Goal: Task Accomplishment & Management: Manage account settings

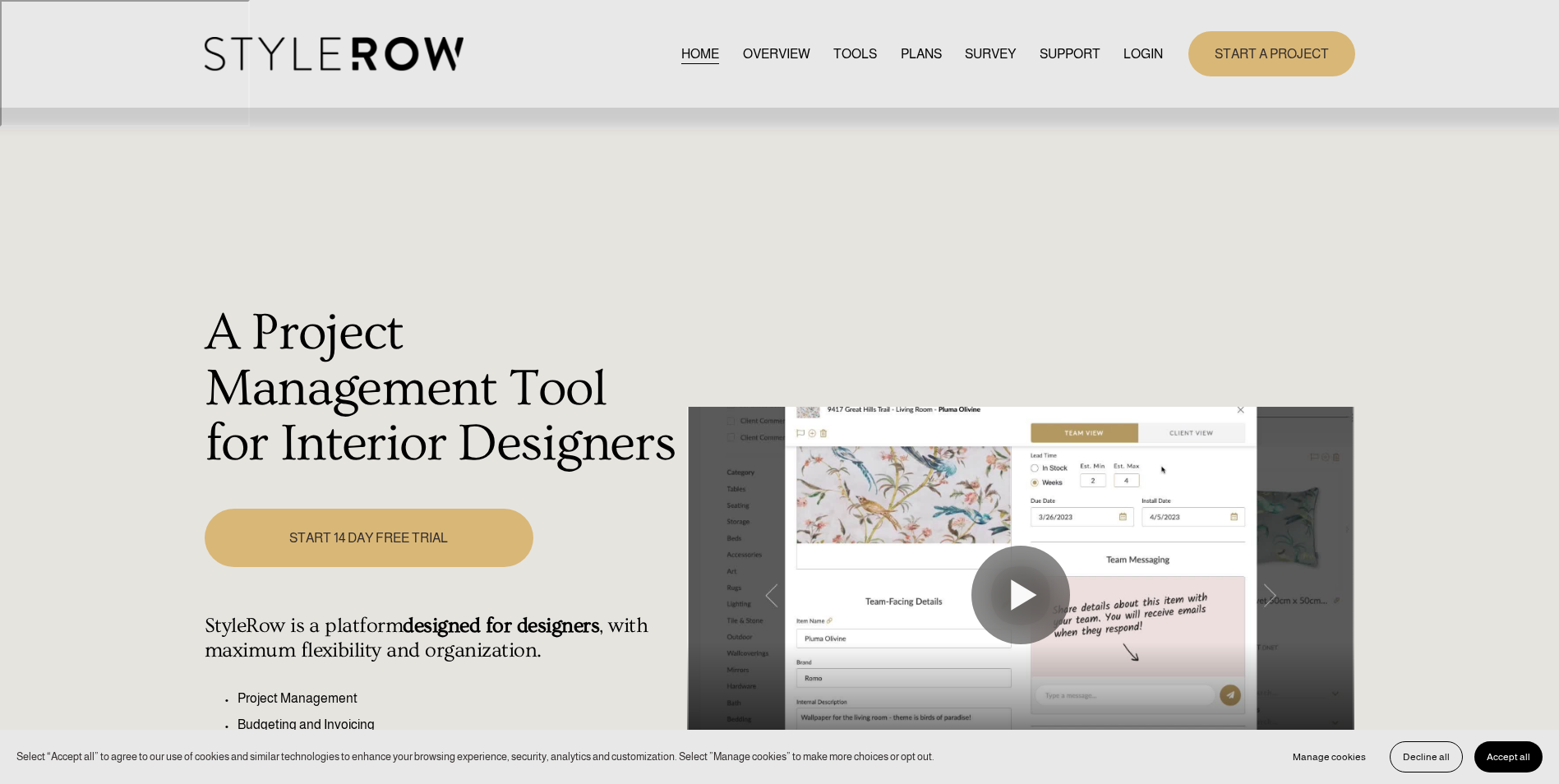
click at [1136, 55] on link "LOGIN" at bounding box center [1143, 53] width 40 height 22
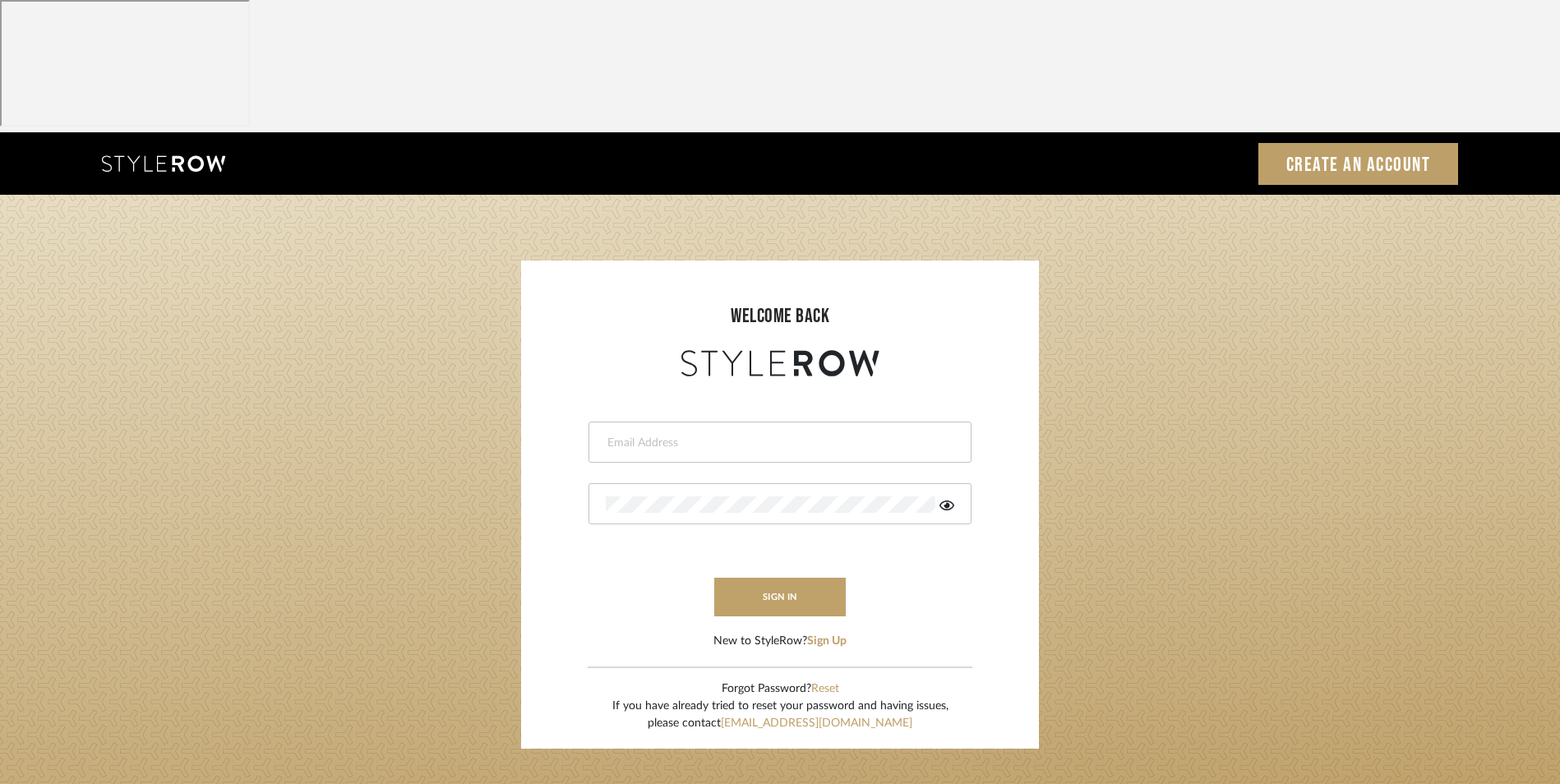
click at [722, 435] on input "email" at bounding box center [778, 443] width 344 height 16
type input "info@dmaestheticsdecor.com"
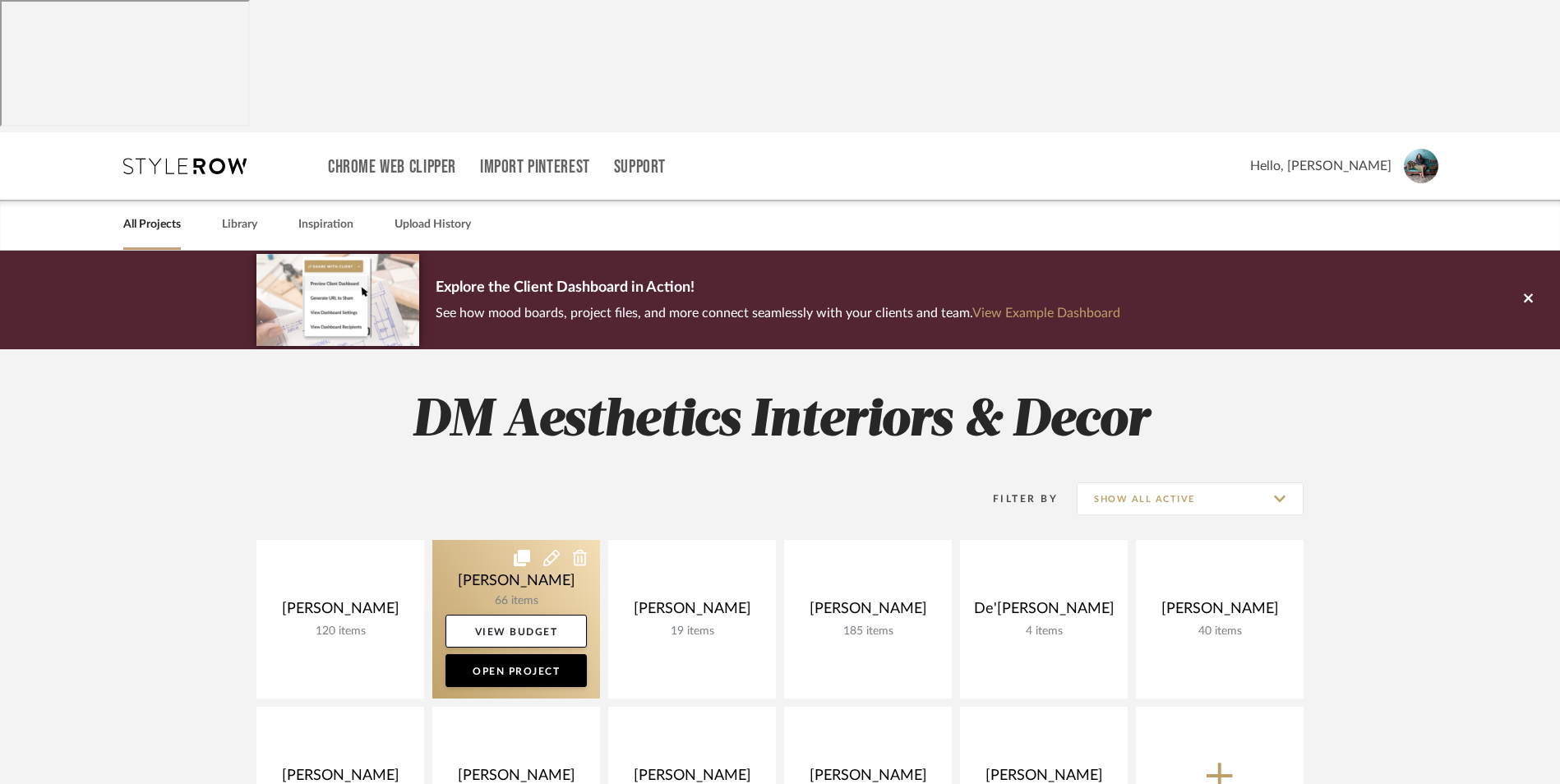
click at [506, 540] on link at bounding box center [516, 619] width 168 height 158
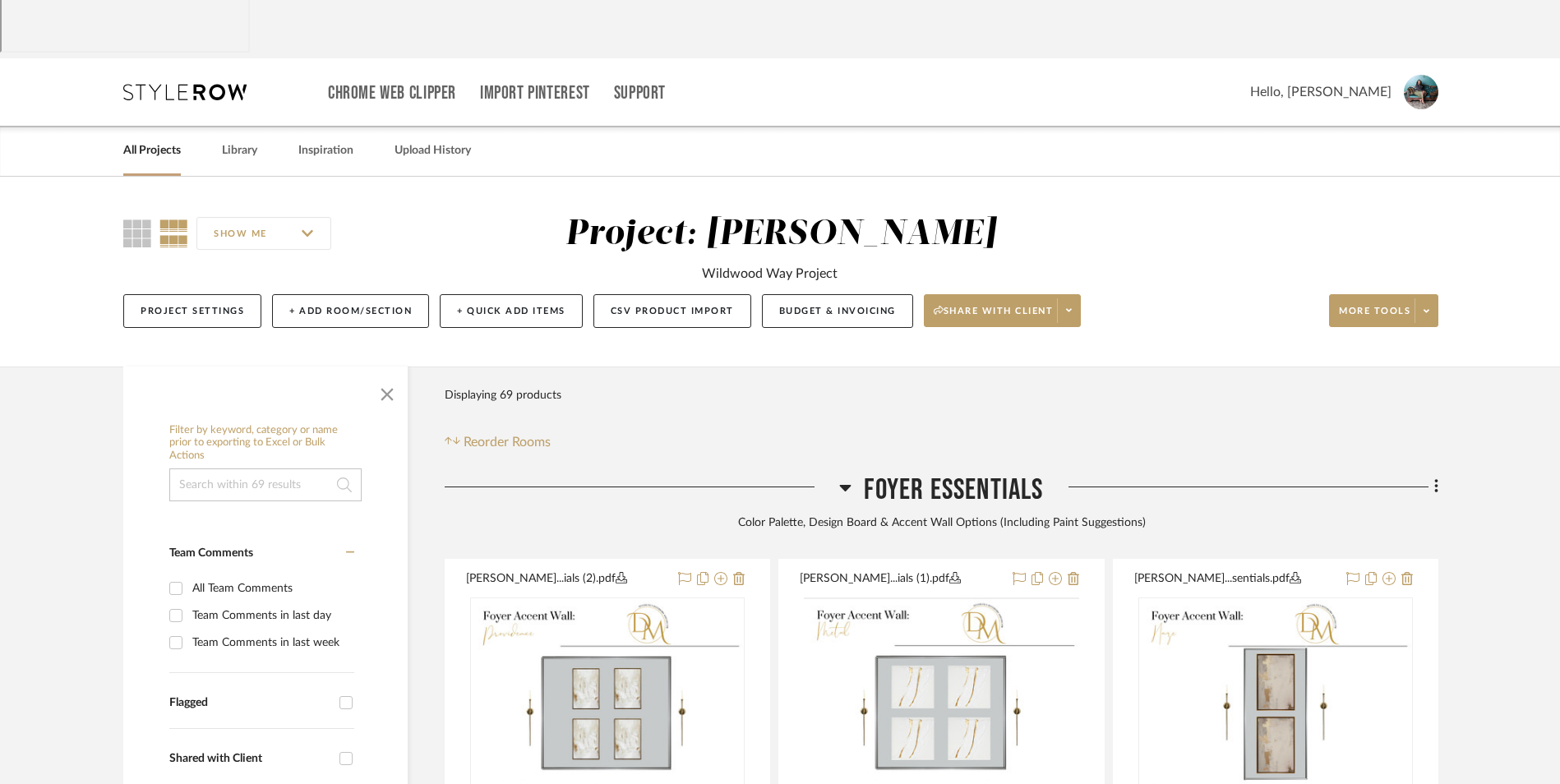
scroll to position [82, 0]
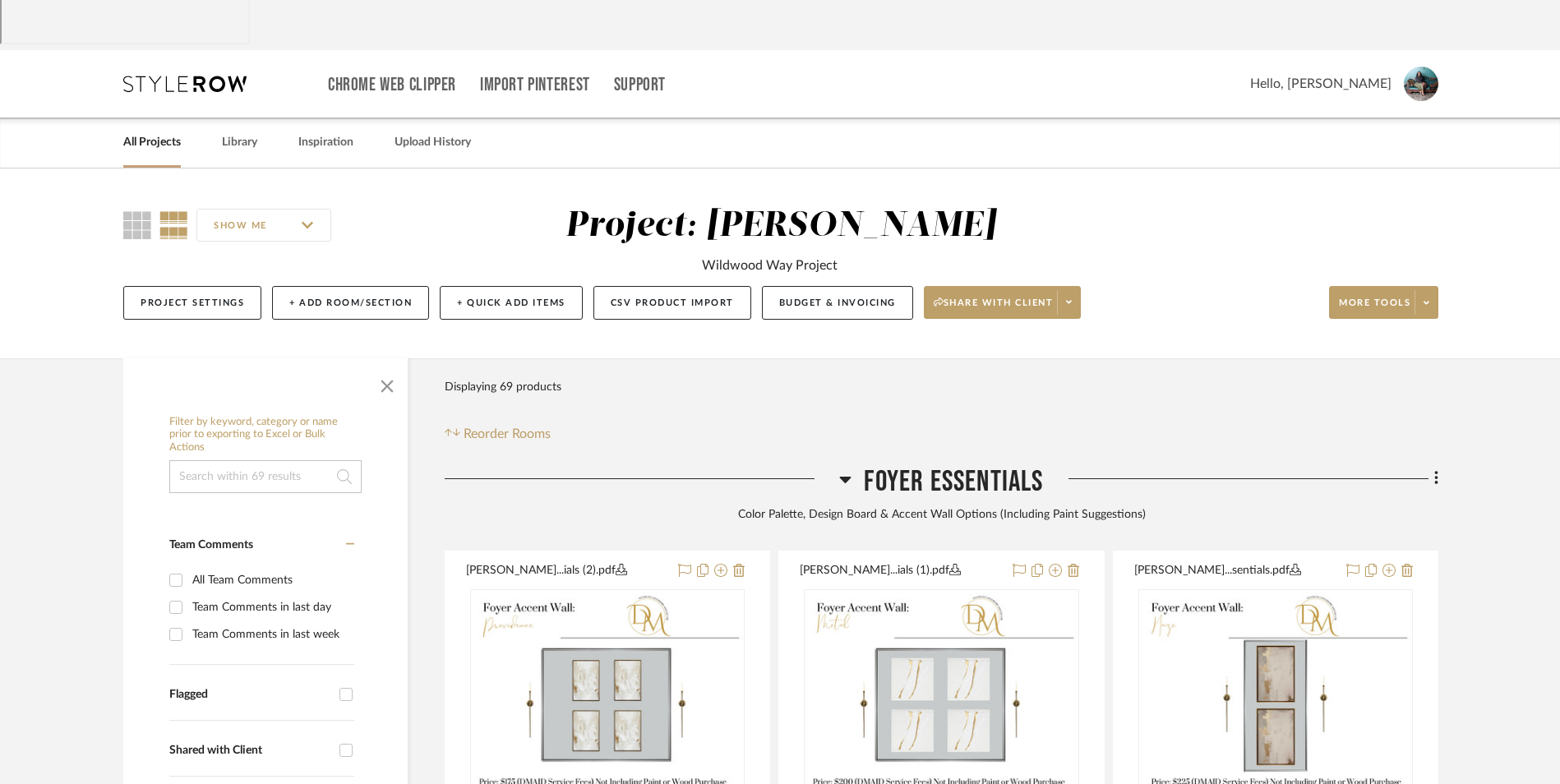
click at [843, 470] on icon at bounding box center [845, 479] width 13 height 19
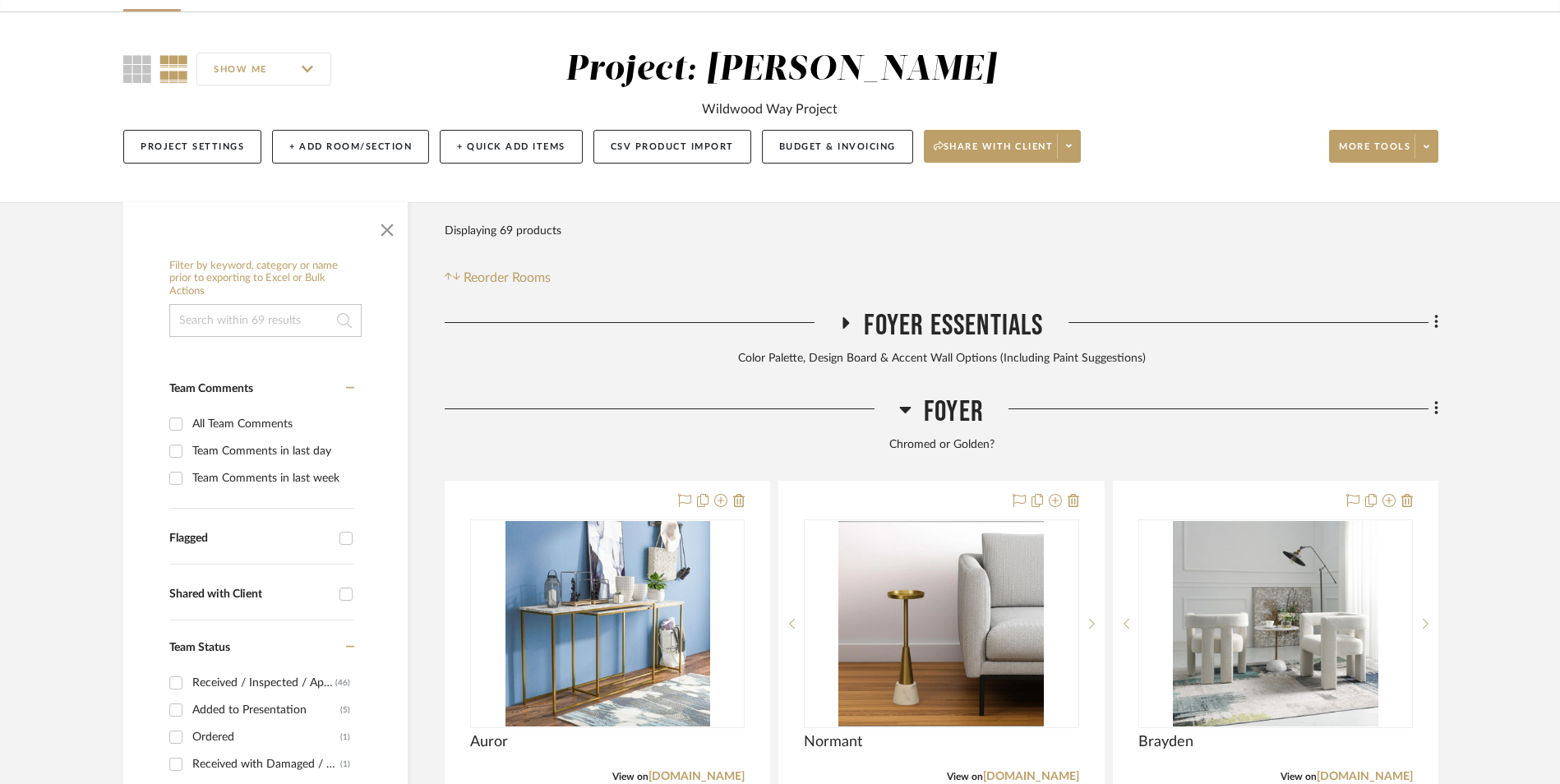
scroll to position [247, 0]
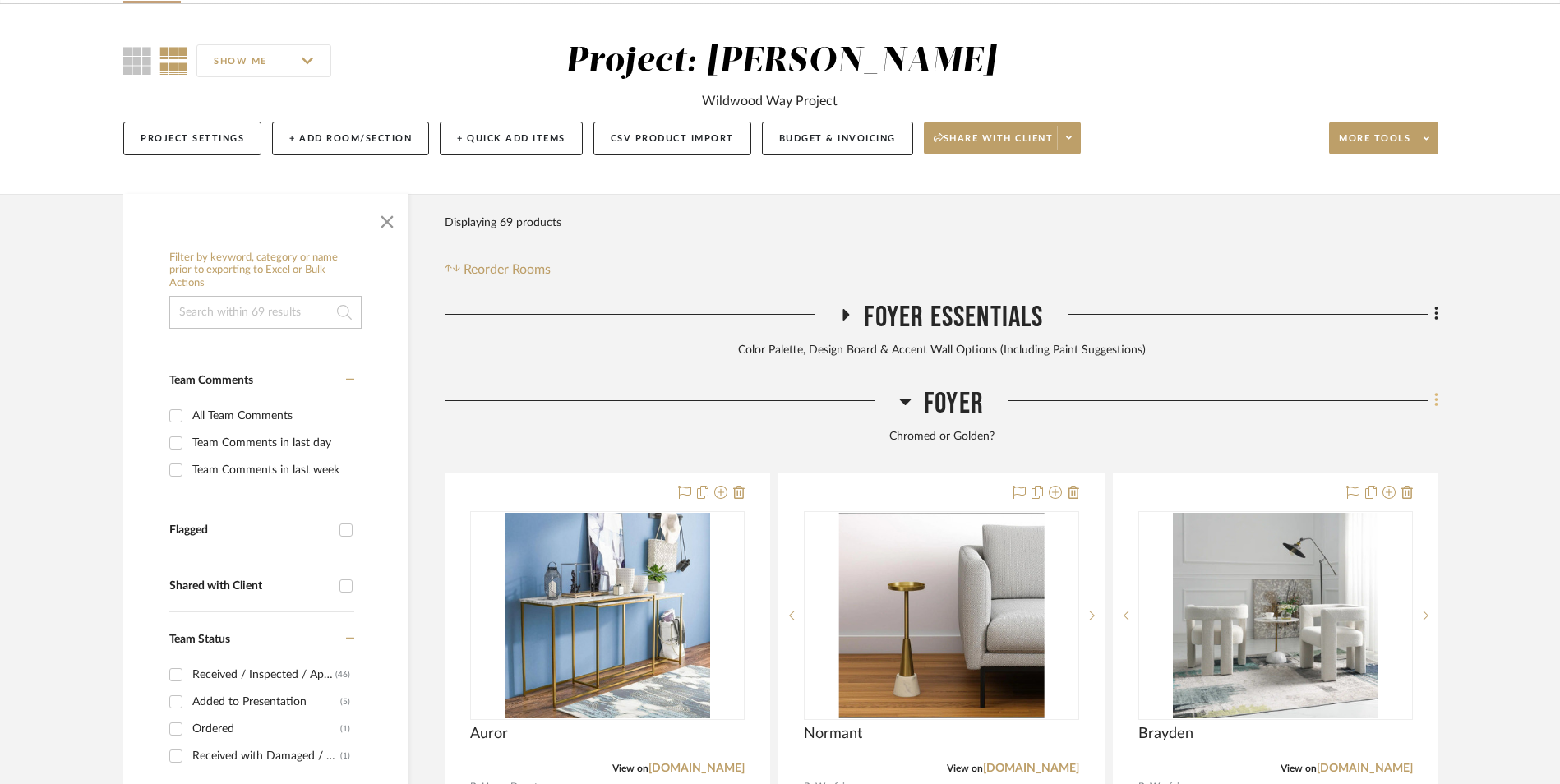
click at [1435, 392] on icon at bounding box center [1437, 400] width 5 height 18
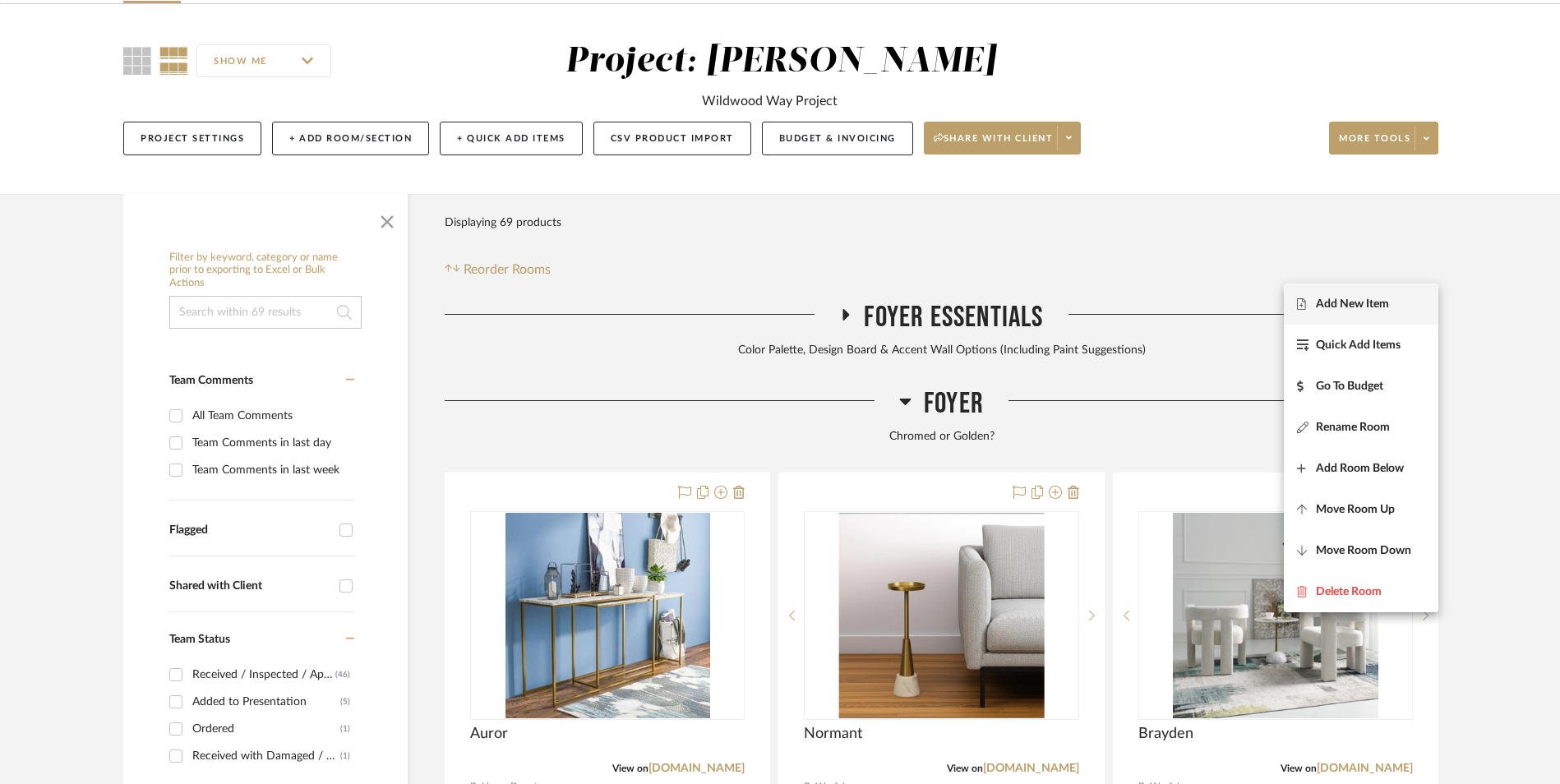
click at [1380, 307] on span "Add New Item" at bounding box center [1353, 304] width 73 height 14
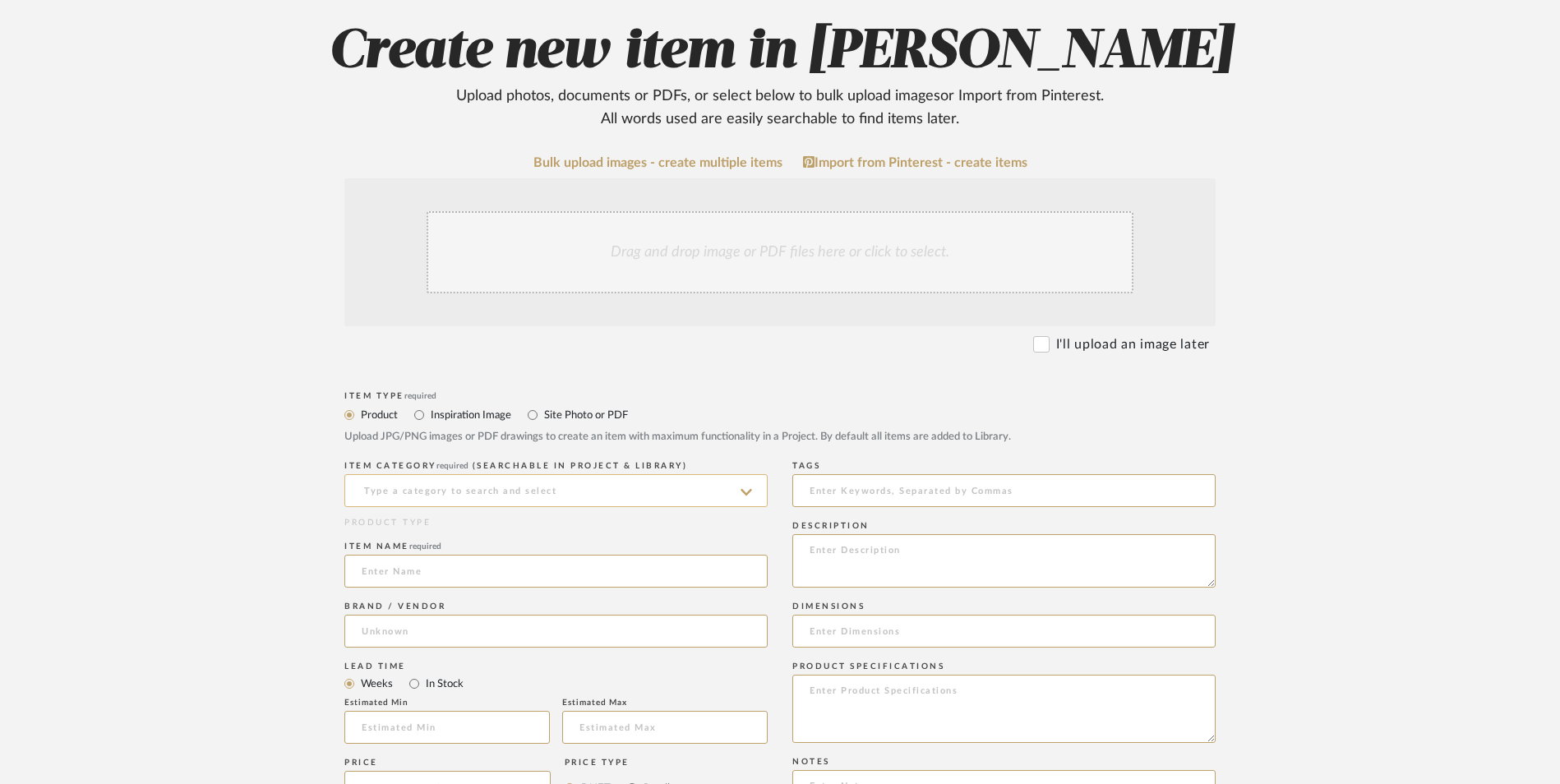
scroll to position [411, 0]
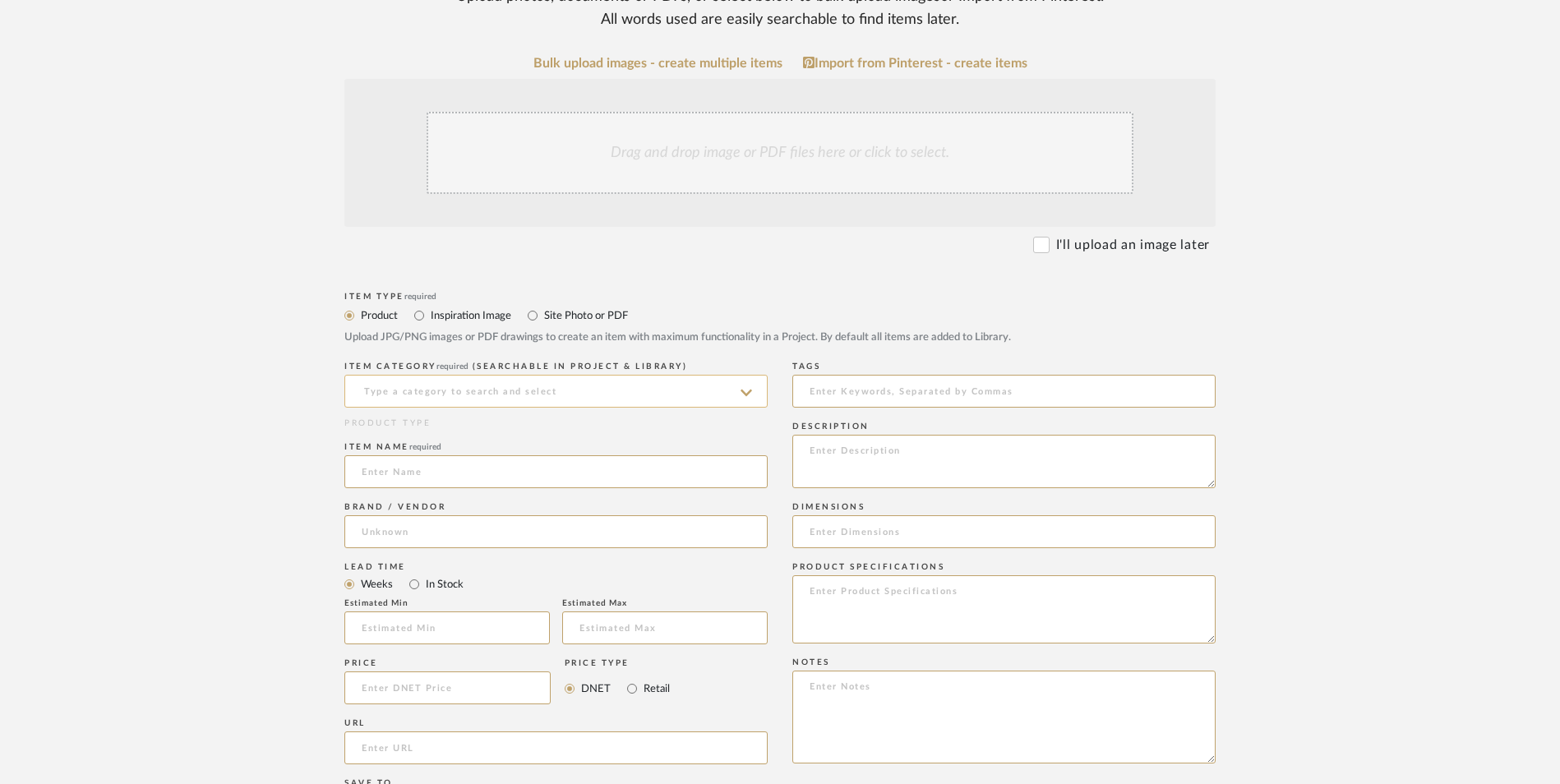
click at [453, 375] on input at bounding box center [556, 392] width 424 height 33
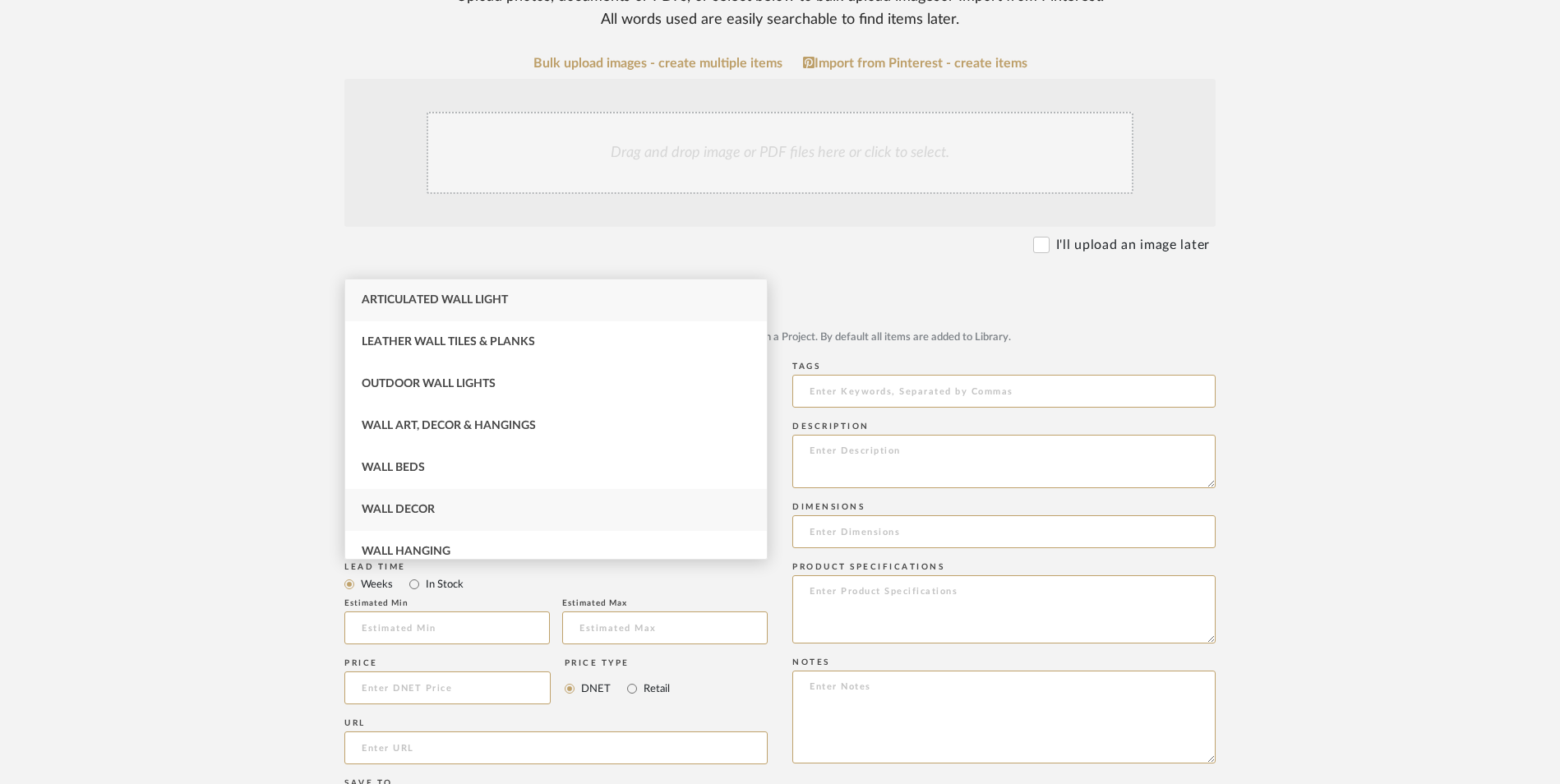
click at [458, 498] on div "Wall Decor" at bounding box center [556, 509] width 422 height 41
type input "Wall Decor"
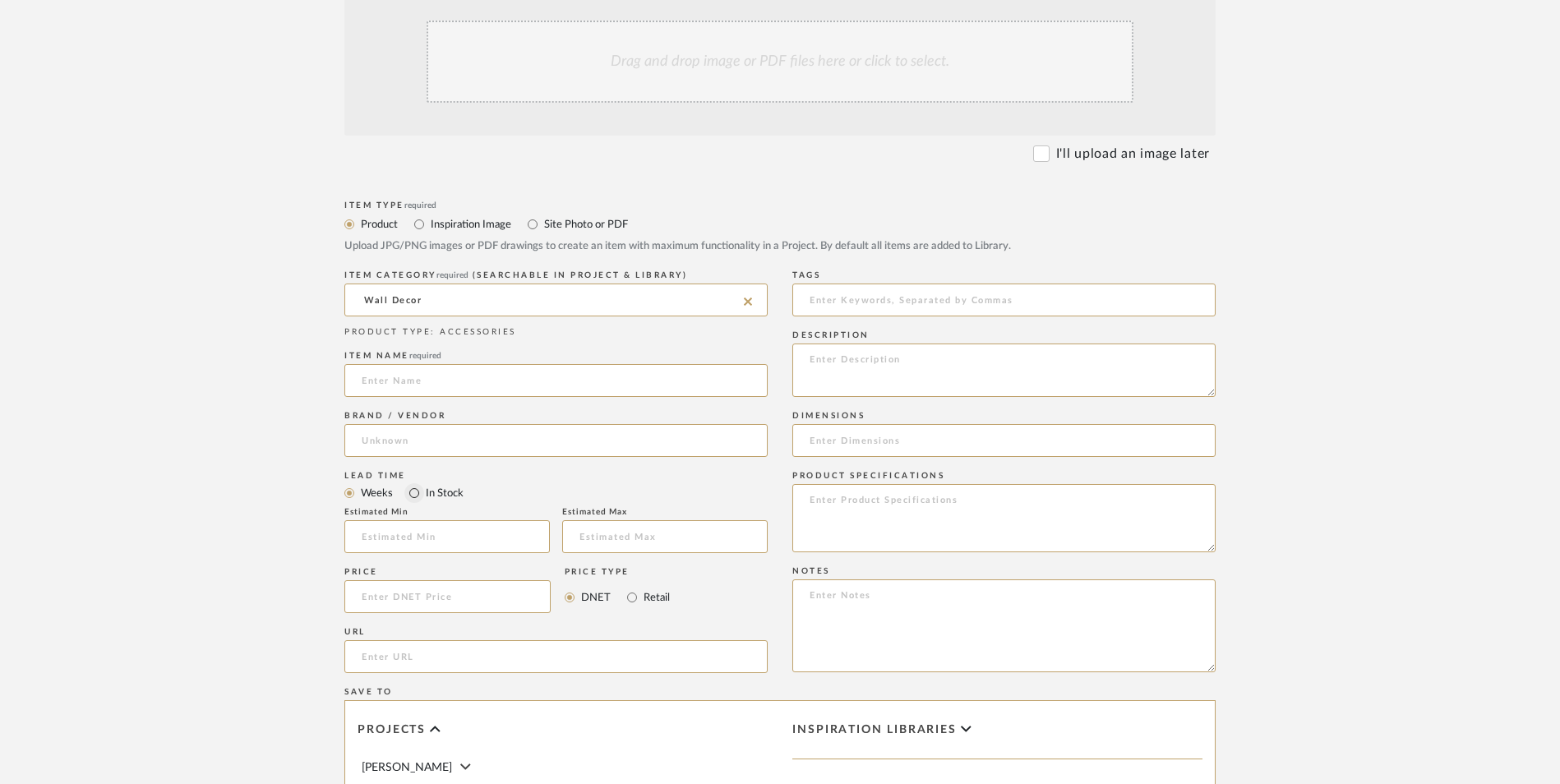
scroll to position [575, 0]
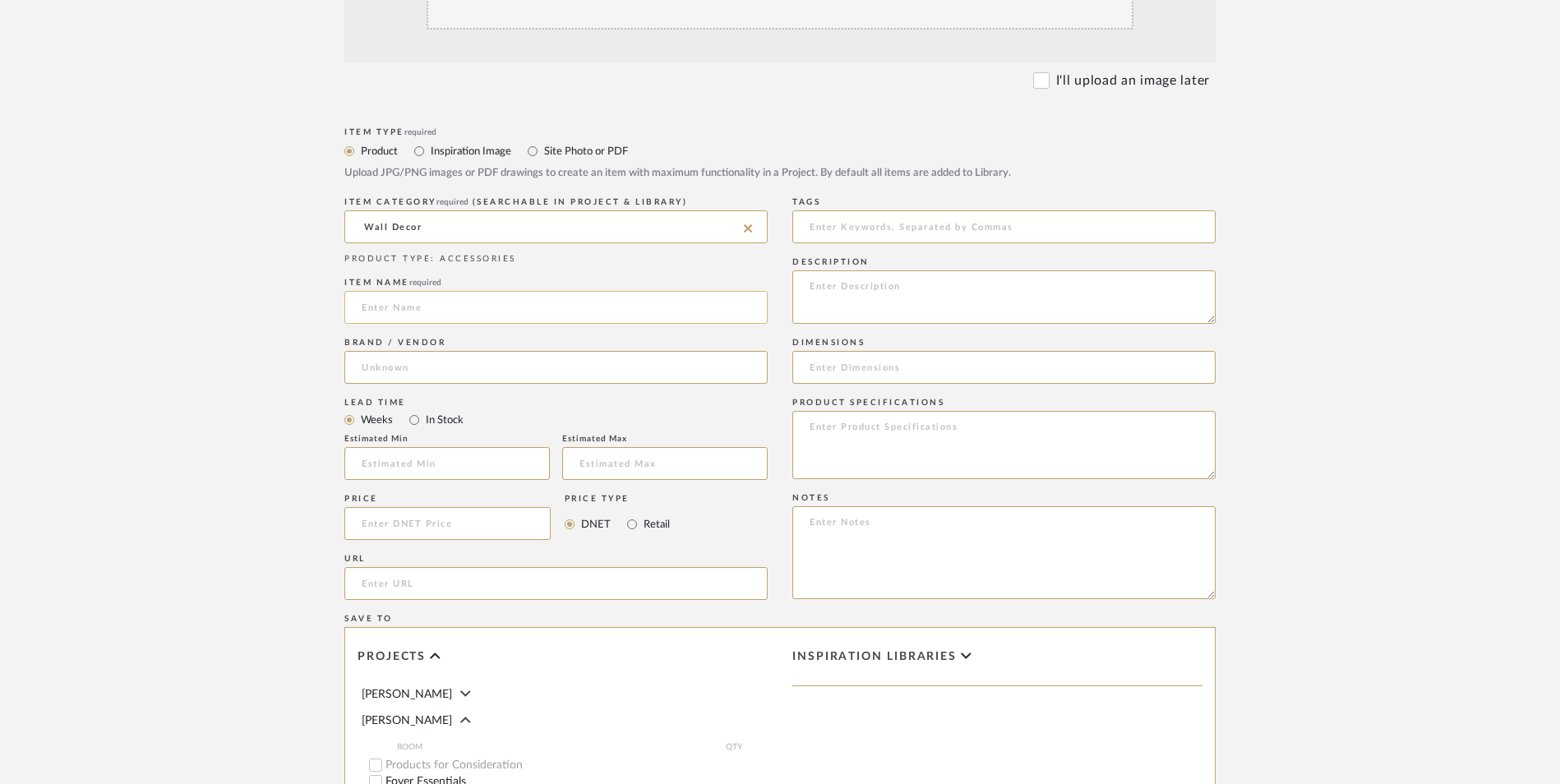
click at [433, 291] on input at bounding box center [556, 308] width 424 height 33
type input "Tic Tac Toe"
click at [420, 351] on input at bounding box center [556, 367] width 424 height 33
click at [416, 286] on mat-option "Wayfair" at bounding box center [556, 277] width 422 height 41
type input "Wayfair"
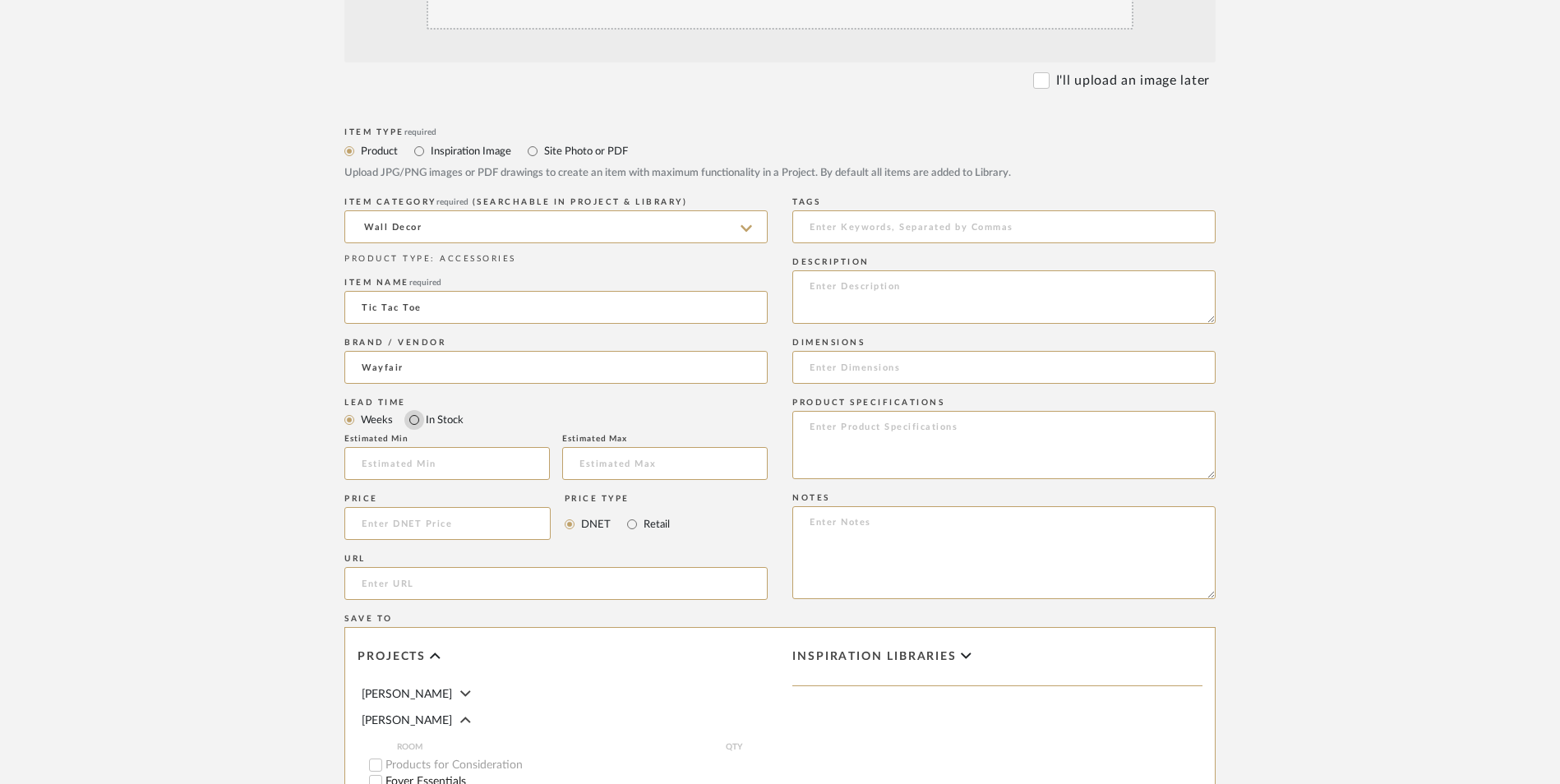
click at [410, 410] on input "In Stock" at bounding box center [414, 419] width 19 height 19
radio input "true"
click at [639, 514] on input "Retail" at bounding box center [632, 524] width 19 height 19
radio input "true"
click at [881, 506] on textarea at bounding box center [1003, 553] width 424 height 93
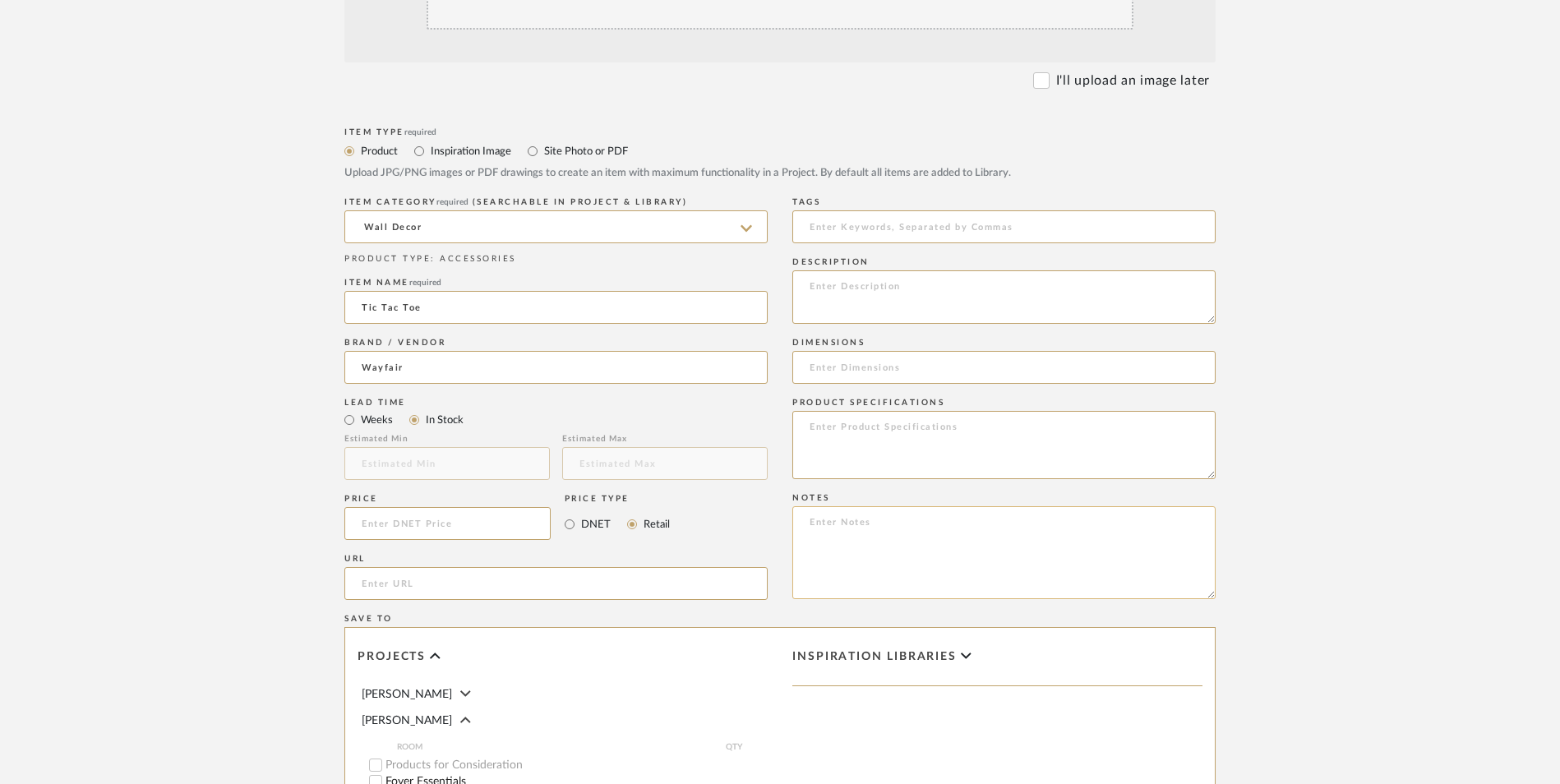
paste textarea "Option 1: ETA: SKU: Reviews - Stars Return | Refund Policy:"
drag, startPoint x: 872, startPoint y: 391, endPoint x: 787, endPoint y: 391, distance: 85.0
click at [787, 391] on div "Item Type required Product Inspiration Image Site Photo or PDF Upload JPG/PNG i…" at bounding box center [780, 603] width 871 height 960
type textarea "Wall Decor - Select: Gold ETA: SKU: Reviews - Stars Return | Refund Policy: 30 …"
click at [464, 507] on input at bounding box center [448, 524] width 206 height 33
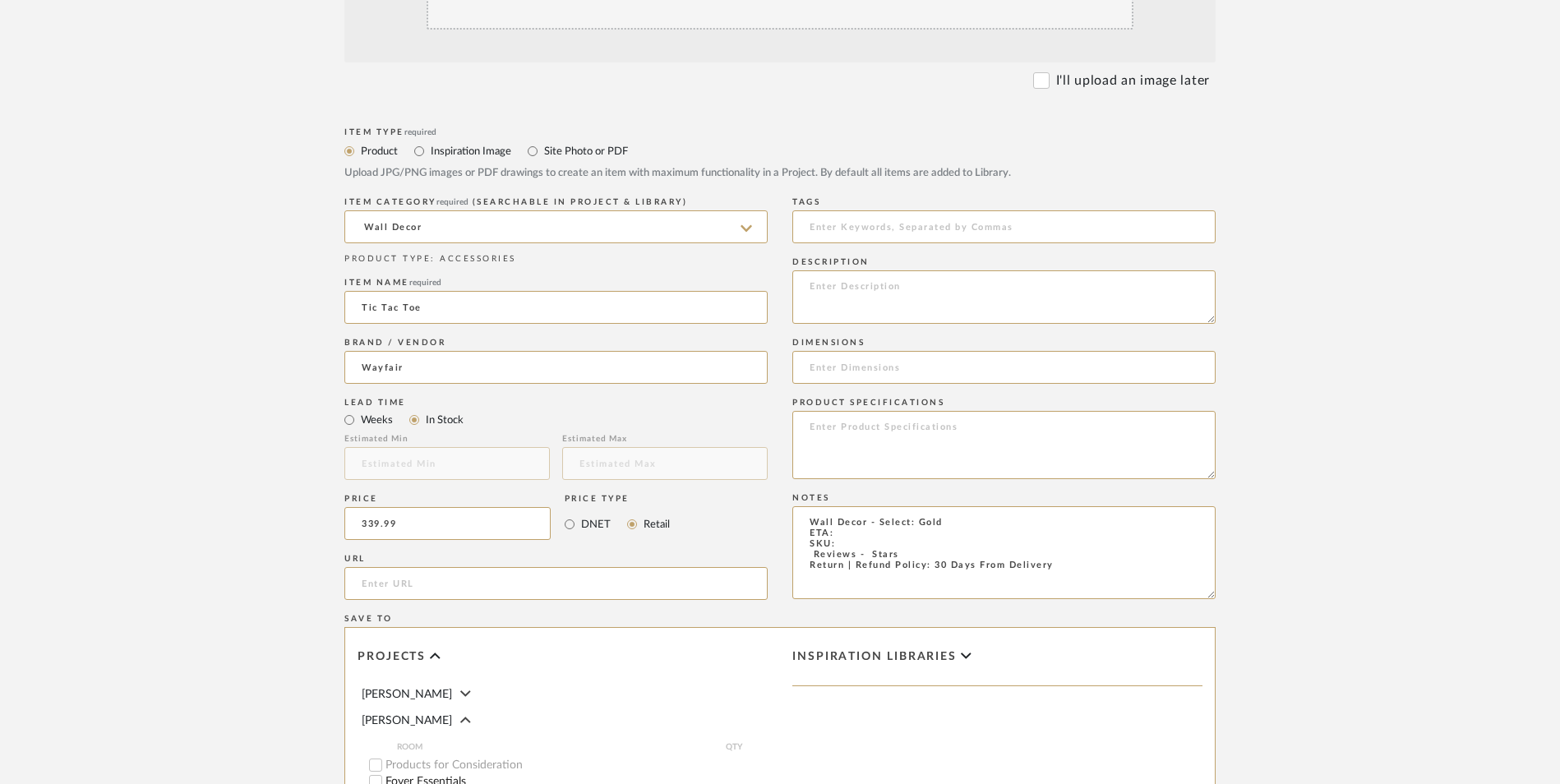
type input "$339.99"
click at [239, 486] on upload-items "Create new item in [PERSON_NAME] Upload photos, documents or PDFs, or select be…" at bounding box center [780, 399] width 1560 height 1448
click at [416, 567] on input "url" at bounding box center [556, 583] width 424 height 33
paste input "[URL][DOMAIN_NAME]"
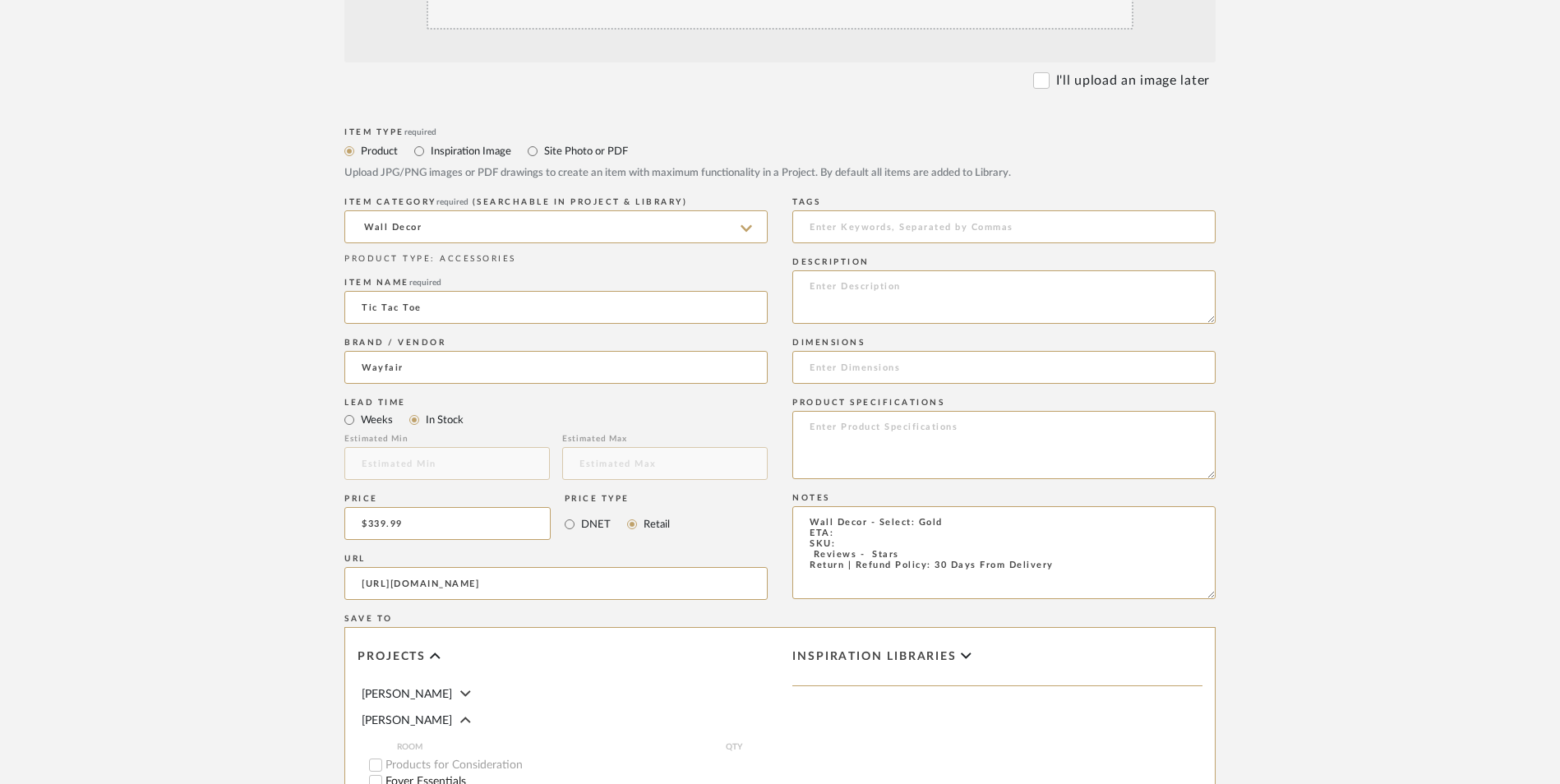
type input "[URL][DOMAIN_NAME]"
click at [177, 438] on upload-items "Create new item in [PERSON_NAME] Upload photos, documents or PDFs, or select be…" at bounding box center [780, 399] width 1560 height 1448
click at [842, 506] on textarea "Wall Decor - Select: Gold ETA: SKU: Reviews - Stars Return | Refund Policy: 30 …" at bounding box center [1003, 553] width 424 height 93
click at [804, 506] on textarea "Wall Decor - Select: Gold ETA: [DATE] SKU: Reviews - Stars Return | Refund Poli…" at bounding box center [1003, 553] width 424 height 93
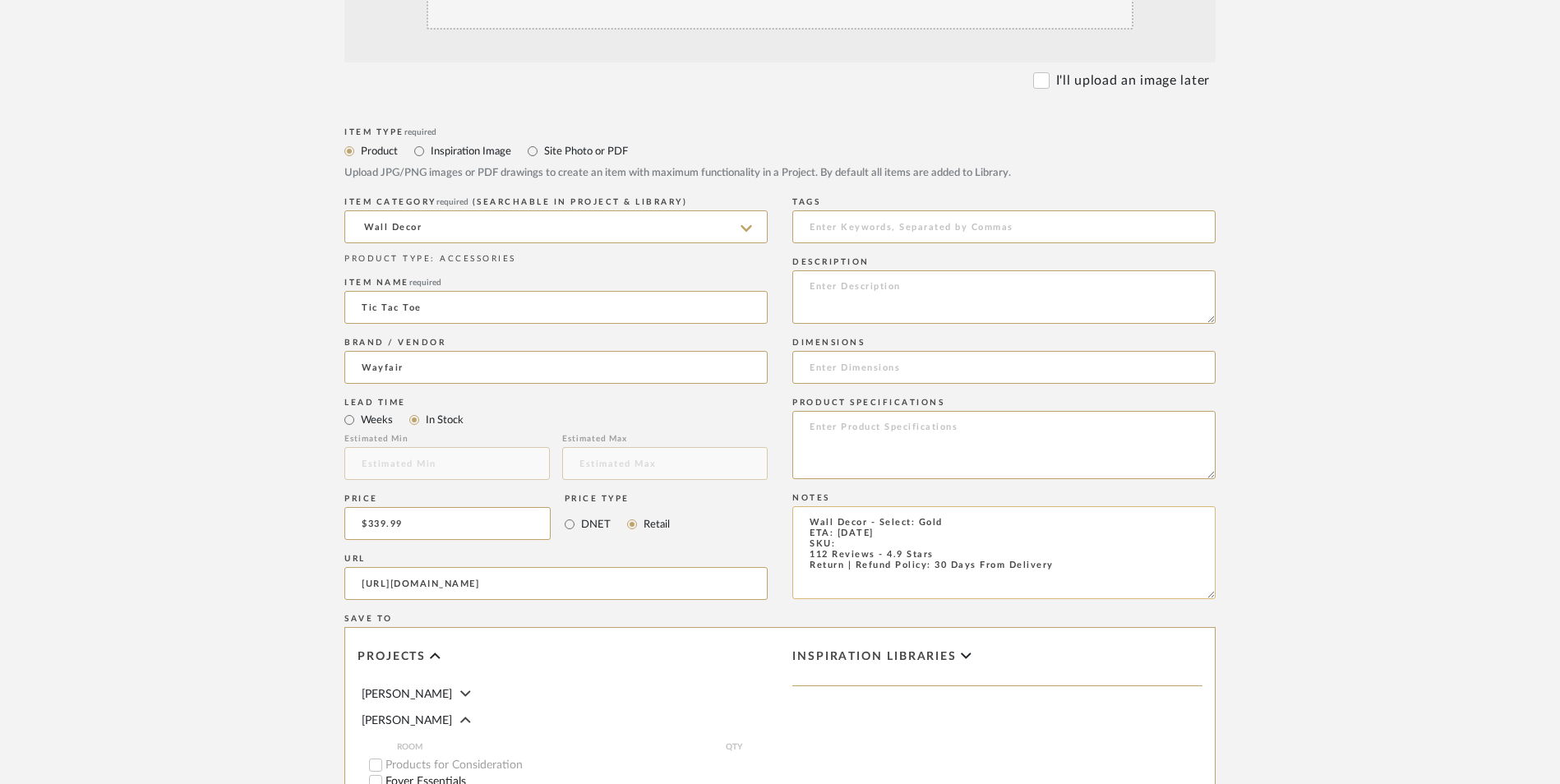
click at [871, 506] on textarea "Wall Decor - Select: Gold ETA: [DATE] SKU: 112 Reviews - 4.9 Stars Return | Ref…" at bounding box center [1003, 553] width 424 height 93
paste textarea "W003899007"
type textarea "Wall Decor - Select: Gold ETA: [DATE] SKU: W003899007 112 Reviews - 4.9 Stars R…"
click at [858, 351] on input at bounding box center [1003, 367] width 424 height 33
click at [857, 351] on input at bounding box center [1003, 367] width 424 height 33
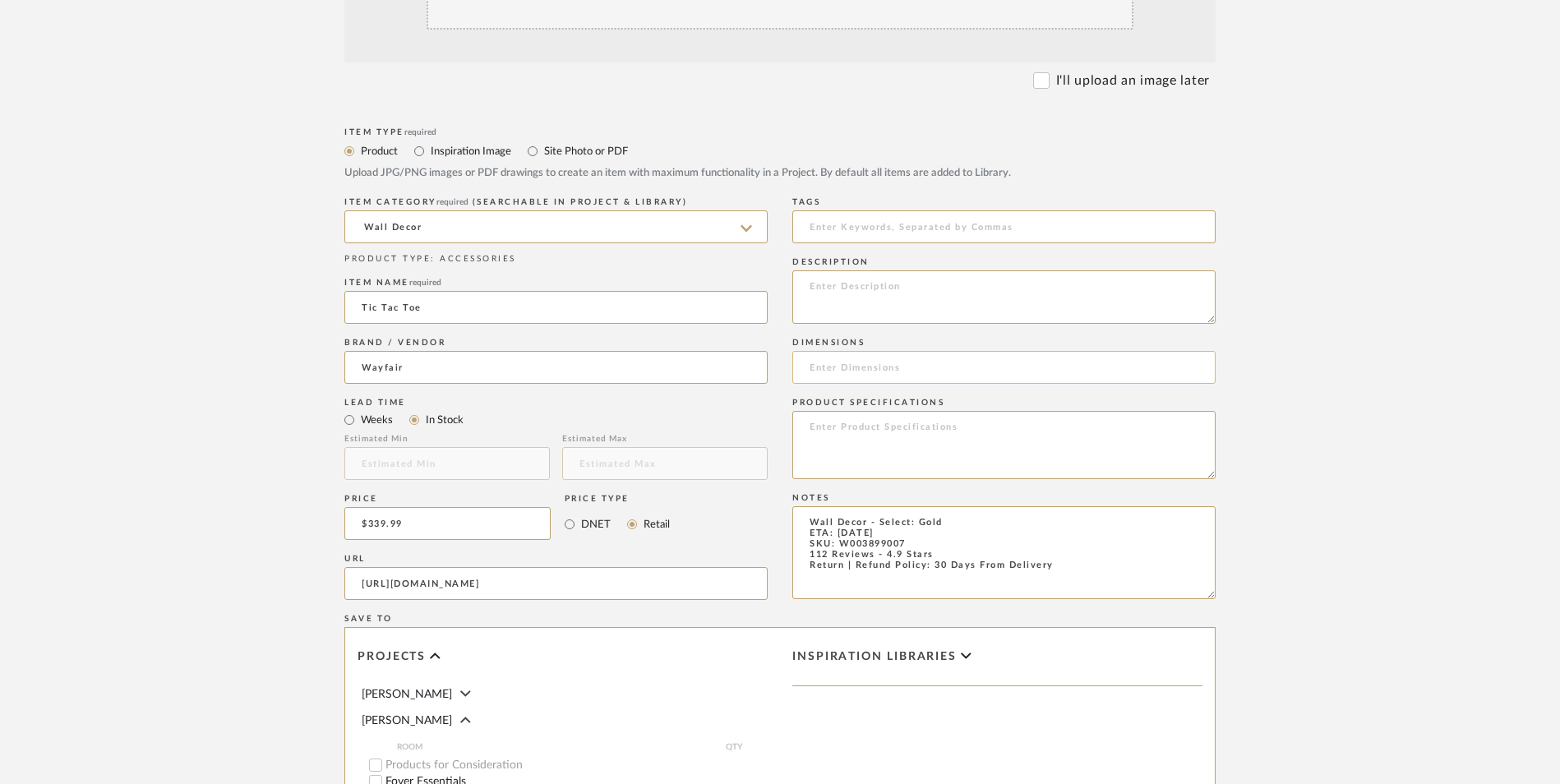
paste input "66.75'' H X 66.75'' W"
click at [1041, 351] on input "66.75'' H X 66.75'' W - Each Individual Piece 20" W x 20" H" at bounding box center [1003, 367] width 424 height 33
type input "66.75'' H X 66.75'' W - Each Individual Piece: 20" W x 20" H"
click at [857, 270] on textarea at bounding box center [1003, 296] width 424 height 53
paste textarea "Abstract Wall Decor"
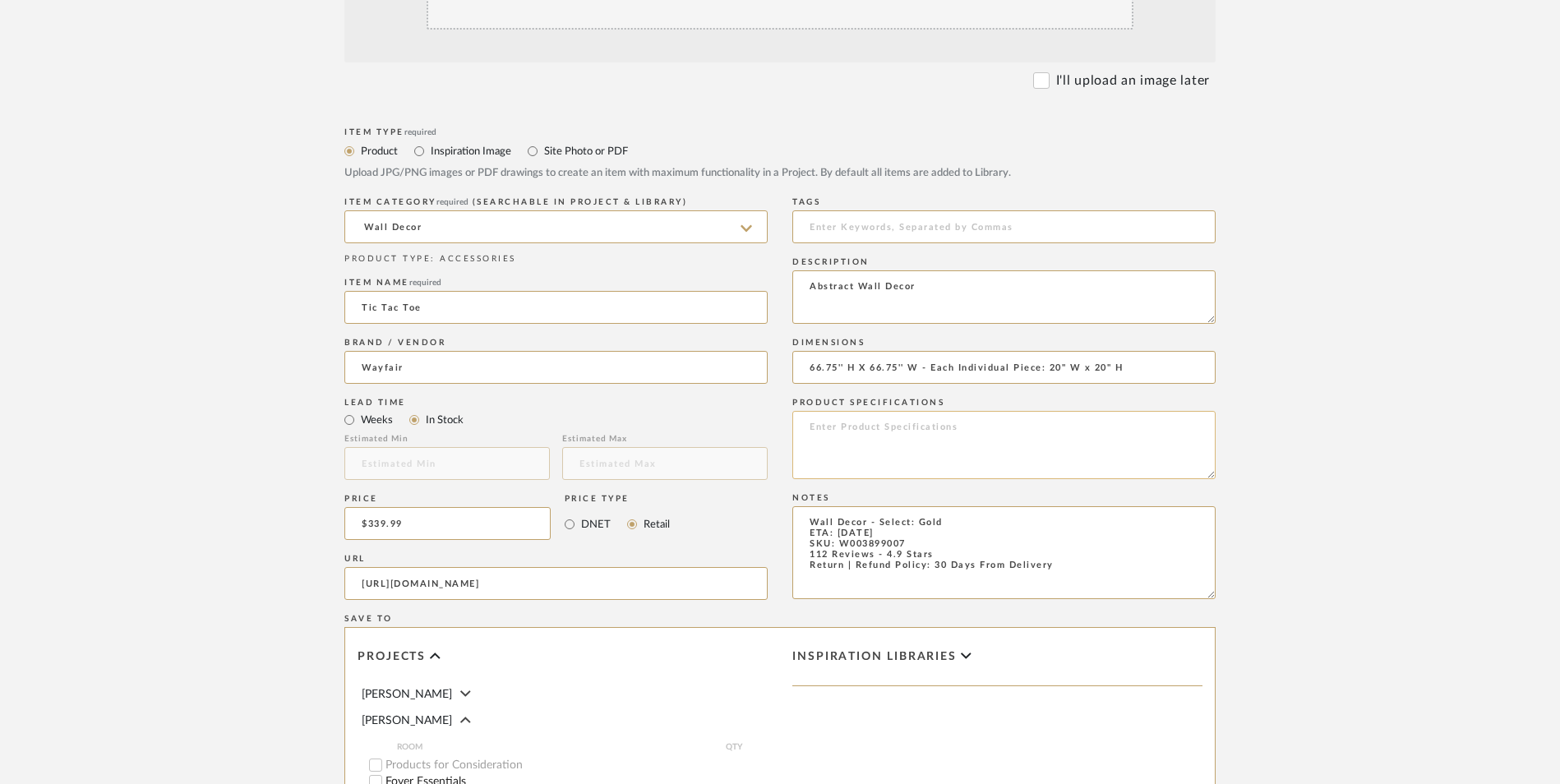
type textarea "Abstract Wall Decor"
click at [882, 411] on textarea at bounding box center [1003, 445] width 424 height 68
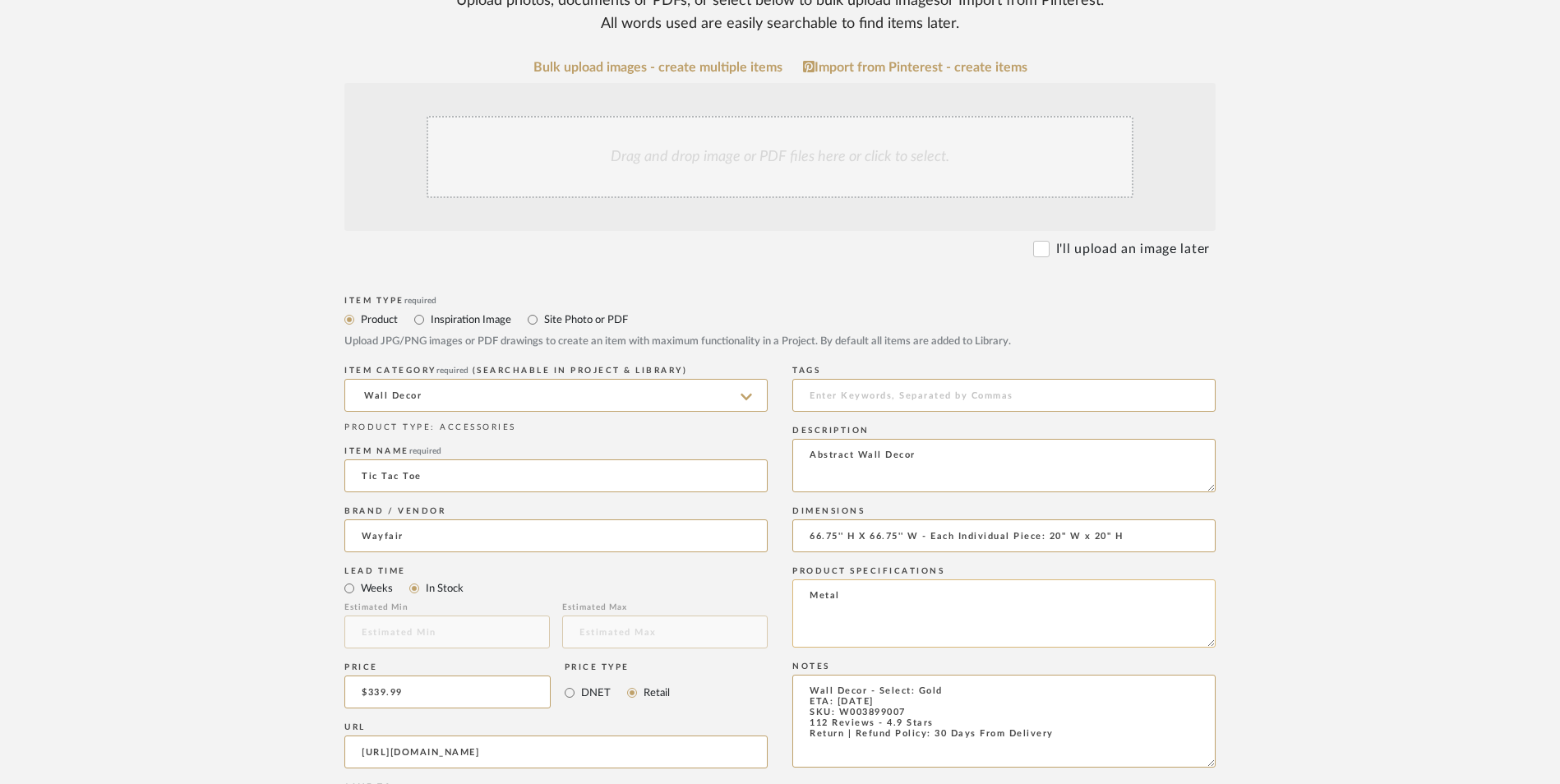
scroll to position [164, 0]
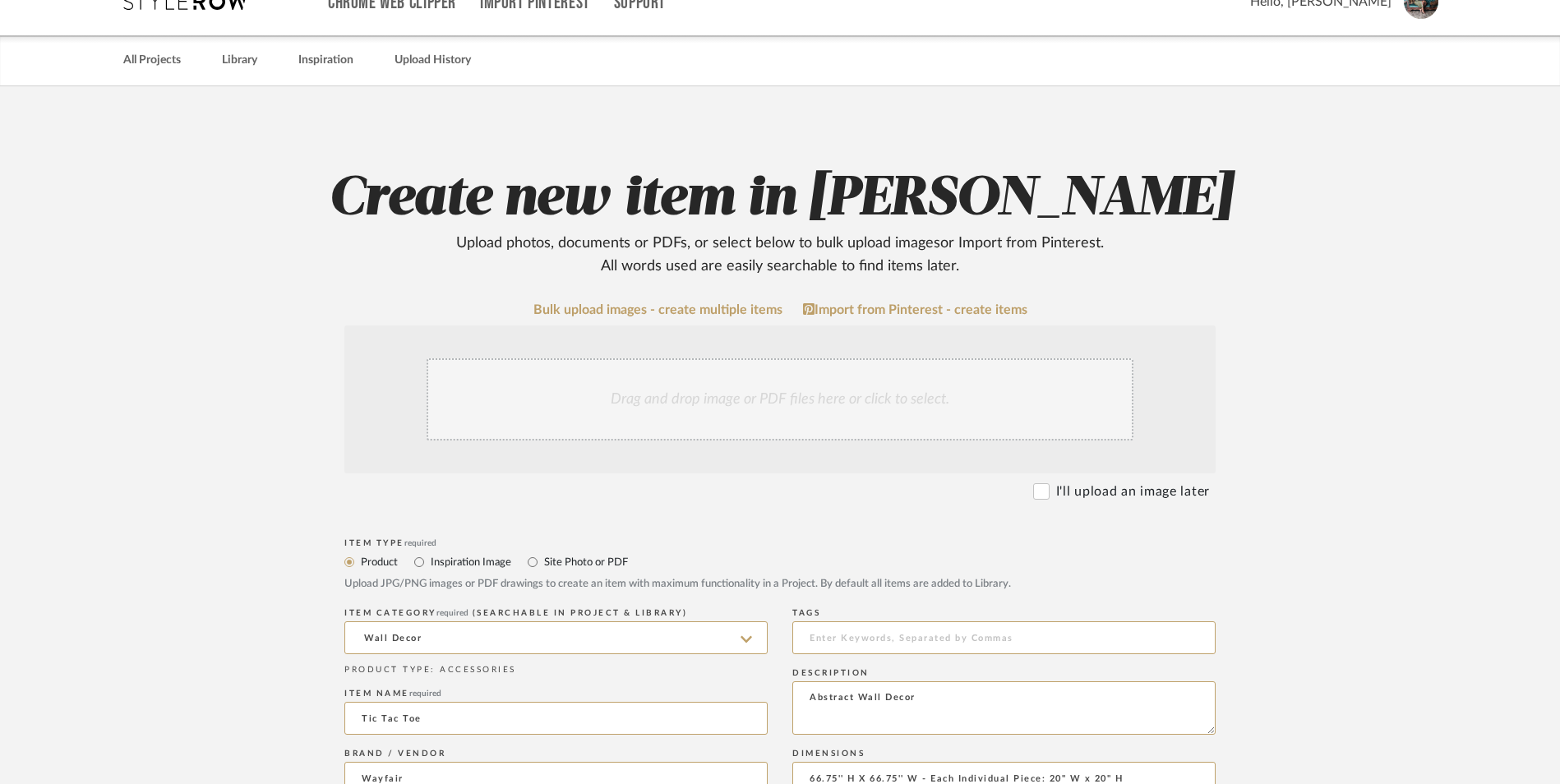
type textarea "Metal"
click at [770, 359] on div "Drag and drop image or PDF files here or click to select." at bounding box center [780, 399] width 707 height 82
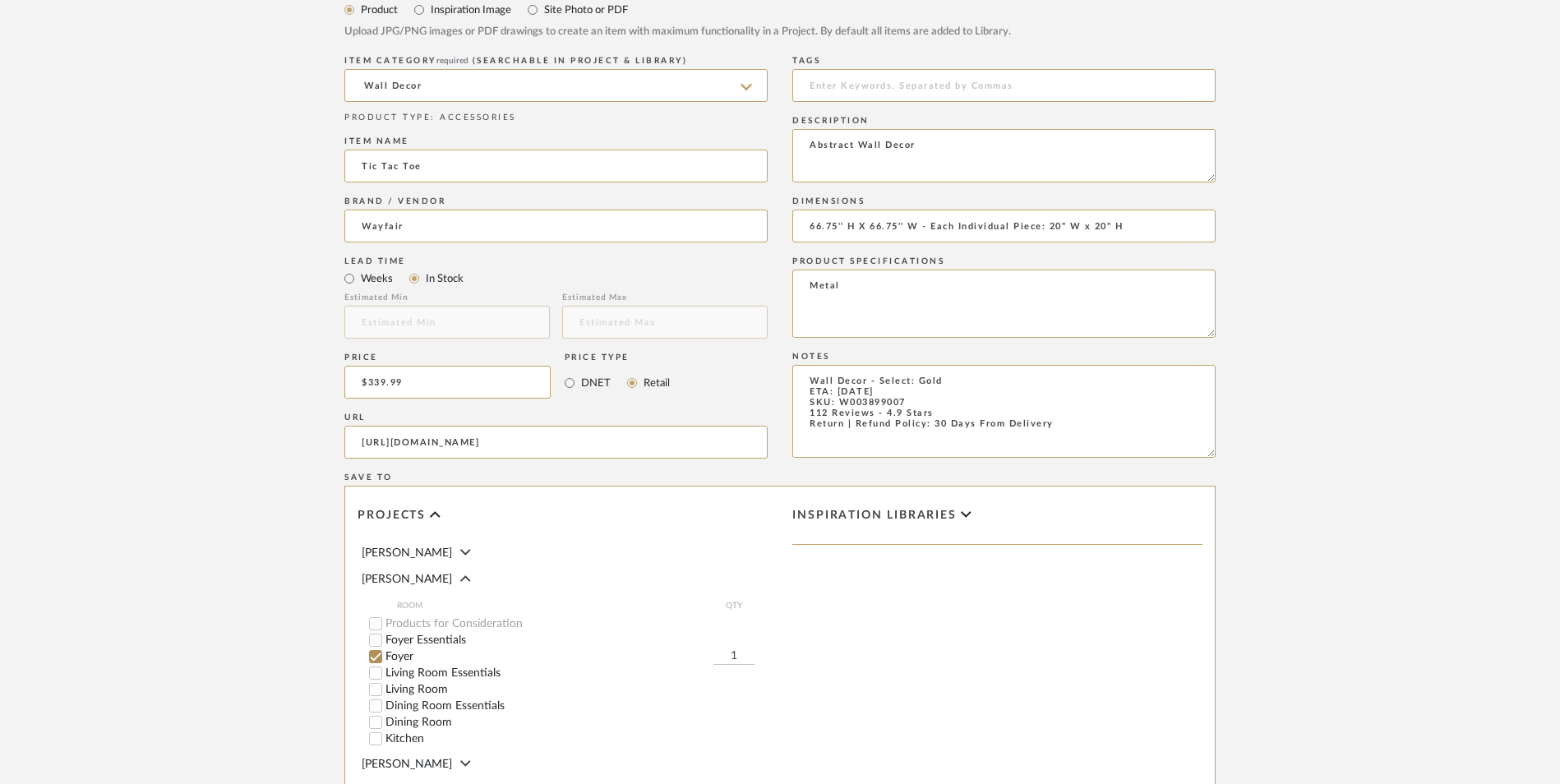
scroll to position [1034, 0]
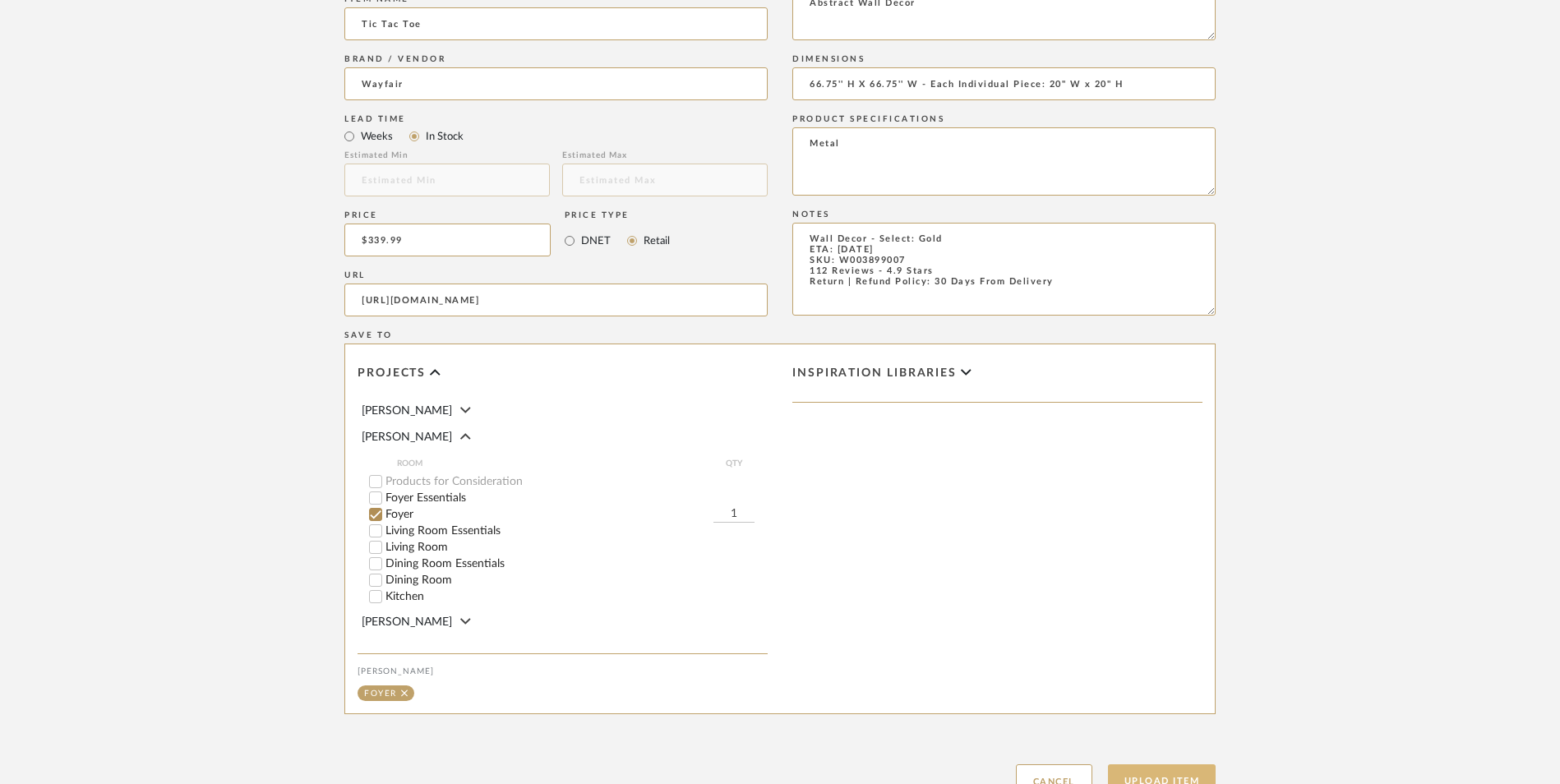
click at [1160, 764] on button "Upload Item" at bounding box center [1163, 780] width 108 height 34
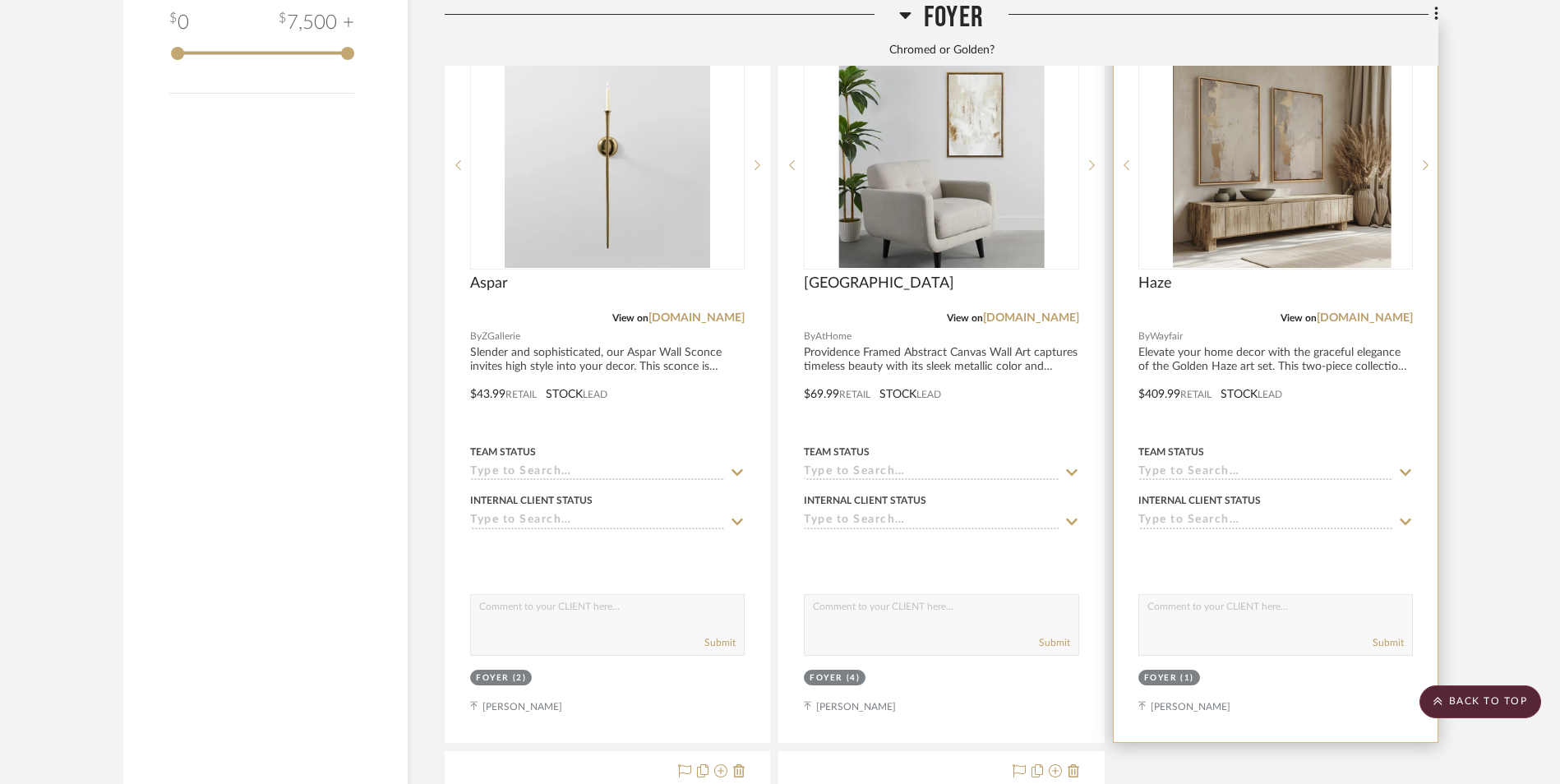
scroll to position [3294, 0]
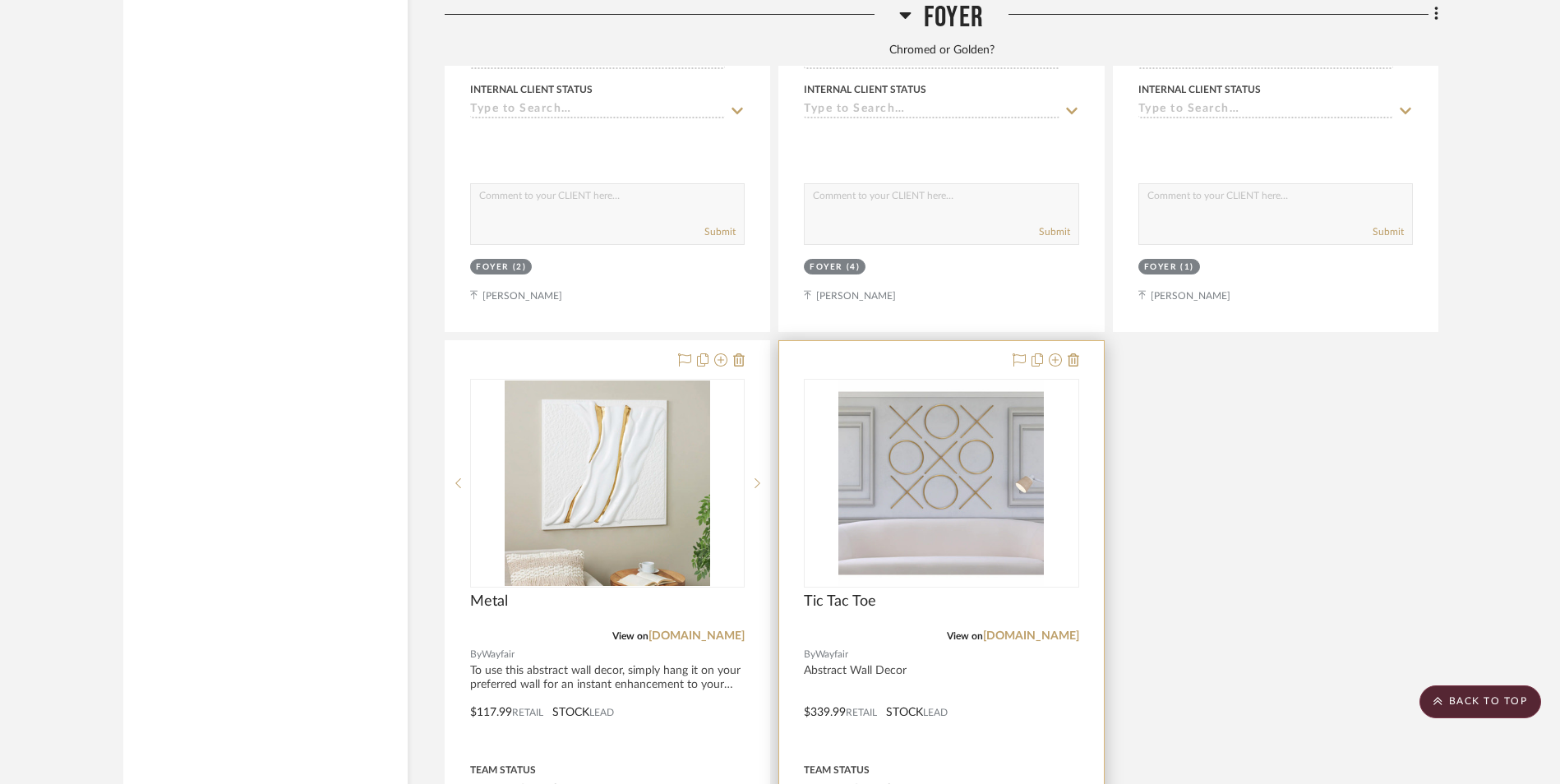
click at [912, 381] on img "0" at bounding box center [941, 483] width 205 height 205
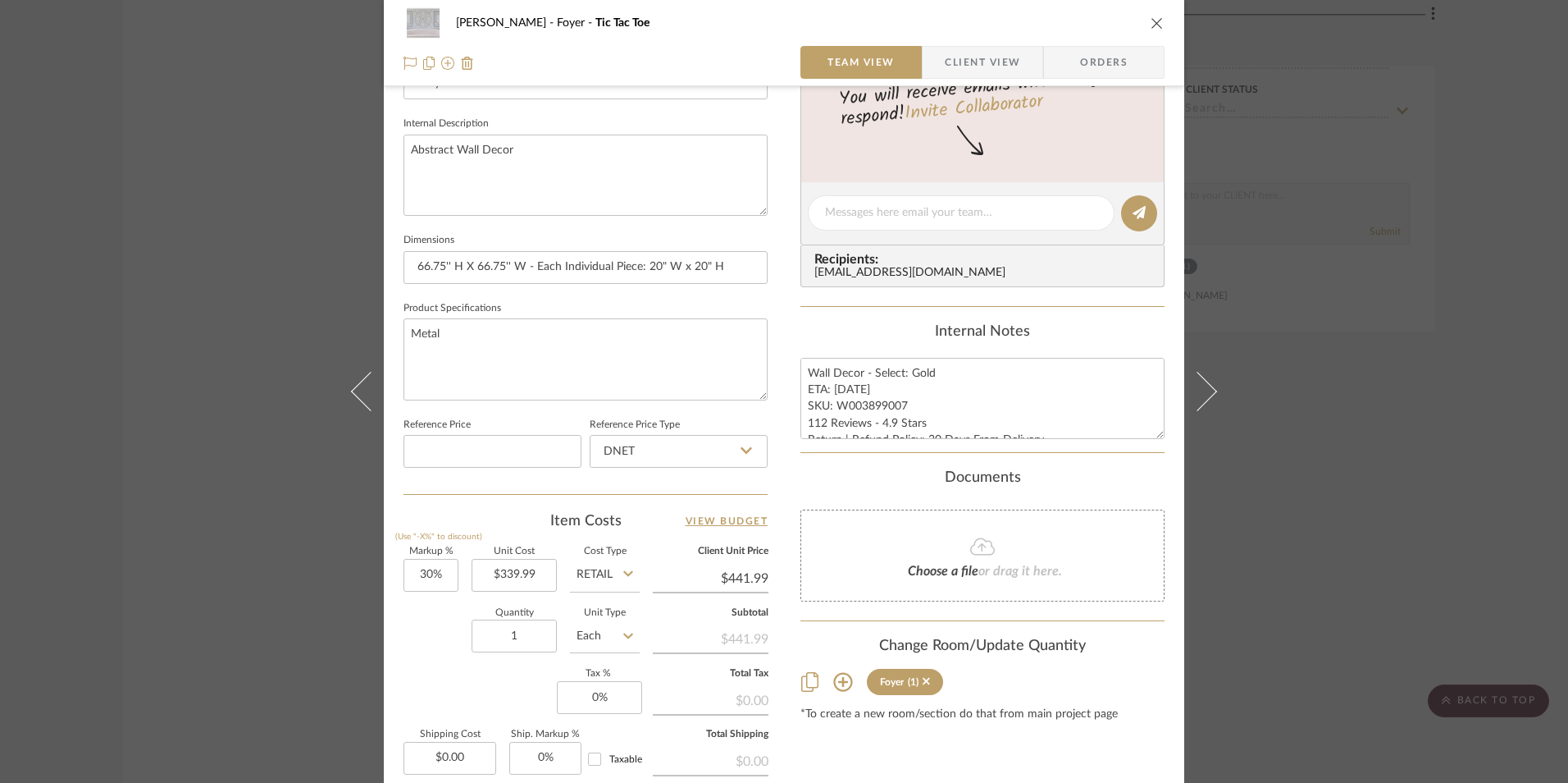
scroll to position [574, 0]
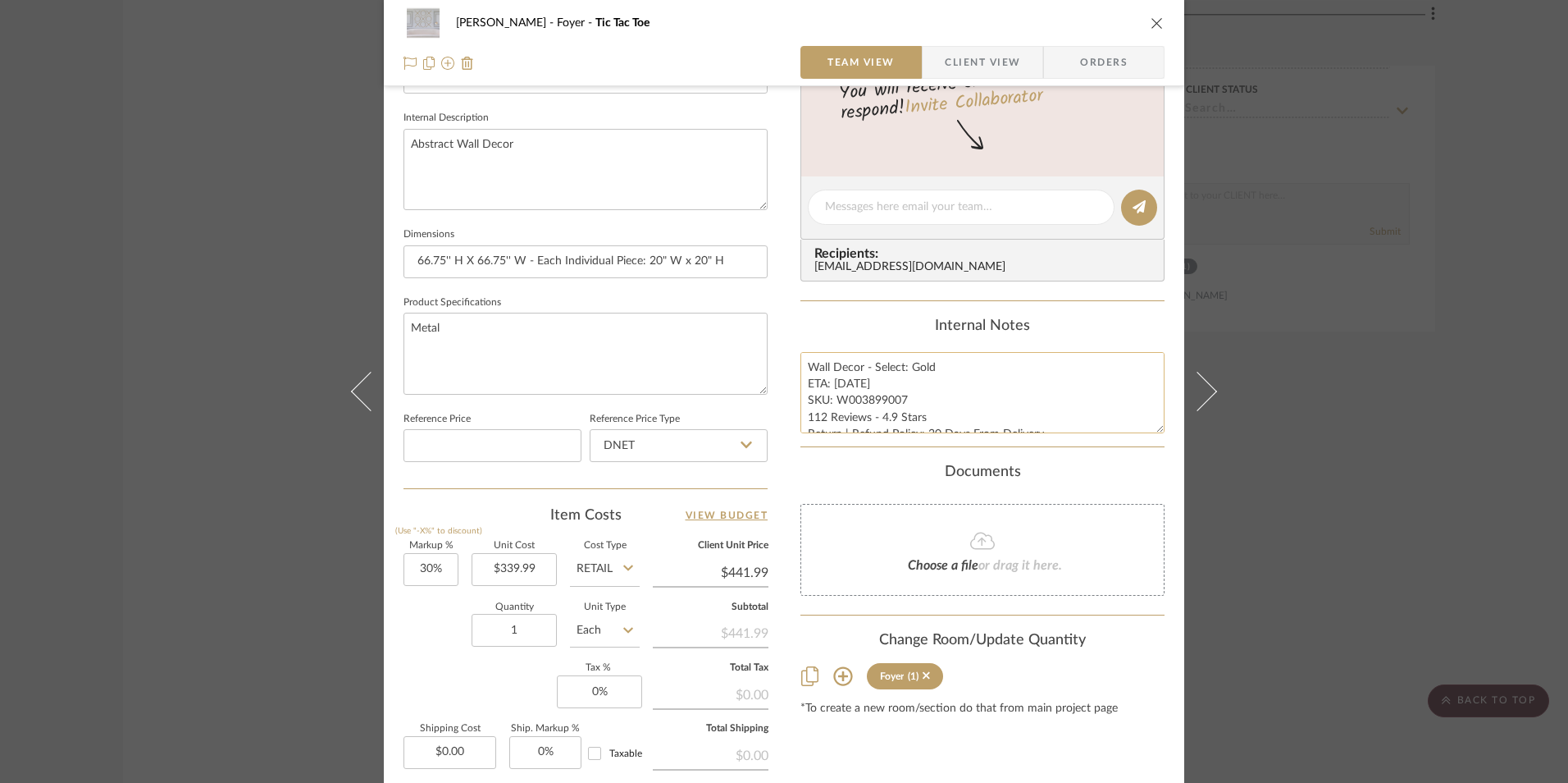
click at [881, 399] on textarea "Wall Decor - Select: Gold ETA: [DATE] SKU: W003899007 112 Reviews - 4.9 Stars R…" at bounding box center [983, 393] width 364 height 81
drag, startPoint x: 901, startPoint y: 397, endPoint x: 835, endPoint y: 403, distance: 66.3
click at [835, 403] on textarea "Wall Decor - Select: Gold ETA: [DATE] SKU: W003899007 112 Reviews - 4.9 Stars R…" at bounding box center [983, 393] width 364 height 81
click at [711, 451] on input "DNET" at bounding box center [679, 446] width 178 height 33
click at [646, 522] on div "Retail" at bounding box center [686, 528] width 202 height 41
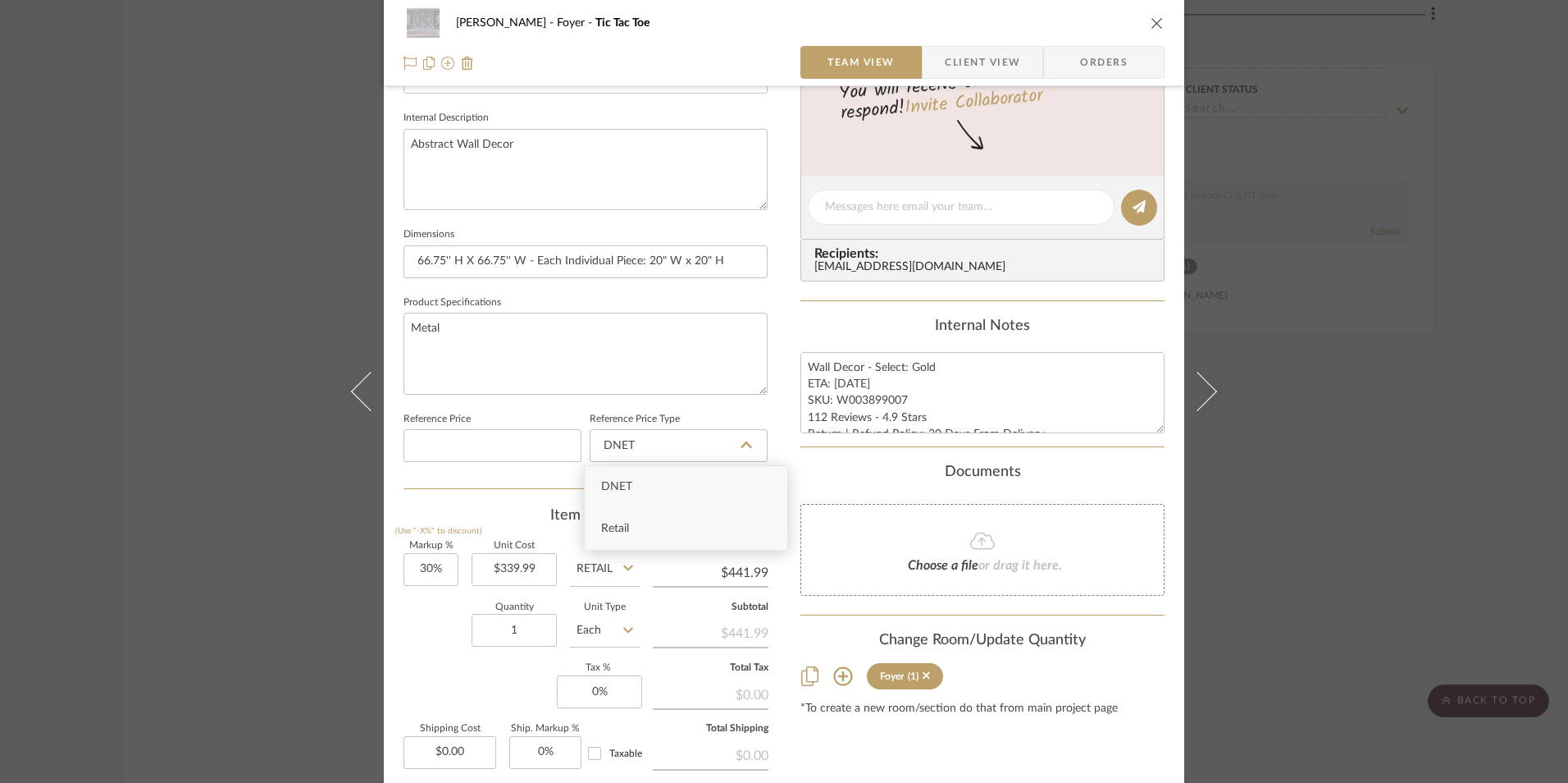
type input "Retail"
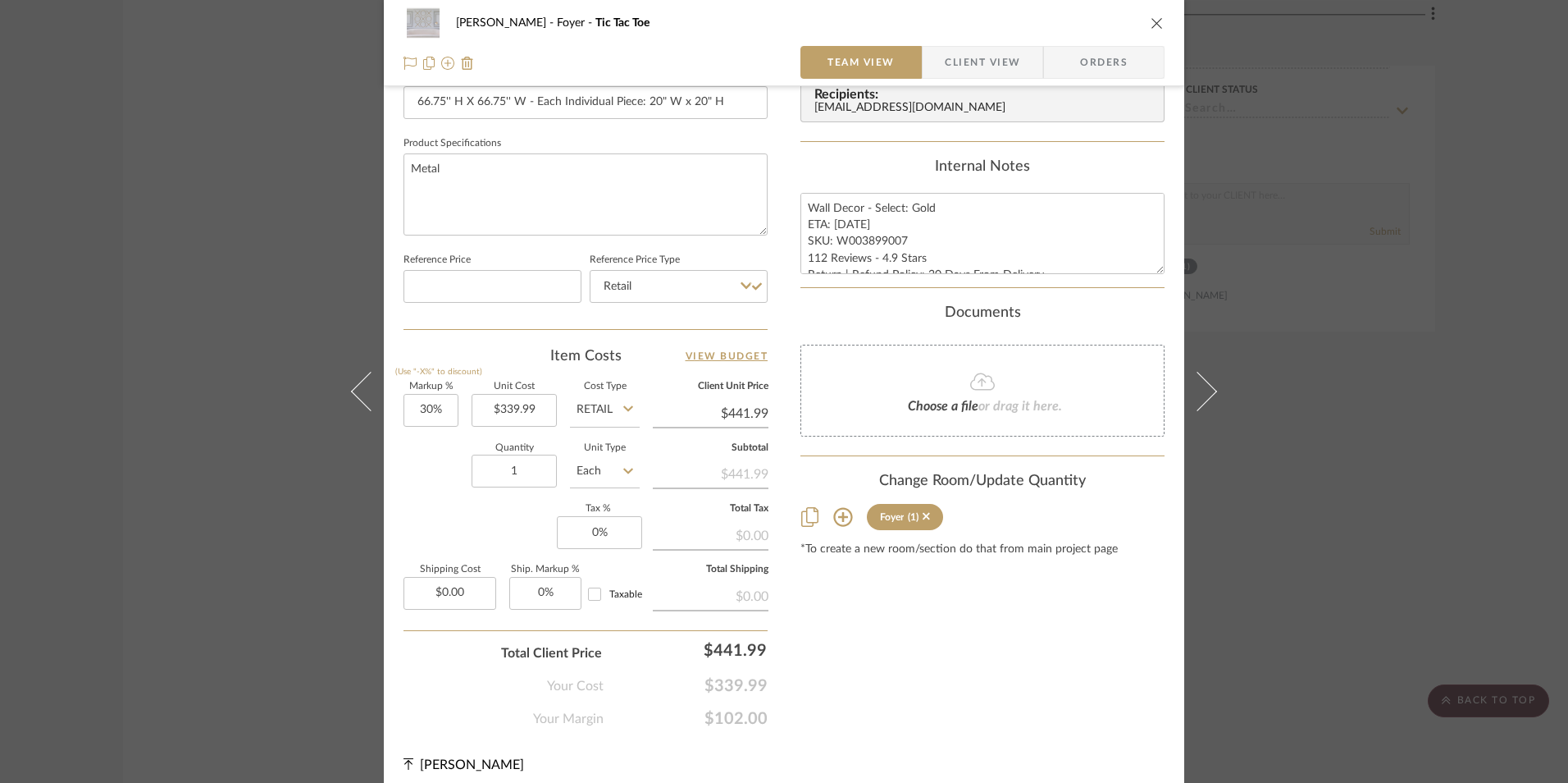
scroll to position [745, 0]
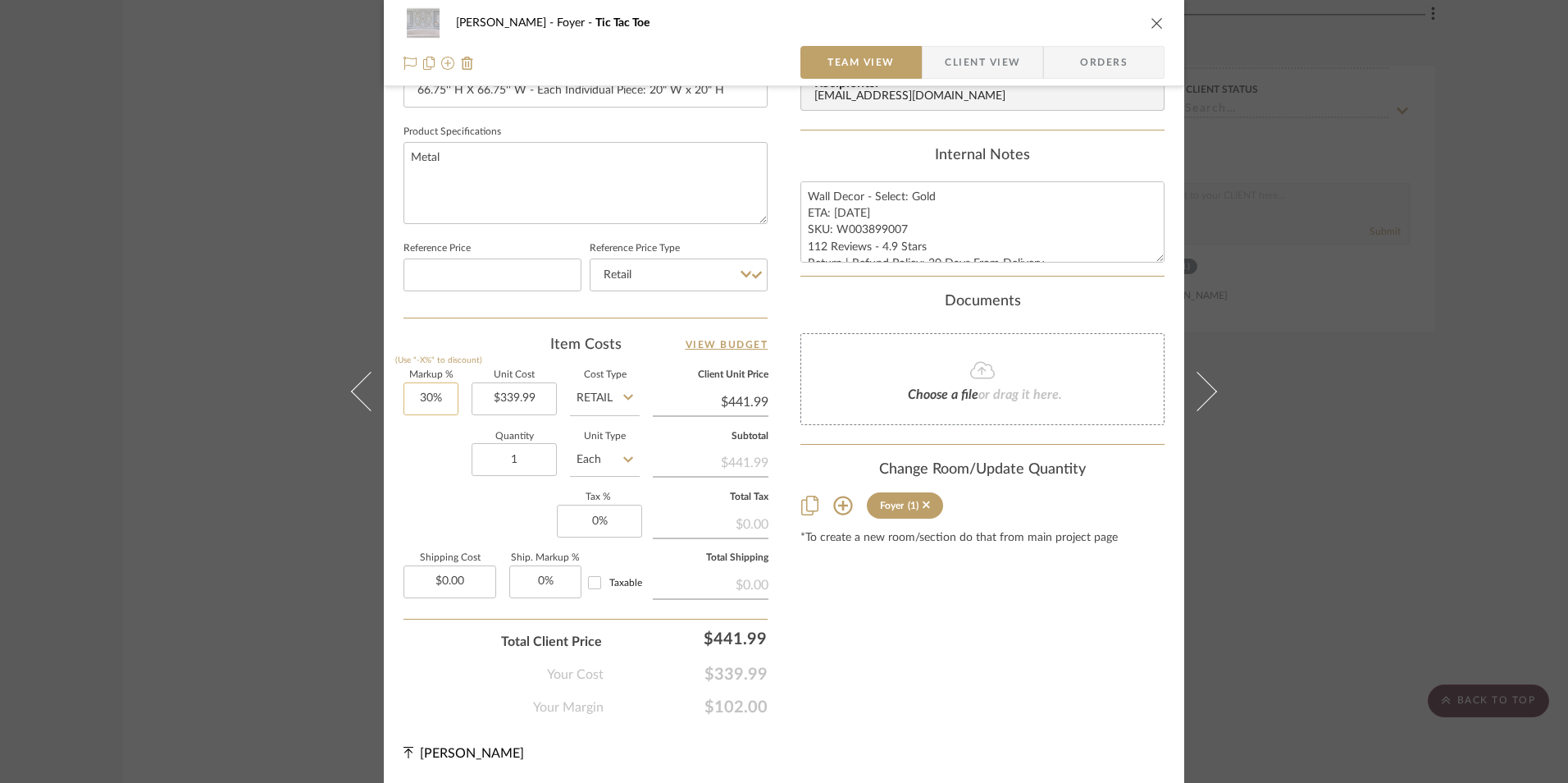
type input "30"
click at [432, 407] on input "30" at bounding box center [430, 399] width 55 height 33
click at [443, 484] on div "Quantity 1 Unit Type Each" at bounding box center [521, 461] width 236 height 58
type input "0%"
type input "$339.99"
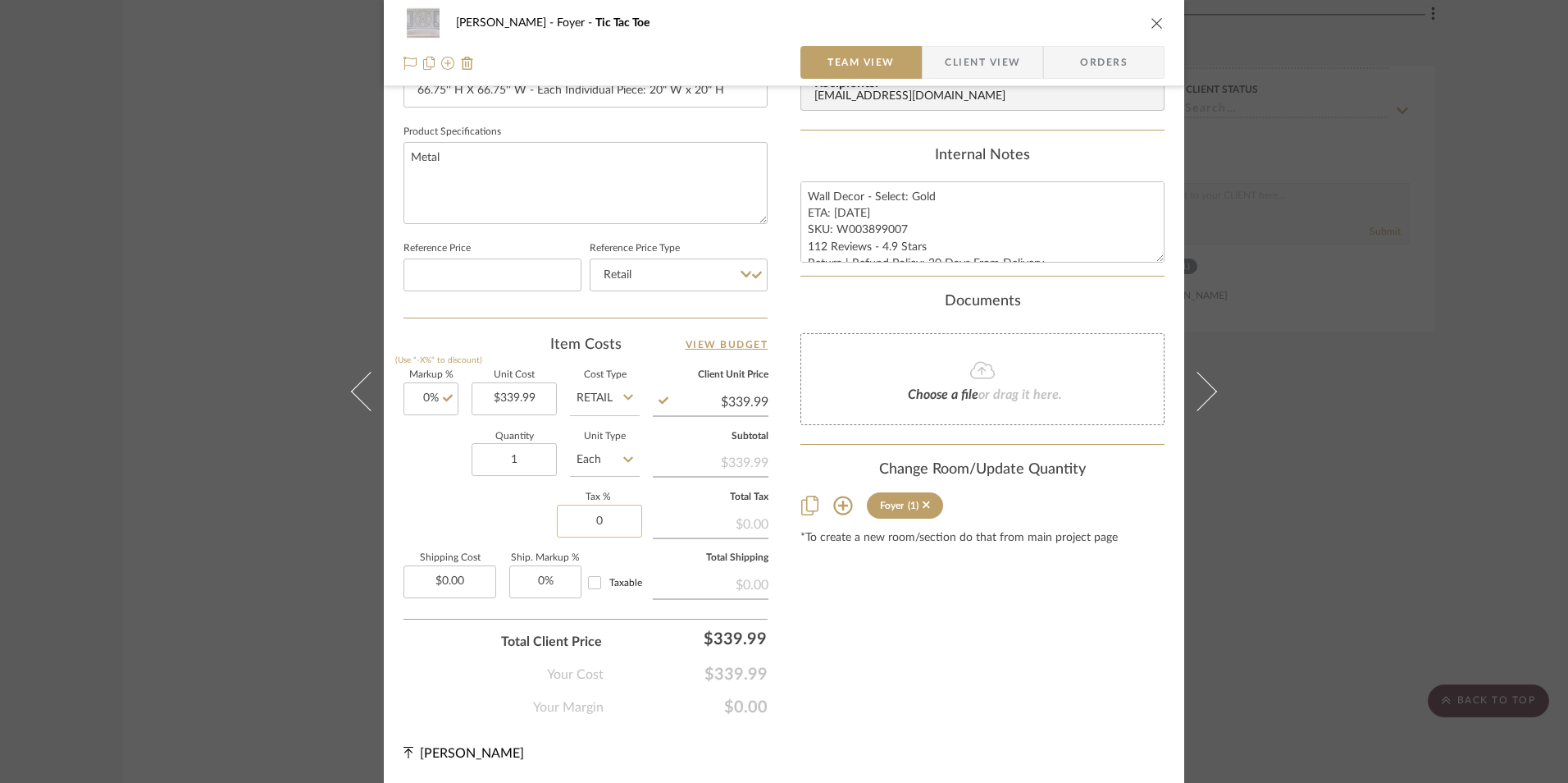
click at [618, 529] on input "0" at bounding box center [600, 521] width 86 height 33
type input "8.25%"
click at [982, 601] on div "Content here copies to Client View - confirm visibility there. Show in Client D…" at bounding box center [983, 41] width 364 height 1351
click at [1099, 46] on span "Orders" at bounding box center [1103, 63] width 84 height 33
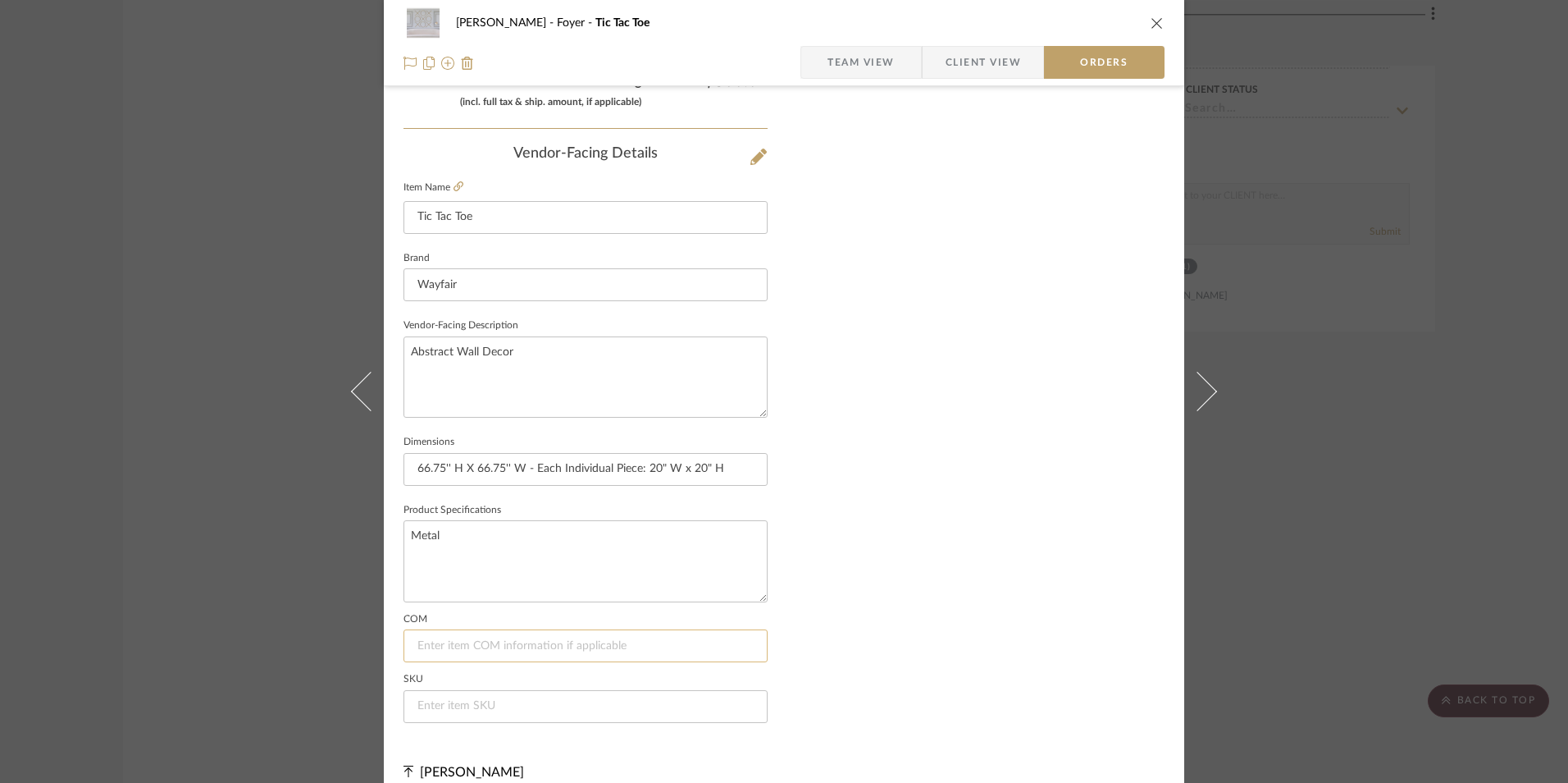
scroll to position [963, 0]
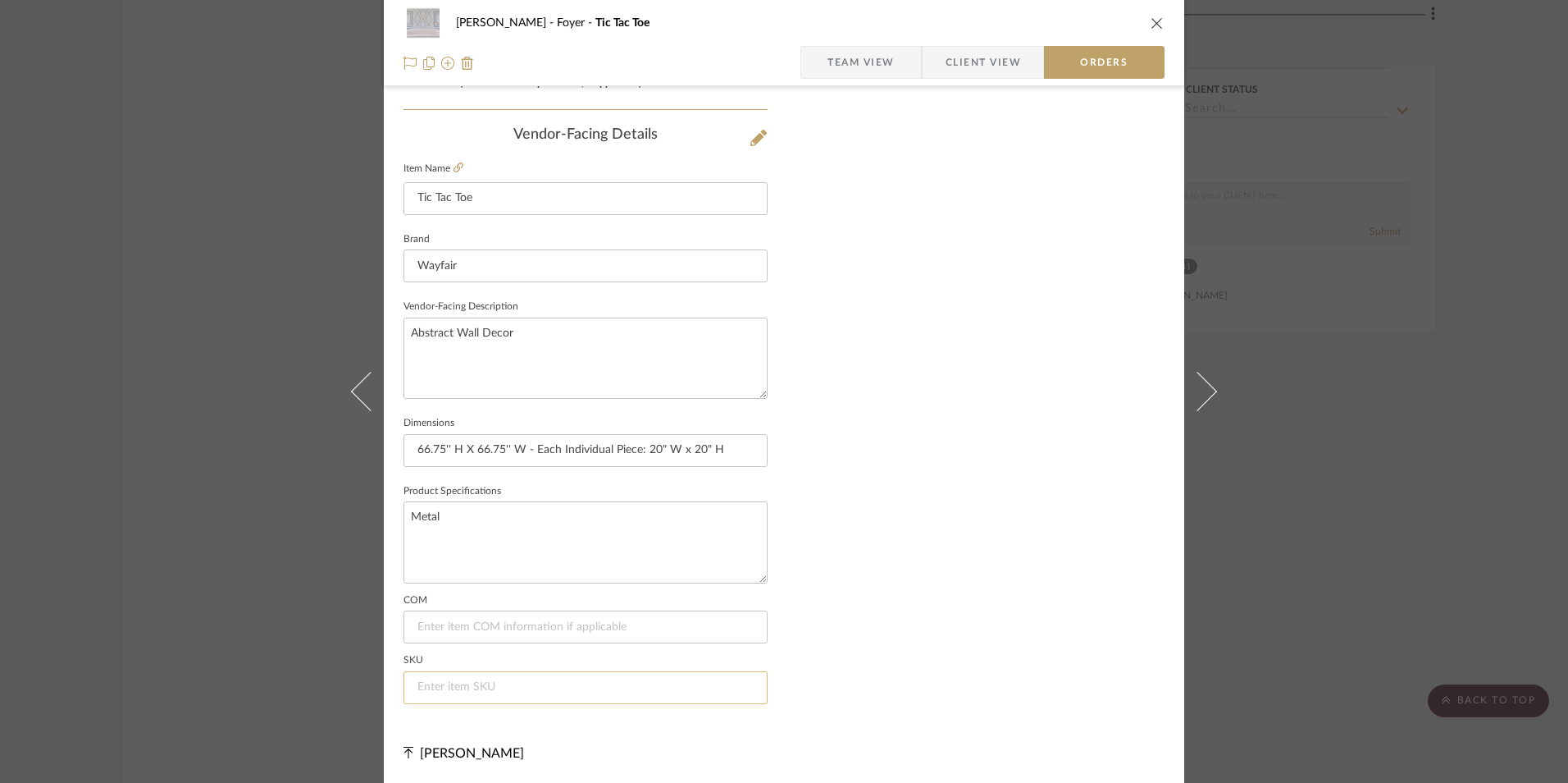
click at [453, 689] on input at bounding box center [585, 688] width 364 height 33
click at [452, 691] on input at bounding box center [585, 688] width 364 height 33
paste input "W003899007"
type input "W003899007"
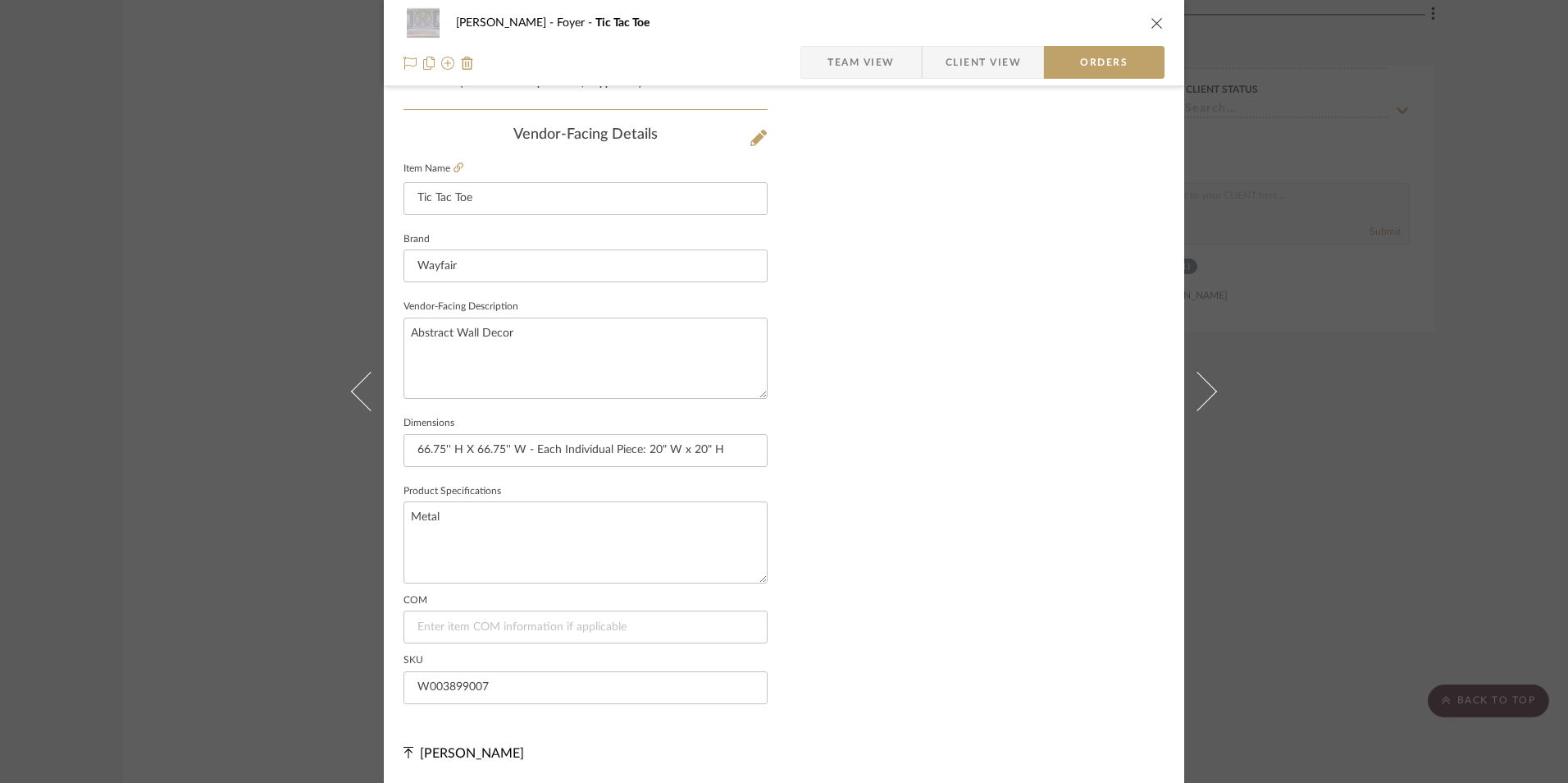
click at [858, 60] on span "Team View" at bounding box center [861, 63] width 67 height 33
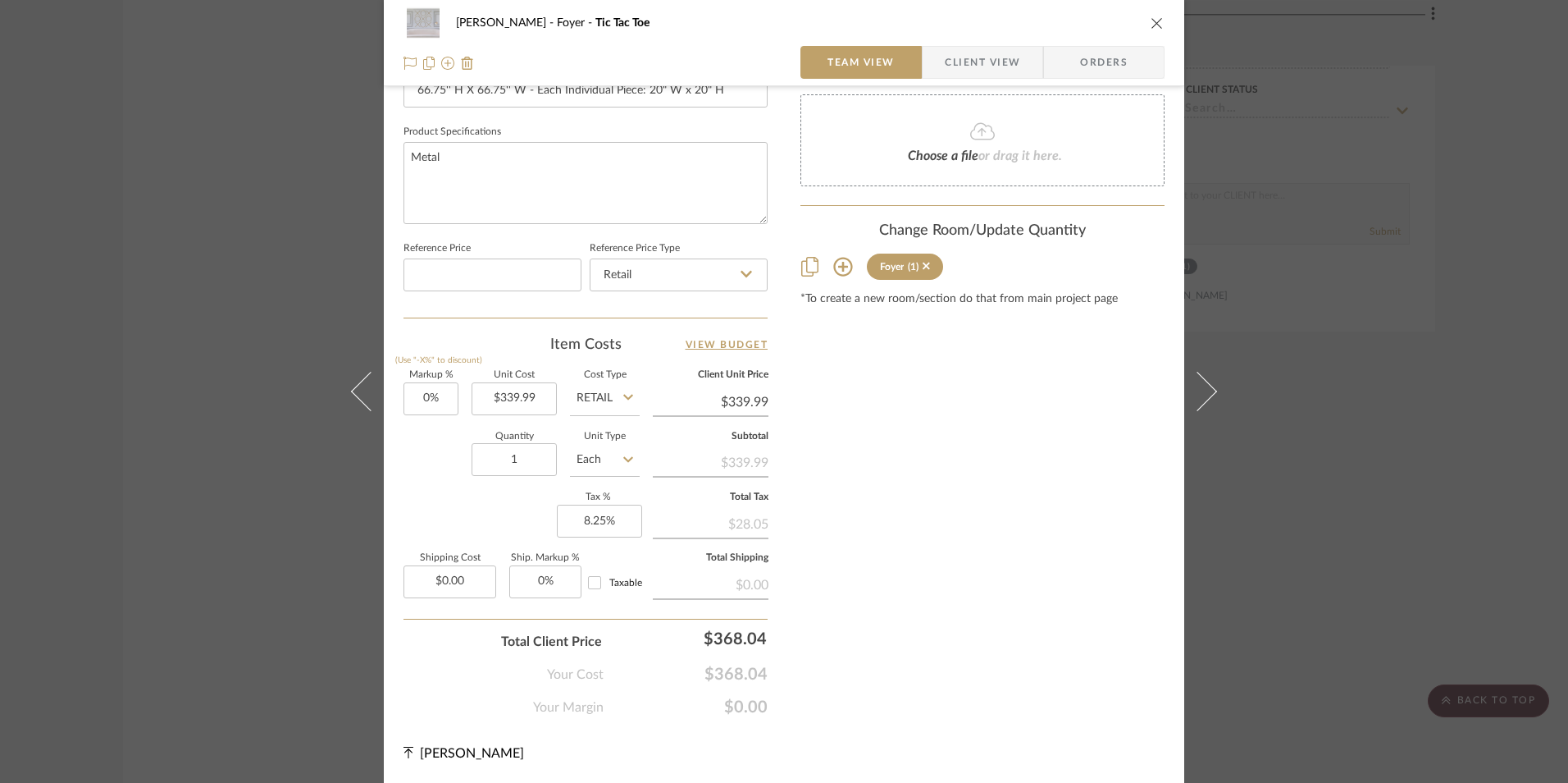
scroll to position [745, 0]
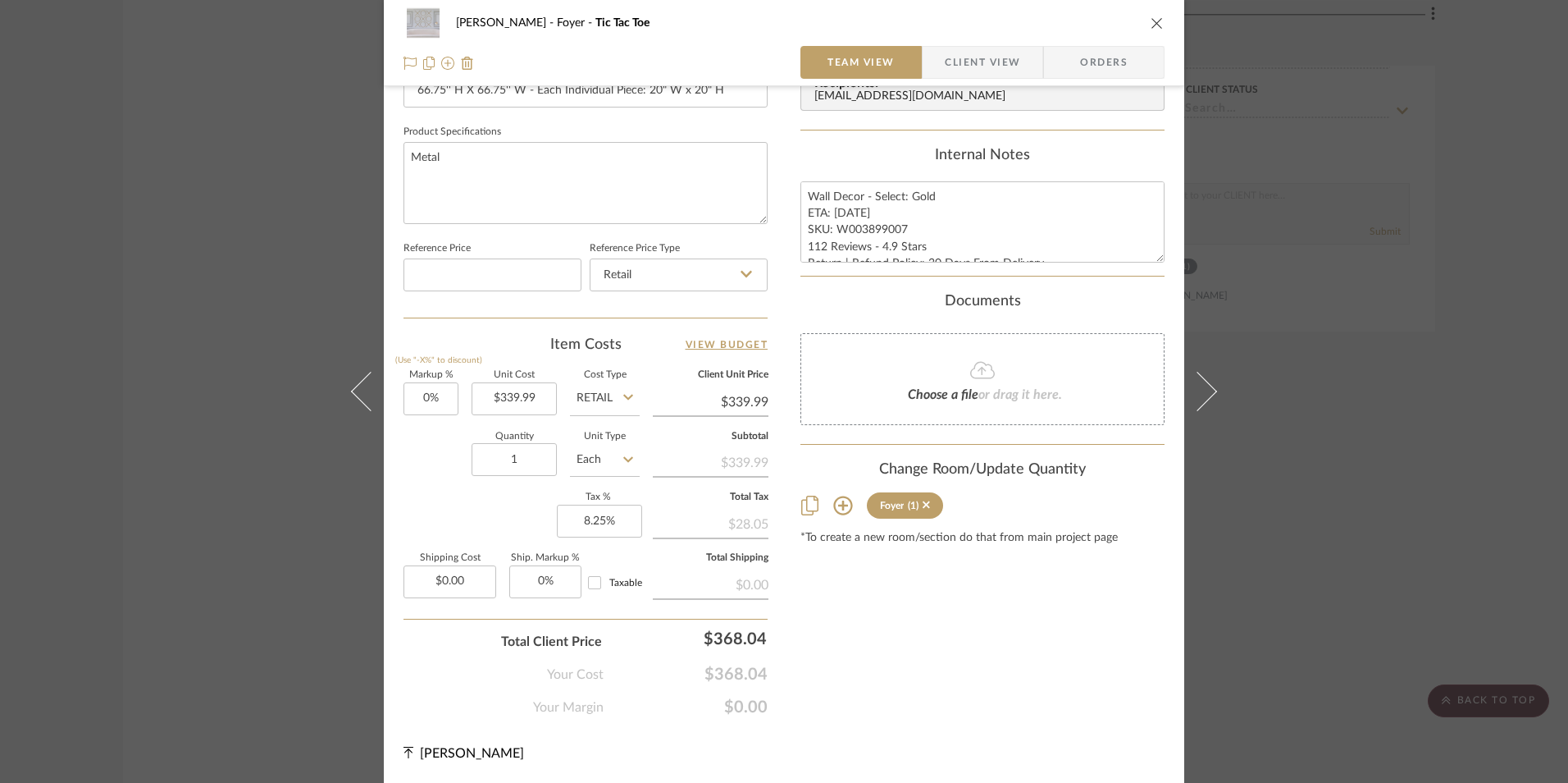
click at [1467, 296] on div "[PERSON_NAME] Foyer Tic Tac Toe Team View Client View Orders Team-Facing Detail…" at bounding box center [784, 391] width 1568 height 783
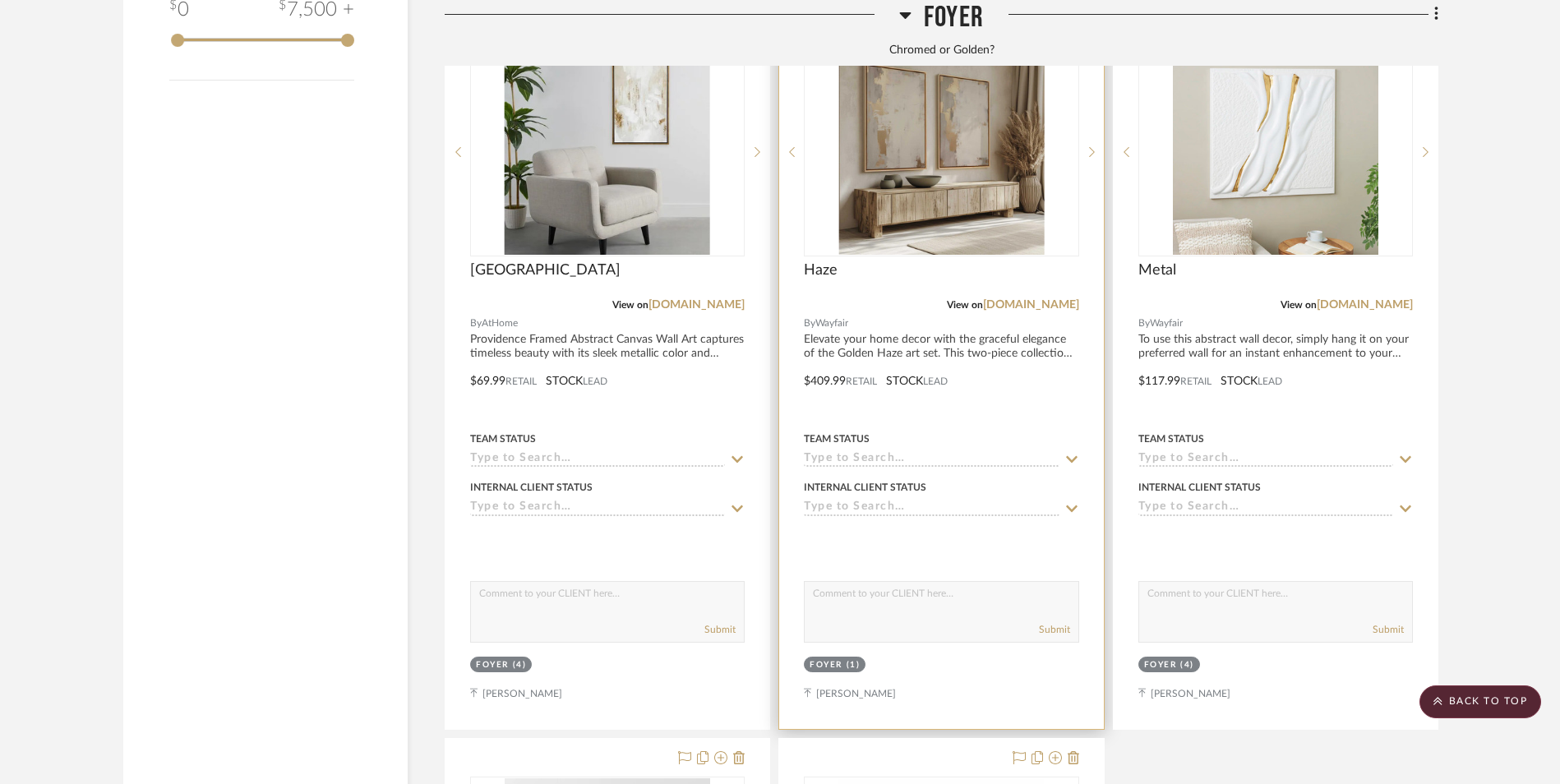
scroll to position [3308, 0]
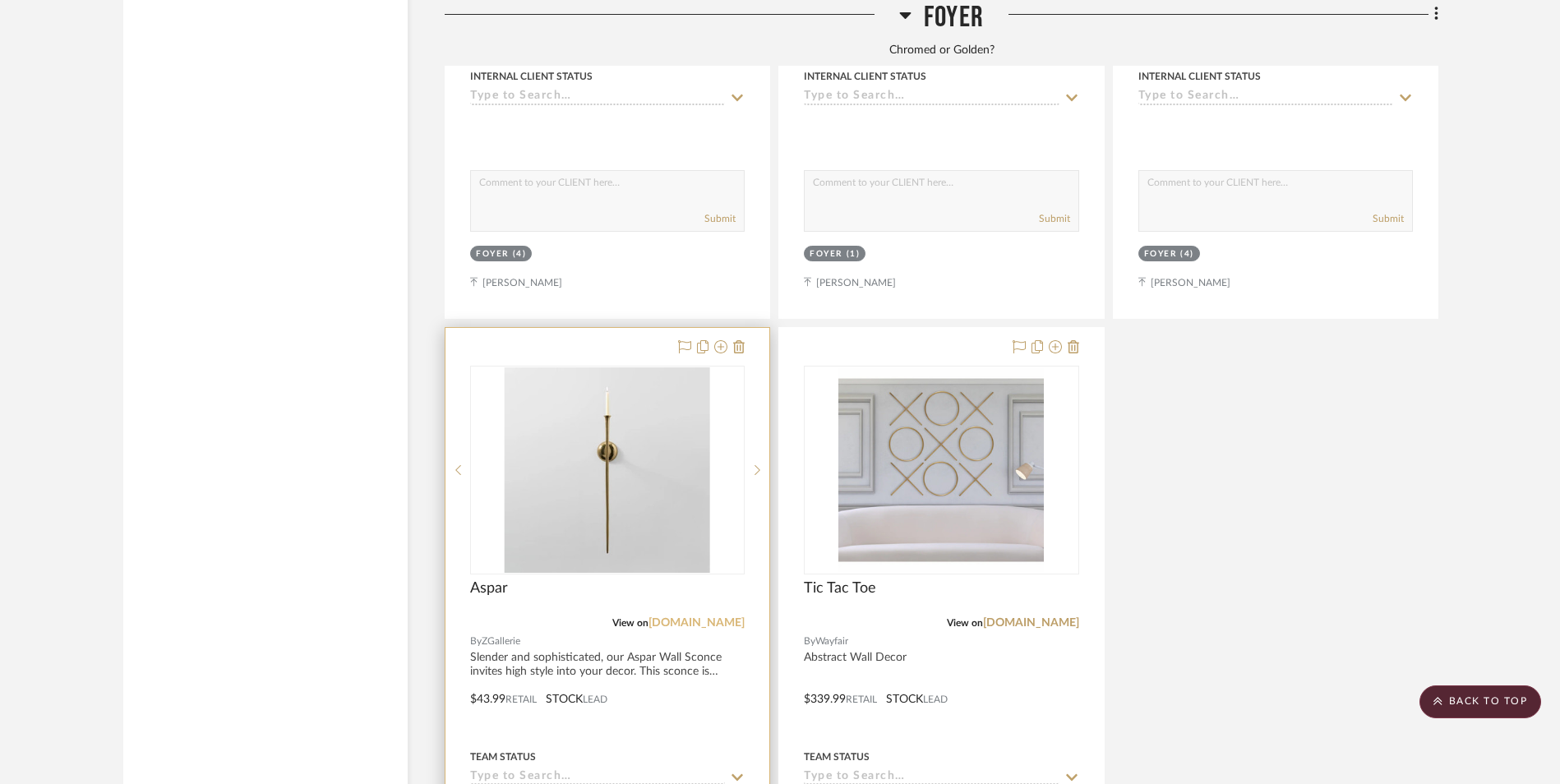
click at [723, 617] on link "[DOMAIN_NAME]" at bounding box center [697, 623] width 96 height 12
click at [675, 380] on img "0" at bounding box center [607, 470] width 205 height 205
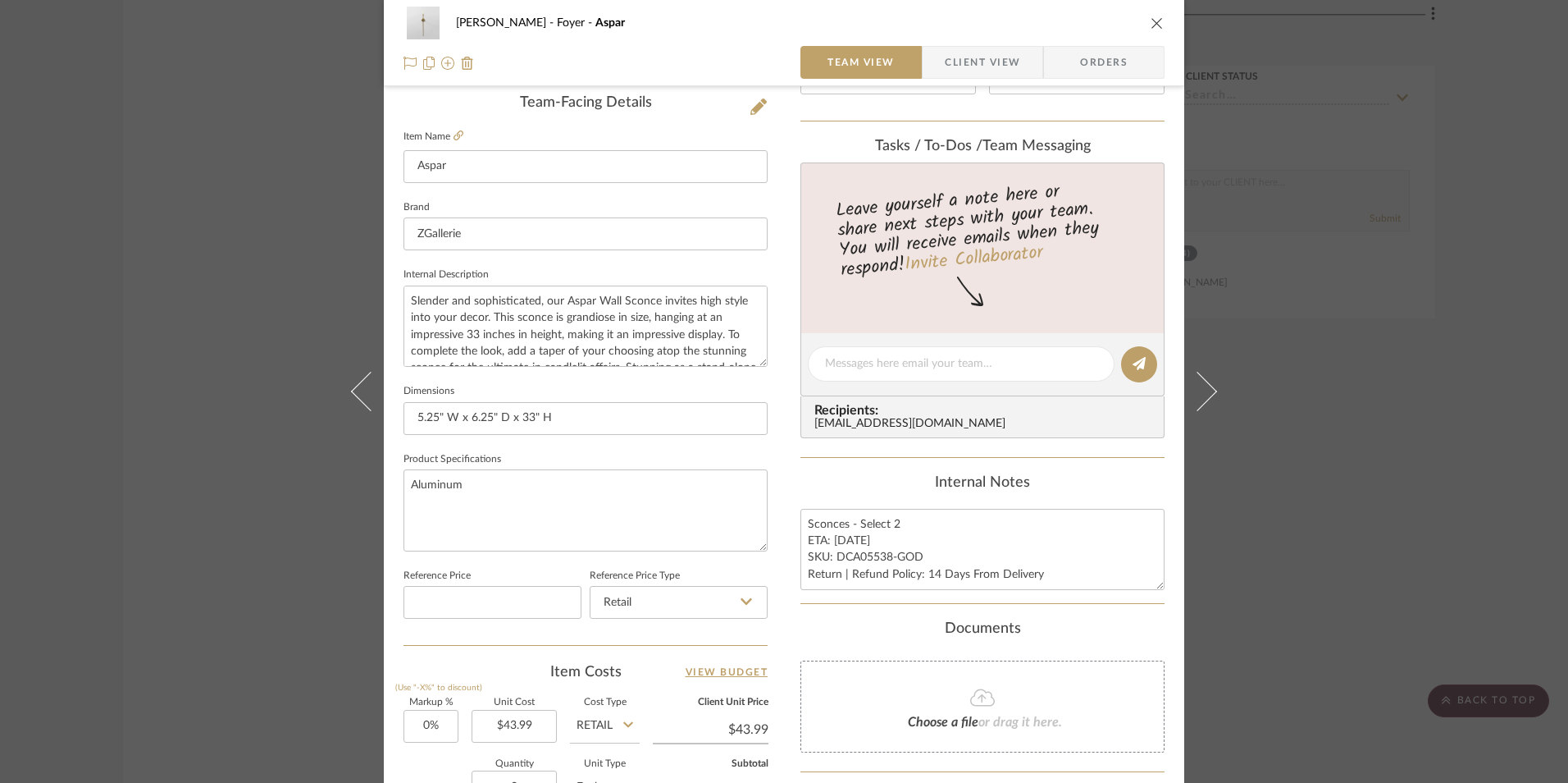
scroll to position [574, 0]
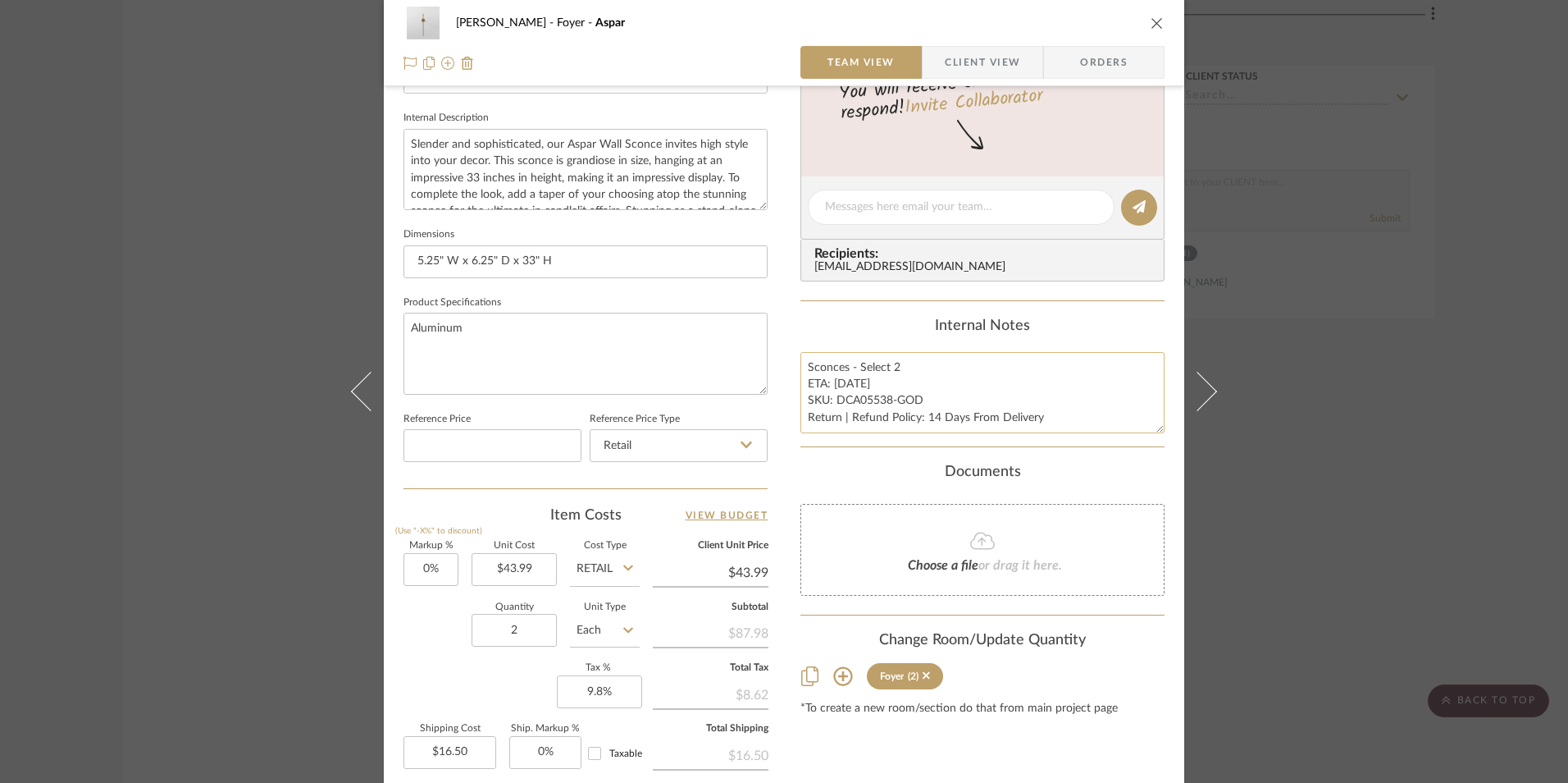
click at [858, 391] on textarea "Sconces - Select 2 ETA: [DATE] SKU: DCA05538-GOD Return | Refund Policy: 14 Day…" at bounding box center [983, 393] width 364 height 81
click at [849, 382] on textarea "Sconces - Select 2 ETA: [DATE] SKU: DCA05538-GOD Return | Refund Policy: 14 Day…" at bounding box center [983, 393] width 364 height 81
type textarea "Sconces - Select 2 ETA: [DATE] SKU: DCA05538-GOD Return | Refund Policy: 14 Day…"
click at [872, 315] on div "Content here copies to Client View - confirm visibility there. Show in Client D…" at bounding box center [983, 212] width 364 height 1351
click at [513, 570] on input "43.99" at bounding box center [514, 569] width 86 height 33
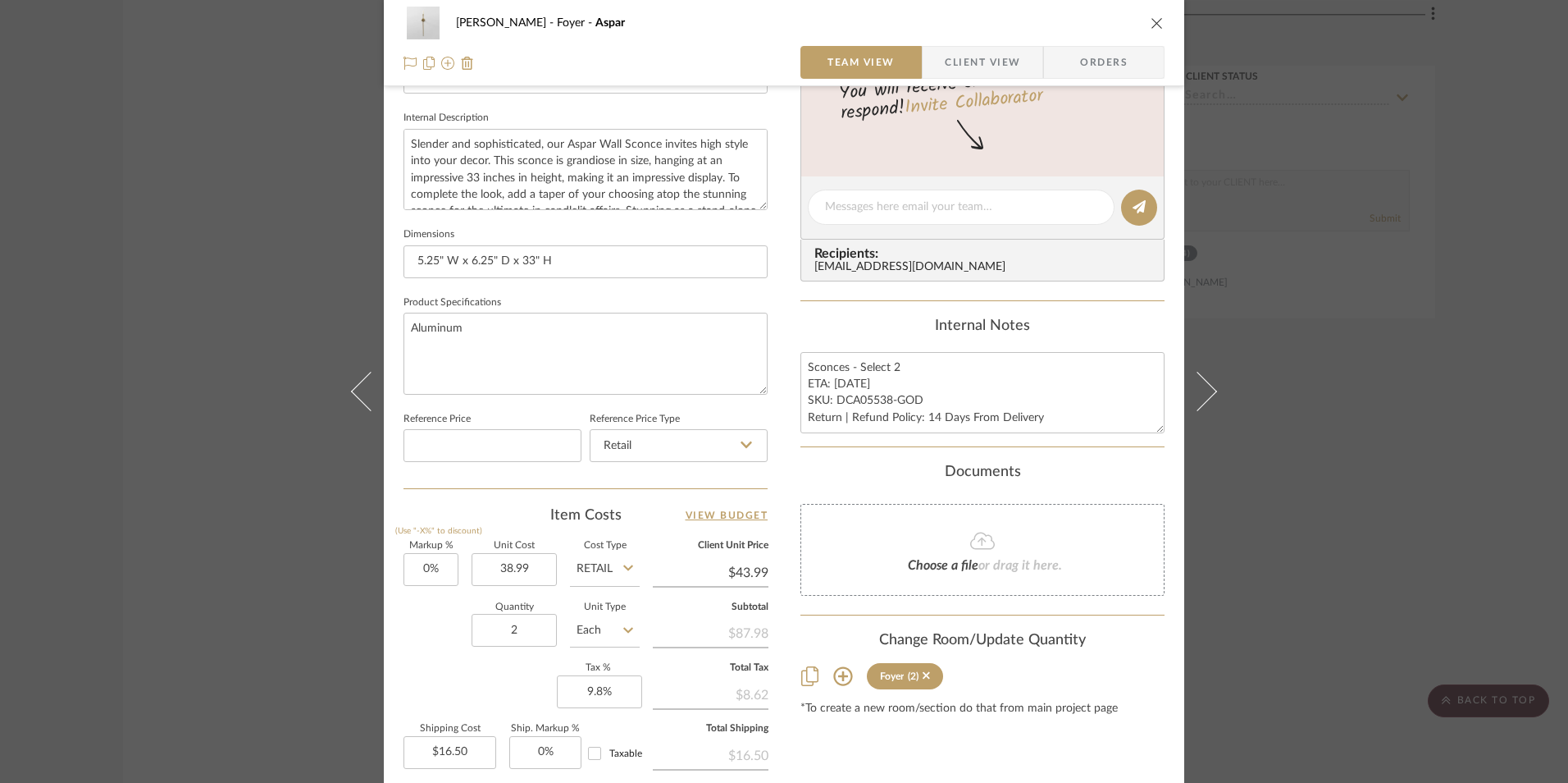
type input "$38.99"
click at [515, 518] on div "Item Costs View Budget" at bounding box center [585, 515] width 364 height 19
type input "$38.99"
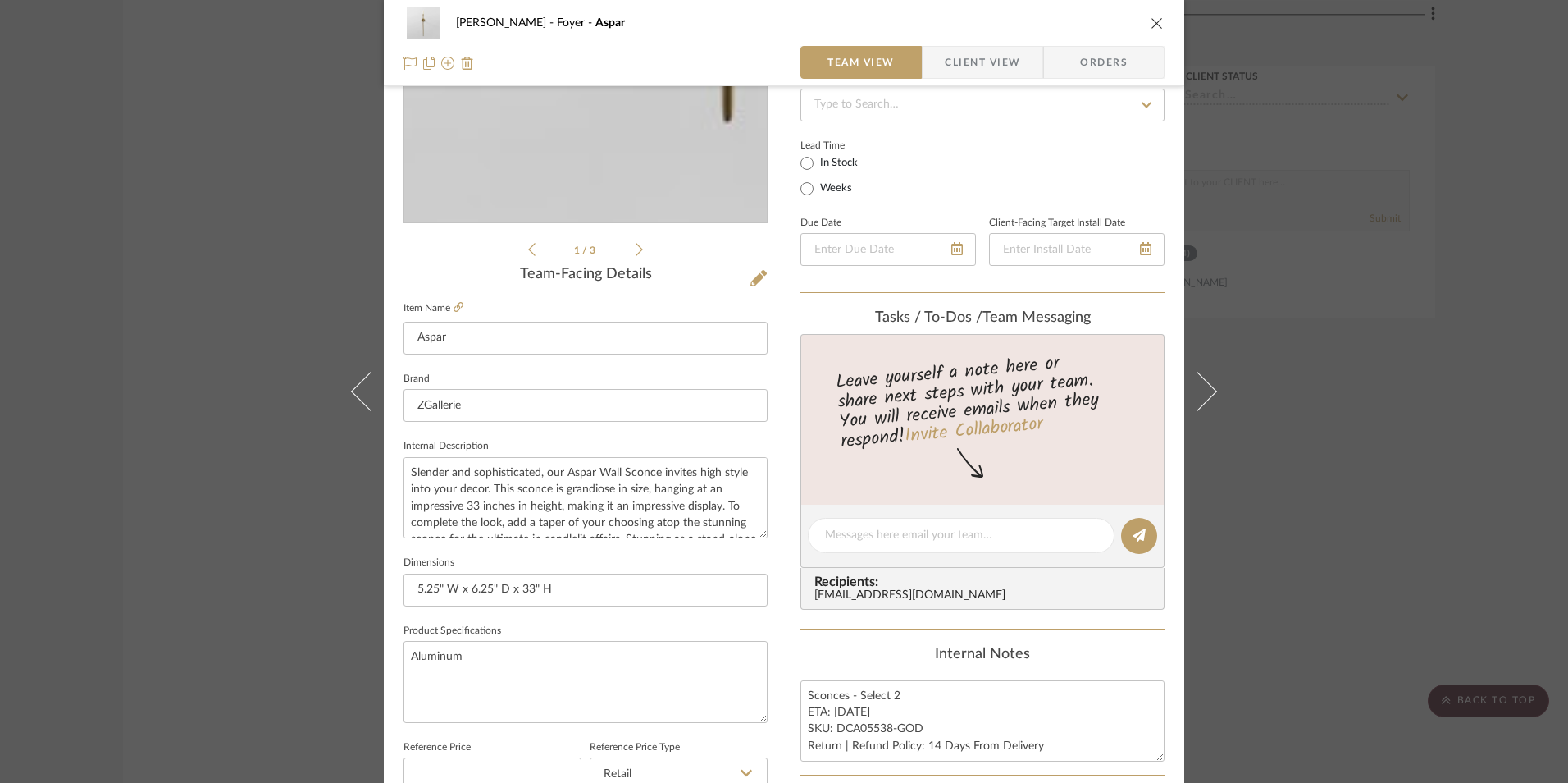
scroll to position [0, 0]
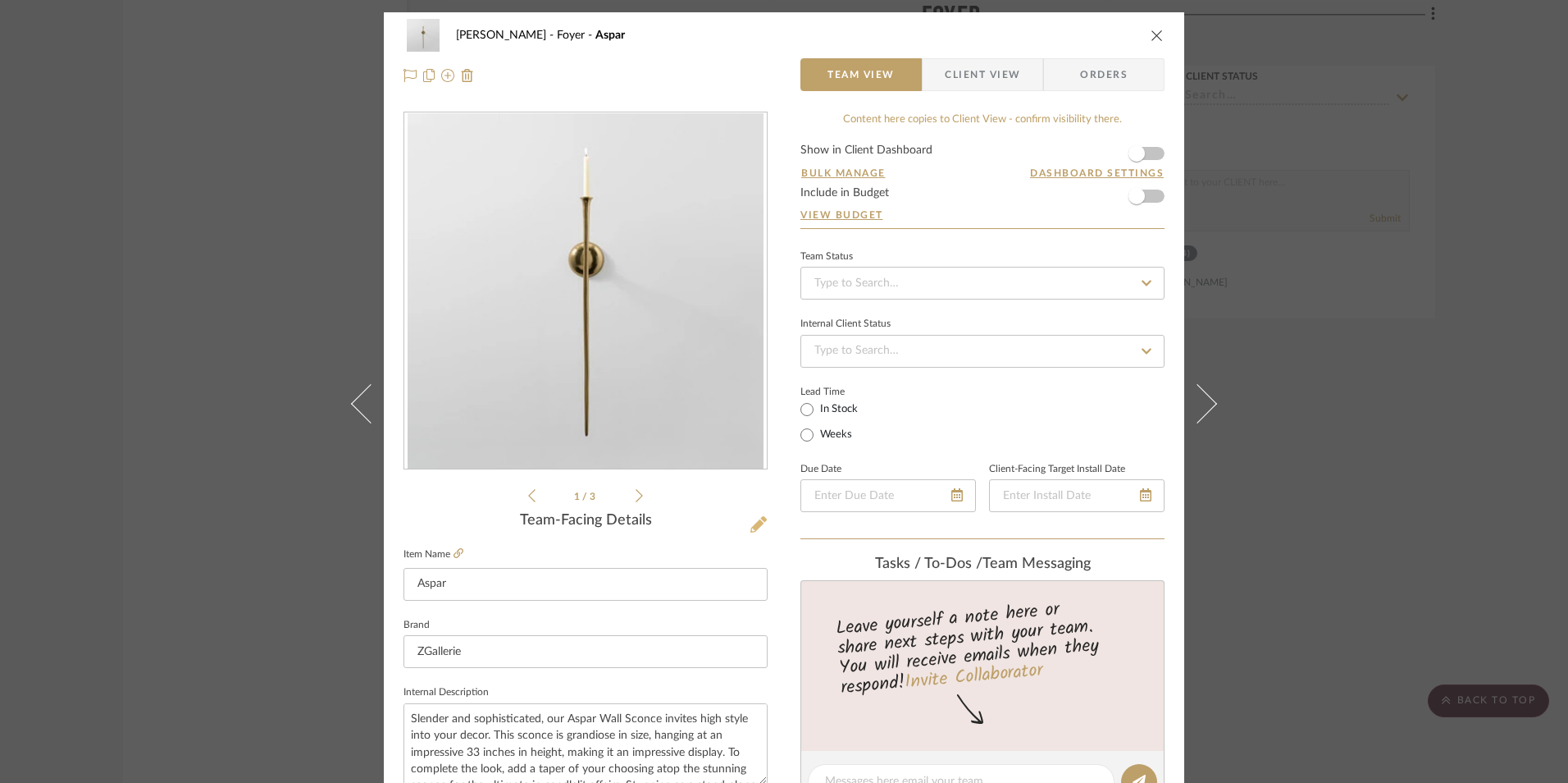
drag, startPoint x: 748, startPoint y: 529, endPoint x: 782, endPoint y: 571, distance: 54.0
click at [751, 529] on icon at bounding box center [758, 524] width 16 height 16
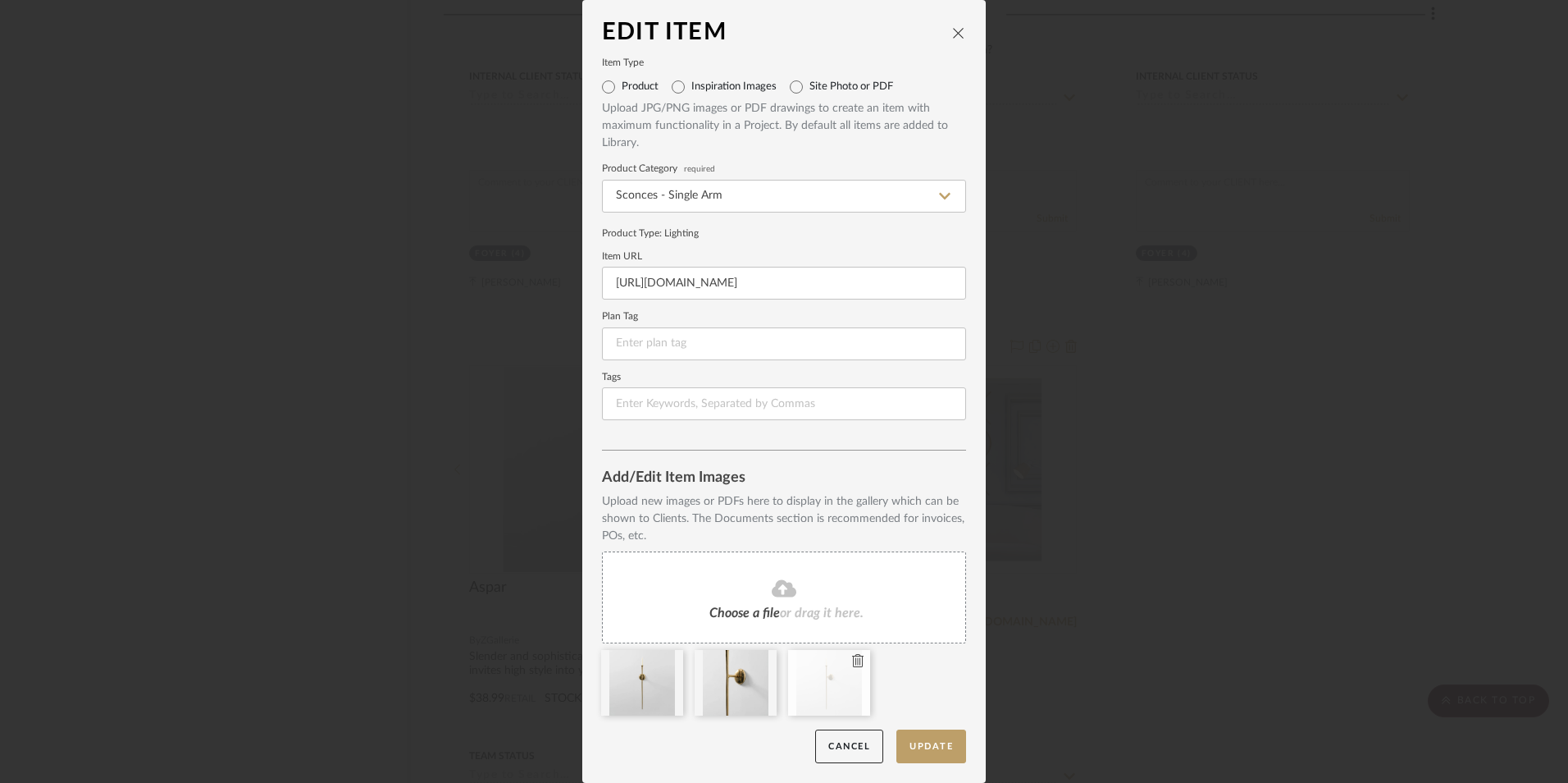
click at [852, 658] on icon at bounding box center [858, 661] width 12 height 13
click at [759, 659] on icon at bounding box center [764, 661] width 12 height 13
click at [665, 660] on icon at bounding box center [671, 661] width 12 height 13
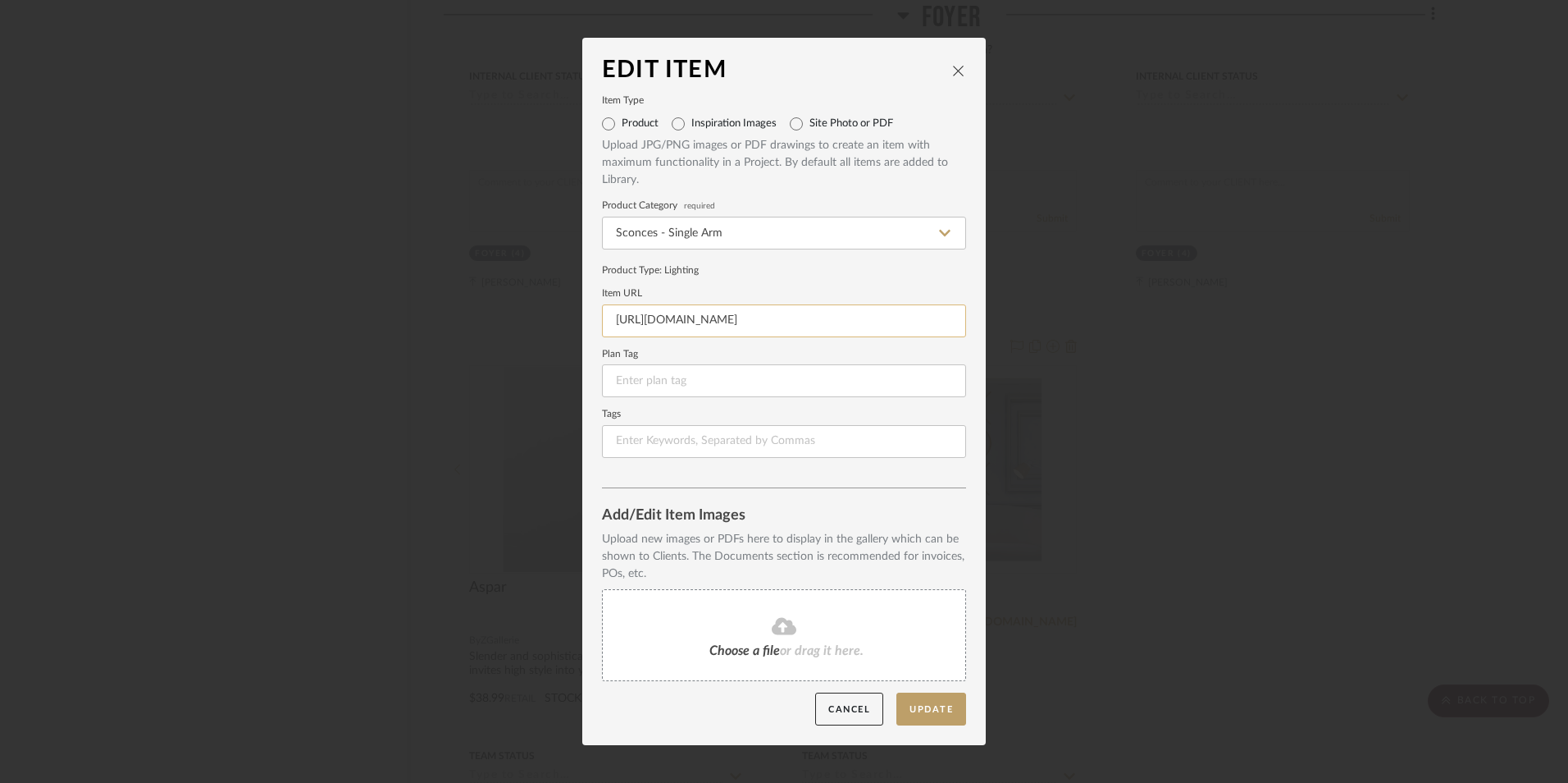
click at [693, 324] on input "[URL][DOMAIN_NAME]" at bounding box center [784, 321] width 364 height 33
paste input "[URL][DOMAIN_NAME]"
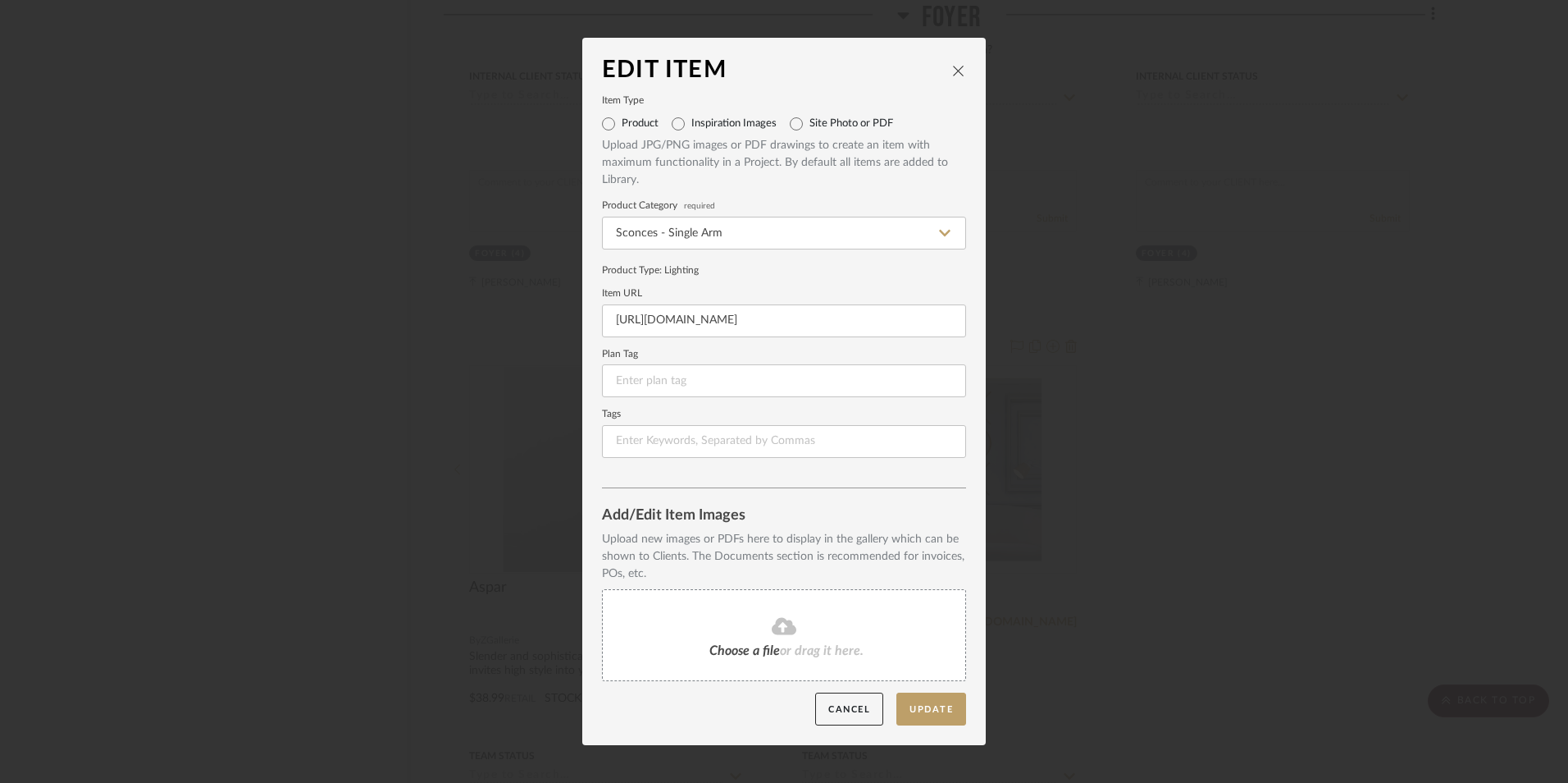
type input "[URL][DOMAIN_NAME]"
click at [713, 274] on div "Product Type : Lighting" at bounding box center [784, 270] width 364 height 14
click at [754, 626] on fa-icon at bounding box center [784, 627] width 149 height 21
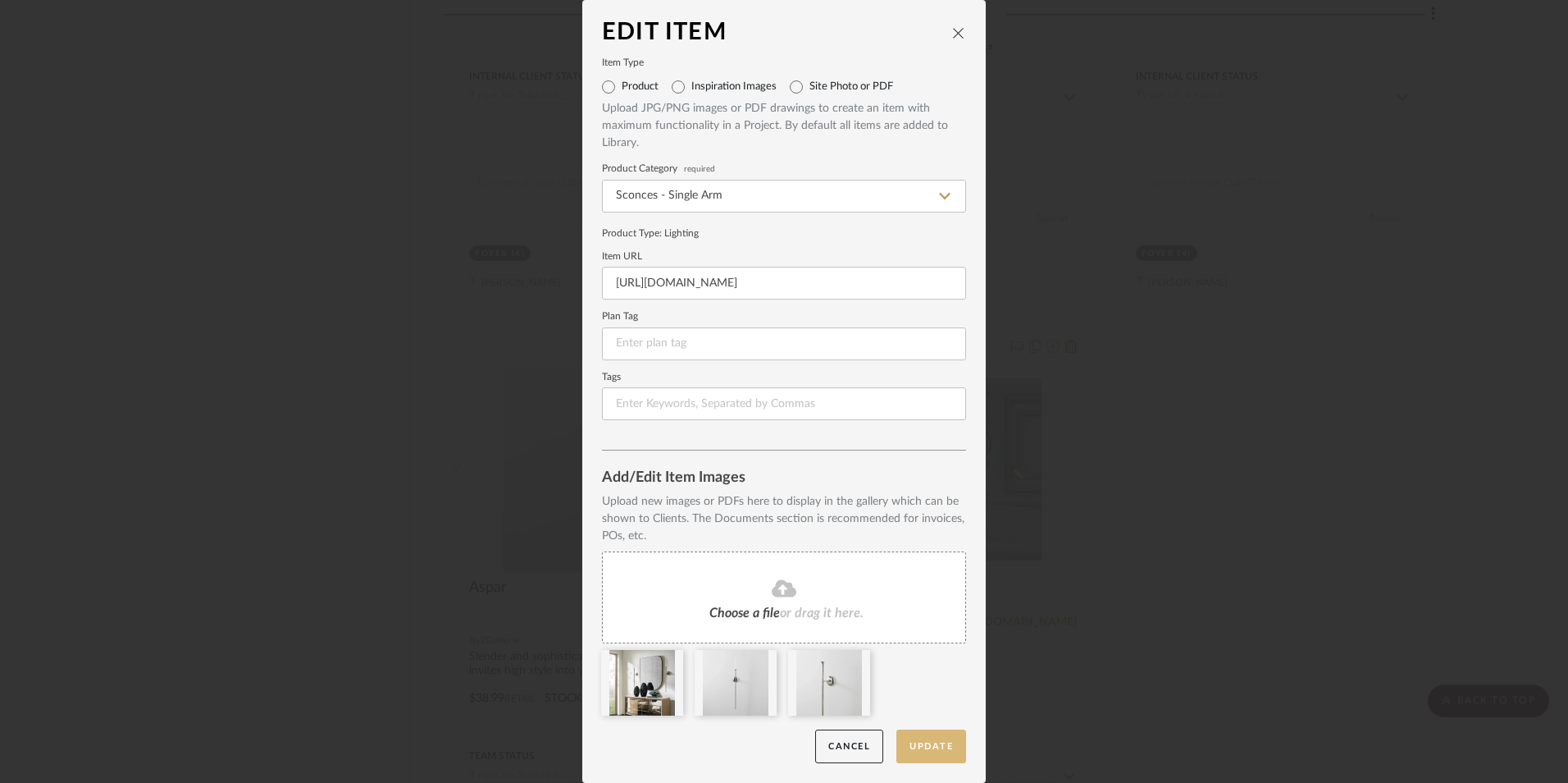
click at [929, 741] on button "Update" at bounding box center [931, 746] width 69 height 34
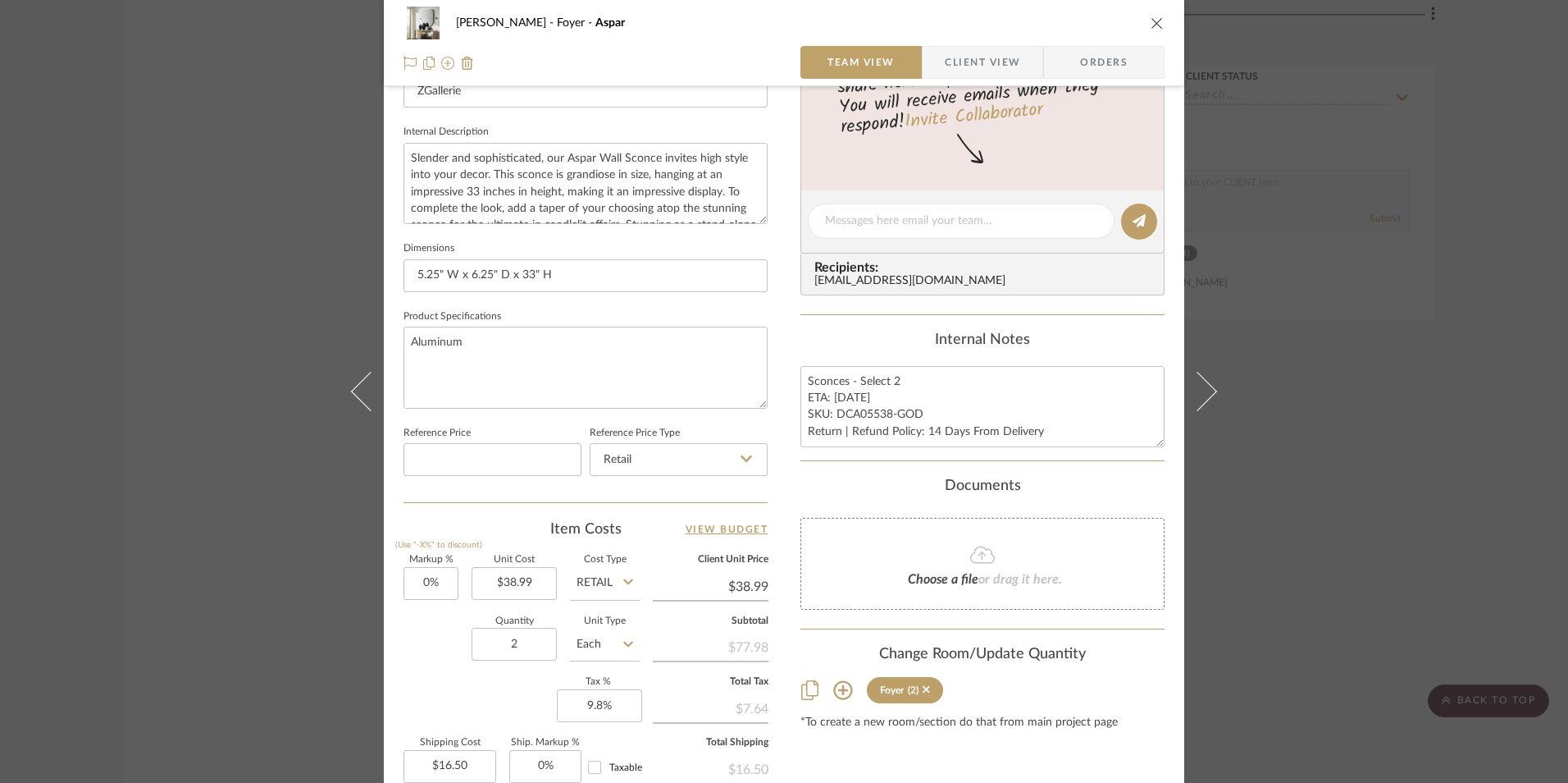
scroll to position [574, 0]
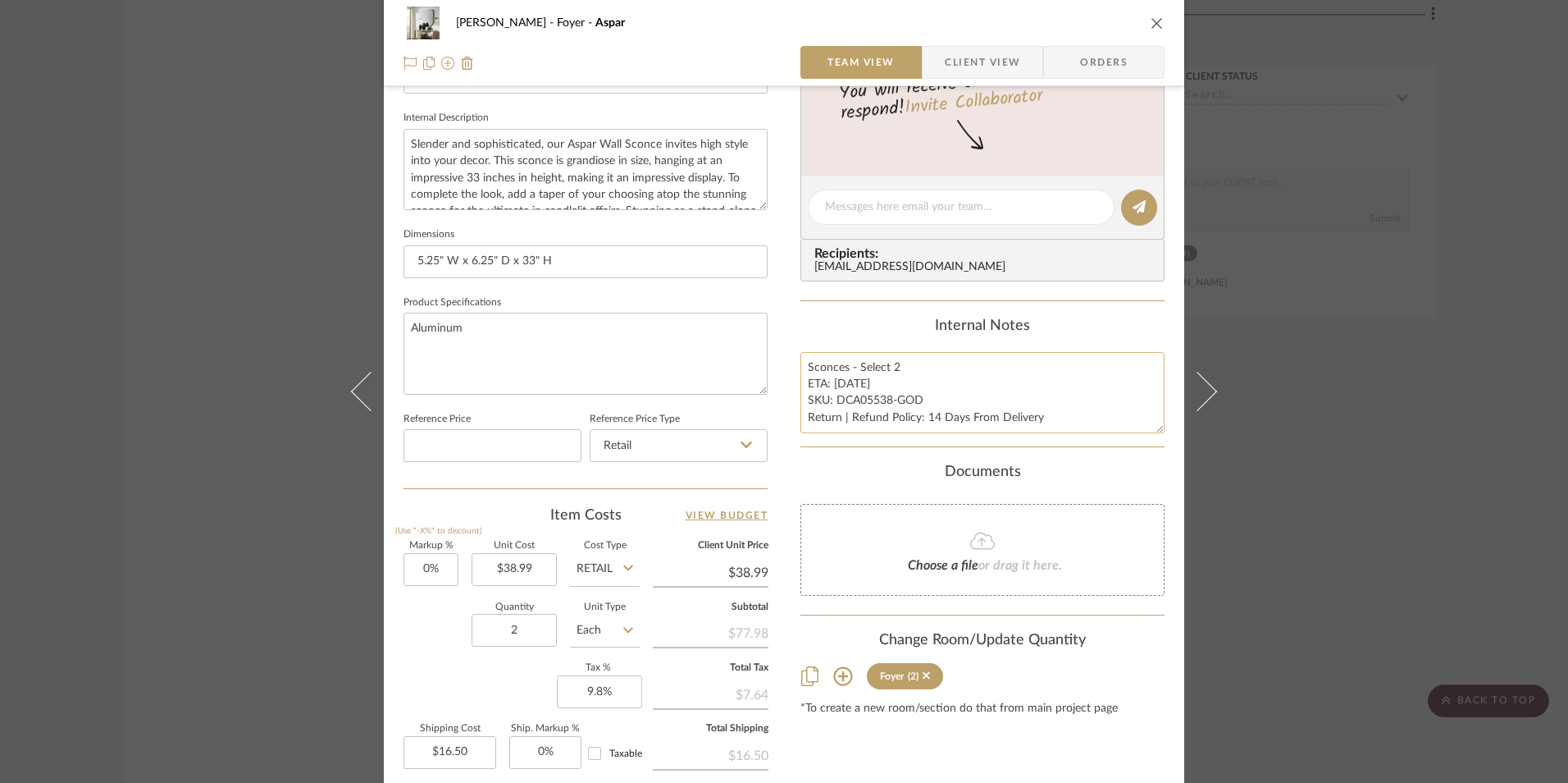
drag, startPoint x: 917, startPoint y: 397, endPoint x: 834, endPoint y: 399, distance: 83.0
click at [834, 399] on textarea "Sconces - Select 2 ETA: [DATE] SKU: DCA05538-GOD Return | Refund Policy: 14 Day…" at bounding box center [983, 393] width 364 height 81
paste textarea "7-SLV"
type textarea "Sconces - Select 2 ETA: [DATE] SKU: DCA05537-SLV Return | Refund Policy: 14 Day…"
click at [810, 339] on div "Internal Notes Sconces - Select 2 ETA: [DATE] SKU: DCA05537-SLV Return | Refund…" at bounding box center [983, 376] width 364 height 116
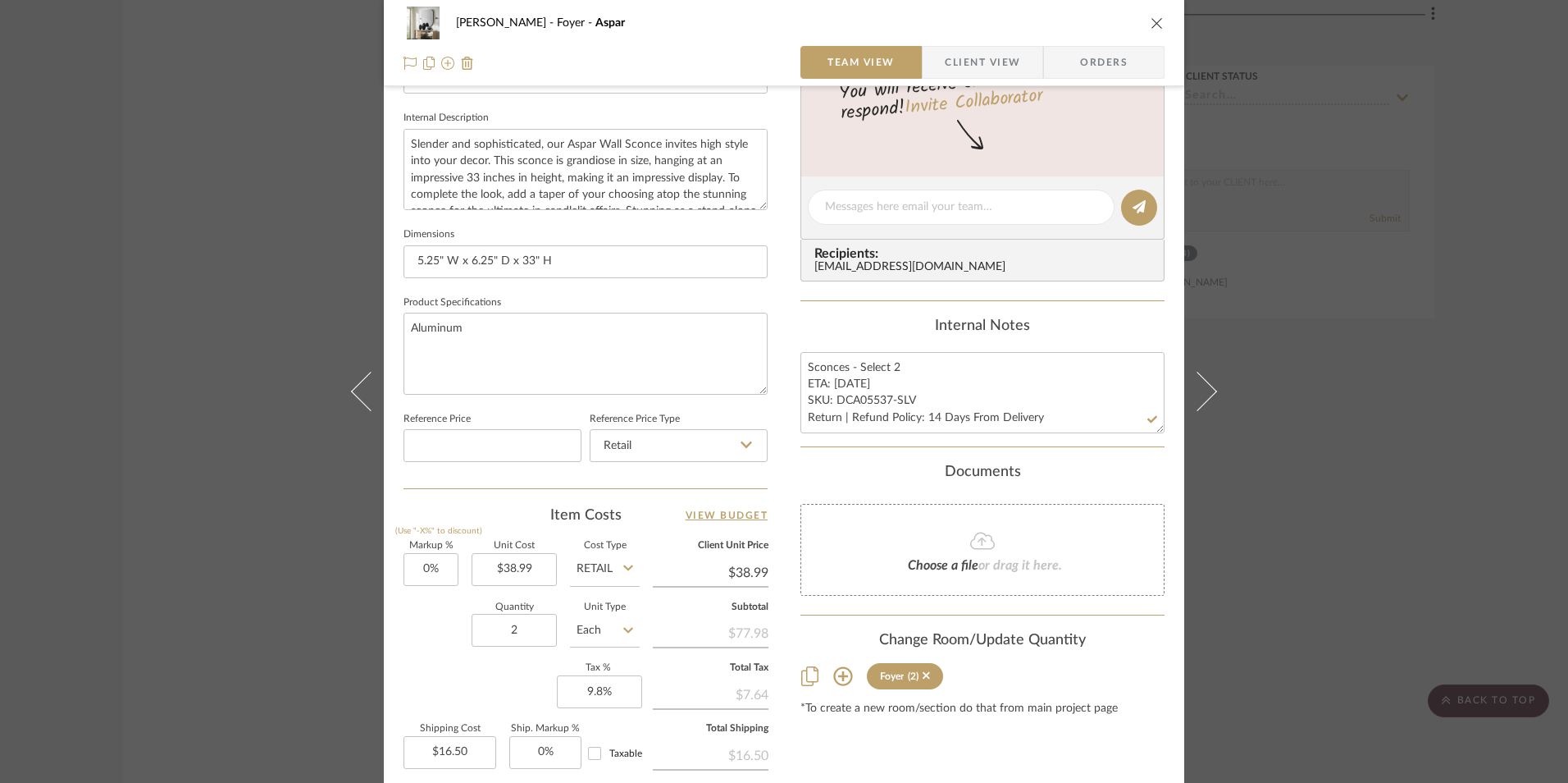
click at [1091, 78] on span "Orders" at bounding box center [1103, 63] width 84 height 33
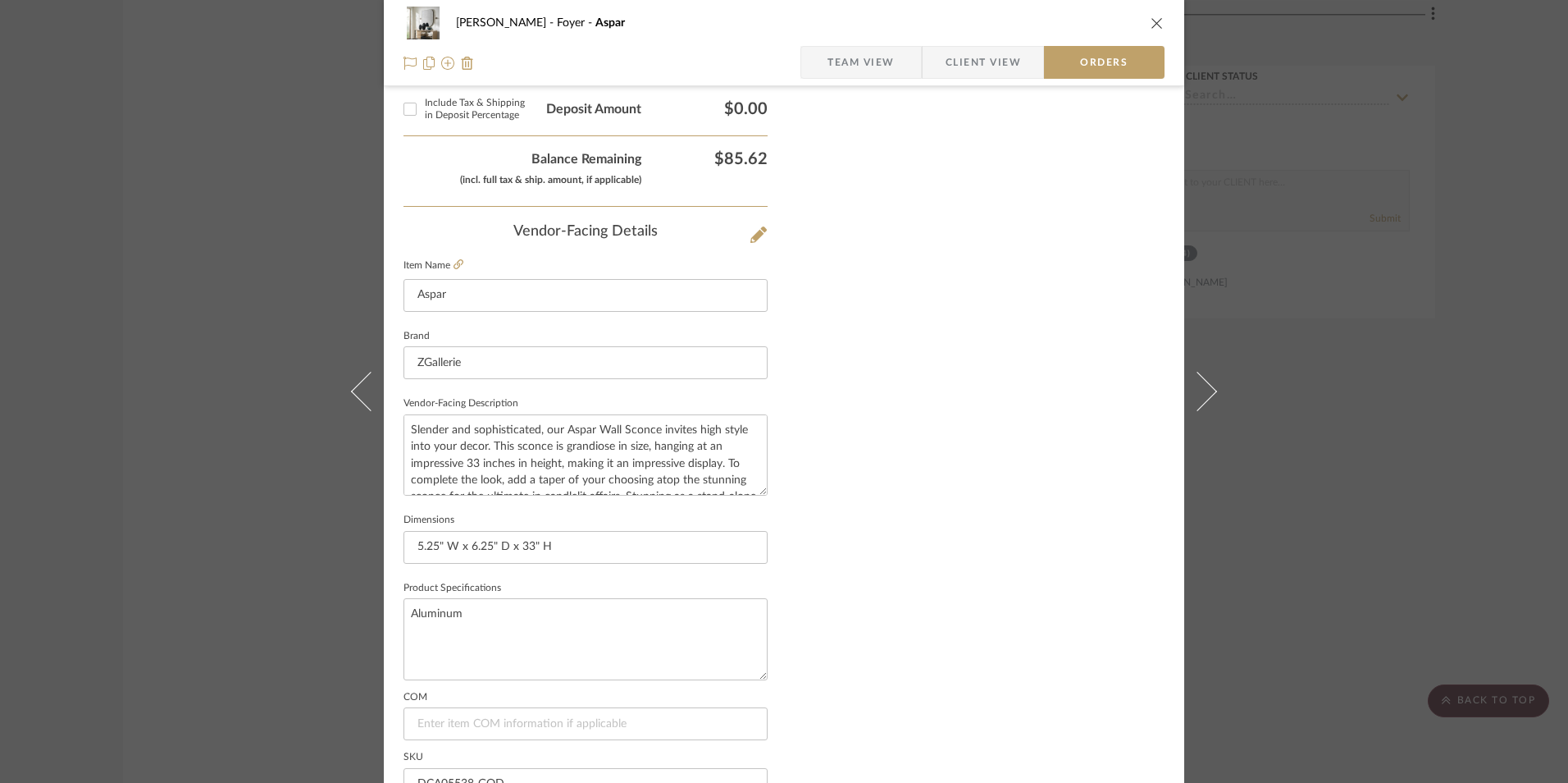
scroll to position [963, 0]
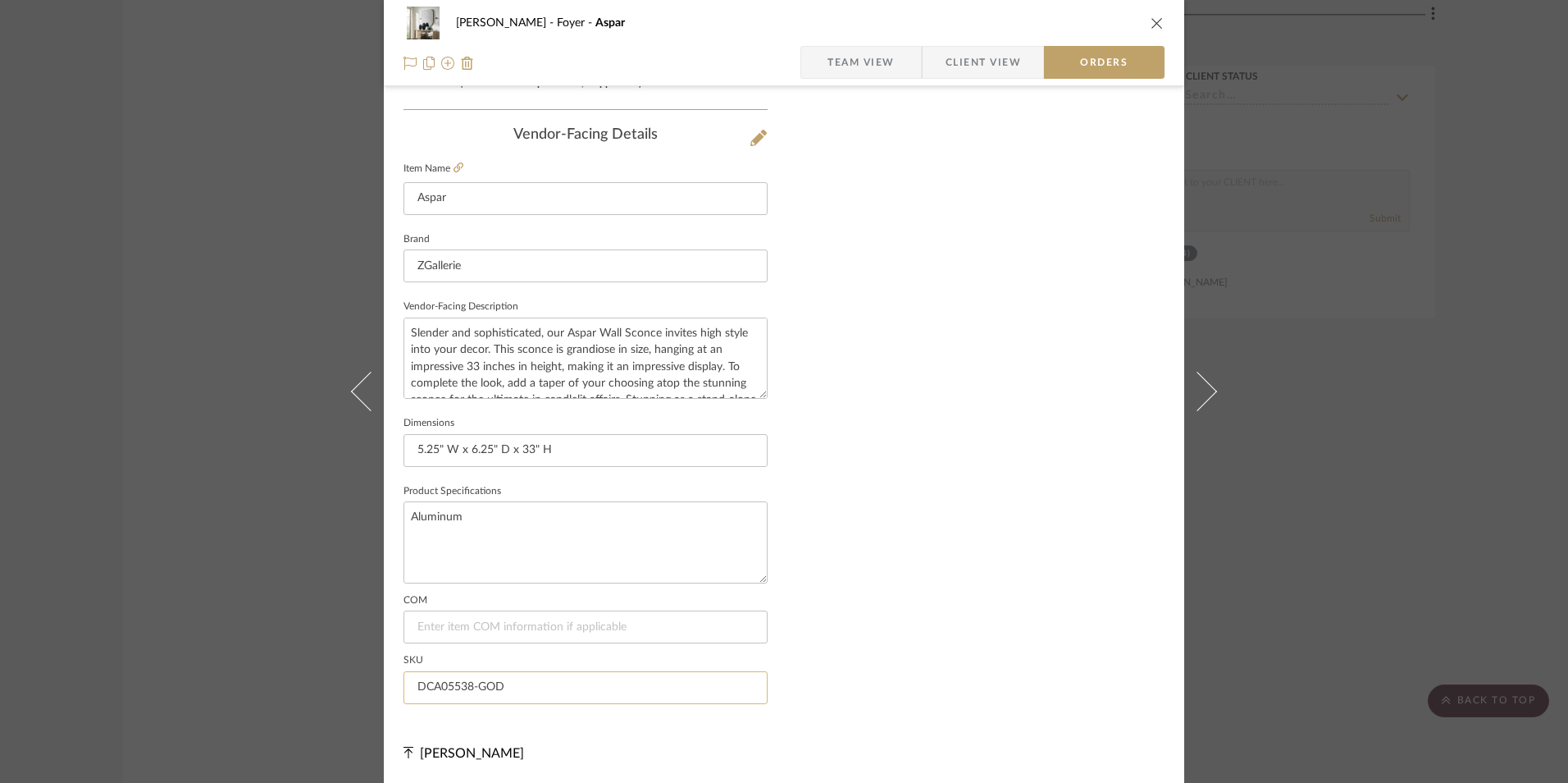
click at [463, 685] on input "DCA05538-GOD" at bounding box center [585, 688] width 364 height 33
paste input "7-SLV"
type input "DCA05537-SLV"
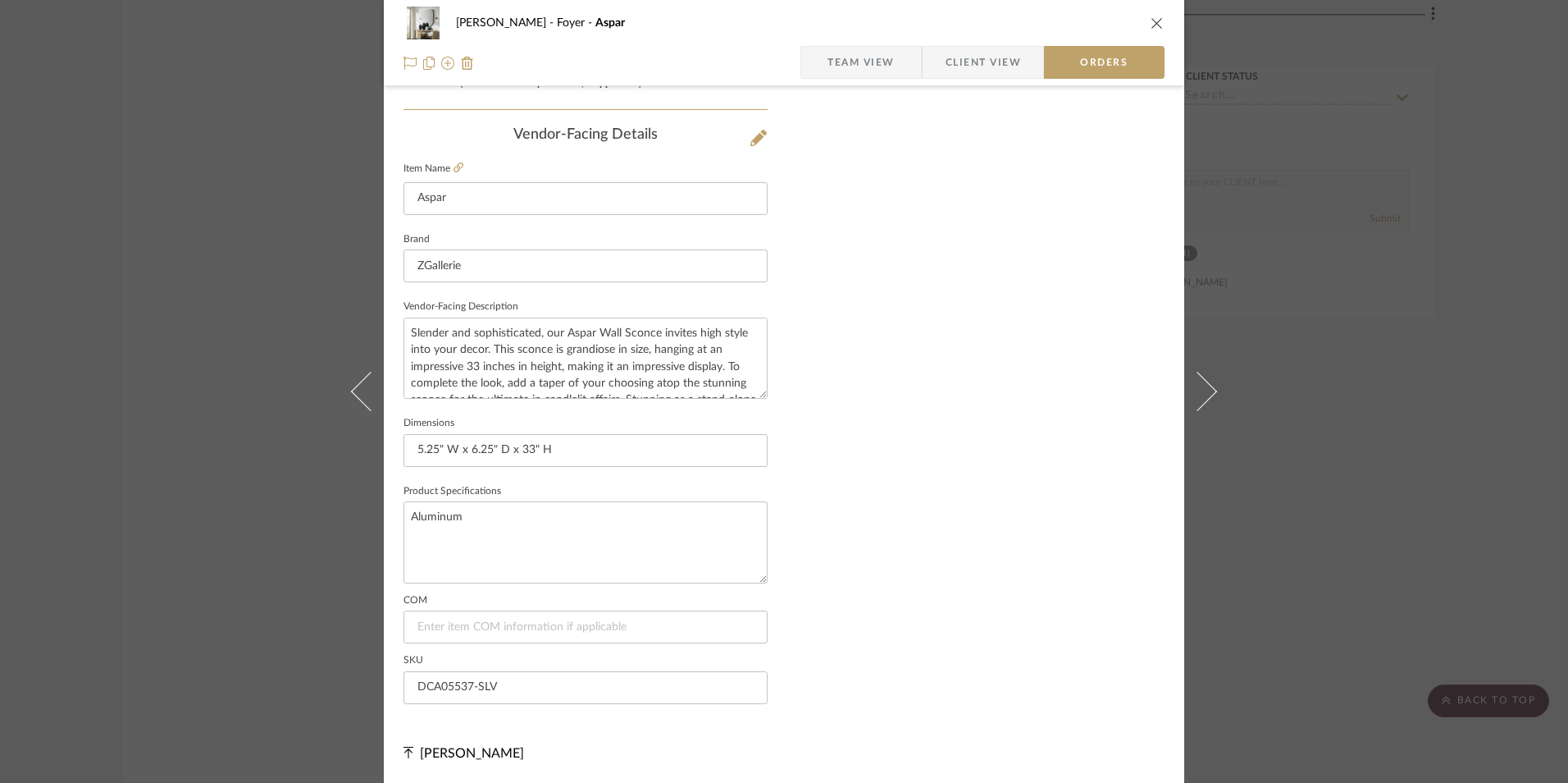
click at [841, 58] on span "Team View" at bounding box center [861, 63] width 67 height 33
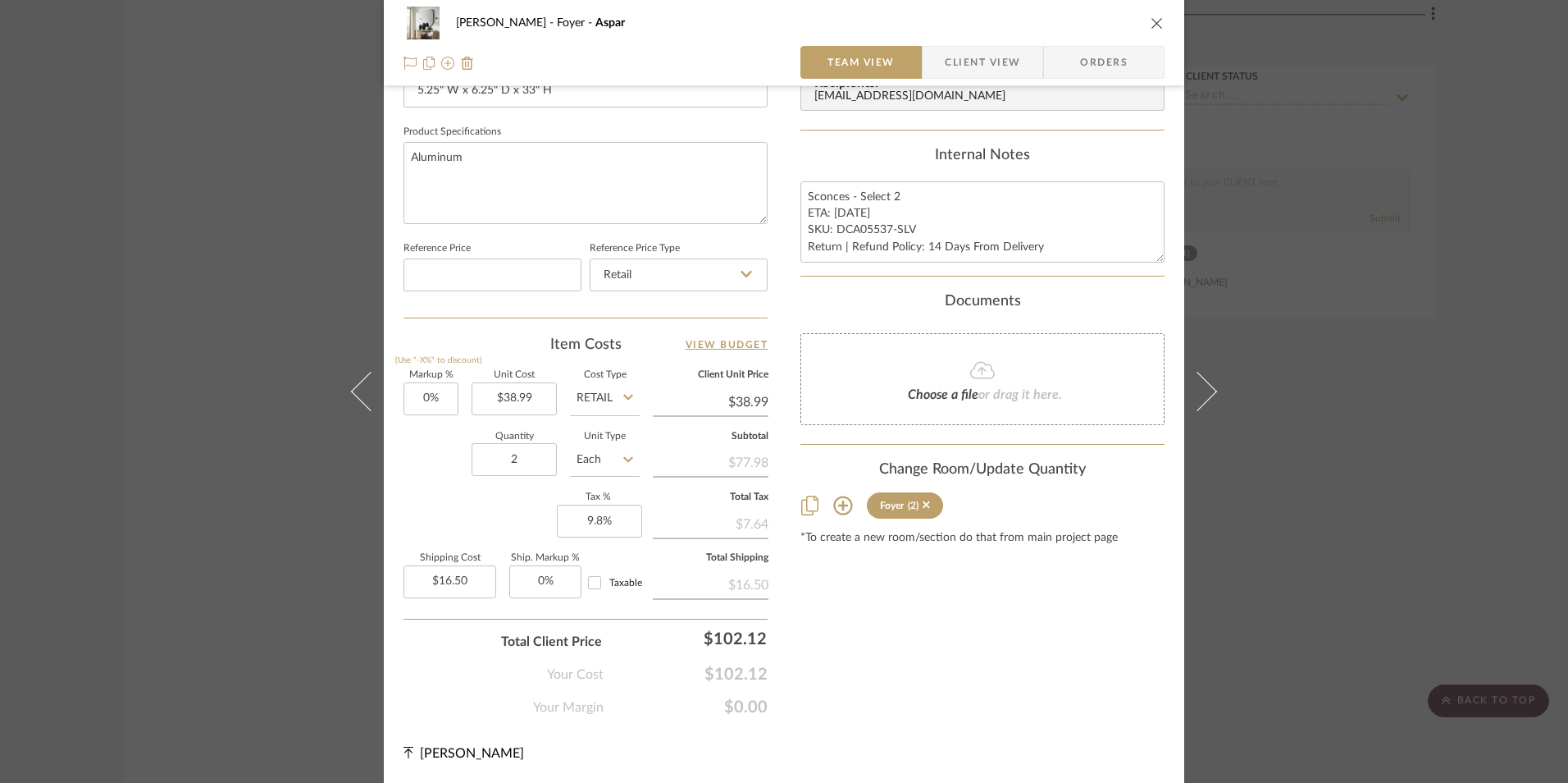
scroll to position [417, 0]
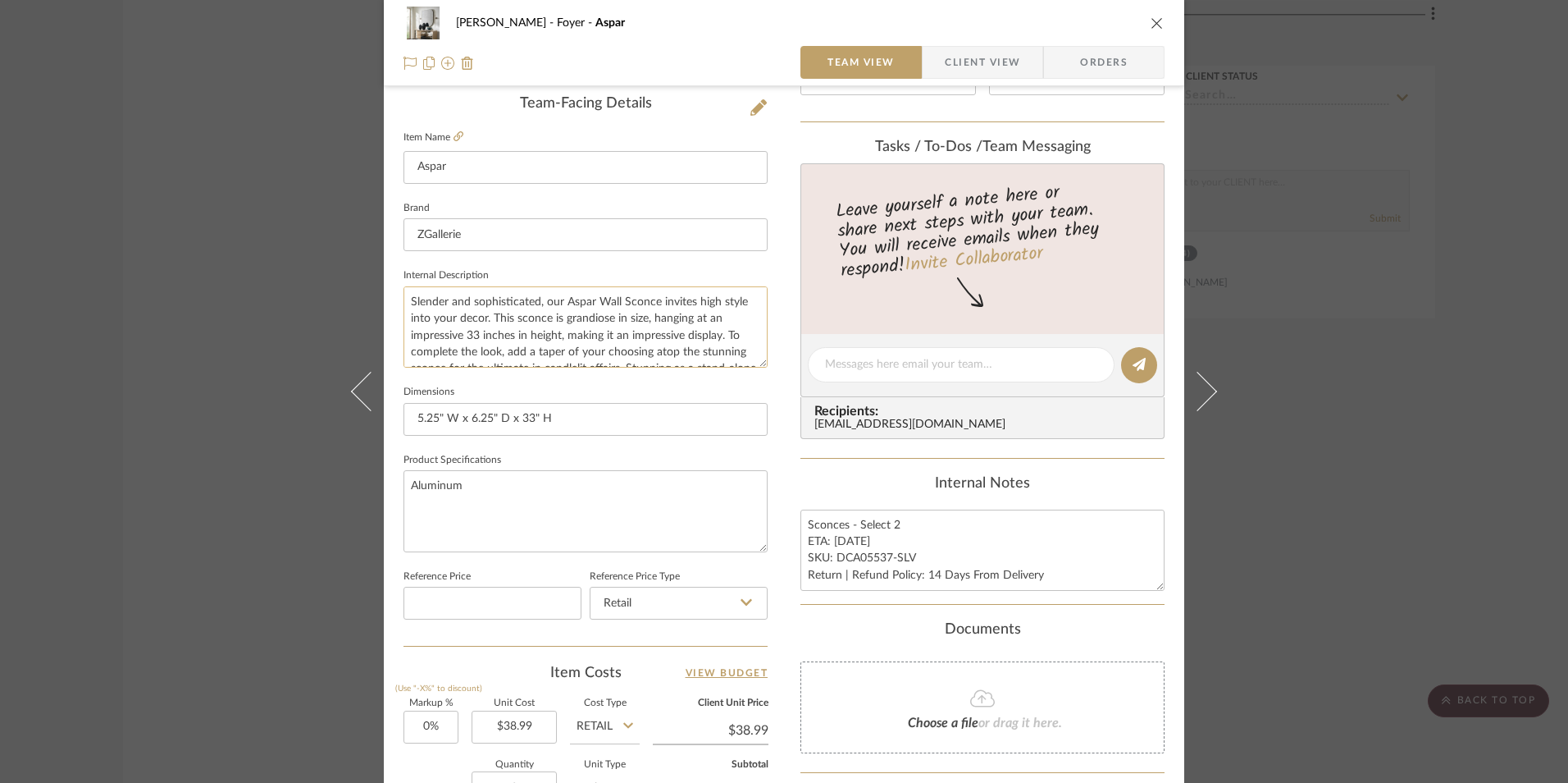
click at [521, 320] on textarea "Slender and sophisticated, our Aspar Wall Sconce invites high style into your d…" at bounding box center [585, 326] width 364 height 81
paste textarea
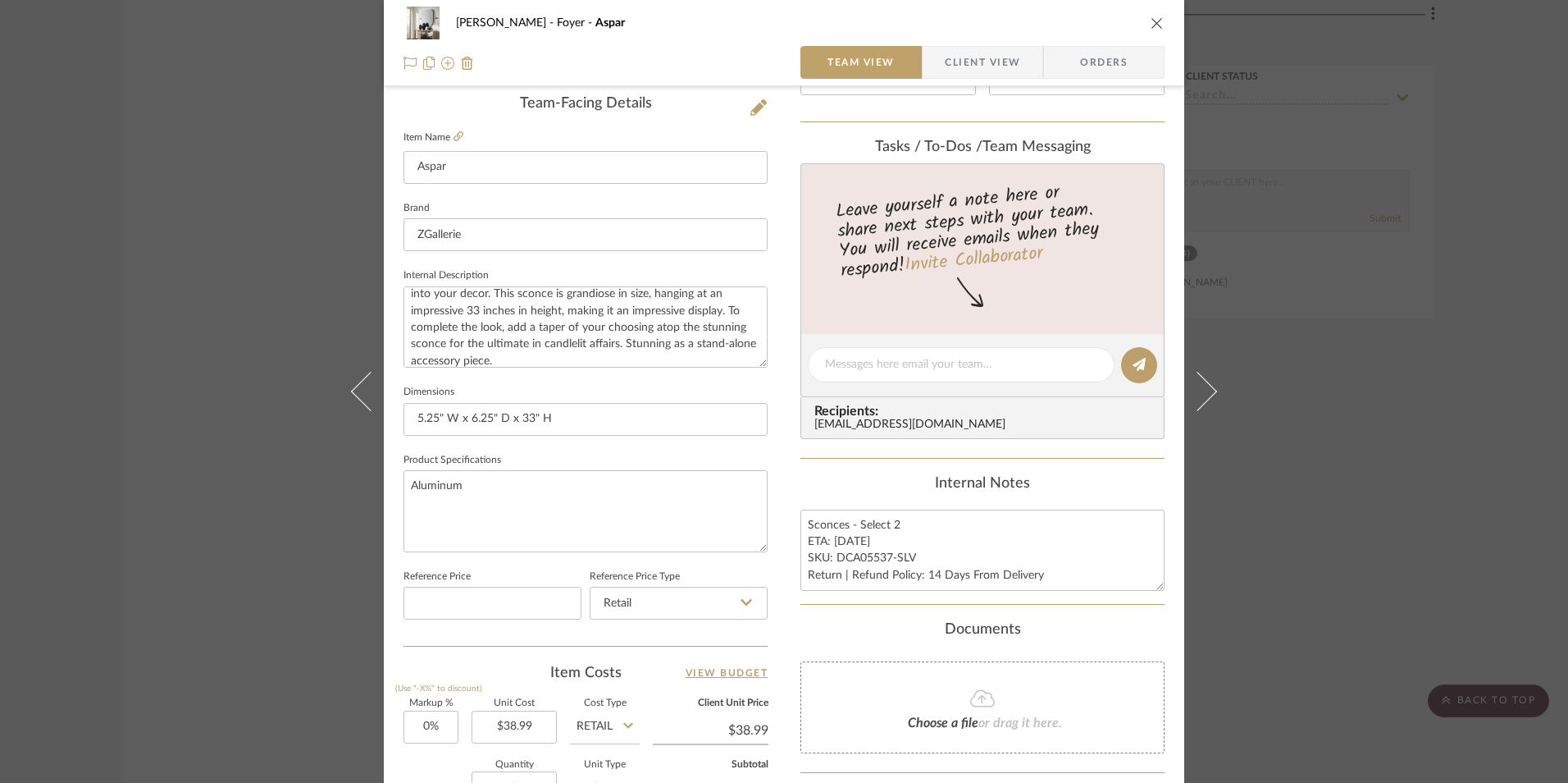
type textarea "Slender and sophisticated, our Aspar Wall Sconce invites high style into your d…"
click at [781, 269] on div "[PERSON_NAME] Foyer Aspar Team View Client View Orders 1 / 3 Team-Facing Detail…" at bounding box center [784, 353] width 801 height 1516
click at [1333, 394] on div "[PERSON_NAME] Foyer Aspar Team View Client View Orders 1 / 3 Team-Facing Detail…" at bounding box center [784, 391] width 1568 height 783
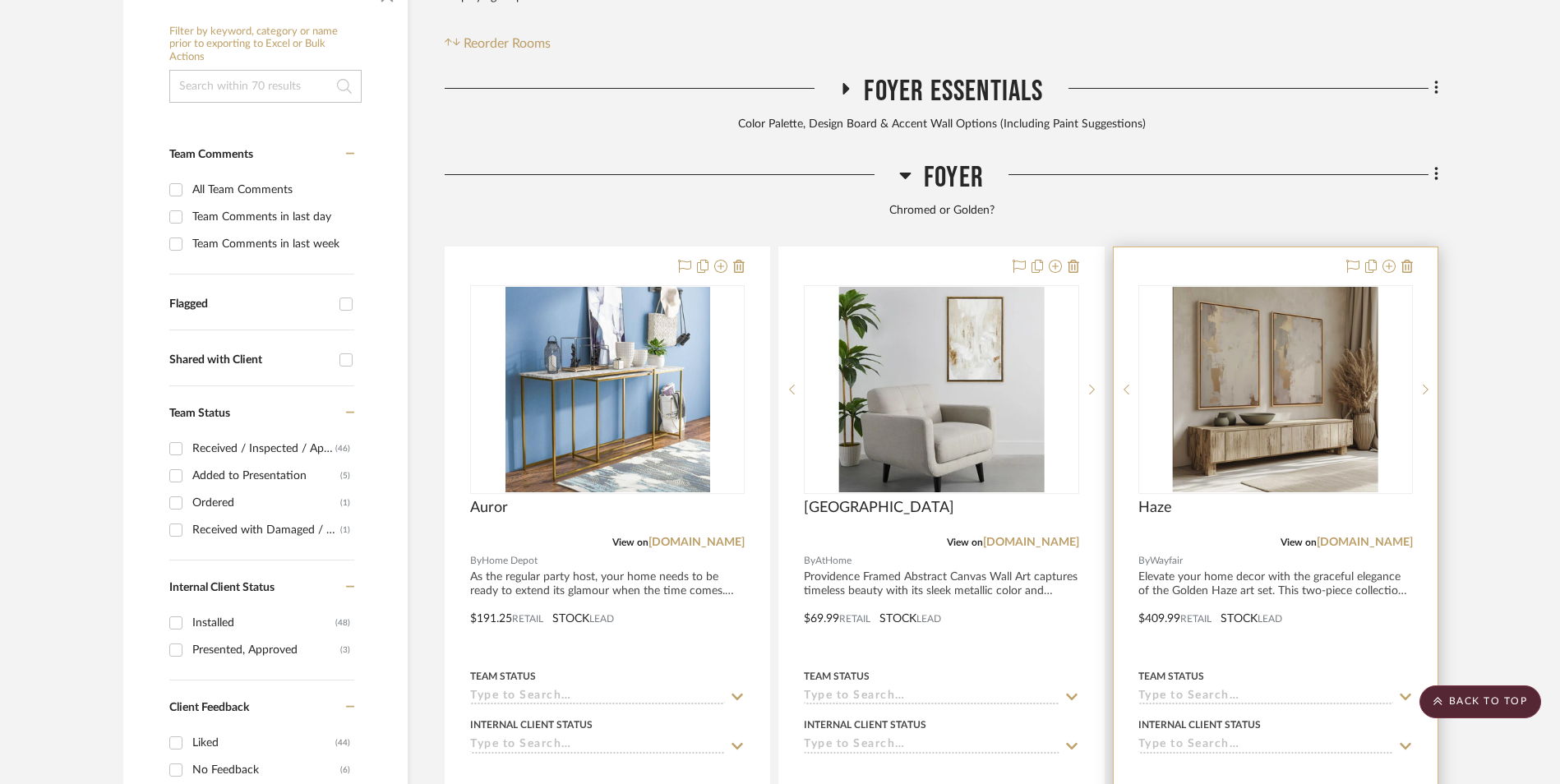
scroll to position [381, 0]
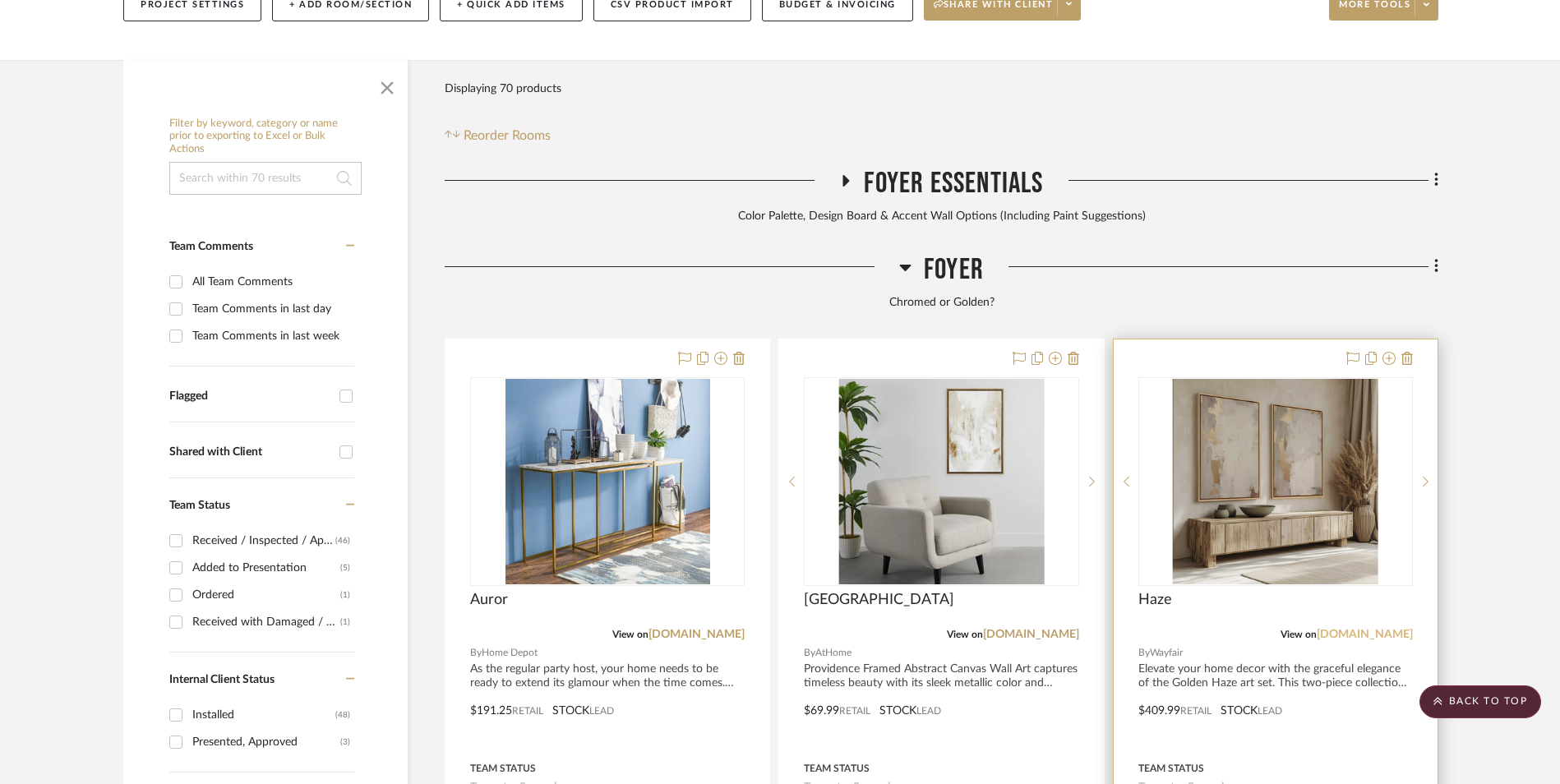
click at [1381, 629] on link "[DOMAIN_NAME]" at bounding box center [1365, 635] width 96 height 12
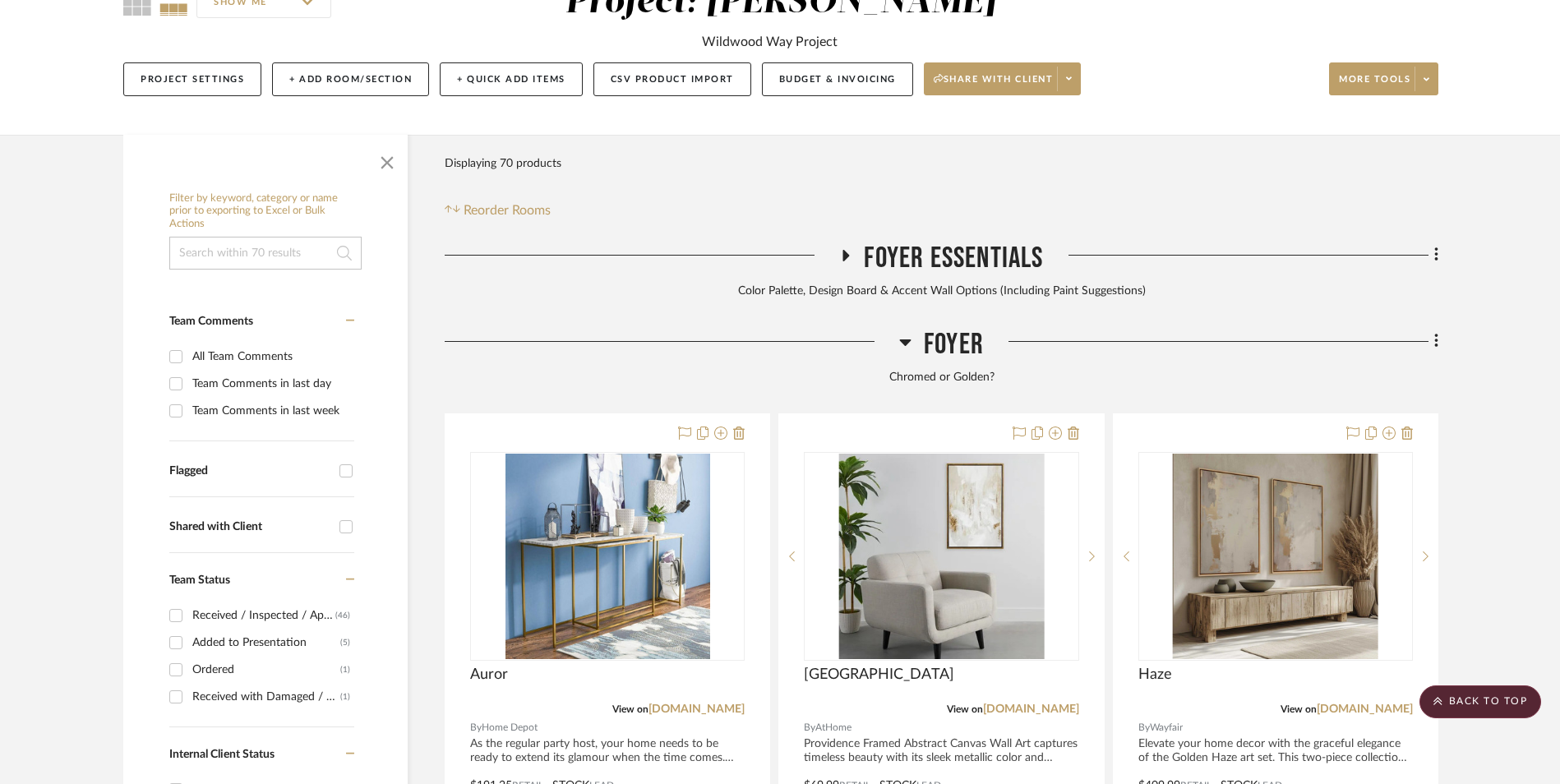
scroll to position [298, 0]
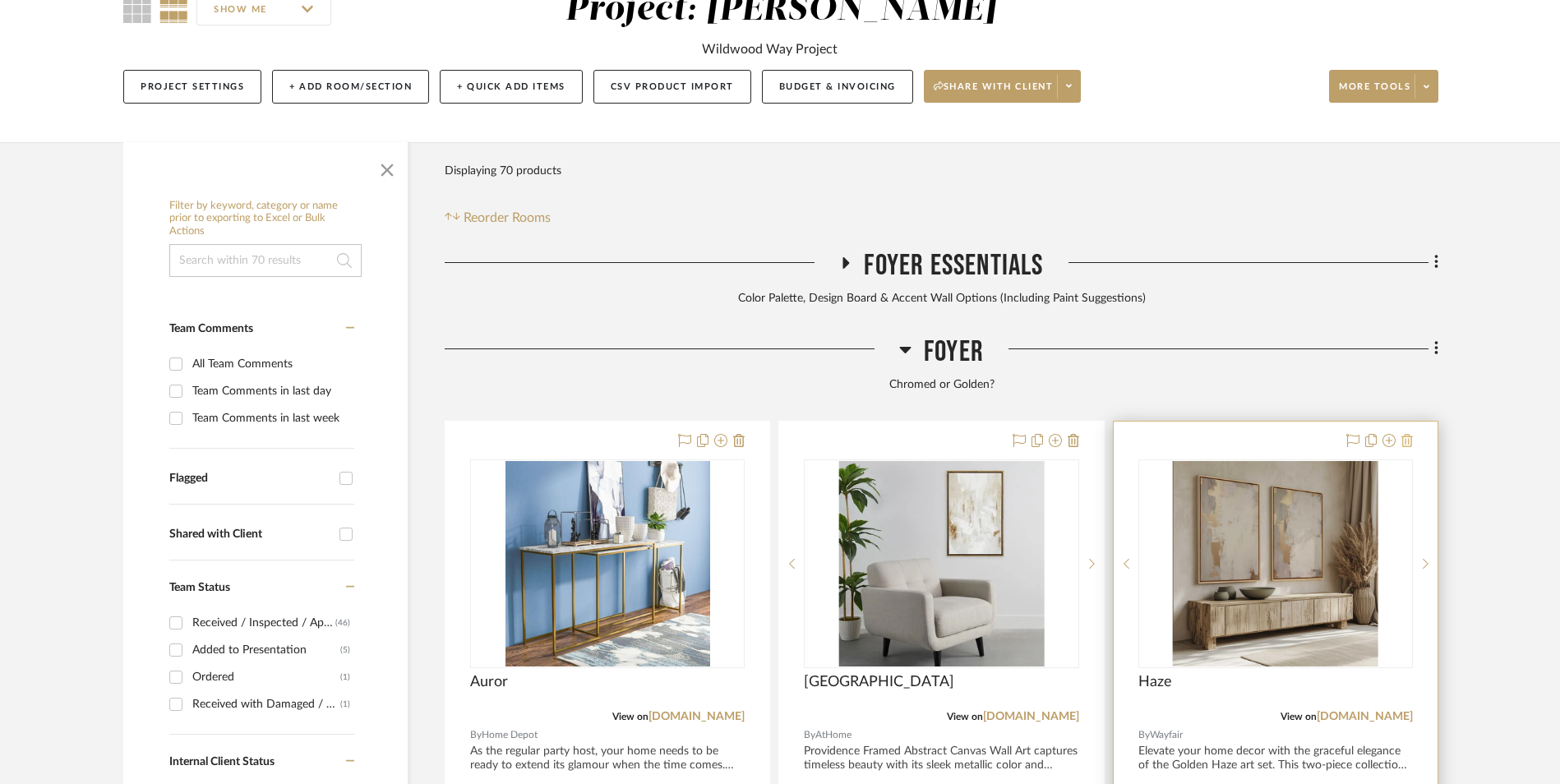
click at [1406, 434] on icon at bounding box center [1408, 441] width 12 height 14
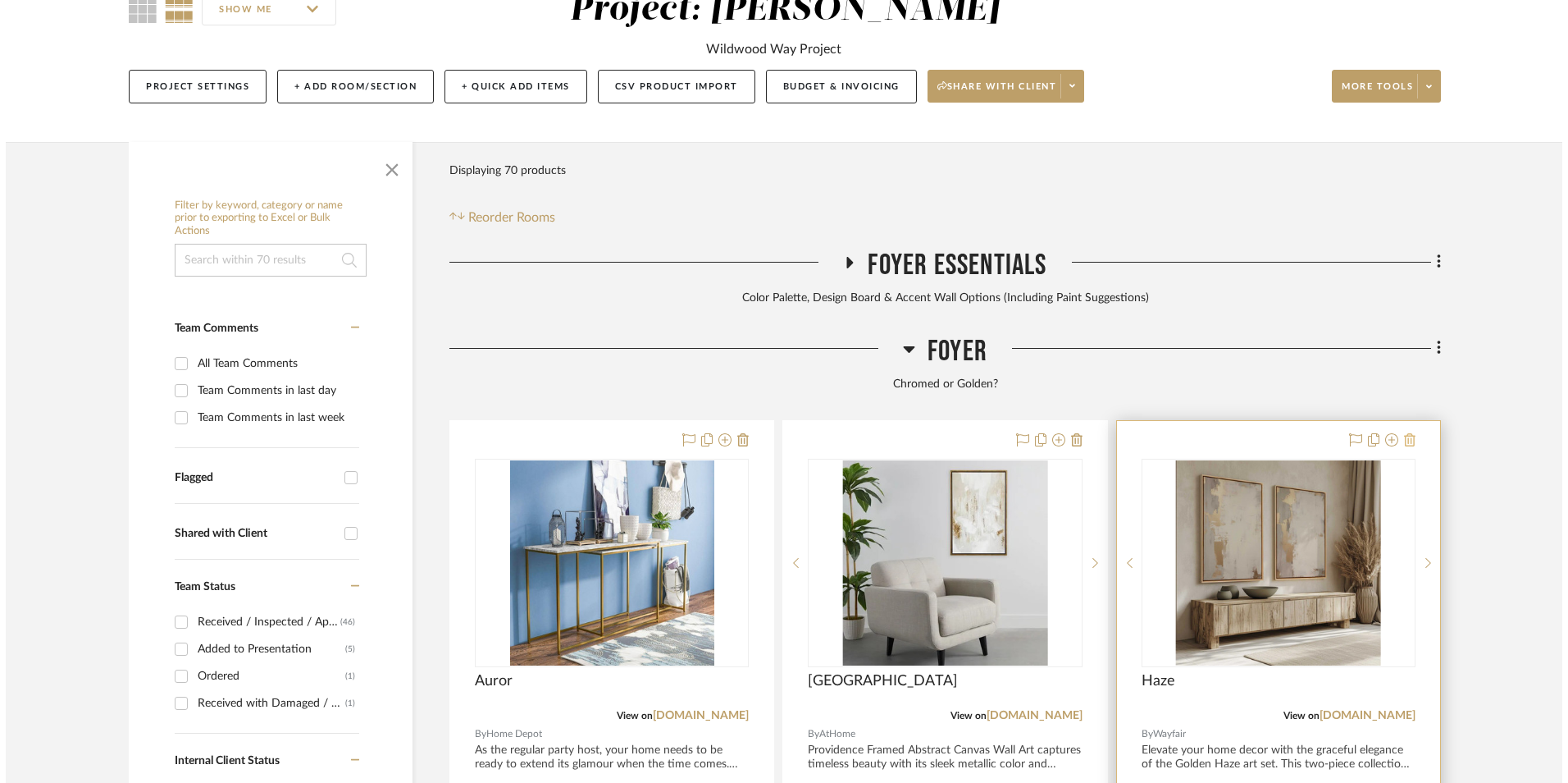
scroll to position [0, 0]
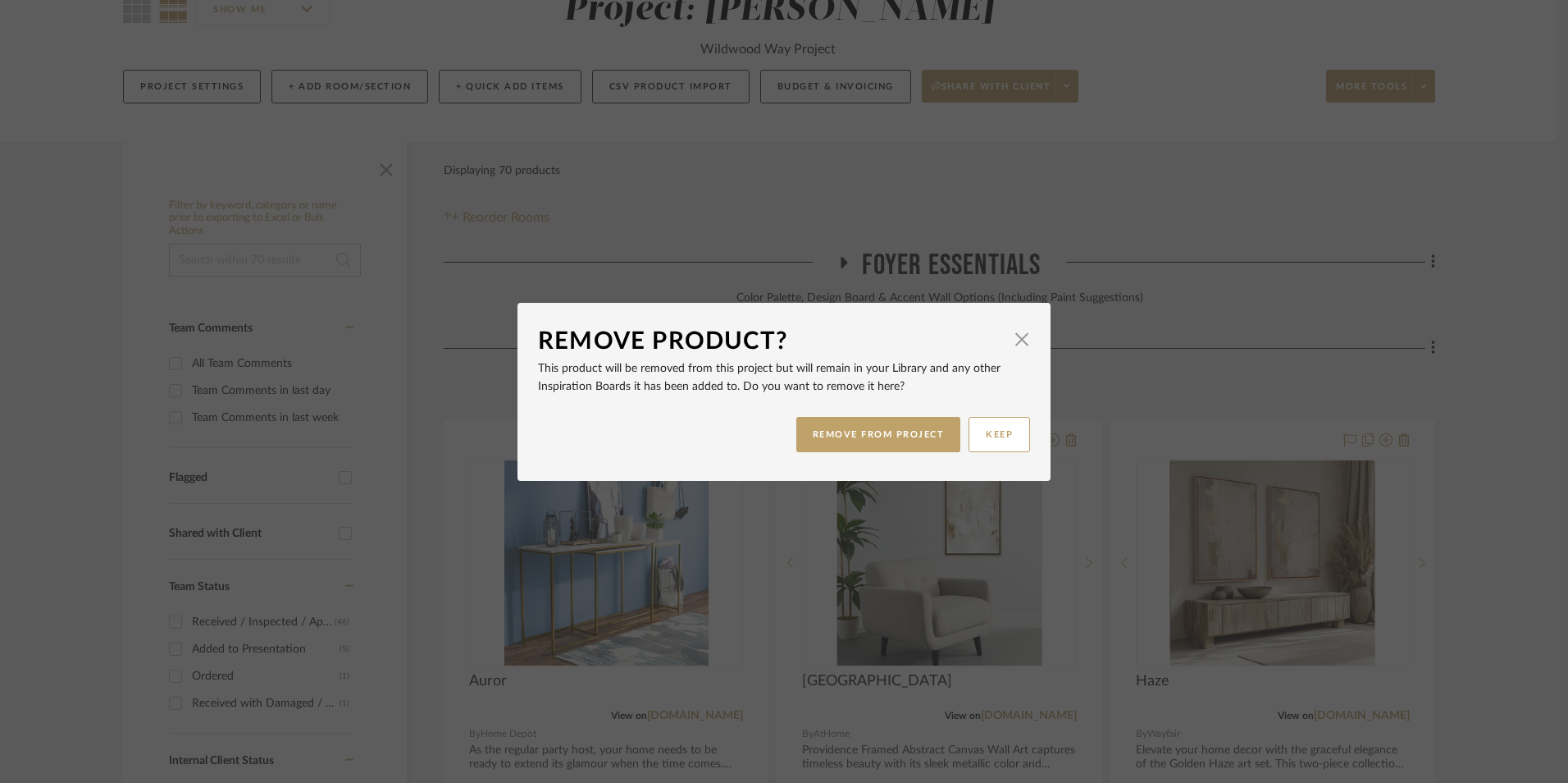
click at [906, 410] on div "REMOVE FROM PROJECT KEEP" at bounding box center [784, 434] width 492 height 52
click at [854, 425] on button "REMOVE FROM PROJECT" at bounding box center [878, 434] width 165 height 36
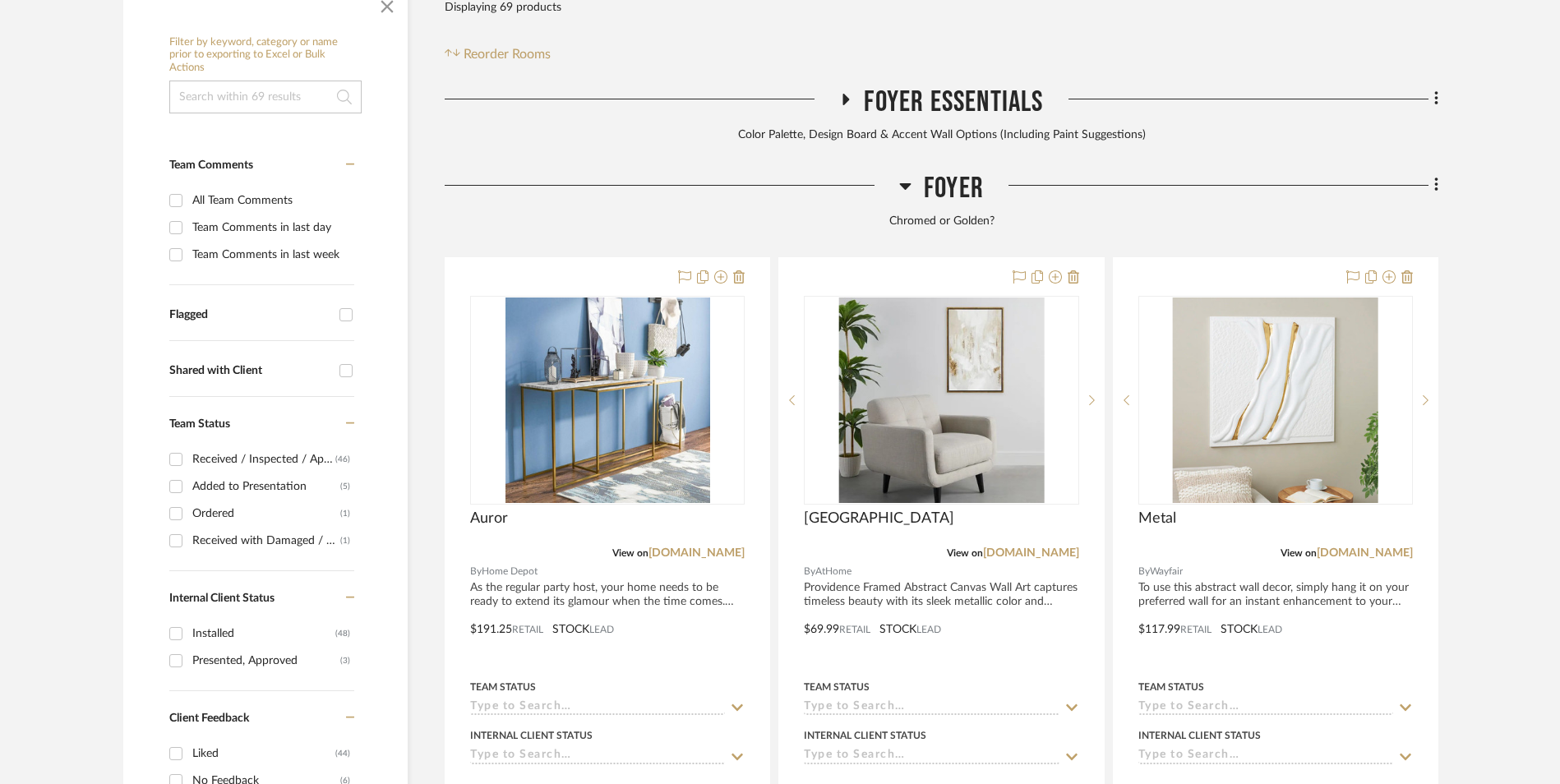
scroll to position [463, 0]
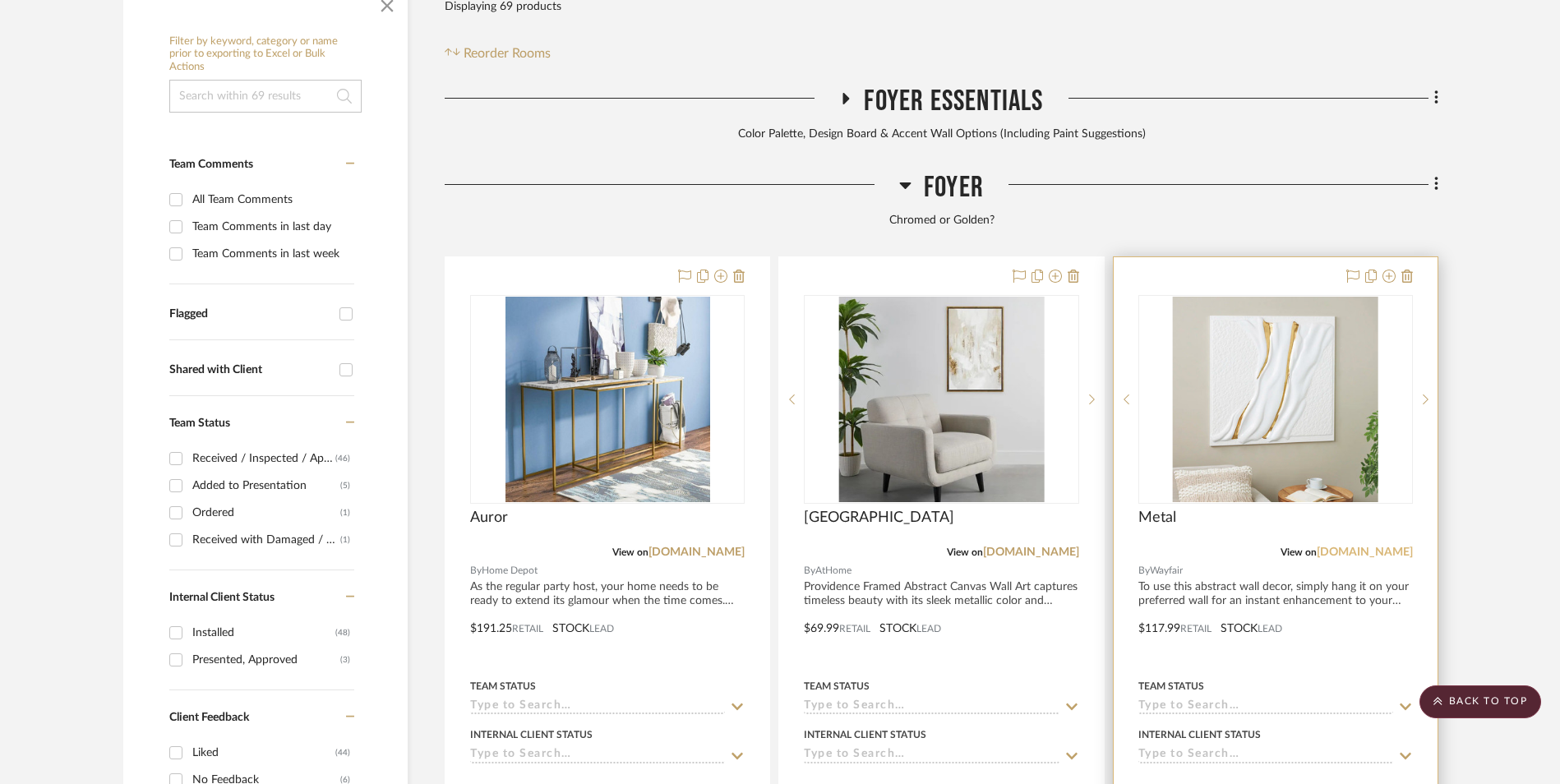
click at [1377, 547] on link "[DOMAIN_NAME]" at bounding box center [1365, 553] width 96 height 12
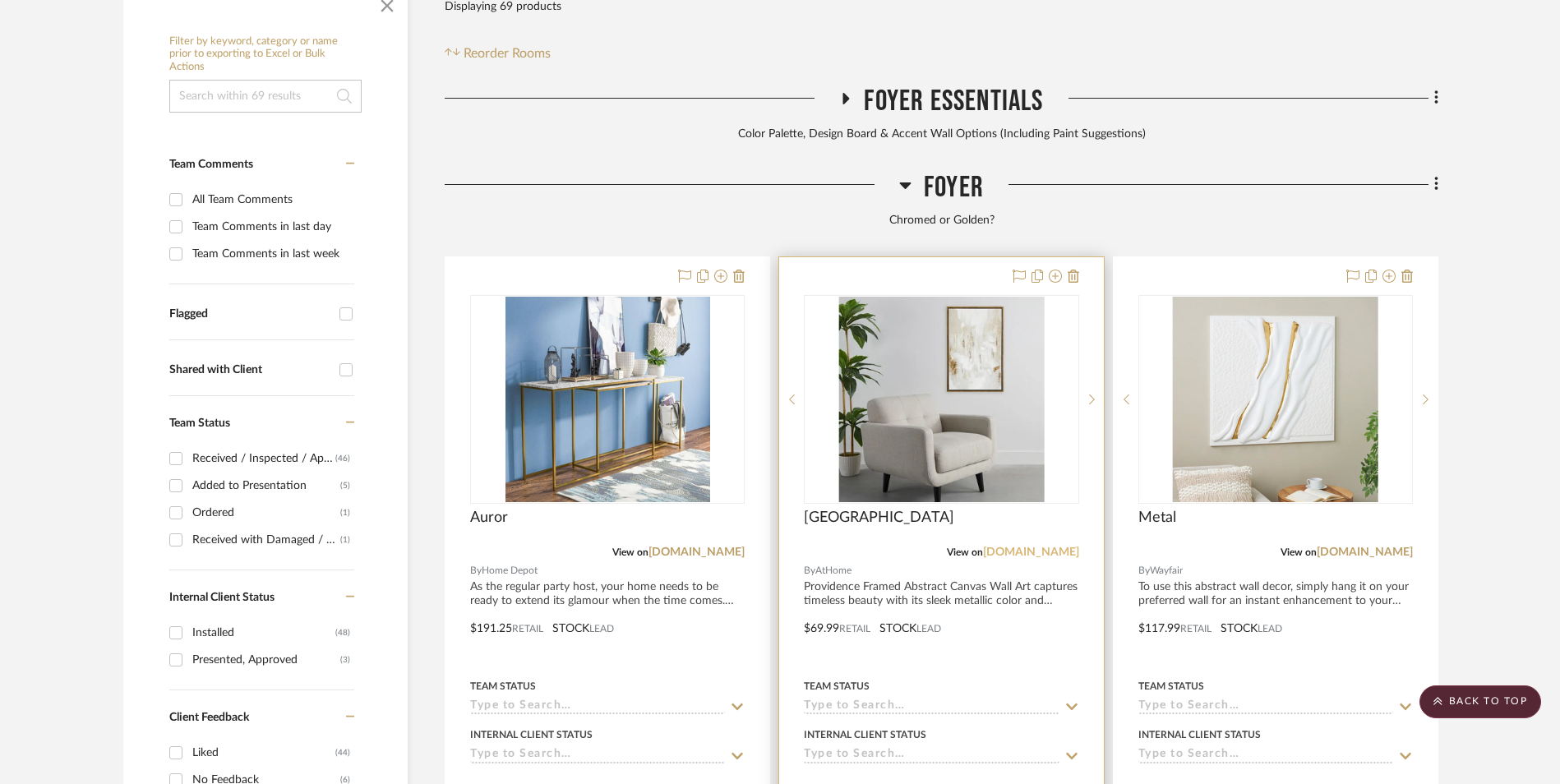
click at [1037, 547] on link "[DOMAIN_NAME]" at bounding box center [1031, 553] width 96 height 12
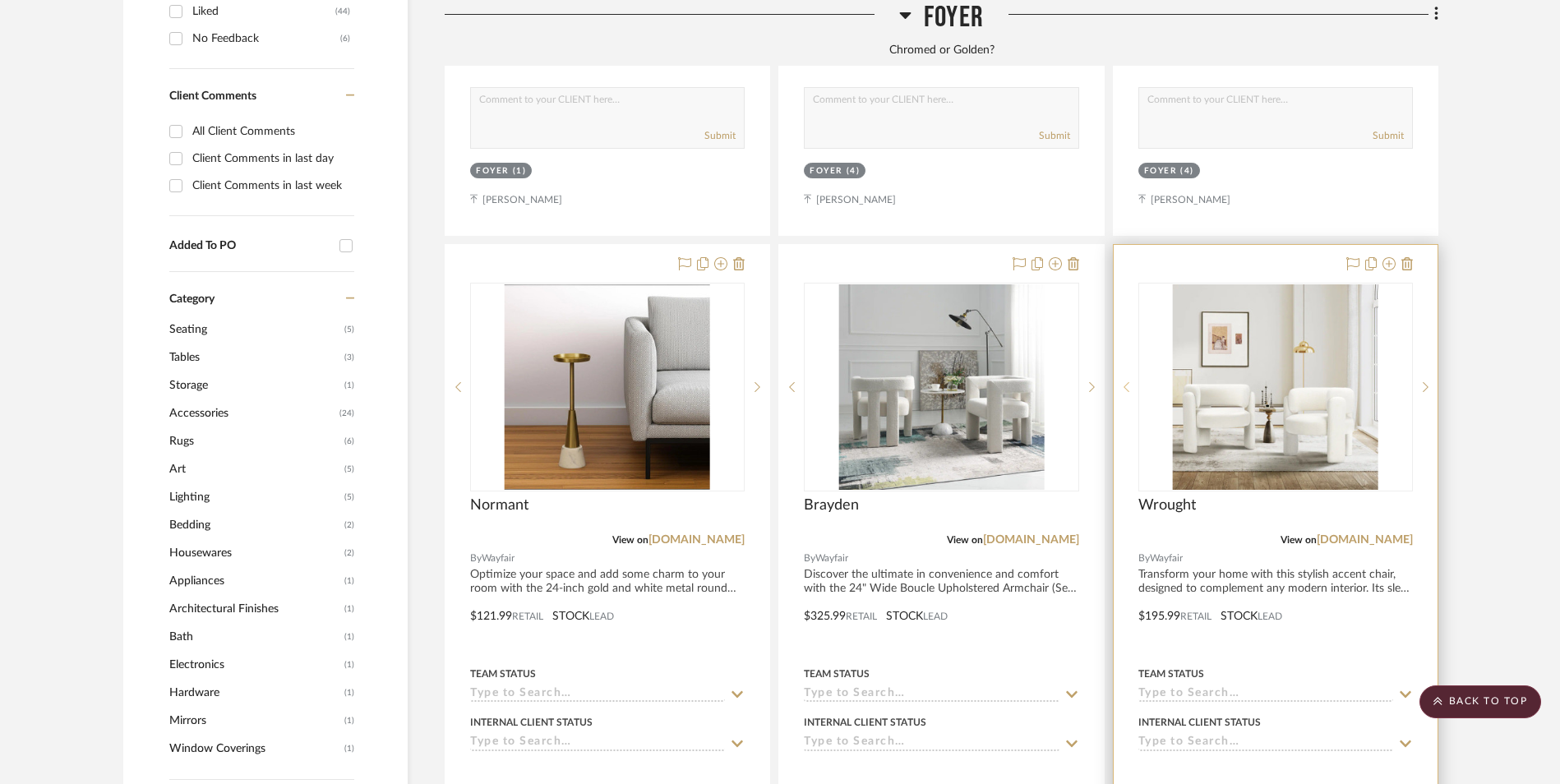
scroll to position [1203, 0]
click at [1320, 286] on img "0" at bounding box center [1275, 389] width 205 height 205
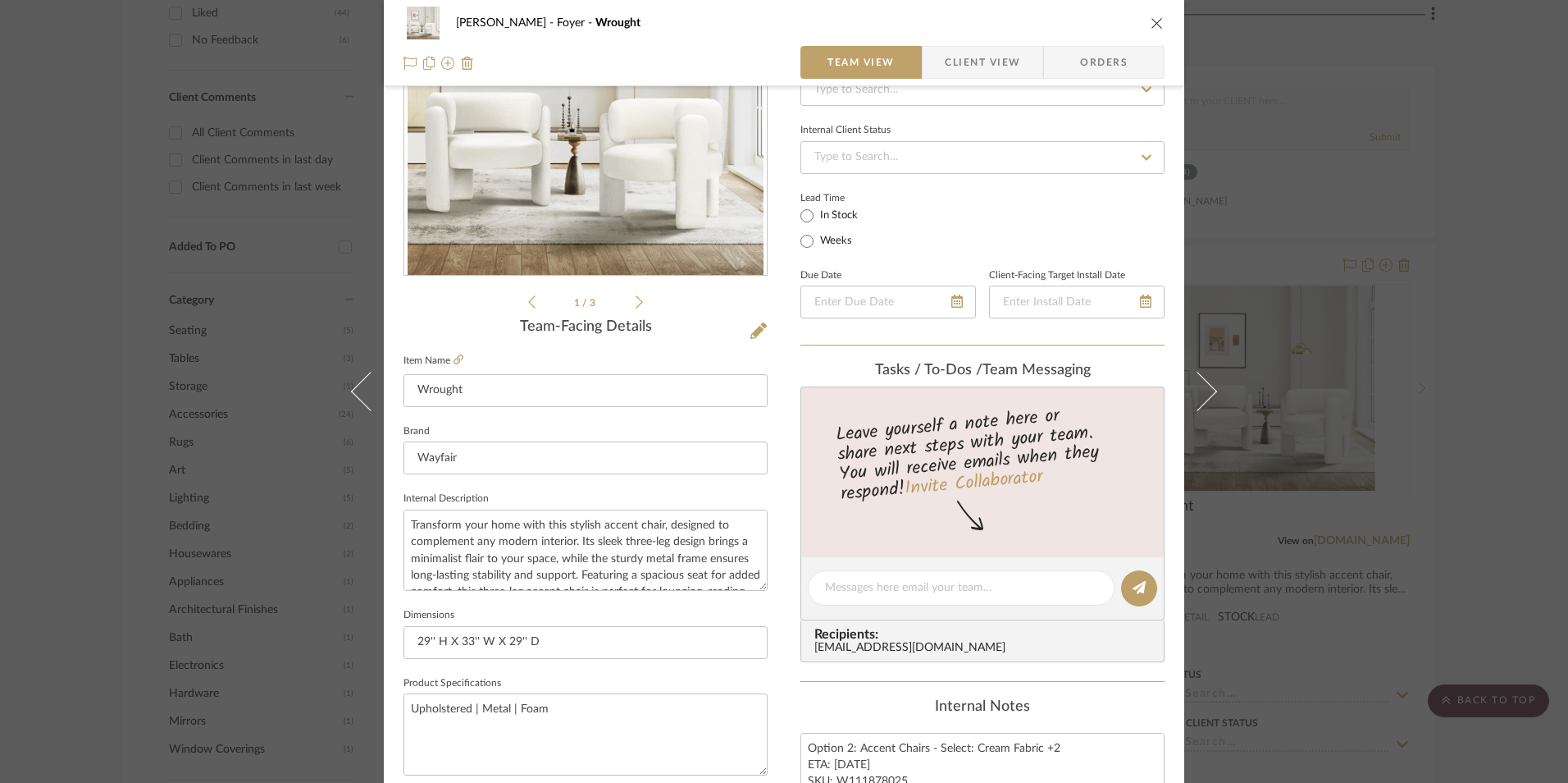
scroll to position [410, 0]
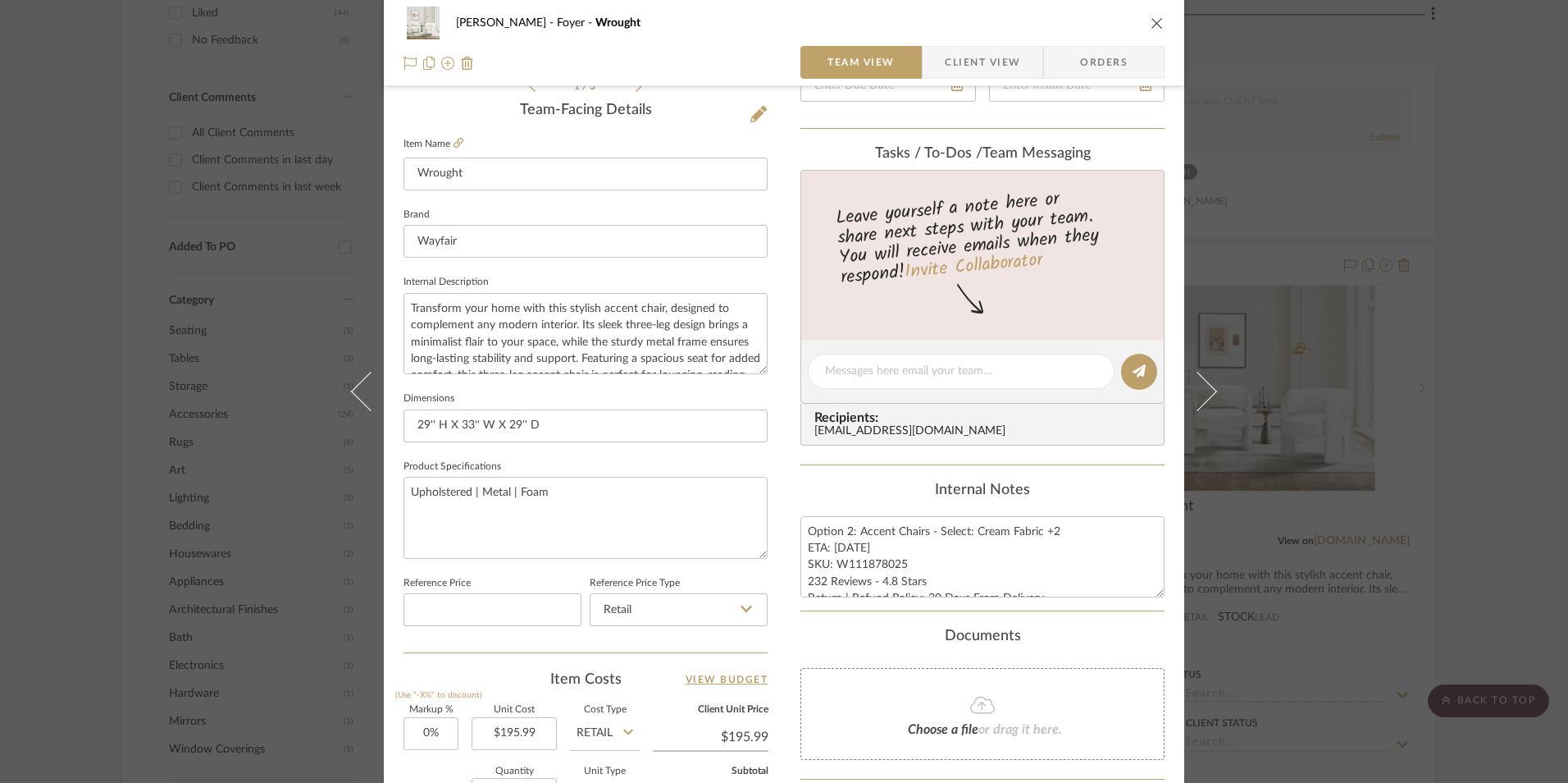
click at [1151, 24] on icon "close" at bounding box center [1158, 23] width 13 height 13
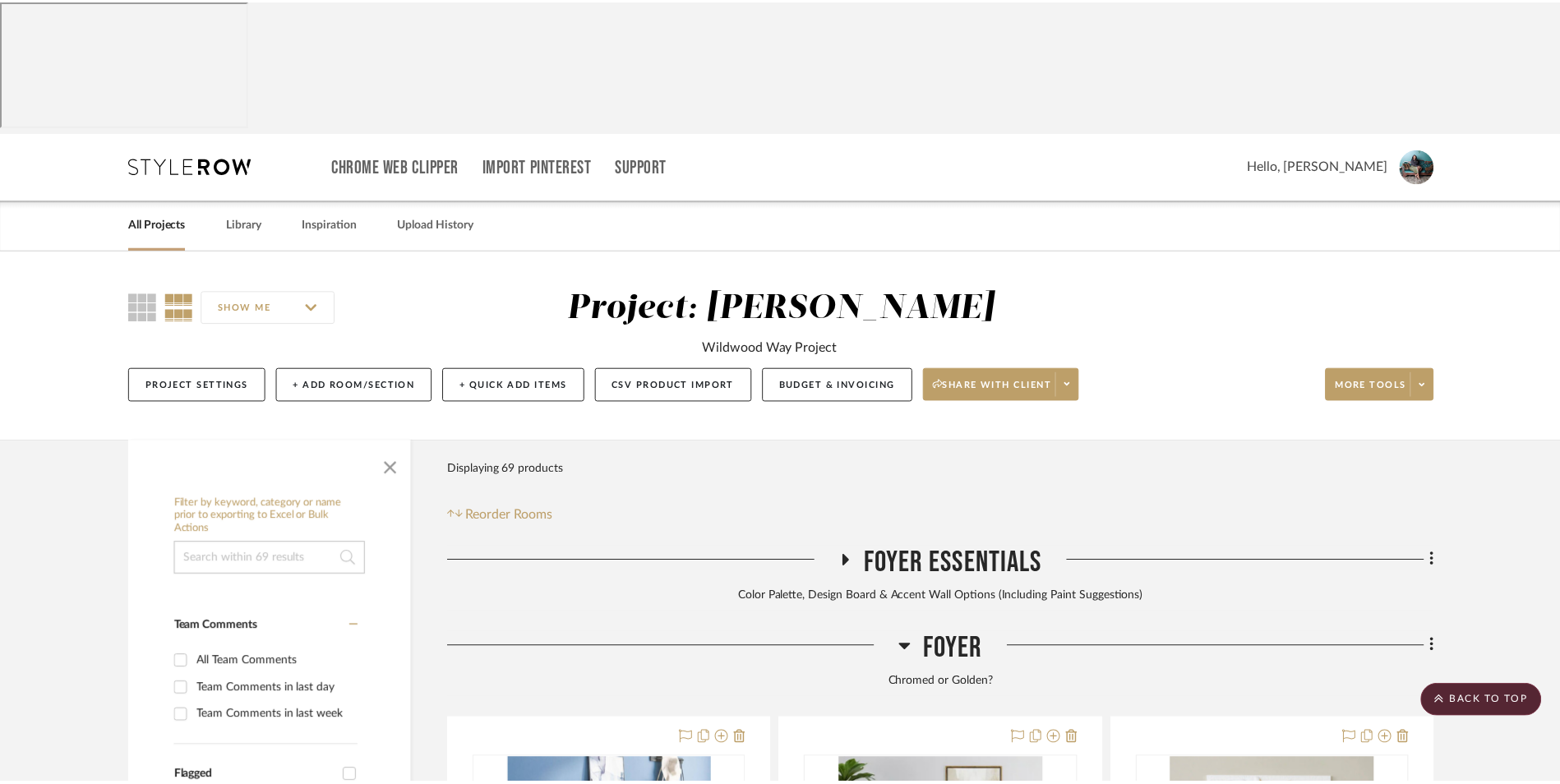
scroll to position [1203, 0]
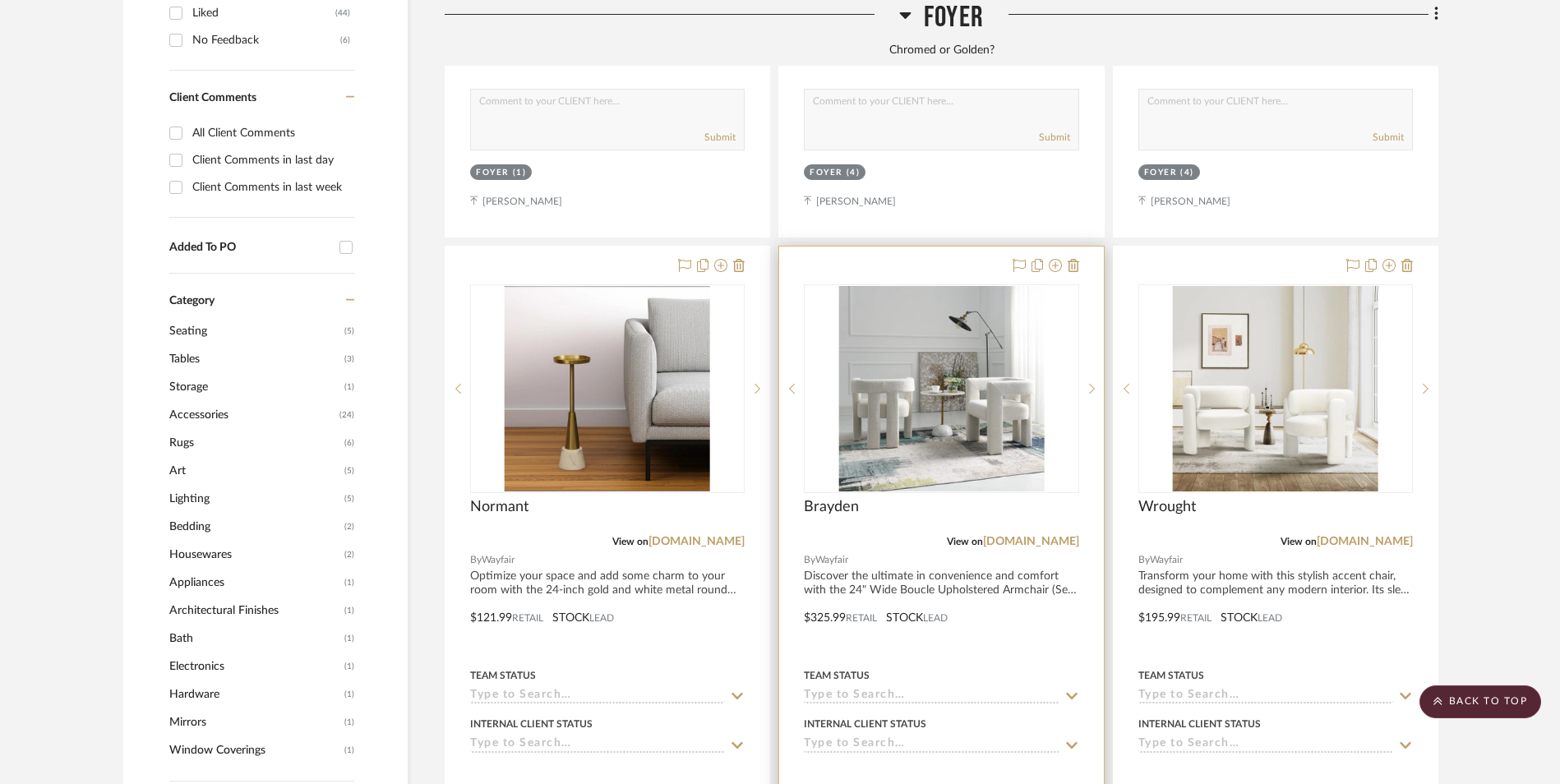
click at [972, 286] on img "0" at bounding box center [941, 389] width 205 height 205
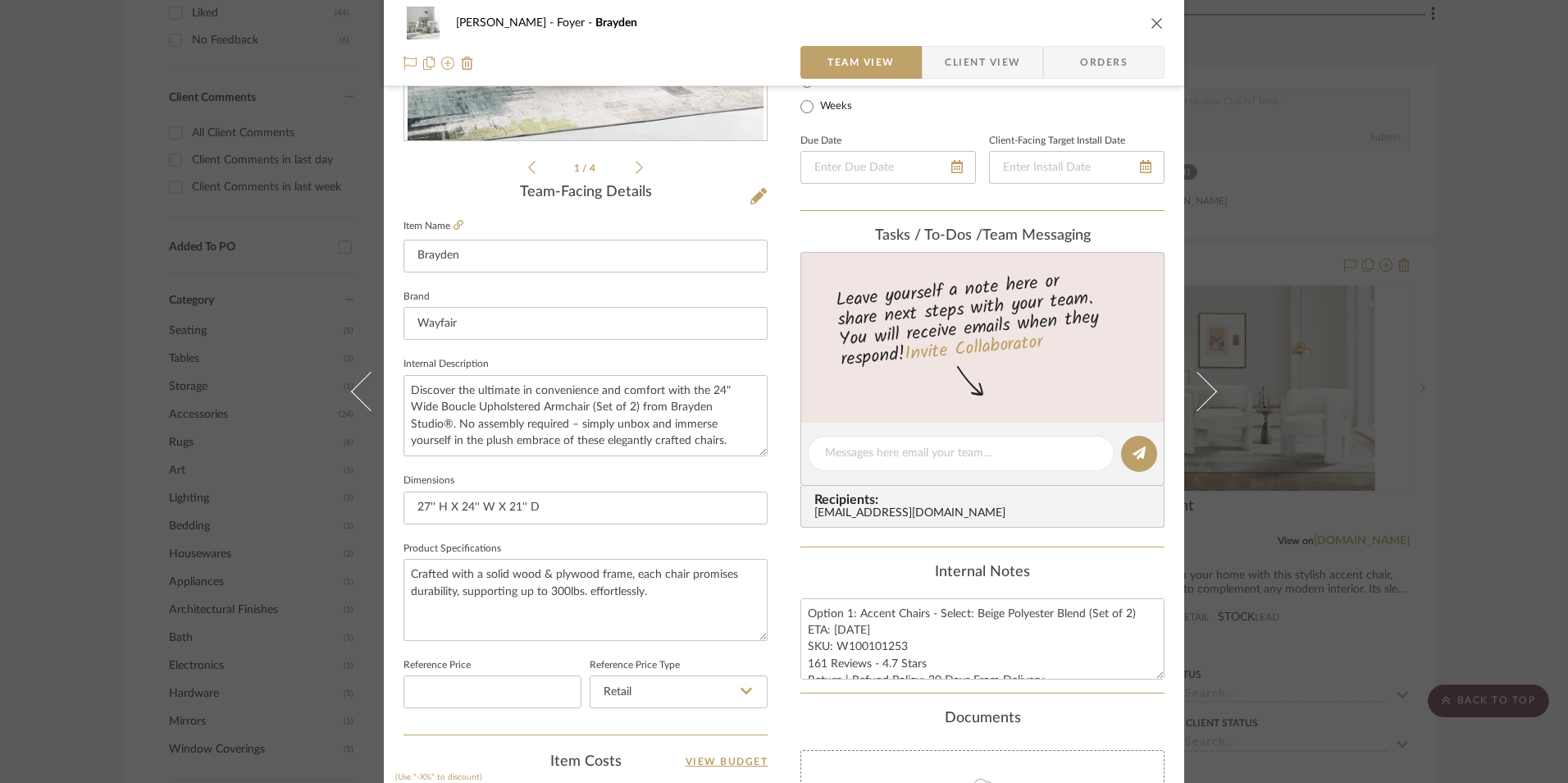
scroll to position [0, 0]
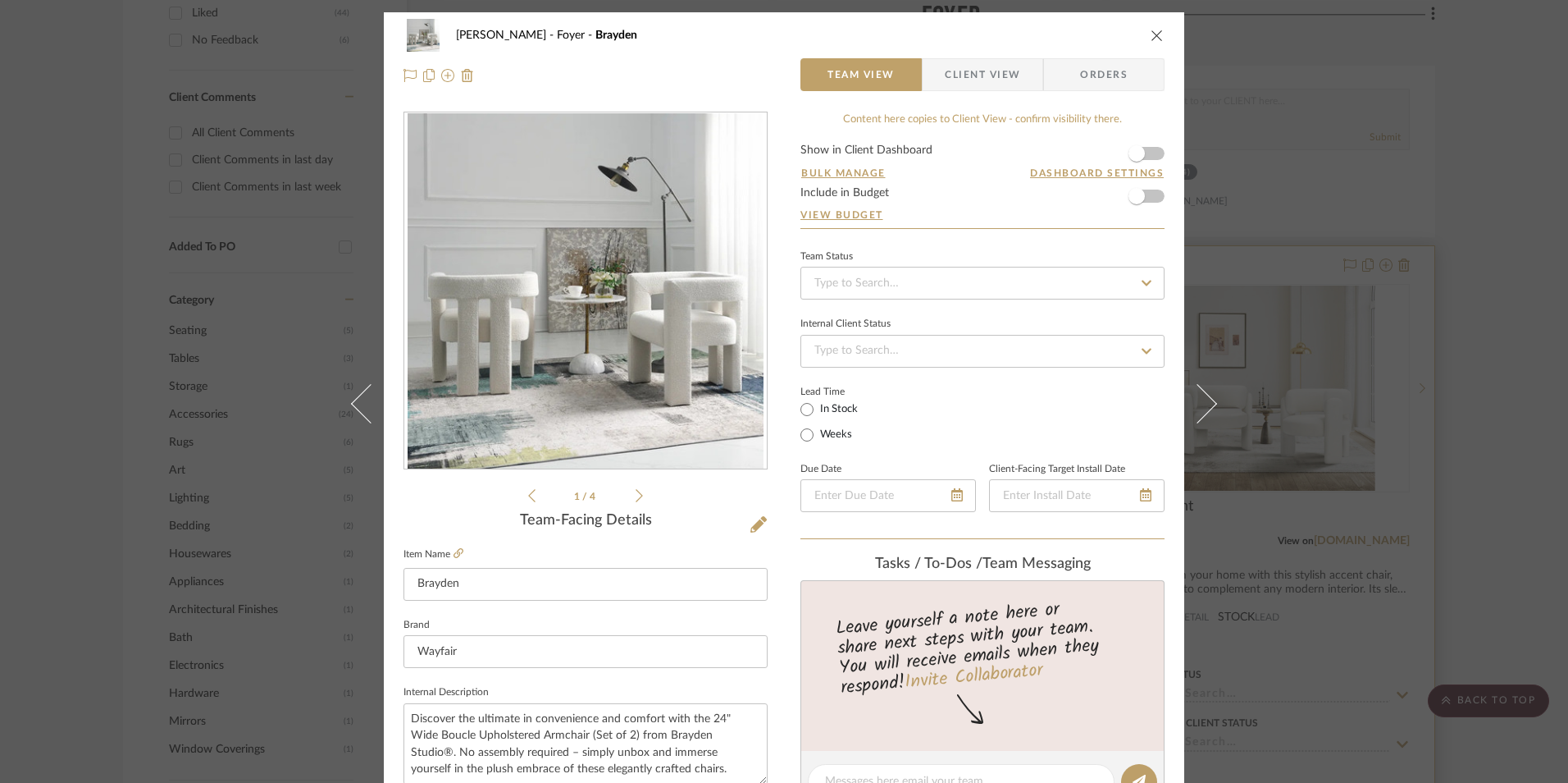
drag, startPoint x: 1147, startPoint y: 33, endPoint x: 1271, endPoint y: 207, distance: 213.7
click at [1151, 33] on icon "close" at bounding box center [1158, 36] width 13 height 13
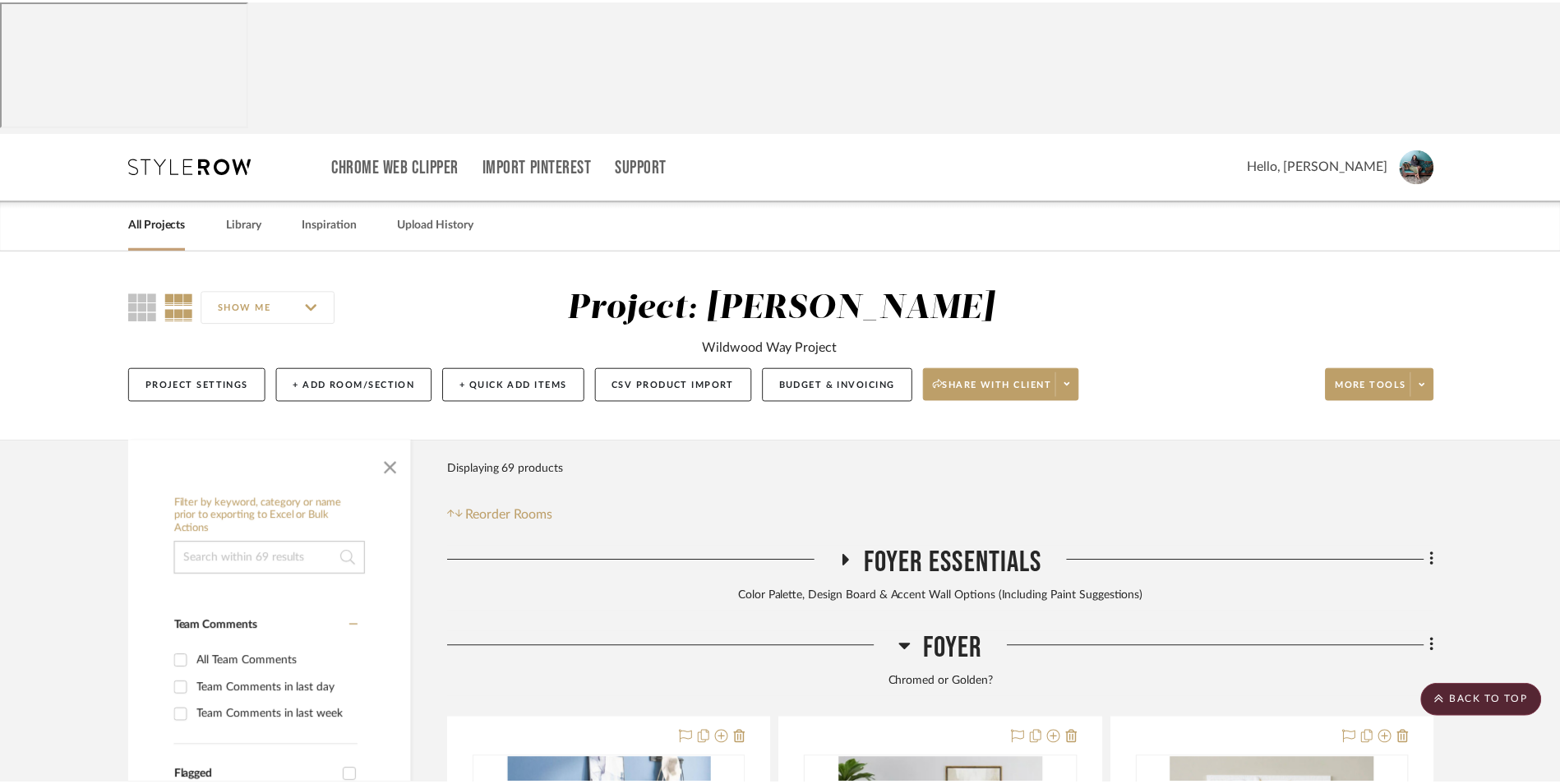
scroll to position [1203, 0]
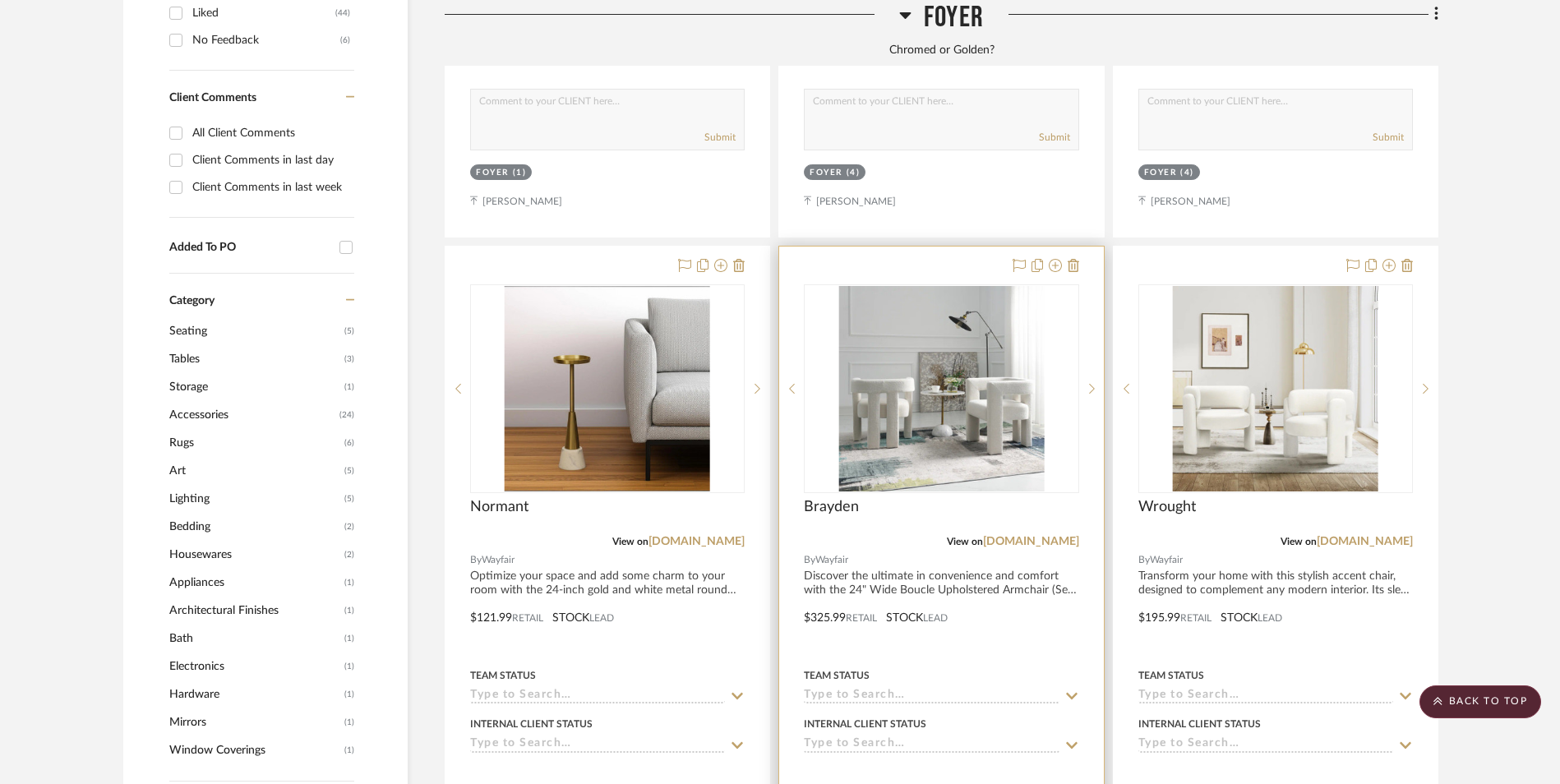
click at [947, 315] on img "0" at bounding box center [941, 389] width 205 height 205
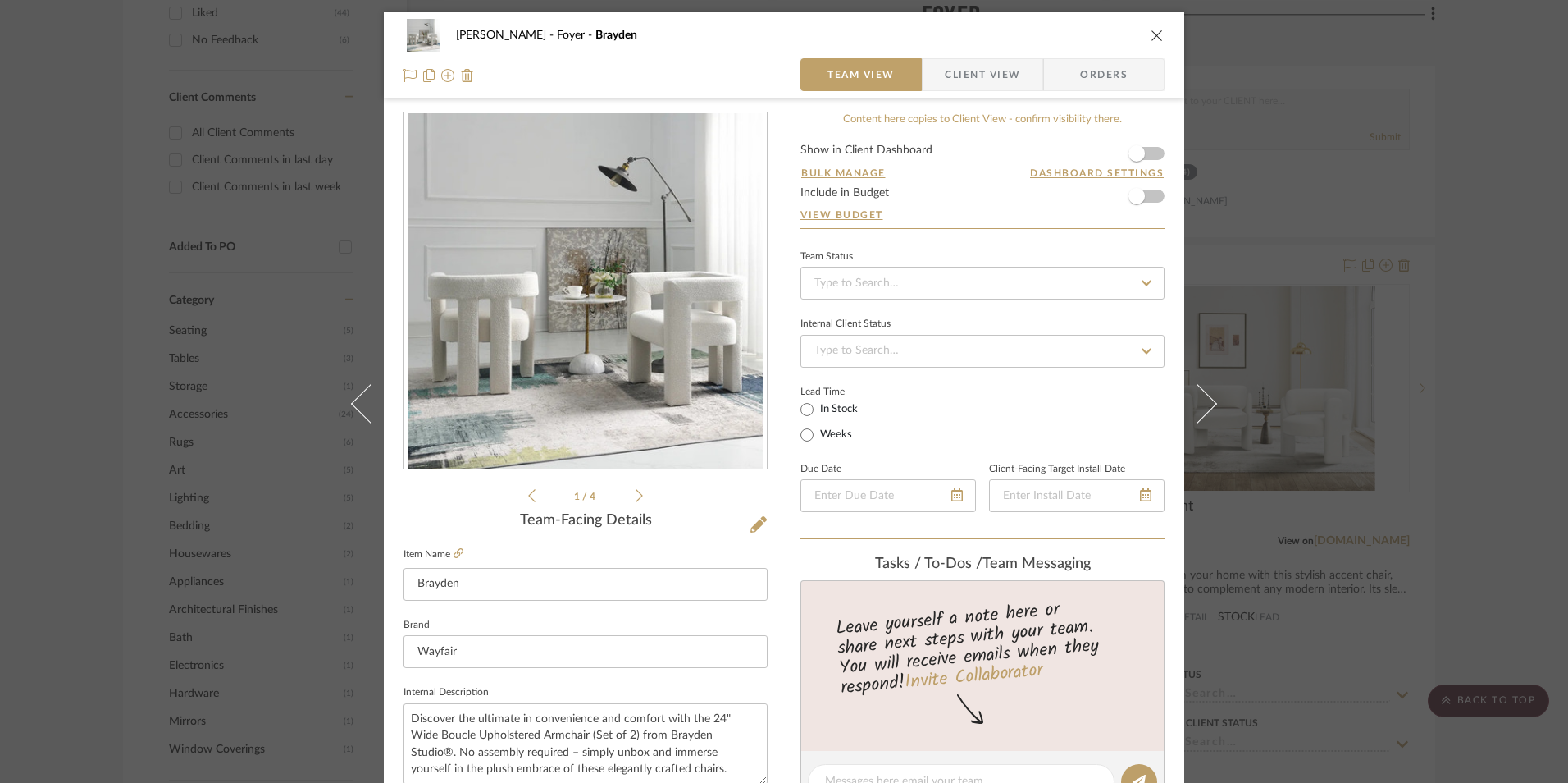
scroll to position [492, 0]
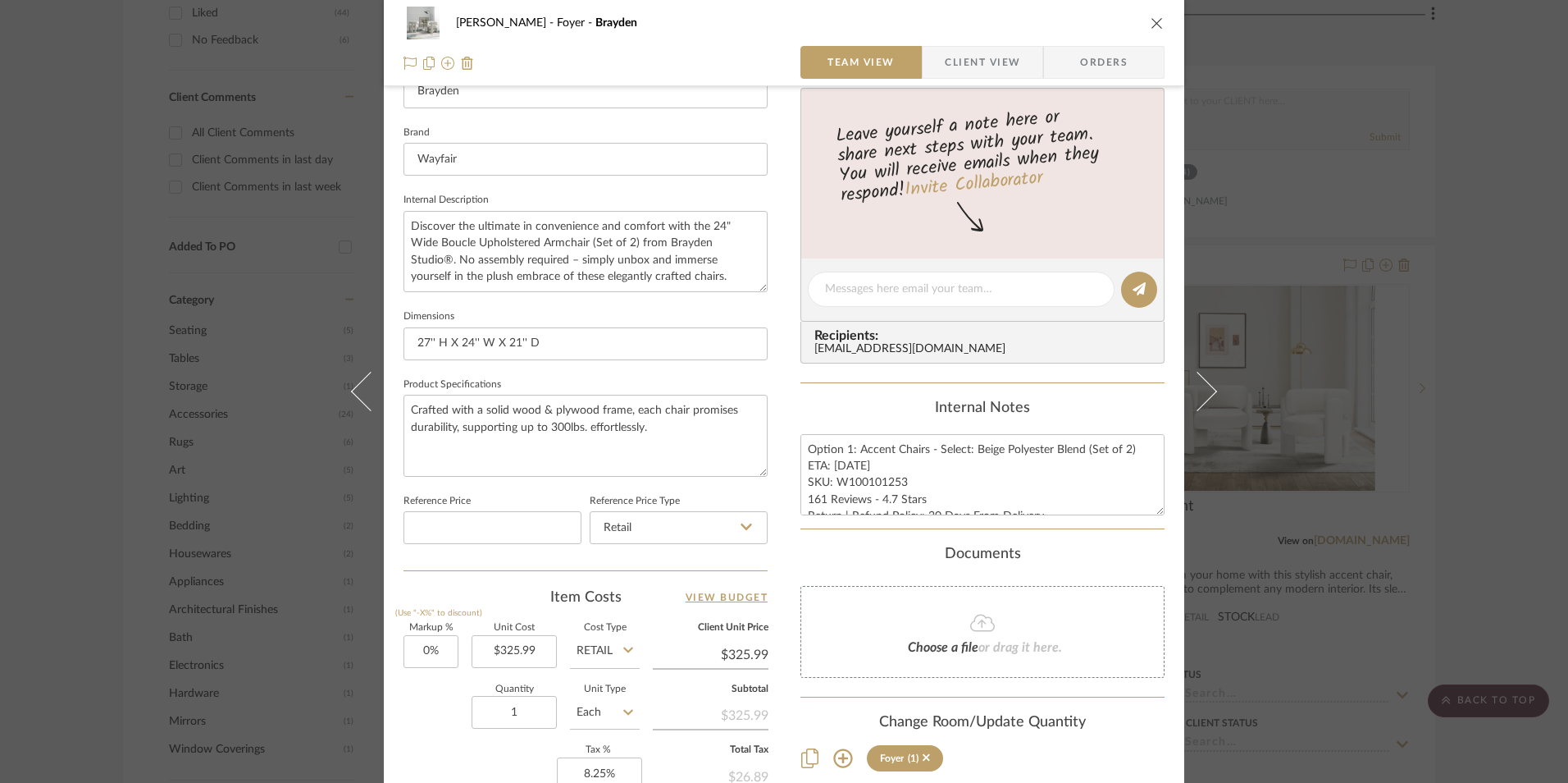
click at [1151, 25] on icon "close" at bounding box center [1158, 23] width 13 height 13
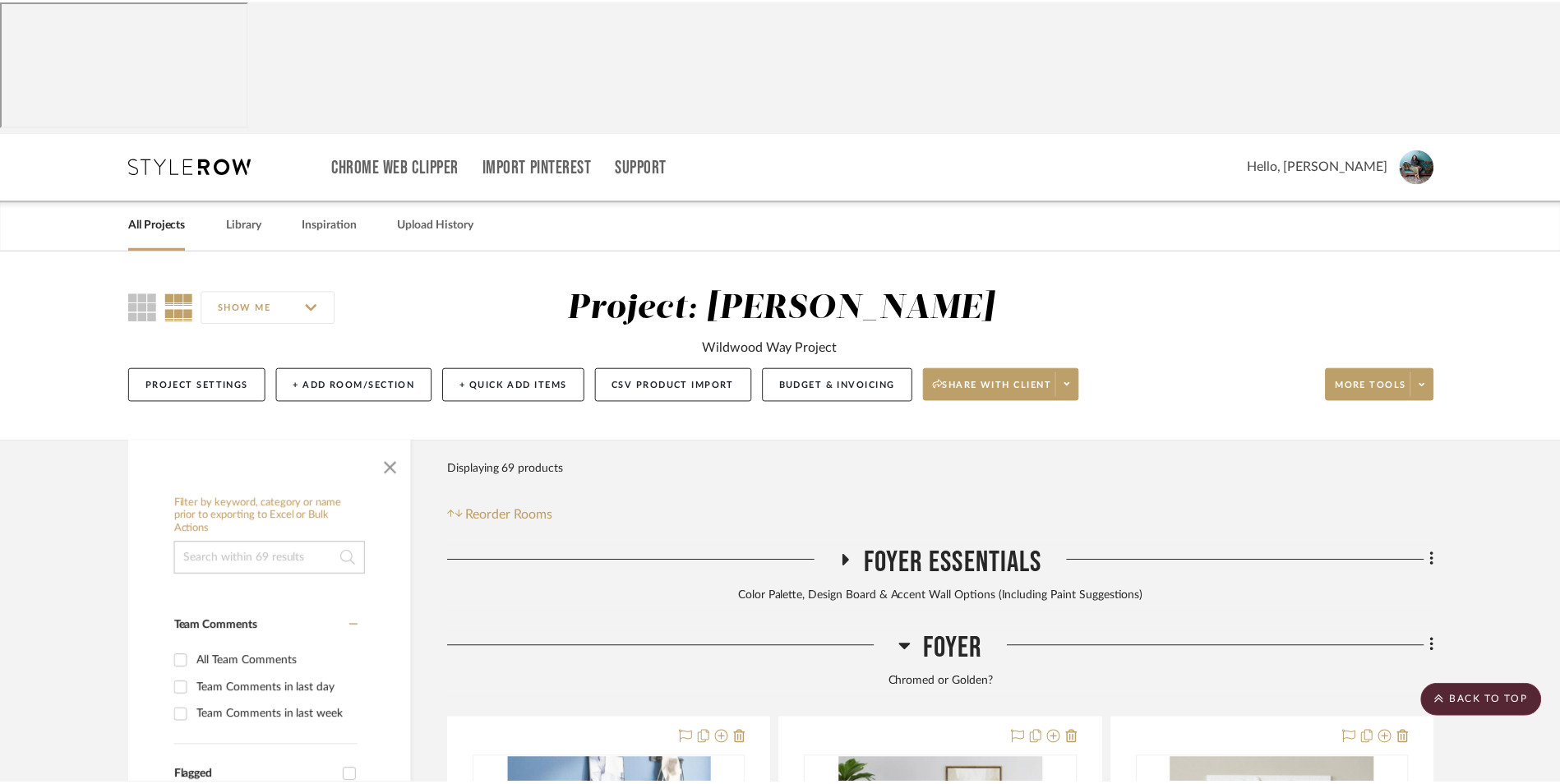
scroll to position [1203, 0]
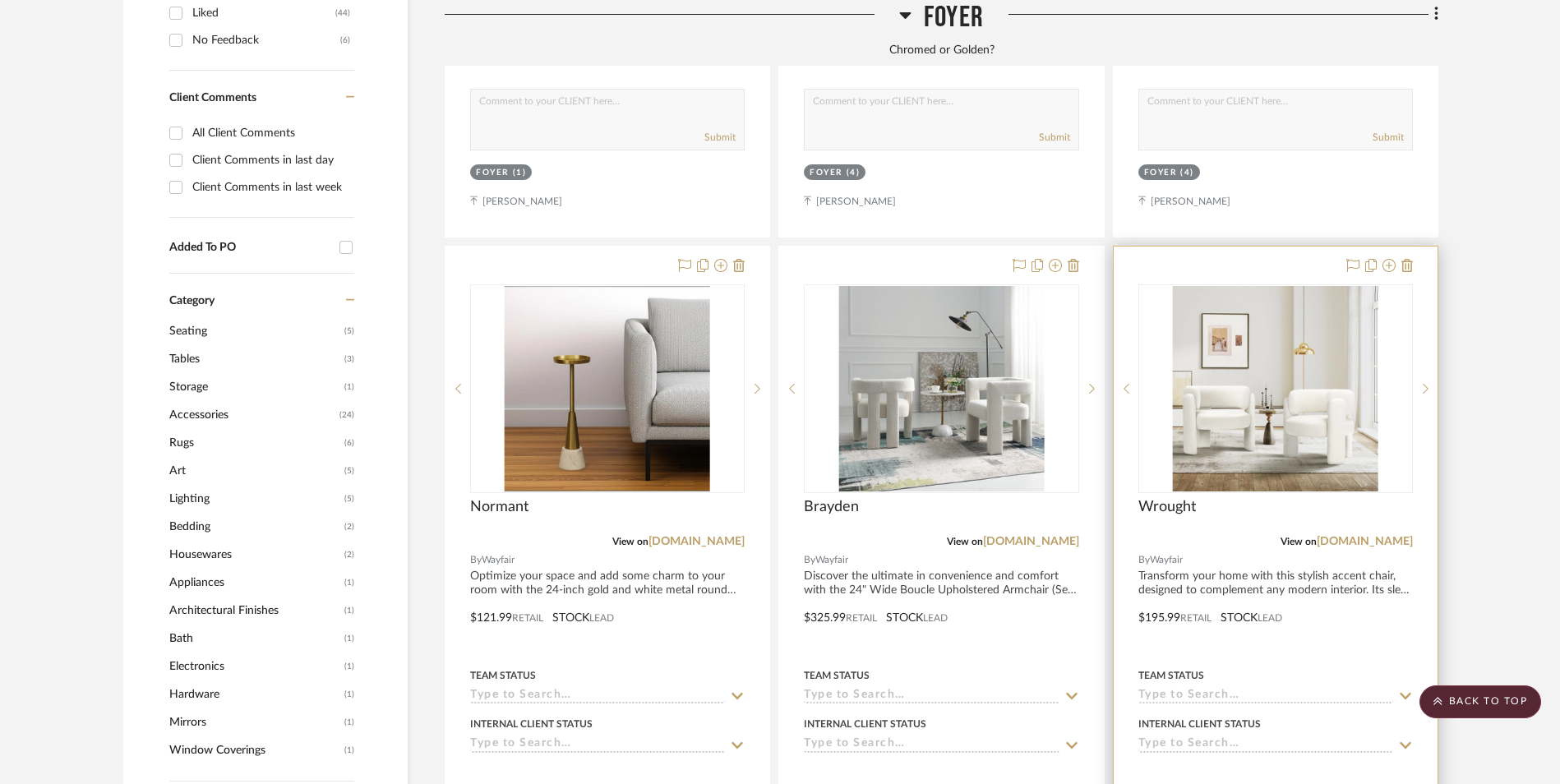
click at [1277, 286] on img "0" at bounding box center [1275, 389] width 205 height 205
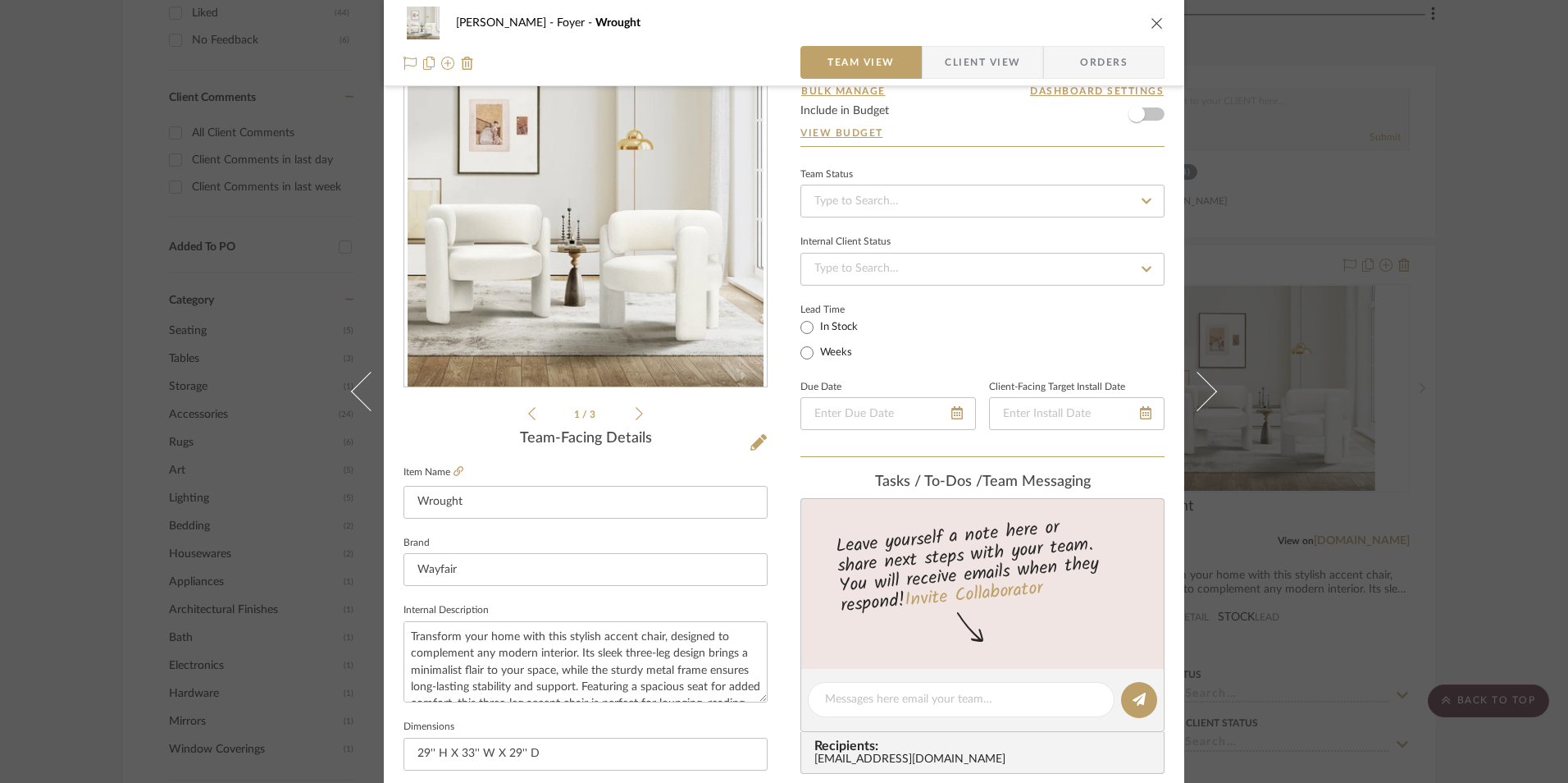
scroll to position [164, 0]
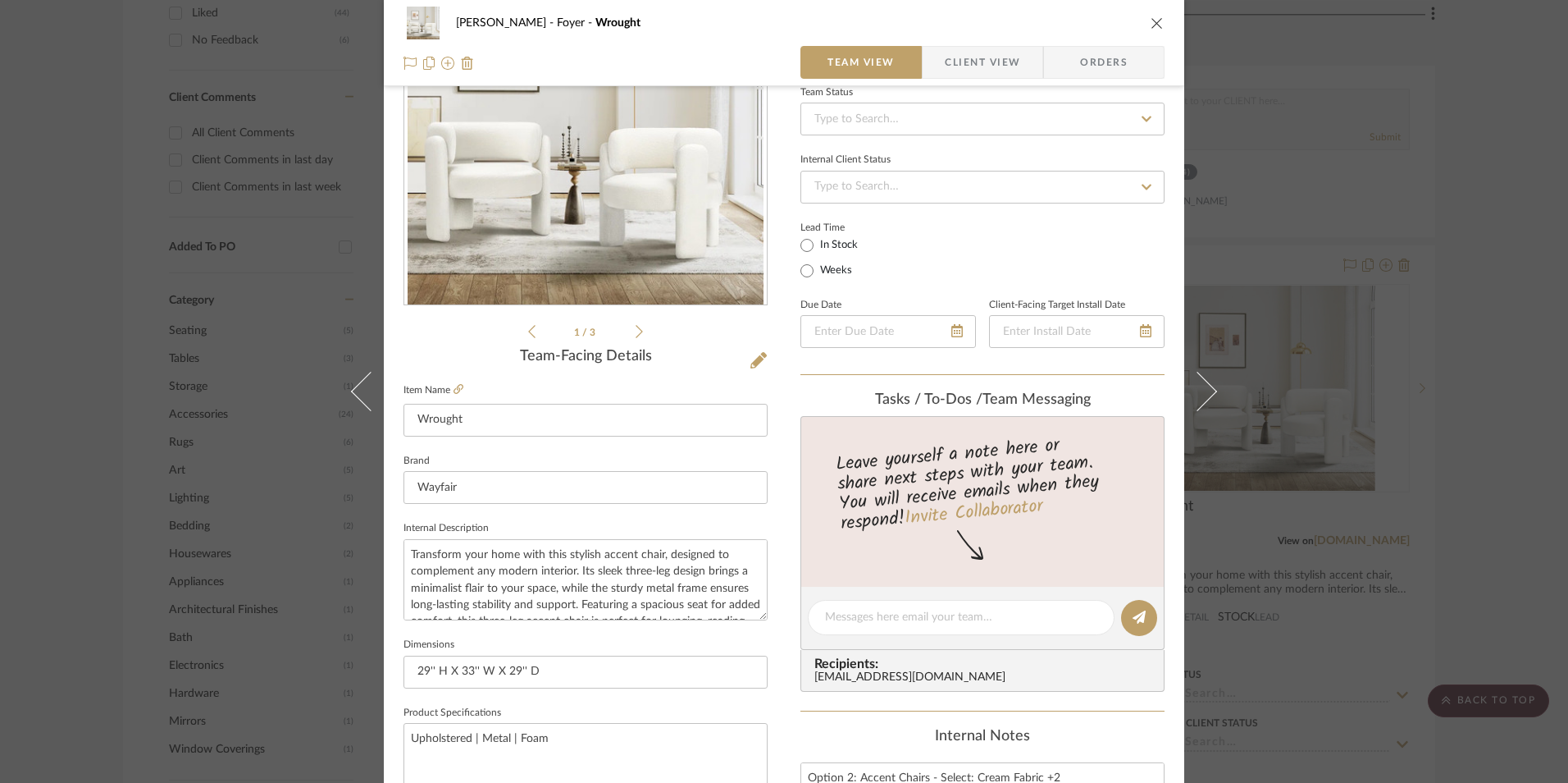
click at [1152, 28] on icon "close" at bounding box center [1158, 23] width 13 height 13
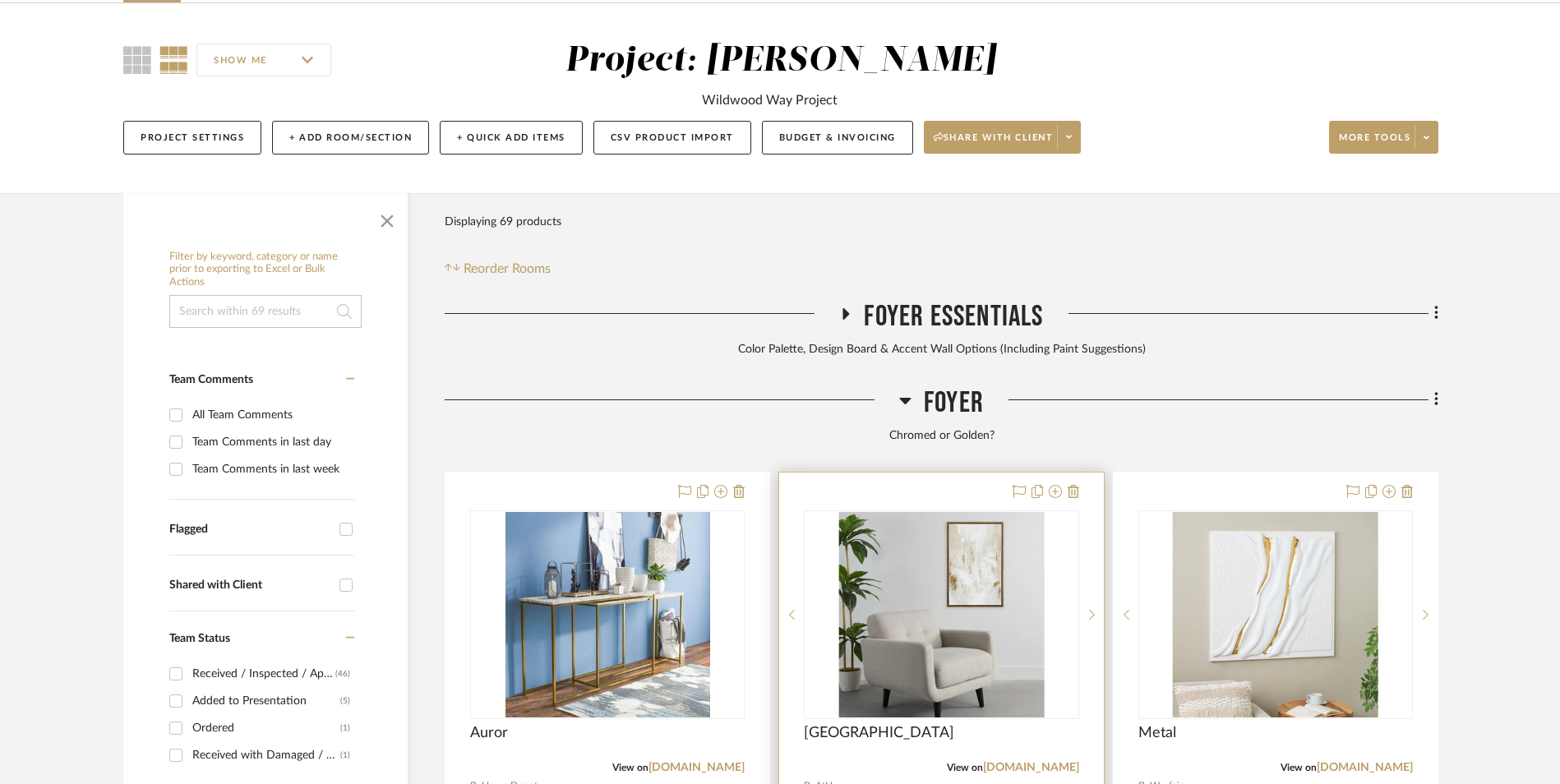
scroll to position [329, 0]
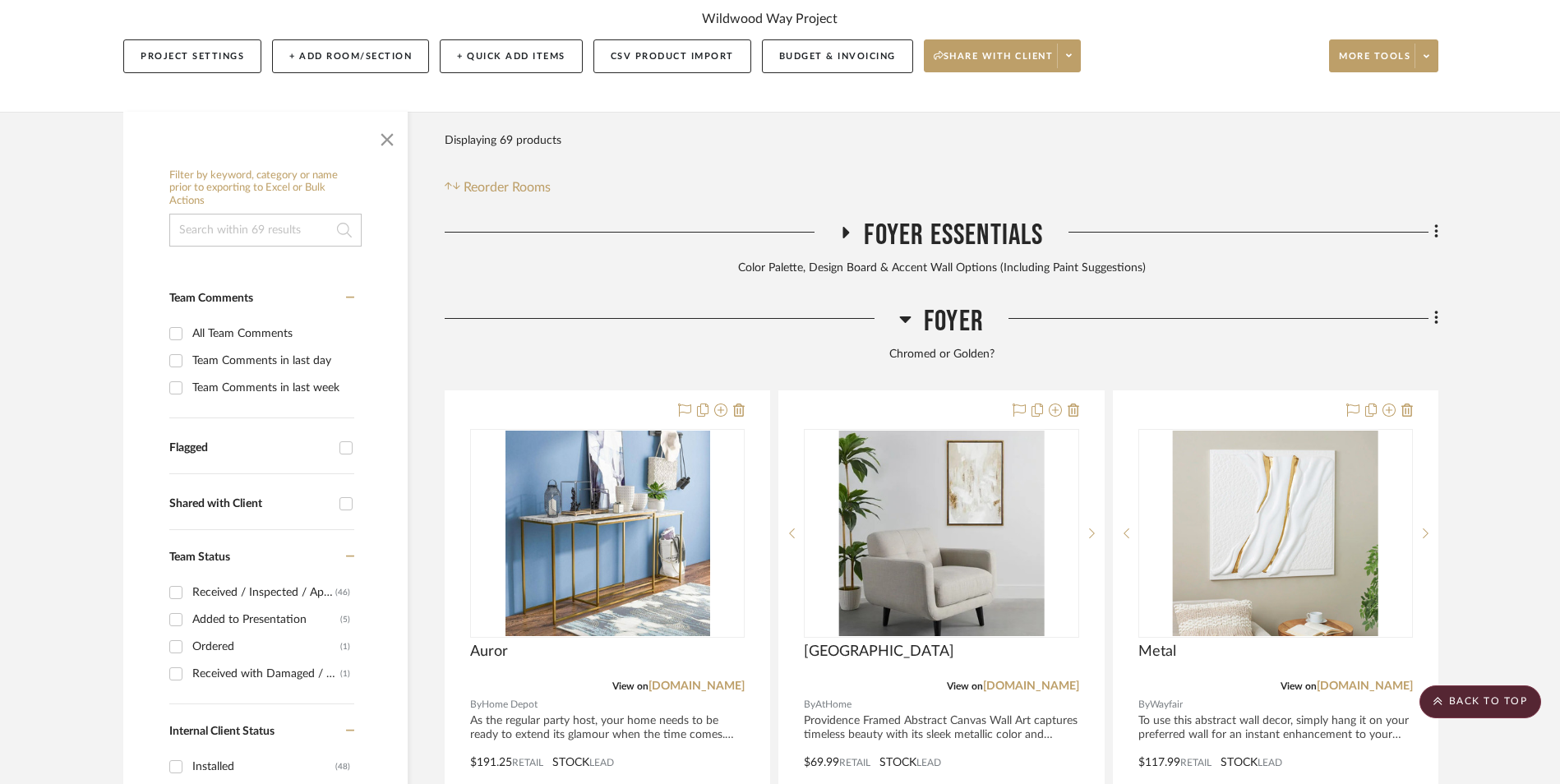
click at [1436, 311] on icon at bounding box center [1436, 318] width 3 height 14
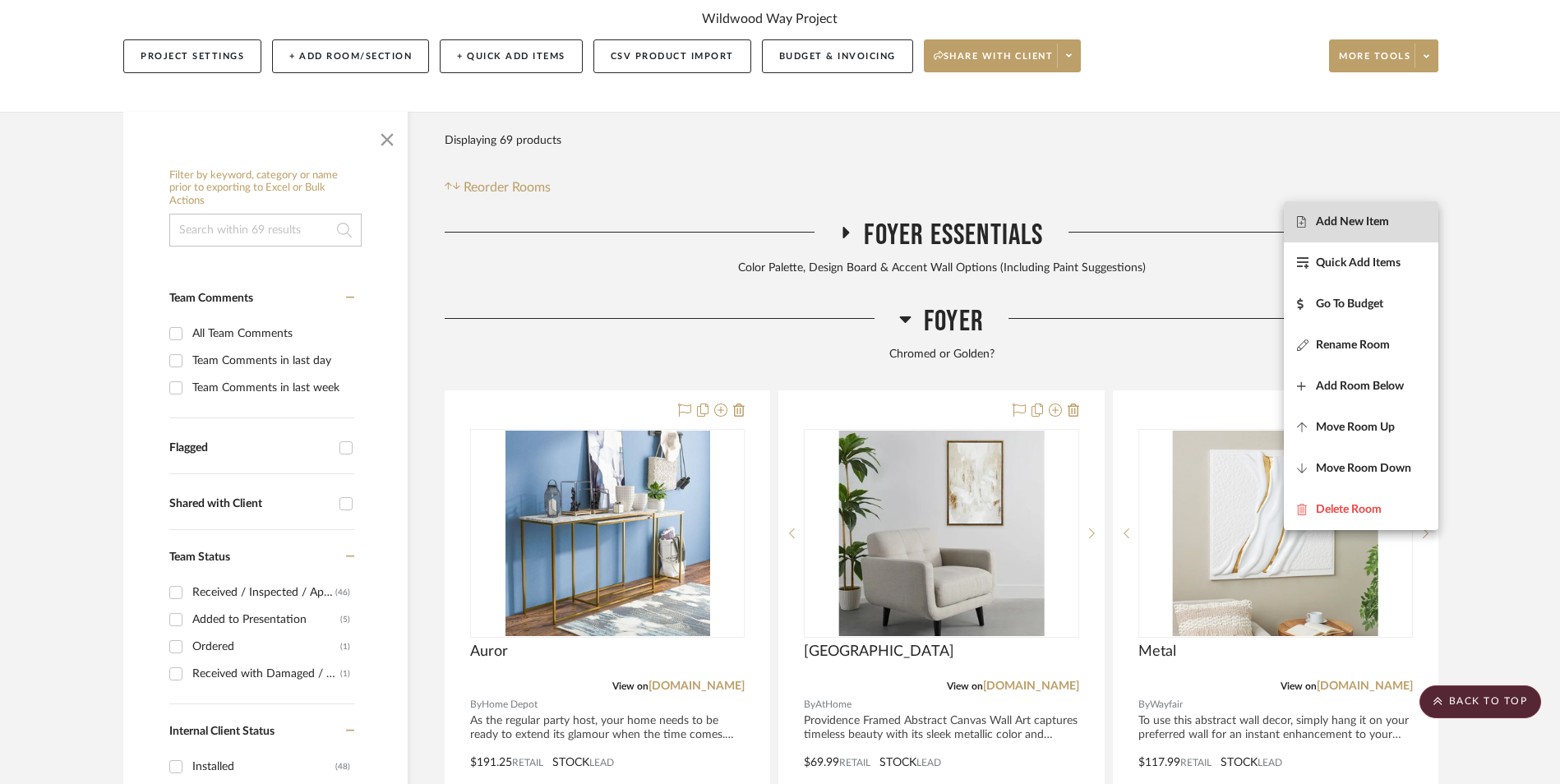
click at [1392, 214] on span "Add New Item" at bounding box center [1361, 221] width 128 height 14
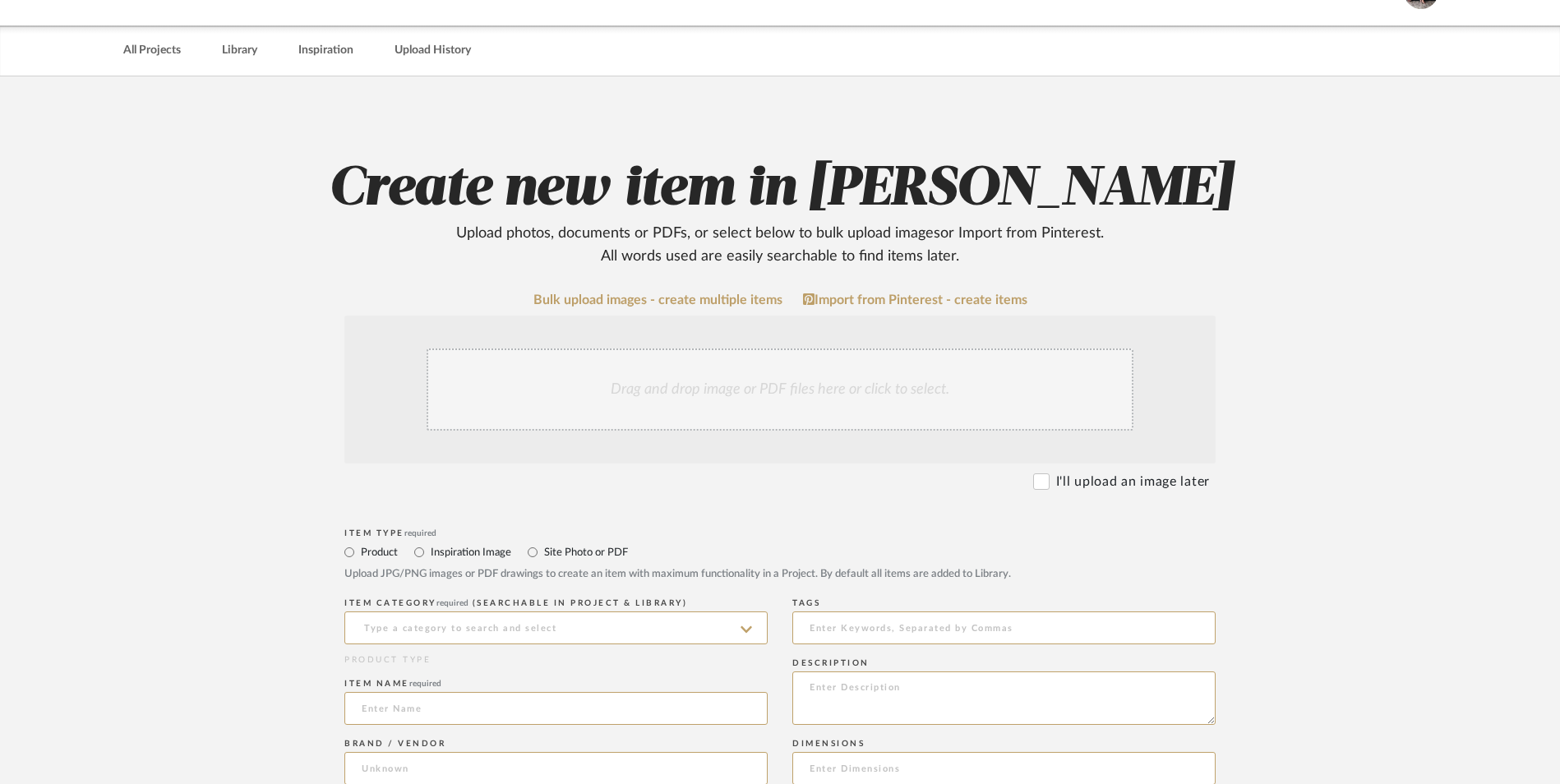
scroll to position [329, 0]
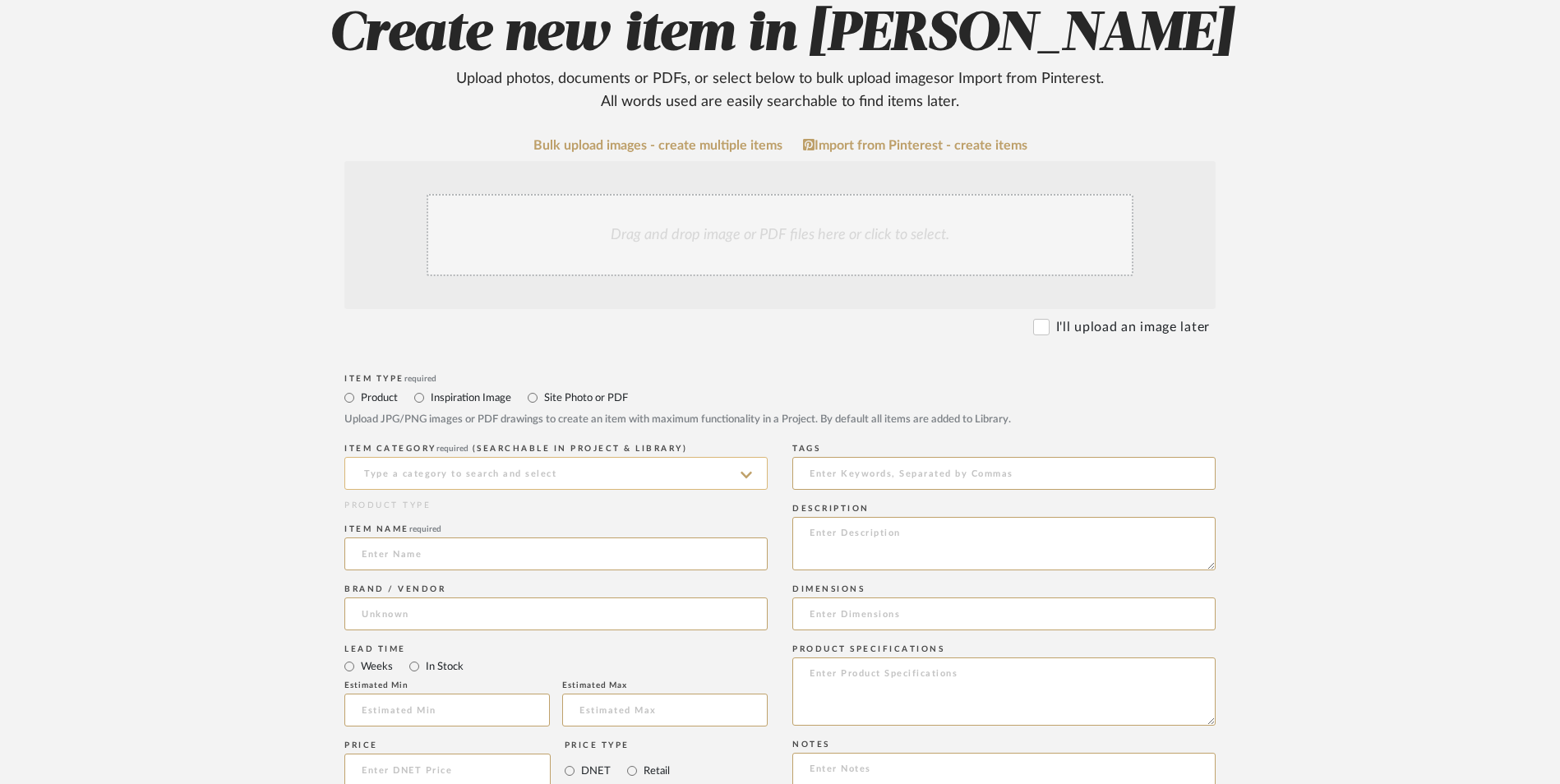
click at [521, 457] on input at bounding box center [556, 473] width 424 height 33
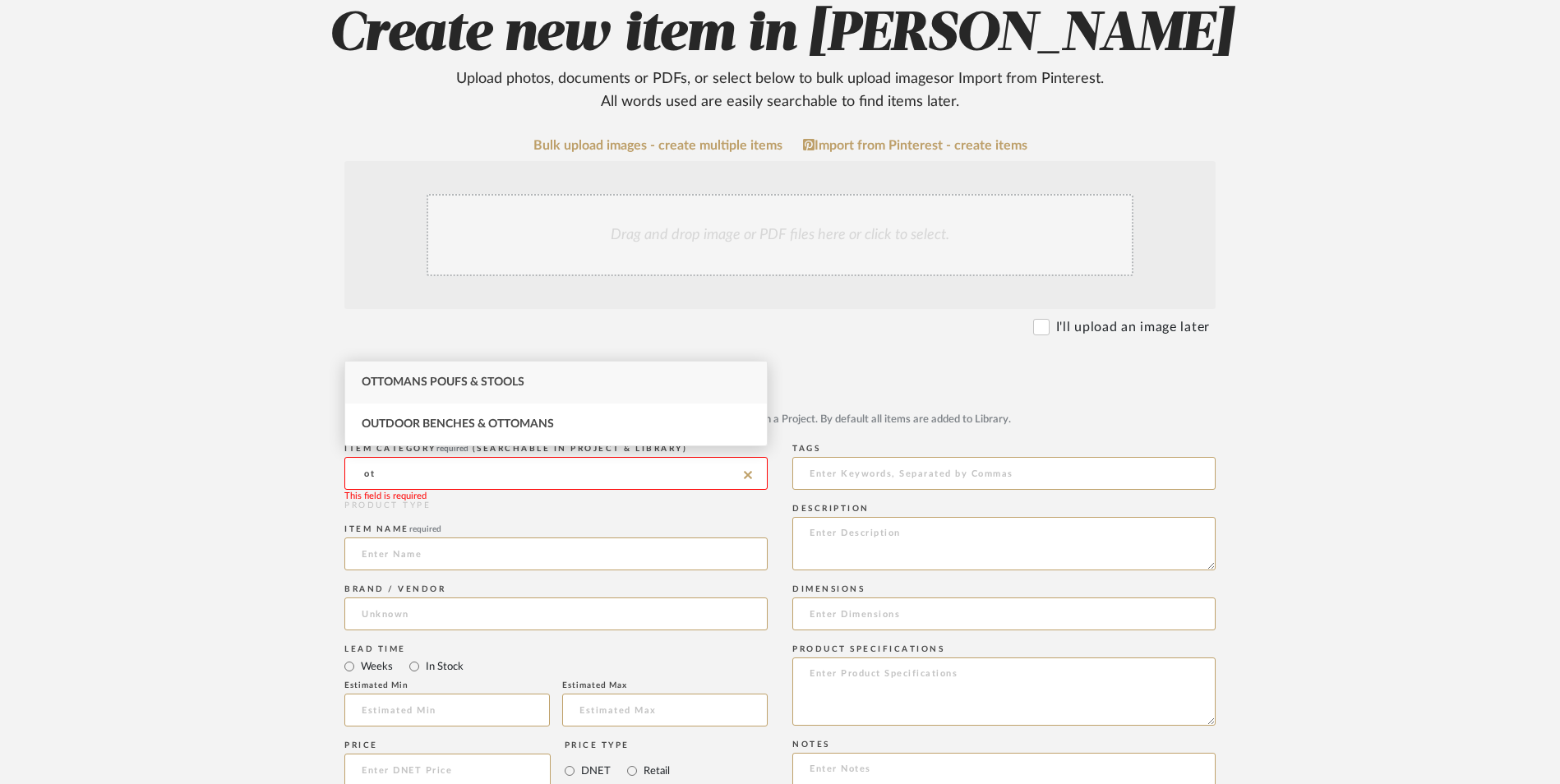
type input "o"
click at [468, 392] on div "Benches & Banquettes" at bounding box center [556, 382] width 422 height 41
type input "Benches & Banquettes"
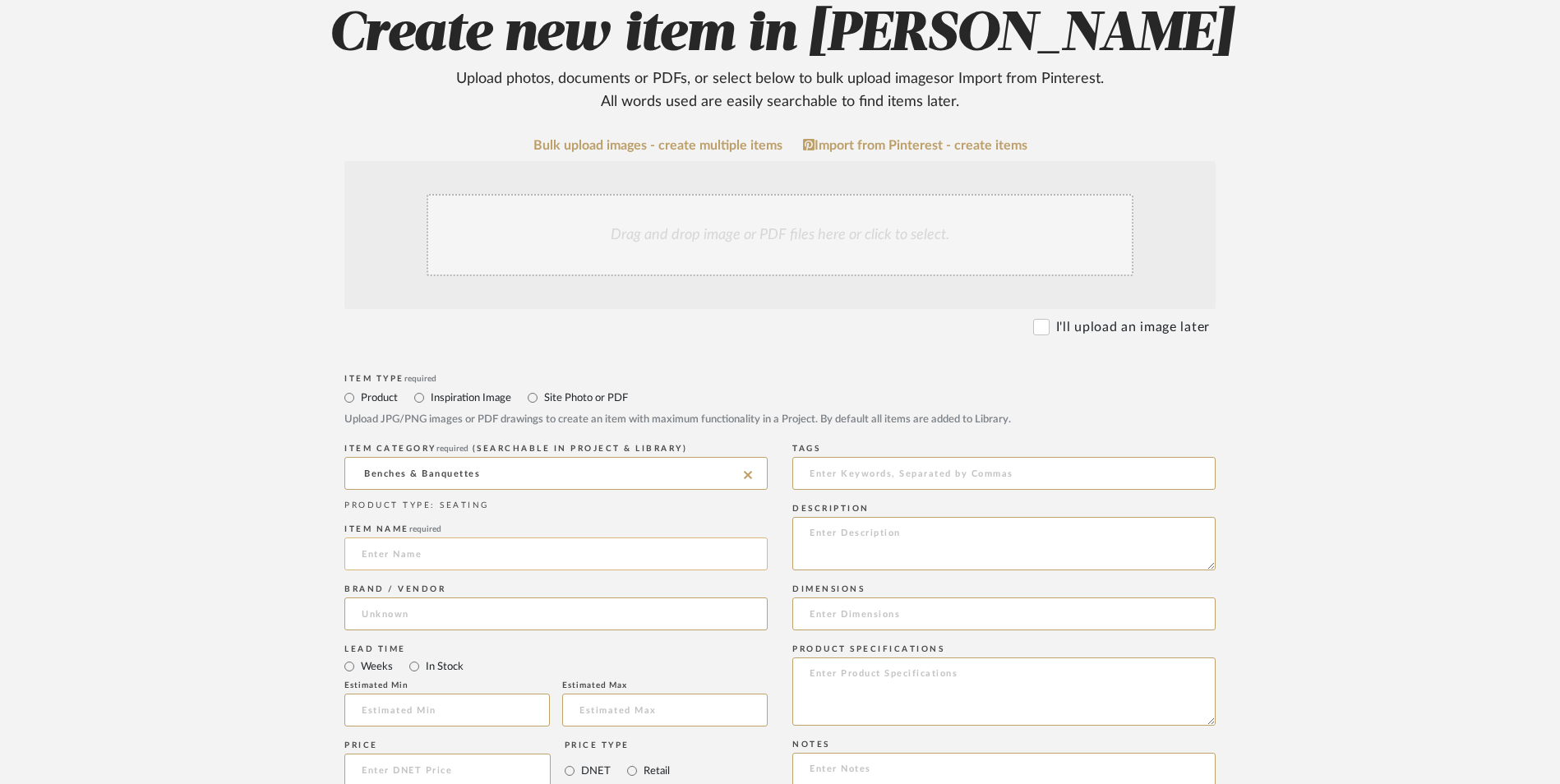
click at [424, 537] on input at bounding box center [556, 554] width 424 height 33
type input "Kirana"
click at [419, 597] on input at bounding box center [556, 613] width 424 height 33
click at [428, 524] on mat-option "Walmart" at bounding box center [556, 523] width 422 height 41
type input "Walmart"
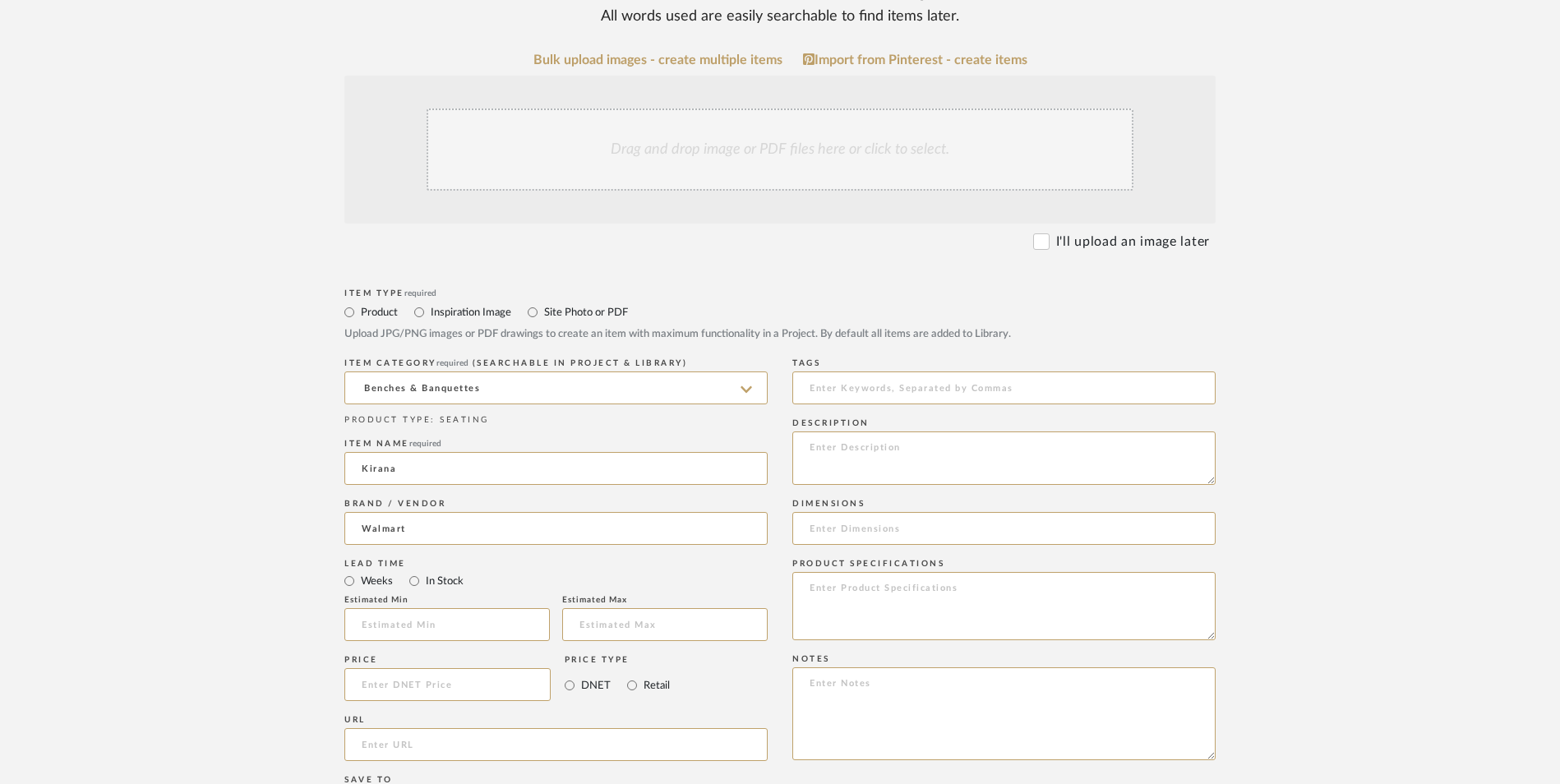
scroll to position [575, 0]
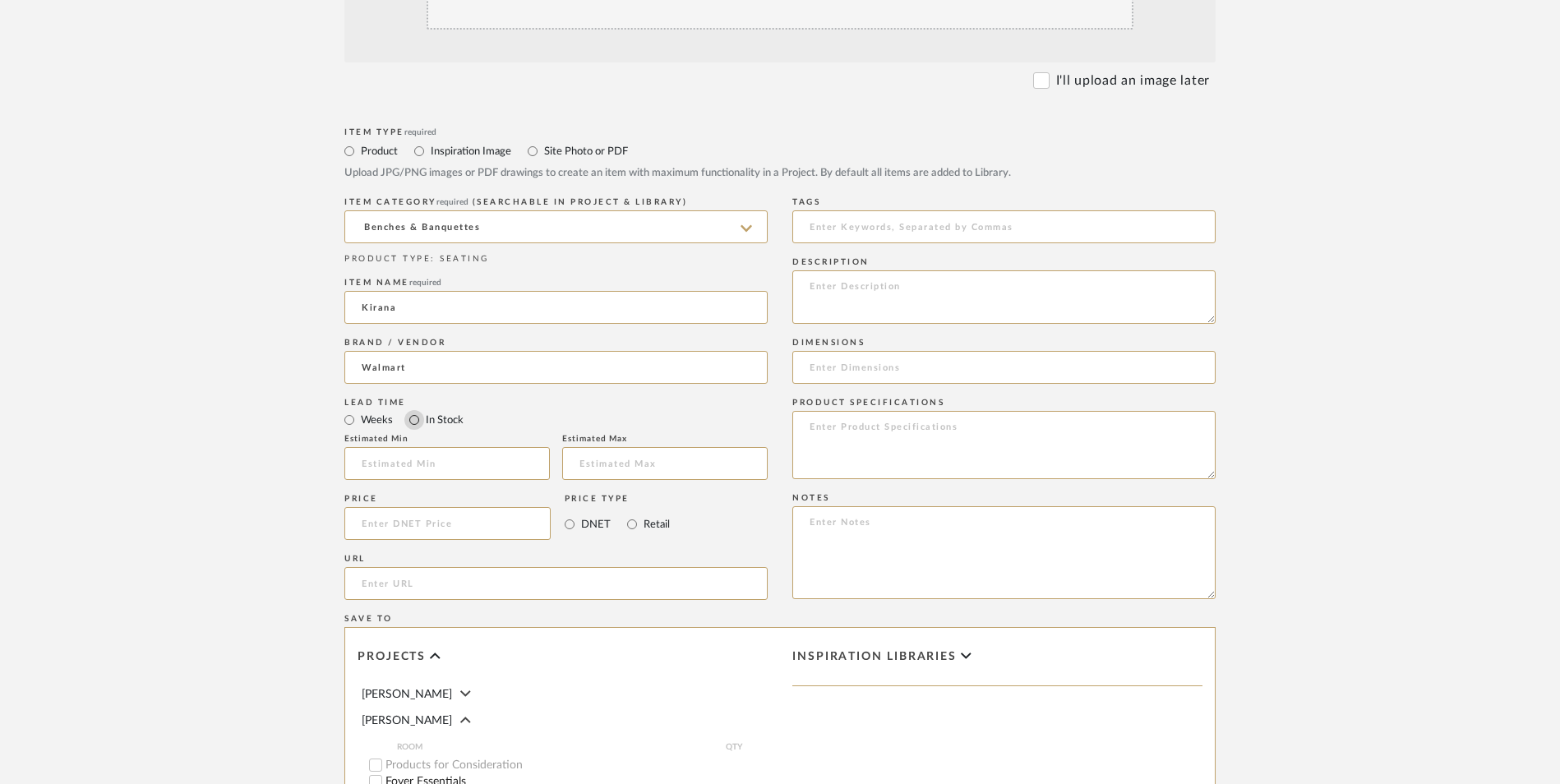
click at [414, 410] on input "In Stock" at bounding box center [414, 419] width 19 height 19
radio input "true"
click at [620, 507] on mat-radio-group "DNET Retail" at bounding box center [616, 524] width 105 height 33
click at [637, 514] on input "Retail" at bounding box center [632, 524] width 19 height 19
radio input "true"
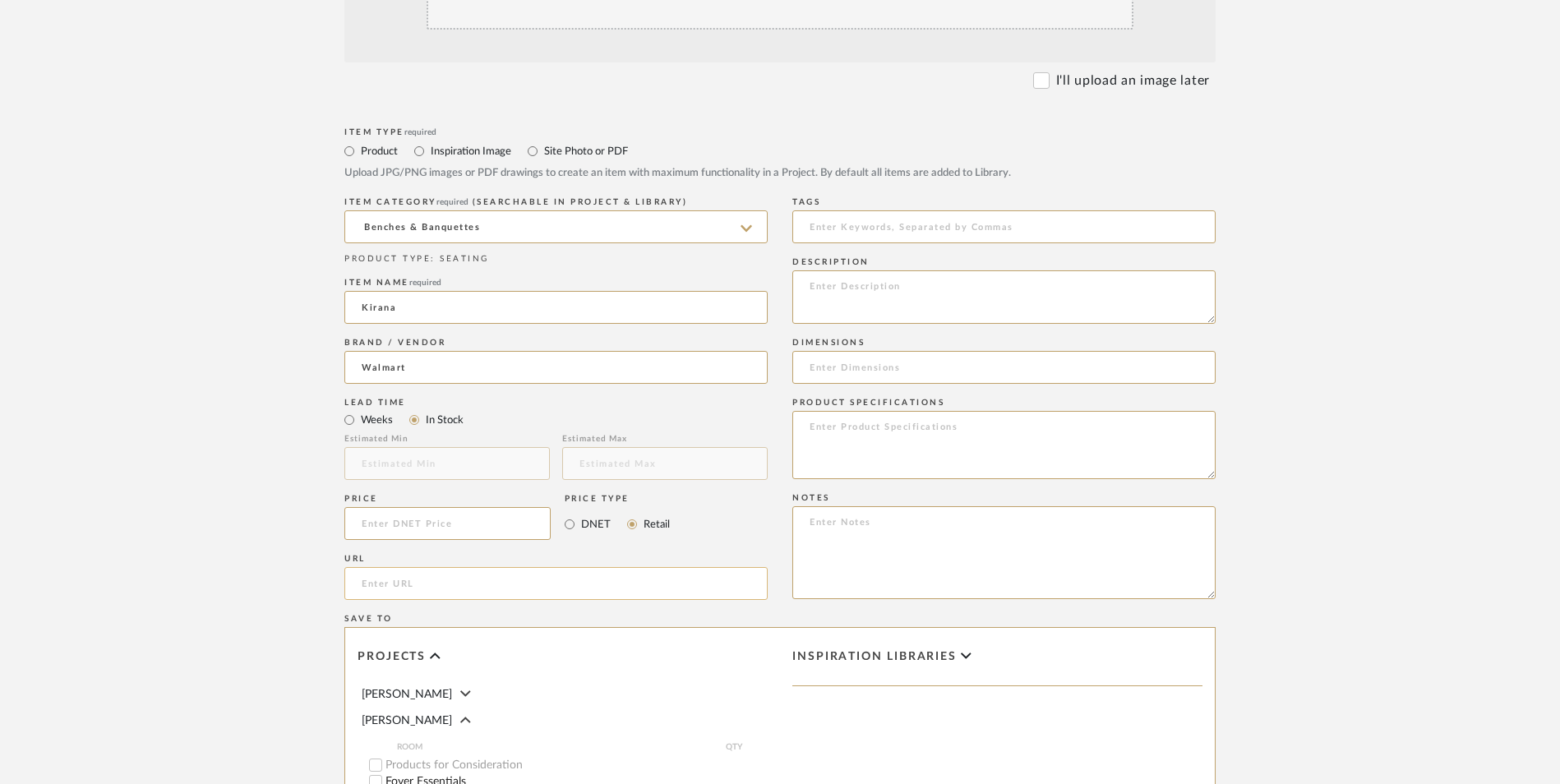
click at [454, 567] on input "url" at bounding box center [556, 583] width 424 height 33
paste input "[URL][DOMAIN_NAME]"
type input "[URL][DOMAIN_NAME]"
click at [479, 507] on input at bounding box center [448, 524] width 206 height 33
type input "$139.74"
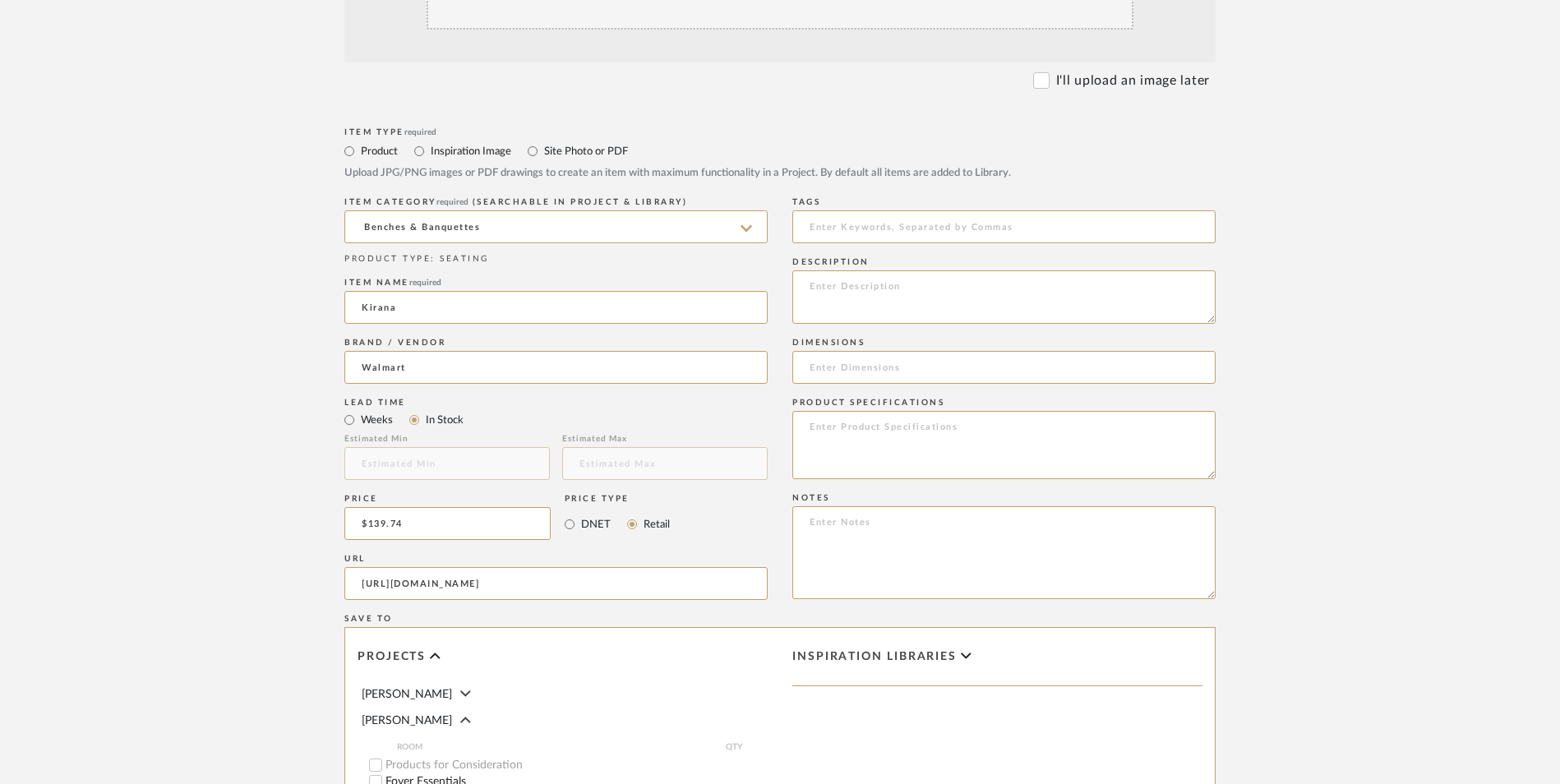
drag, startPoint x: 236, startPoint y: 433, endPoint x: 299, endPoint y: 441, distance: 63.5
click at [239, 432] on upload-items "Create new item in [PERSON_NAME] Upload photos, documents or PDFs, or select be…" at bounding box center [780, 399] width 1560 height 1448
click at [830, 506] on textarea at bounding box center [1003, 553] width 424 height 93
paste textarea "Option 1: ETA: SKU: Reviews - Stars Return | Refund Policy:"
click at [860, 506] on textarea "Option 1: ETA: SKU: Reviews - Stars Return | Refund Policy:" at bounding box center [1003, 553] width 424 height 93
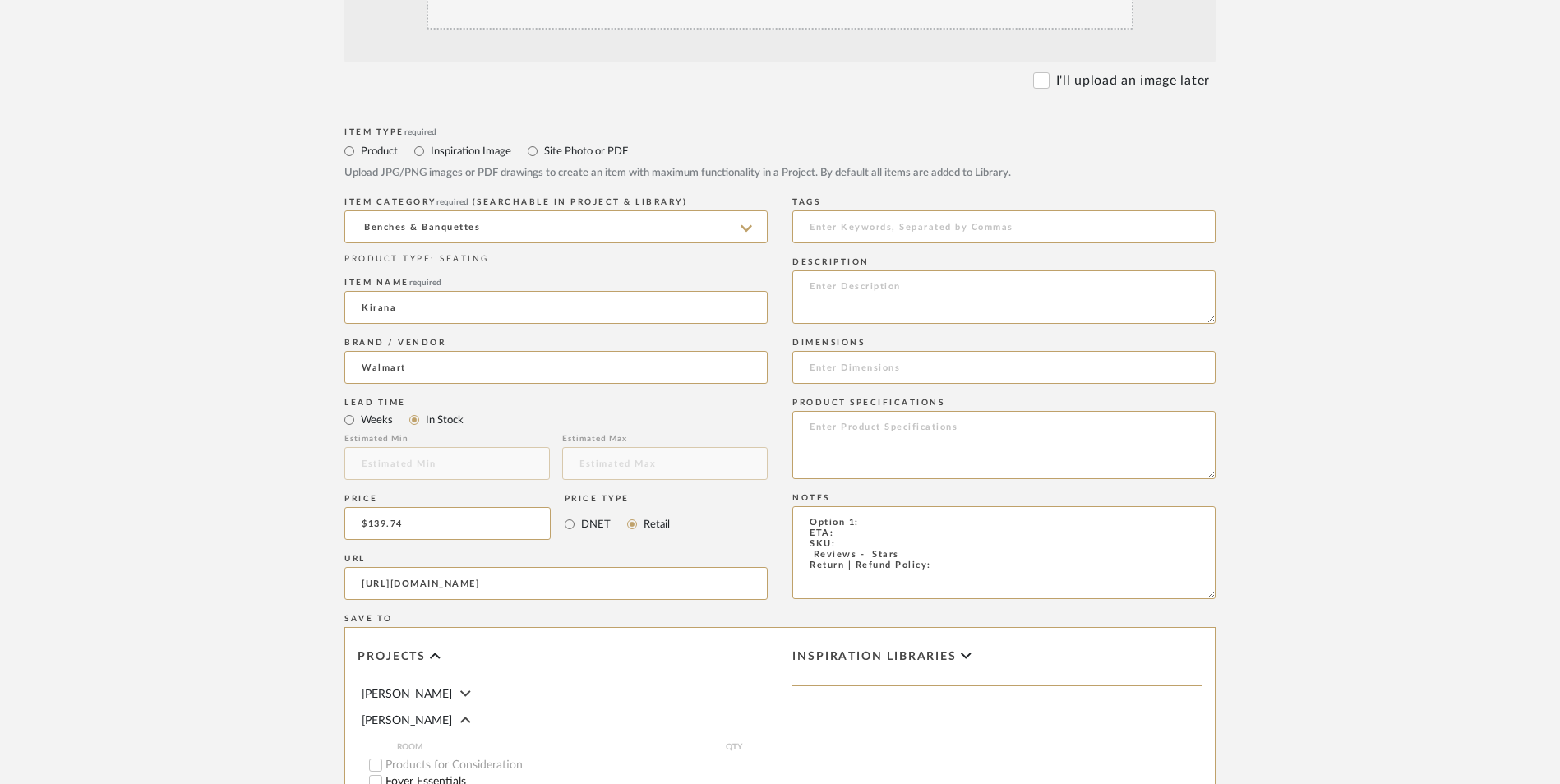
drag, startPoint x: 865, startPoint y: 391, endPoint x: 774, endPoint y: 392, distance: 91.0
click at [774, 392] on div "Item Type required Product Inspiration Image Site Photo or PDF Upload JPG/PNG i…" at bounding box center [780, 603] width 871 height 960
click at [849, 506] on textarea "Ottoman ETA: SKU: Reviews - Stars Return | Refund Policy:" at bounding box center [1003, 553] width 424 height 93
click at [853, 506] on textarea "Ottoman ETA: [DATE] SKU: Reviews - Stars Return | Refund Policy:" at bounding box center [1003, 553] width 424 height 93
drag, startPoint x: 909, startPoint y: 428, endPoint x: 780, endPoint y: 429, distance: 129.0
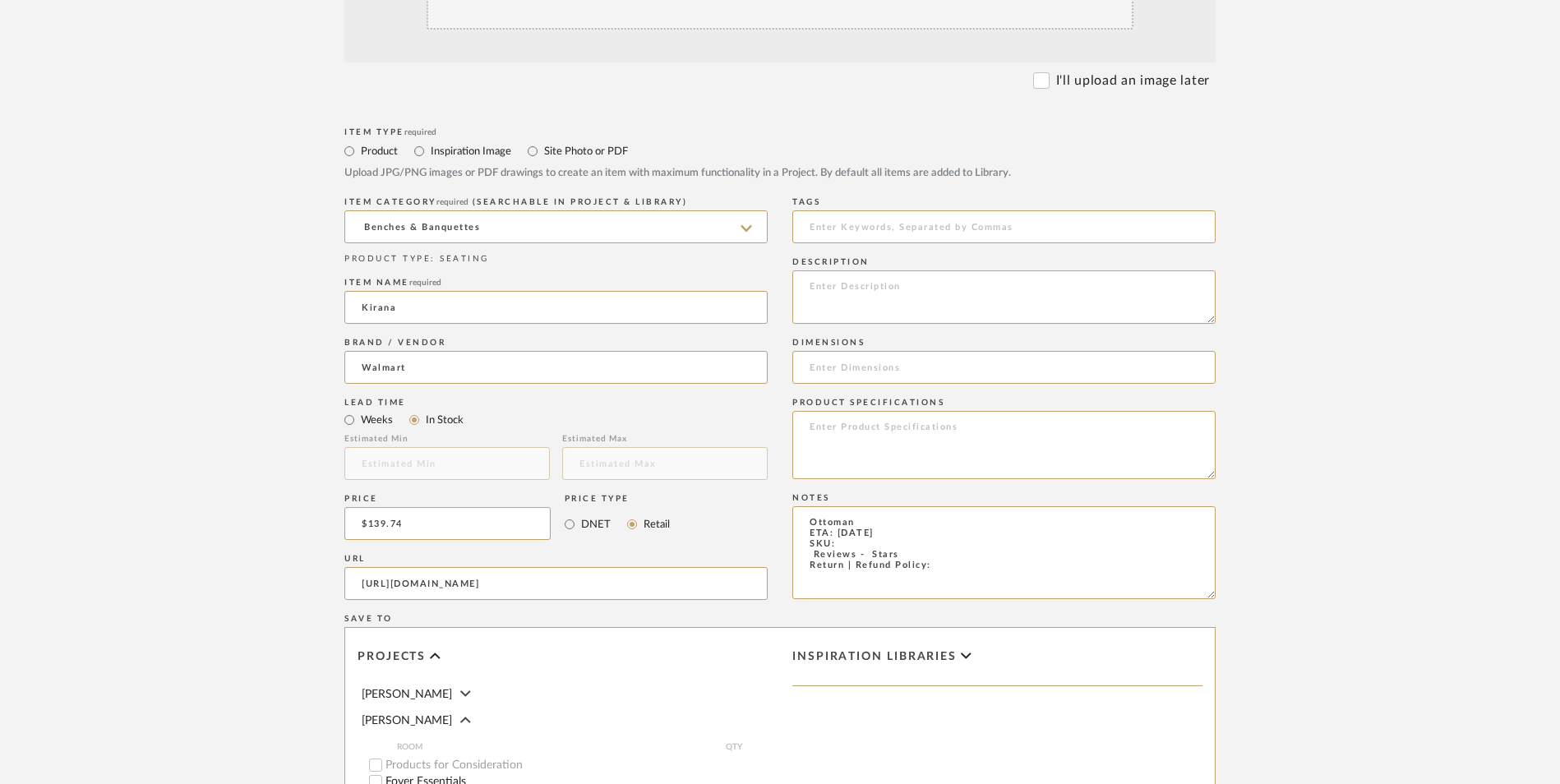
click at [766, 431] on div "Item Type required Product Inspiration Image Site Photo or PDF Upload JPG/PNG i…" at bounding box center [780, 603] width 871 height 960
click at [888, 506] on textarea "Ottoman ETA: [DATE] SKU: Reviews - Stars Return | Refund Policy:" at bounding box center [1003, 553] width 424 height 93
click at [782, 424] on div "Item Type required Product Inspiration Image Site Photo or PDF Upload JPG/PNG i…" at bounding box center [780, 603] width 871 height 960
drag, startPoint x: 905, startPoint y: 421, endPoint x: 795, endPoint y: 422, distance: 110.0
click at [795, 506] on textarea "Ottoman ETA: [DATE] SKU: Reviews - Stars Return | Refund Policy:" at bounding box center [1003, 553] width 424 height 93
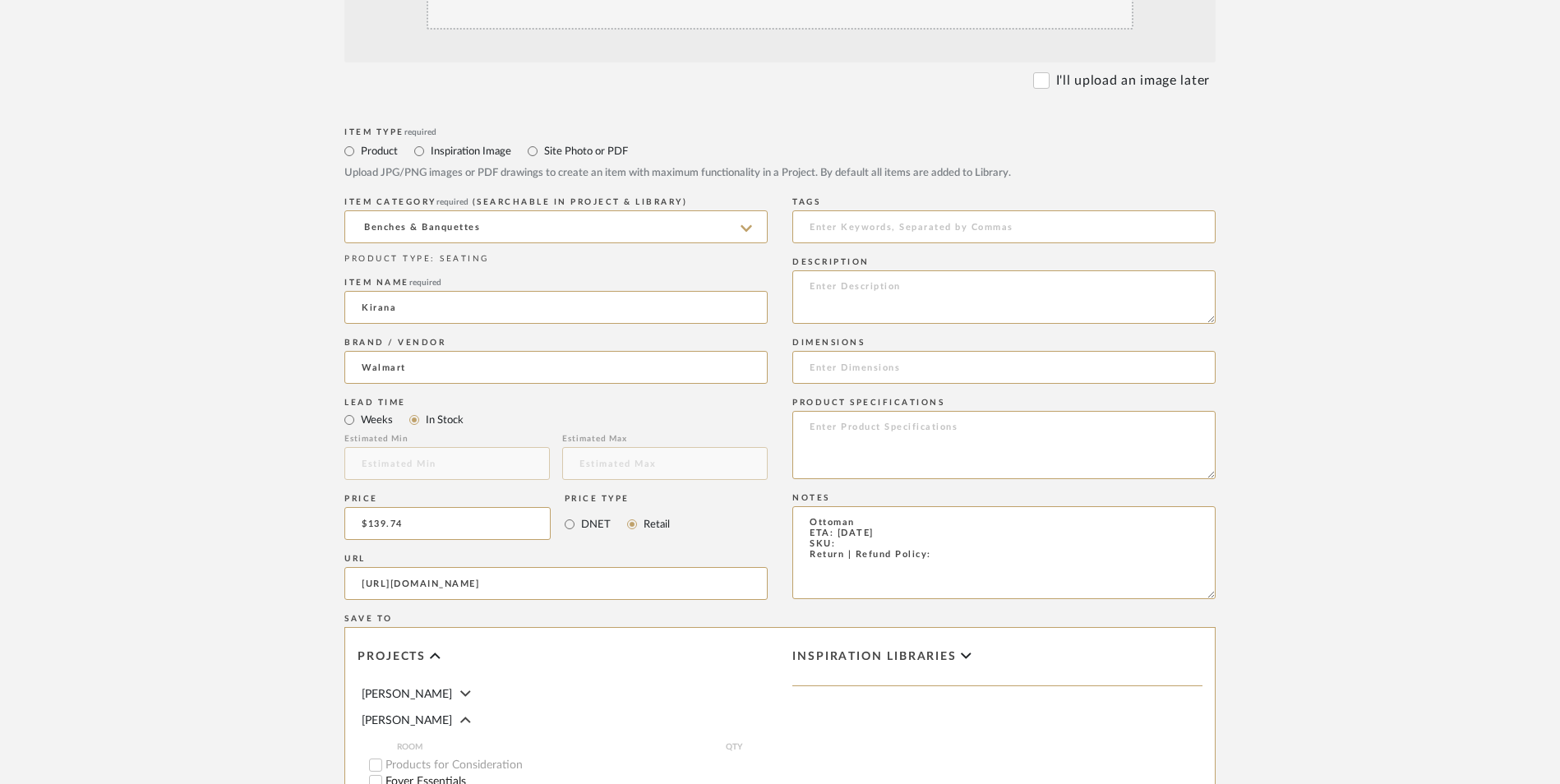
type textarea "Ottoman ETA: [DATE] SKU: Return | Refund Policy:"
click at [887, 411] on textarea at bounding box center [1003, 445] width 424 height 68
type textarea "Polyester | Rubberwood"
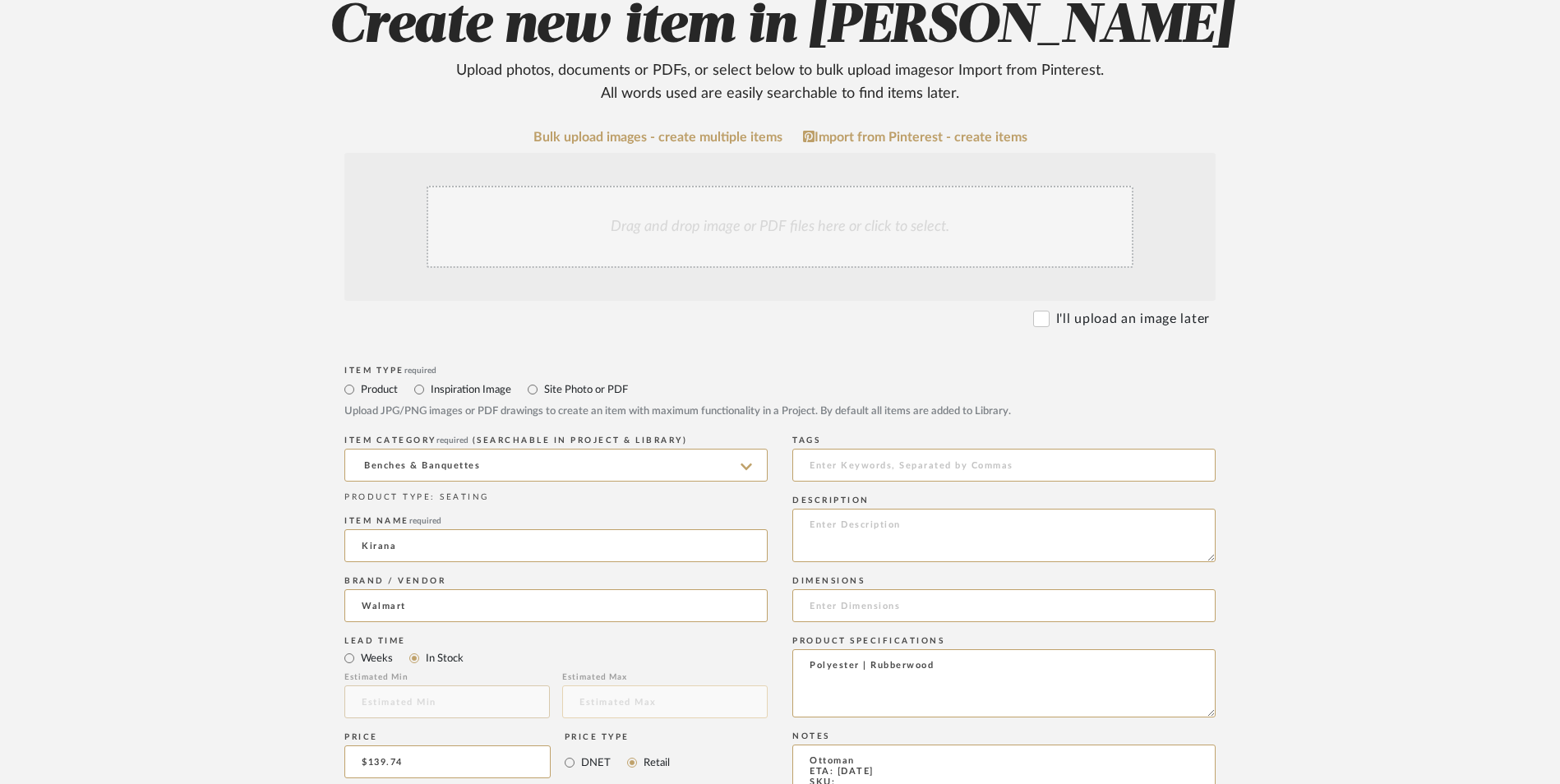
scroll to position [329, 0]
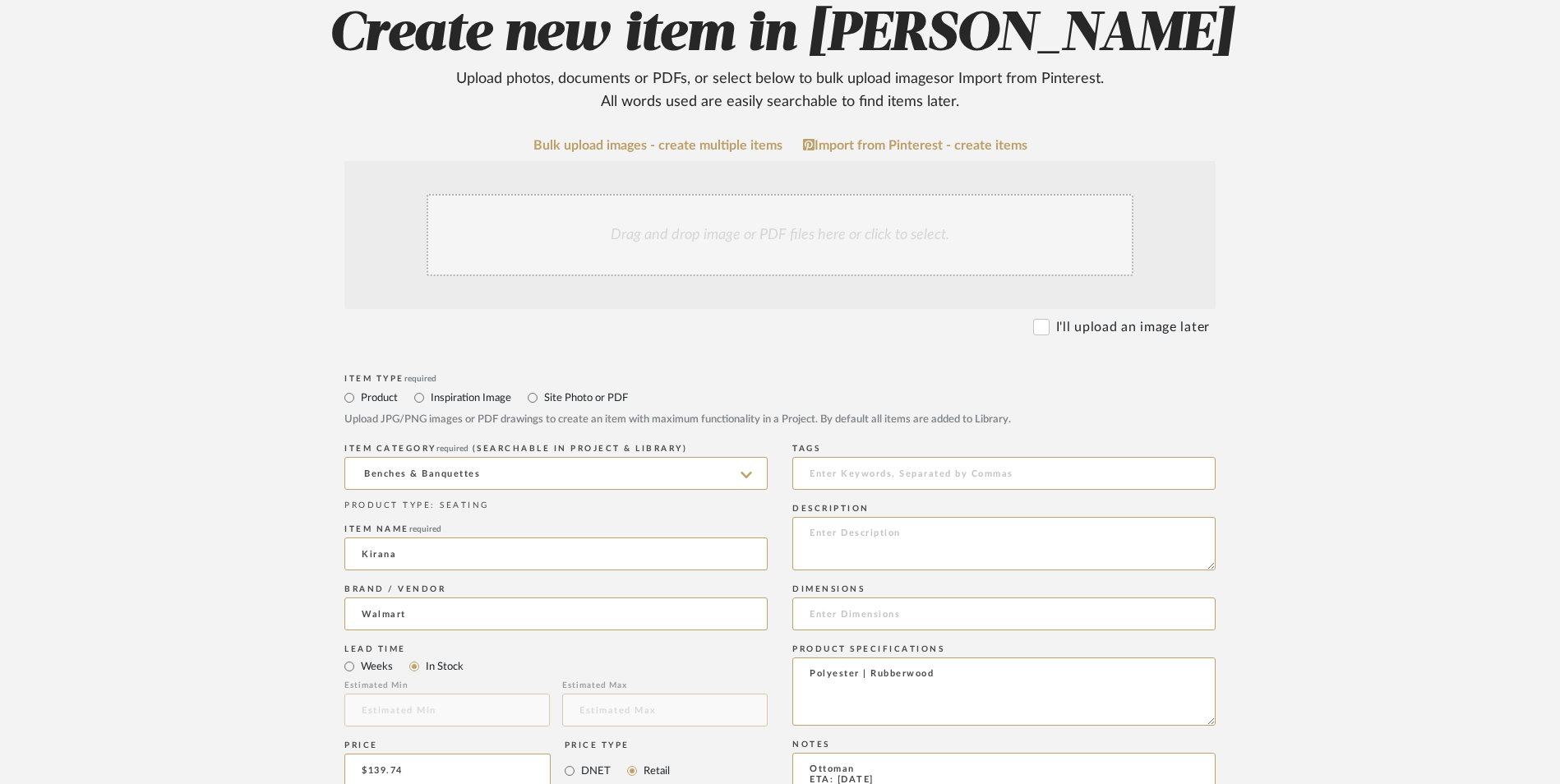
click at [760, 194] on div "Drag and drop image or PDF files here or click to select." at bounding box center [780, 234] width 707 height 82
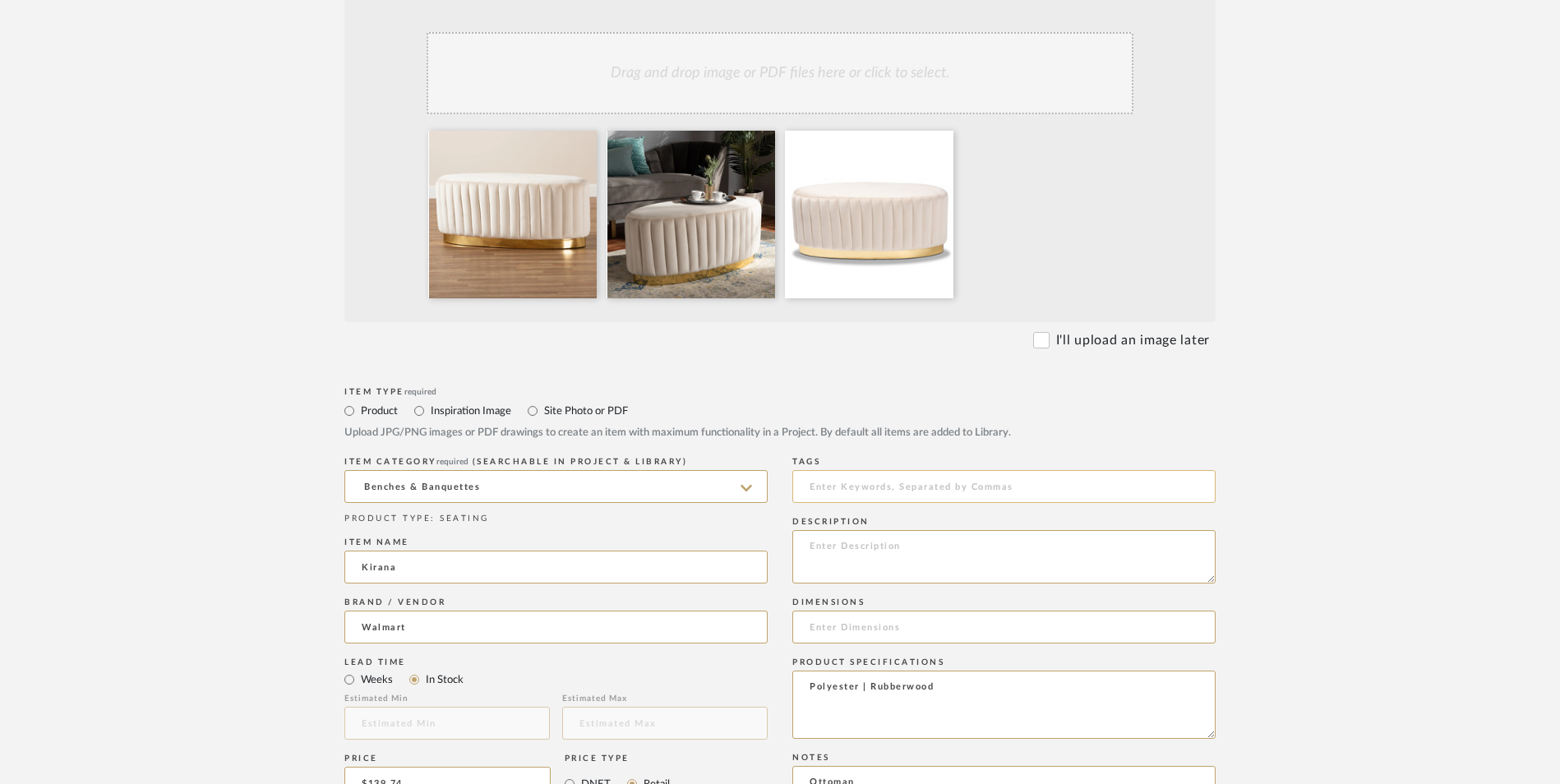
scroll to position [658, 0]
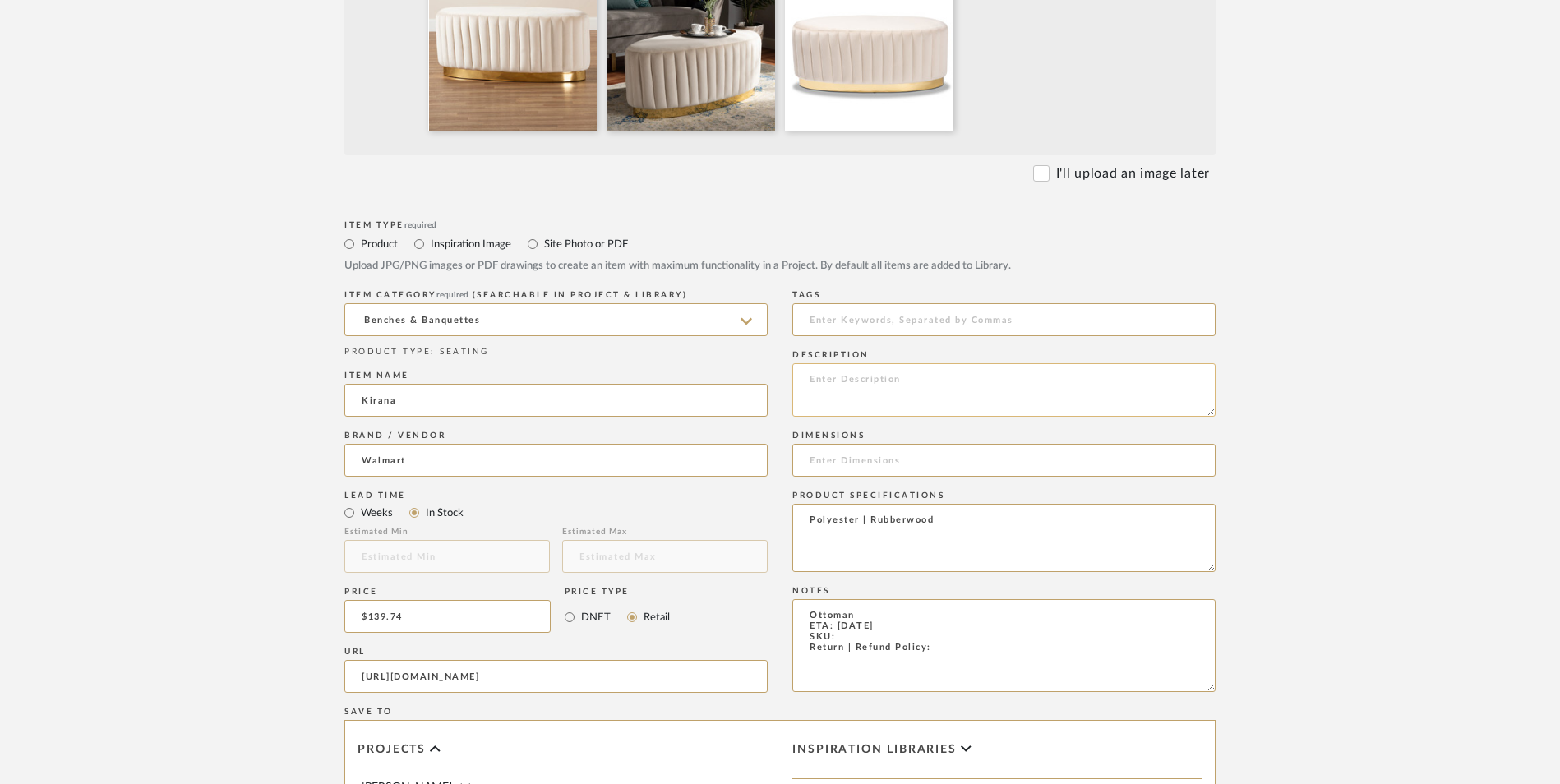
click at [870, 364] on textarea at bounding box center [1003, 390] width 424 height 53
paste textarea "Accent your space with the glamorous design of the Kirana ottoman. Made in [GEO…"
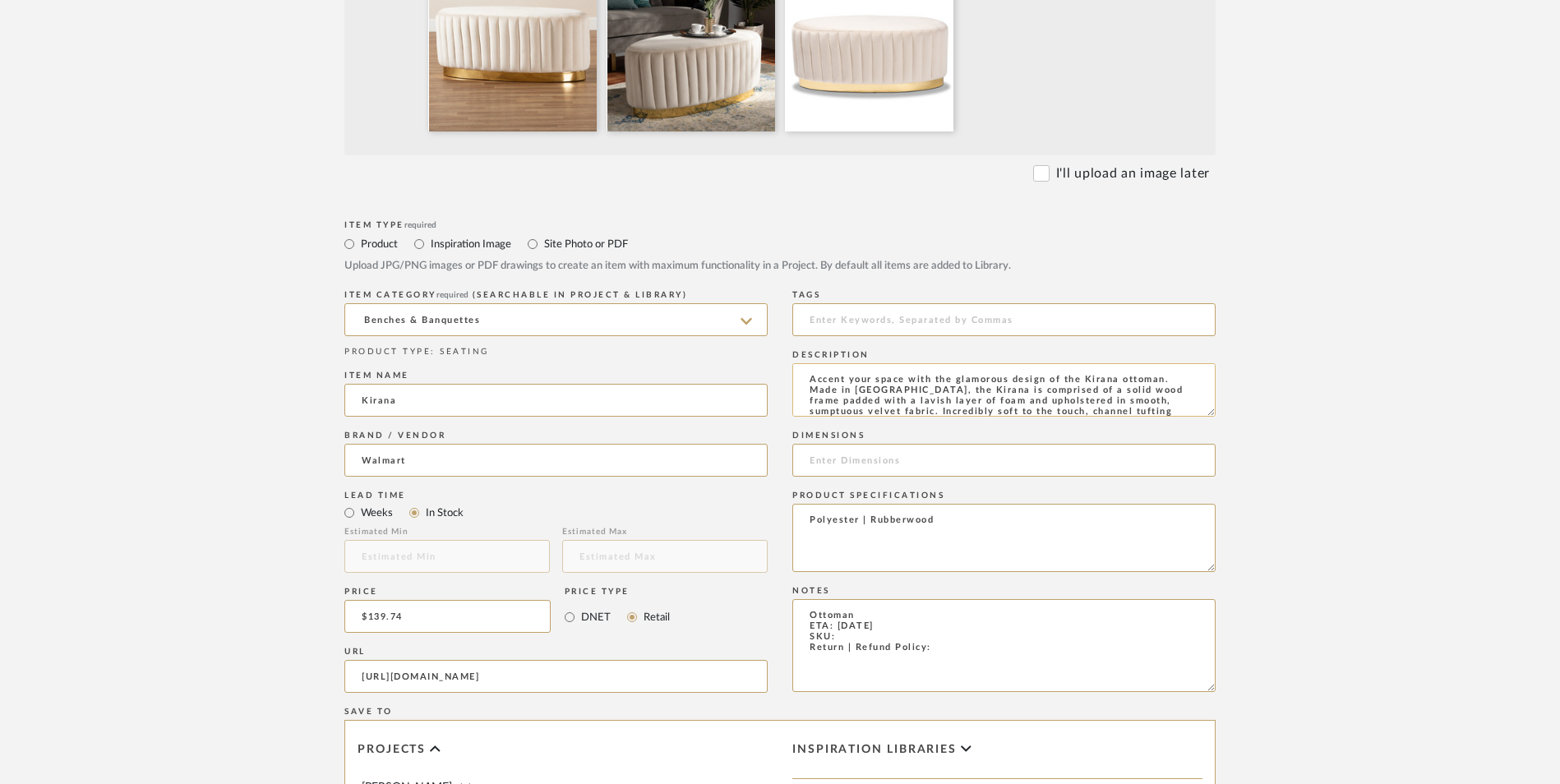
scroll to position [47, 0]
type textarea "Accent your space with the glamorous design of the Kirana ottoman. Made in [GEO…"
click at [886, 444] on input at bounding box center [1003, 460] width 424 height 33
click at [889, 444] on input "40.90" W x" at bounding box center [1003, 460] width 424 height 33
click at [952, 444] on input "40.90" W x 19.30" D x" at bounding box center [1003, 460] width 424 height 33
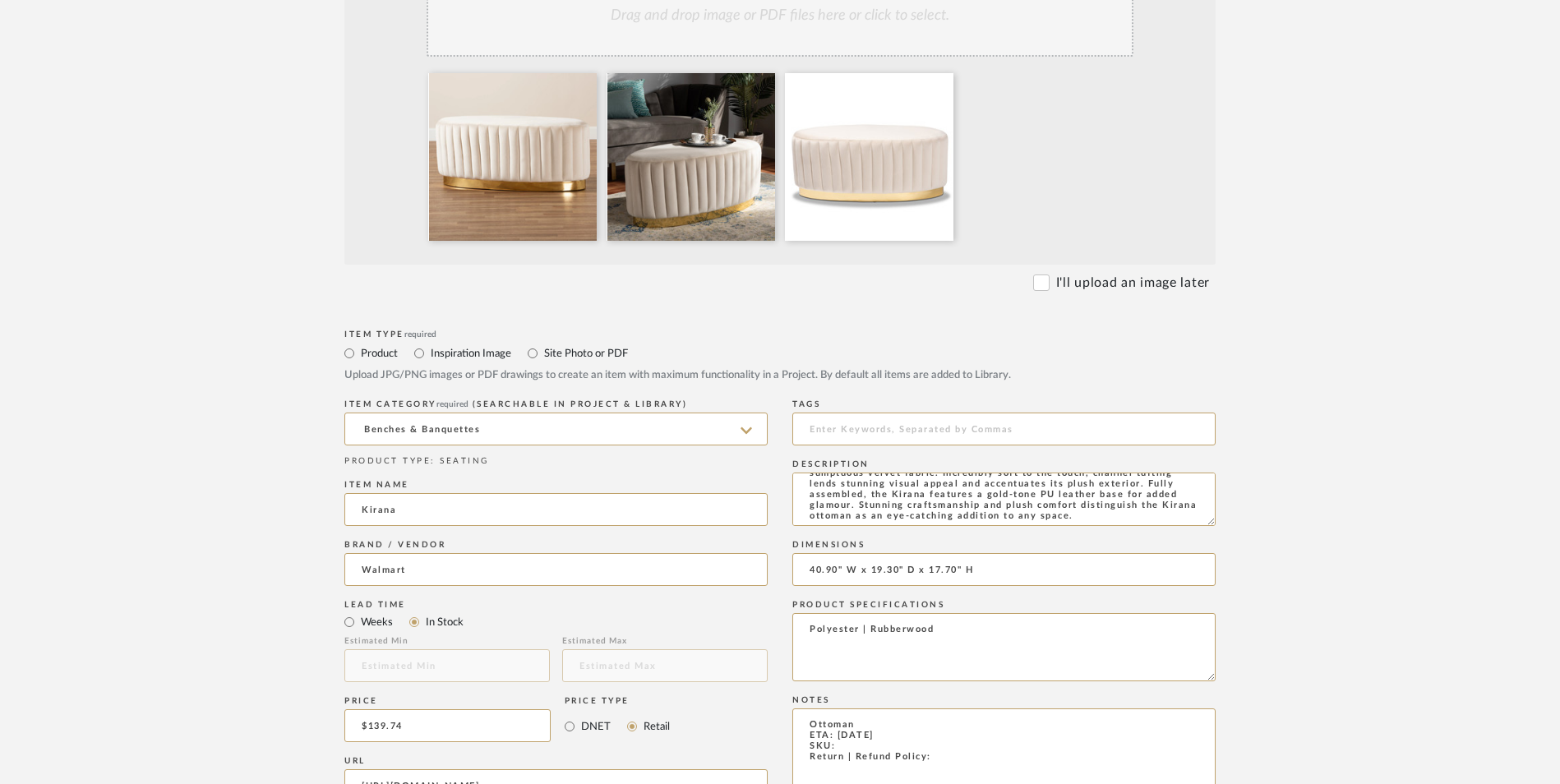
scroll to position [575, 0]
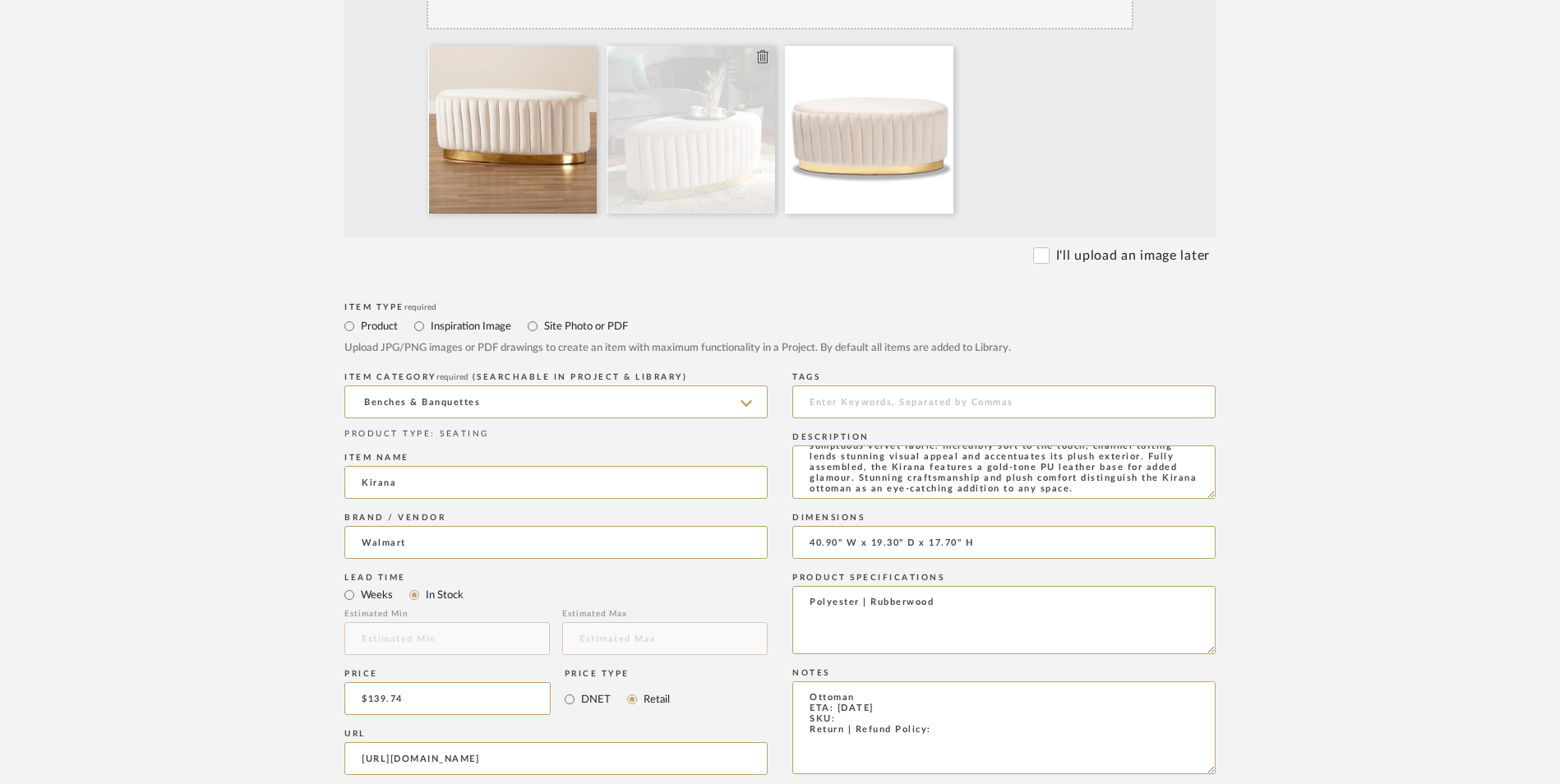
type input "40.90" W x 19.30" D x 17.70" H"
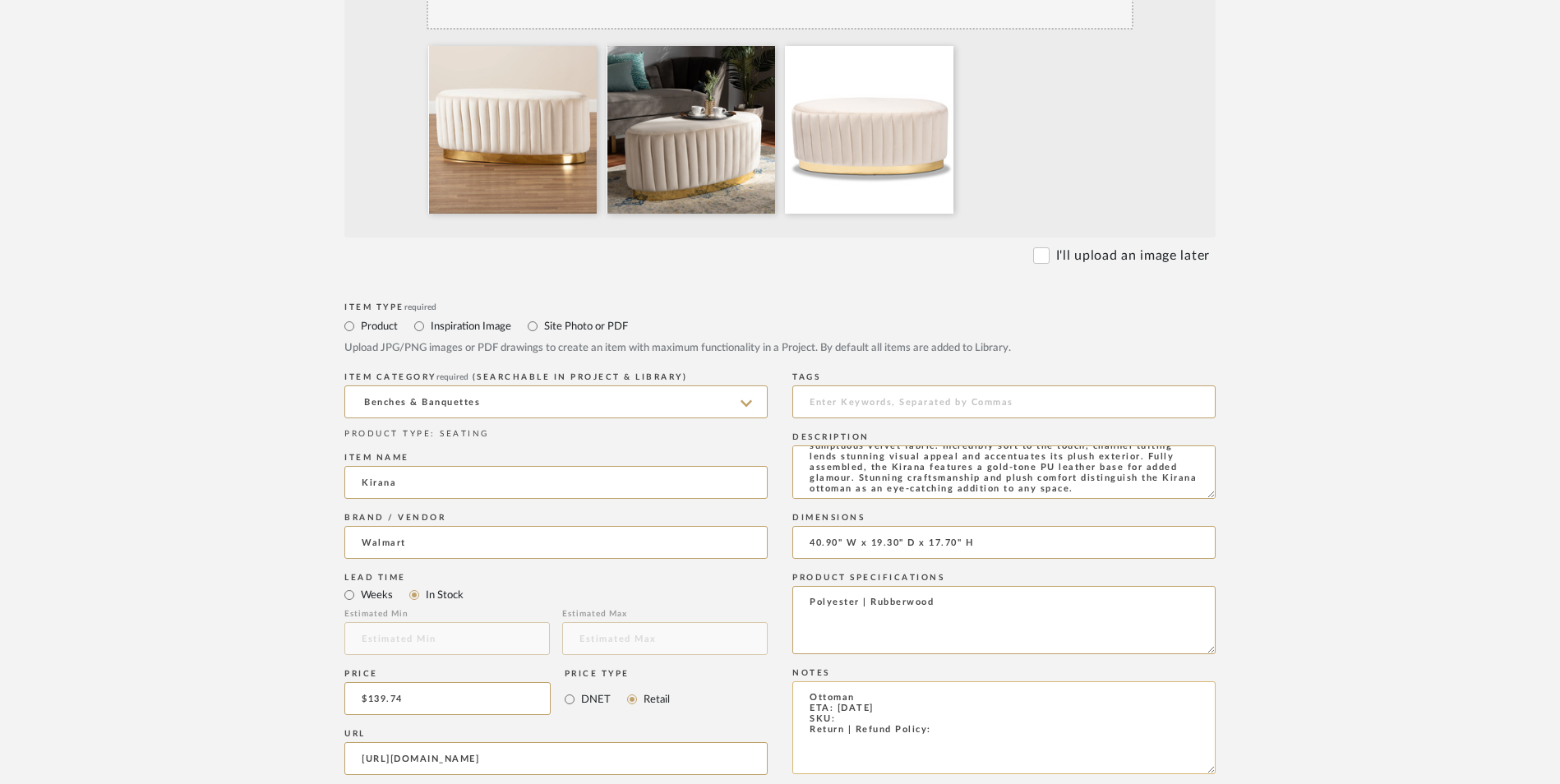
click at [861, 681] on textarea "Ottoman ETA: [DATE] SKU: Return | Refund Policy:" at bounding box center [1003, 727] width 424 height 93
click at [841, 681] on textarea "Ottoman ETA: [DATE] SKU: Return | Refund Policy:" at bounding box center [1003, 727] width 424 height 93
click at [857, 681] on textarea "Ottoman ETA: [DATE] SKU: Return | Refund Policy:" at bounding box center [1003, 727] width 424 height 93
paste textarea "712665491"
click at [940, 681] on textarea "Ottoman ETA: [DATE] SKU: 712665491 Return | Refund Policy:" at bounding box center [1003, 727] width 424 height 93
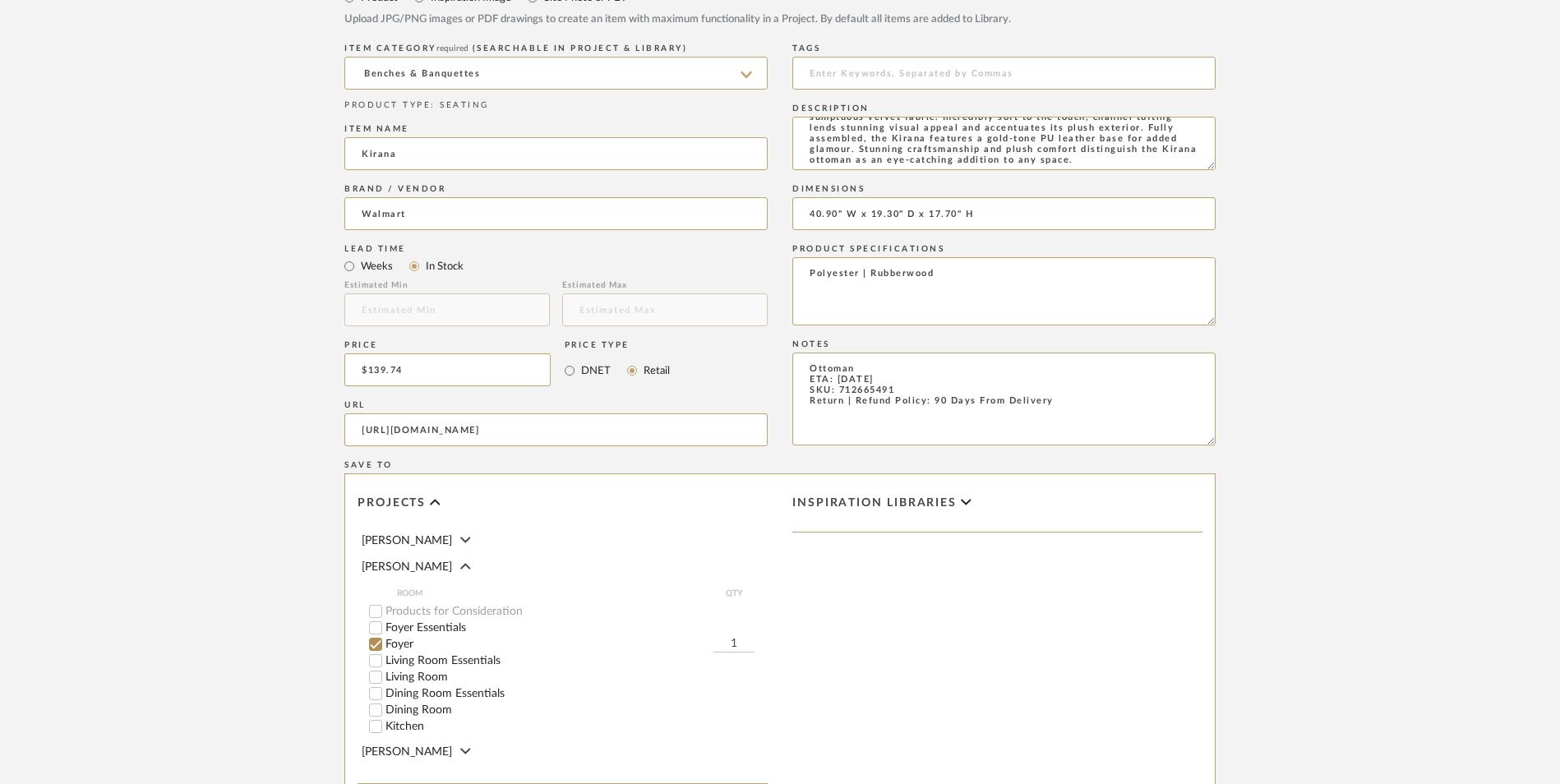
scroll to position [1034, 0]
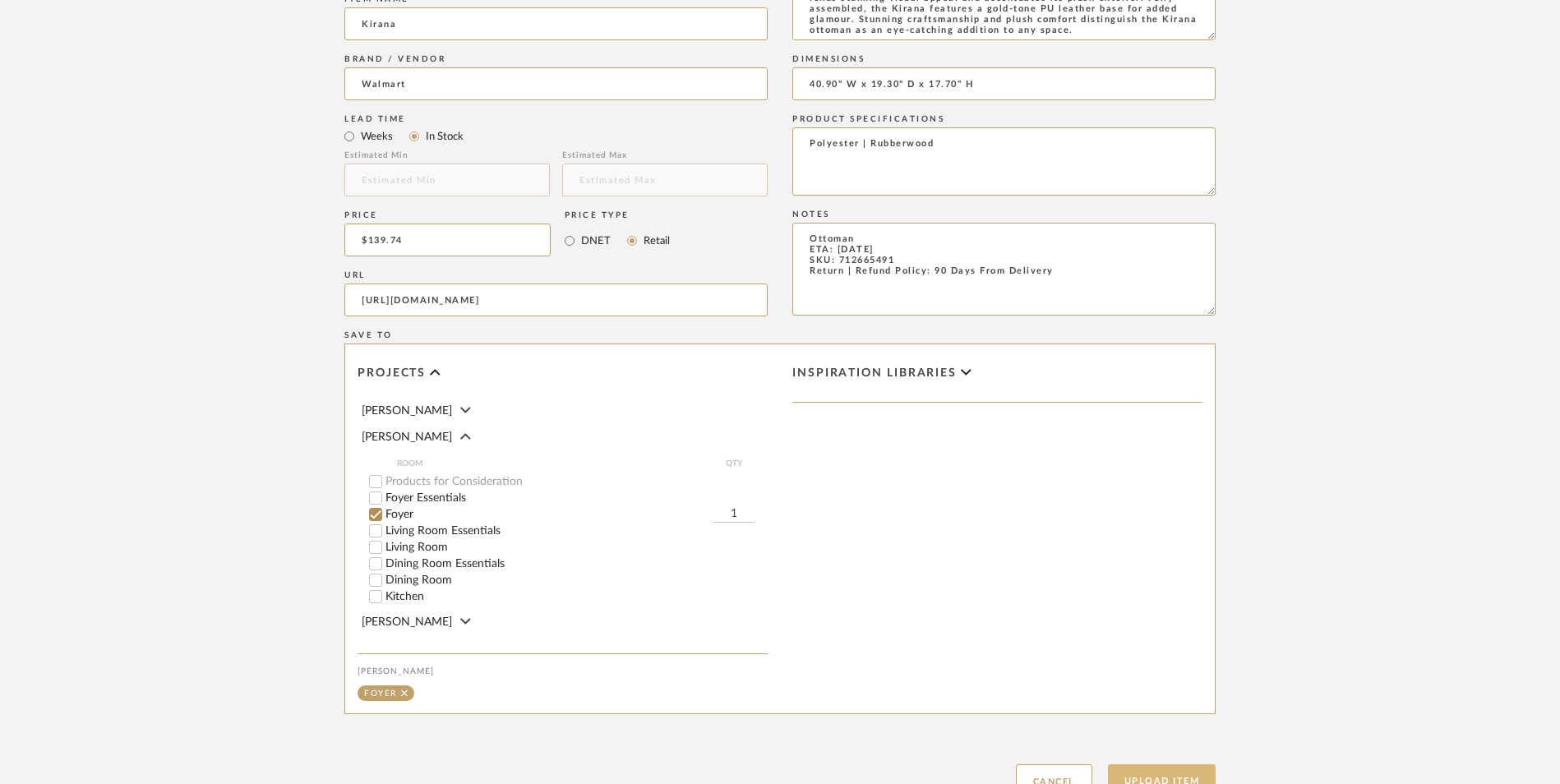
type textarea "Ottoman ETA: [DATE] SKU: 712665491 Return | Refund Policy: 90 Days From Delivery"
click at [1184, 764] on button "Upload Item" at bounding box center [1163, 780] width 108 height 34
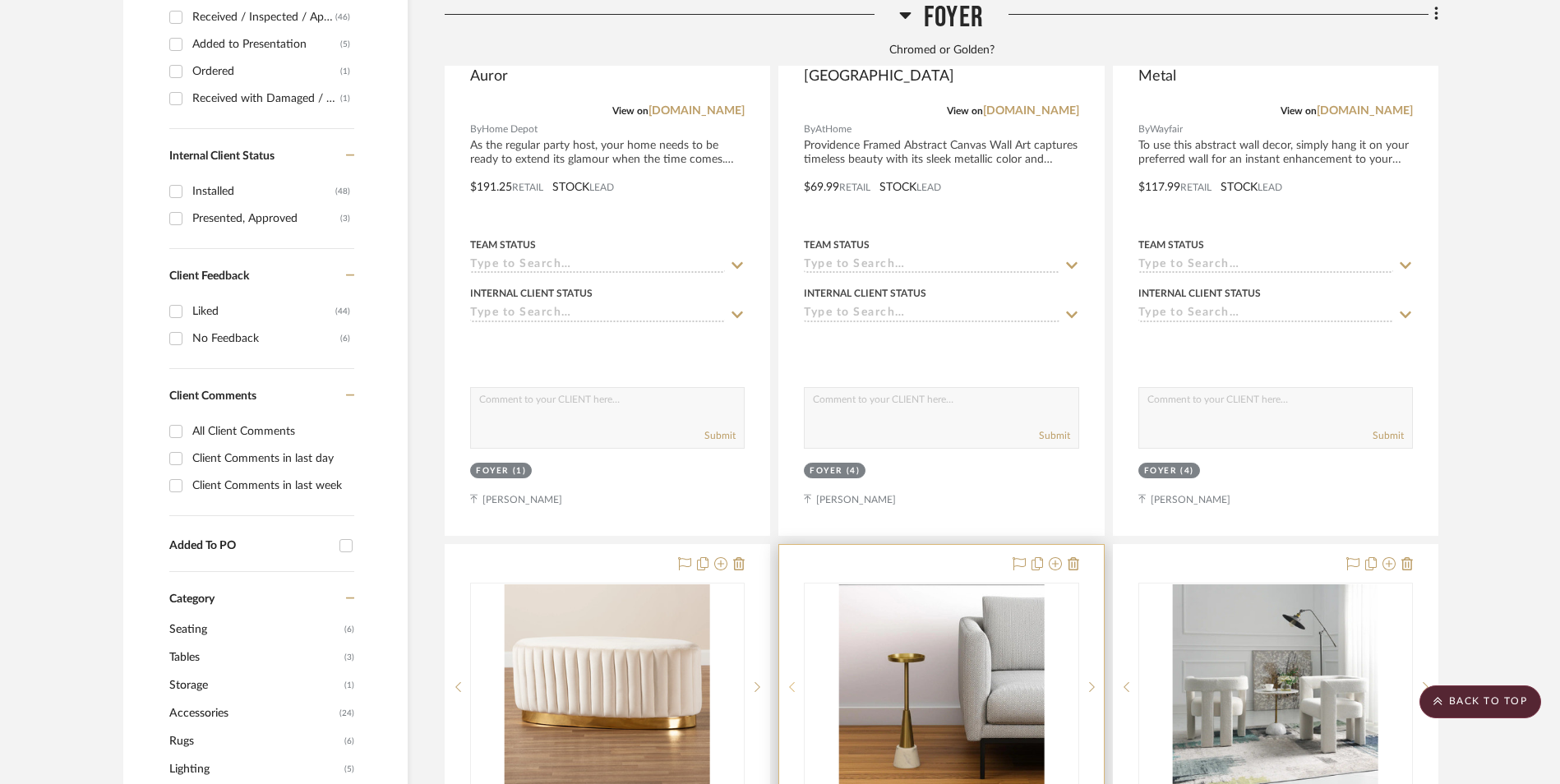
scroll to position [1075, 0]
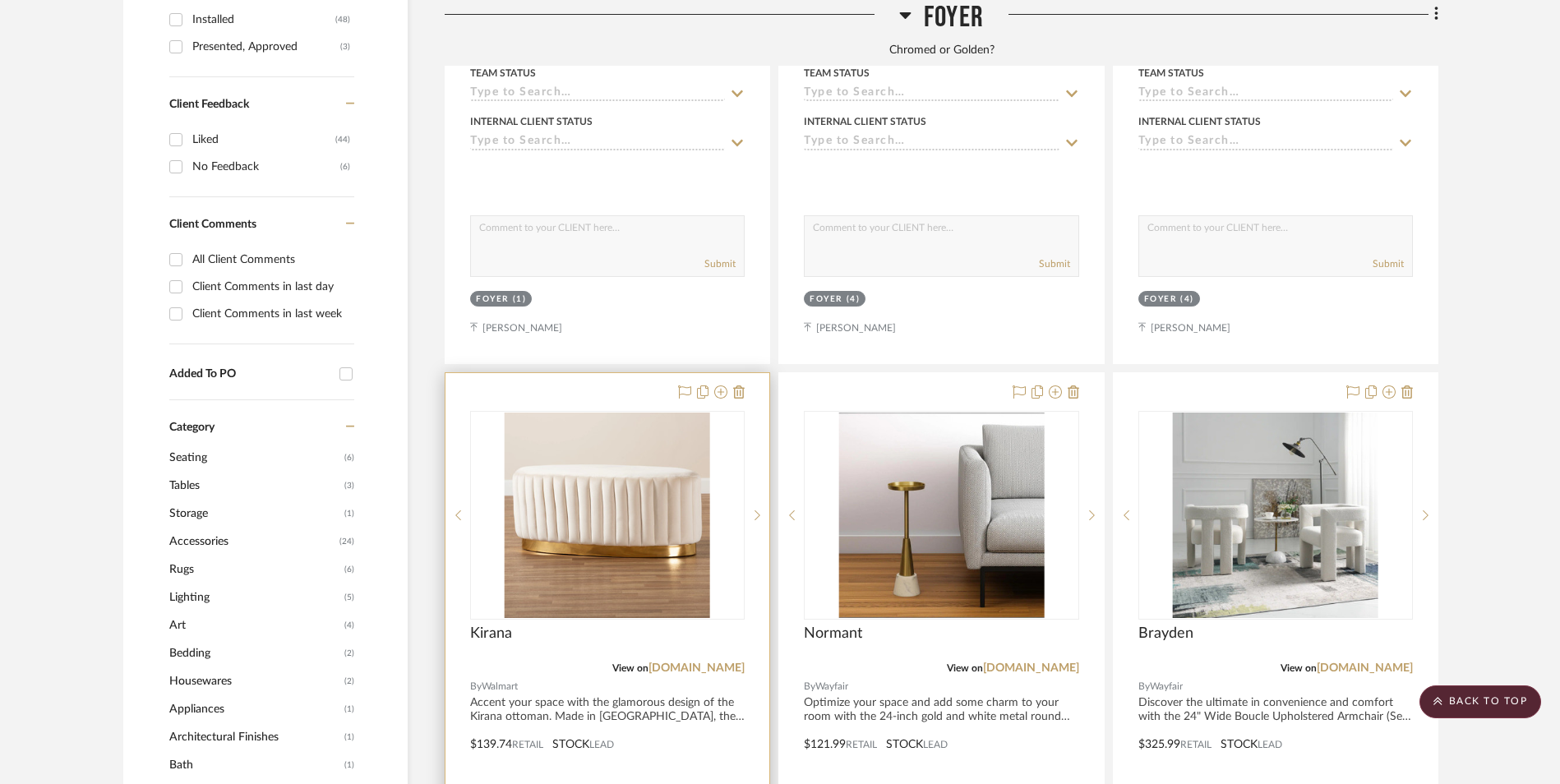
click at [655, 429] on img "0" at bounding box center [607, 515] width 205 height 205
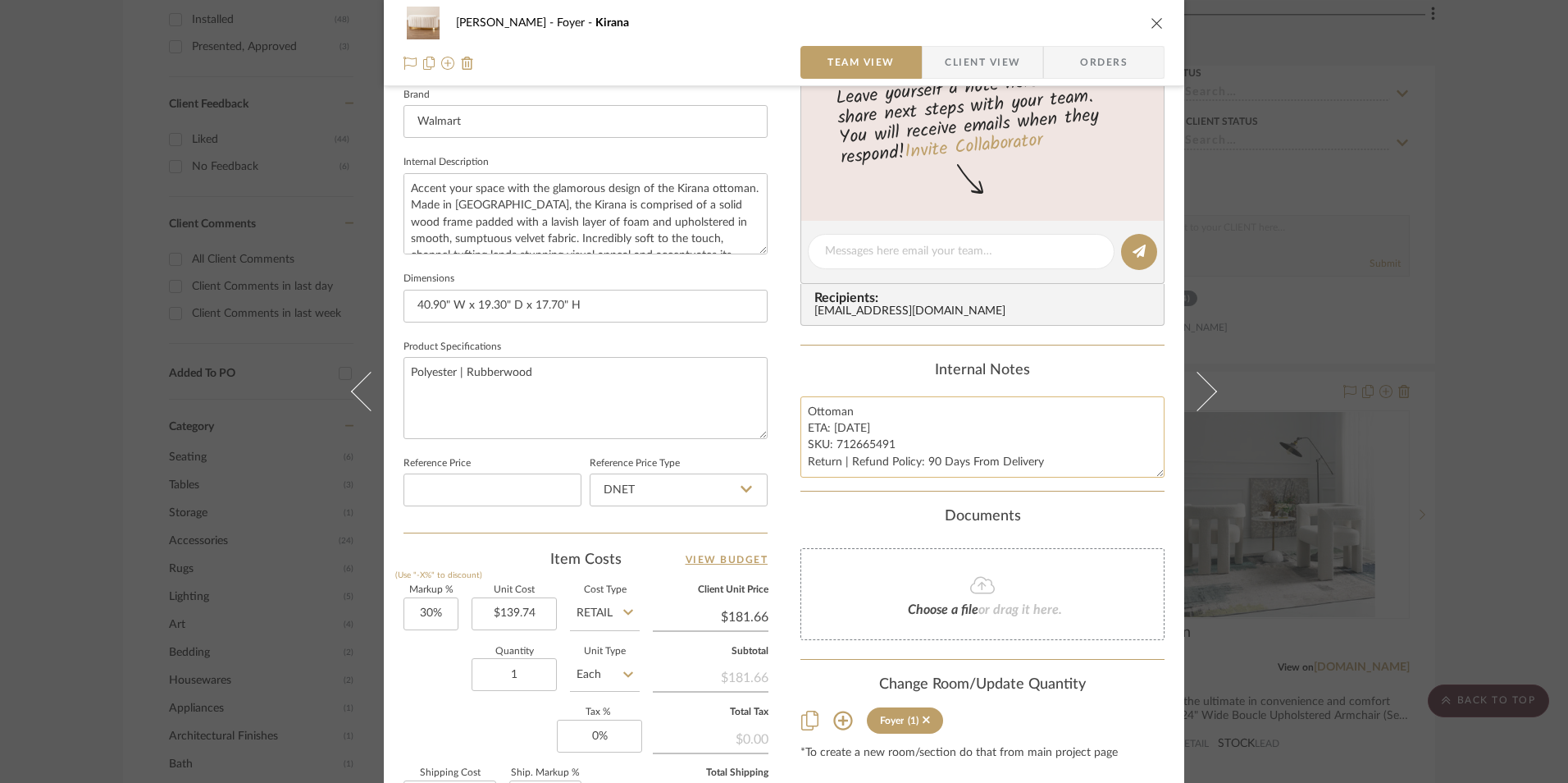
scroll to position [657, 0]
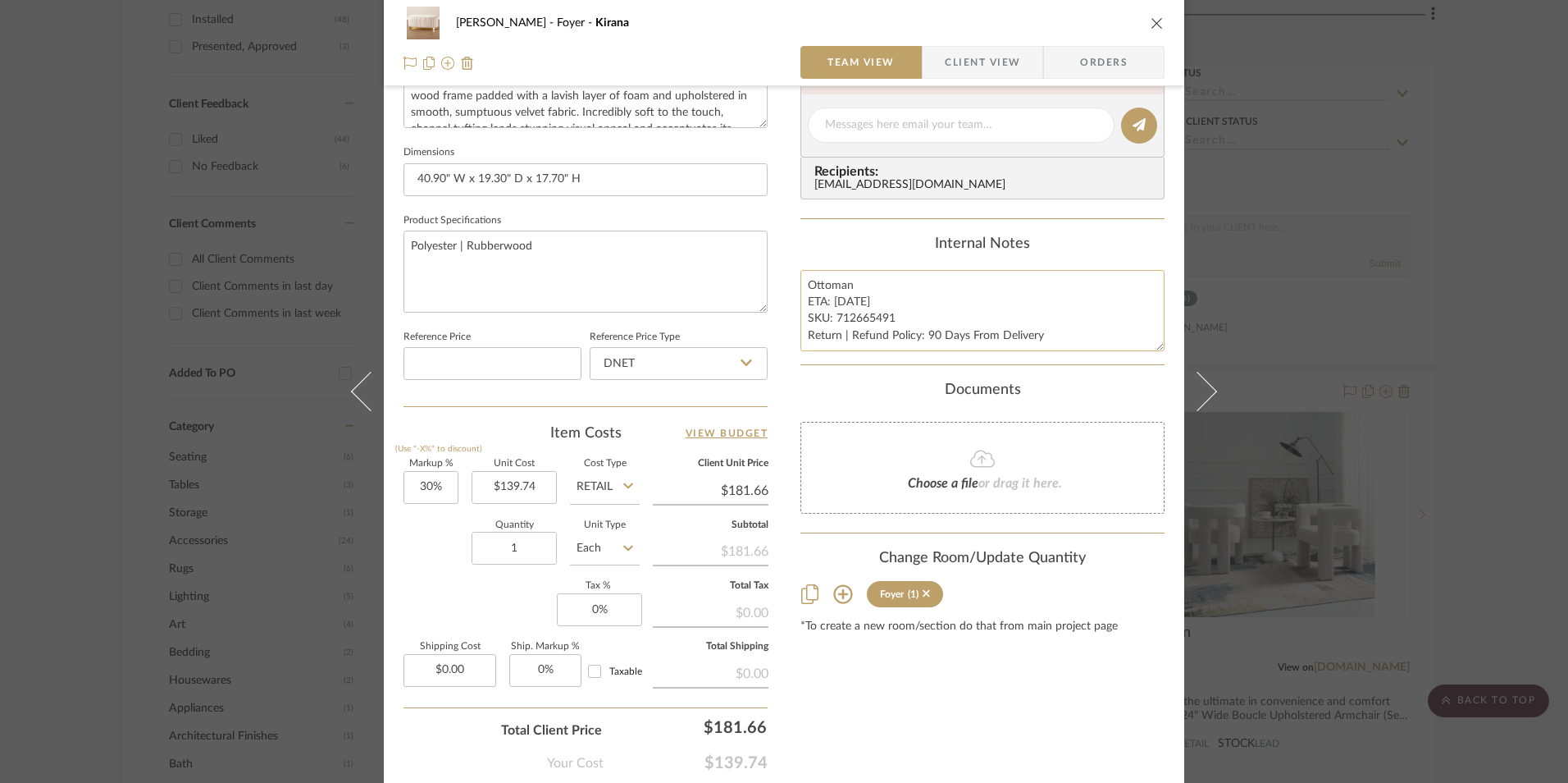
click at [846, 307] on textarea "Ottoman ETA: [DATE] SKU: 712665491 Return | Refund Policy: 90 Days From Delivery" at bounding box center [983, 310] width 364 height 81
drag, startPoint x: 888, startPoint y: 319, endPoint x: 830, endPoint y: 319, distance: 58.0
click at [830, 319] on textarea "Ottoman ETA: [DATE] SKU: 712665491 Return | Refund Policy: 90 Days From Delivery" at bounding box center [983, 310] width 364 height 81
click at [679, 356] on input "DNET" at bounding box center [679, 363] width 178 height 33
click at [660, 438] on div "Retail" at bounding box center [686, 446] width 202 height 41
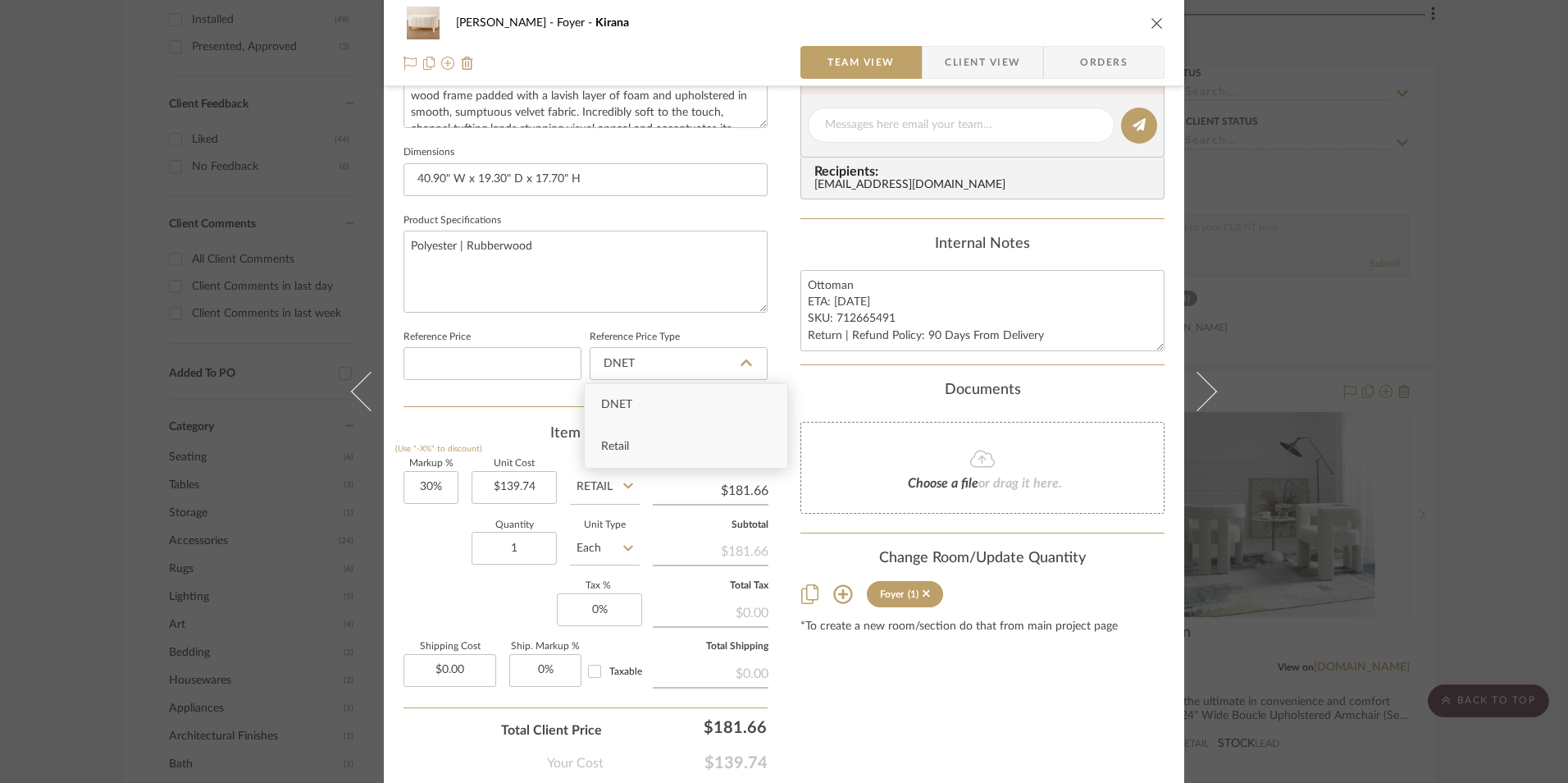
type input "Retail"
type input "30"
click at [440, 496] on input "30" at bounding box center [430, 487] width 55 height 33
click at [451, 554] on div "Quantity 1 Unit Type Each" at bounding box center [521, 550] width 236 height 58
type input "0%"
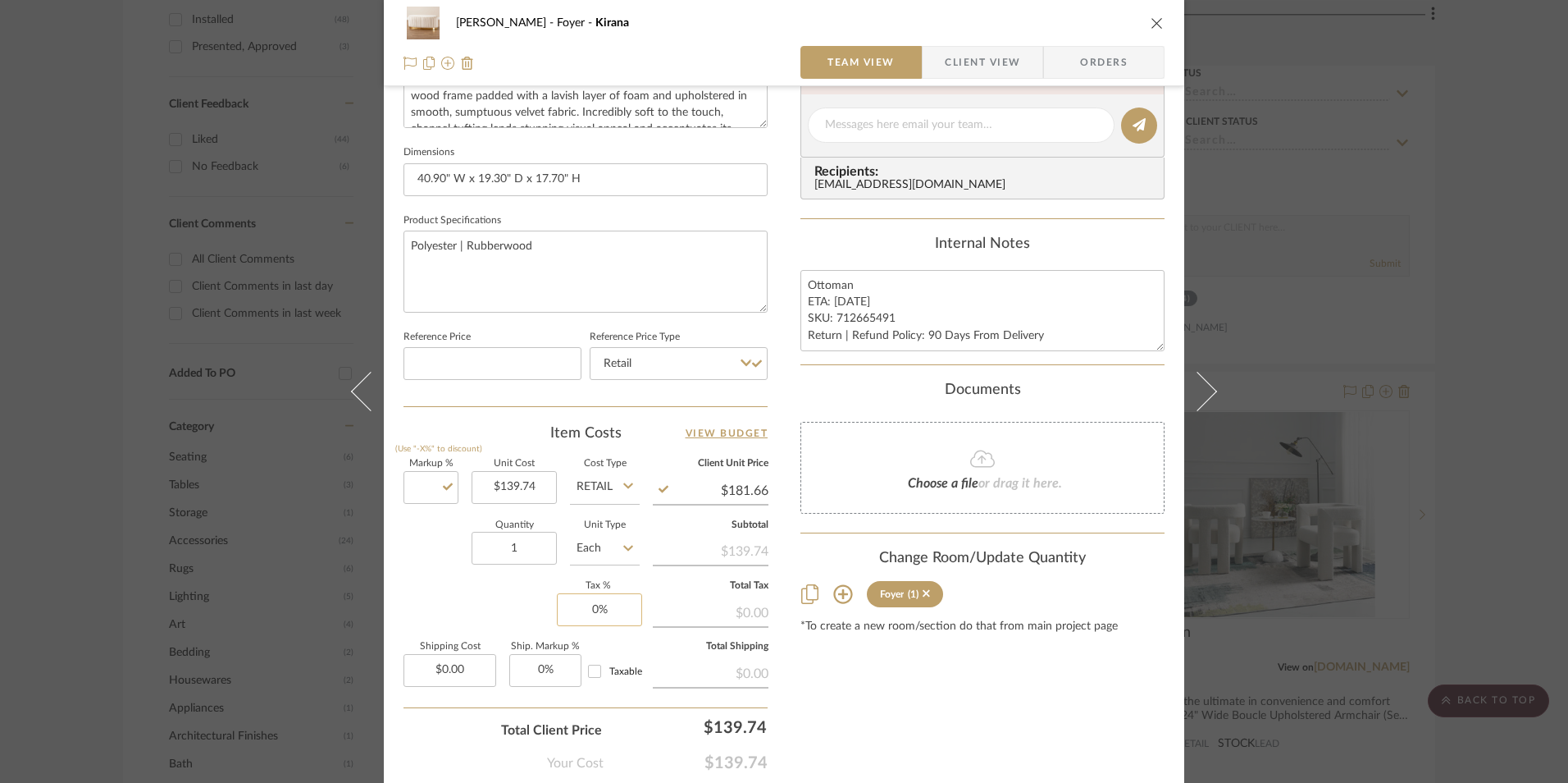
type input "$139.74"
click at [588, 598] on input "0" at bounding box center [600, 610] width 86 height 33
type input "8.25%"
click at [885, 679] on div "Content here copies to Client View - confirm visibility there. Show in Client D…" at bounding box center [983, 130] width 364 height 1351
click at [1098, 56] on span "Orders" at bounding box center [1103, 63] width 84 height 33
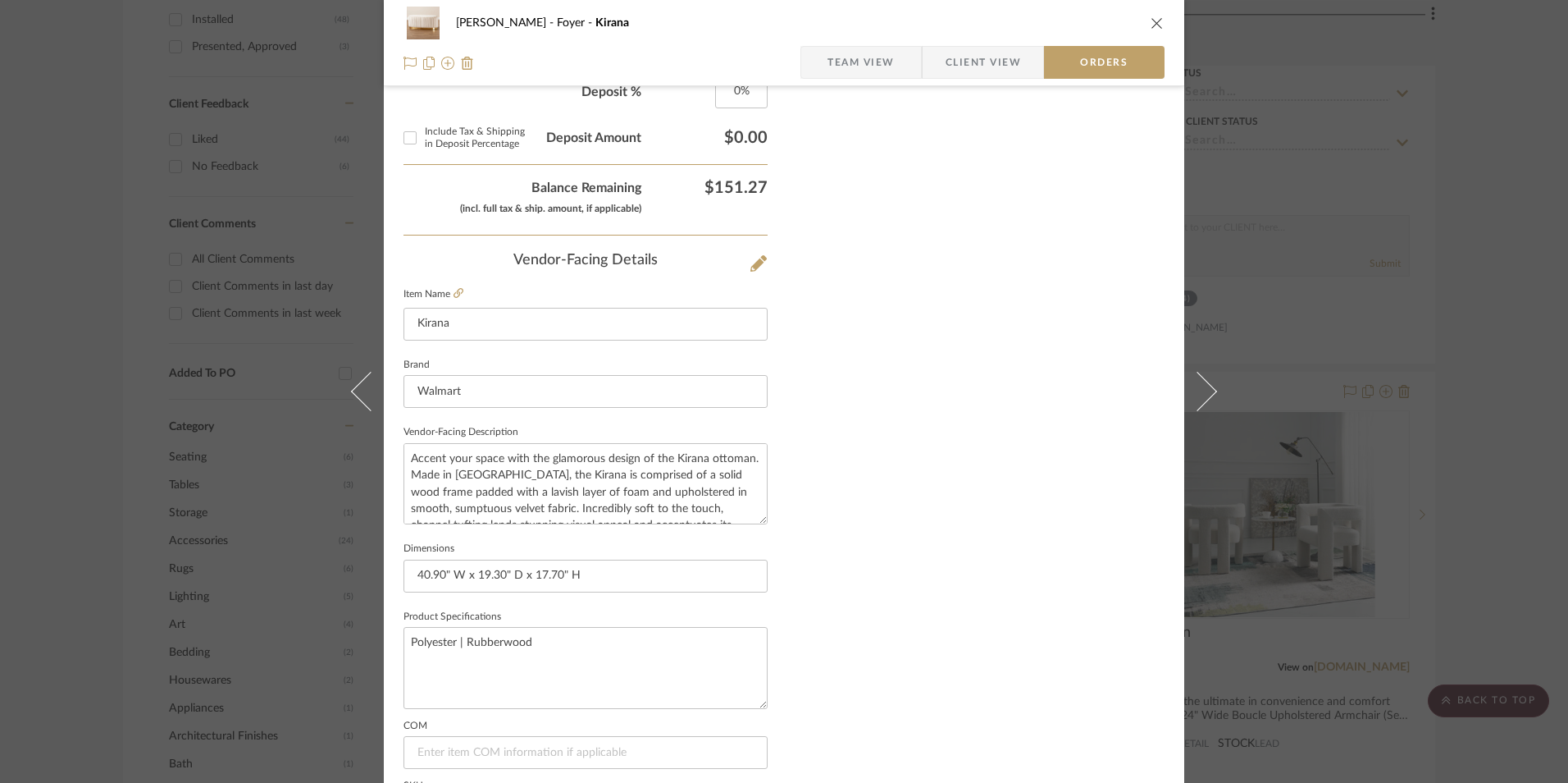
scroll to position [963, 0]
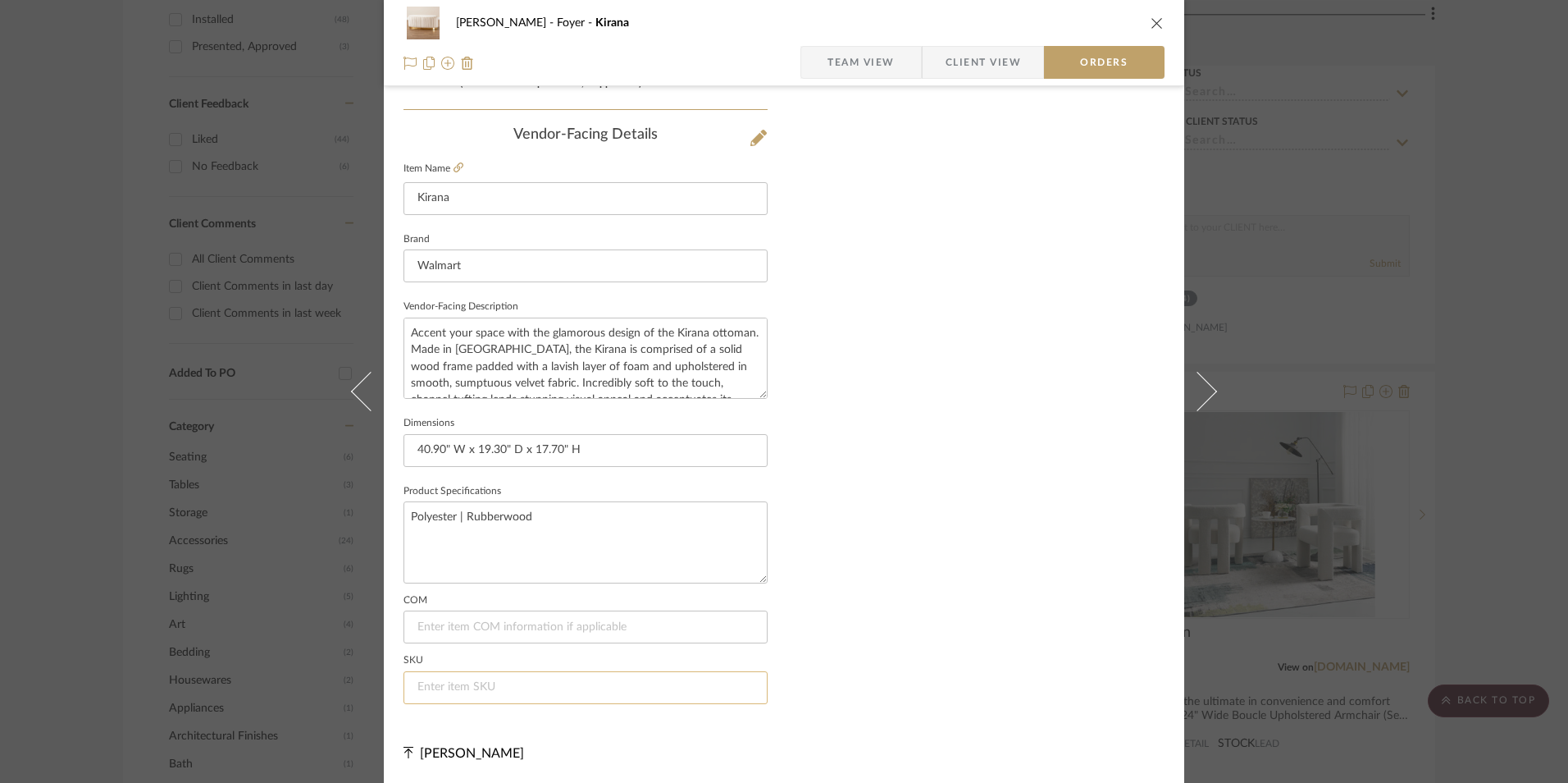
click at [497, 680] on input at bounding box center [585, 688] width 364 height 33
paste input "712665491"
type input "712665491"
click at [1151, 20] on icon "close" at bounding box center [1158, 23] width 13 height 13
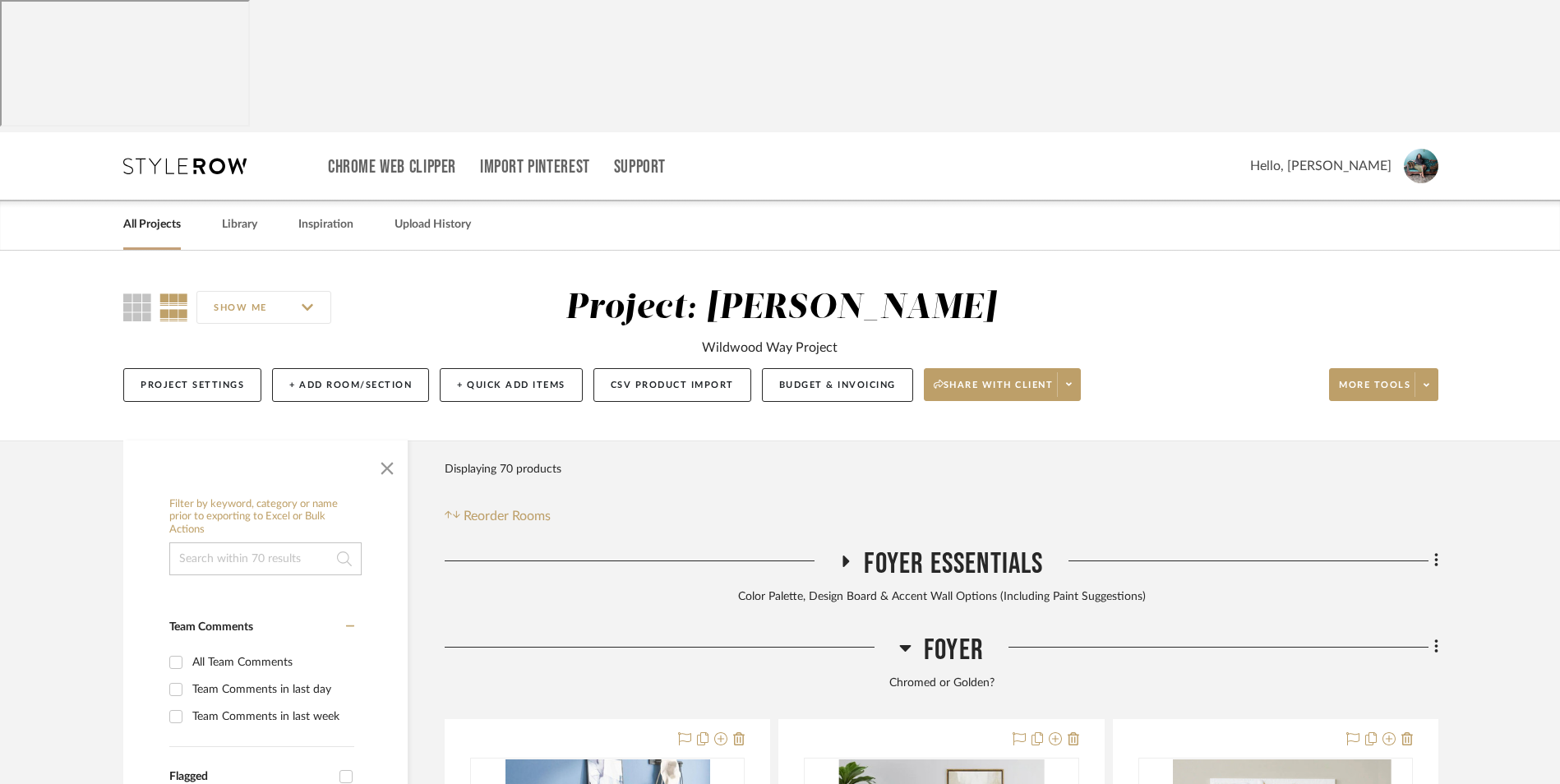
scroll to position [329, 0]
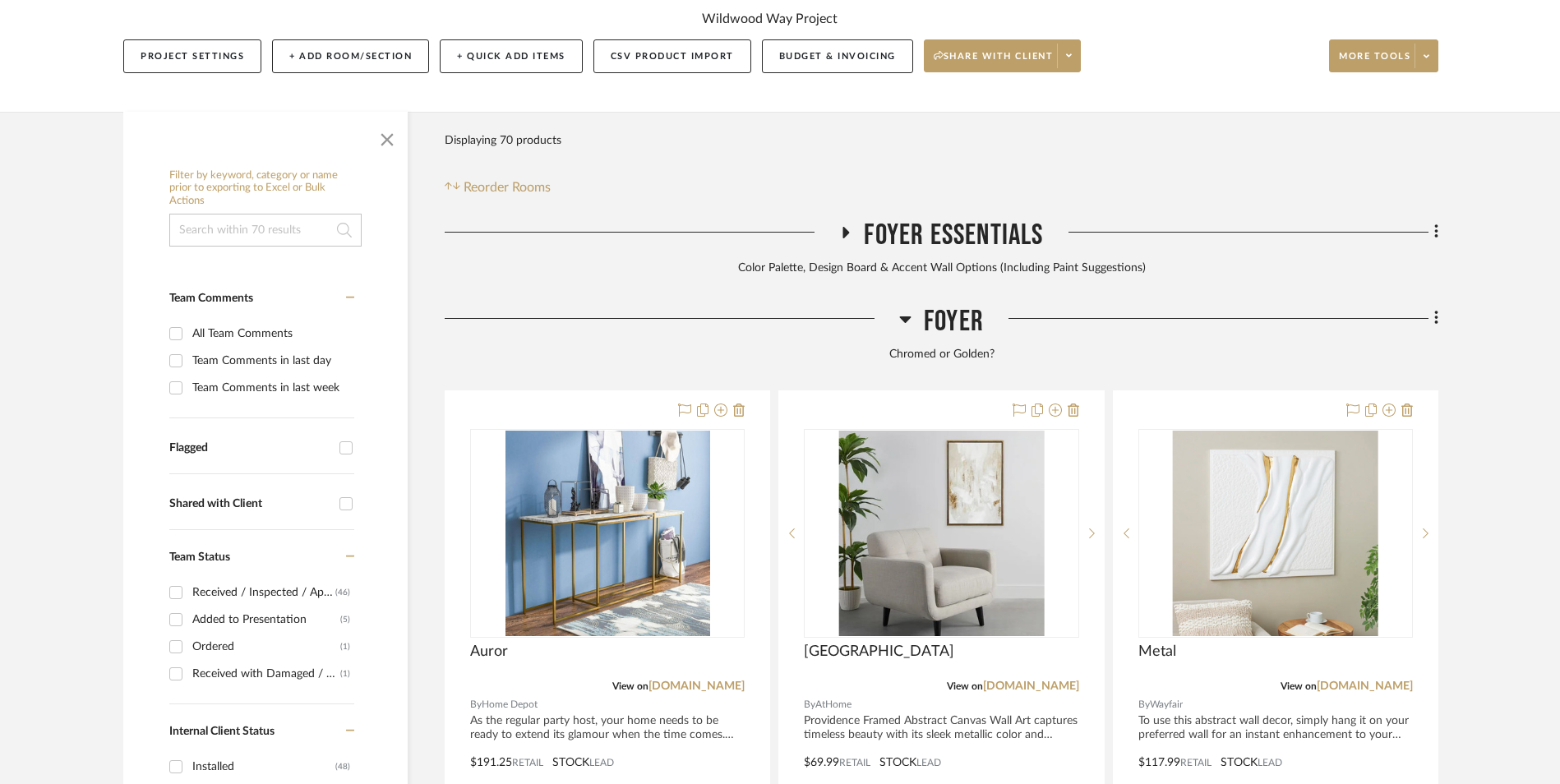
drag, startPoint x: 1434, startPoint y: 190, endPoint x: 1413, endPoint y: 216, distance: 33.4
click at [1435, 309] on icon at bounding box center [1437, 317] width 5 height 18
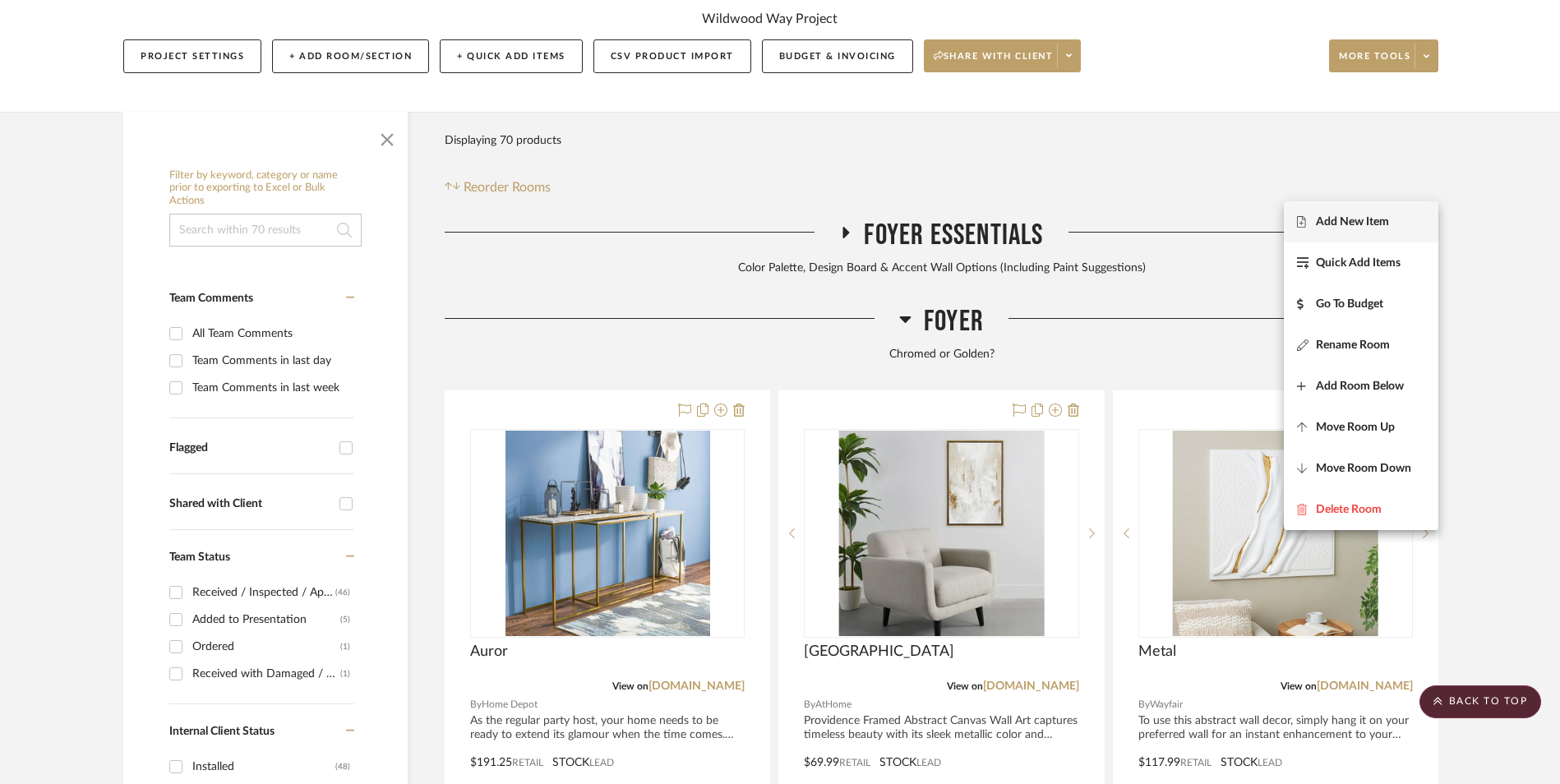
click at [1405, 215] on span "Add New Item" at bounding box center [1361, 221] width 128 height 14
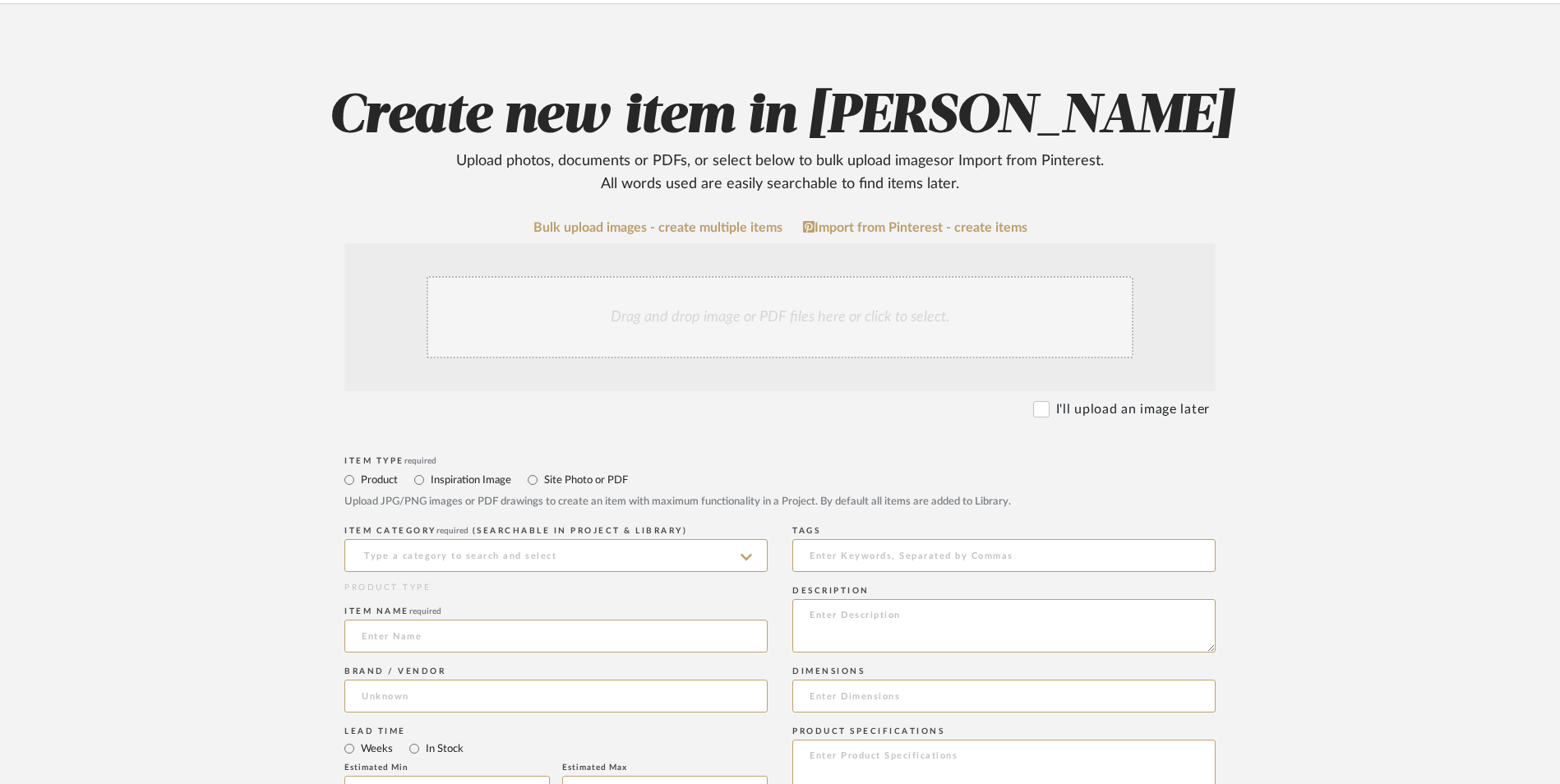
scroll to position [493, 0]
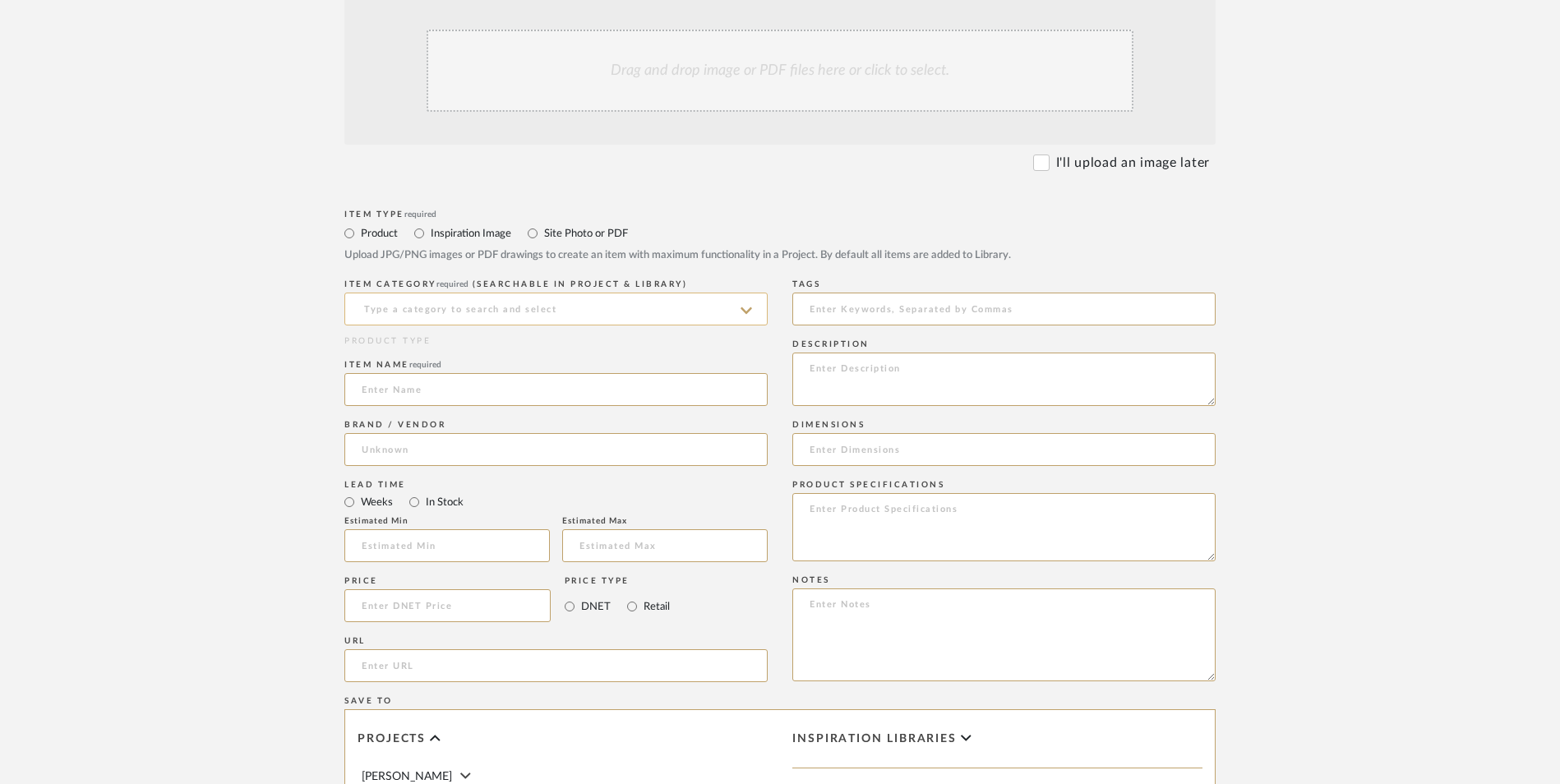
click at [439, 292] on input at bounding box center [556, 309] width 424 height 33
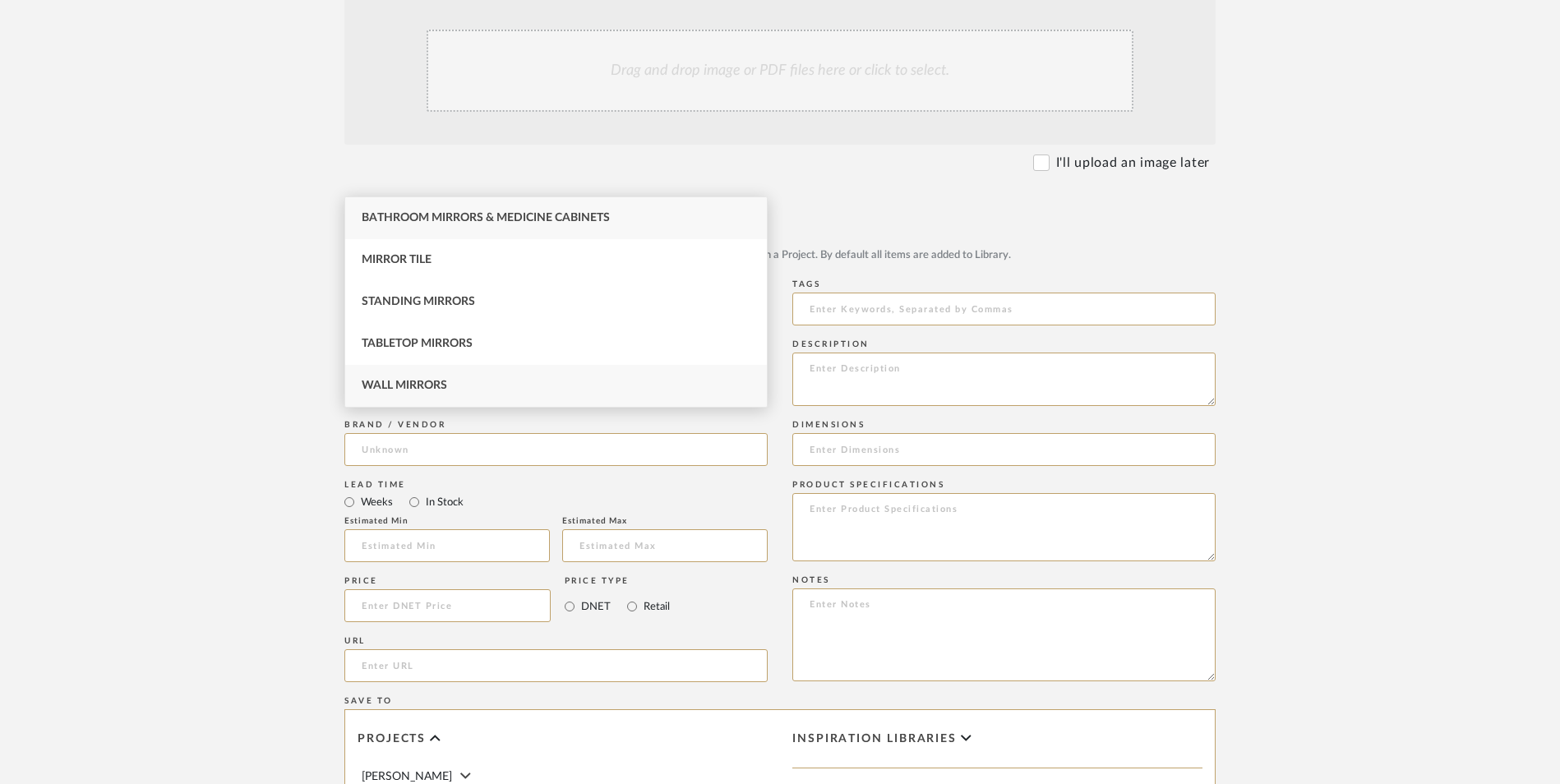
click at [466, 381] on div "Wall Mirrors" at bounding box center [556, 385] width 422 height 41
type input "Wall Mirrors"
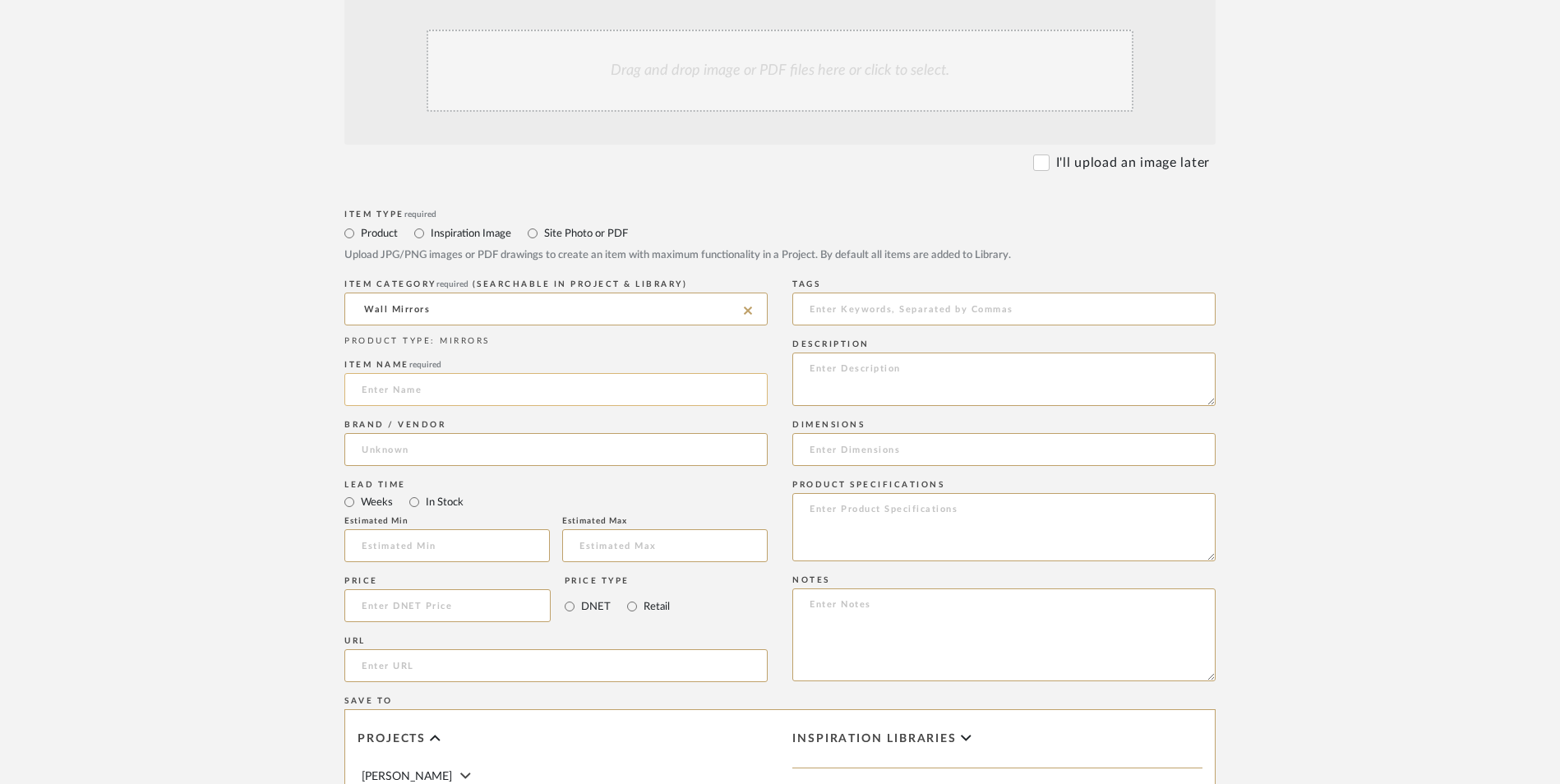
click at [407, 373] on input at bounding box center [556, 390] width 424 height 33
type input "Modern"
click at [372, 433] on input at bounding box center [556, 449] width 424 height 33
click at [394, 364] on span "Homary" at bounding box center [397, 360] width 43 height 14
type input "Homary"
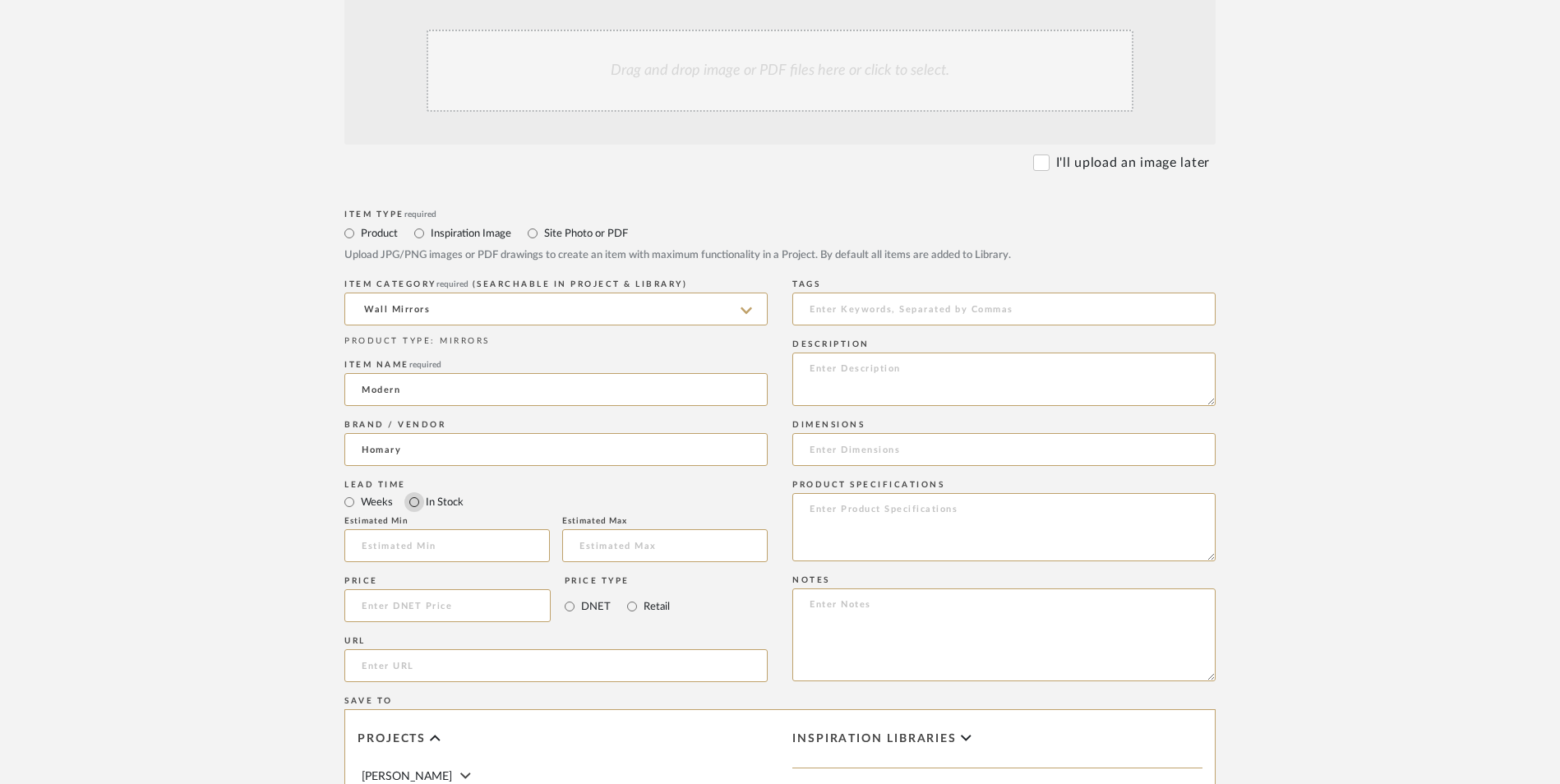
click at [417, 492] on input "In Stock" at bounding box center [414, 501] width 19 height 19
radio input "true"
click at [634, 597] on input "Retail" at bounding box center [632, 607] width 19 height 19
radio input "true"
click at [422, 589] on input at bounding box center [448, 606] width 206 height 33
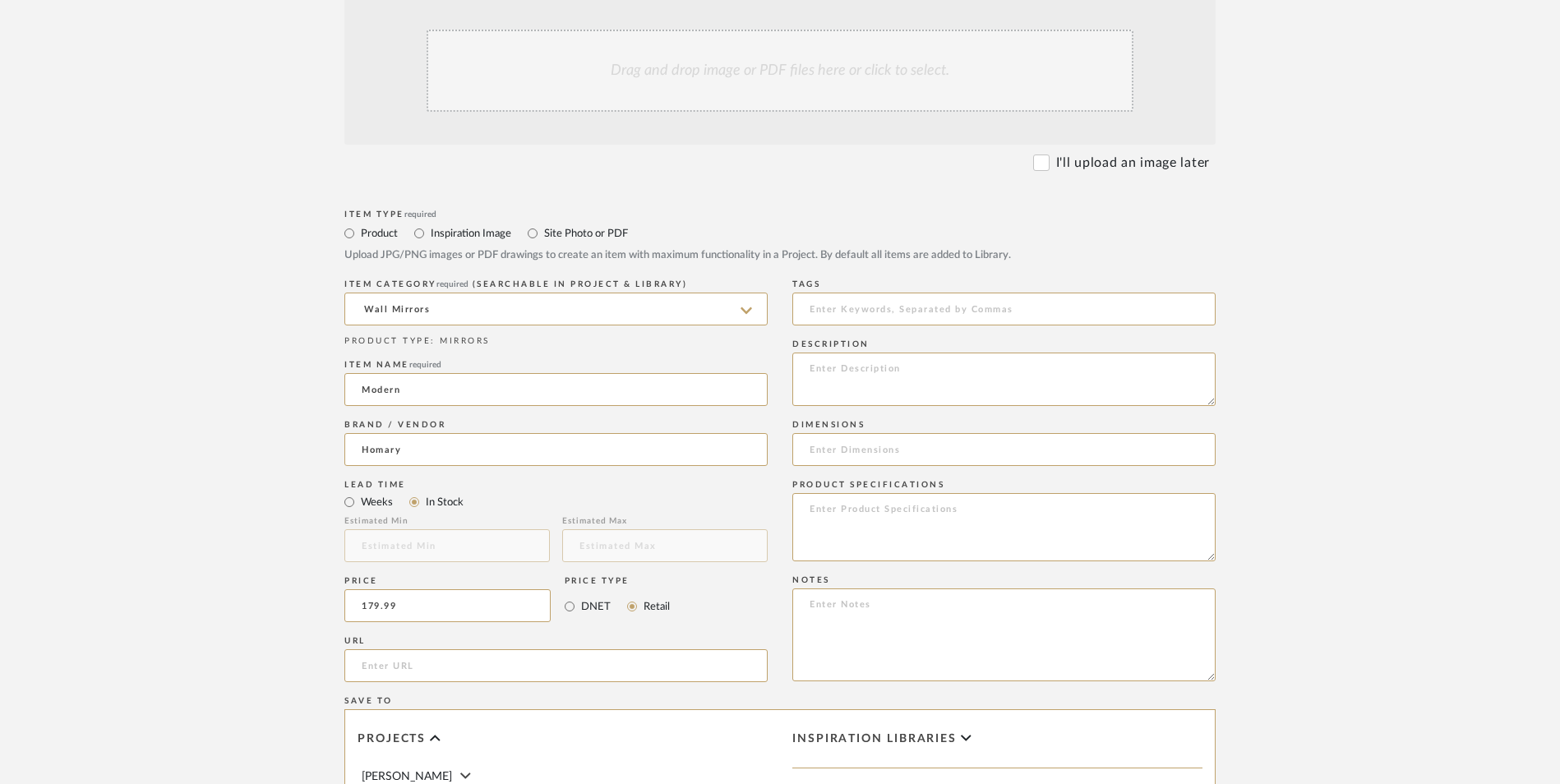
type input "$179.99"
drag, startPoint x: 245, startPoint y: 501, endPoint x: 464, endPoint y: 565, distance: 228.2
click at [249, 501] on upload-items "Create new item in [PERSON_NAME] Upload photos, documents or PDFs, or select be…" at bounding box center [780, 482] width 1560 height 1448
click at [459, 649] on input "url" at bounding box center [556, 665] width 424 height 33
paste input "[URL][DOMAIN_NAME]"
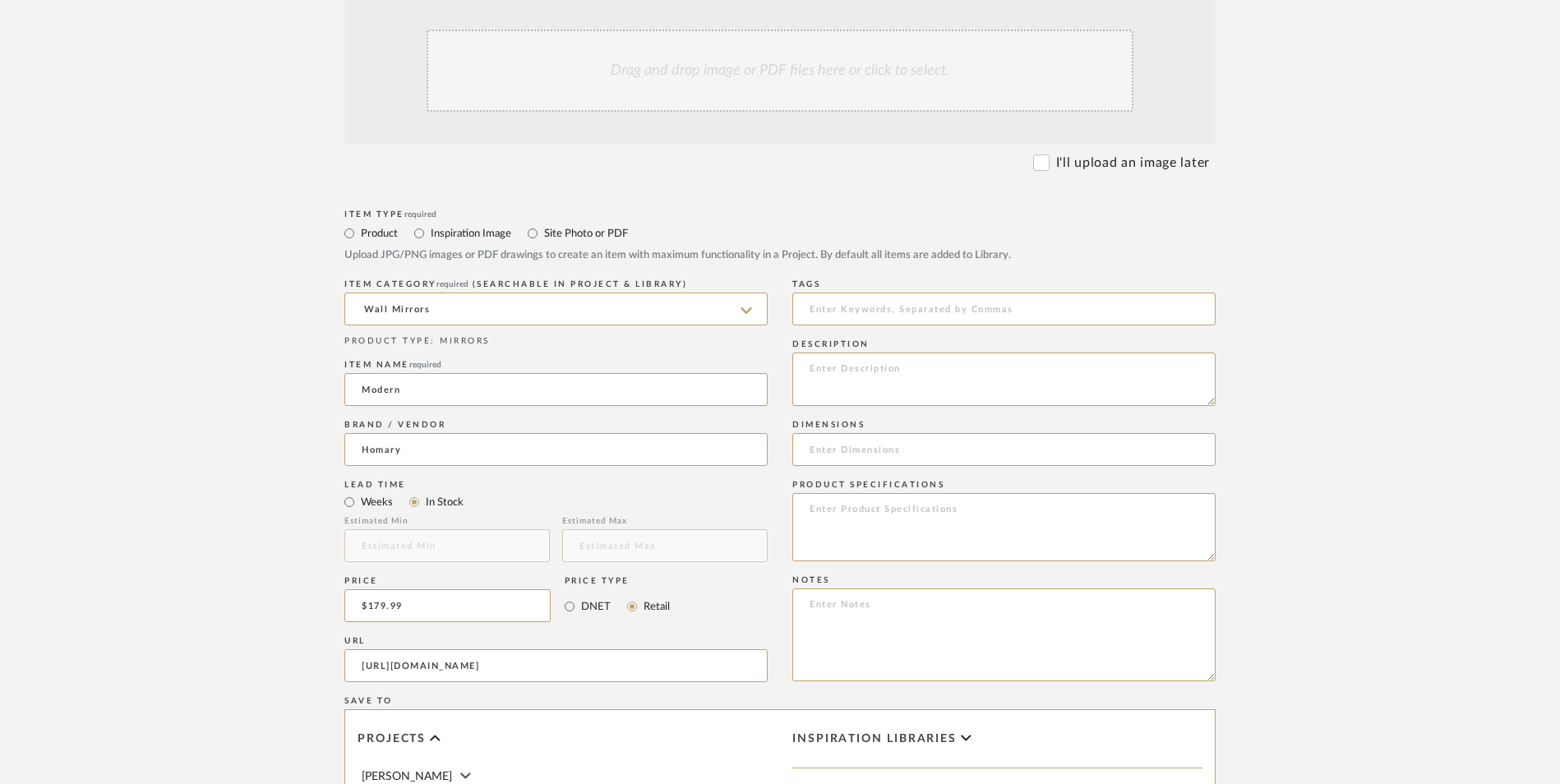
scroll to position [0, 301]
type input "[URL][DOMAIN_NAME]"
click at [240, 476] on upload-items "Create new item in [PERSON_NAME] Upload photos, documents or PDFs, or select be…" at bounding box center [780, 482] width 1560 height 1448
click at [877, 588] on textarea at bounding box center [1003, 635] width 424 height 93
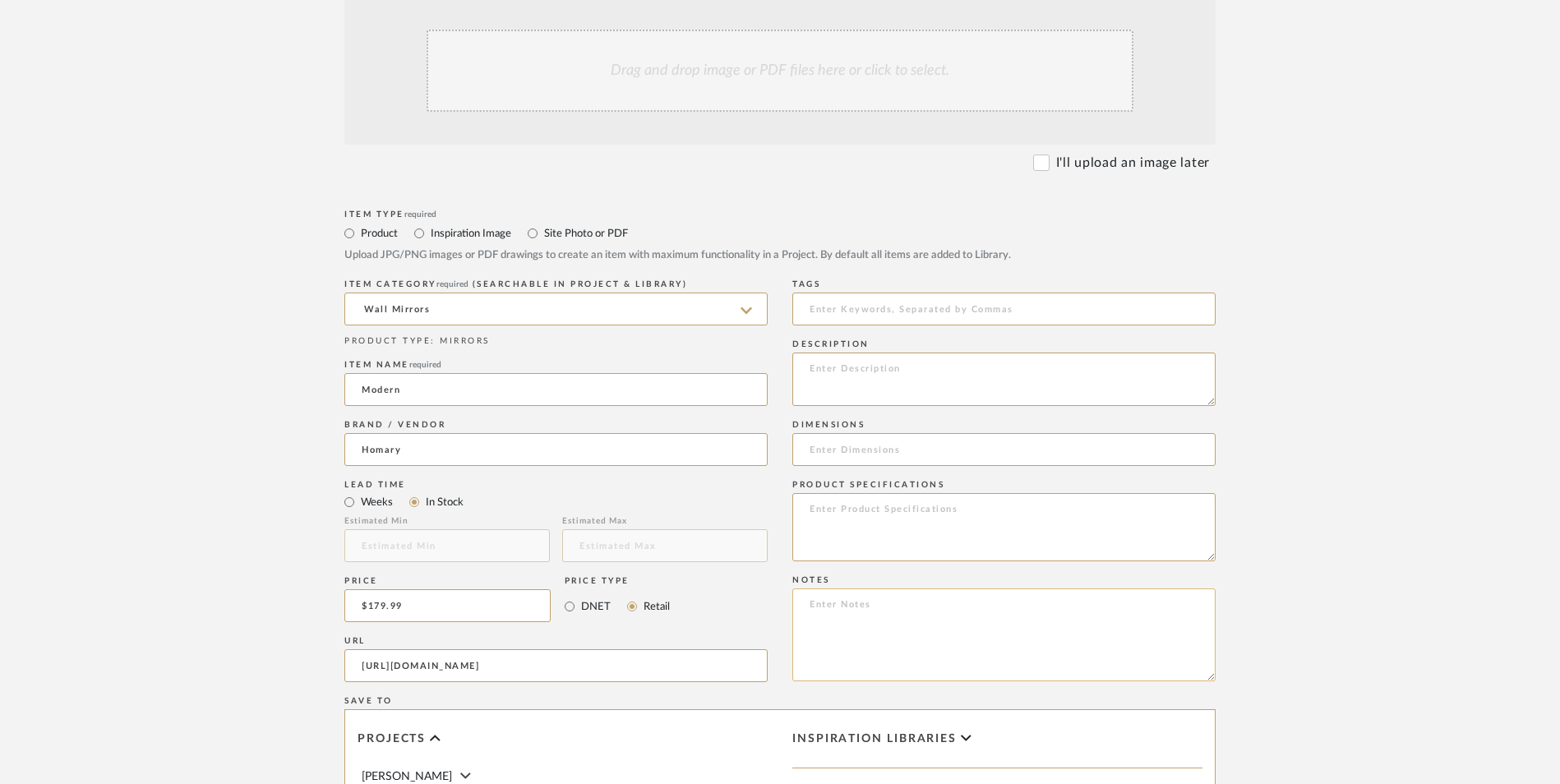
paste textarea "Option 1: ETA: SKU: Reviews - Stars Return | Refund Policy:"
click at [870, 588] on textarea "Option 1: ETA: SKU: Reviews - Stars Return | Refund Policy:" at bounding box center [1003, 635] width 424 height 93
click at [835, 588] on textarea "Option 1: Mirrors - Select: ETA: SKU: Reviews - Stars Return | Refund Policy:" at bounding box center [1003, 635] width 424 height 93
click at [852, 588] on textarea "Option 1: Mirrors - Select: ETA: [DATE] SKU: Reviews - Stars Return | Refund Po…" at bounding box center [1003, 635] width 424 height 93
paste textarea "ZS7875U9G1"
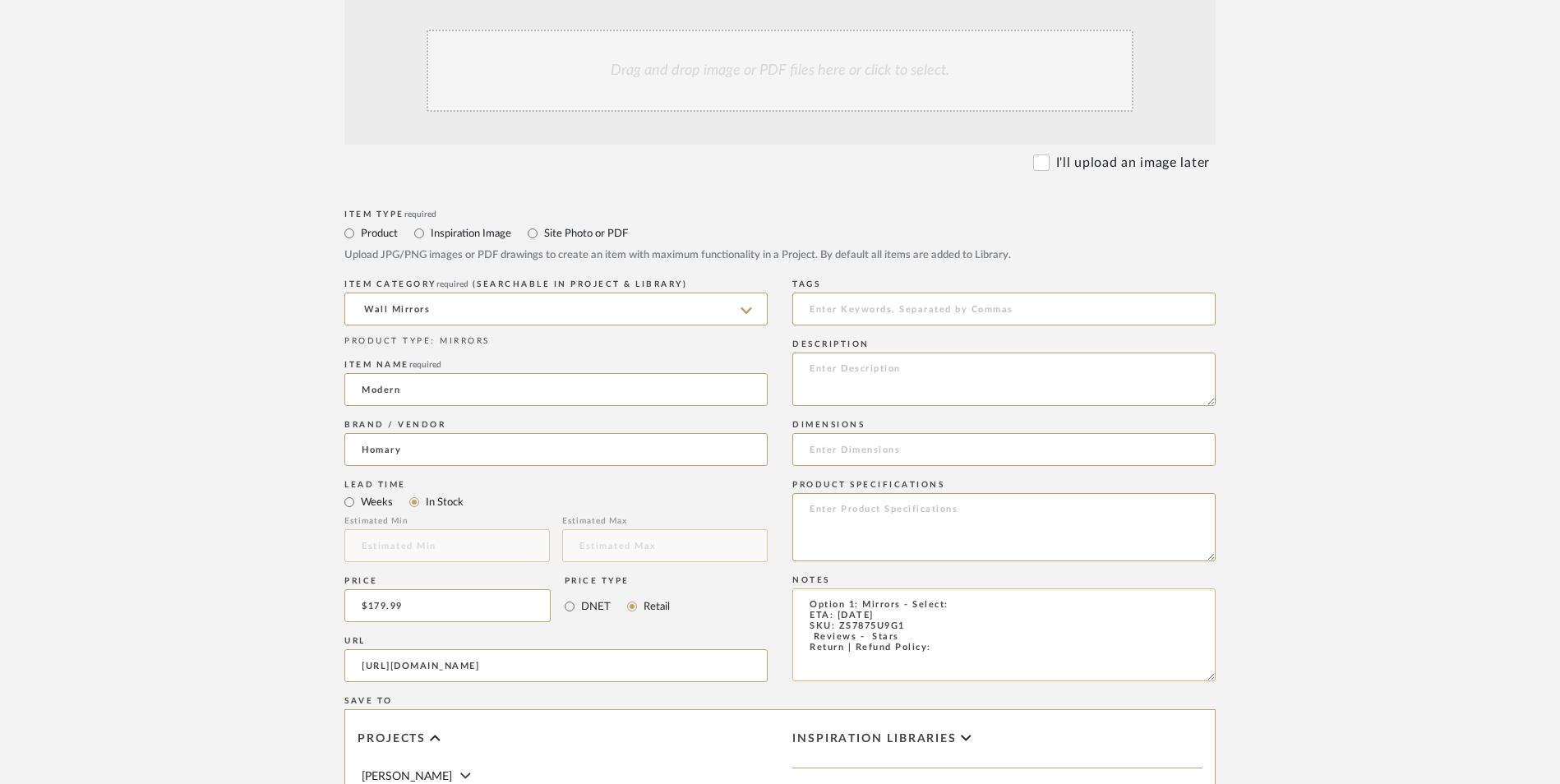
click at [965, 588] on textarea "Option 1: Mirrors - Select: ETA: [DATE] SKU: ZS7875U9G1 Reviews - Stars Return …" at bounding box center [1003, 635] width 424 height 93
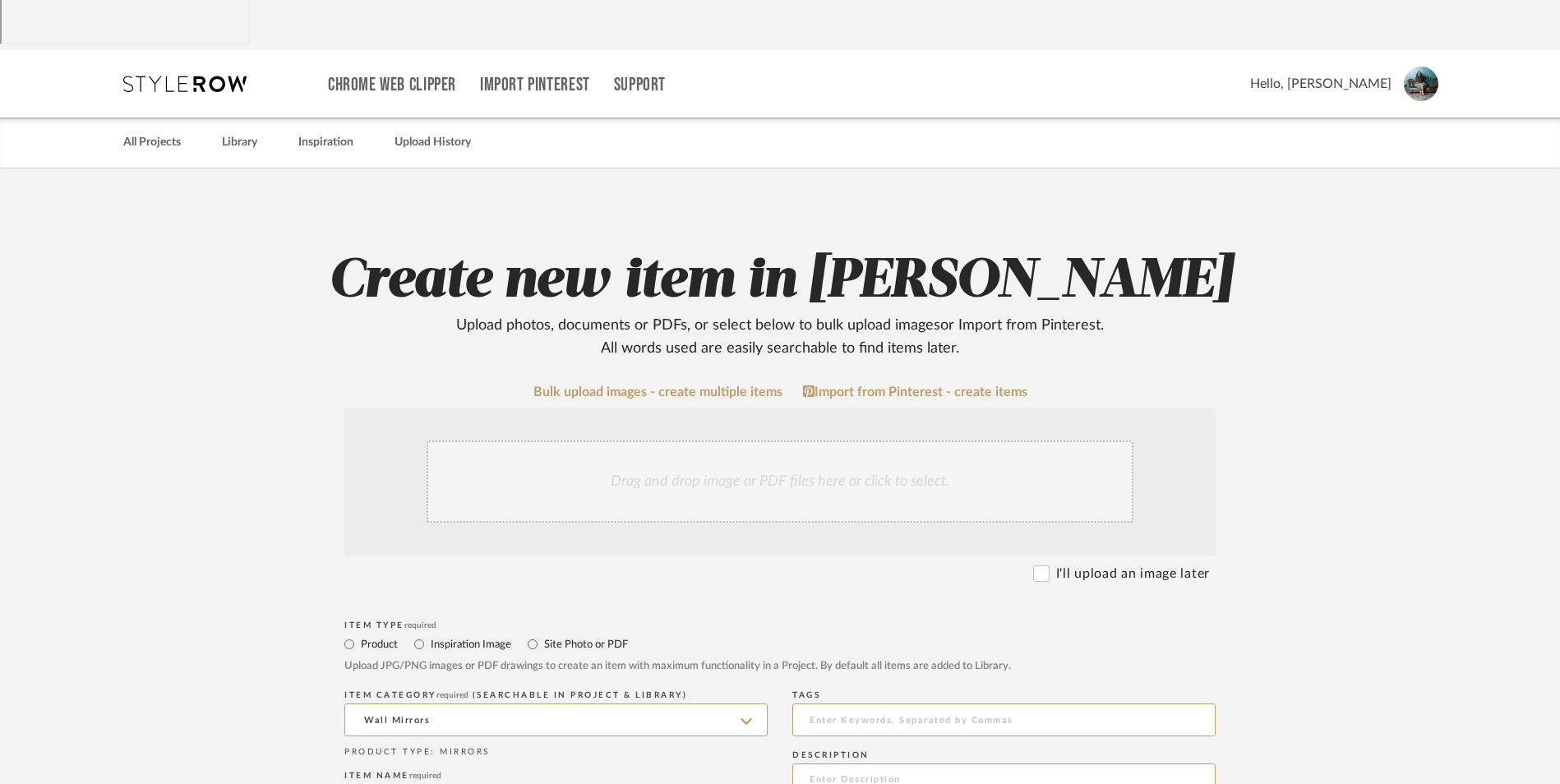
click at [671, 441] on div "Drag and drop image or PDF files here or click to select." at bounding box center [780, 481] width 707 height 82
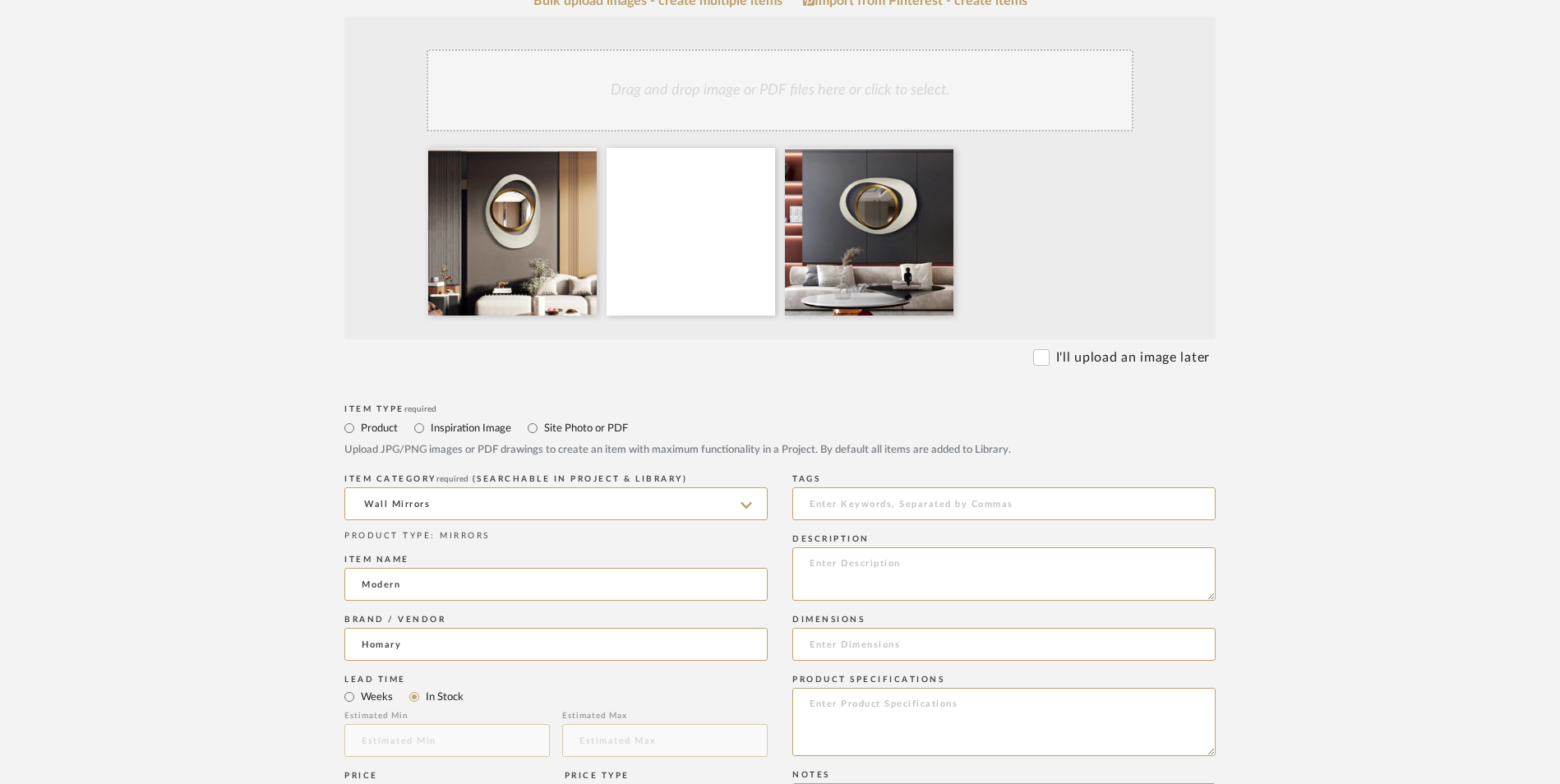
scroll to position [575, 0]
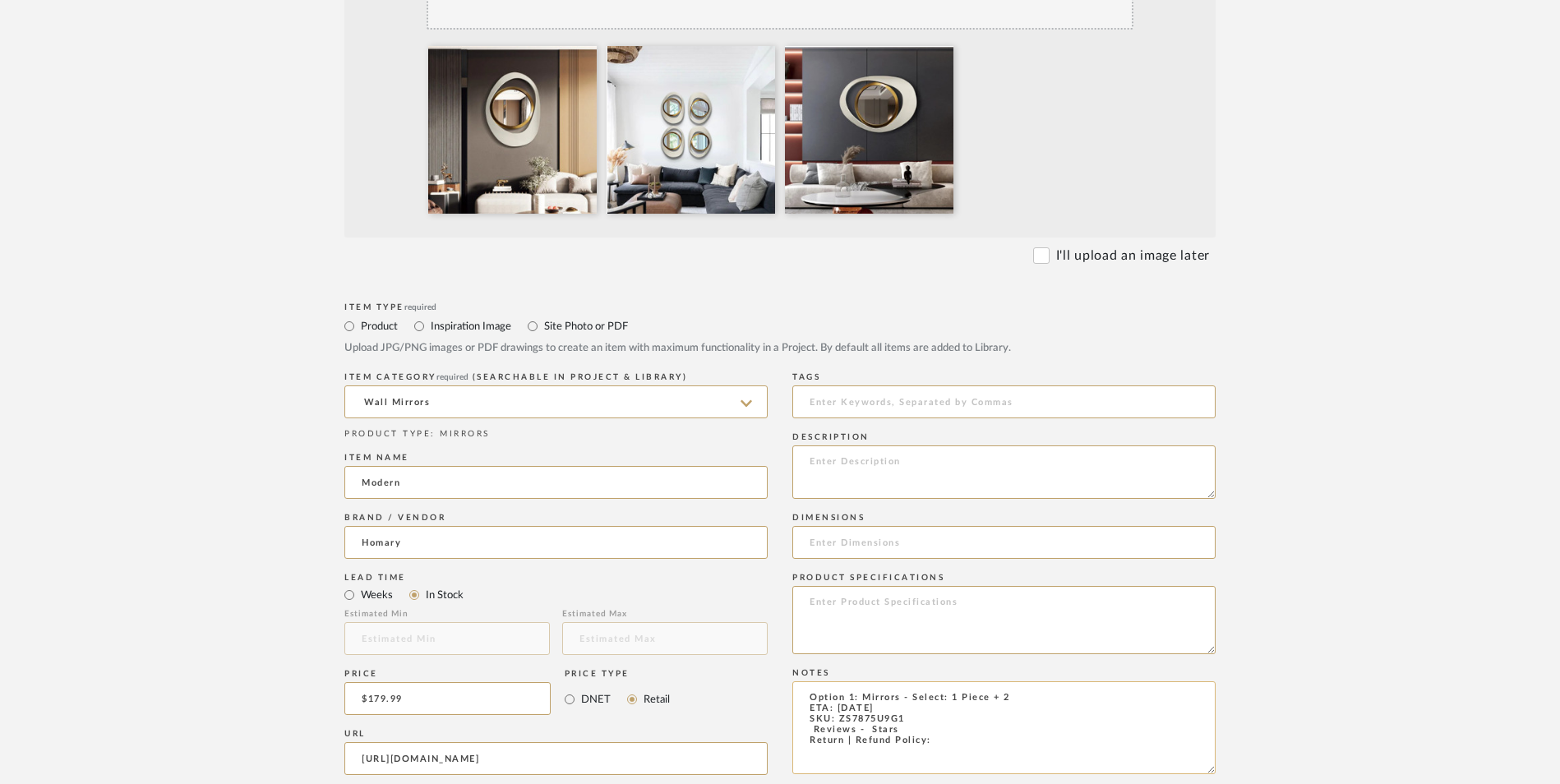
click at [803, 681] on textarea "Option 1: Mirrors - Select: 1 Piece + 2 ETA: [DATE] SKU: ZS7875U9G1 Reviews - S…" at bounding box center [1003, 727] width 424 height 93
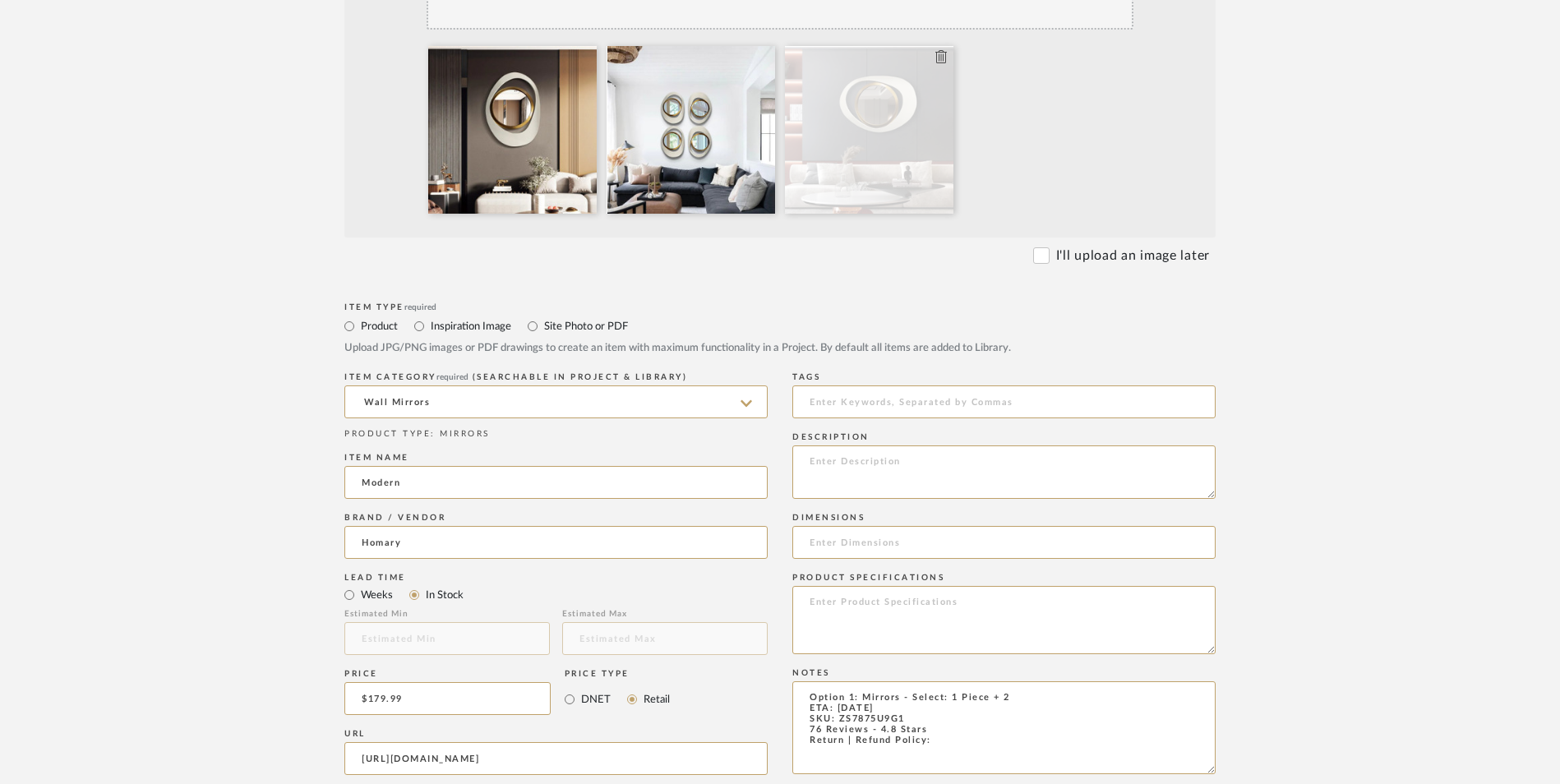
type textarea "Option 1: Mirrors - Select: 1 Piece + 2 ETA: [DATE] SKU: ZS7875U9G1 76 Reviews …"
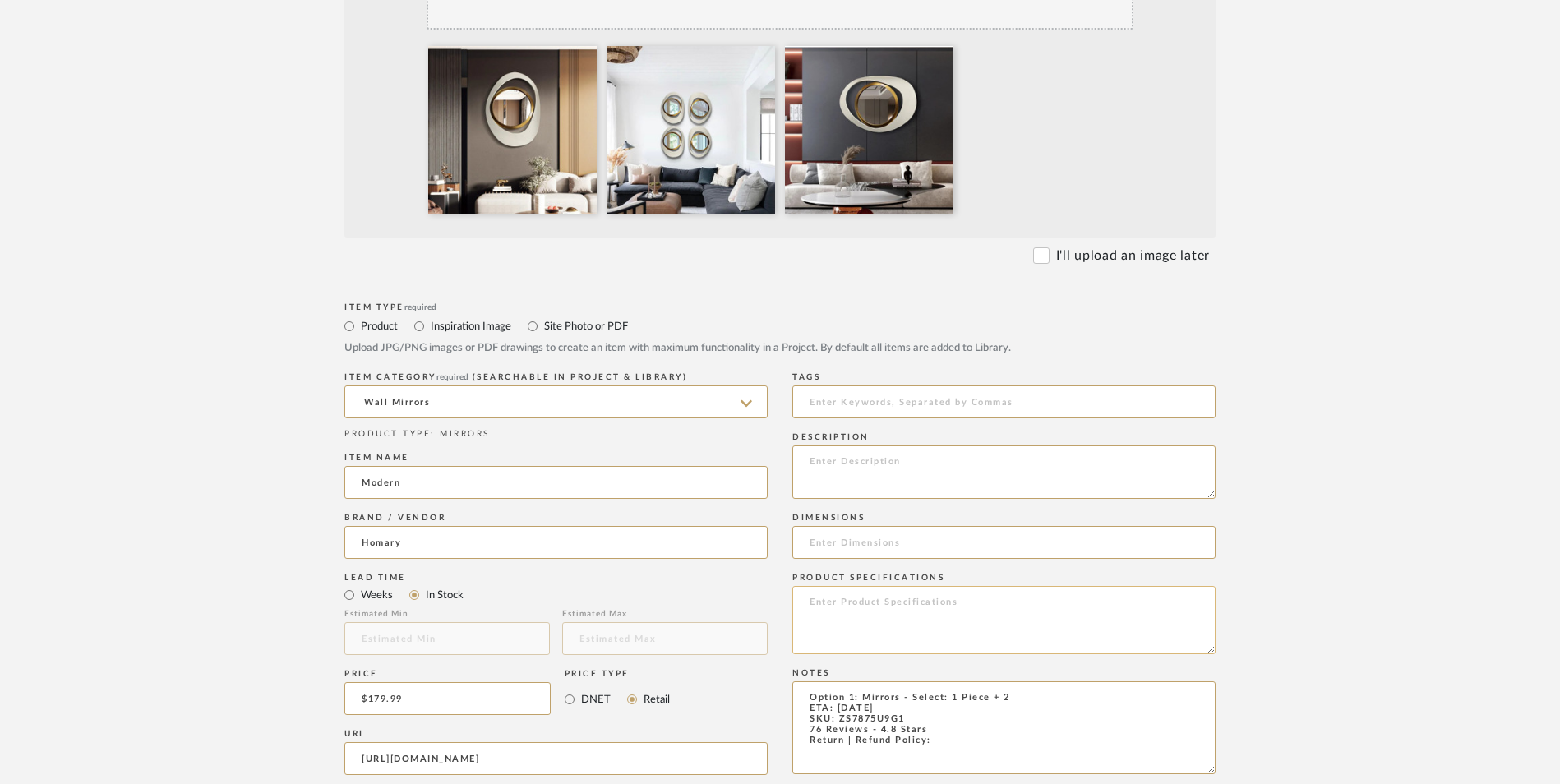
click at [976, 586] on textarea at bounding box center [1003, 620] width 424 height 68
paste textarea "Crafted from lead-free iron, this abstract geometry wall mirror features an irr…"
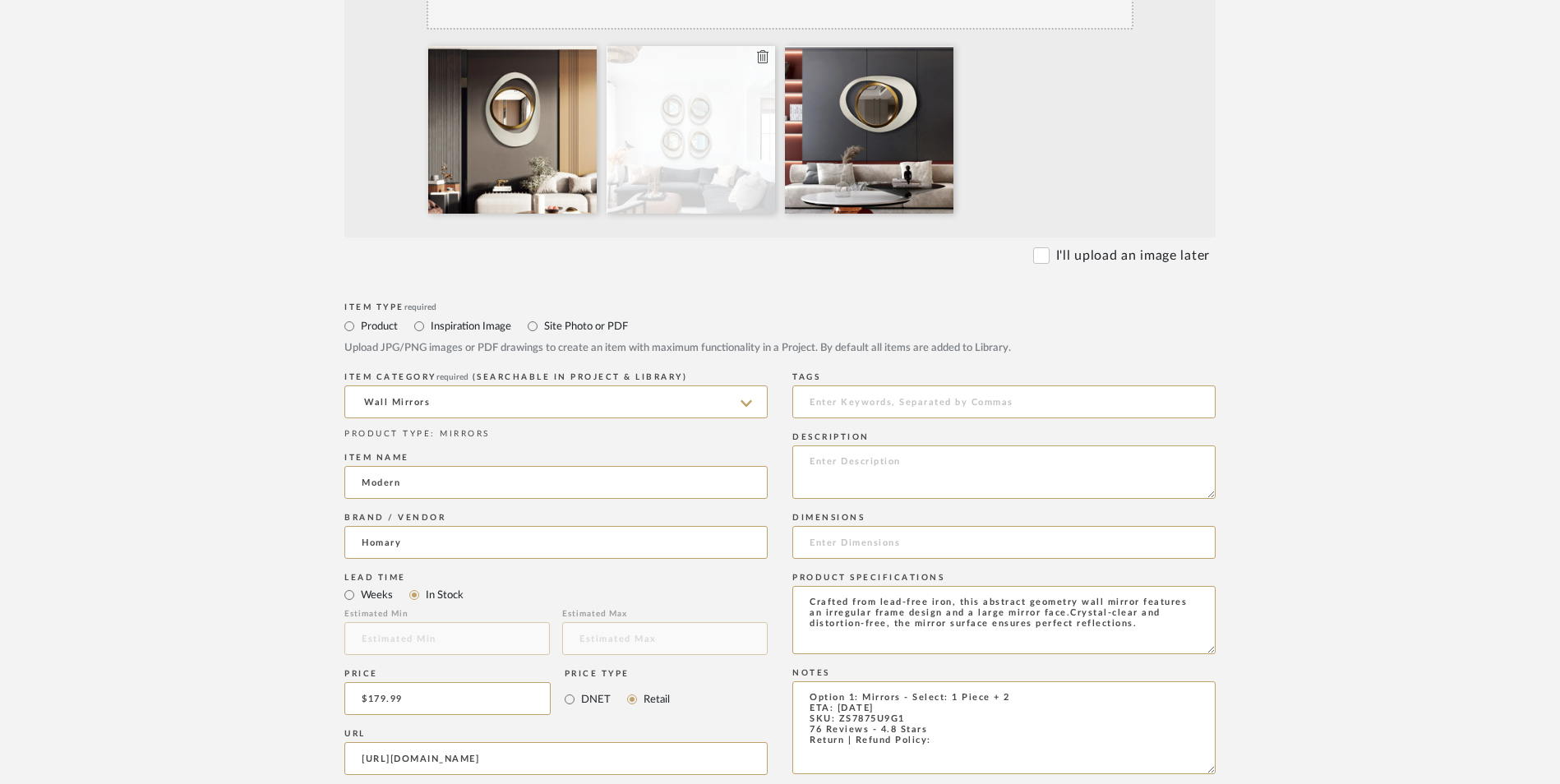
type textarea "Crafted from lead-free iron, this abstract geometry wall mirror features an irr…"
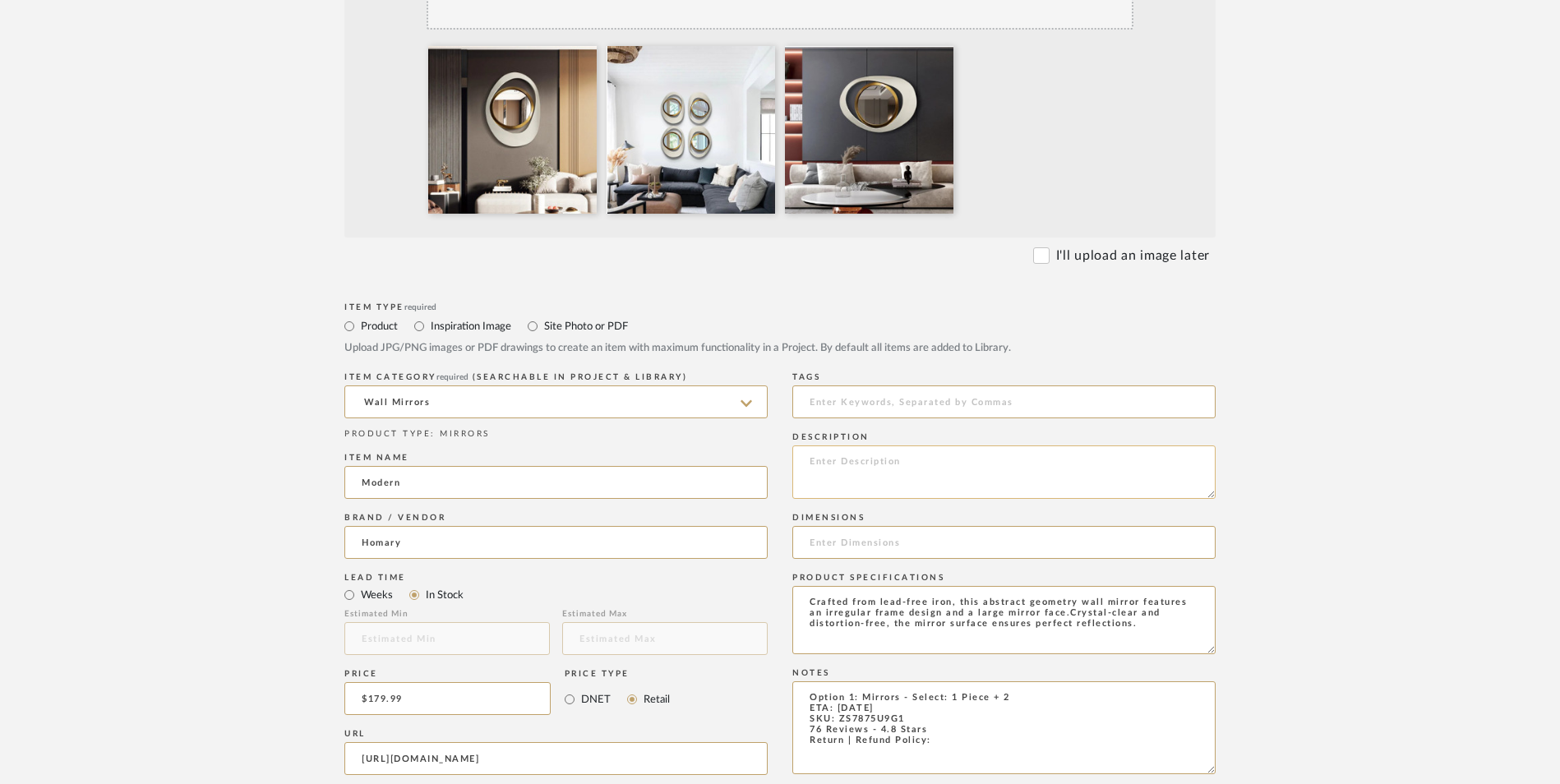
click at [1003, 446] on textarea at bounding box center [1003, 472] width 424 height 53
paste textarea "The unique shape of the mirror is an elegant way to add visual interest to your…"
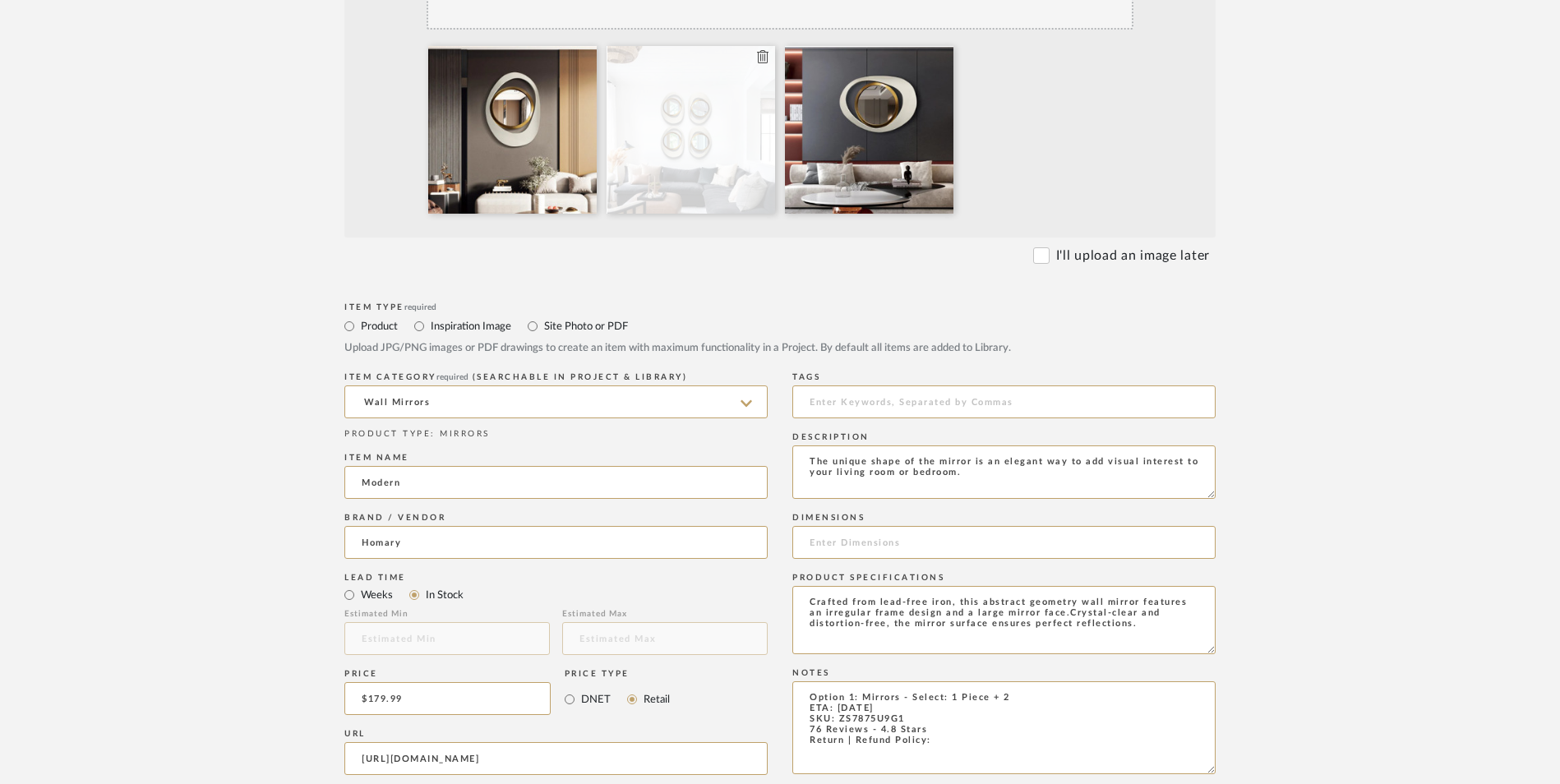
type textarea "The unique shape of the mirror is an elegant way to add visual interest to your…"
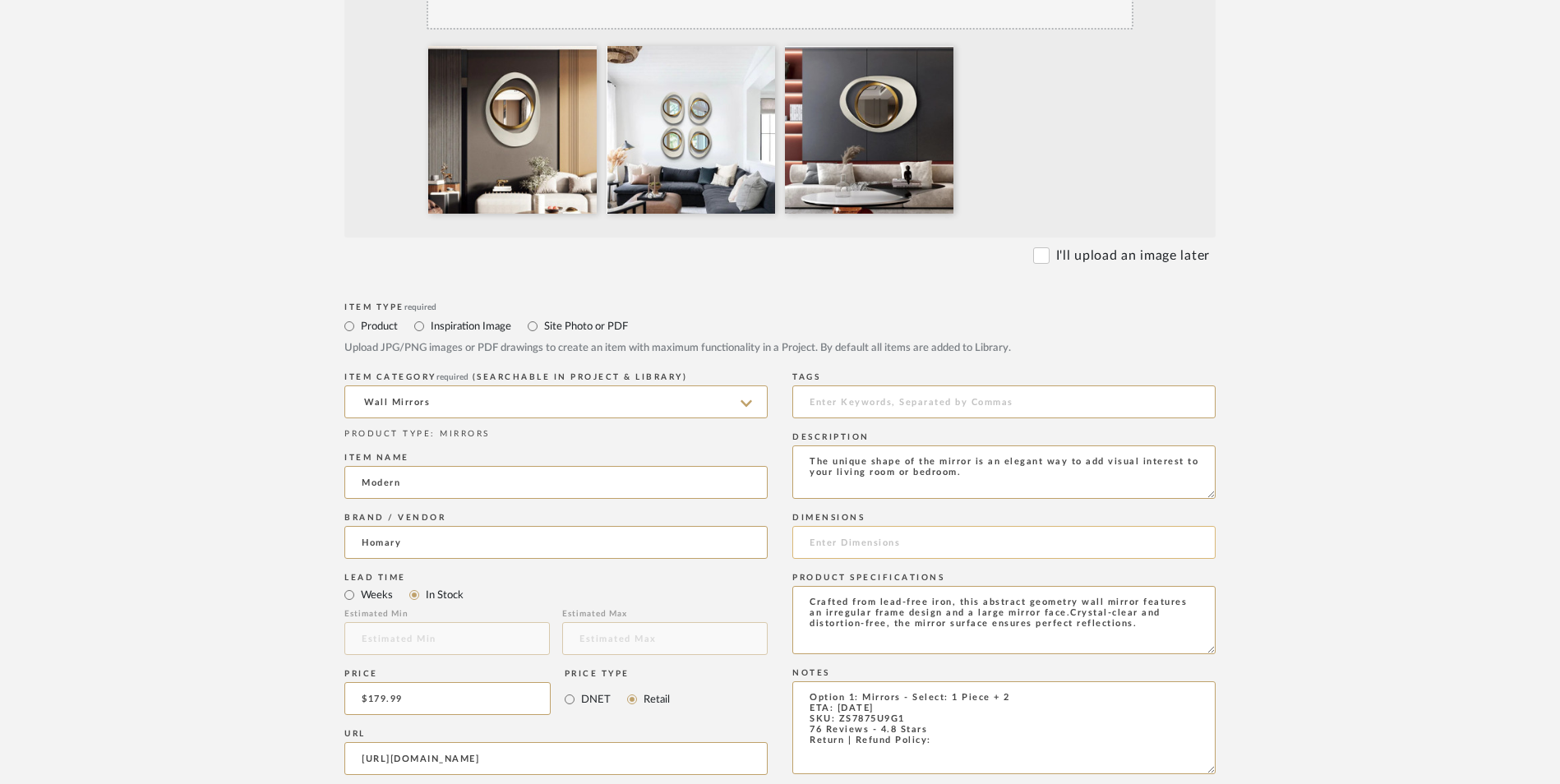
click at [863, 526] on input at bounding box center [1003, 542] width 424 height 33
click at [898, 526] on input "17.72" W x" at bounding box center [1003, 542] width 424 height 33
type input "17.72" W x 23.62" H"
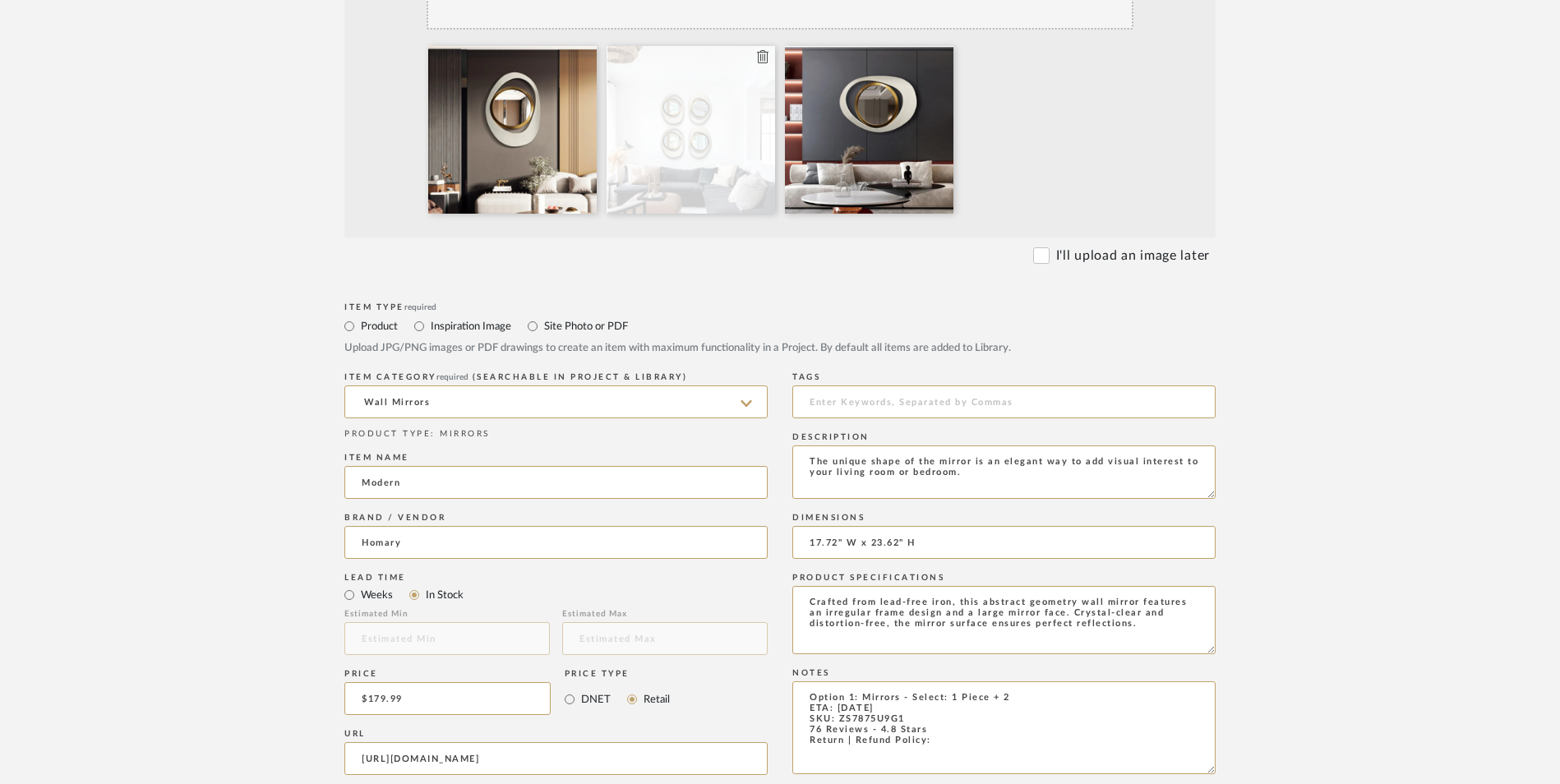
type textarea "Crafted from lead-free iron, this abstract geometry wall mirror features an irr…"
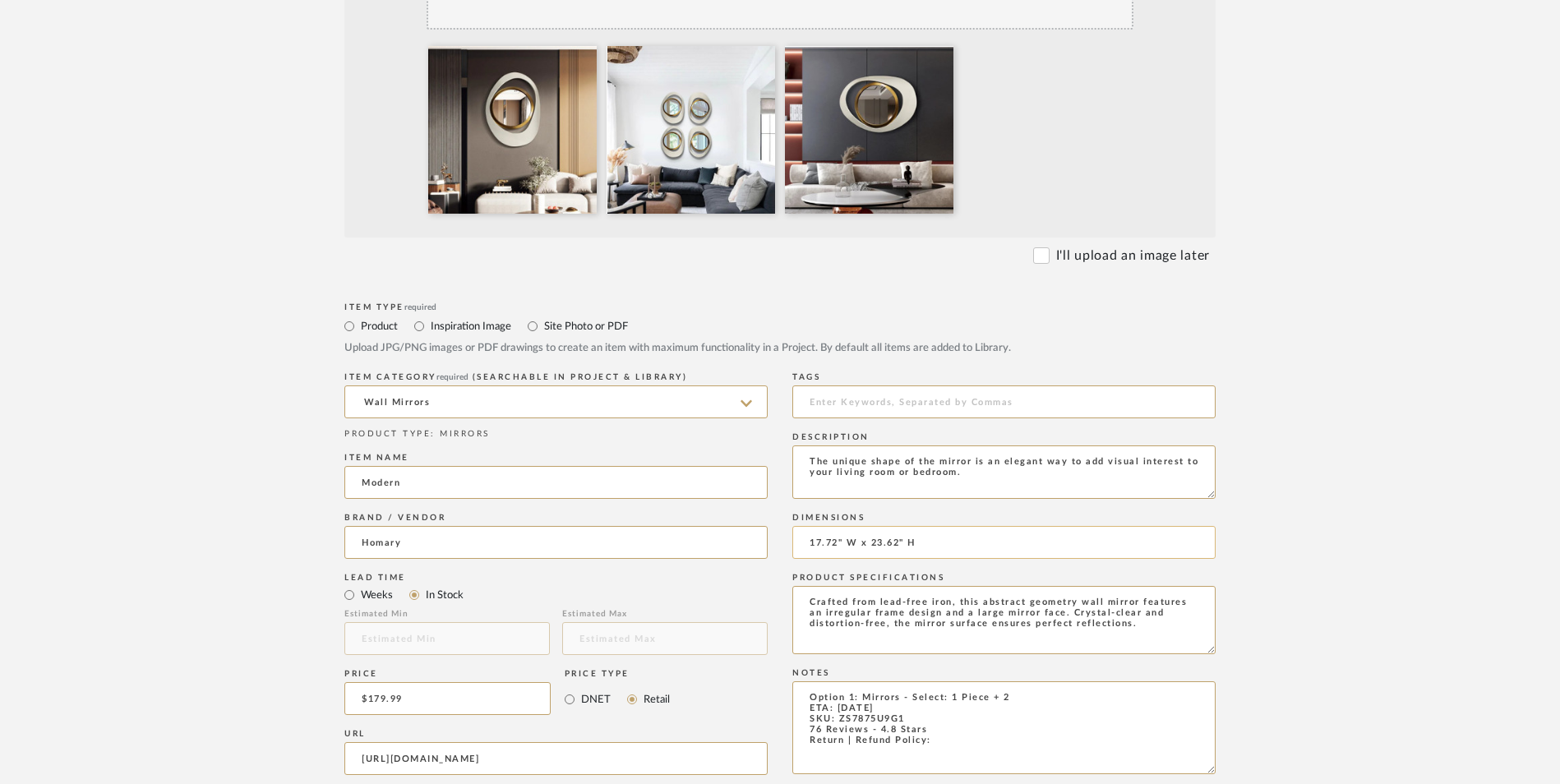
click at [934, 526] on input "17.72" W x 23.62" H" at bounding box center [1003, 542] width 424 height 33
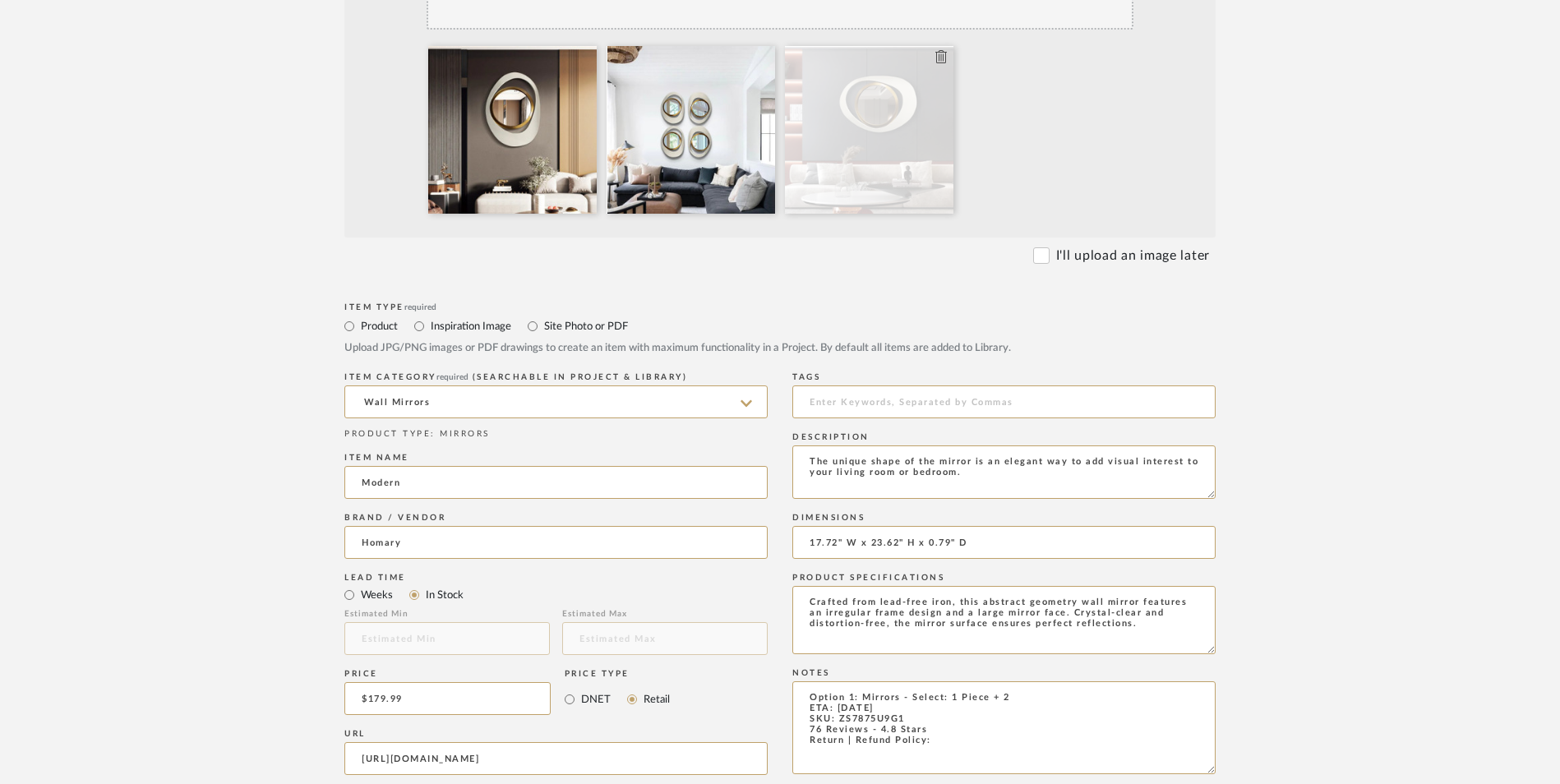
type input "17.72" W x 23.62" H x 0.79" D"
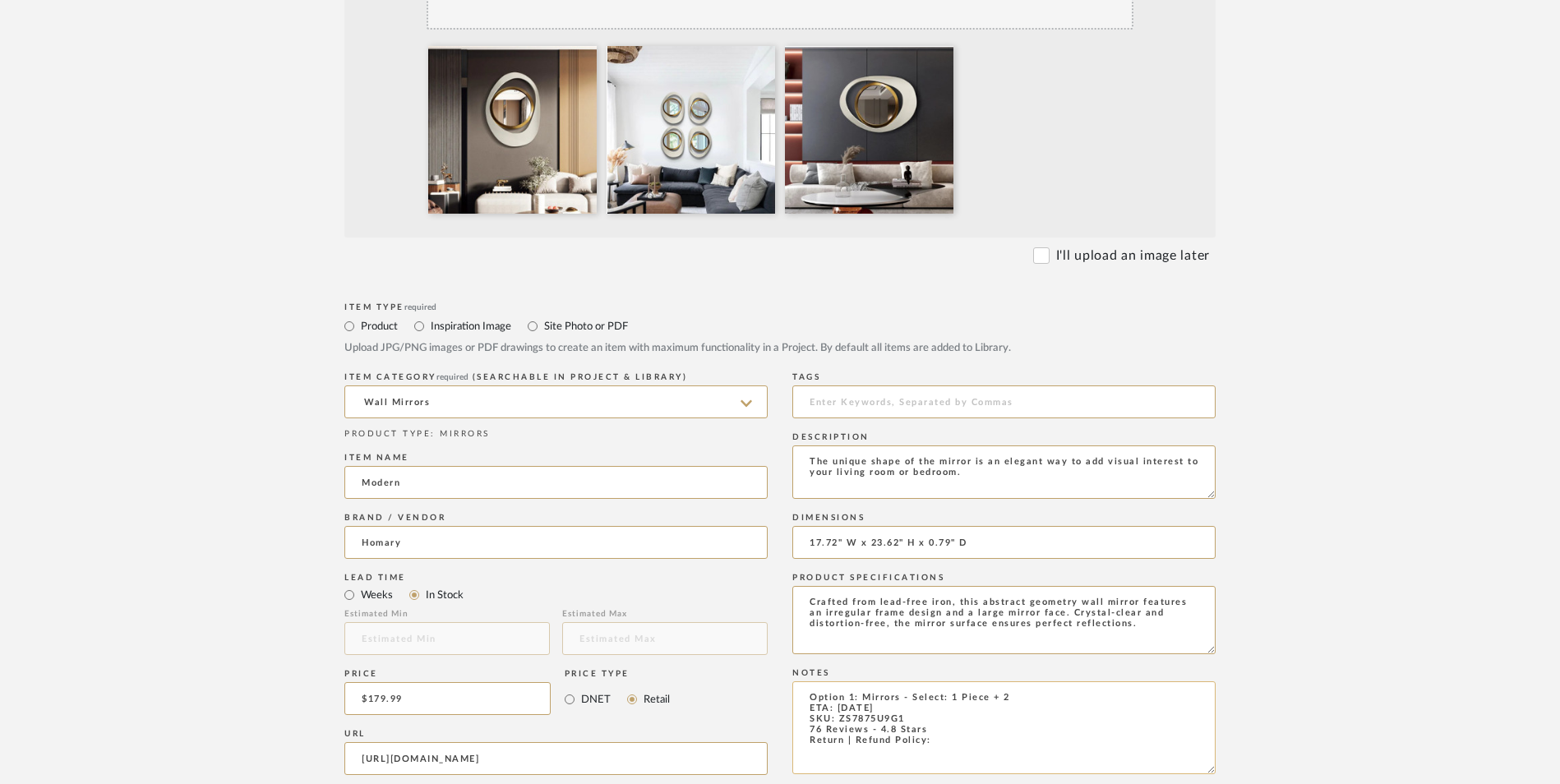
click at [957, 681] on textarea "Option 1: Mirrors - Select: 1 Piece + 2 ETA: [DATE] SKU: ZS7875U9G1 76 Reviews …" at bounding box center [1003, 727] width 424 height 93
type textarea "Option 1: Mirrors - Select: 1 Piece + 2 ETA: [DATE] SKU: ZS7875U9G1 76 Reviews …"
click at [1348, 444] on upload-items "Create new item in [PERSON_NAME] Upload photos, documents or PDFs, or select be…" at bounding box center [780, 487] width 1560 height 1624
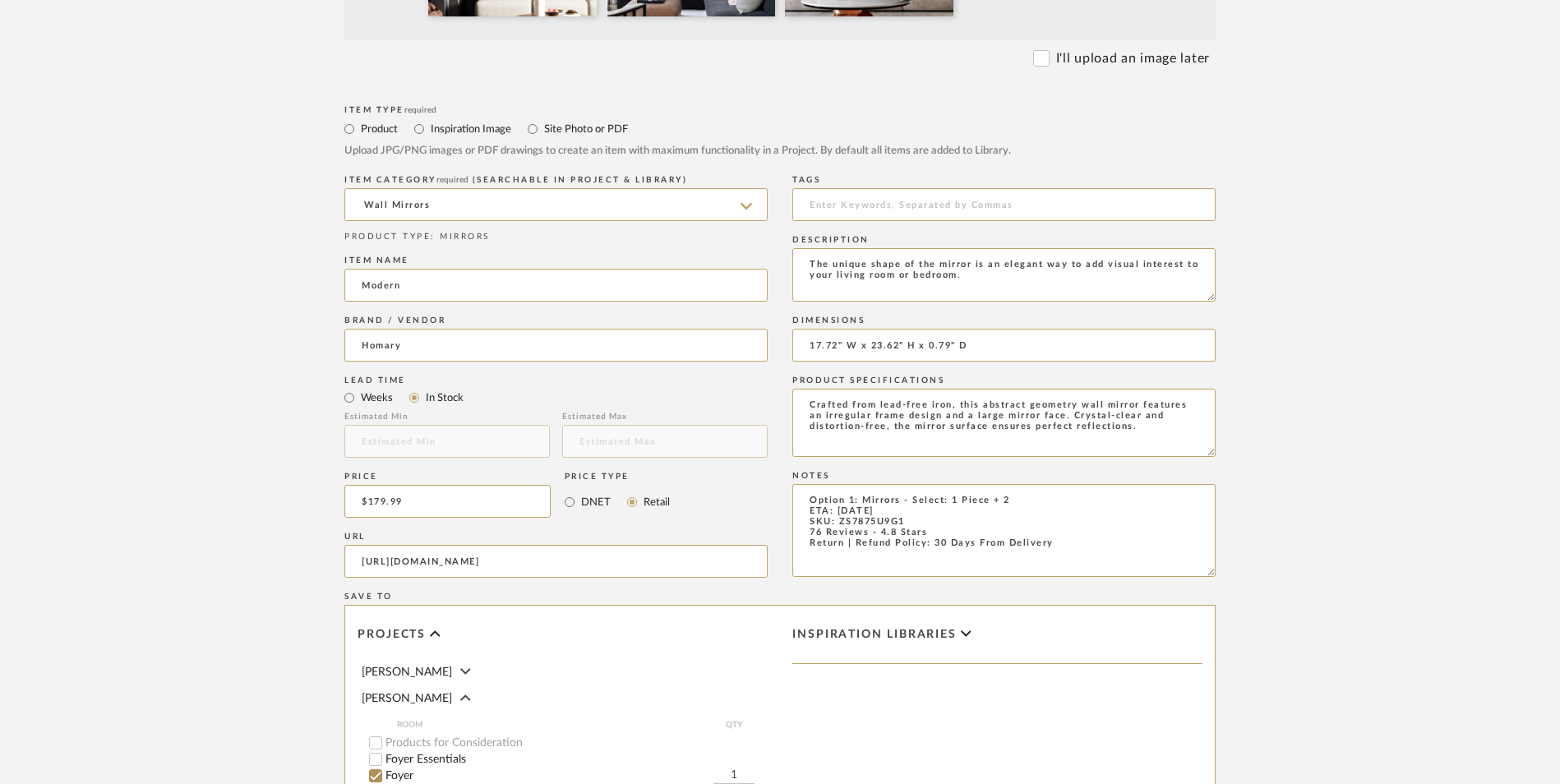
scroll to position [1034, 0]
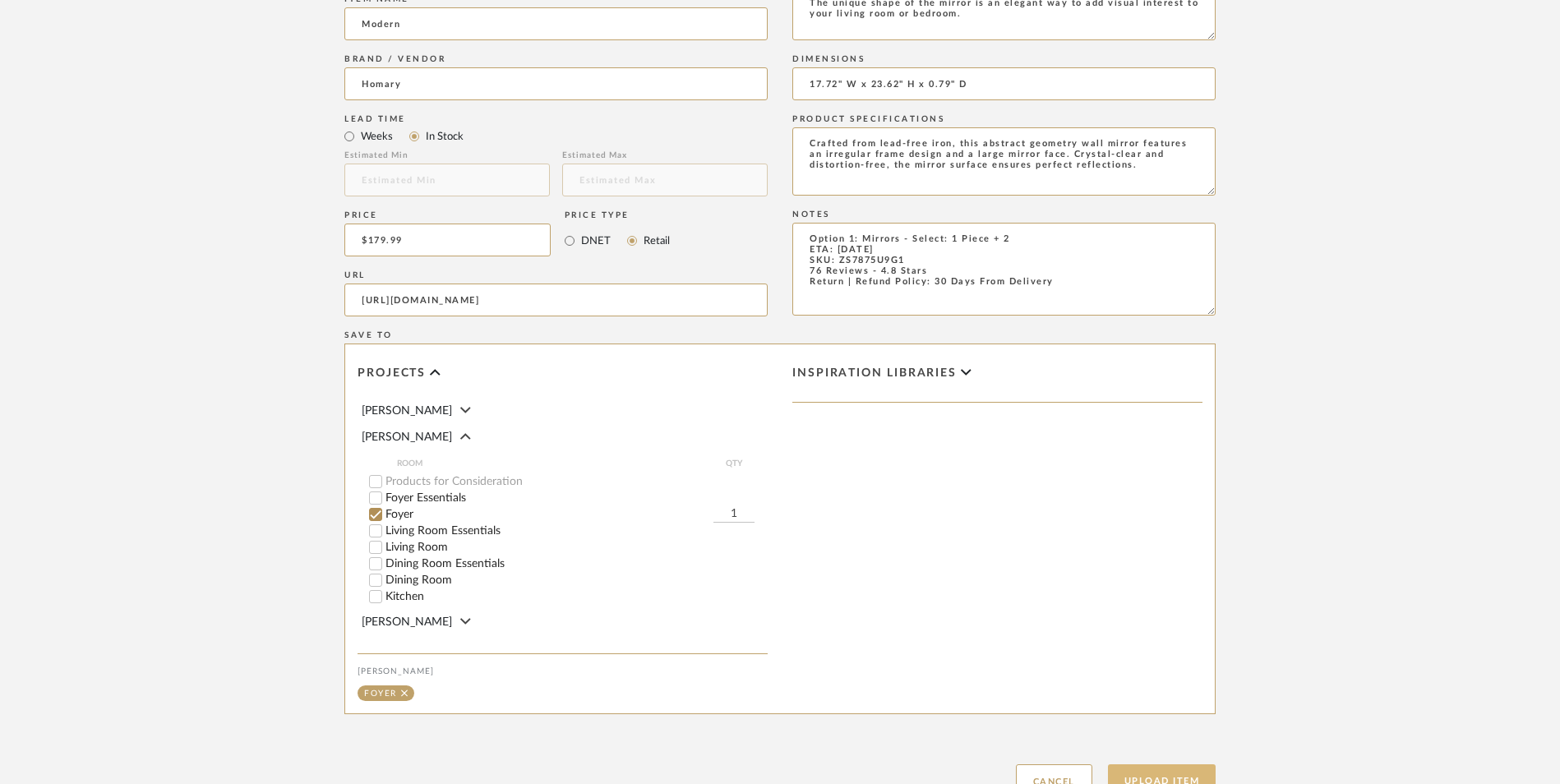
click at [1181, 764] on button "Upload Item" at bounding box center [1163, 780] width 108 height 34
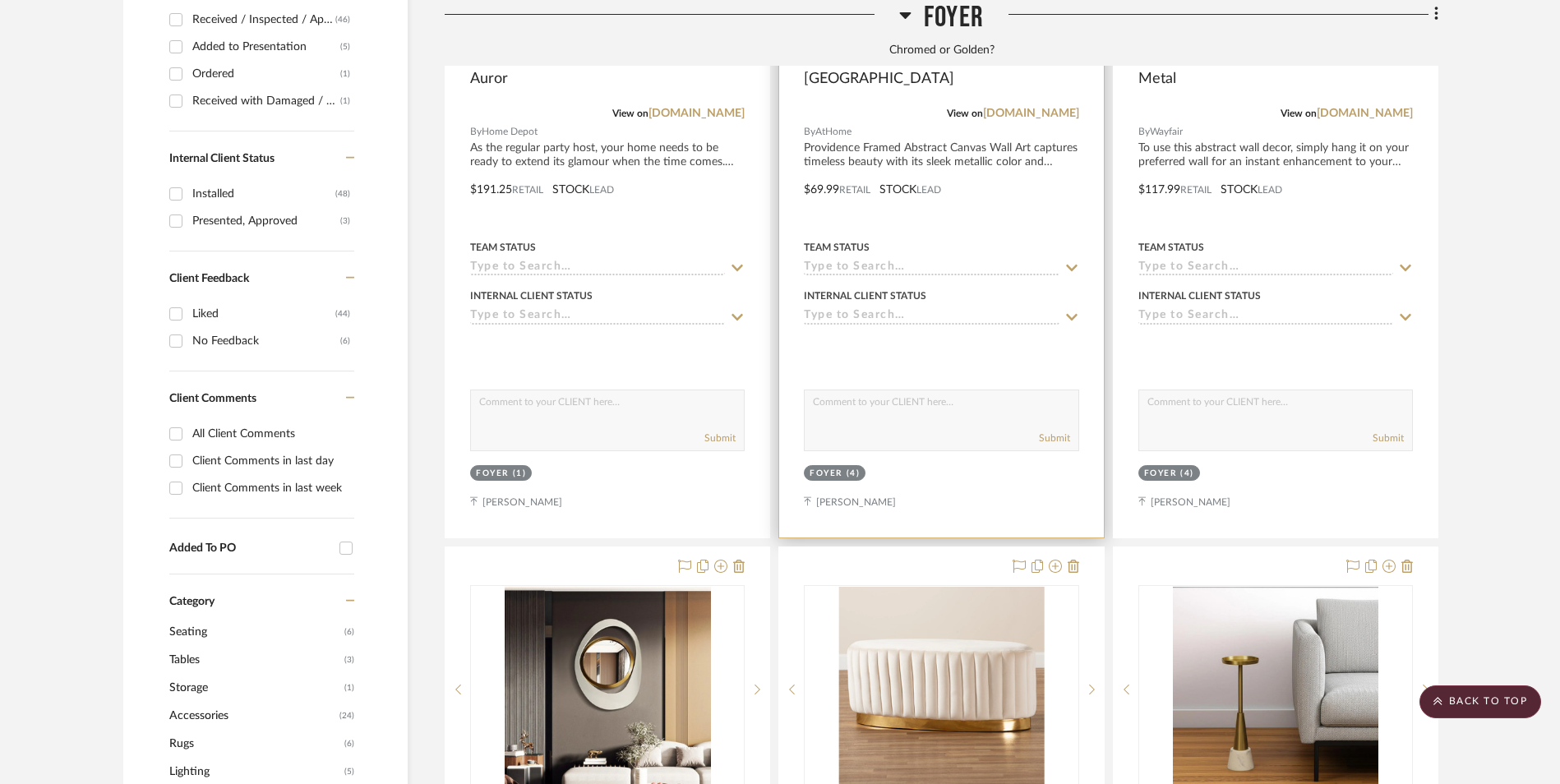
scroll to position [1075, 0]
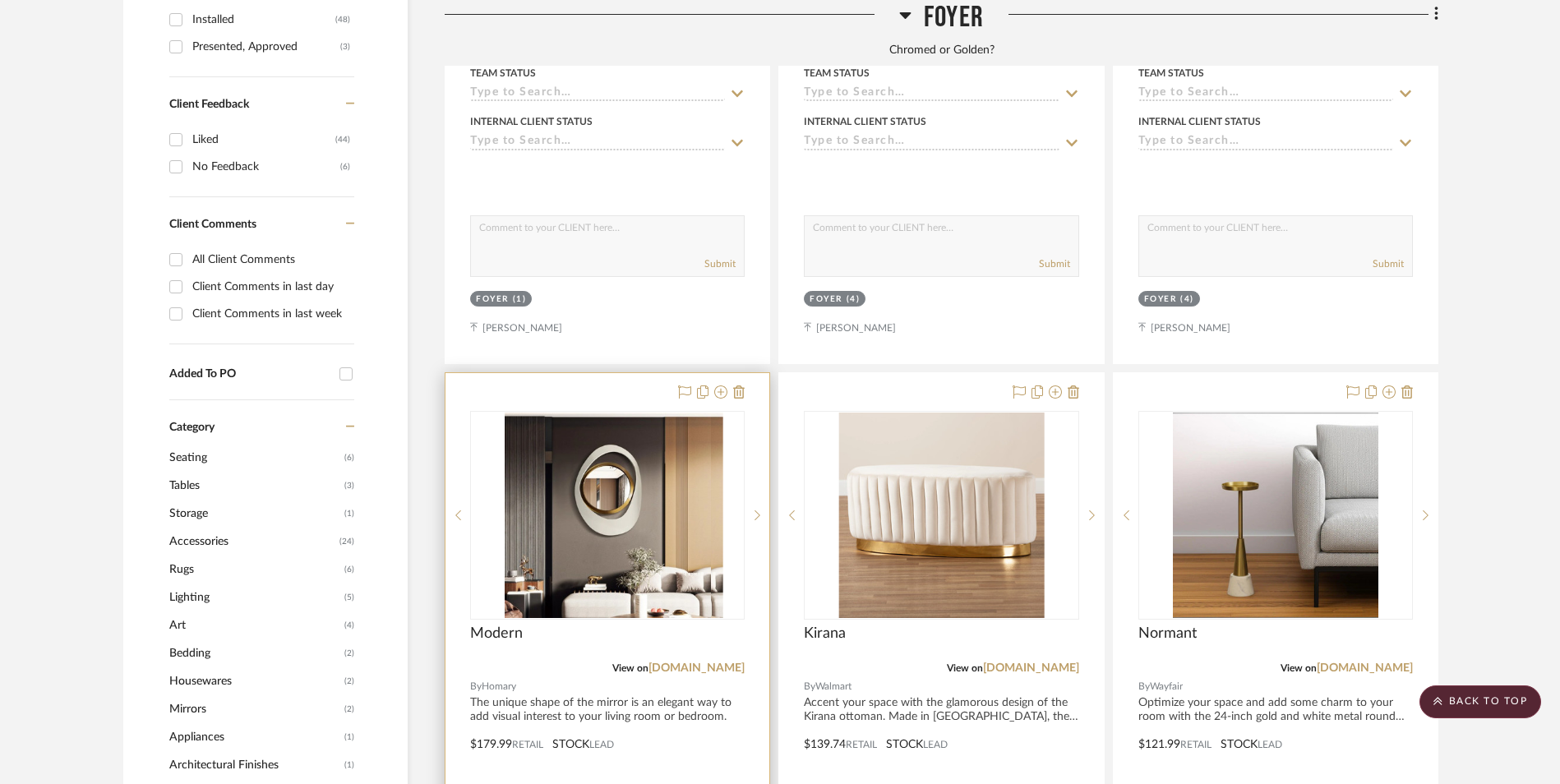
click at [603, 418] on img at bounding box center [608, 515] width 206 height 205
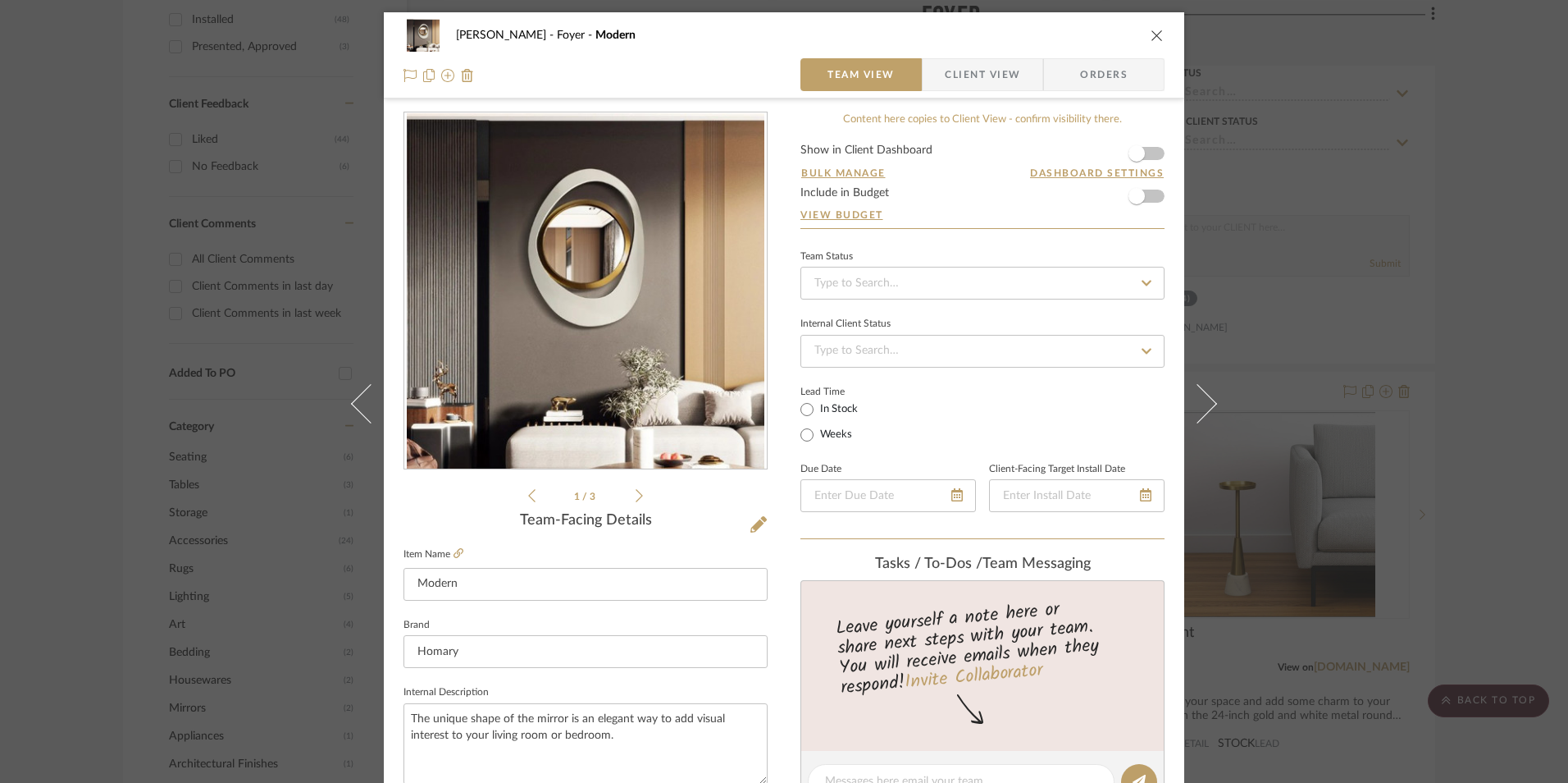
scroll to position [574, 0]
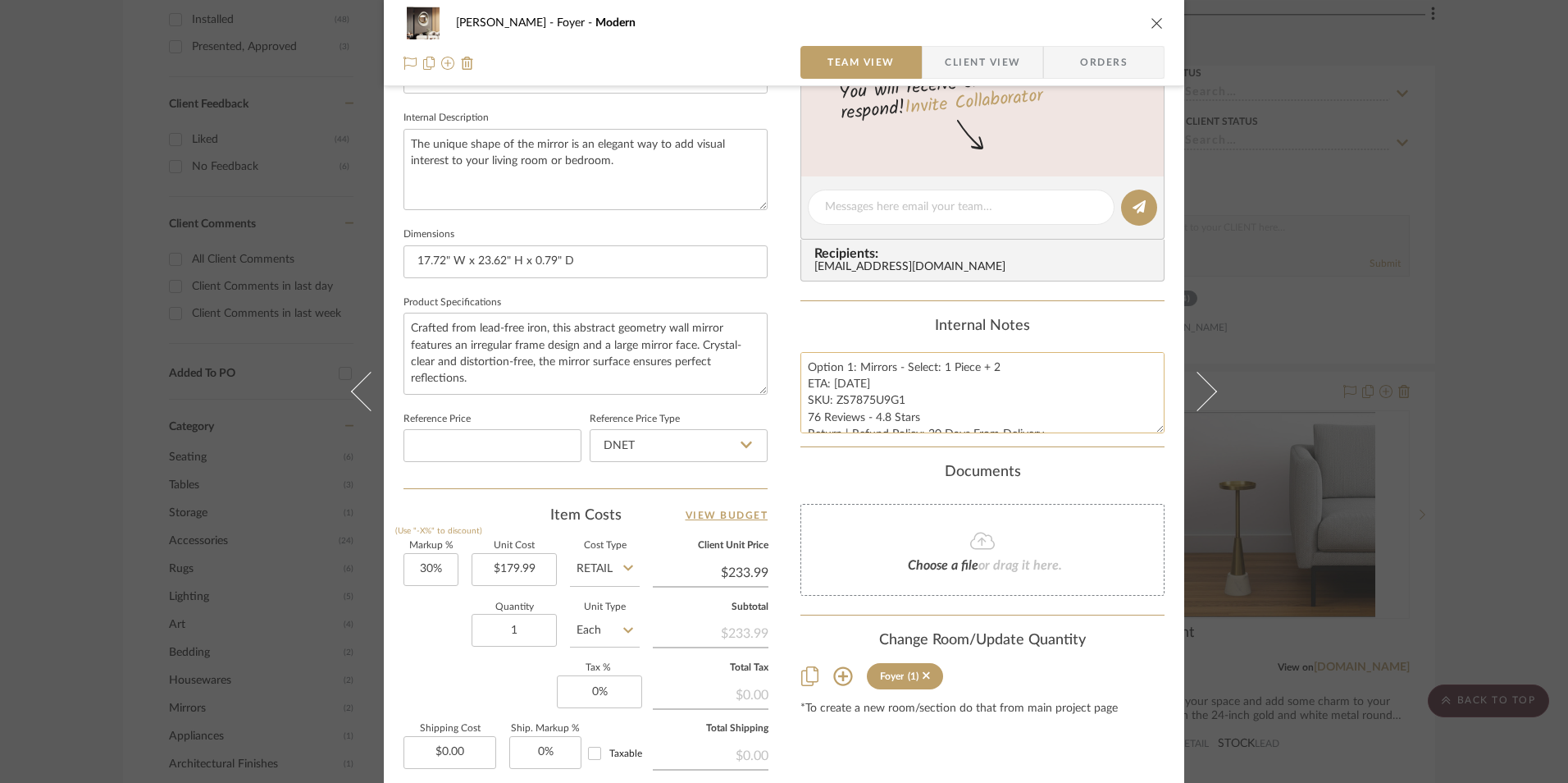
click at [871, 414] on textarea "Option 1: Mirrors - Select: 1 Piece + 2 ETA: [DATE] SKU: ZS7875U9G1 76 Reviews …" at bounding box center [983, 393] width 364 height 81
drag, startPoint x: 895, startPoint y: 401, endPoint x: 832, endPoint y: 400, distance: 63.0
click at [832, 400] on textarea "Option 1: Mirrors - Select: 1 Piece + 2 ETA: [DATE] SKU: ZS7875U9G1 76 Reviews …" at bounding box center [983, 393] width 364 height 81
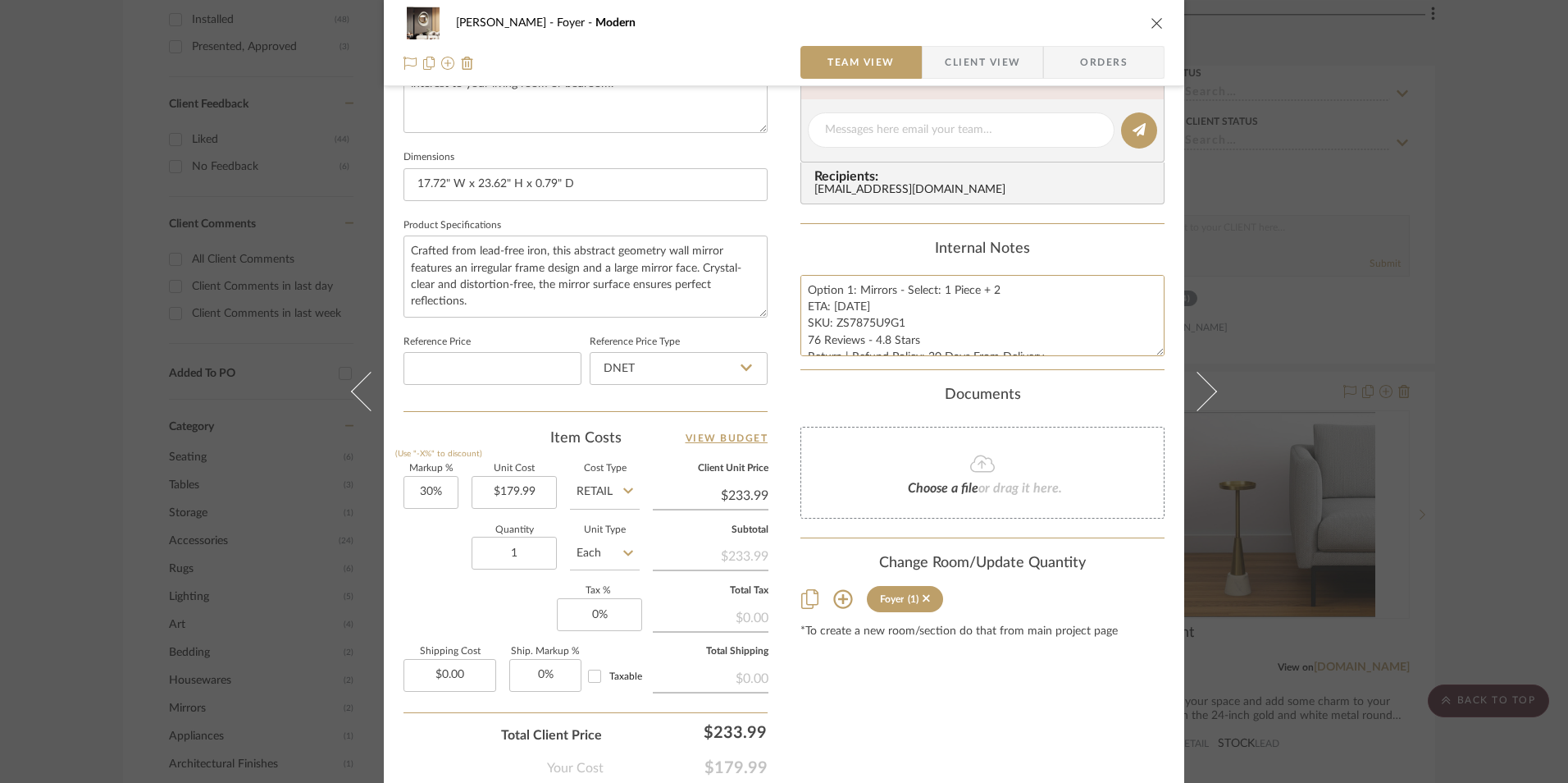
scroll to position [745, 0]
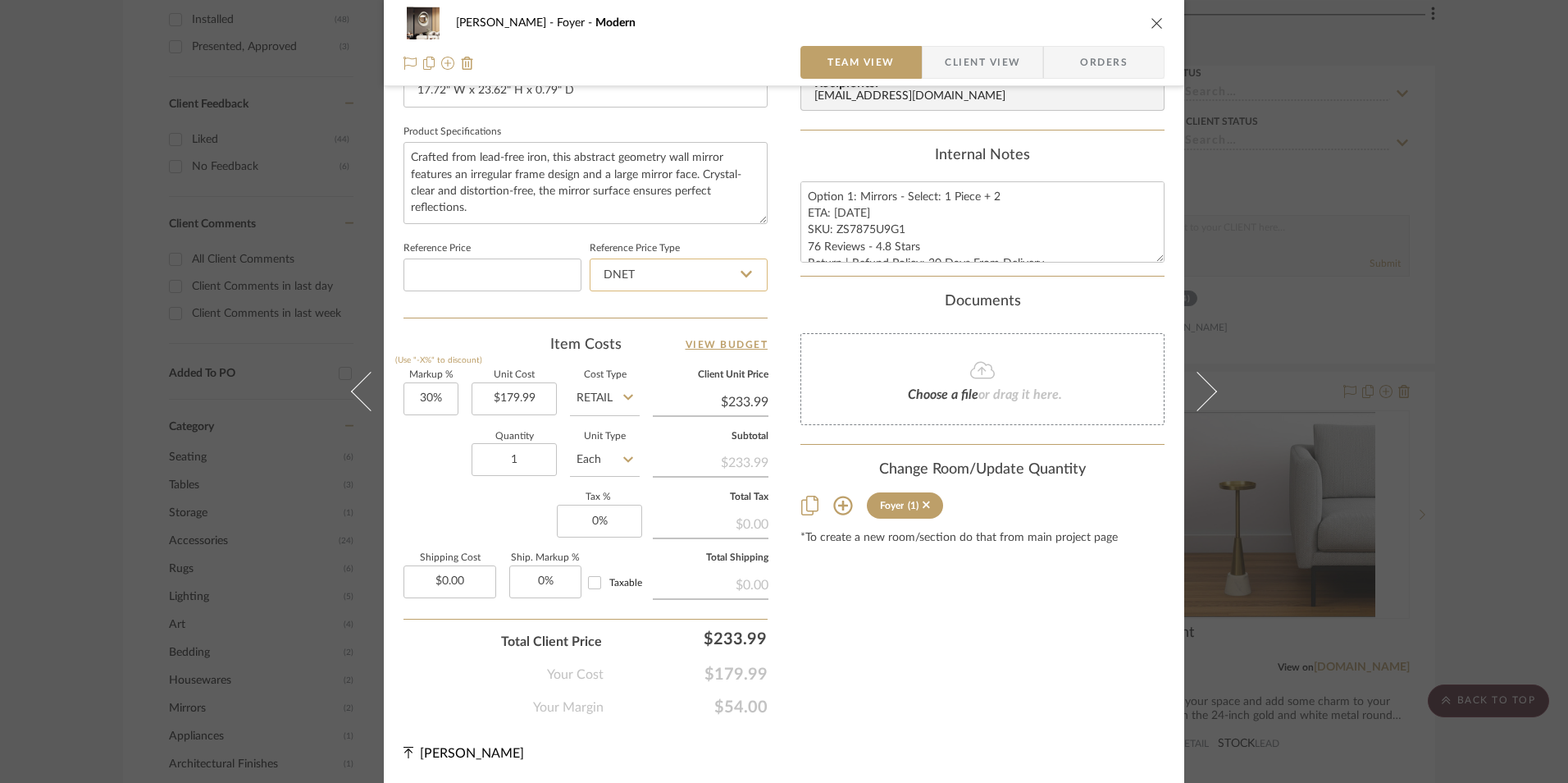
drag, startPoint x: 645, startPoint y: 271, endPoint x: 645, endPoint y: 284, distance: 13.0
click at [645, 272] on input "DNET" at bounding box center [679, 274] width 178 height 33
click at [643, 355] on div "Retail" at bounding box center [686, 357] width 202 height 41
type input "Retail"
type input "30"
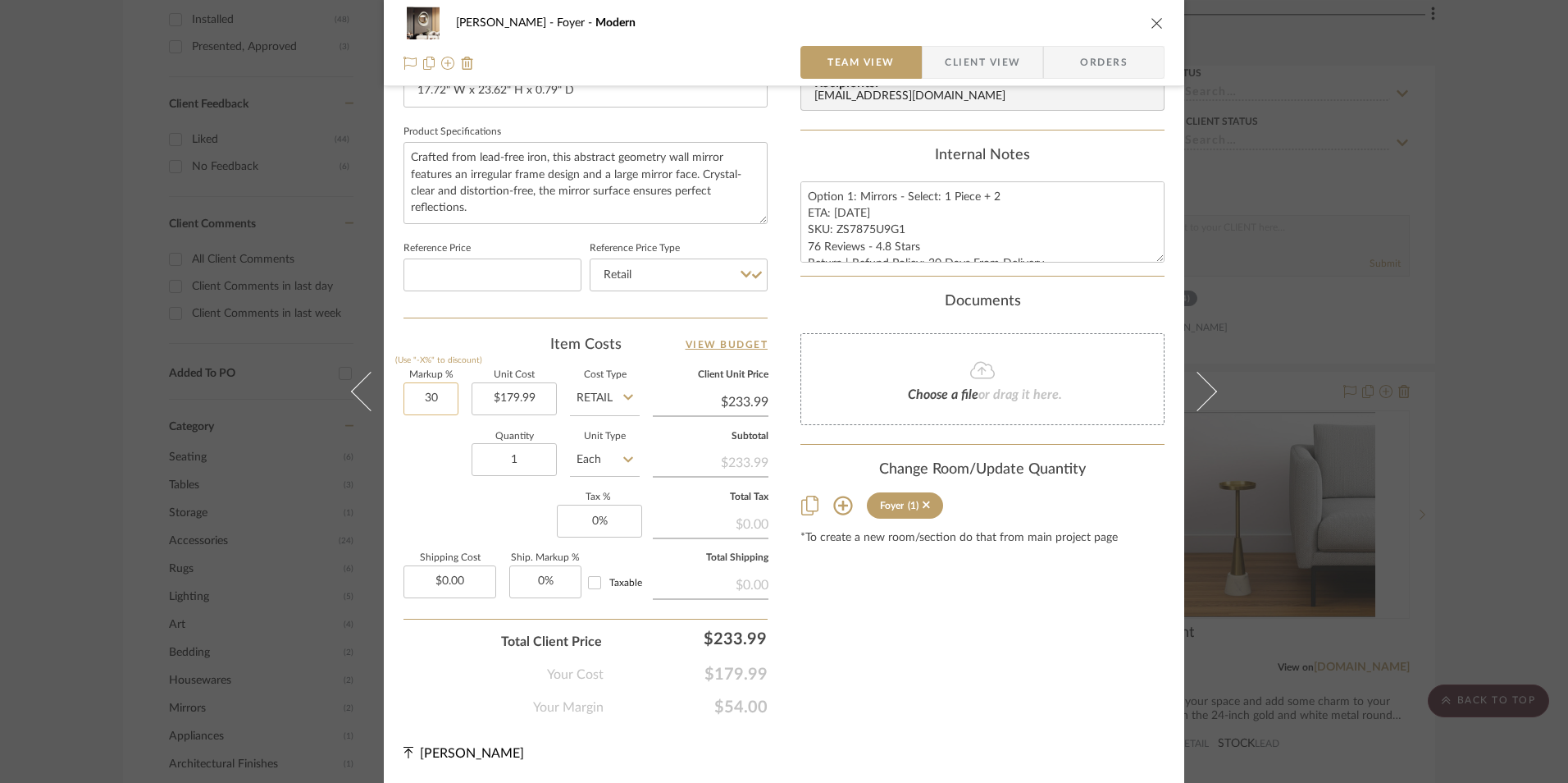
click at [436, 396] on input "30" at bounding box center [430, 399] width 55 height 33
click at [452, 482] on div "Quantity 1 Unit Type Each" at bounding box center [521, 461] width 236 height 58
type input "0%"
type input "$179.99"
click at [514, 468] on input "1" at bounding box center [514, 459] width 86 height 33
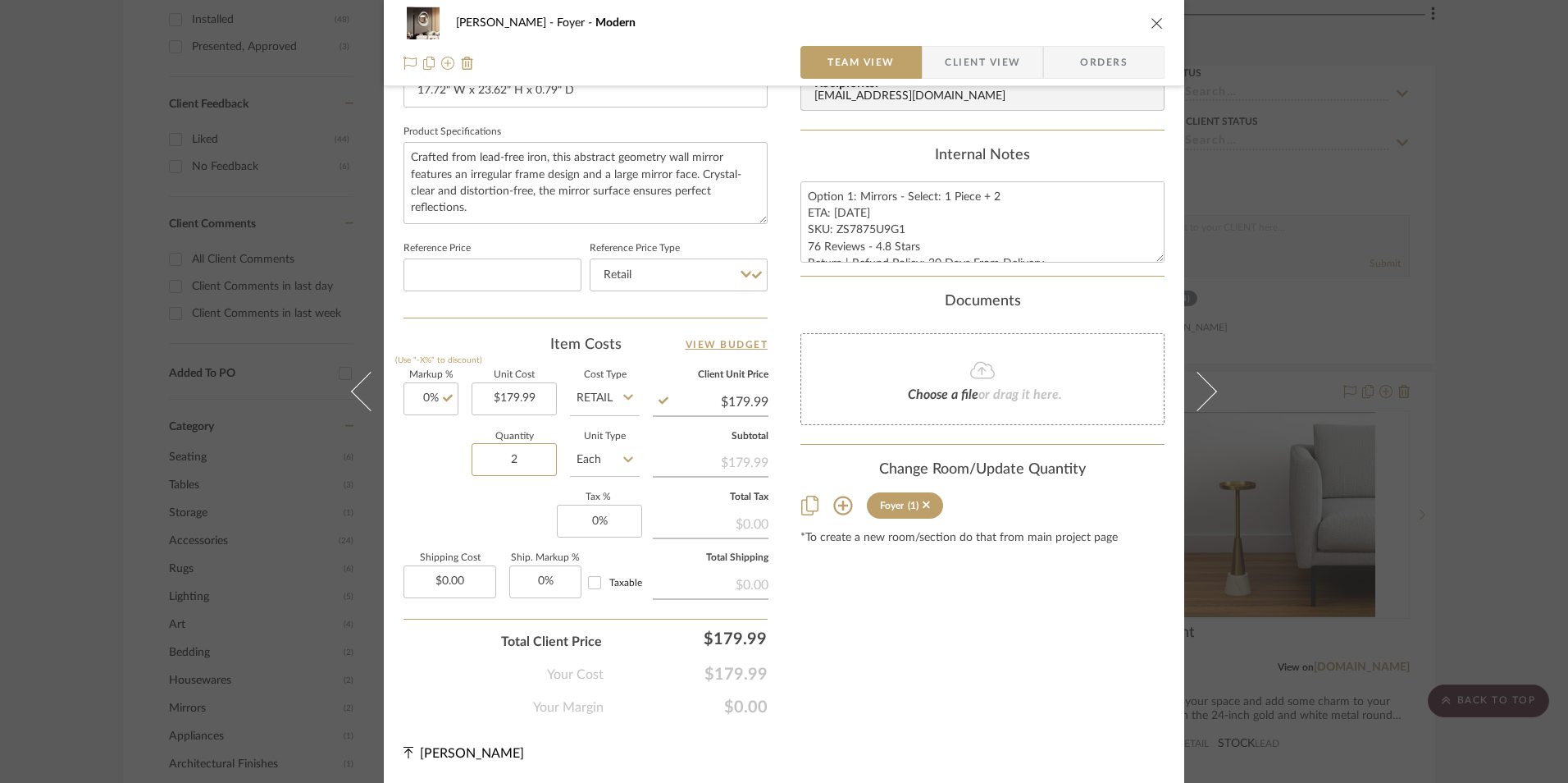
type input "2"
click at [488, 524] on div "Markup % (Use "-X%" to discount) 0% Unit Cost $179.99 Cost Type Retail Client U…" at bounding box center [585, 490] width 364 height 240
click at [1112, 63] on span "Orders" at bounding box center [1103, 63] width 84 height 33
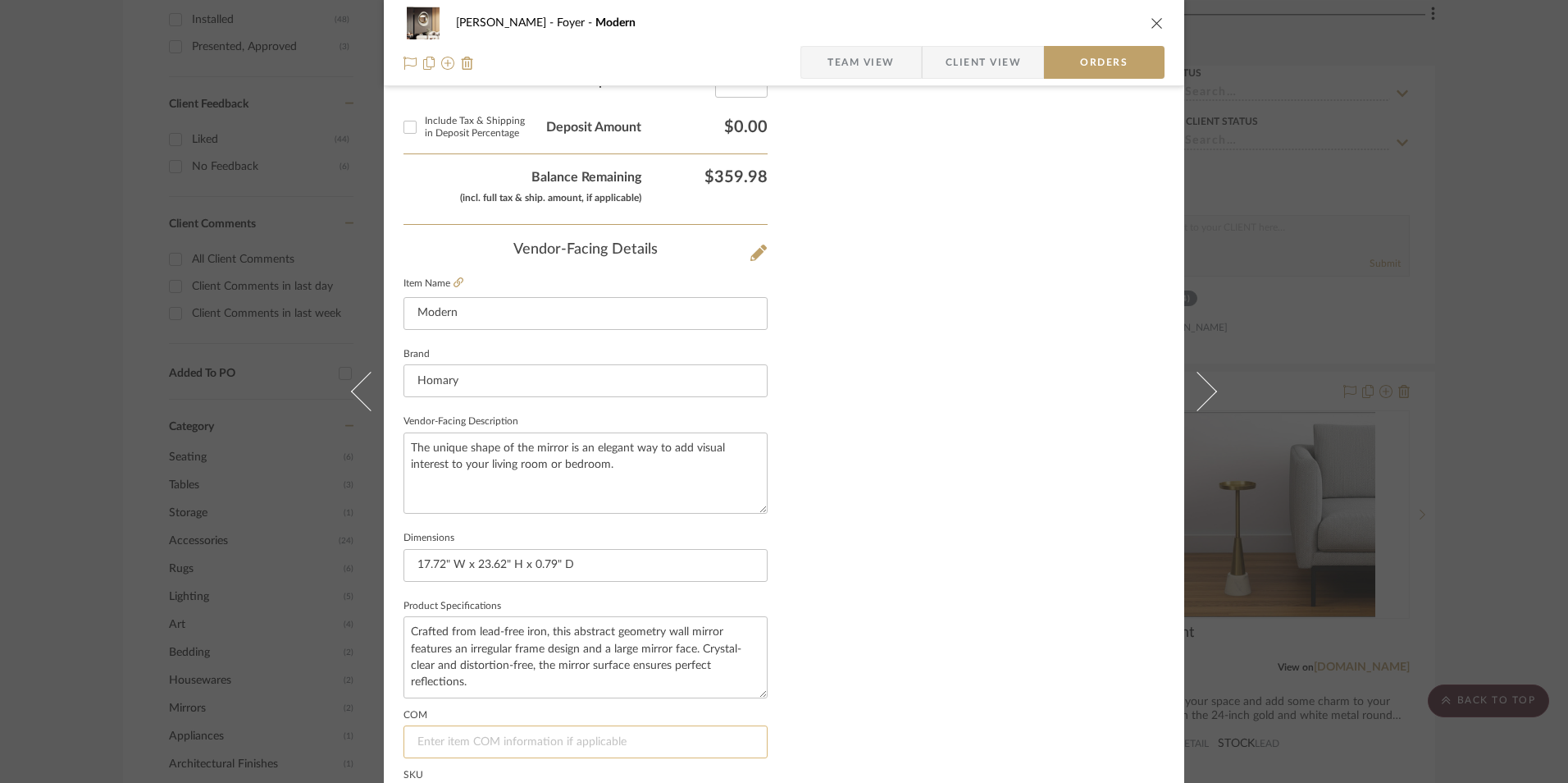
scroll to position [963, 0]
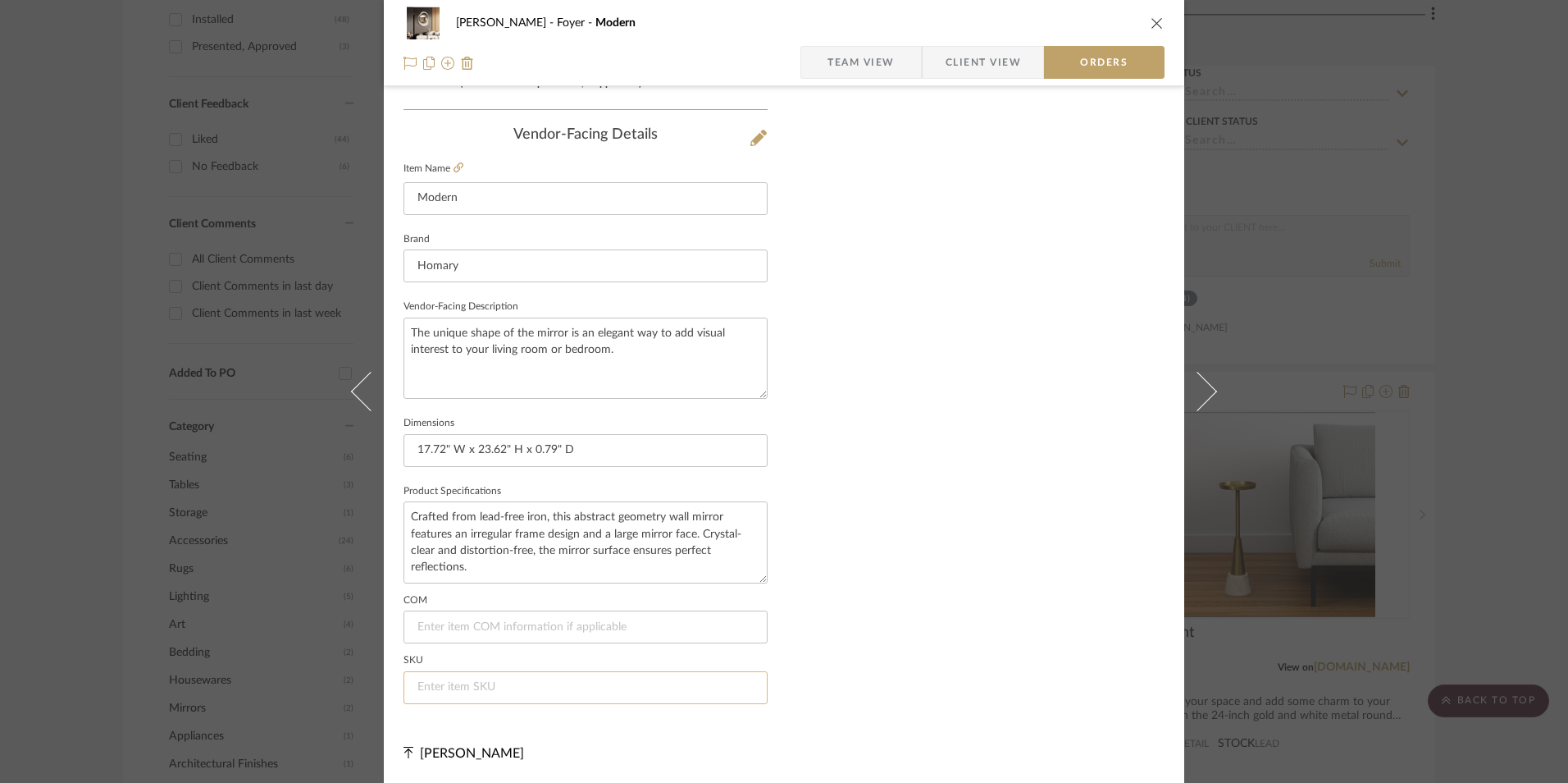
click at [488, 686] on input at bounding box center [585, 688] width 364 height 33
paste input "ZS7875U9G1"
type input "ZS7875U9G1"
click at [862, 49] on span "Team View" at bounding box center [861, 63] width 67 height 33
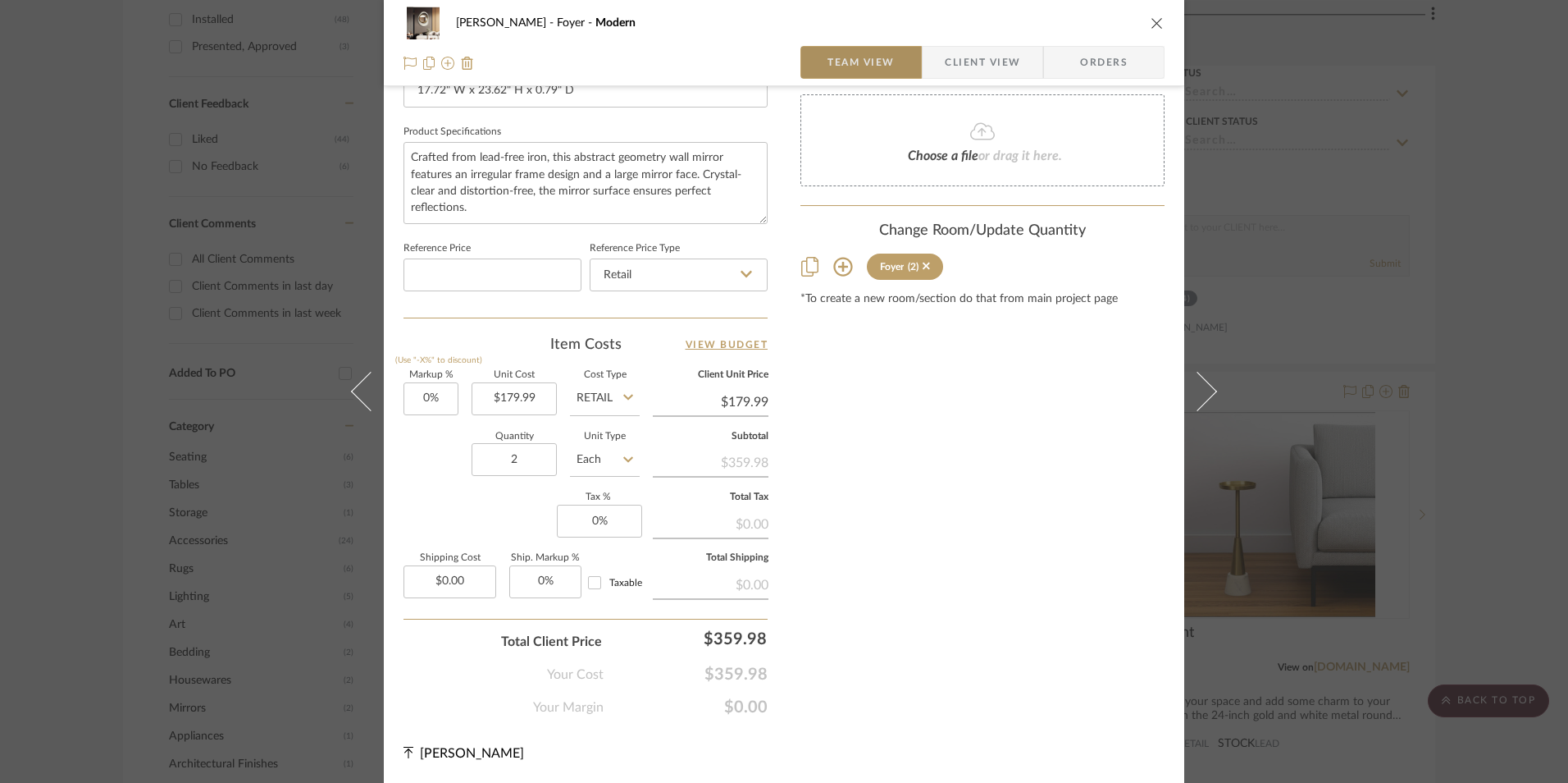
scroll to position [745, 0]
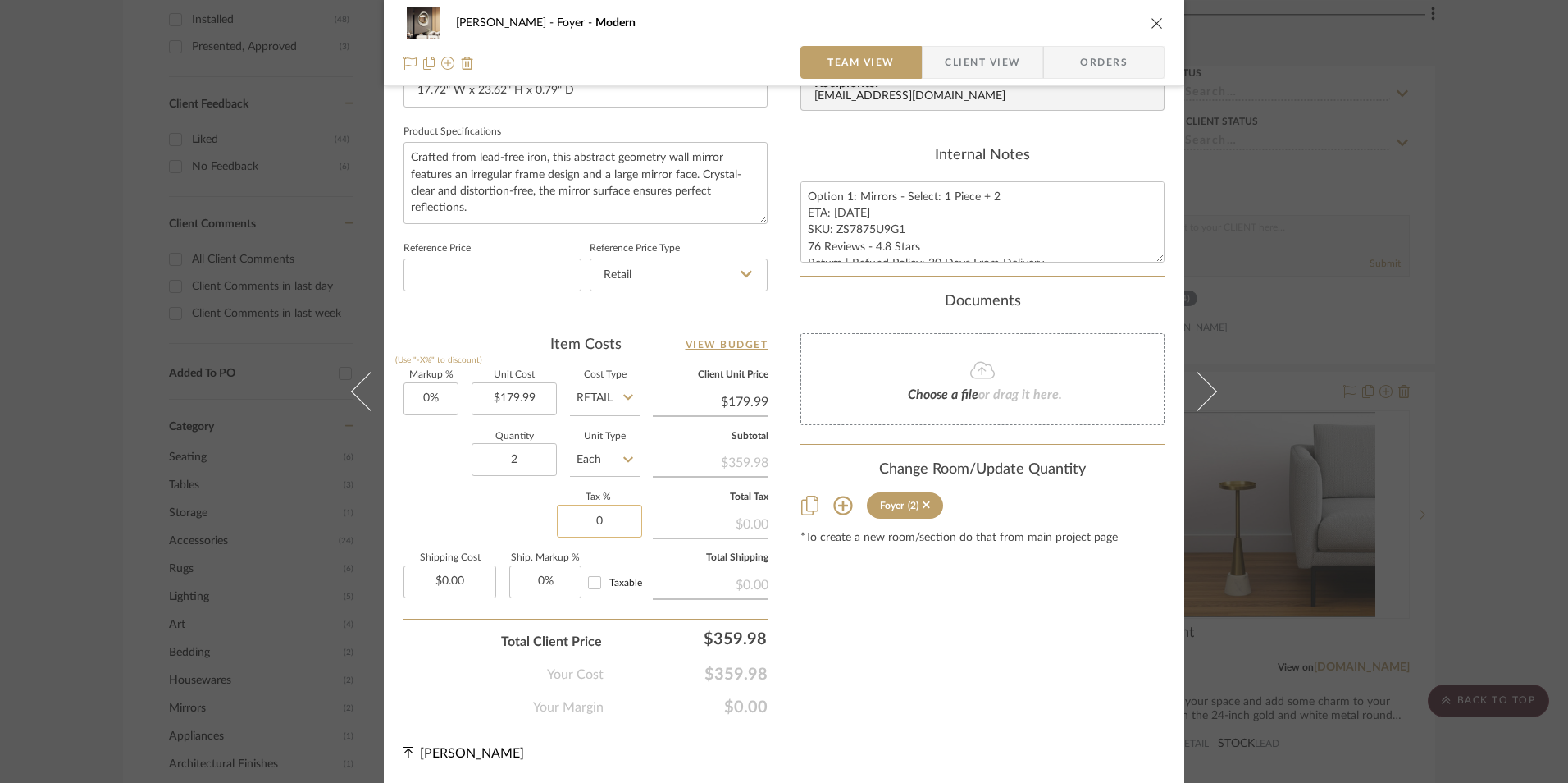
click at [620, 521] on input "0" at bounding box center [600, 521] width 86 height 33
type input "8.25%"
click at [998, 613] on div "Content here copies to Client View - confirm visibility there. Show in Client D…" at bounding box center [983, 41] width 364 height 1351
click at [607, 518] on input "8.25" at bounding box center [600, 521] width 86 height 33
type input "6.25%"
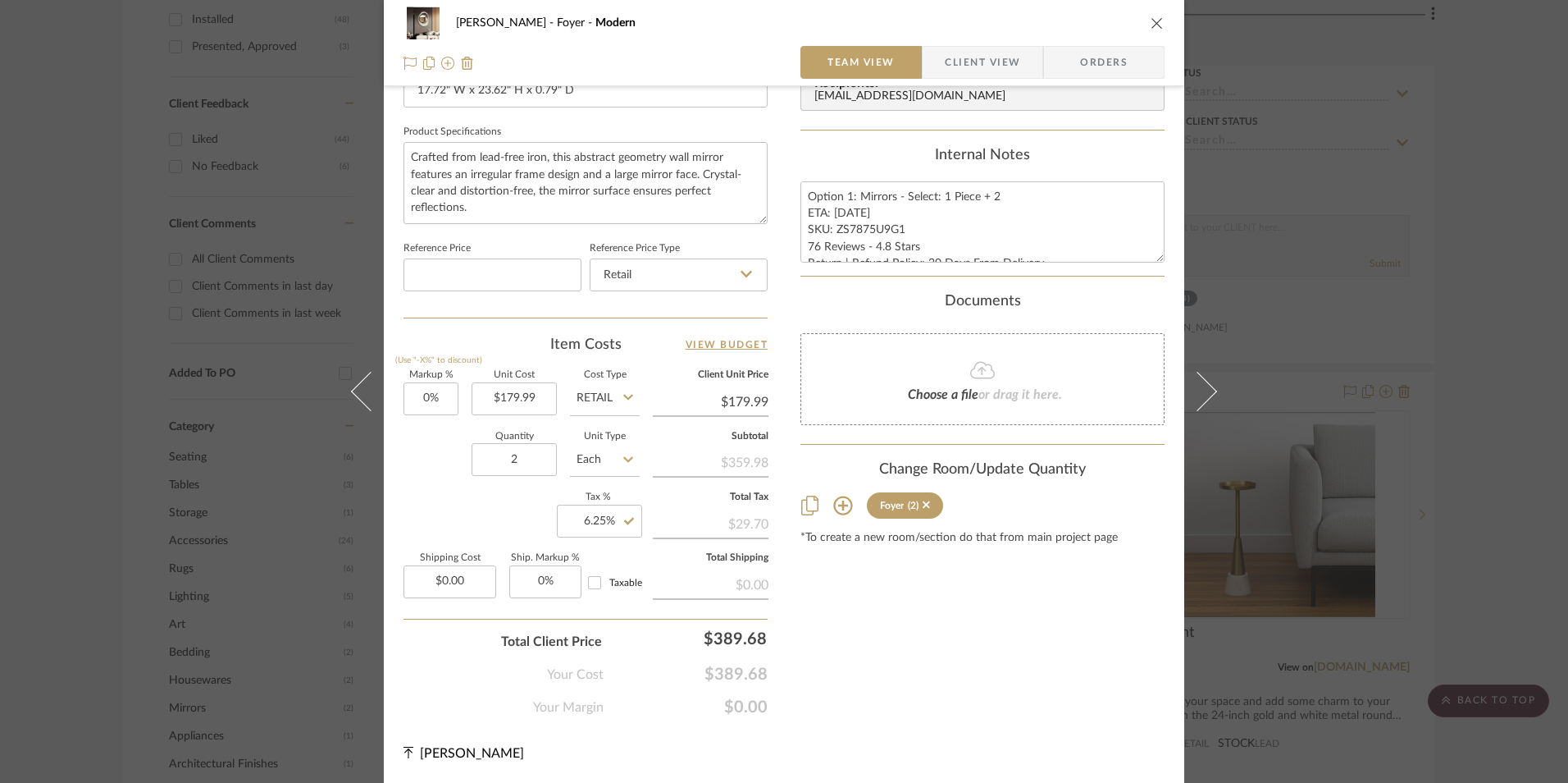
click at [870, 602] on div "Content here copies to Client View - confirm visibility there. Show in Client D…" at bounding box center [983, 41] width 364 height 1351
click at [597, 519] on input "6.25" at bounding box center [600, 521] width 86 height 33
type input "7.25%"
click at [1100, 555] on div "Content here copies to Client View - confirm visibility there. Show in Client D…" at bounding box center [983, 41] width 364 height 1351
click at [597, 517] on input "7.25" at bounding box center [600, 521] width 86 height 33
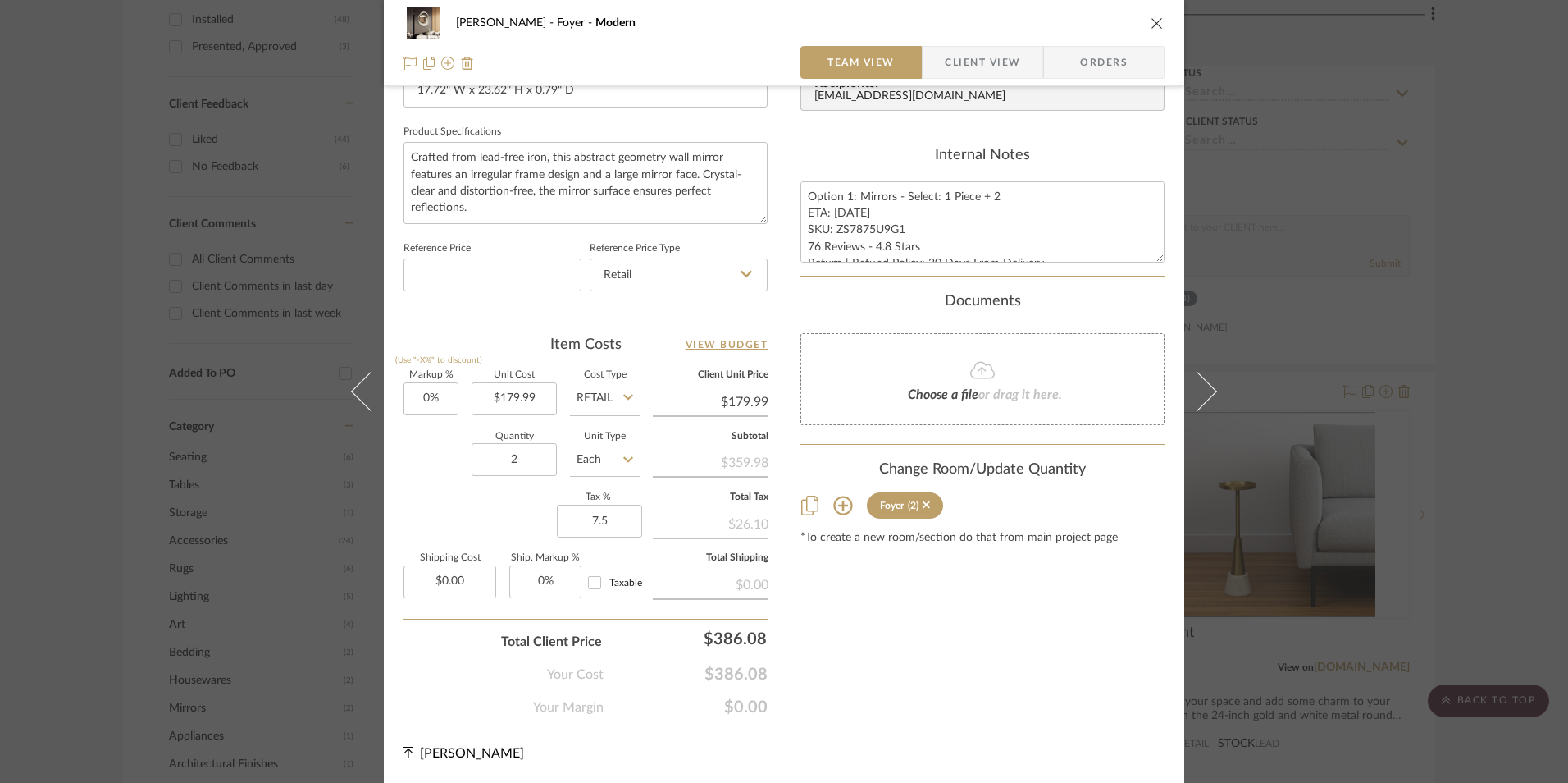
type input "7.5%"
click at [882, 600] on div "Content here copies to Client View - confirm visibility there. Show in Client D…" at bounding box center [983, 41] width 364 height 1351
click at [592, 516] on input "7.5" at bounding box center [600, 521] width 86 height 33
type input "7.3%"
click at [849, 608] on div "Content here copies to Client View - confirm visibility there. Show in Client D…" at bounding box center [983, 41] width 364 height 1351
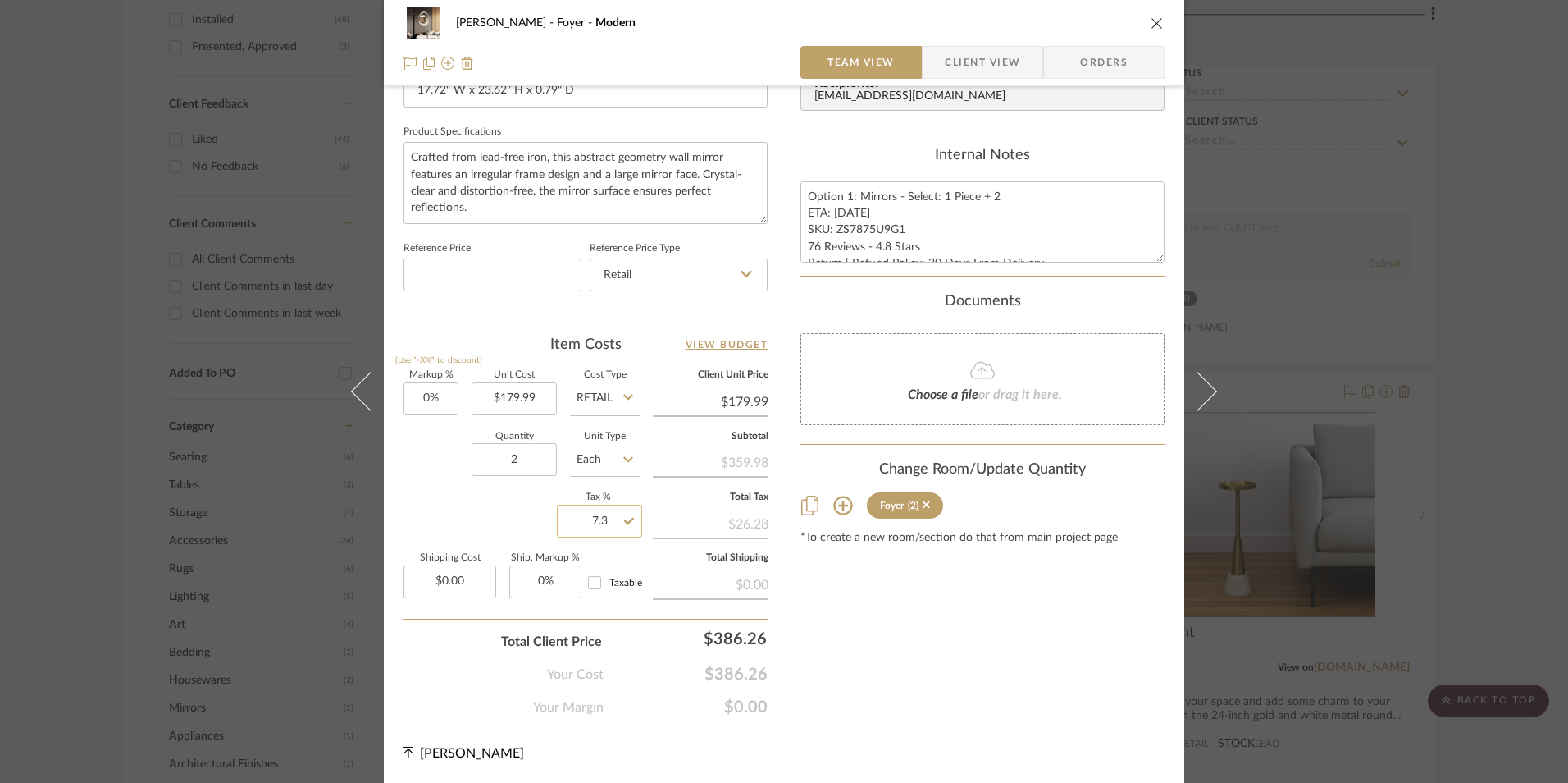
click at [590, 520] on input "7.3" at bounding box center [600, 521] width 86 height 33
type input "7.4%"
click at [755, 587] on div "$0.00" at bounding box center [710, 584] width 116 height 30
click at [599, 520] on input "7.4" at bounding box center [600, 521] width 86 height 33
type input "7.5%"
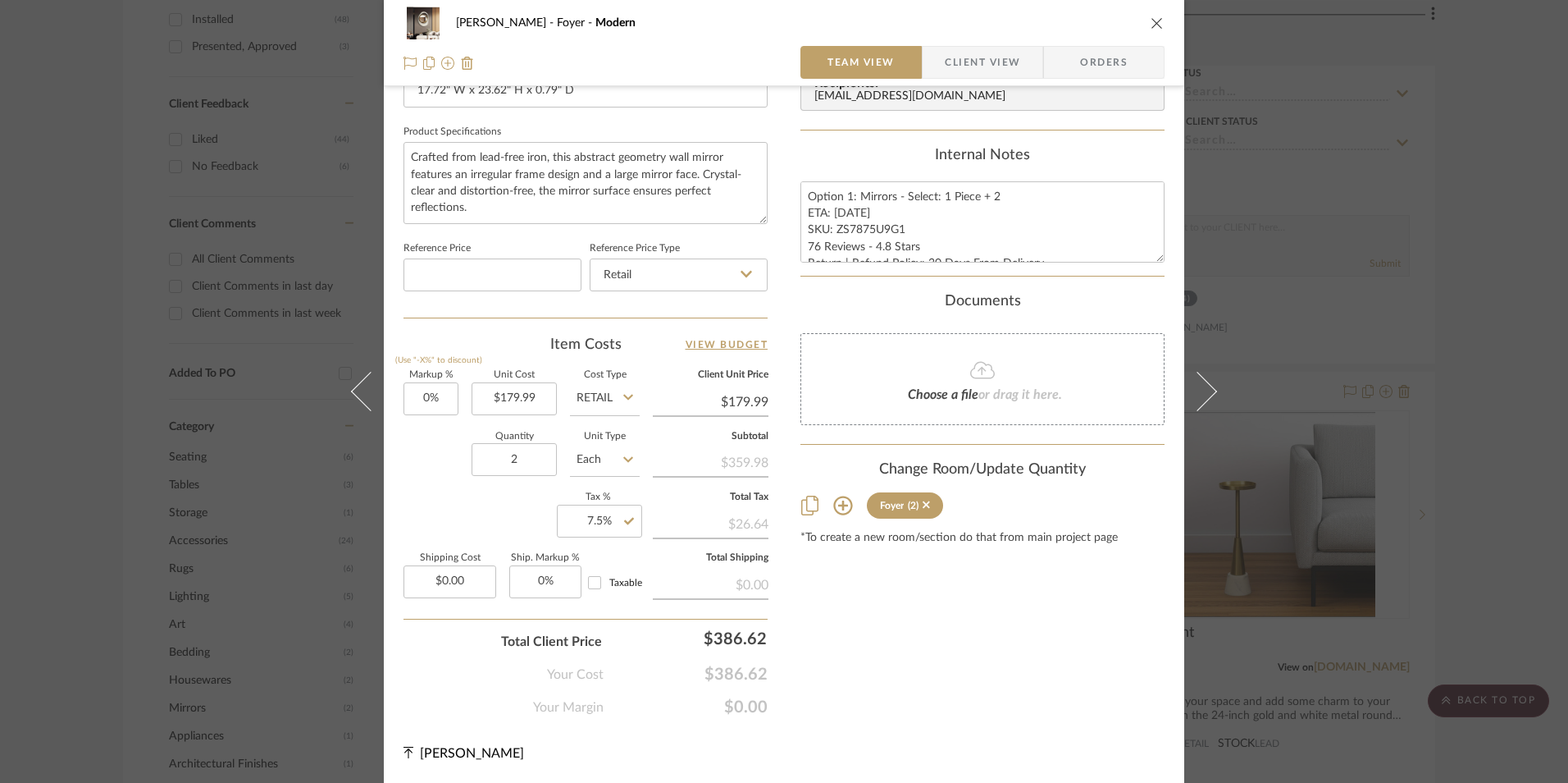
click at [894, 647] on div "Content here copies to Client View - confirm visibility there. Show in Client D…" at bounding box center [983, 41] width 364 height 1351
click at [597, 516] on input "7.5" at bounding box center [600, 521] width 86 height 33
type input "7.45%"
click at [915, 585] on div "Content here copies to Client View - confirm visibility there. Show in Client D…" at bounding box center [983, 41] width 364 height 1351
click at [1151, 20] on icon "close" at bounding box center [1158, 23] width 13 height 13
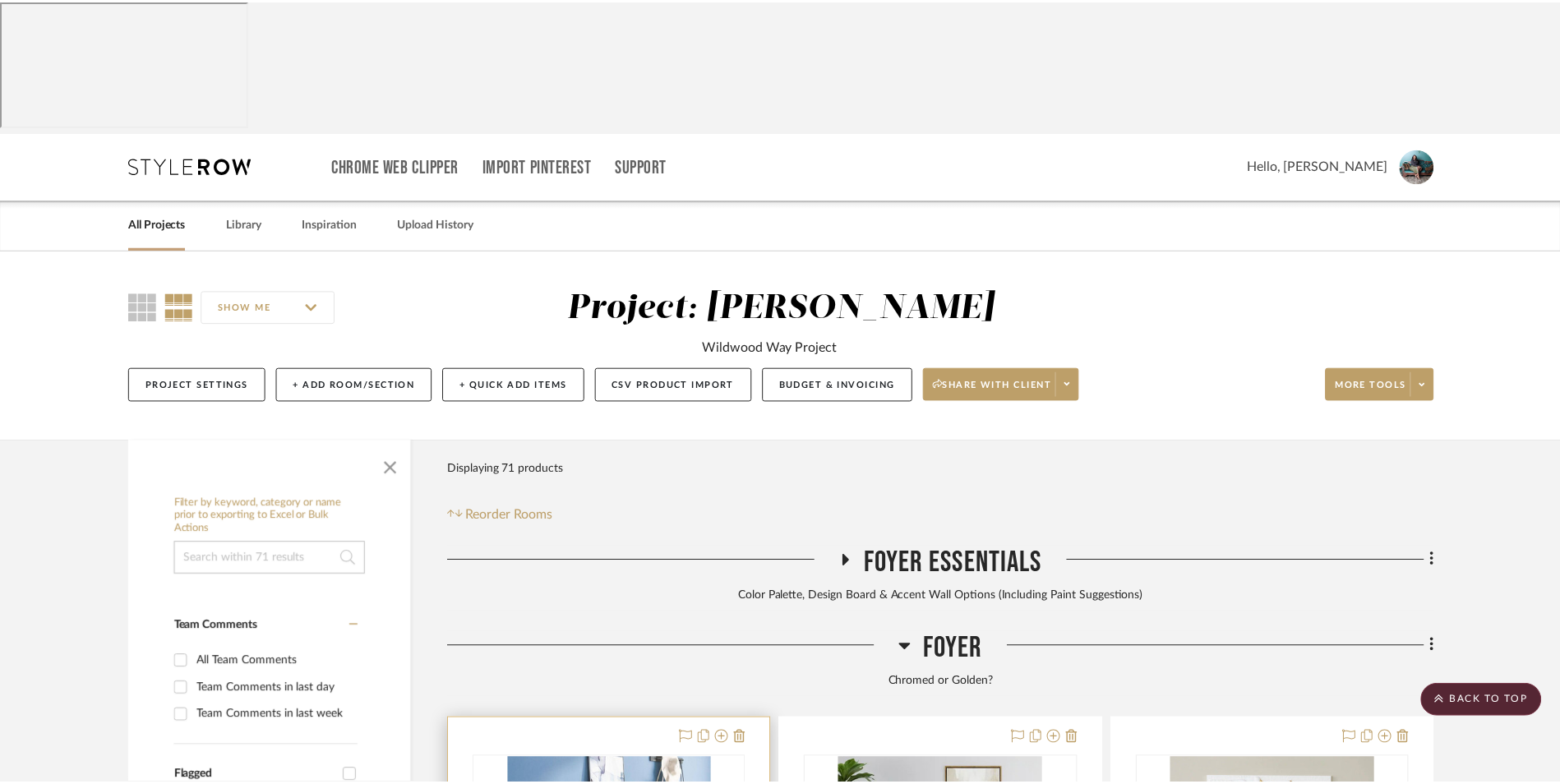
scroll to position [1075, 0]
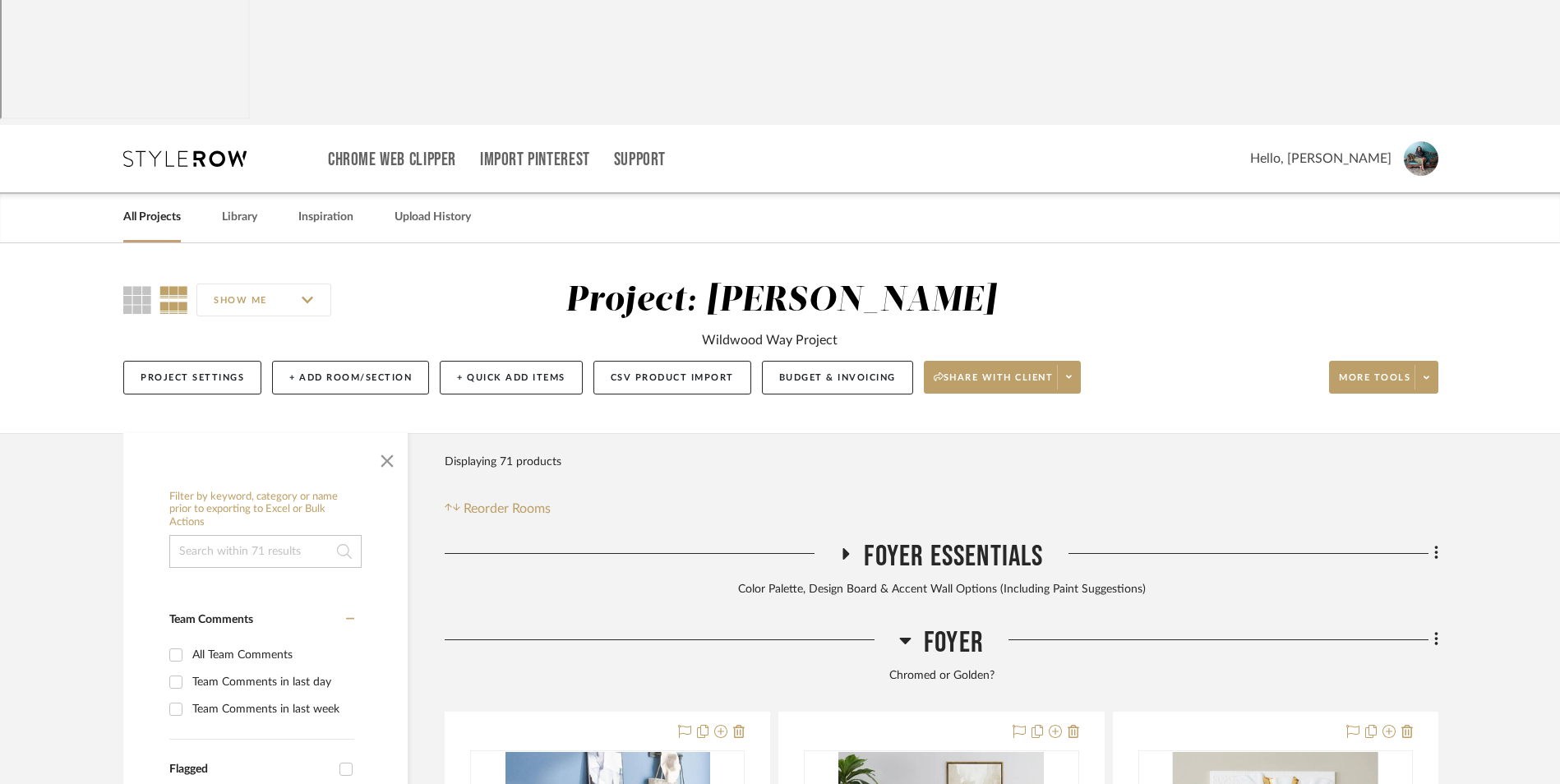
click at [1437, 361] on sr-dropdown-button "More tools" at bounding box center [1383, 377] width 109 height 33
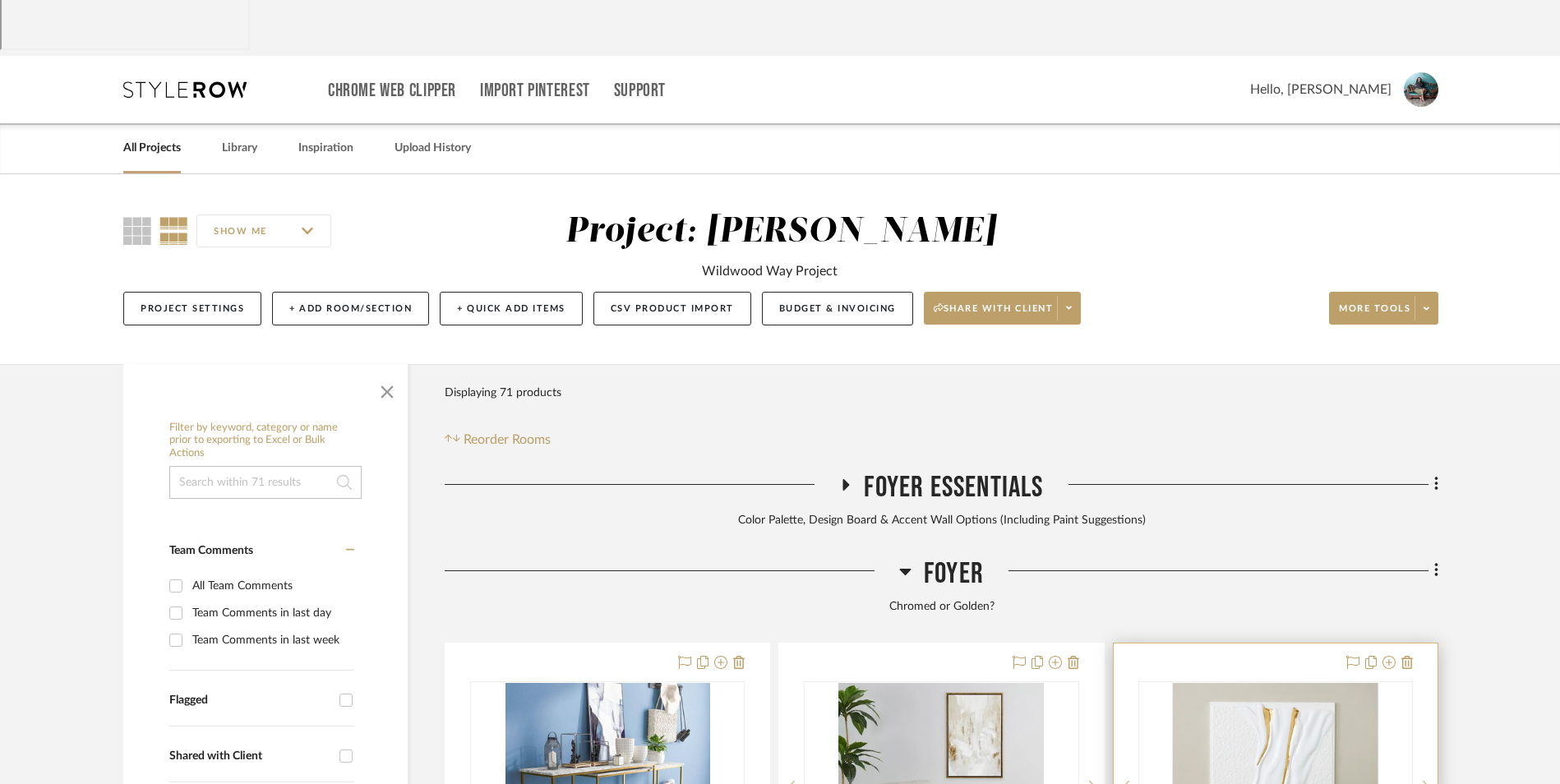
scroll to position [172, 0]
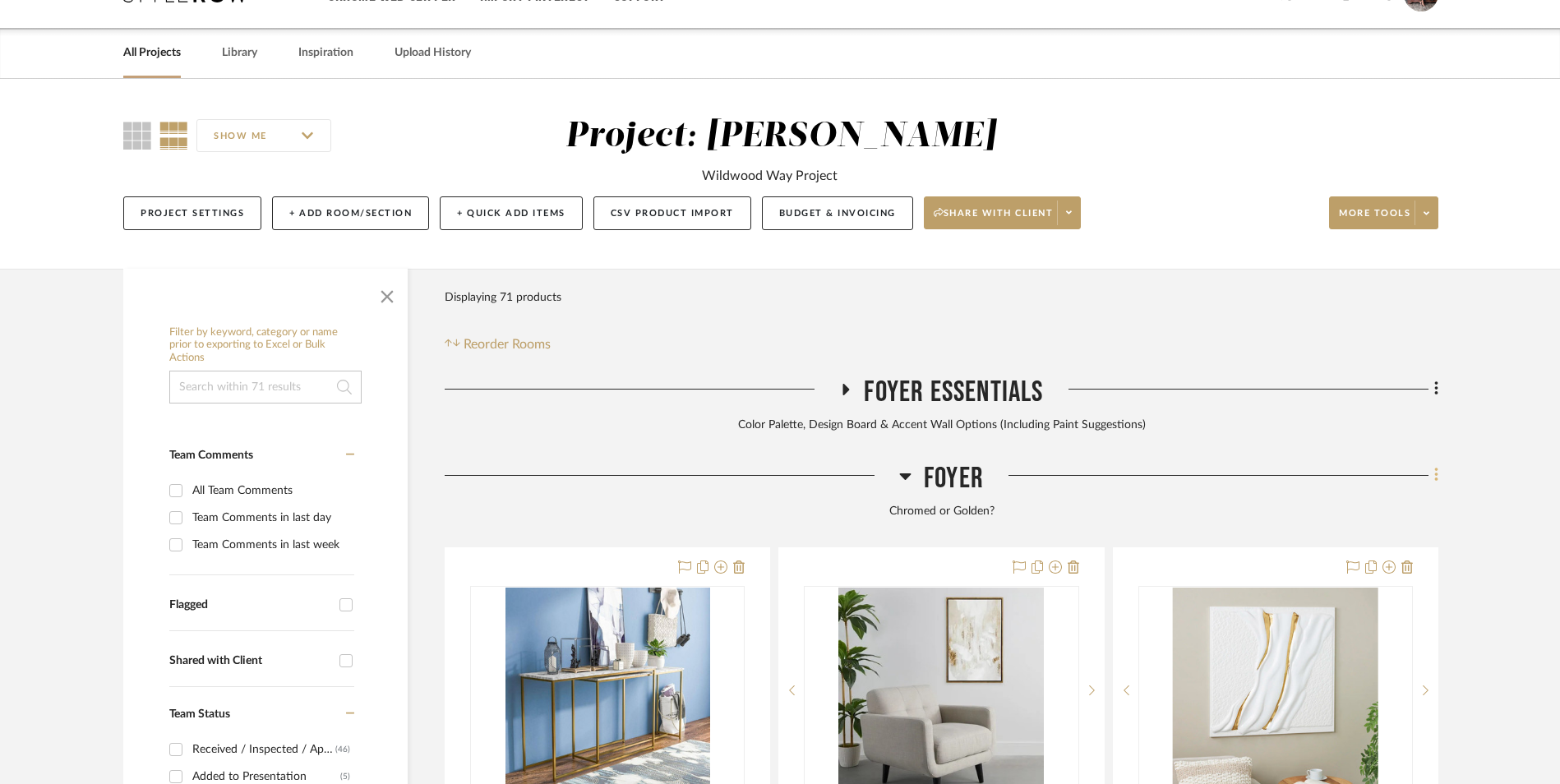
click at [1436, 466] on icon at bounding box center [1437, 474] width 5 height 18
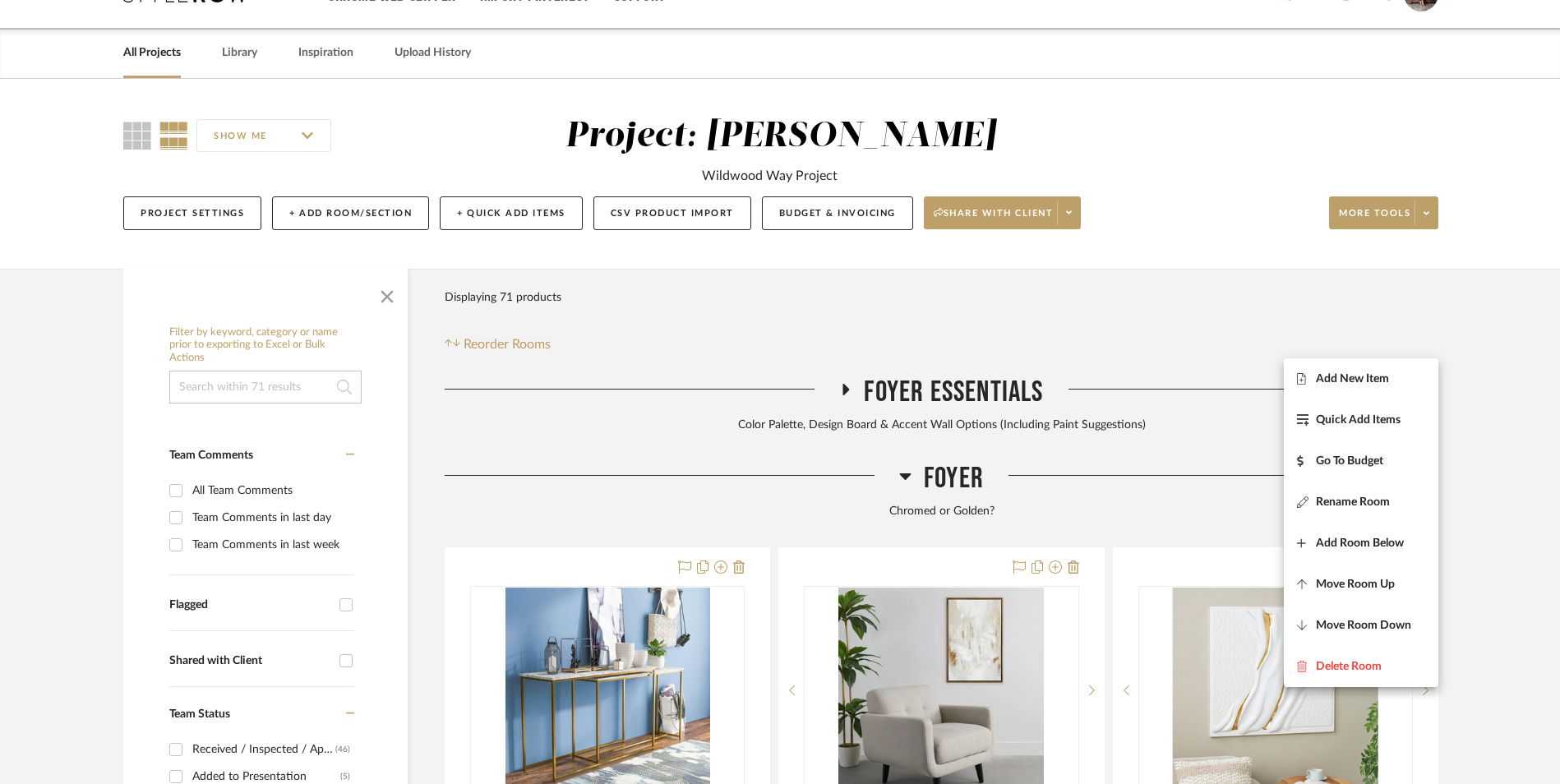
click at [1401, 375] on span "Add New Item" at bounding box center [1361, 378] width 128 height 14
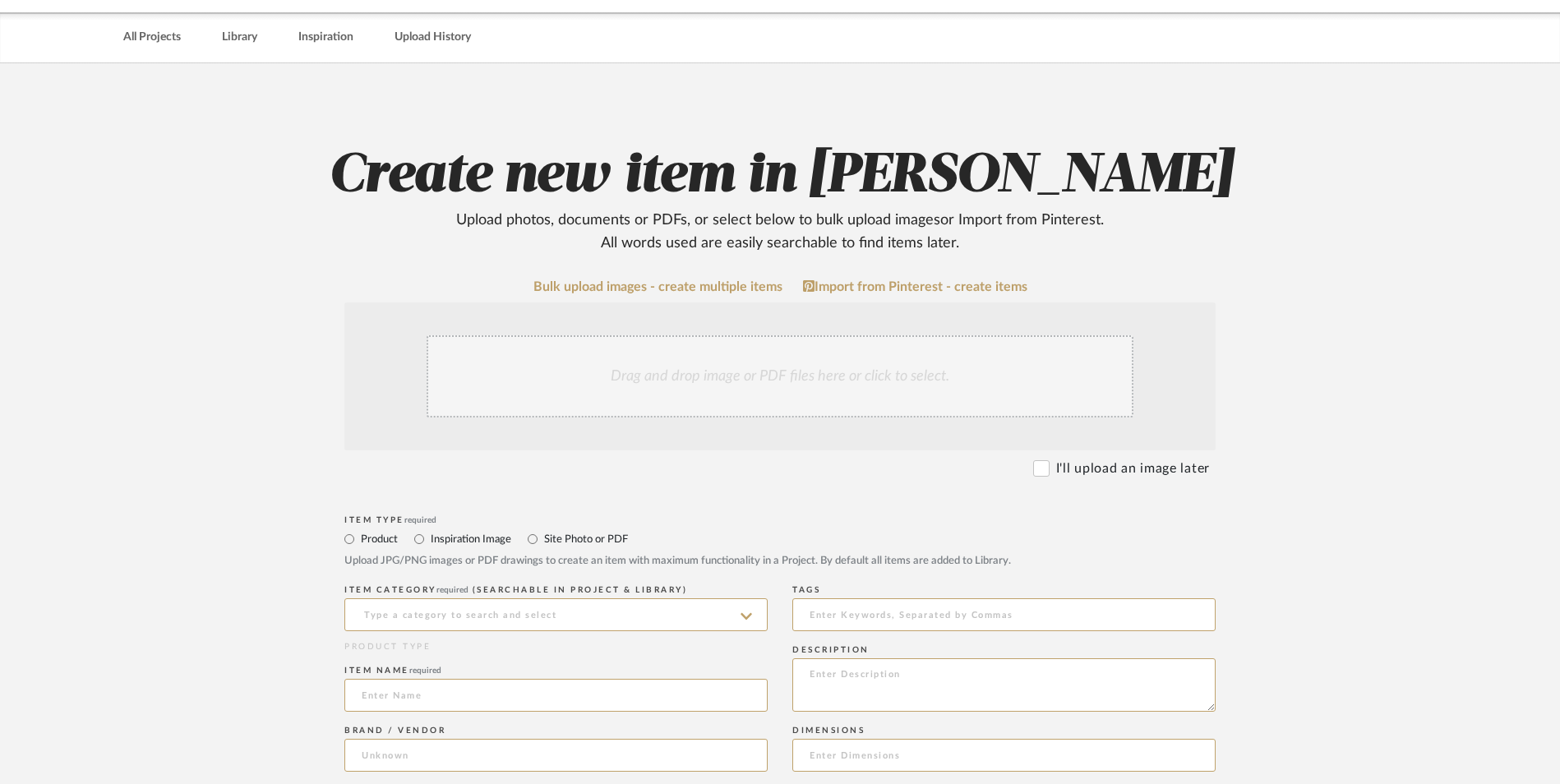
scroll to position [493, 0]
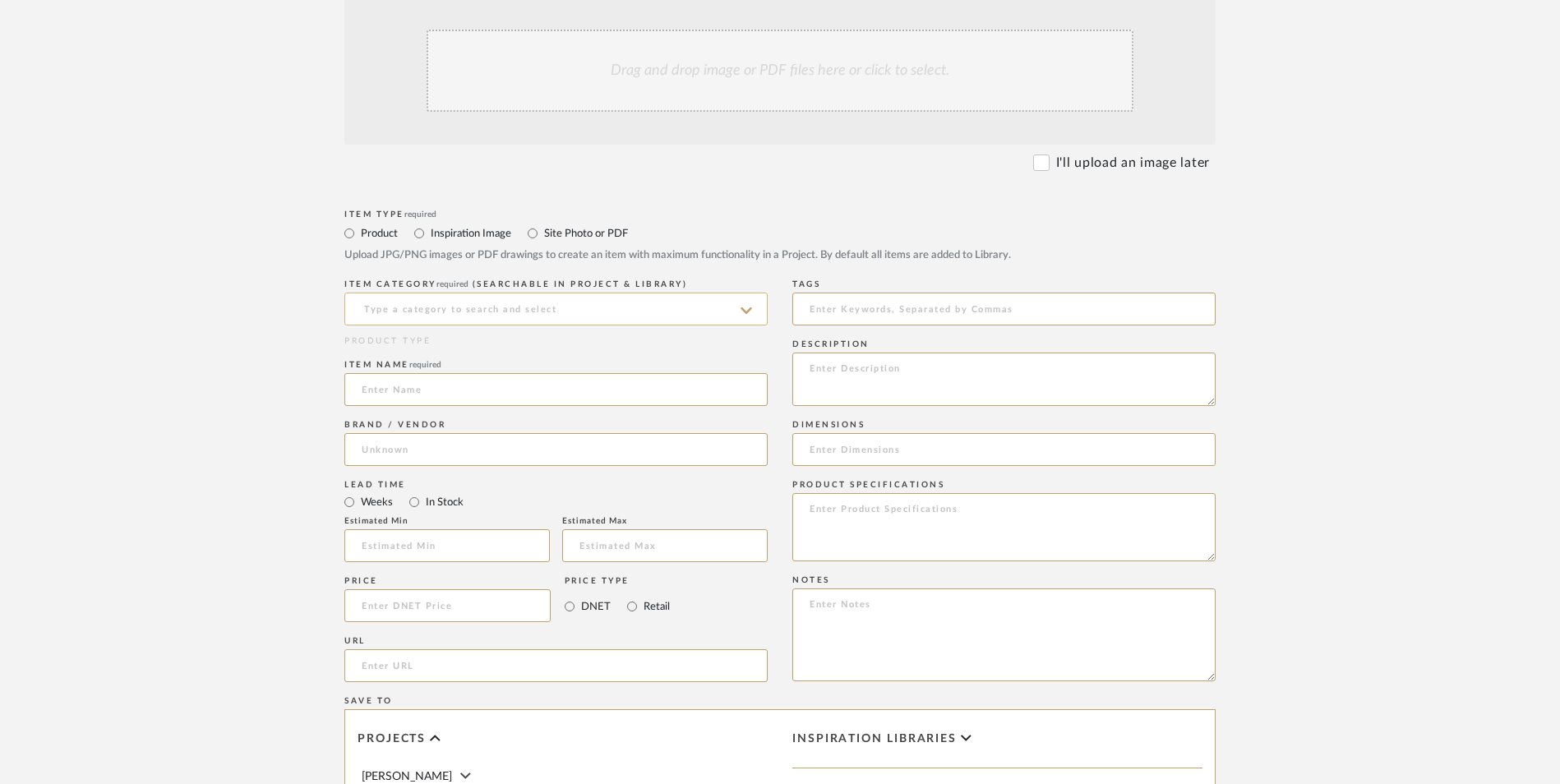
click at [453, 292] on input at bounding box center [556, 309] width 424 height 33
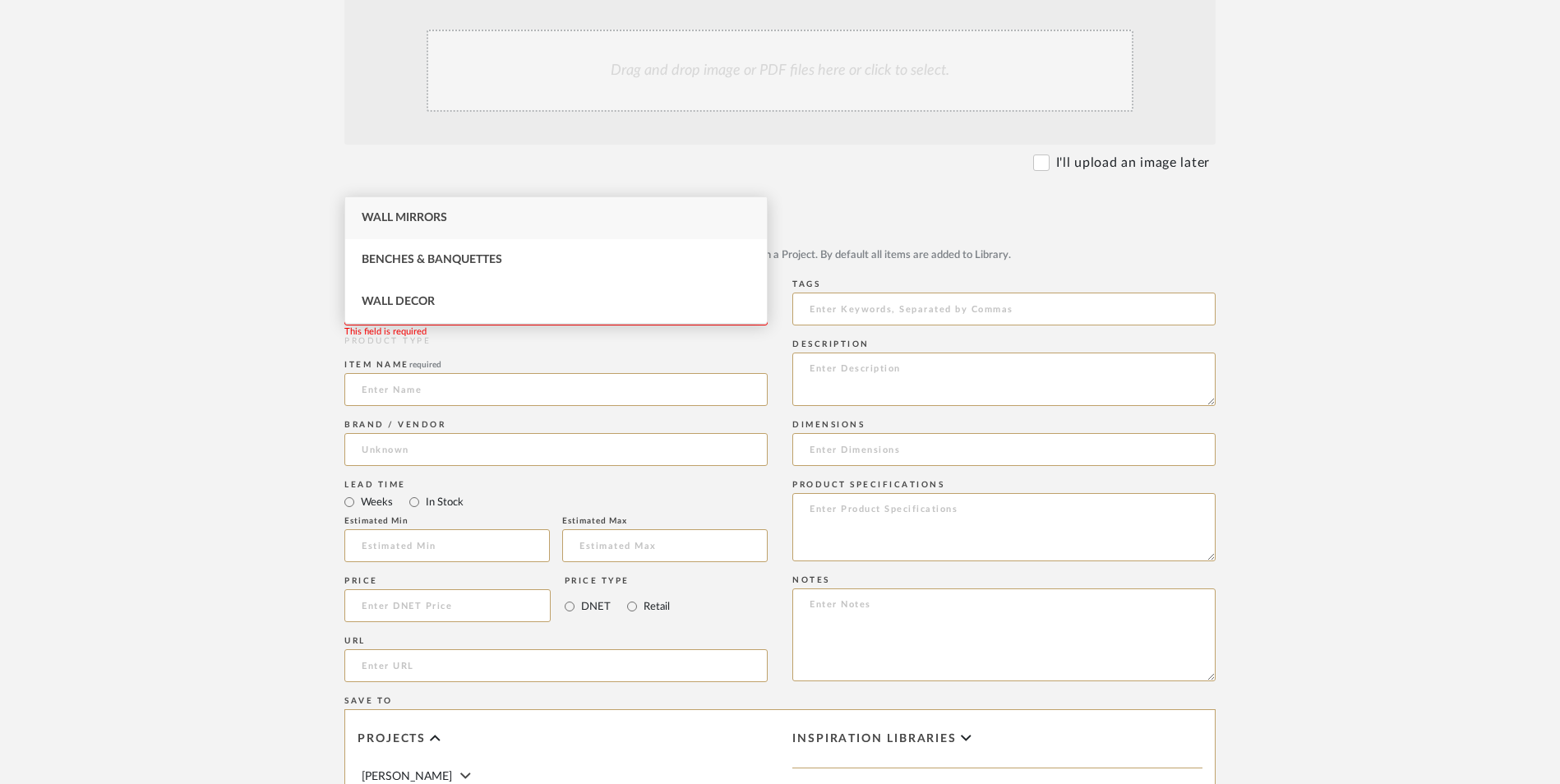
click at [436, 216] on span "Wall Mirrors" at bounding box center [404, 218] width 86 height 12
type input "Wall Mirrors"
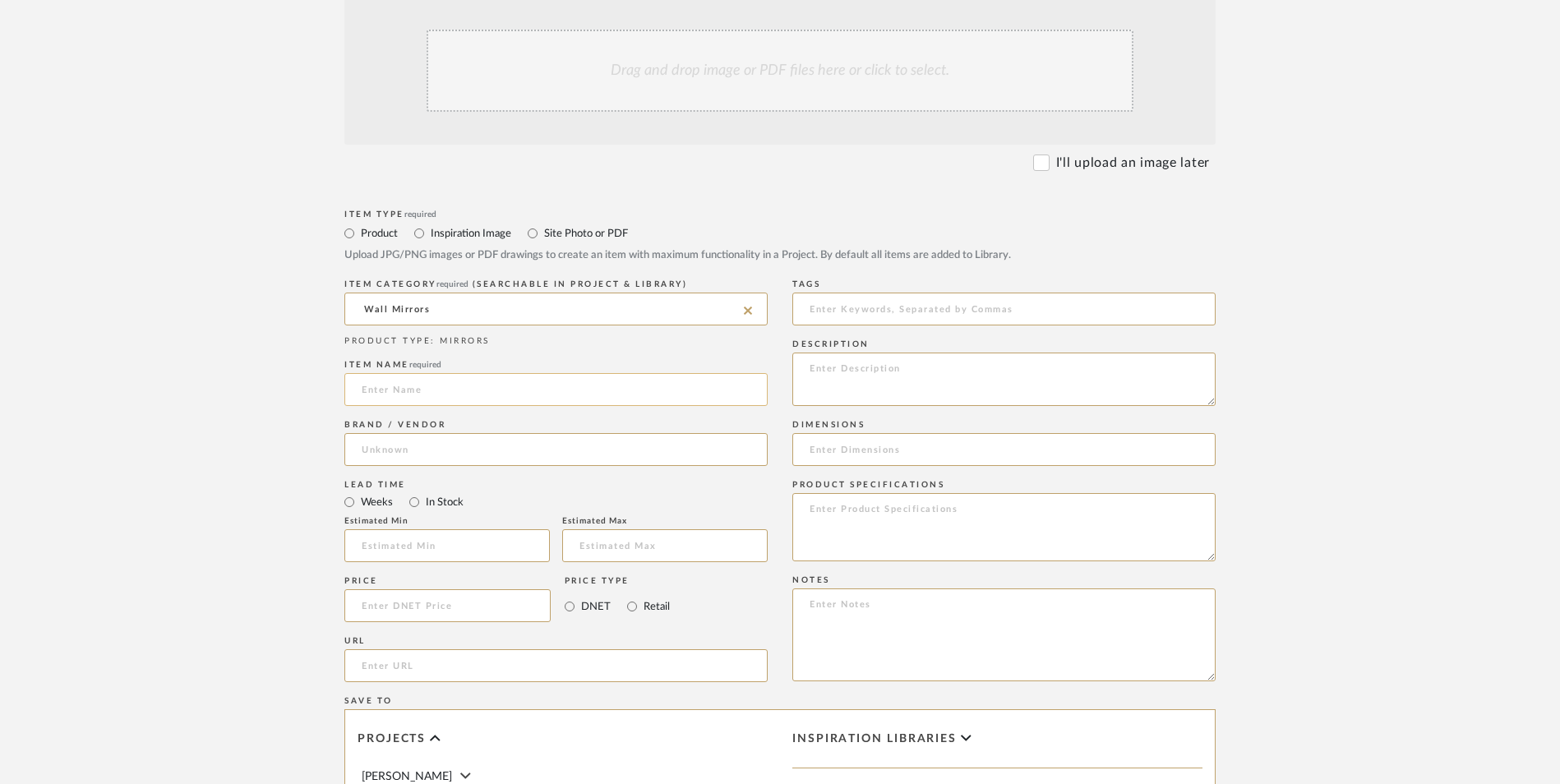
click at [412, 373] on input at bounding box center [556, 390] width 424 height 33
type input "[PERSON_NAME]"
click at [394, 433] on input at bounding box center [556, 449] width 424 height 33
type input "Target"
click at [398, 358] on span "Target" at bounding box center [392, 360] width 33 height 14
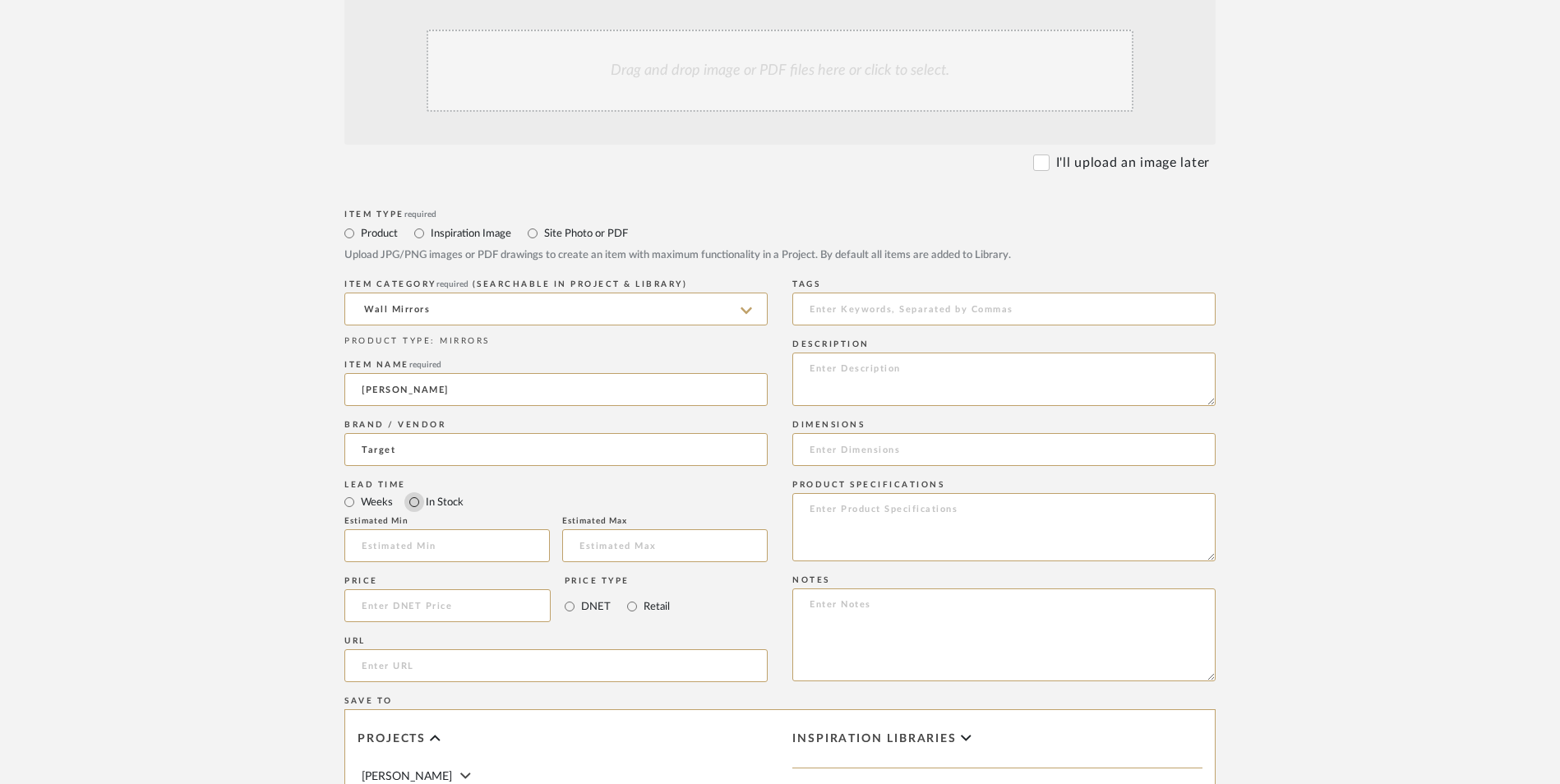
drag, startPoint x: 410, startPoint y: 372, endPoint x: 592, endPoint y: 448, distance: 197.2
click at [410, 492] on input "In Stock" at bounding box center [414, 501] width 19 height 19
radio input "true"
drag, startPoint x: 629, startPoint y: 472, endPoint x: 519, endPoint y: 474, distance: 110.0
click at [631, 597] on input "Retail" at bounding box center [632, 607] width 19 height 19
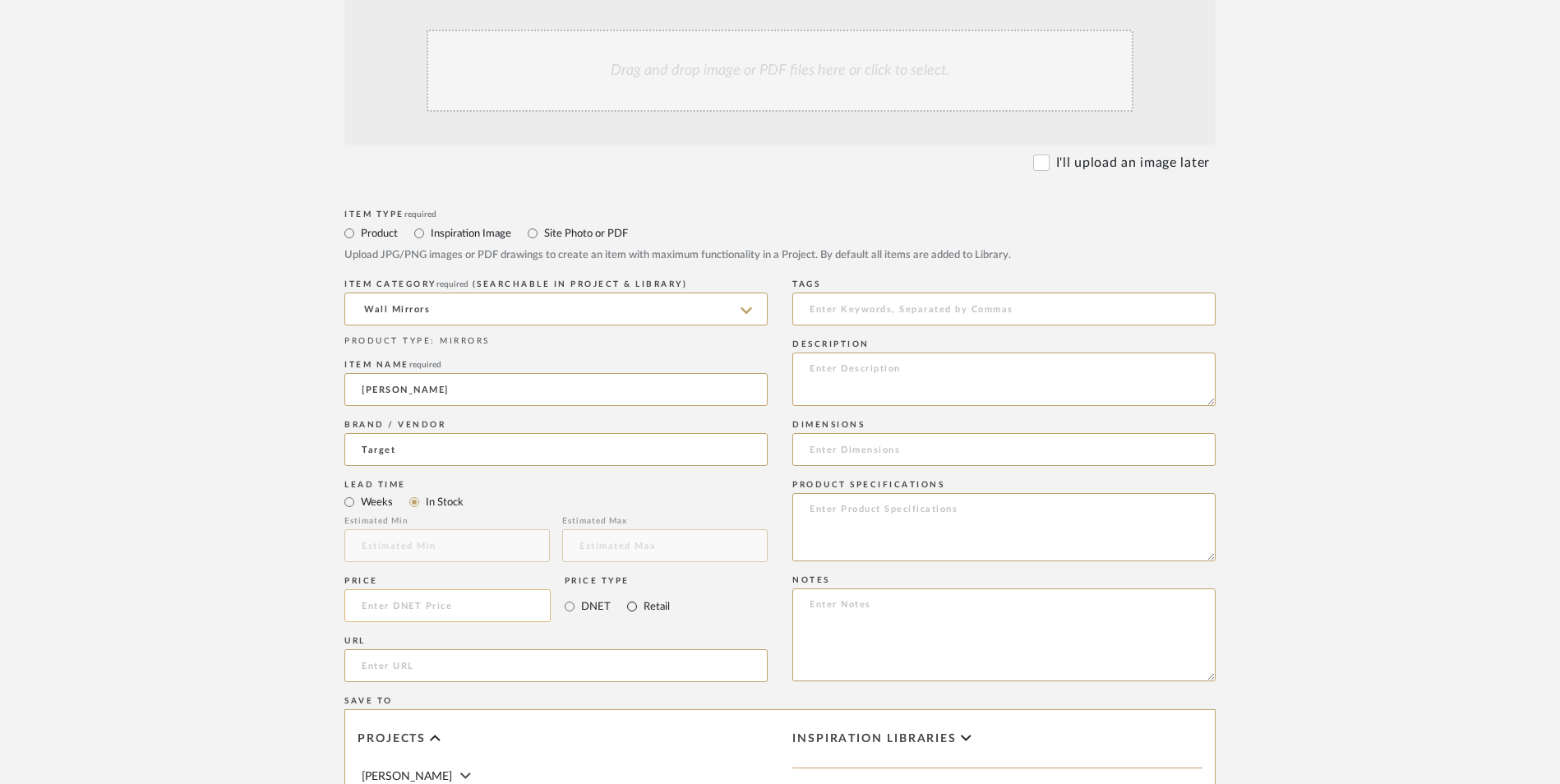
radio input "true"
click at [507, 589] on input at bounding box center [448, 606] width 206 height 33
type input "$179.00"
click at [480, 649] on input "url" at bounding box center [556, 665] width 424 height 33
paste input "[URL][DOMAIN_NAME]"
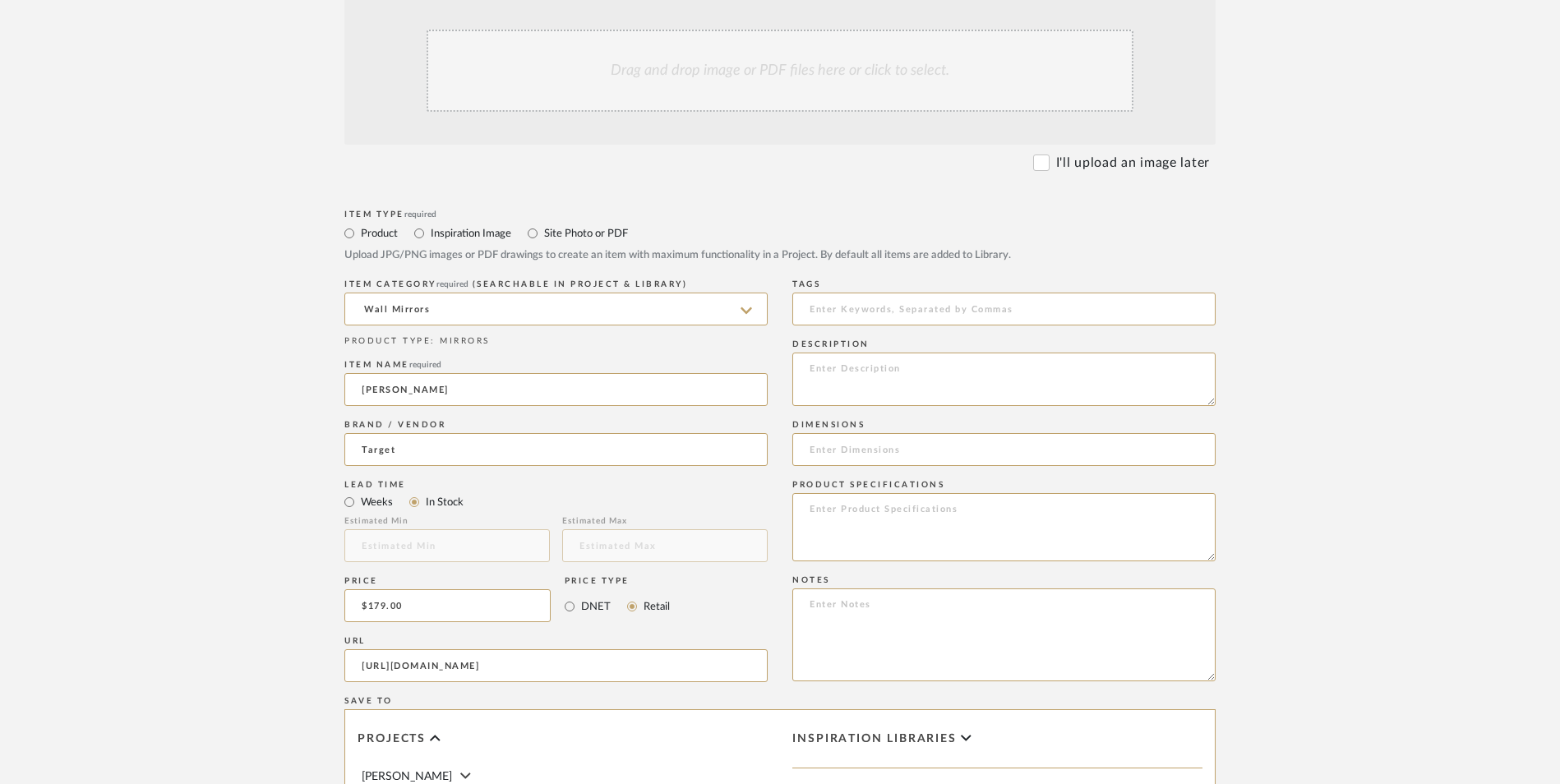
scroll to position [0, 281]
type input "[URL][DOMAIN_NAME]"
click at [200, 399] on upload-items "Create new item in [PERSON_NAME] Upload photos, documents or PDFs, or select be…" at bounding box center [780, 482] width 1560 height 1448
click at [461, 589] on input "179.00" at bounding box center [448, 606] width 206 height 33
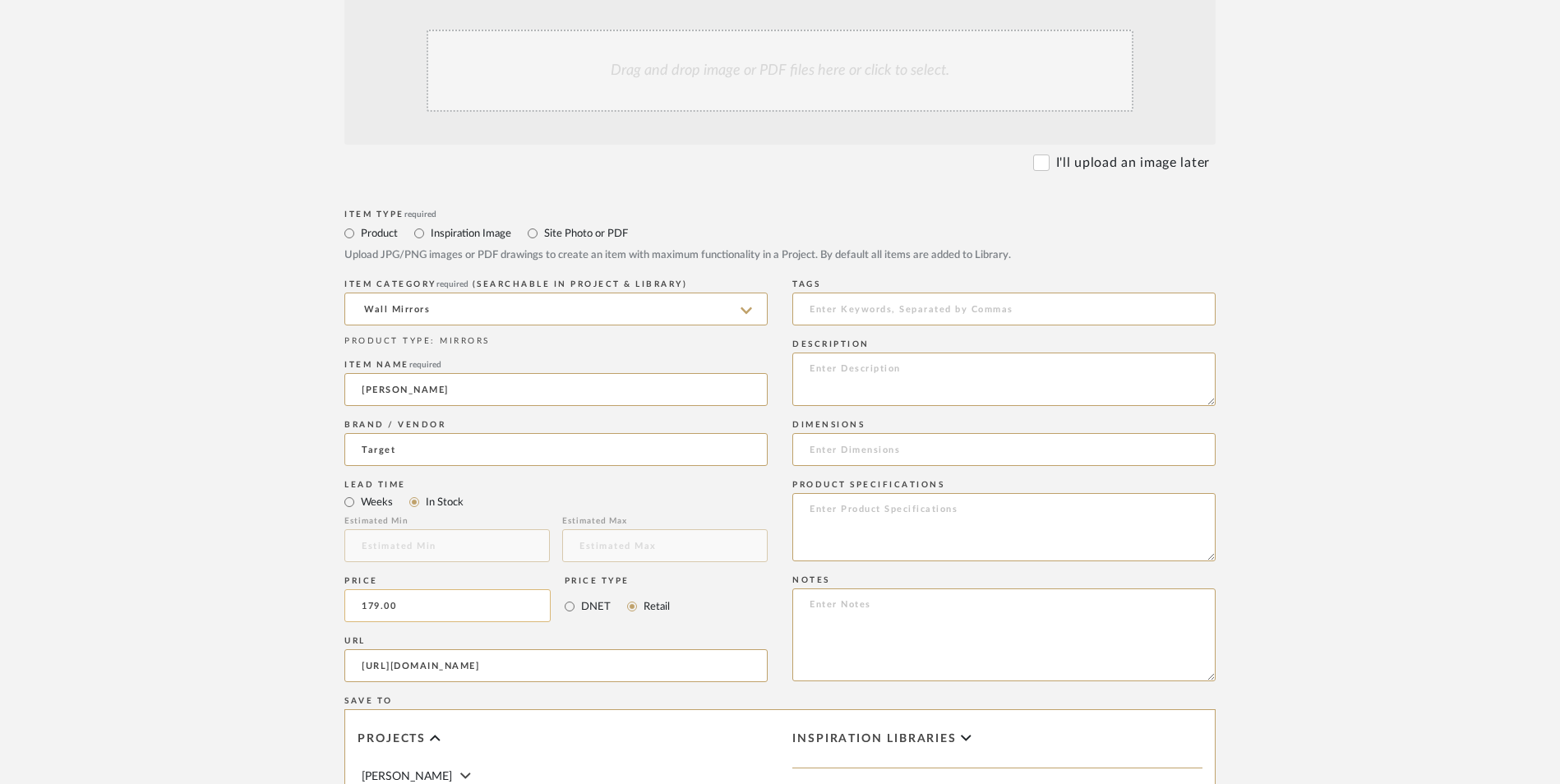
type input "9"
type input "$190.79"
click at [195, 447] on upload-items "Create new item in [PERSON_NAME] Upload photos, documents or PDFs, or select be…" at bounding box center [780, 482] width 1560 height 1448
click at [855, 588] on textarea at bounding box center [1003, 635] width 424 height 93
paste textarea "Option 1: ETA: SKU: Reviews - Stars Return | Refund Policy:"
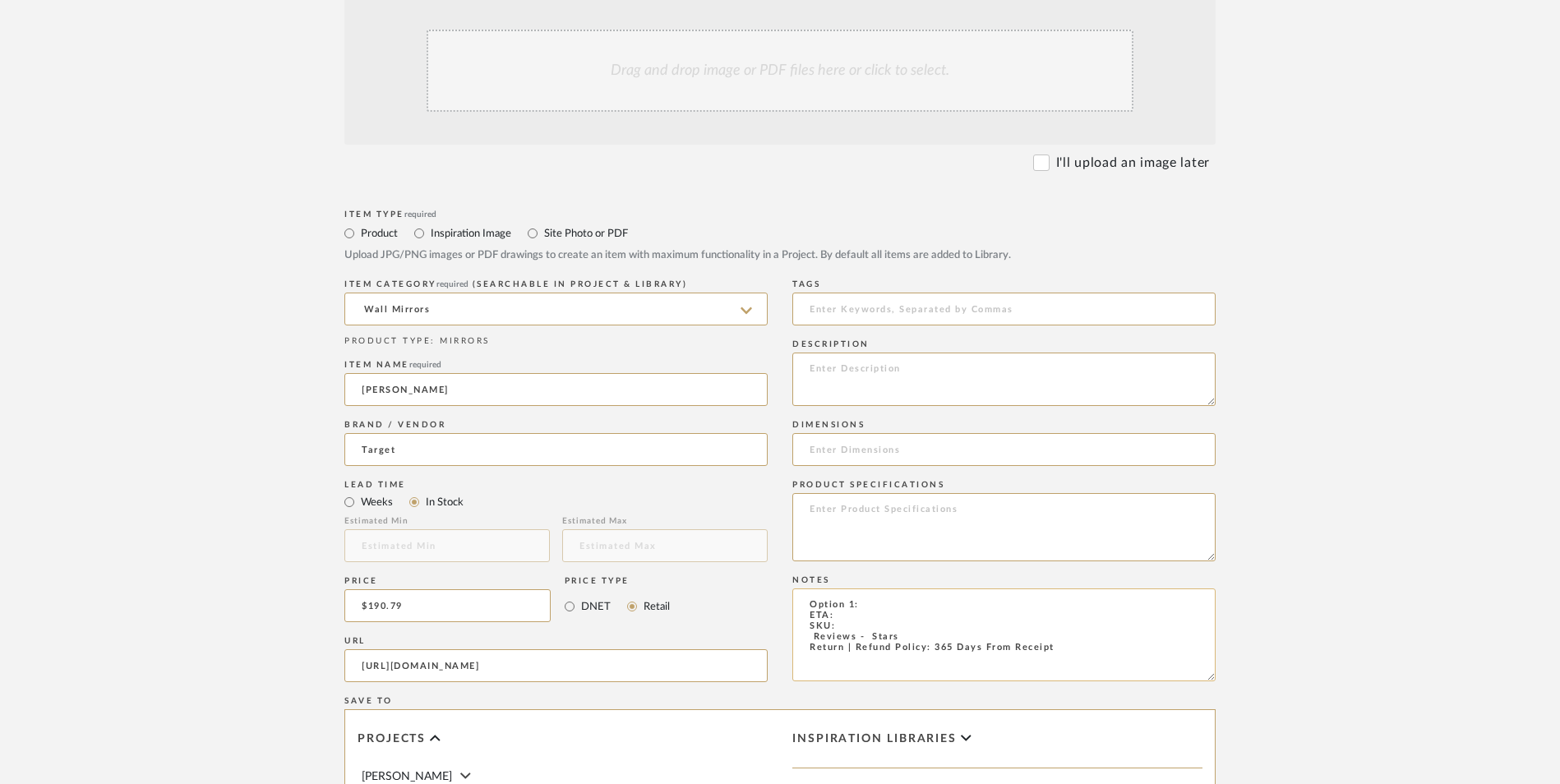
click at [864, 588] on textarea "Option 1: ETA: SKU: Reviews - Stars Return | Refund Policy: 365 Days From Recei…" at bounding box center [1003, 635] width 424 height 93
click at [847, 588] on textarea "Option 1: Mirrors - Select: Gold (Set of 3) ETA: SKU: Reviews - Stars Return | …" at bounding box center [1003, 635] width 424 height 93
drag, startPoint x: 899, startPoint y: 501, endPoint x: 799, endPoint y: 502, distance: 100.0
click at [799, 588] on textarea "Option 1: Mirrors - Select: Gold (Set of 3) ETA: [DATE] SKU: Reviews - Stars Re…" at bounding box center [1003, 635] width 424 height 93
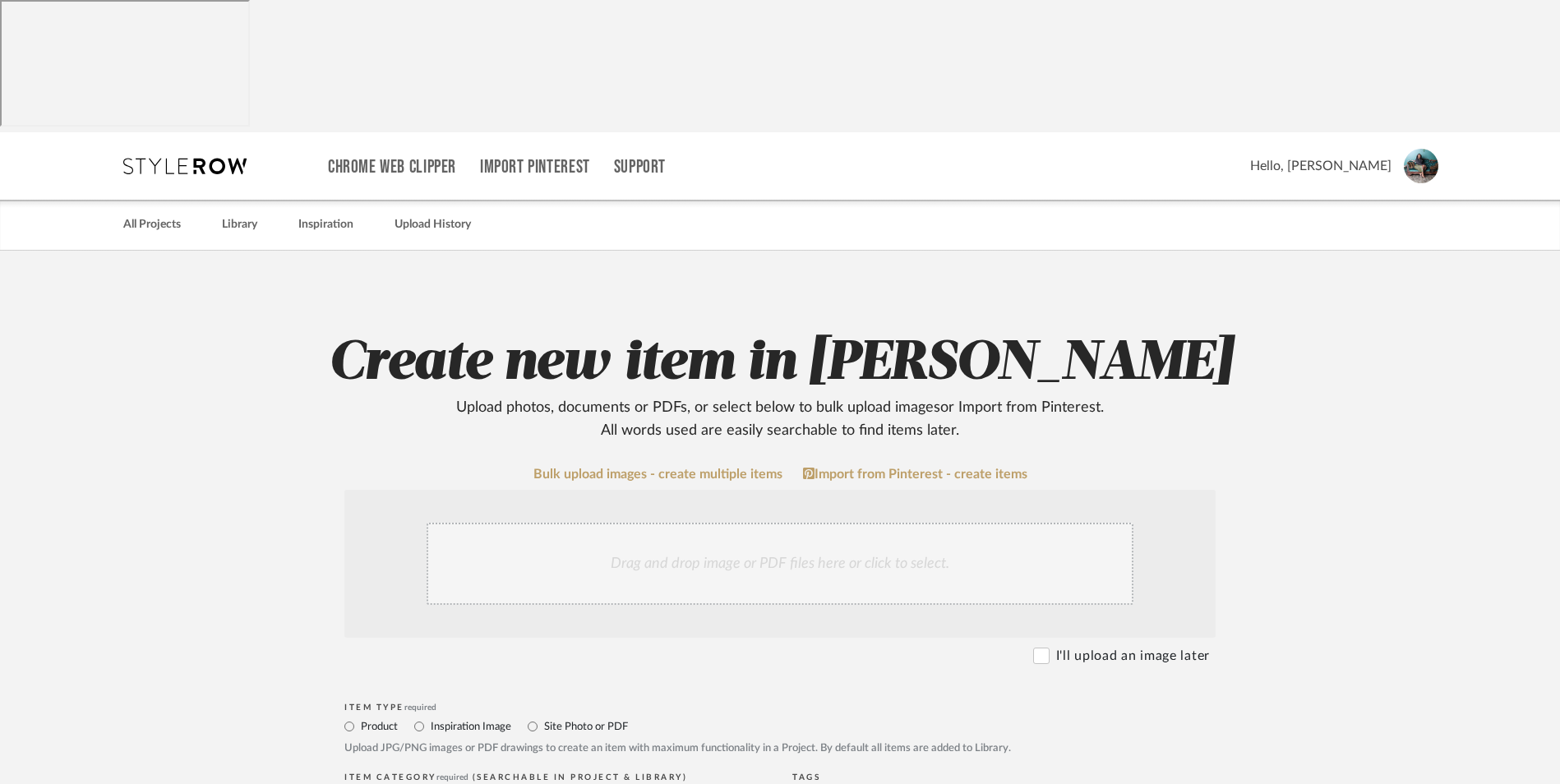
type textarea "Option 1: Mirrors - Select: Gold (Set of 3) ETA: [DATE] SKU: Return | Refund Po…"
click at [677, 523] on div "Drag and drop image or PDF files here or click to select." at bounding box center [780, 563] width 707 height 82
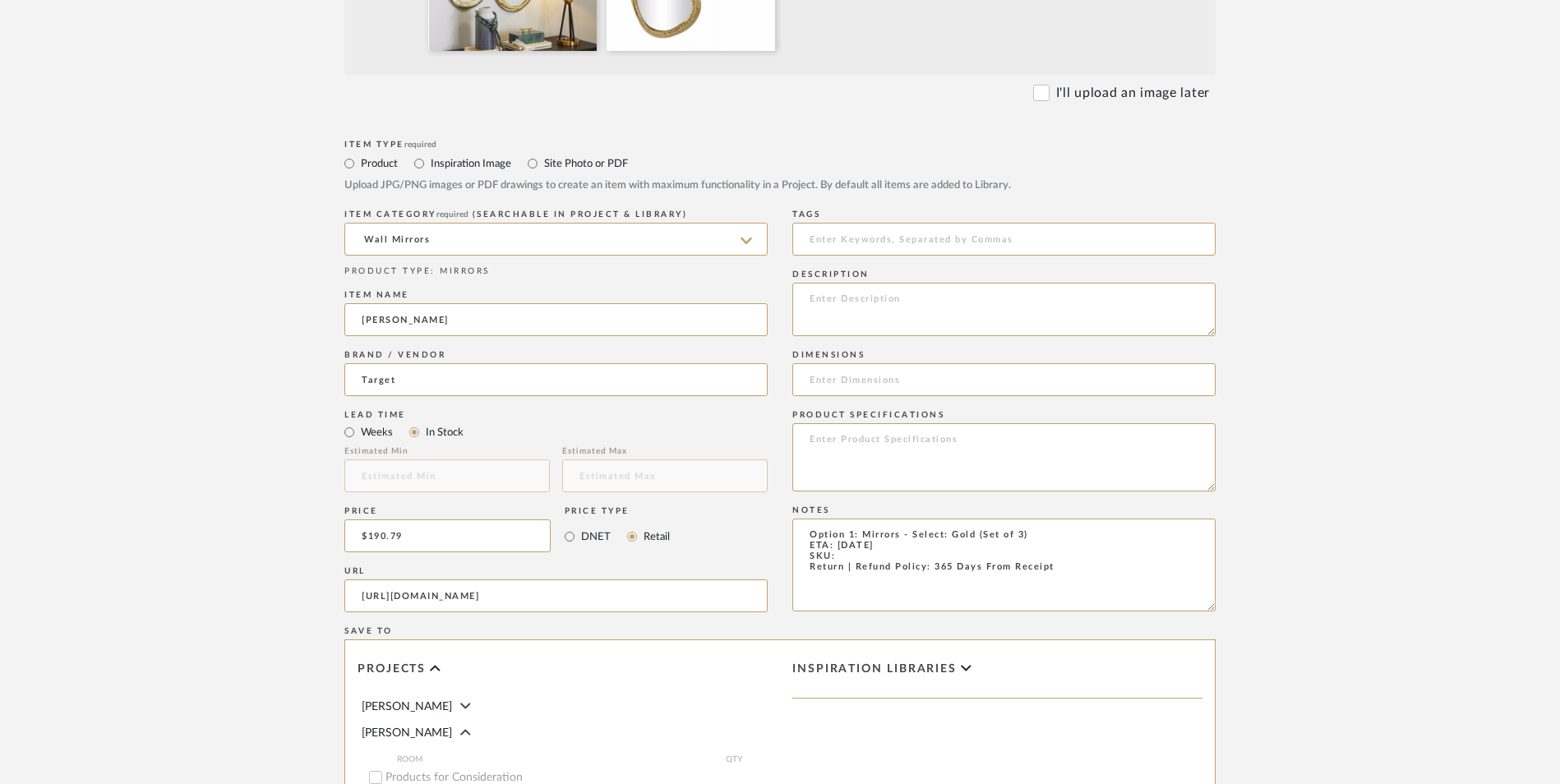
scroll to position [740, 0]
click at [859, 362] on input at bounding box center [1003, 378] width 424 height 33
type input "D"
type input "M"
type input "Mirrors Are Different Sizes"
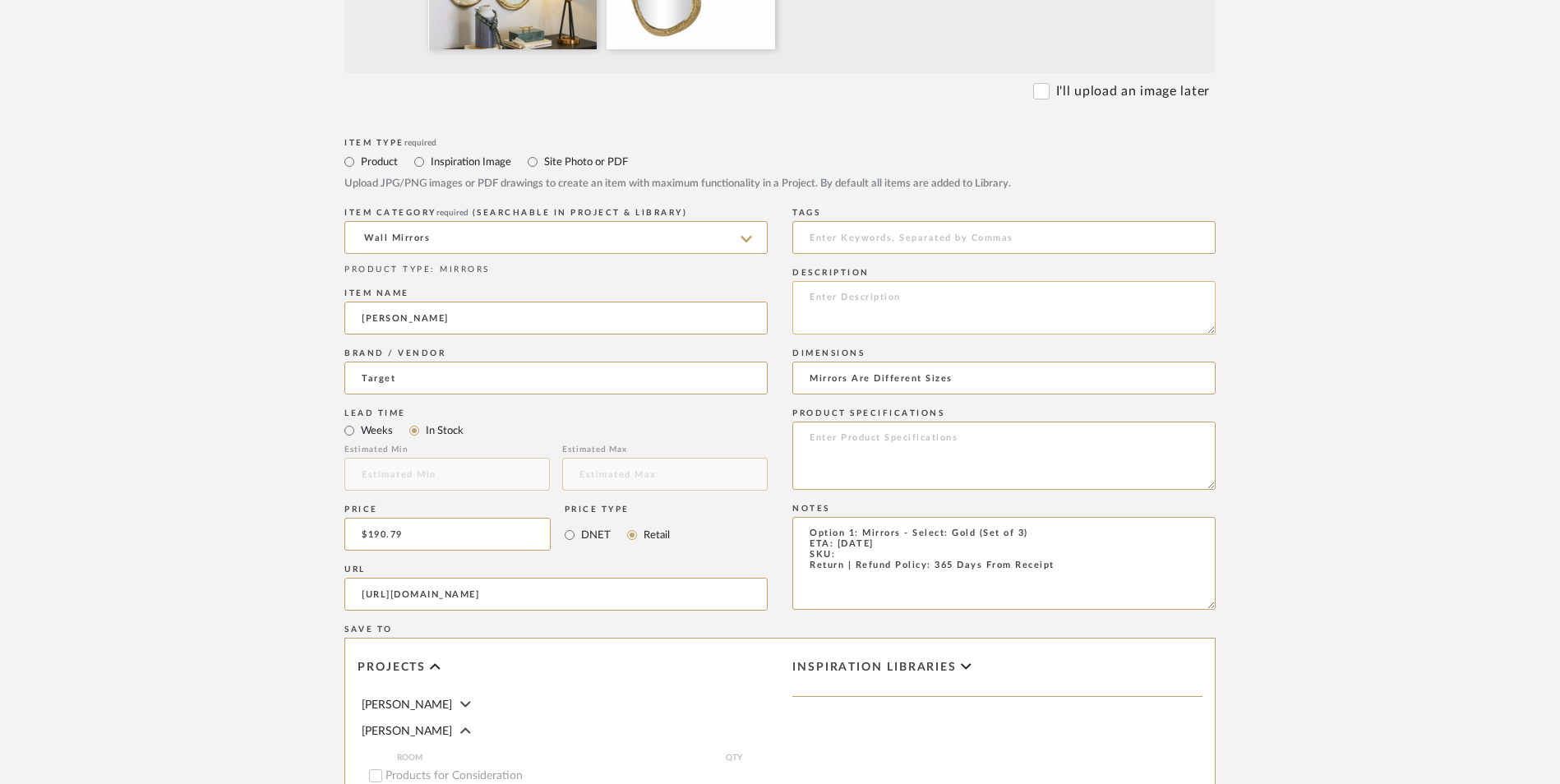
click at [894, 281] on textarea at bounding box center [1003, 307] width 424 height 53
paste textarea "Wall mirrors offer a reflective property that helps naturally brighten up any r…"
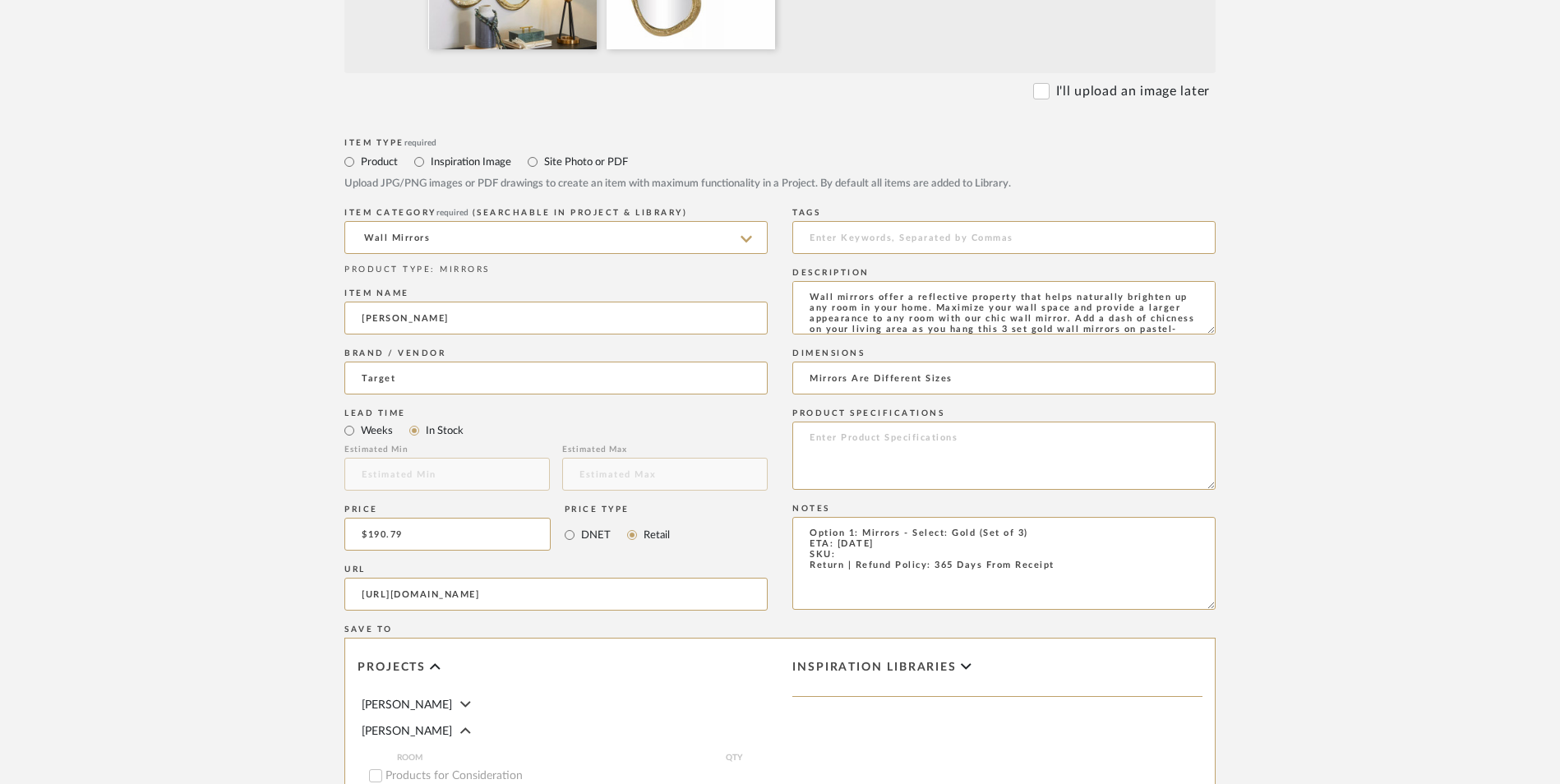
scroll to position [33, 0]
type textarea "Wall mirrors offer a reflective property that helps naturally brighten up any r…"
click at [953, 421] on textarea at bounding box center [1003, 455] width 424 height 68
drag, startPoint x: 953, startPoint y: 314, endPoint x: 873, endPoint y: 419, distance: 132.0
click at [873, 517] on textarea "Option 1: Mirrors - Select: Gold (Set of 3) ETA: [DATE] SKU: Return | Refund Po…" at bounding box center [1003, 563] width 424 height 93
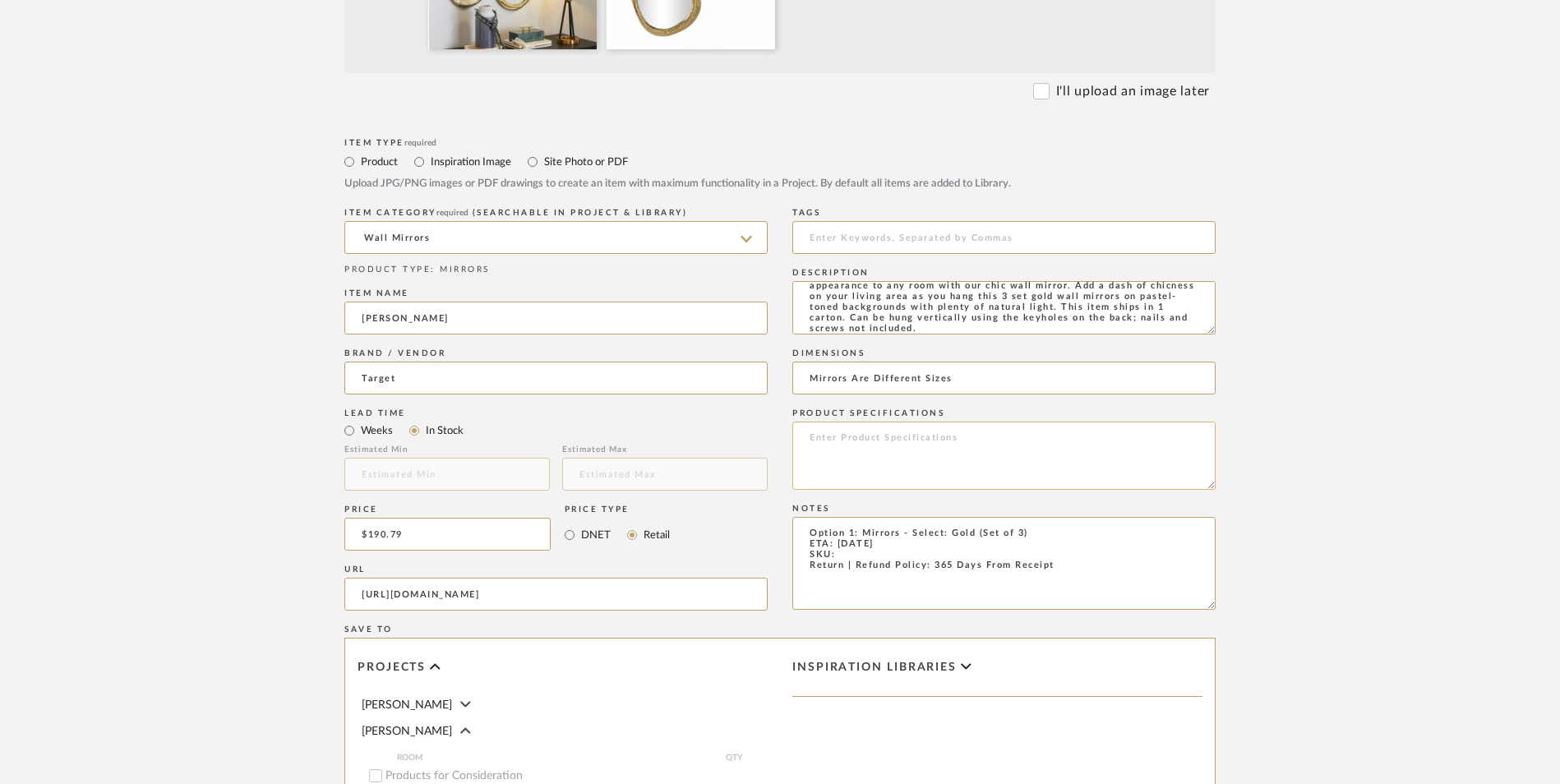
click at [897, 421] on textarea at bounding box center [1003, 455] width 424 height 68
type textarea "Aluminum"
click at [853, 517] on textarea "Option 1: Mirrors - Select: Gold (Set of 3) ETA: [DATE] SKU: Return | Refund Po…" at bounding box center [1003, 563] width 424 height 93
paste textarea "074-11-4992"
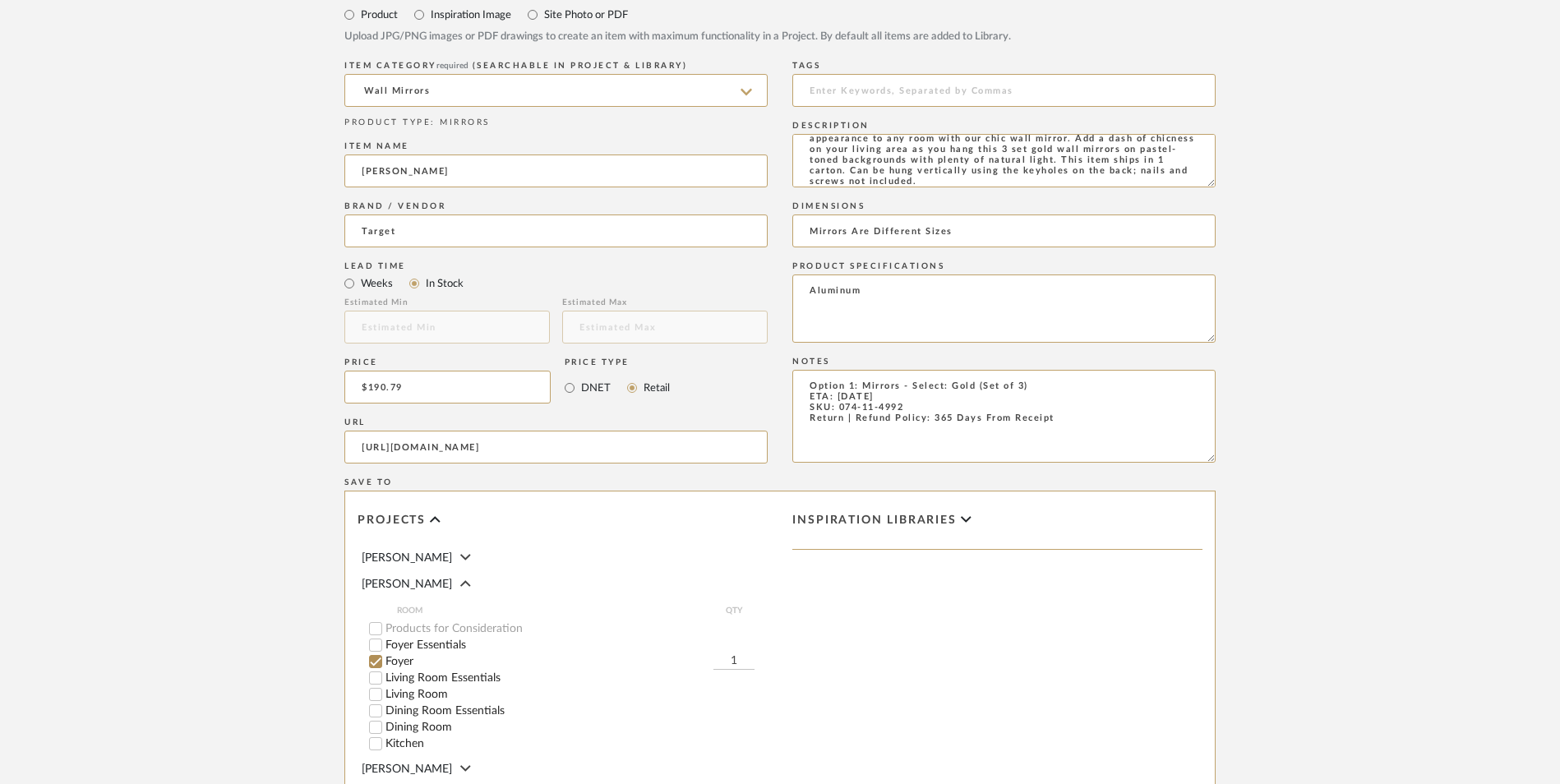
scroll to position [1034, 0]
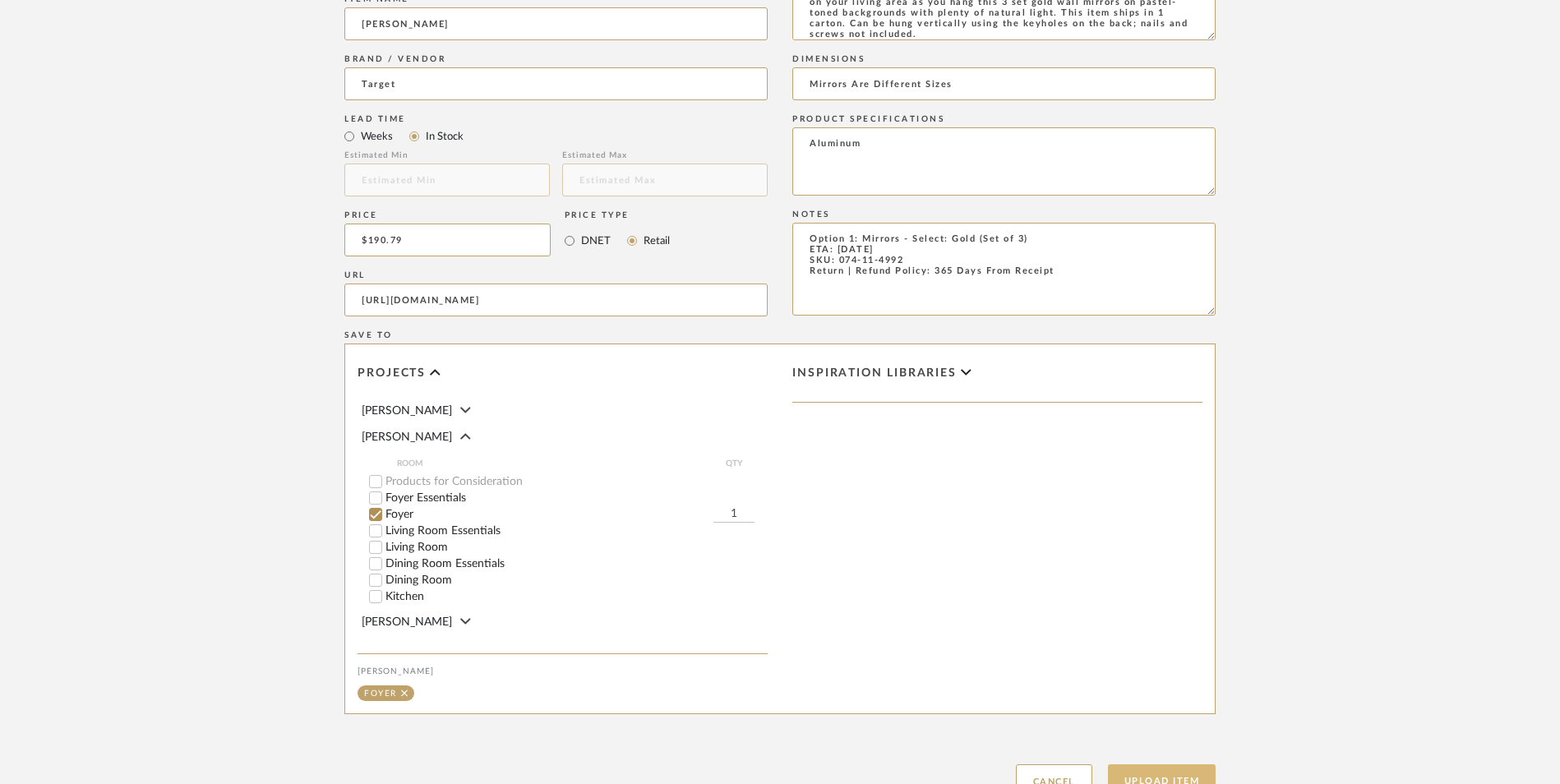
type textarea "Option 1: Mirrors - Select: Gold (Set of 3) ETA: [DATE] SKU: 074-11-4992 Return…"
click at [1170, 764] on button "Upload Item" at bounding box center [1163, 780] width 108 height 34
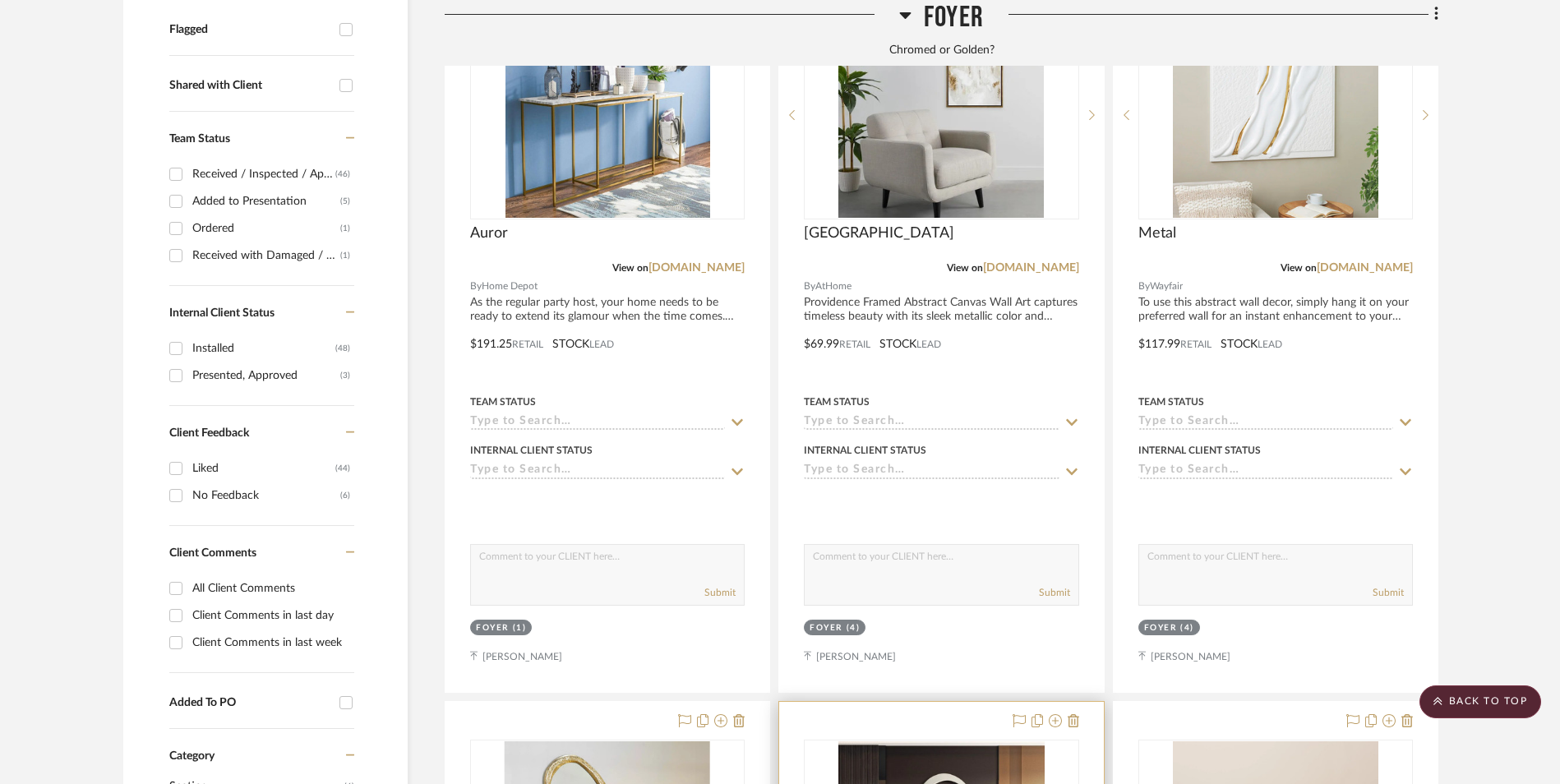
scroll to position [1158, 0]
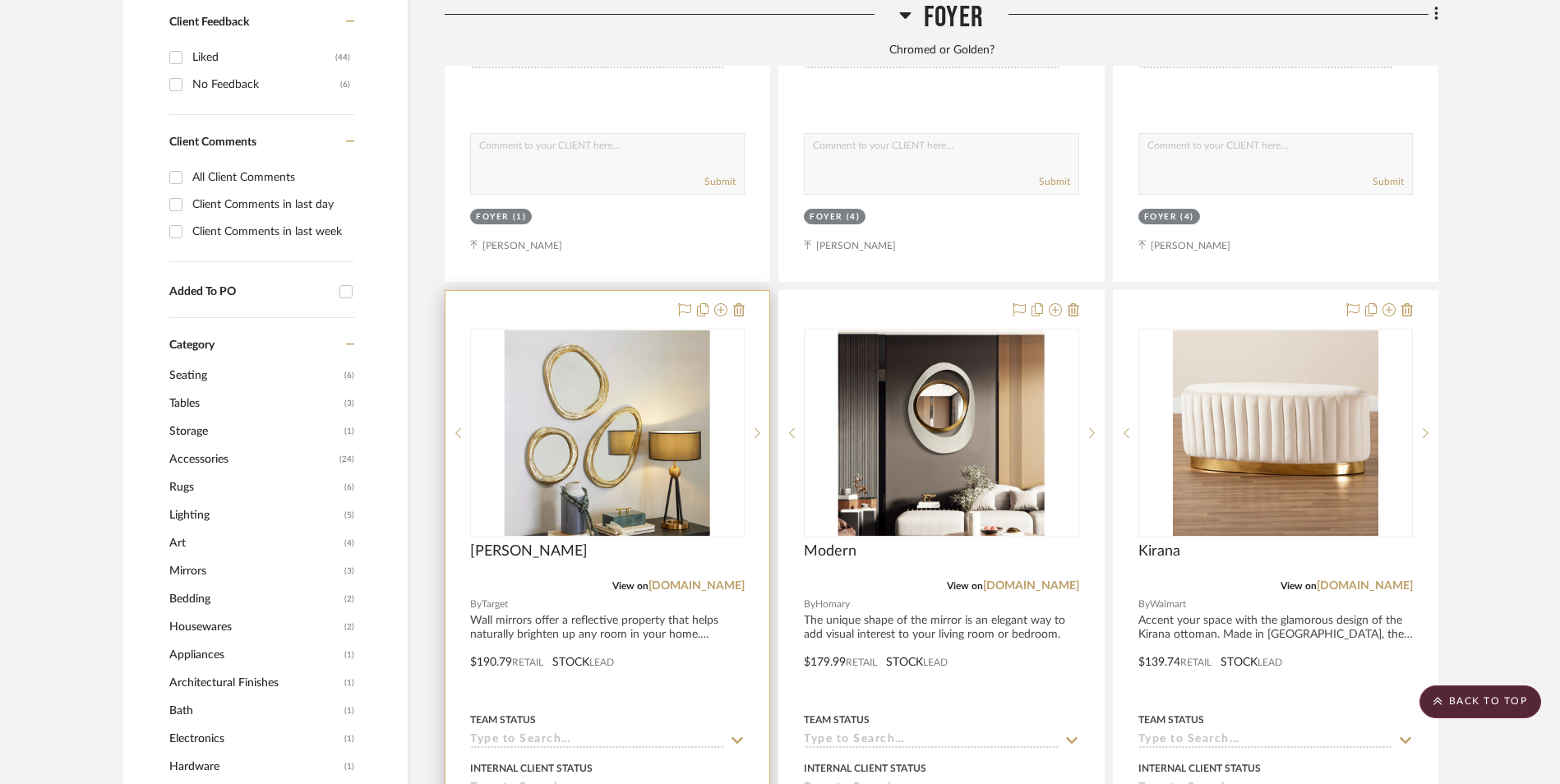
click at [592, 331] on img "0" at bounding box center [607, 433] width 205 height 205
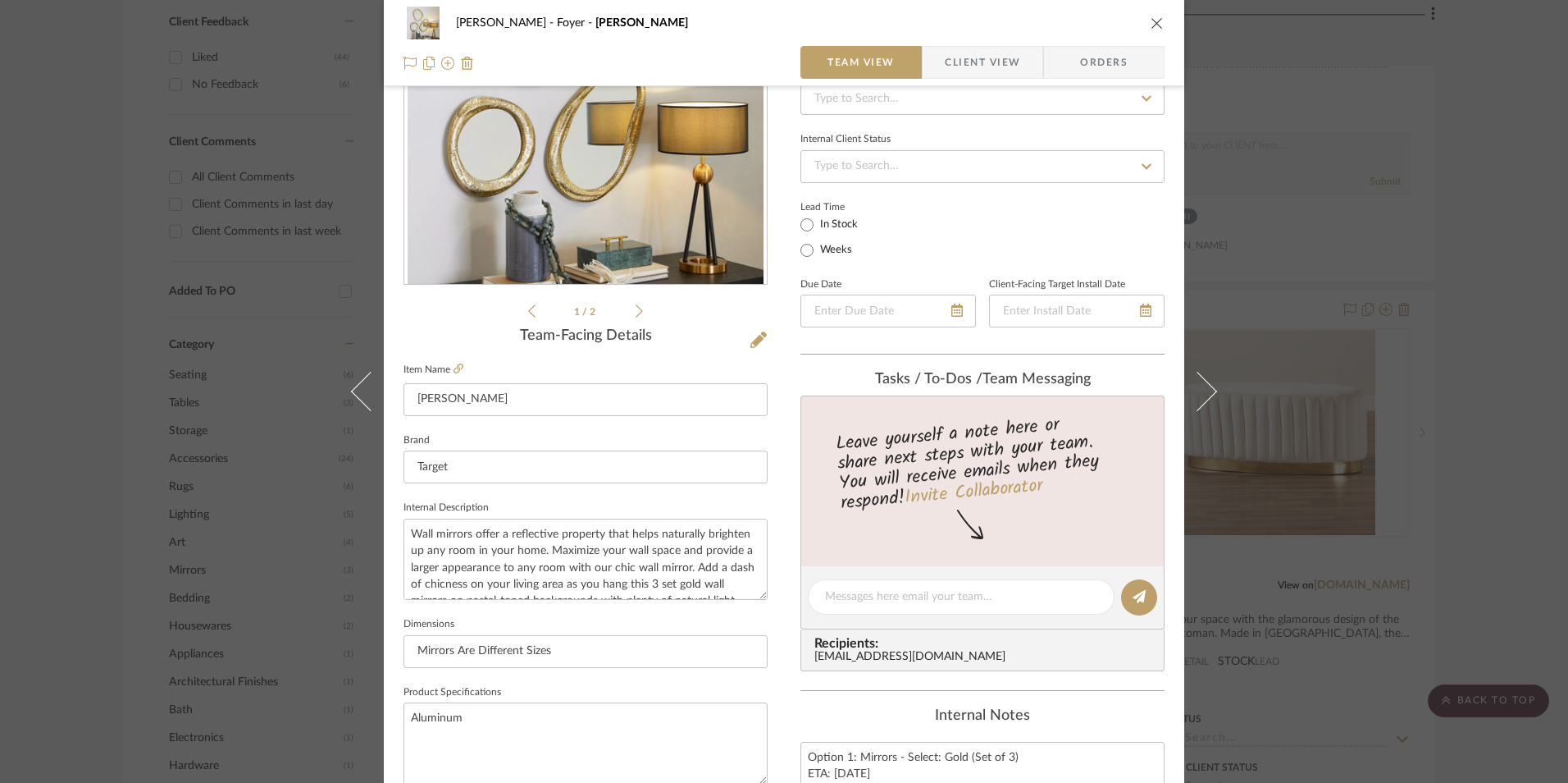
scroll to position [574, 0]
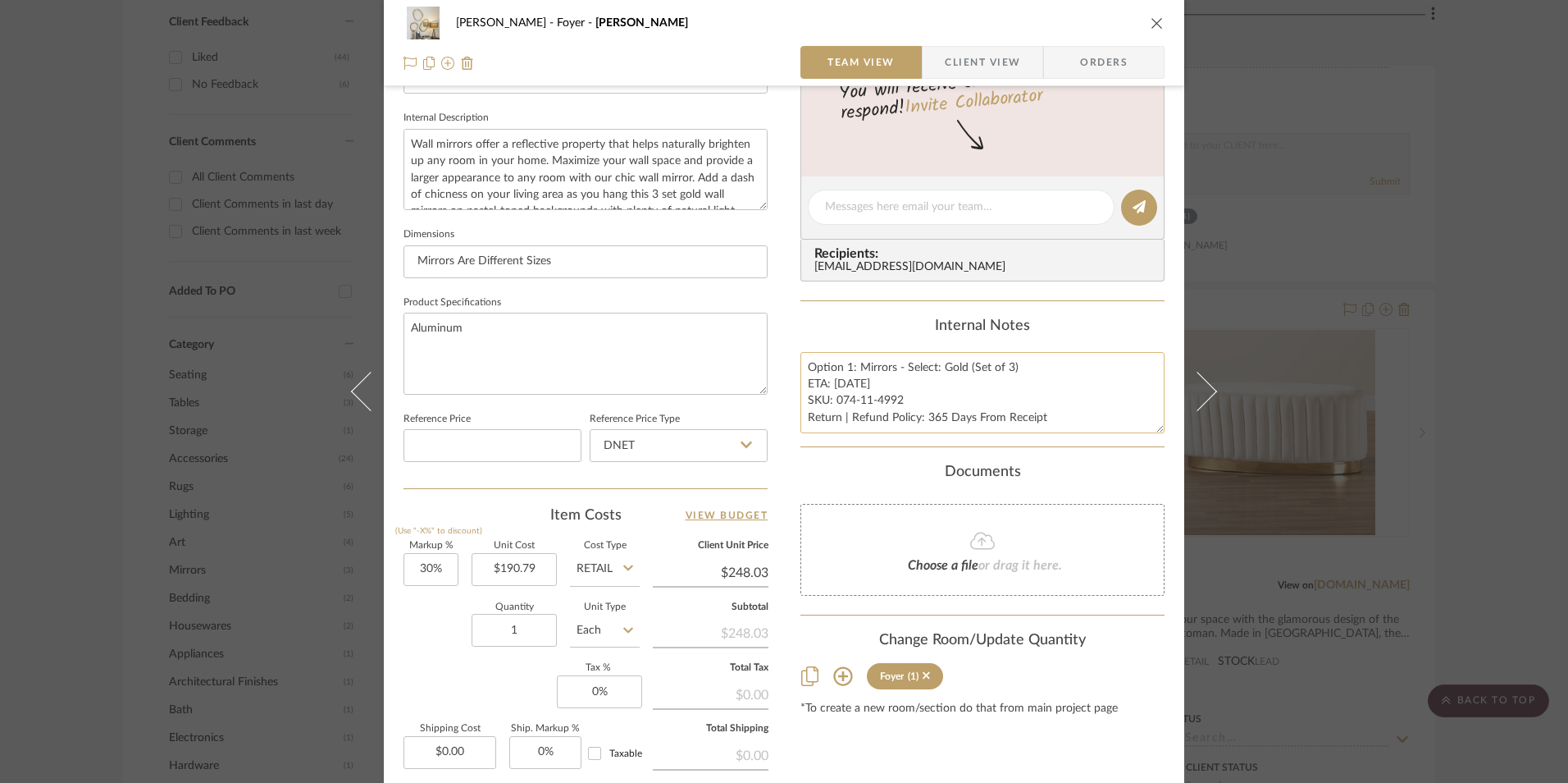
click at [879, 400] on textarea "Option 1: Mirrors - Select: Gold (Set of 3) ETA: [DATE] SKU: 074-11-4992 Return…" at bounding box center [983, 393] width 364 height 81
drag, startPoint x: 894, startPoint y: 401, endPoint x: 872, endPoint y: 403, distance: 22.1
click at [872, 403] on textarea "Option 1: Mirrors - Select: Gold (Set of 3) ETA: [DATE] SKU: 074-11-4992 Return…" at bounding box center [983, 393] width 364 height 81
click at [890, 403] on textarea "Option 1: Mirrors - Select: Gold (Set of 3) ETA: [DATE] SKU: 074-11-4992 Return…" at bounding box center [983, 393] width 364 height 81
click at [899, 402] on textarea "Option 1: Mirrors - Select: Gold (Set of 3) ETA: [DATE] SKU: 074-11-4992 Return…" at bounding box center [983, 393] width 364 height 81
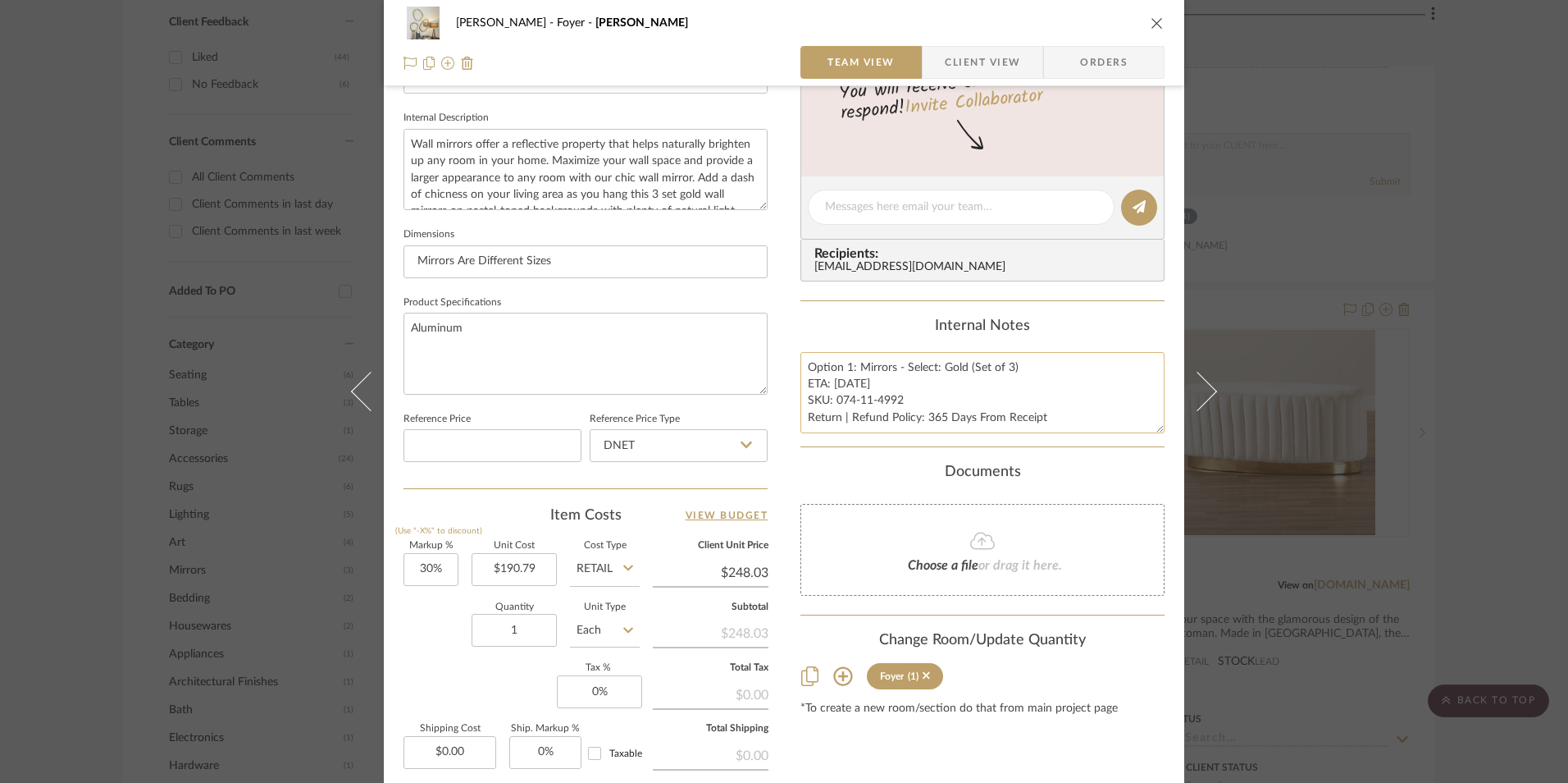
drag, startPoint x: 896, startPoint y: 398, endPoint x: 836, endPoint y: 403, distance: 60.2
click at [834, 404] on textarea "Option 1: Mirrors - Select: Gold (Set of 3) ETA: [DATE] SKU: 074-11-4992 Return…" at bounding box center [983, 393] width 364 height 81
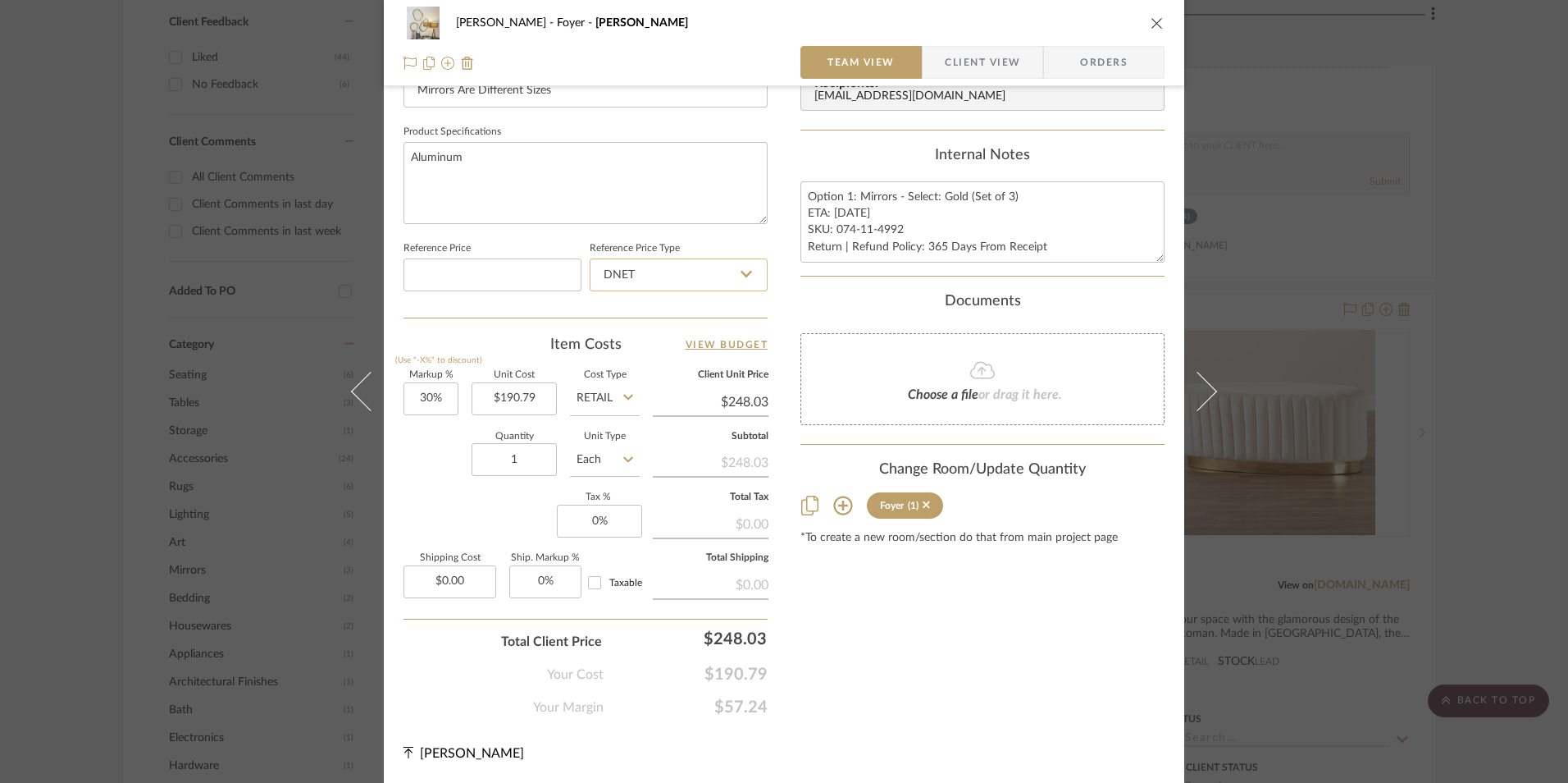
click at [643, 280] on input "DNET" at bounding box center [679, 274] width 178 height 33
click at [655, 366] on div "Retail" at bounding box center [686, 357] width 202 height 41
type input "Retail"
type input "30"
click at [431, 404] on input "30" at bounding box center [430, 399] width 55 height 33
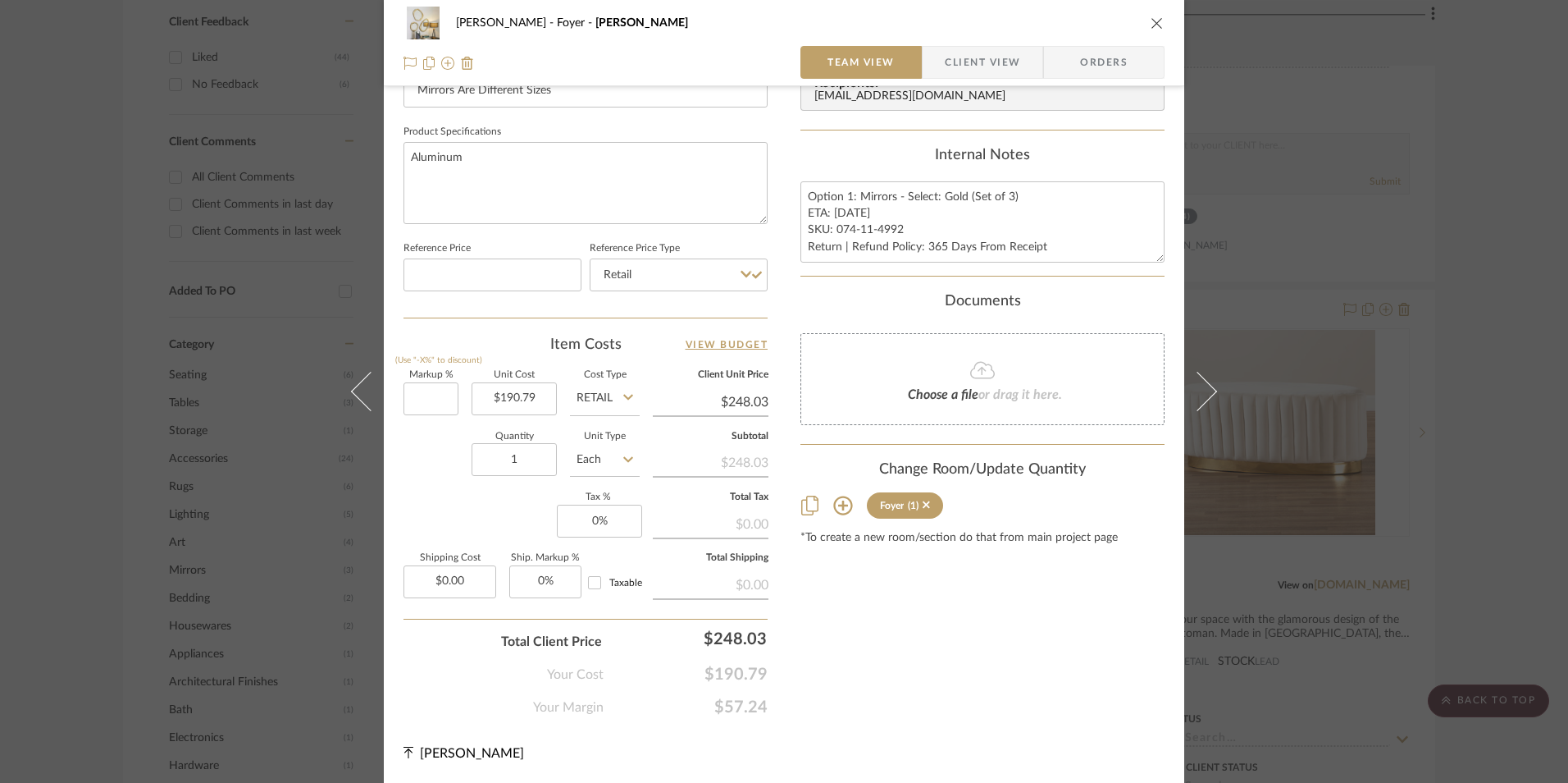
click at [456, 490] on div "Quantity 1 Unit Type Each" at bounding box center [521, 461] width 236 height 58
type input "0%"
type input "$190.79"
click at [602, 530] on input "0" at bounding box center [600, 521] width 86 height 33
type input "8.25%"
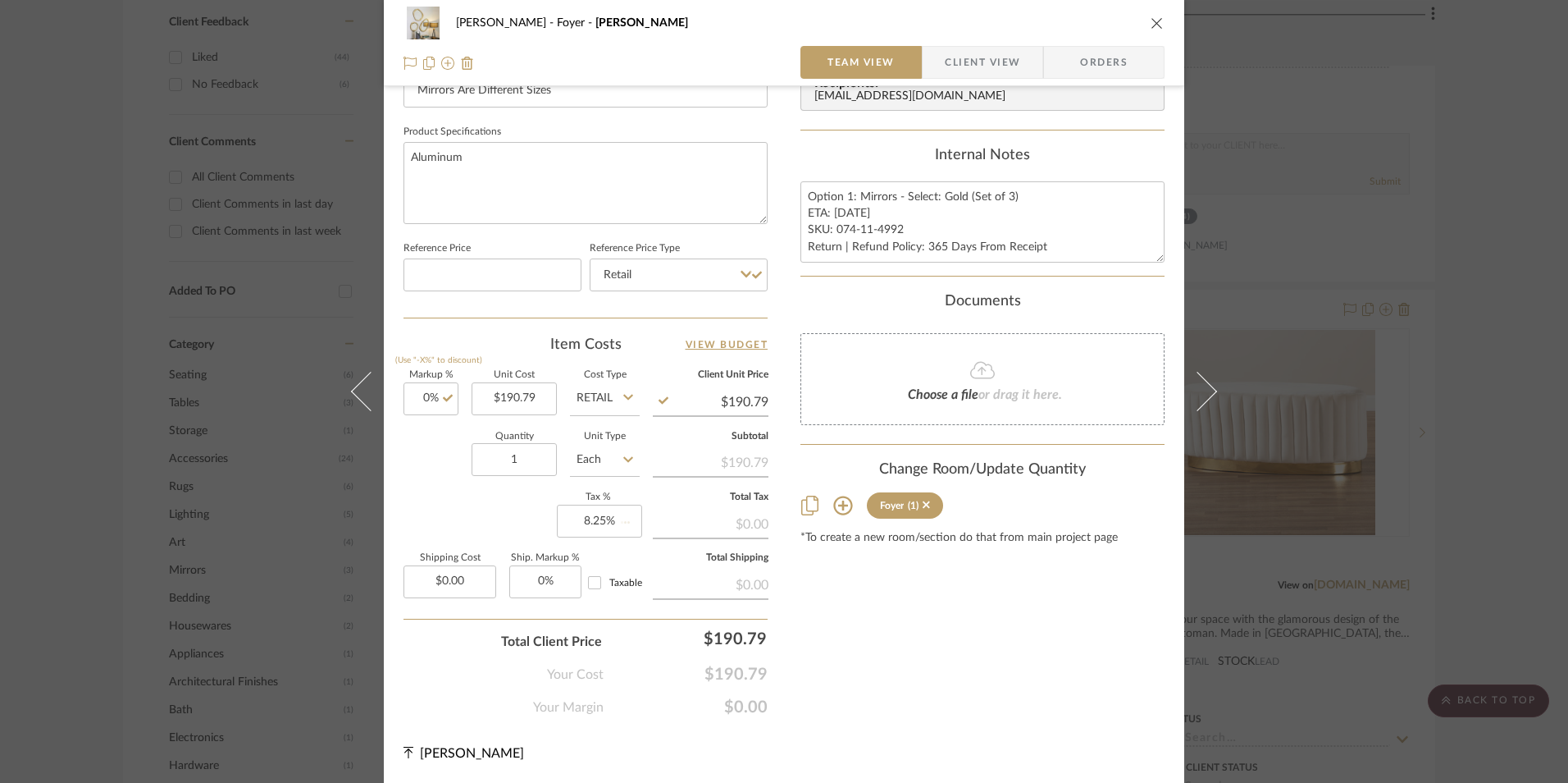
click at [877, 592] on div "Content here copies to Client View - confirm visibility there. Show in Client D…" at bounding box center [983, 41] width 364 height 1351
click at [1062, 59] on span "Orders" at bounding box center [1103, 63] width 84 height 33
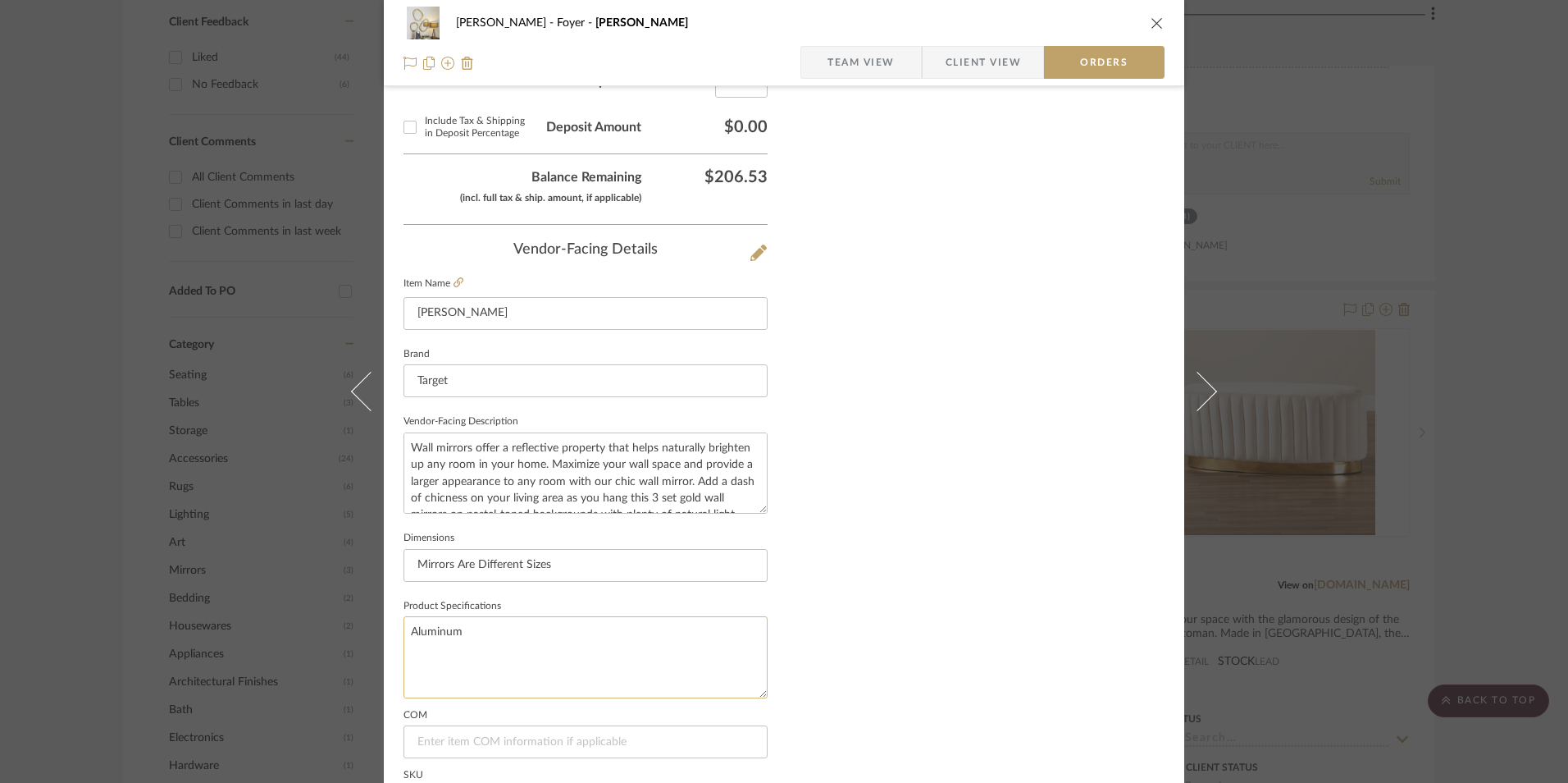
scroll to position [963, 0]
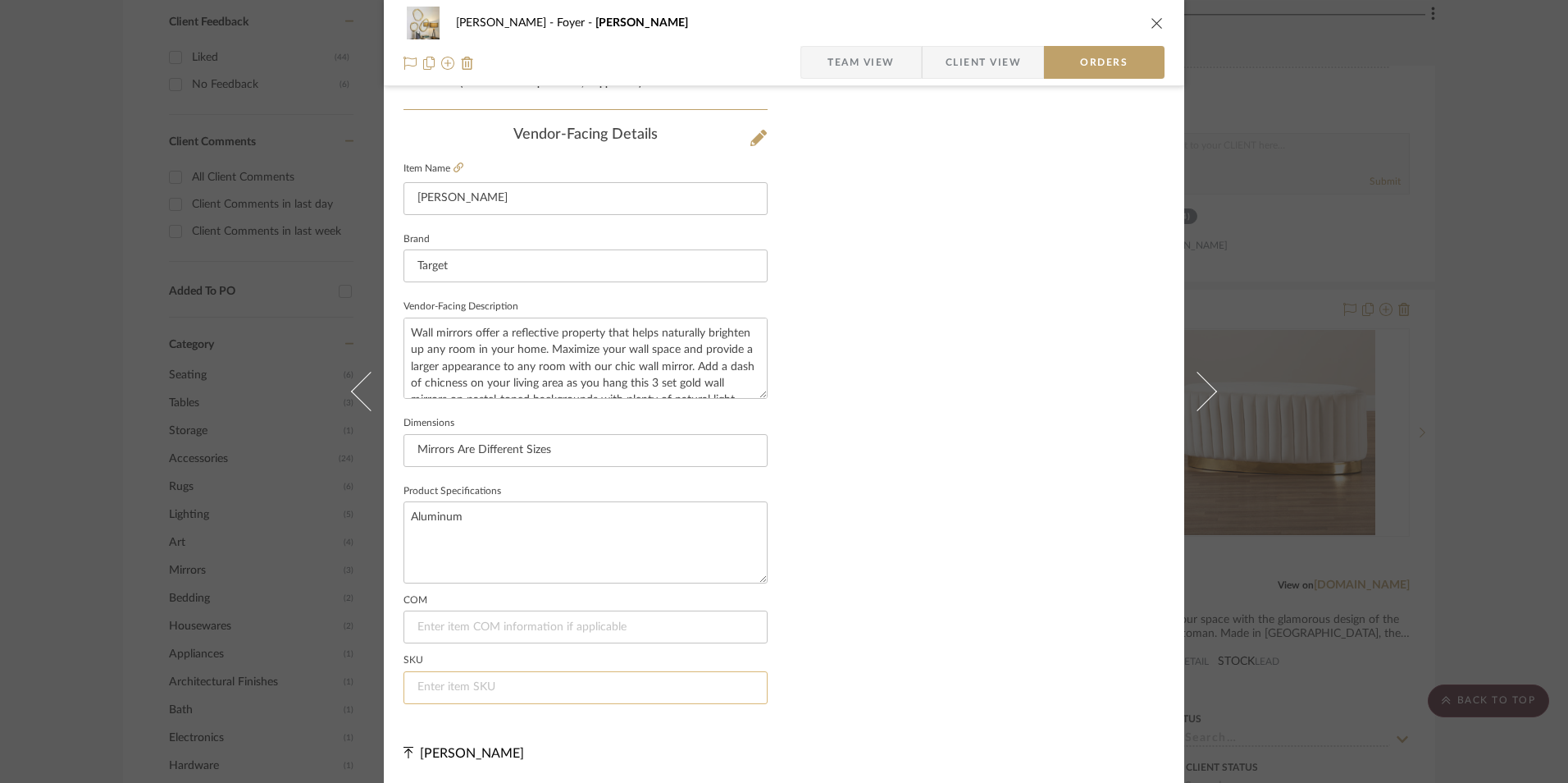
click at [504, 692] on input at bounding box center [585, 688] width 364 height 33
paste input "074-11-4992"
type input "074-11-4992"
click at [1151, 21] on icon "close" at bounding box center [1158, 23] width 13 height 13
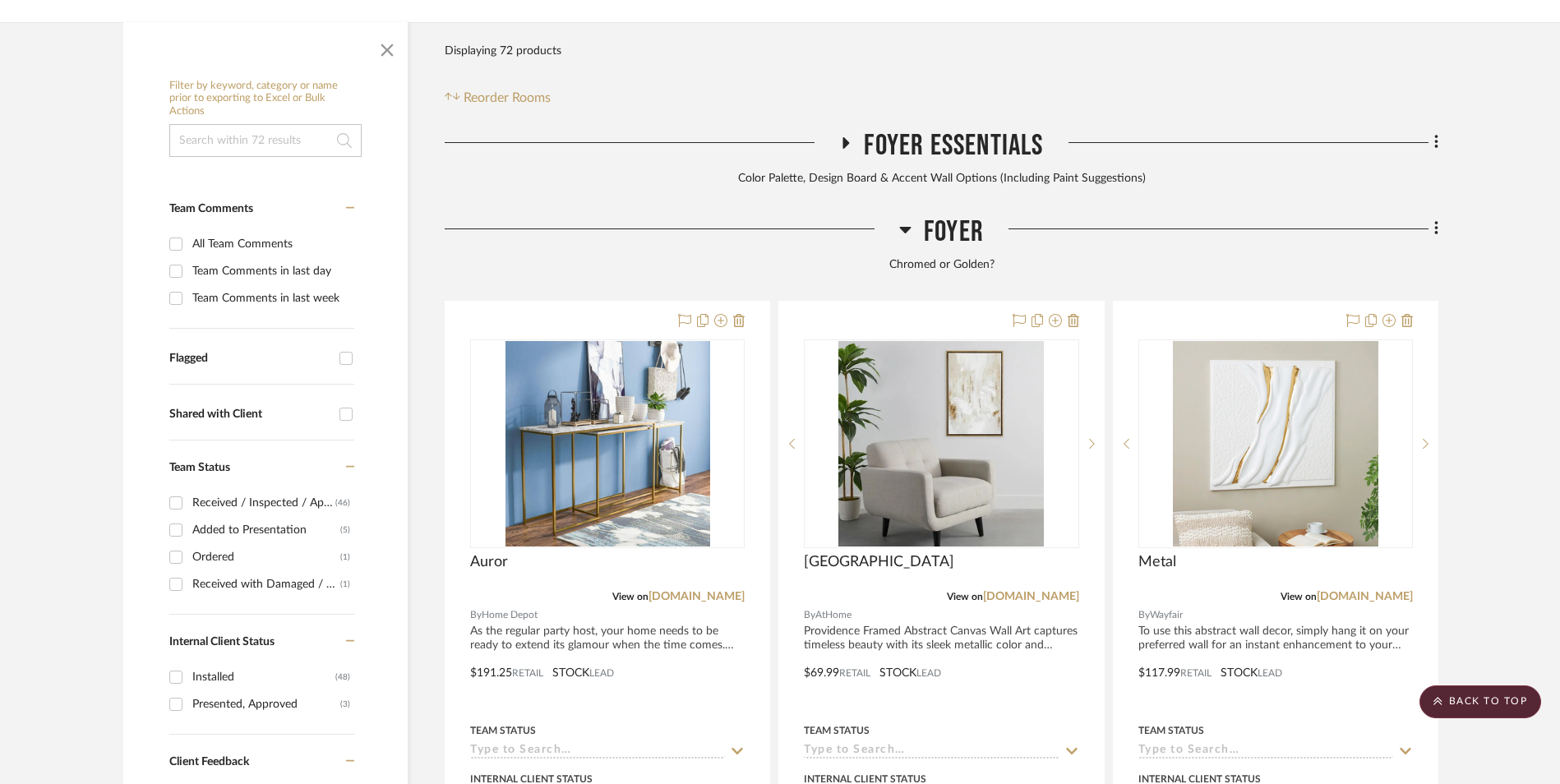
scroll to position [993, 0]
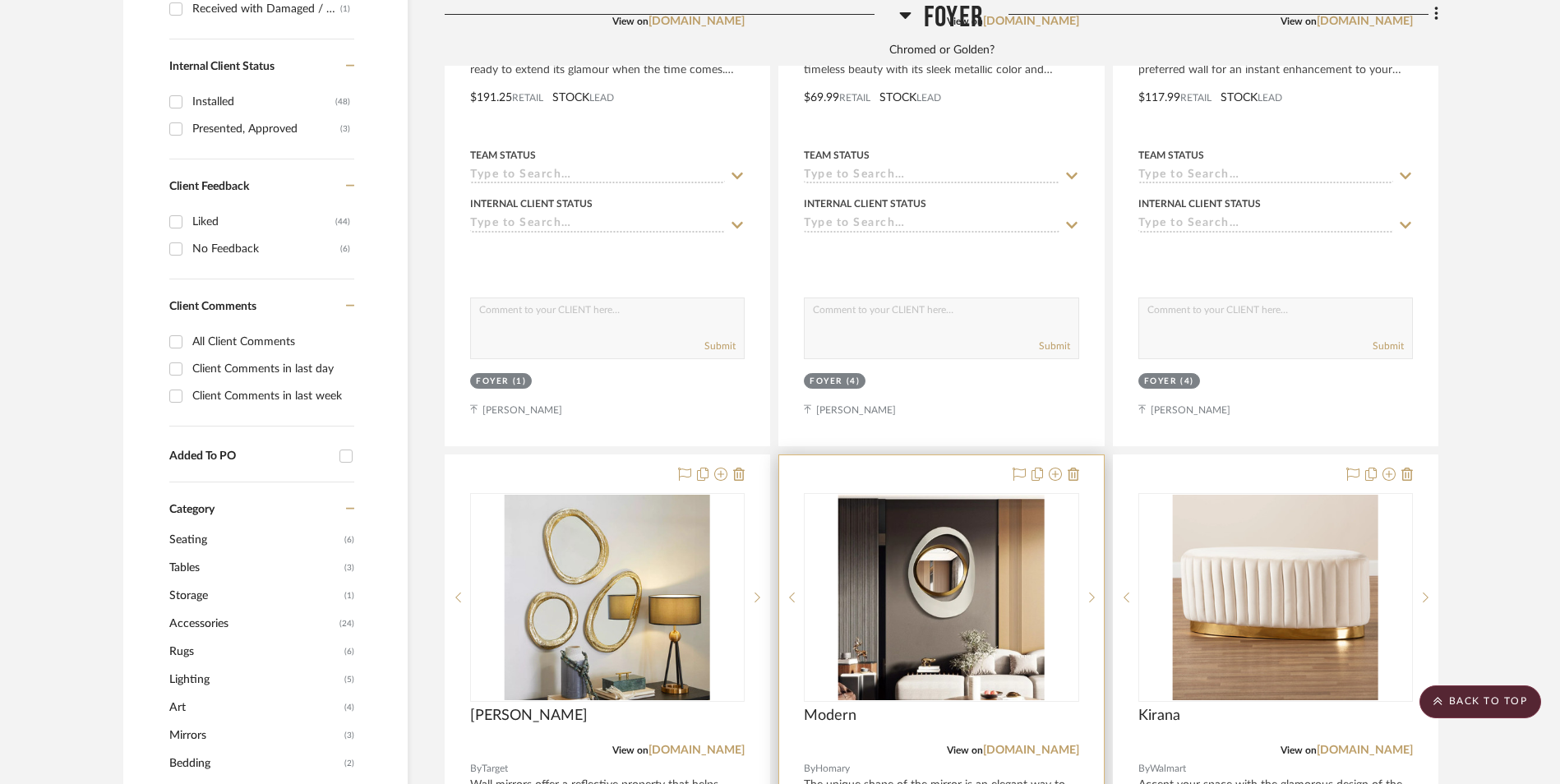
drag, startPoint x: 1382, startPoint y: 616, endPoint x: 901, endPoint y: 481, distance: 499.6
click at [1382, 744] on link "[DOMAIN_NAME]" at bounding box center [1365, 750] width 96 height 12
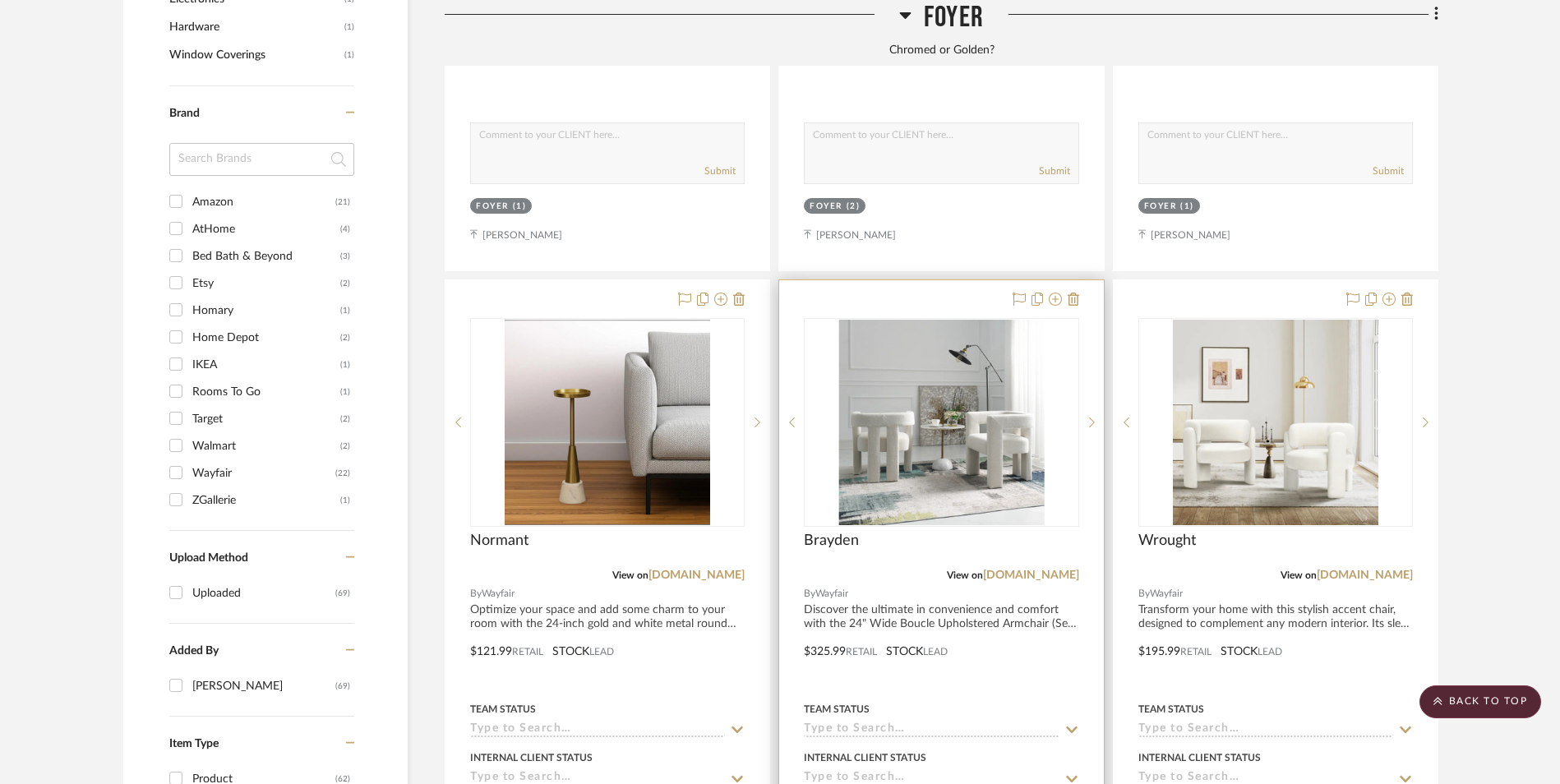
scroll to position [1980, 0]
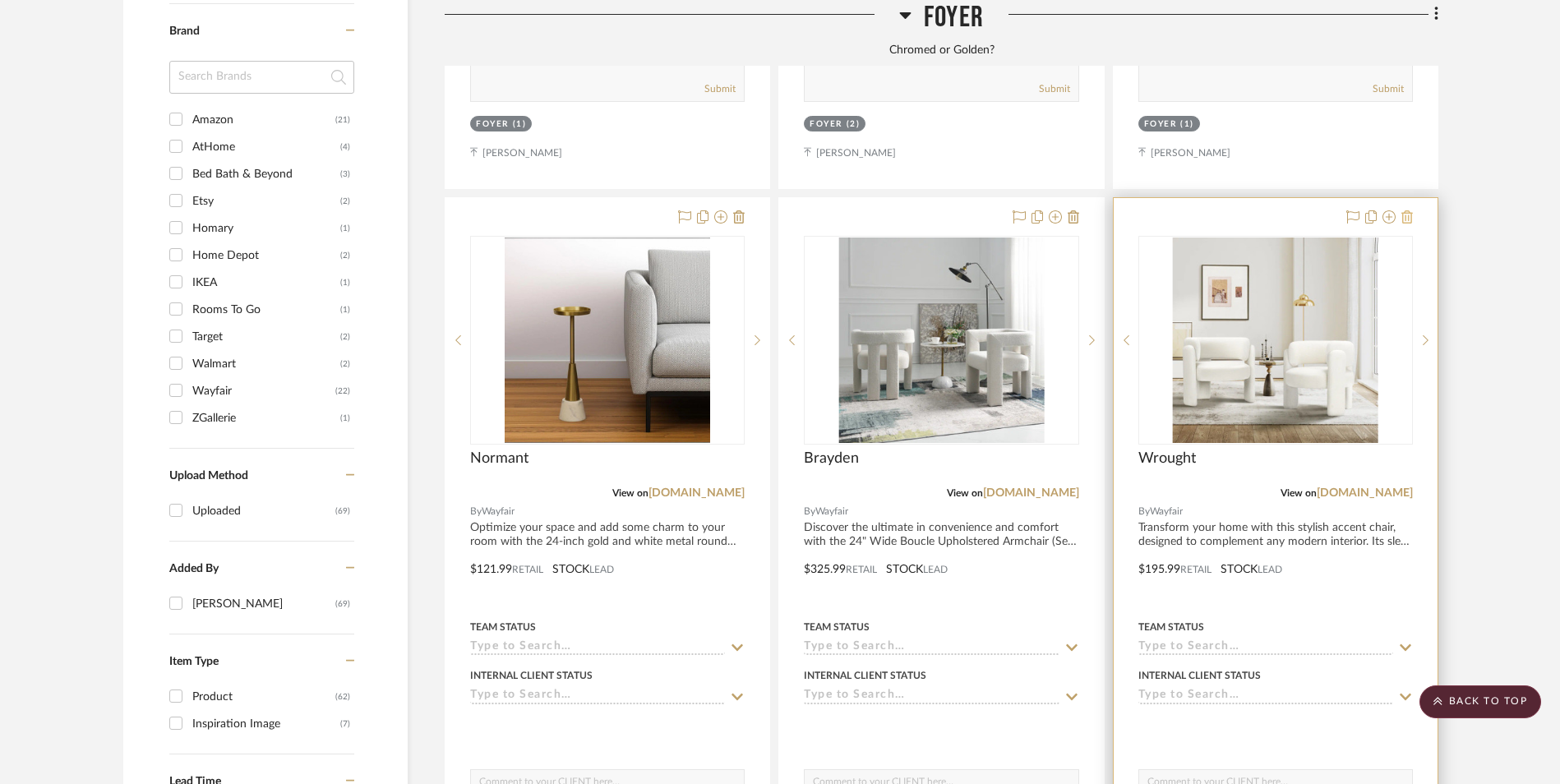
click at [1406, 210] on icon at bounding box center [1408, 217] width 12 height 14
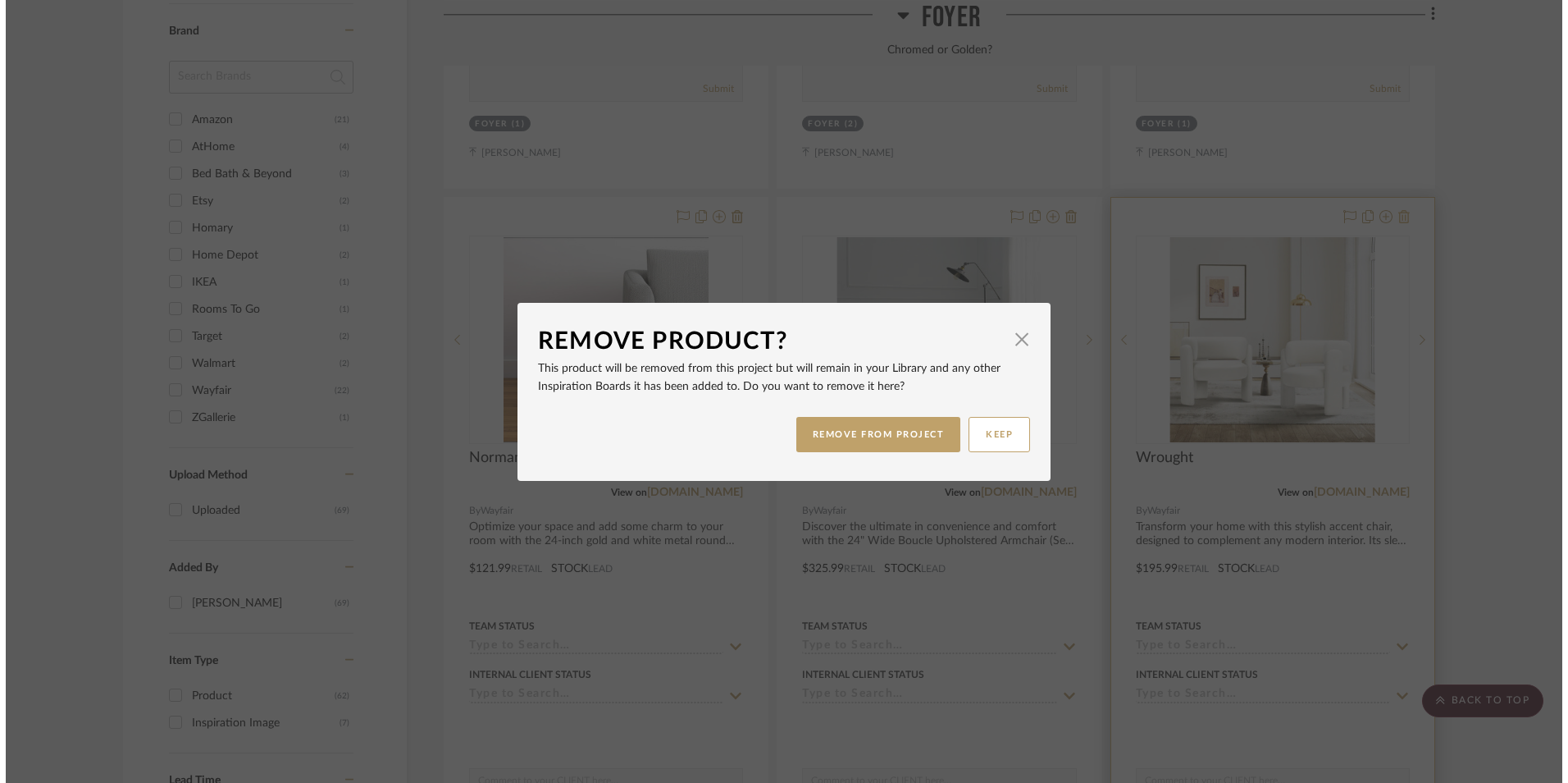
scroll to position [0, 0]
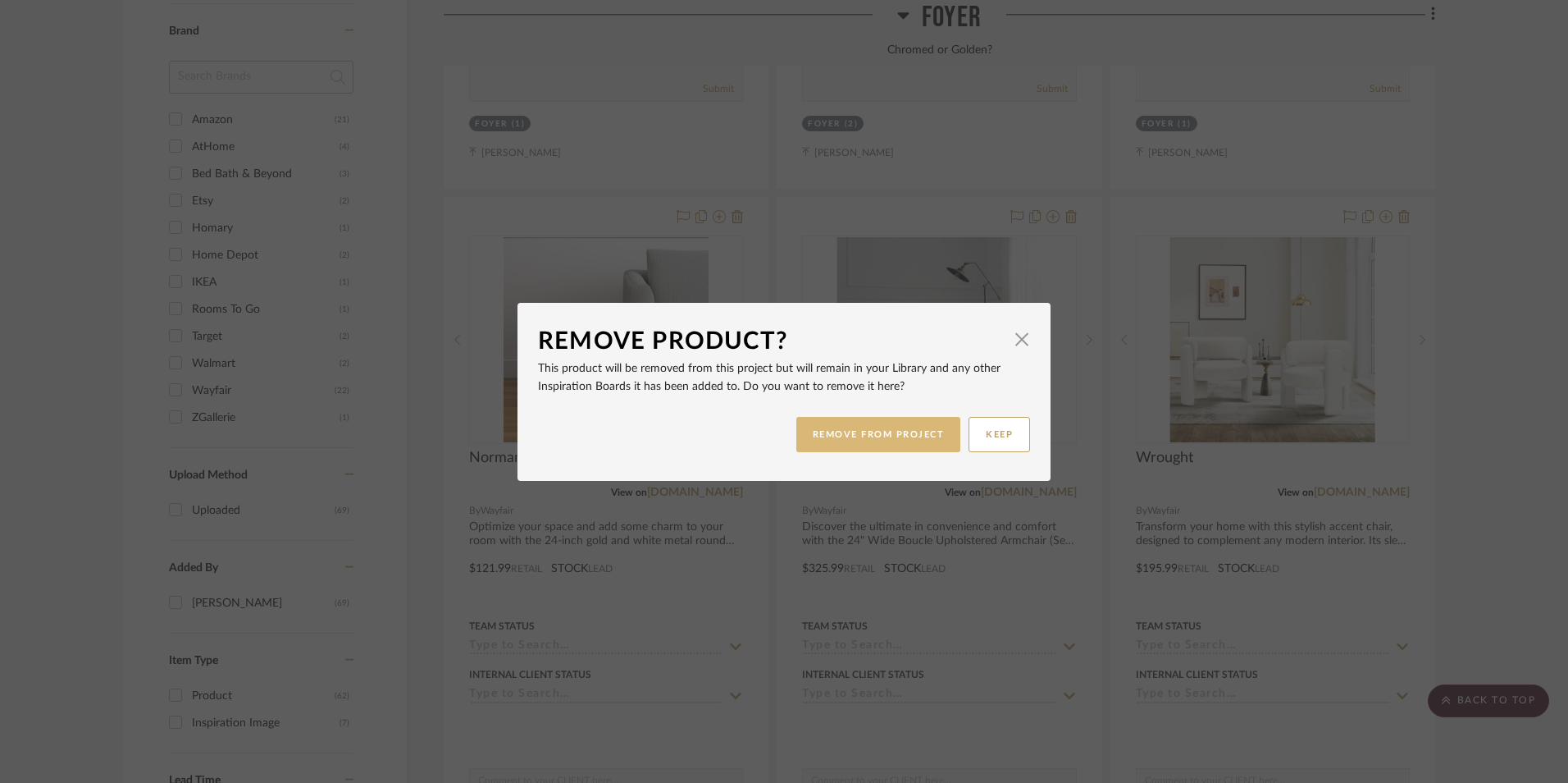
click at [889, 446] on button "REMOVE FROM PROJECT" at bounding box center [878, 434] width 165 height 36
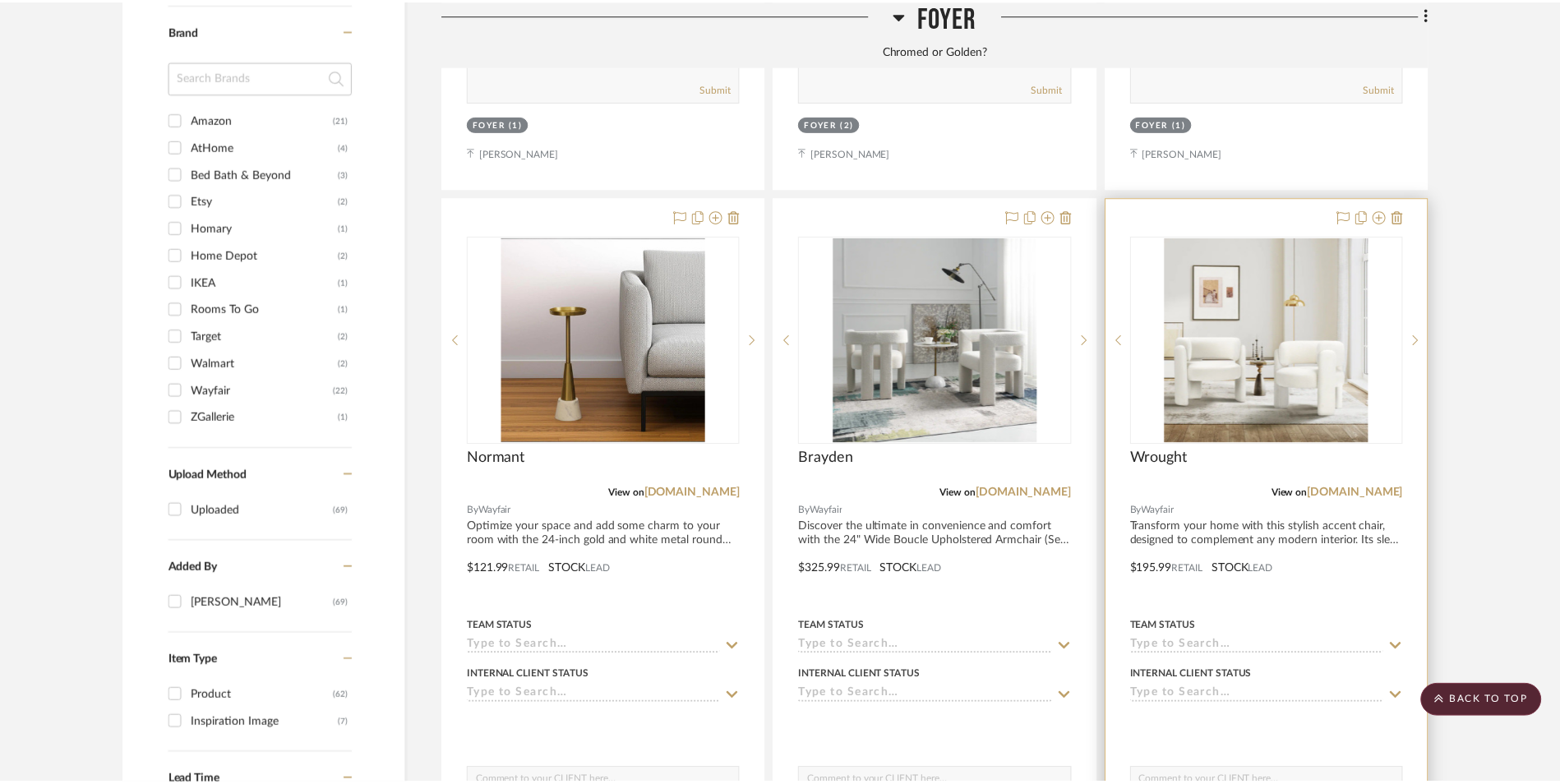
scroll to position [1980, 0]
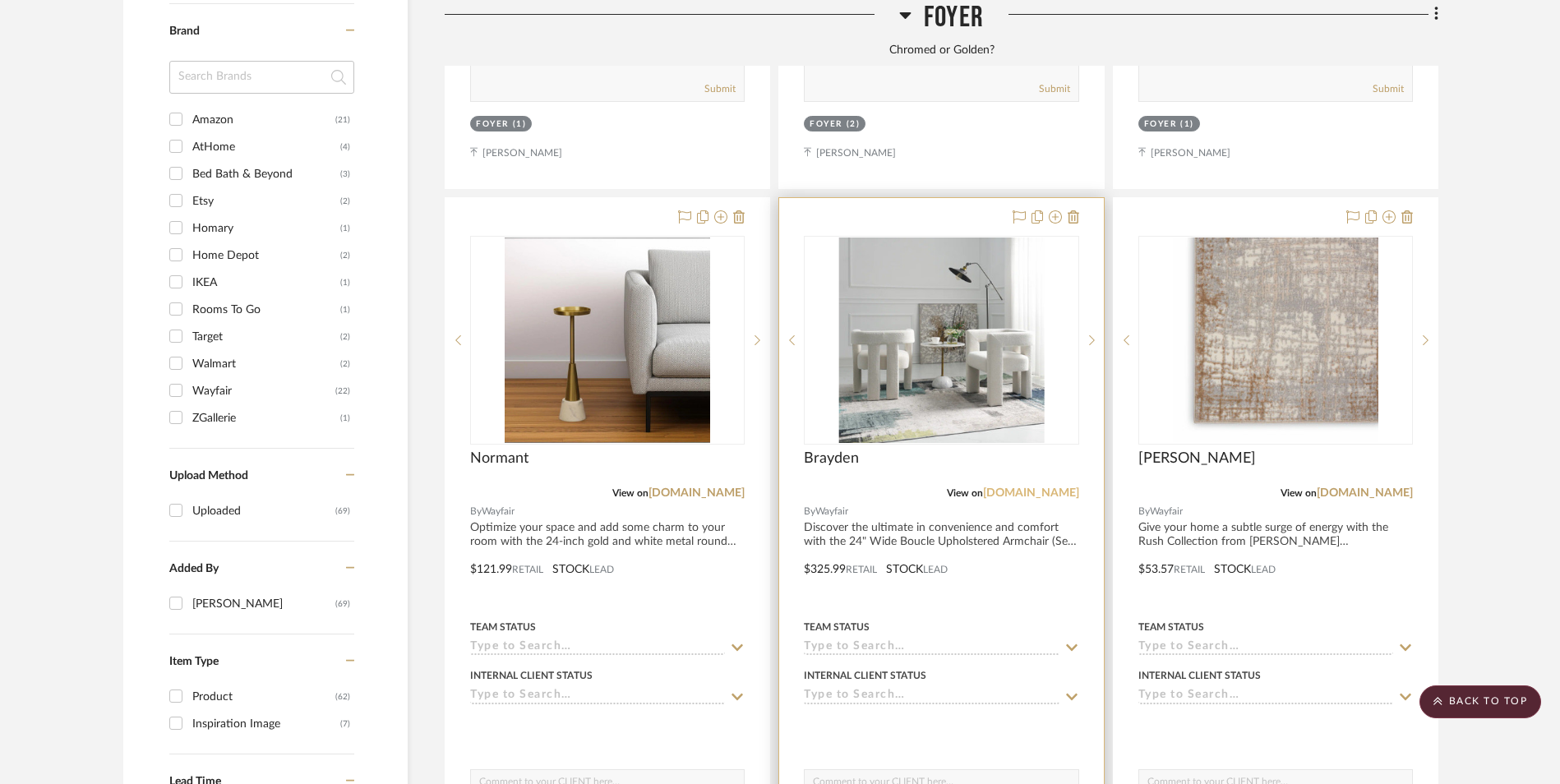
click at [1060, 487] on link "[DOMAIN_NAME]" at bounding box center [1031, 493] width 96 height 12
click at [1077, 210] on icon at bounding box center [1074, 217] width 12 height 14
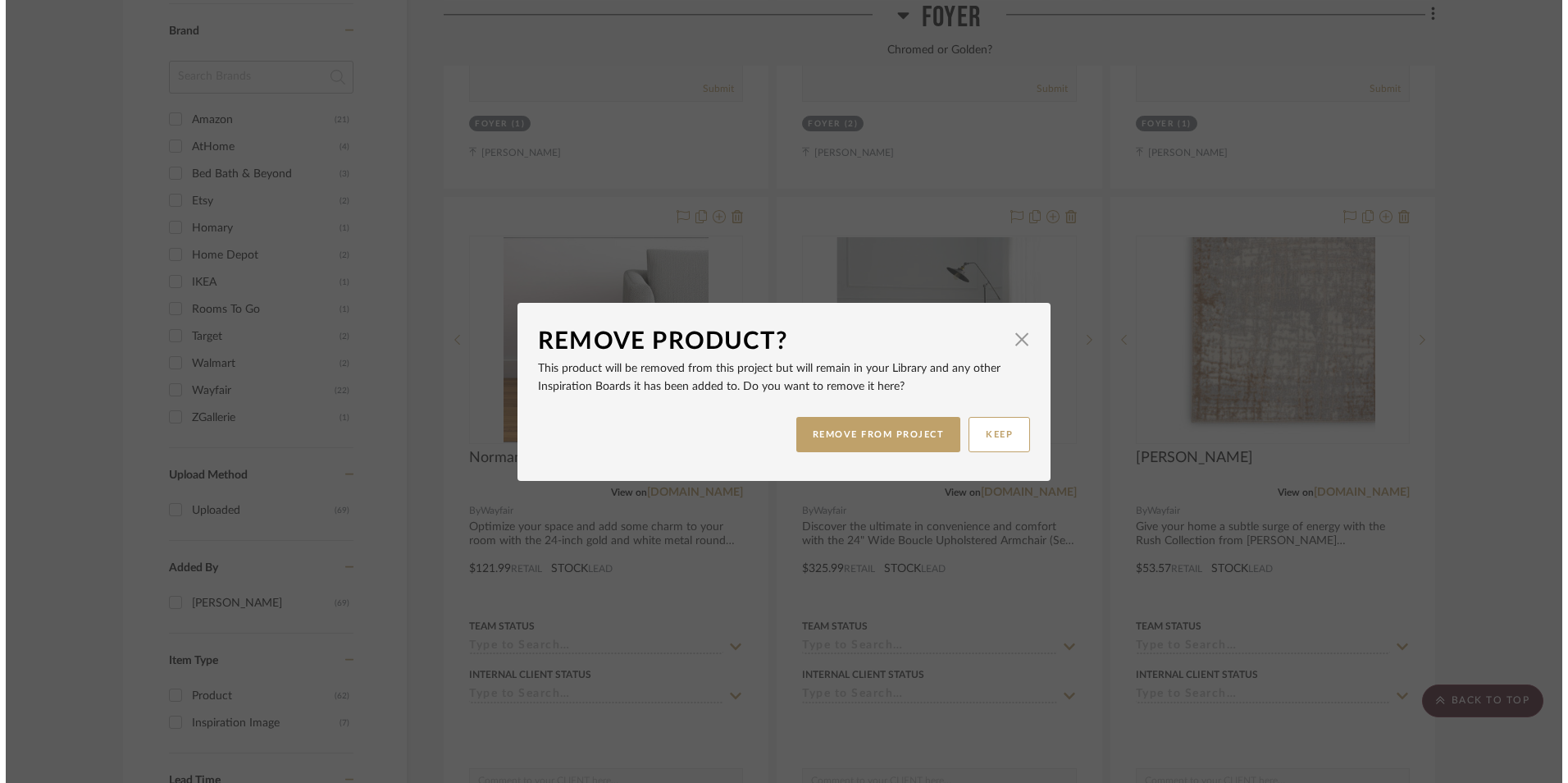
scroll to position [0, 0]
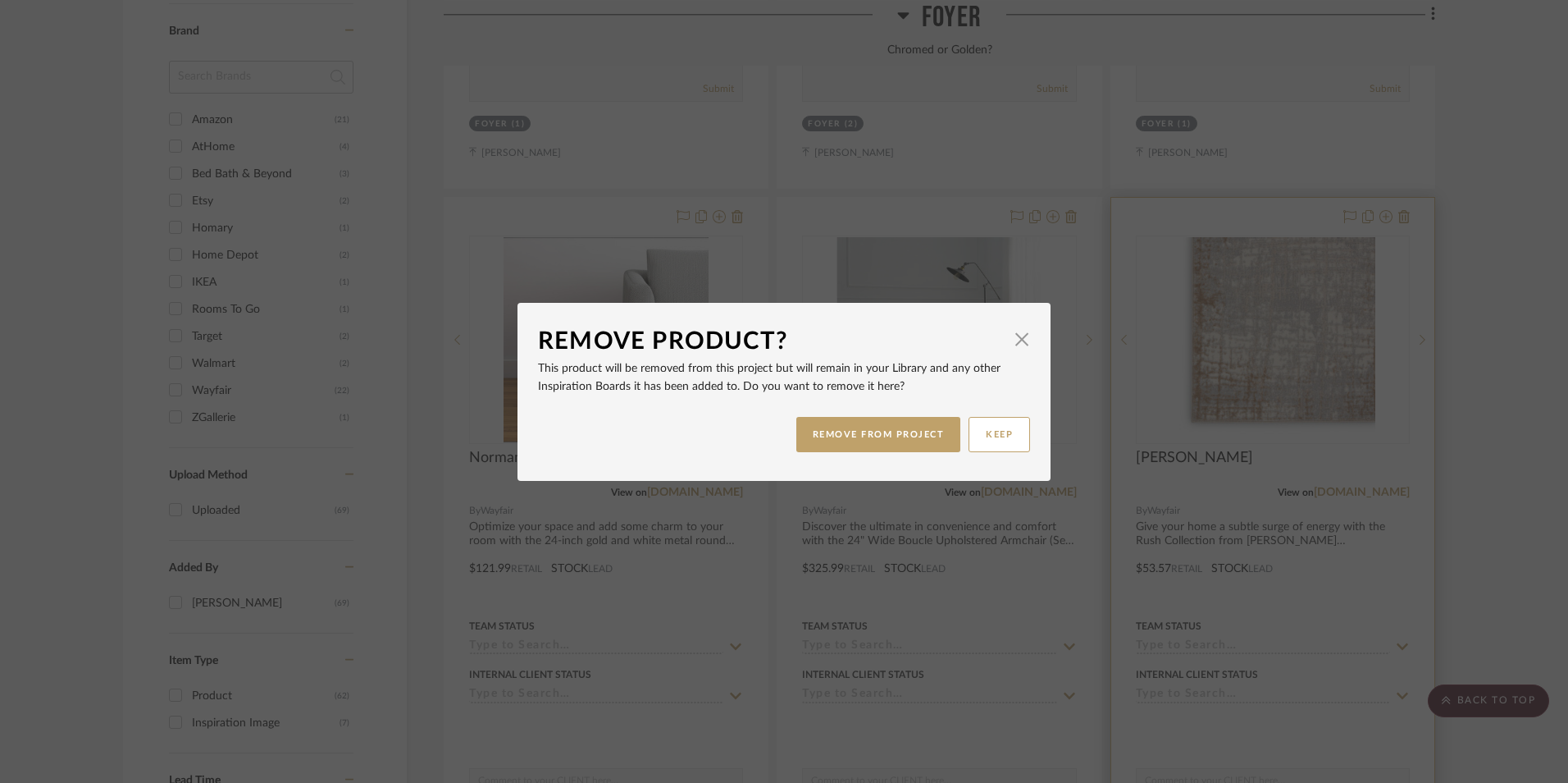
click at [940, 431] on button "REMOVE FROM PROJECT" at bounding box center [878, 434] width 165 height 36
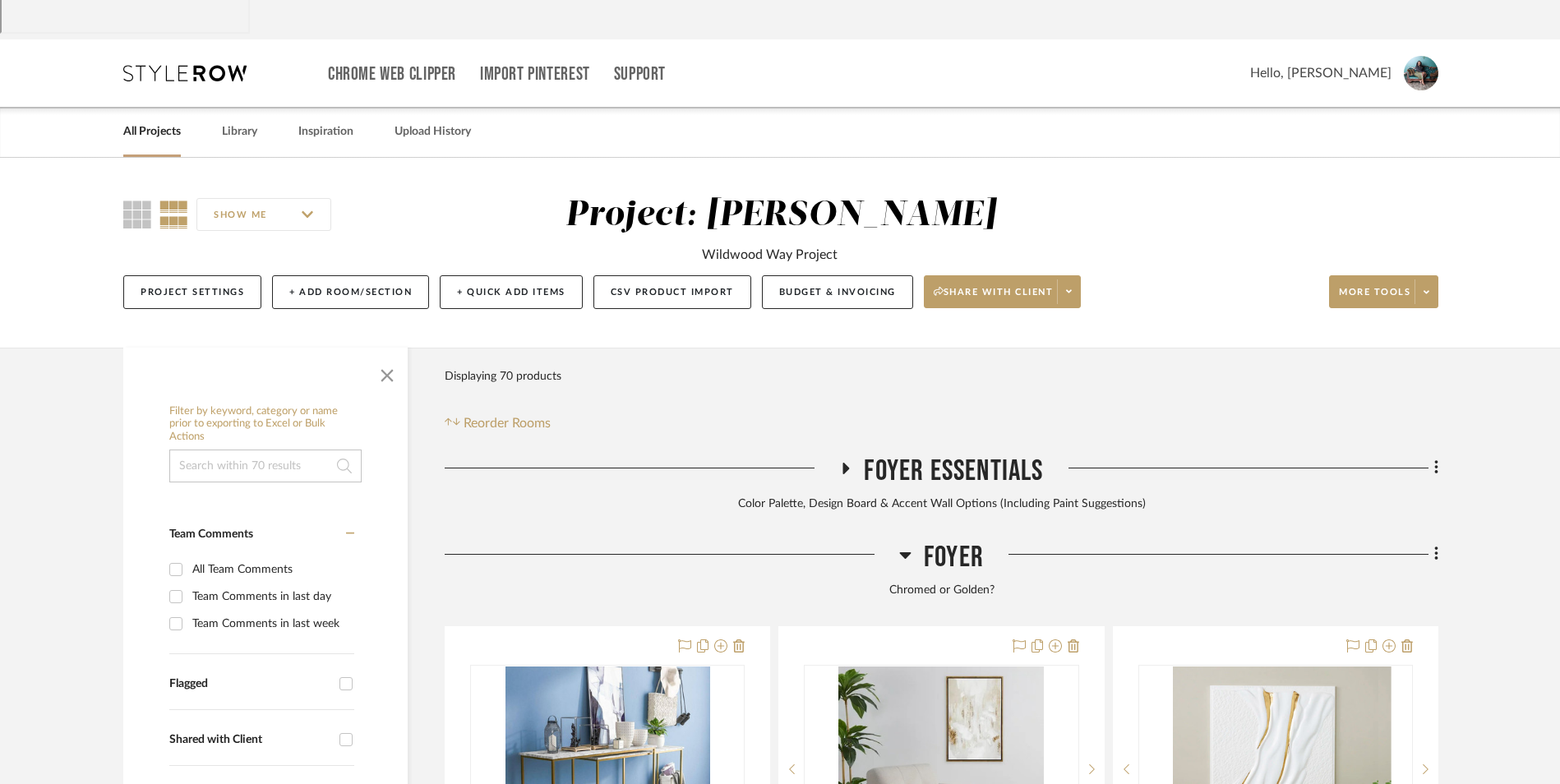
scroll to position [172, 0]
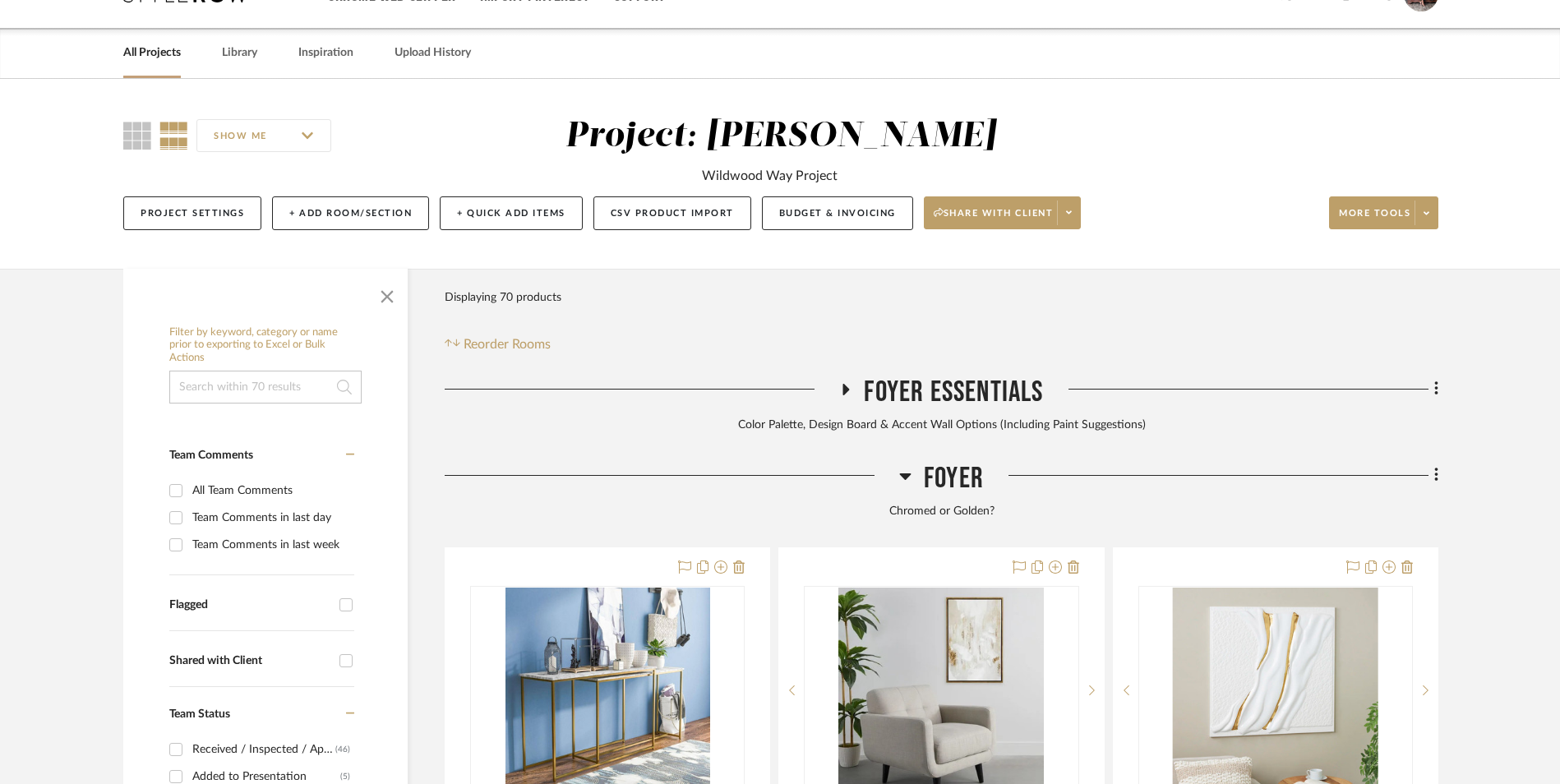
click at [1435, 466] on icon at bounding box center [1437, 474] width 5 height 18
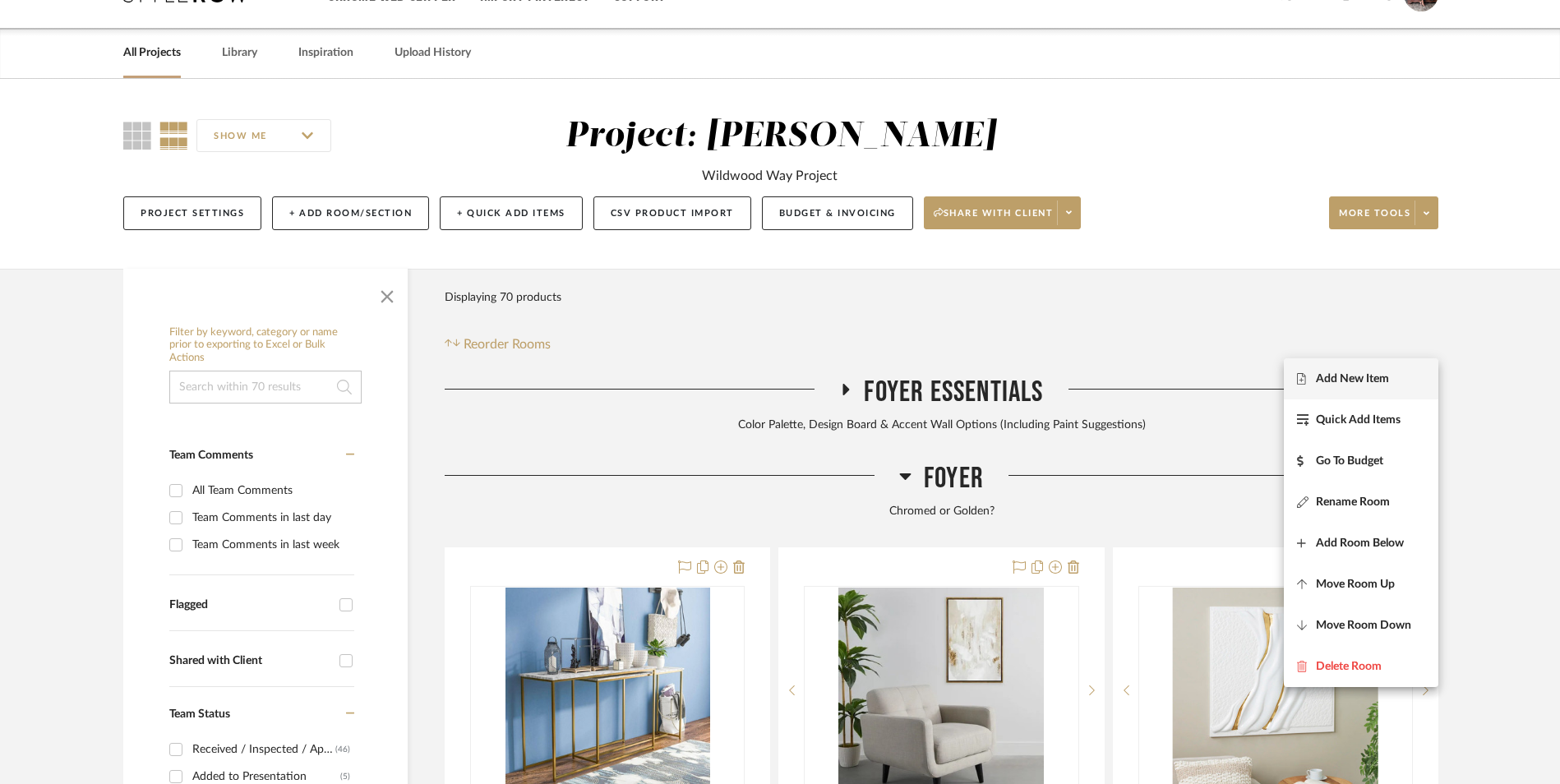
click at [1349, 377] on span "Add New Item" at bounding box center [1353, 378] width 73 height 14
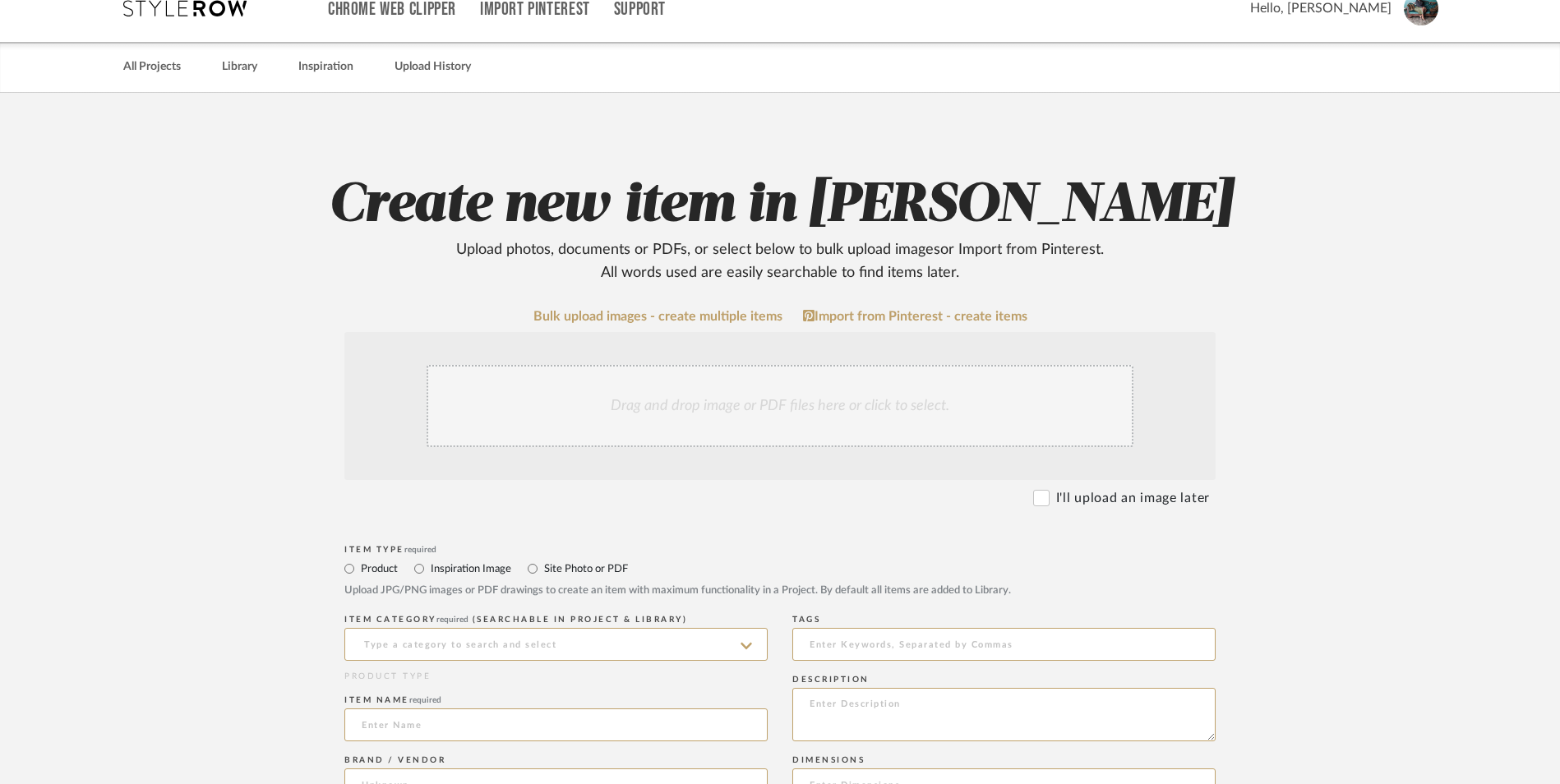
scroll to position [411, 0]
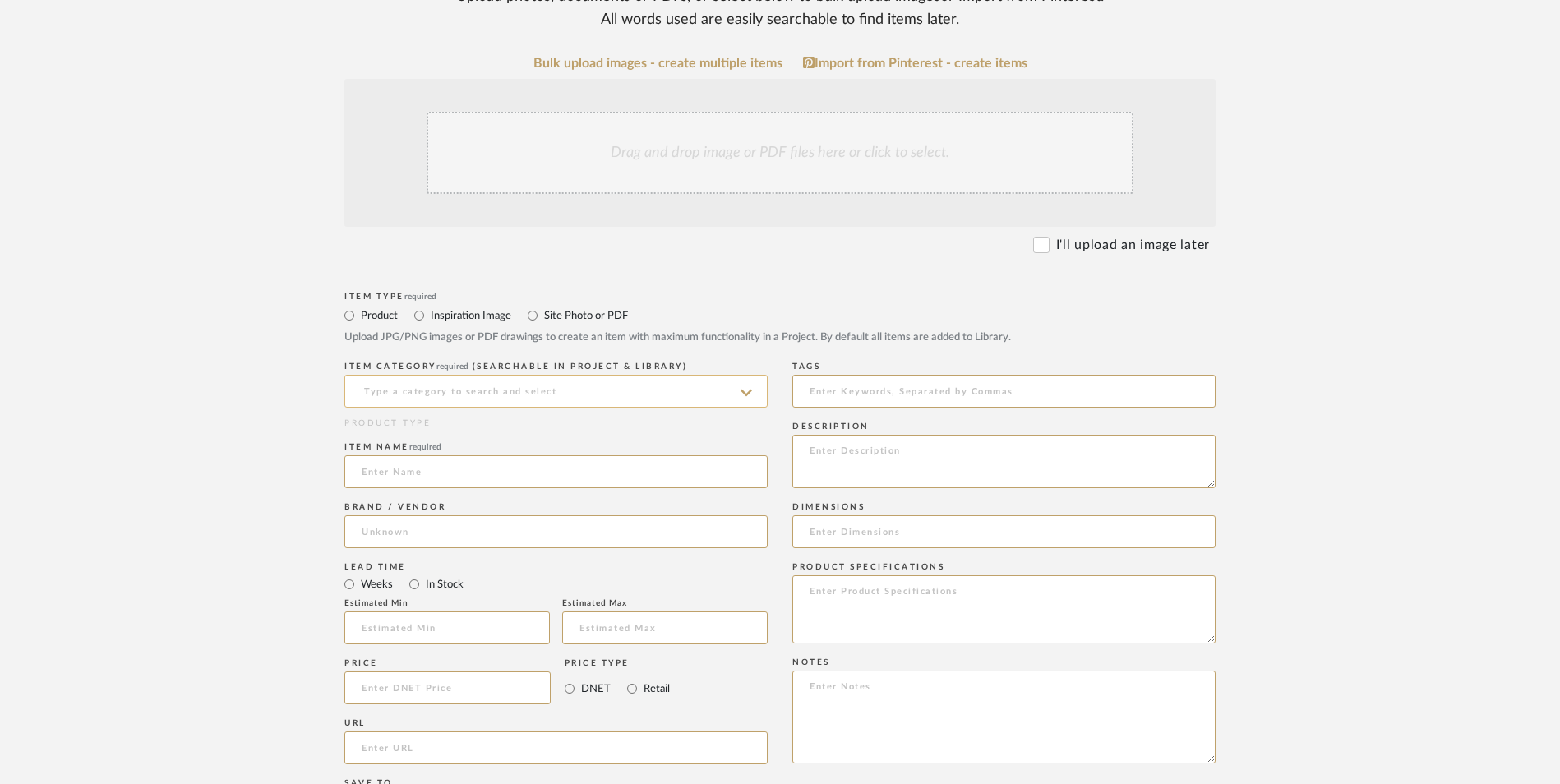
click at [496, 375] on input at bounding box center [556, 392] width 424 height 33
click at [456, 313] on div "Side Chairs" at bounding box center [556, 300] width 422 height 41
type input "Side Chairs"
click at [413, 455] on input at bounding box center [556, 472] width 424 height 33
click at [434, 515] on input at bounding box center [556, 531] width 424 height 33
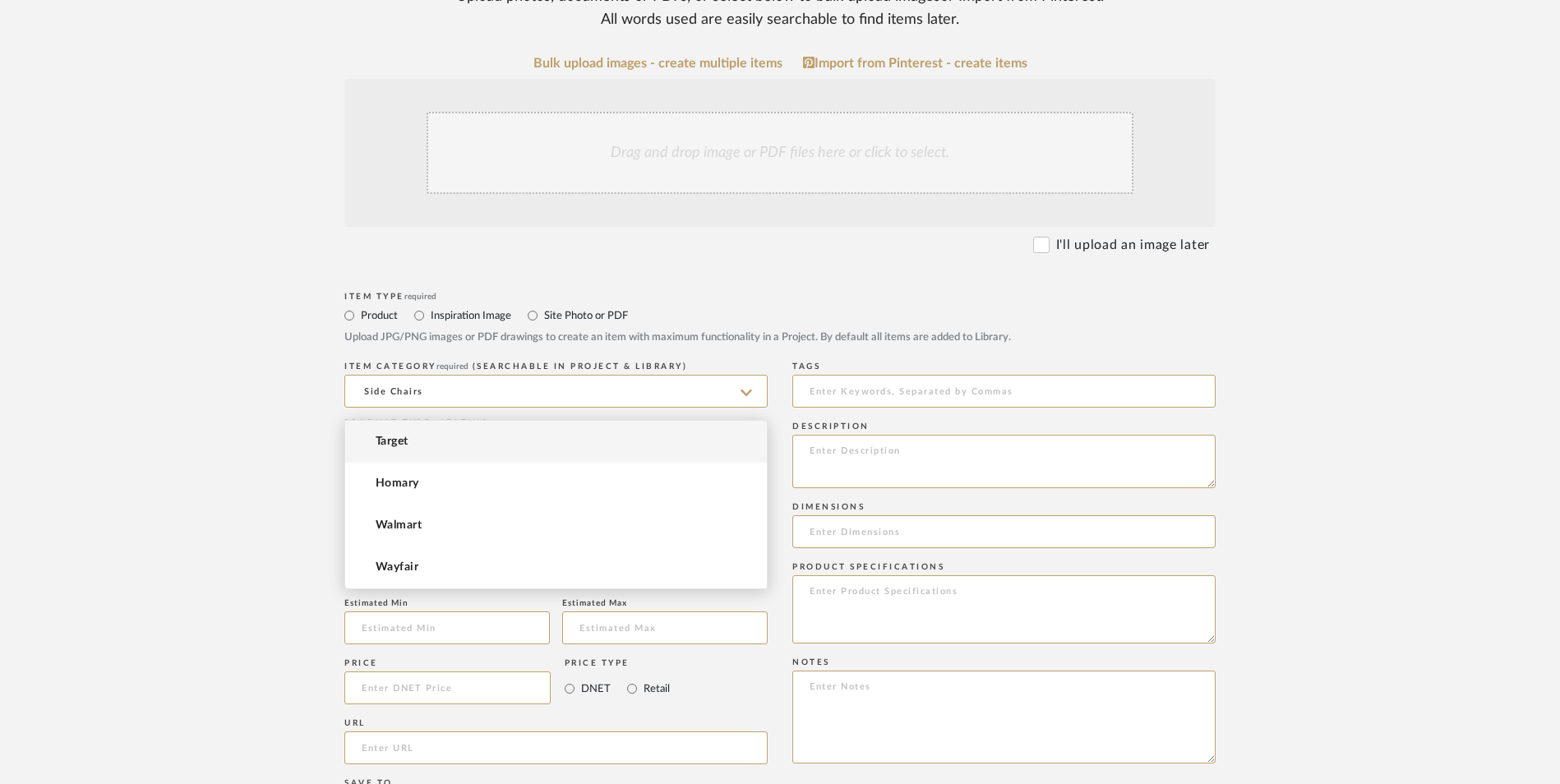
type input "Seynar"
click at [452, 530] on mat-option "Walmart" at bounding box center [556, 525] width 422 height 41
type input "Walmart"
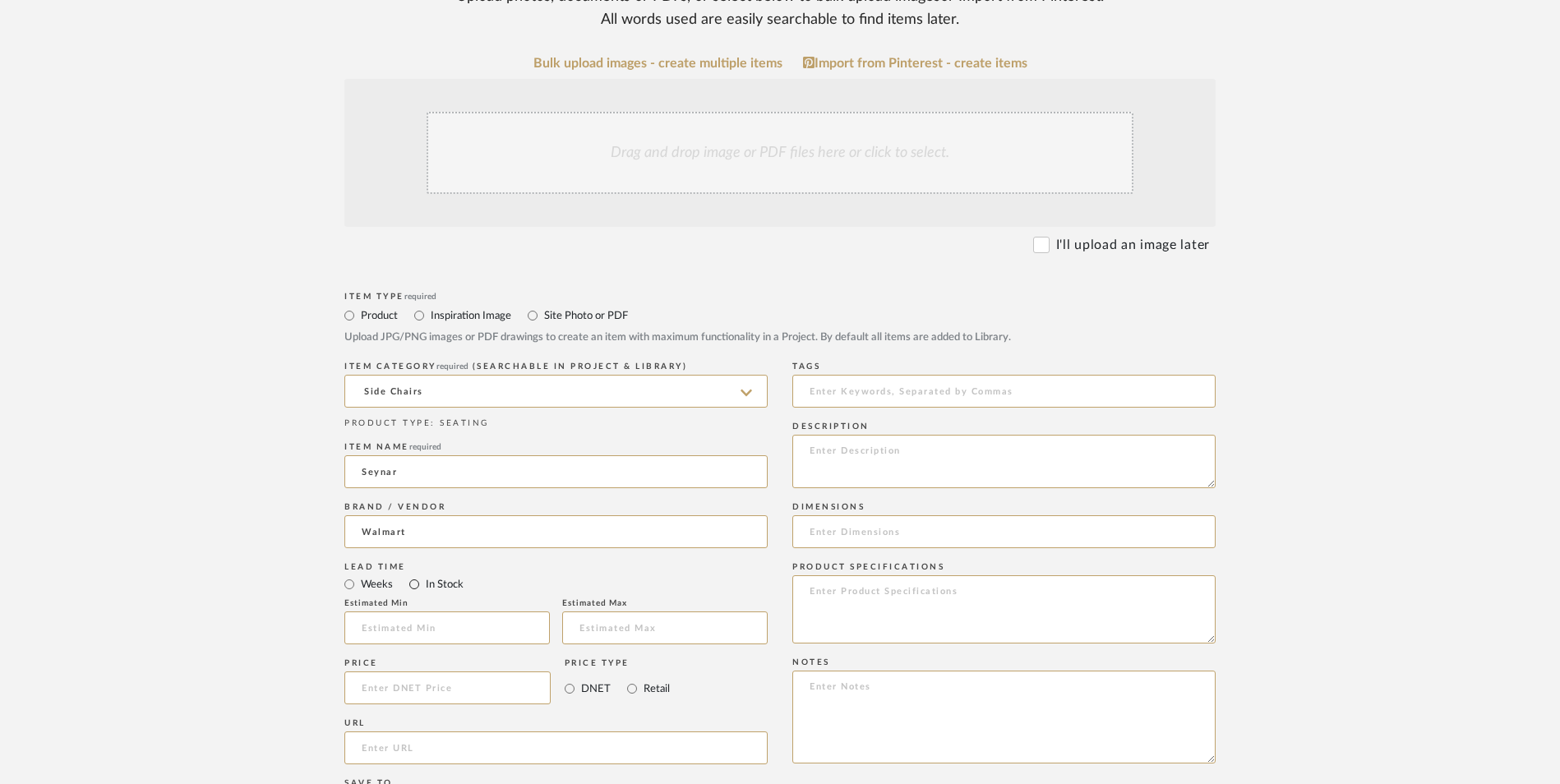
drag, startPoint x: 410, startPoint y: 453, endPoint x: 433, endPoint y: 458, distance: 23.5
click at [414, 575] on input "In Stock" at bounding box center [414, 584] width 19 height 19
radio input "true"
drag, startPoint x: 633, startPoint y: 555, endPoint x: 506, endPoint y: 559, distance: 127.1
click at [631, 679] on input "Retail" at bounding box center [632, 689] width 19 height 19
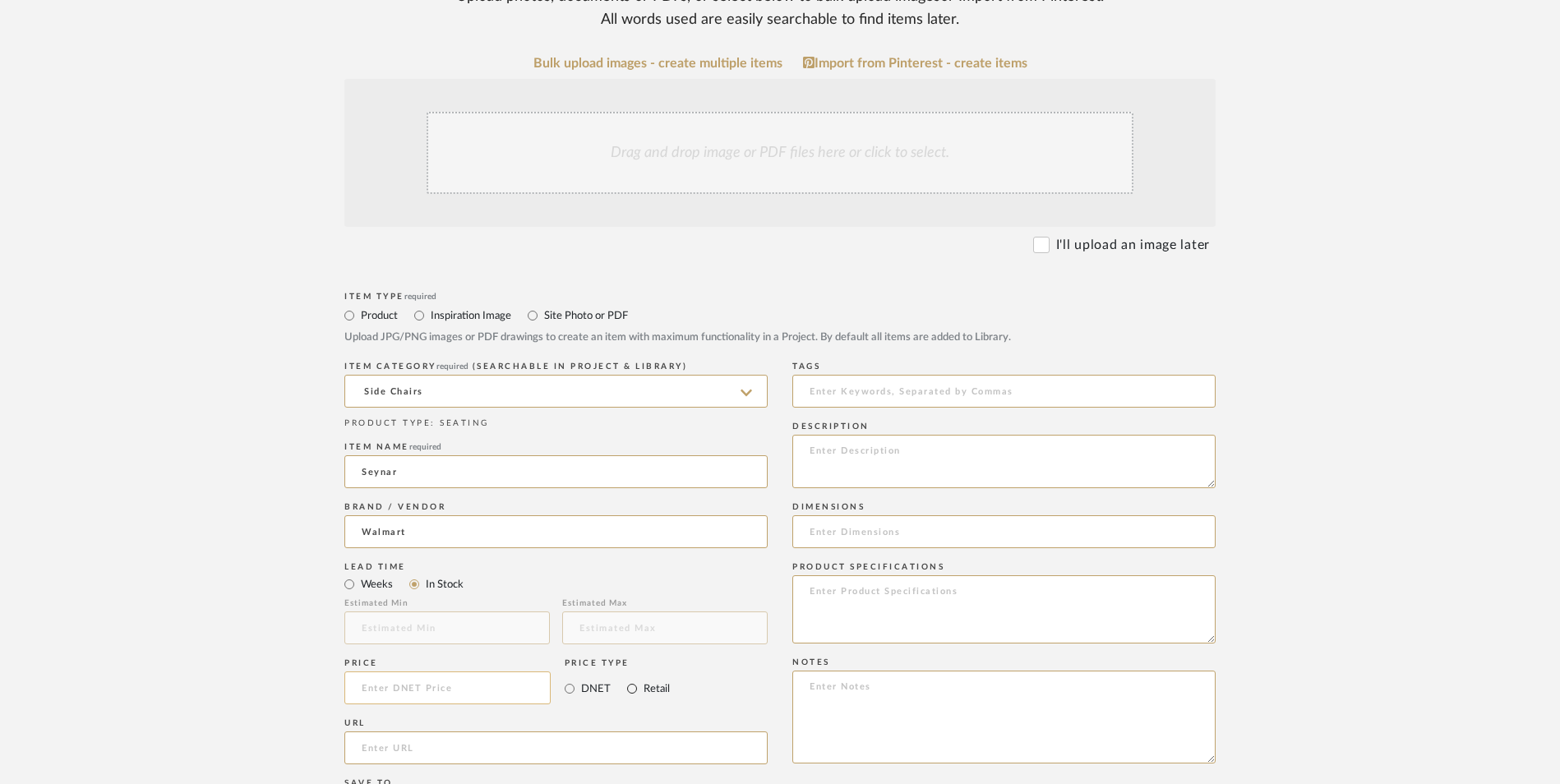
radio input "true"
click at [461, 671] on input at bounding box center [448, 688] width 206 height 33
type input "$139.90"
drag, startPoint x: 273, startPoint y: 558, endPoint x: 468, endPoint y: 656, distance: 218.2
click at [271, 557] on form "Bulk upload images - create multiple items Import from Pinterest - create items…" at bounding box center [780, 652] width 1048 height 1192
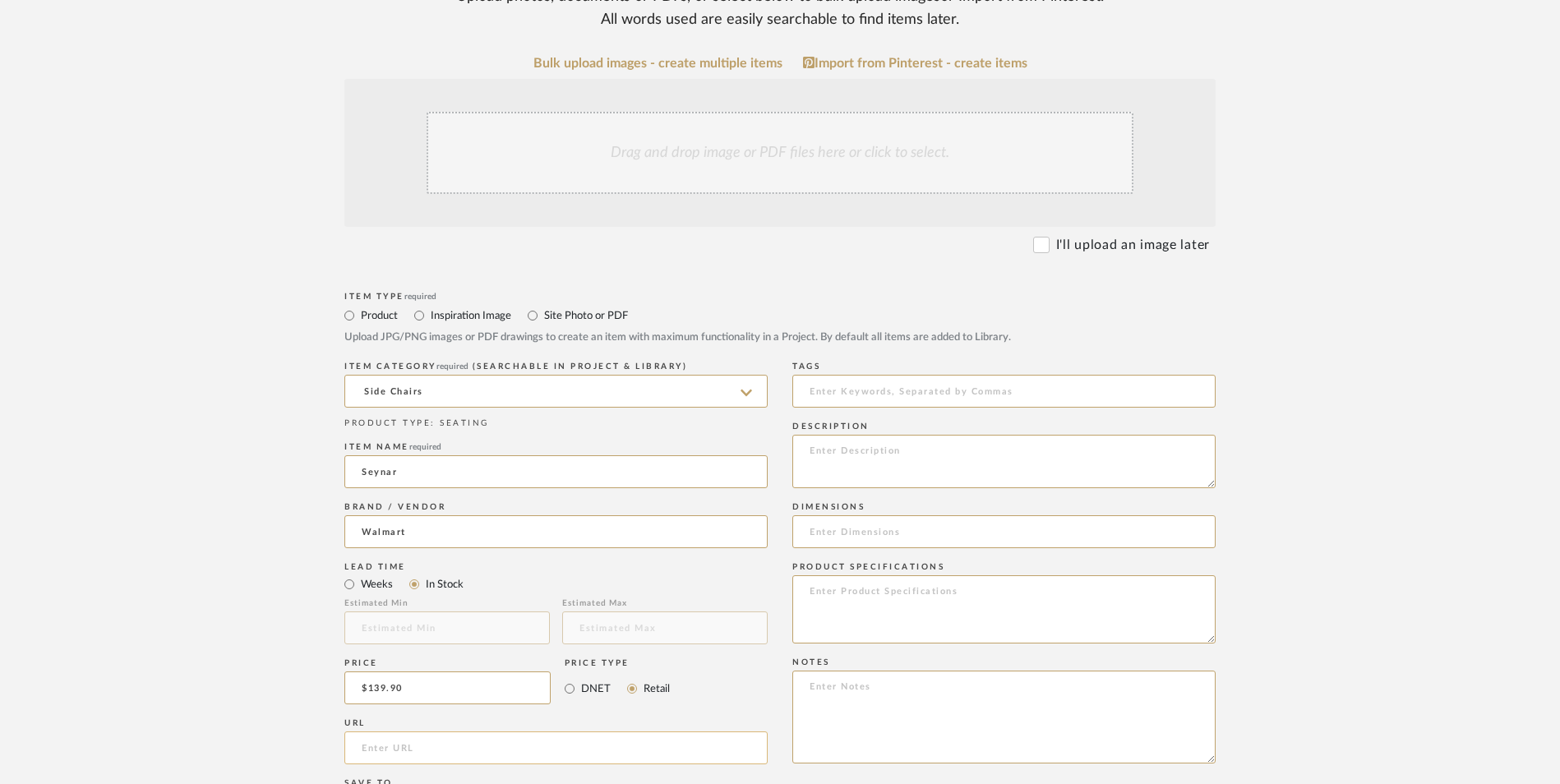
click at [465, 731] on input "url" at bounding box center [556, 747] width 424 height 33
paste input "[URL][DOMAIN_NAME]"
type input "[URL][DOMAIN_NAME]"
click at [178, 502] on upload-items "Create new item in [PERSON_NAME] Upload photos, documents or PDFs, or select be…" at bounding box center [780, 564] width 1560 height 1448
click at [826, 670] on textarea at bounding box center [1003, 716] width 424 height 93
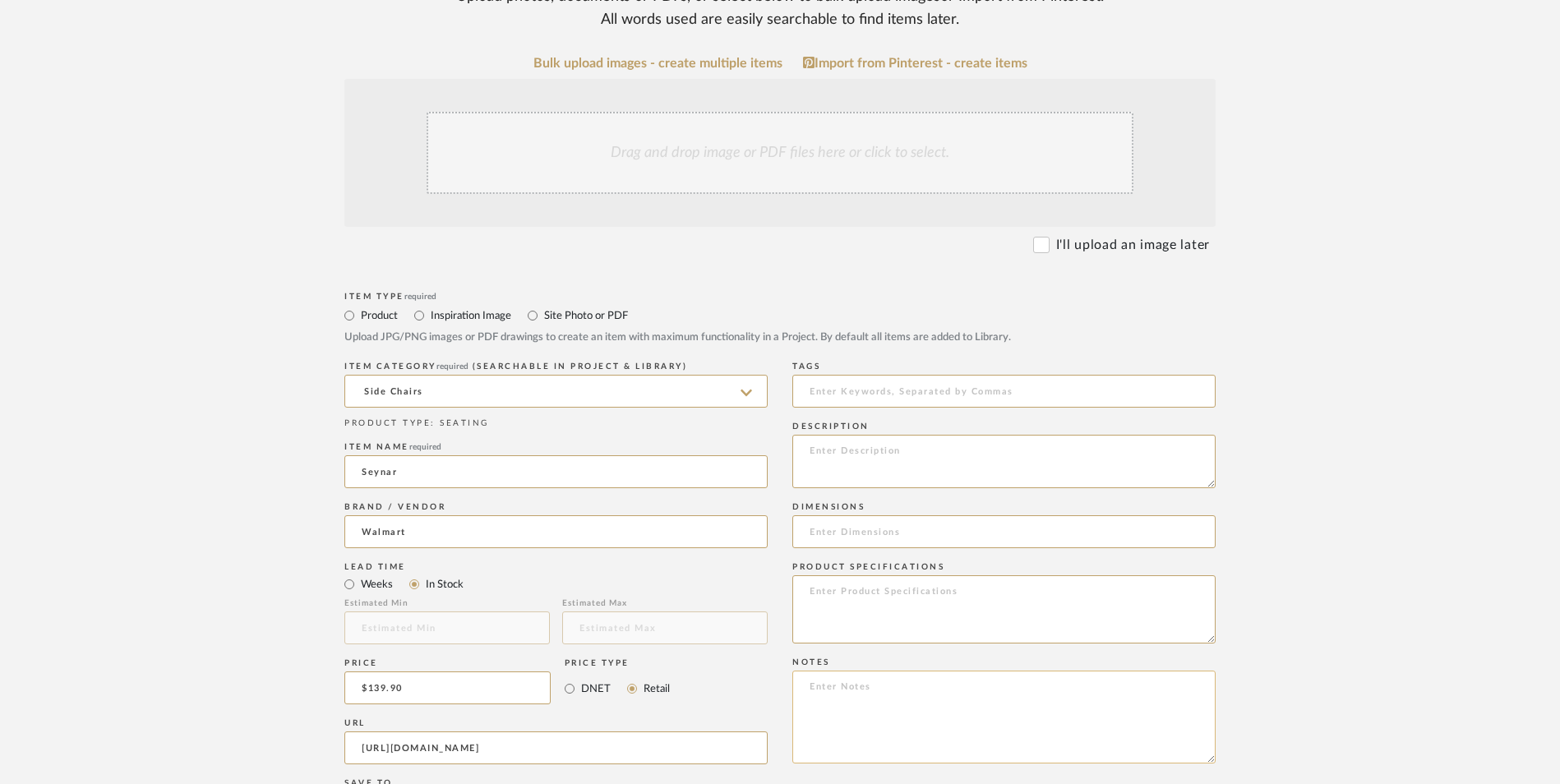
paste textarea "Option 1: ETA: SKU: Reviews - Stars Return | Refund Policy:"
drag, startPoint x: 852, startPoint y: 555, endPoint x: 861, endPoint y: 556, distance: 9.1
click at [853, 670] on textarea "Option 1: ETA: SKU: Reviews - Stars Return | Refund Policy:" at bounding box center [1003, 716] width 424 height 93
click at [868, 670] on textarea "Option 2: ETA: SKU: Reviews - Stars Return | Refund Policy:" at bounding box center [1003, 716] width 424 height 93
click at [855, 670] on textarea "Option 2: Accent Chairs - Select: Beige + 2 ETA: SKU: Reviews - Stars Return | …" at bounding box center [1003, 716] width 424 height 93
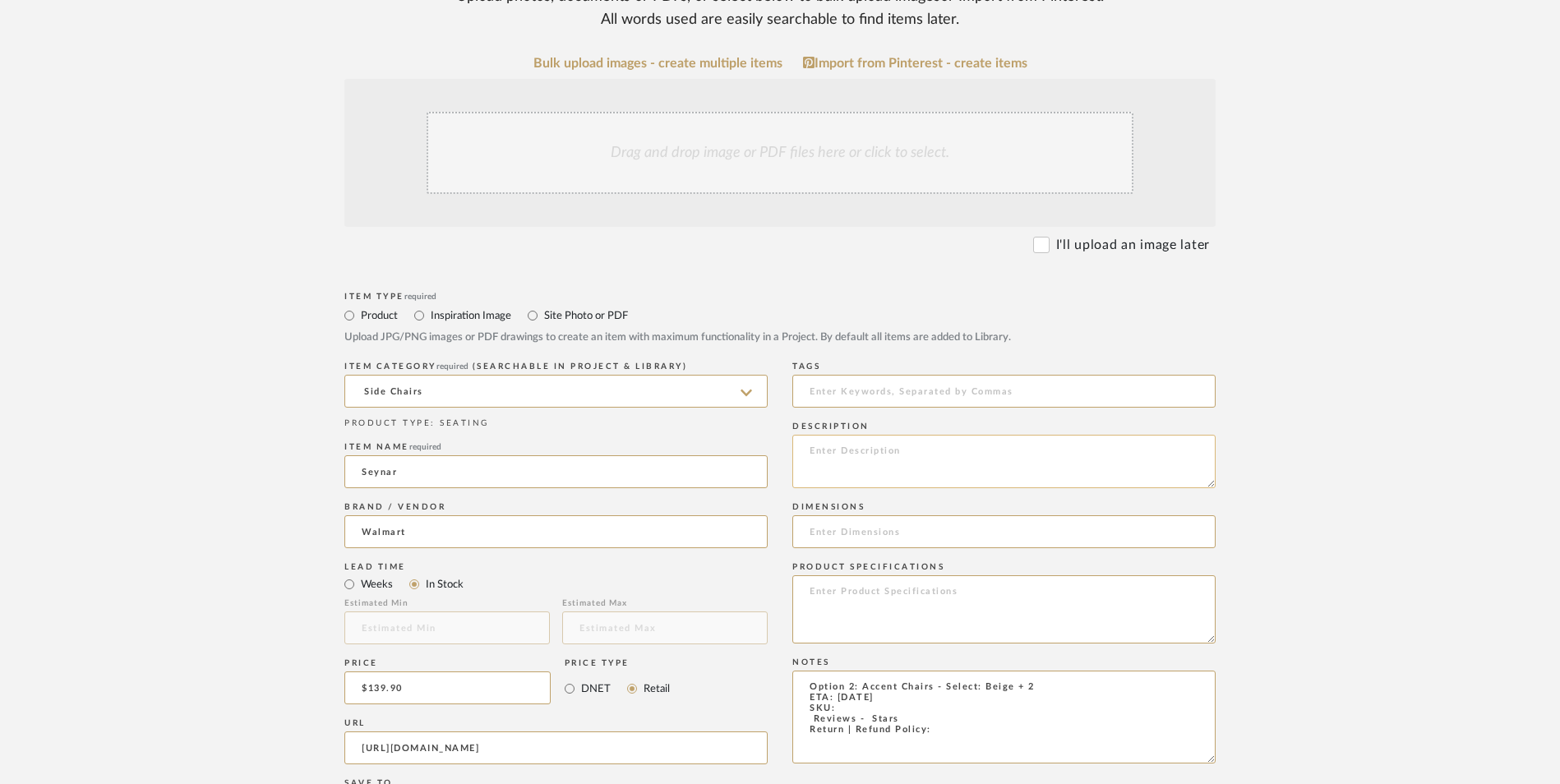
type textarea "Option 2: Accent Chairs - Select: Beige + 2 ETA: [DATE] SKU: Reviews - Stars Re…"
click at [883, 435] on textarea at bounding box center [1003, 461] width 424 height 53
paste textarea "This Accent Chair has a truely 360 degree free rotation that allows you to swiv…"
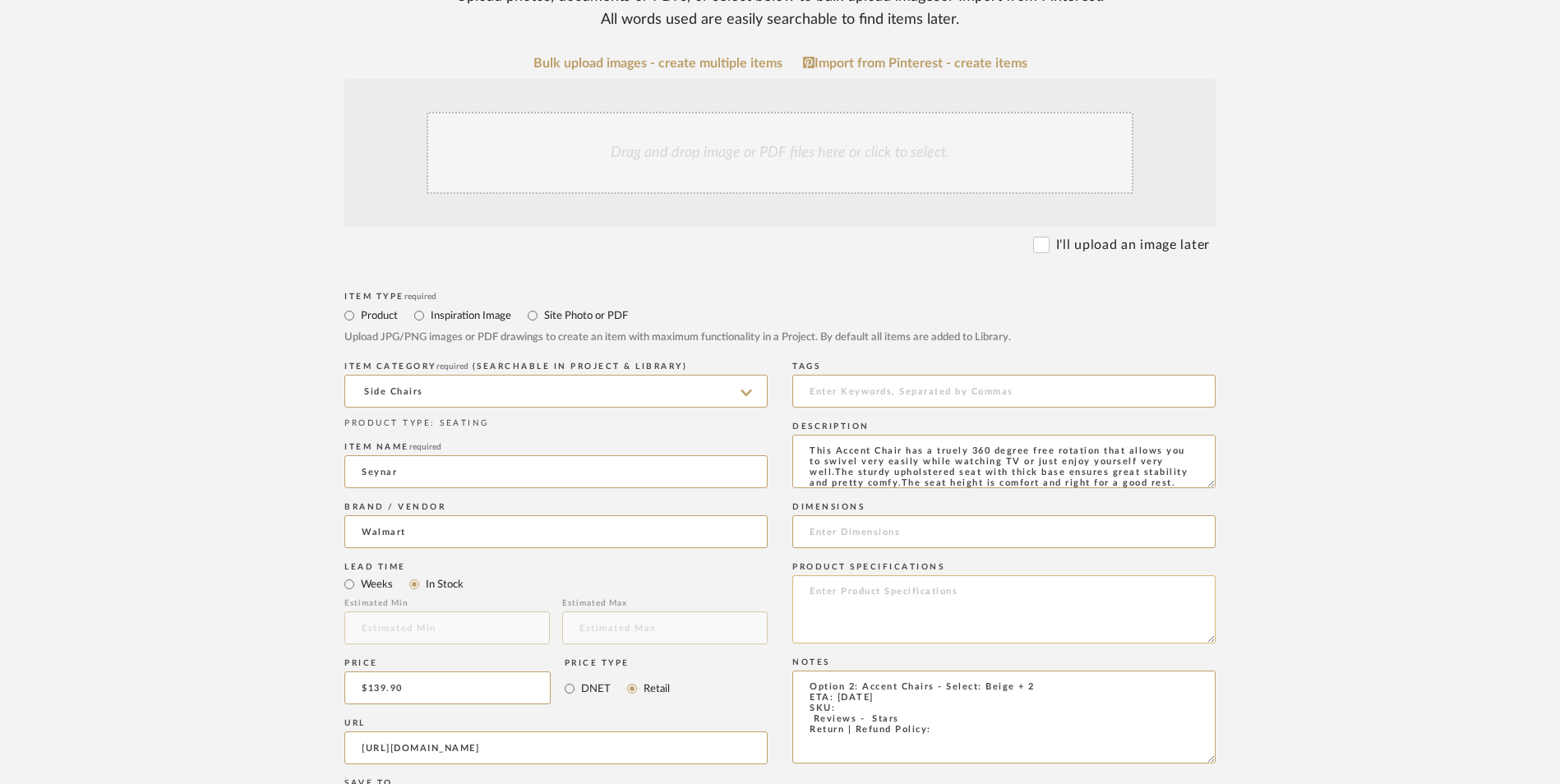
scroll to position [1, 0]
drag, startPoint x: 834, startPoint y: 336, endPoint x: 903, endPoint y: 341, distance: 69.2
click at [953, 435] on textarea "This Accent Chair has a truely 360 degree free rotation that allows you to swiv…" at bounding box center [1003, 461] width 424 height 53
click at [984, 435] on textarea "This Accent Chair has a truly 360 degree free rotation that allows you to swive…" at bounding box center [1003, 461] width 424 height 53
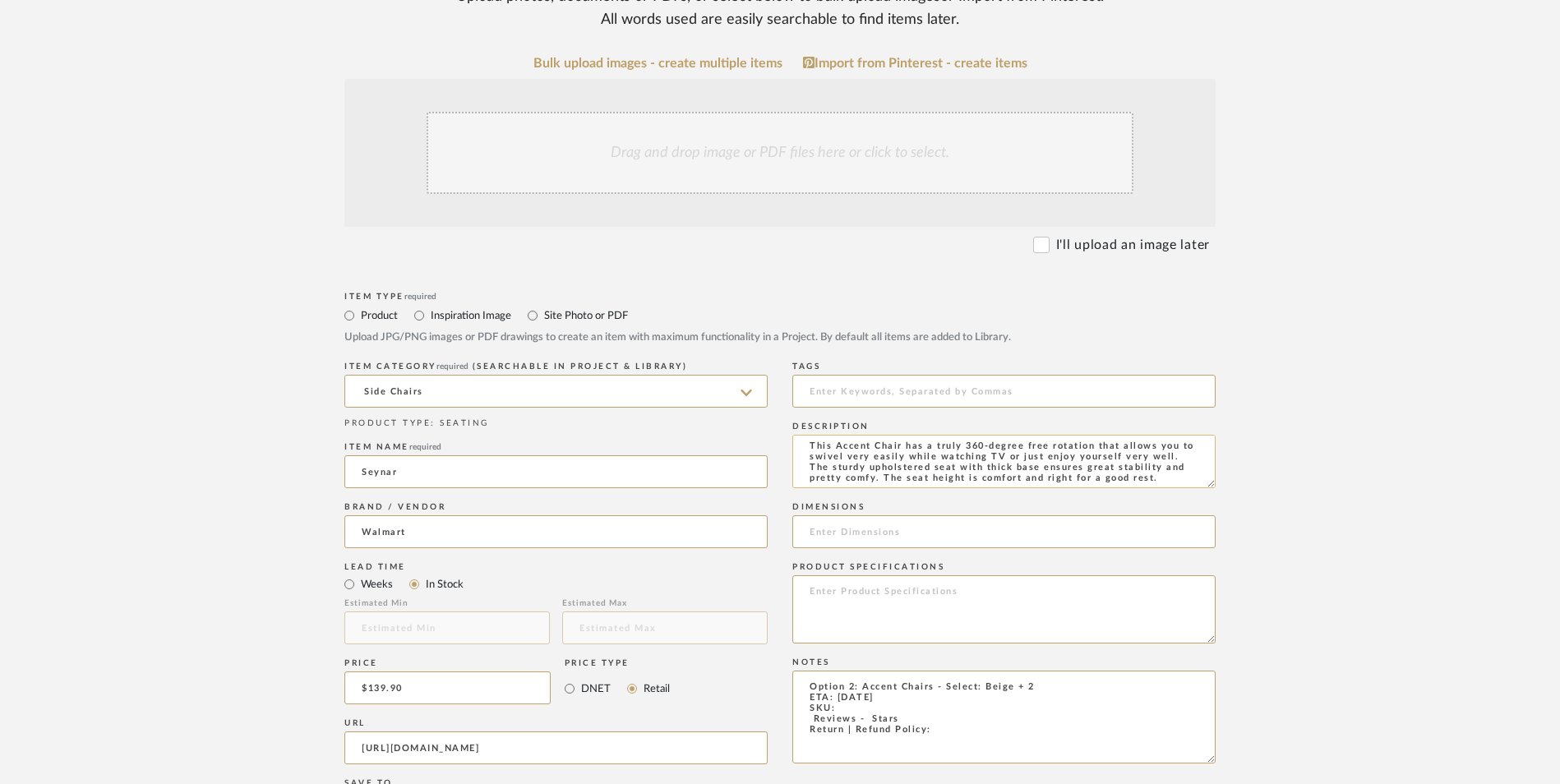
click at [1086, 435] on textarea "This Accent Chair has a truly 360-degree free rotation that allows you to swive…" at bounding box center [1003, 461] width 424 height 53
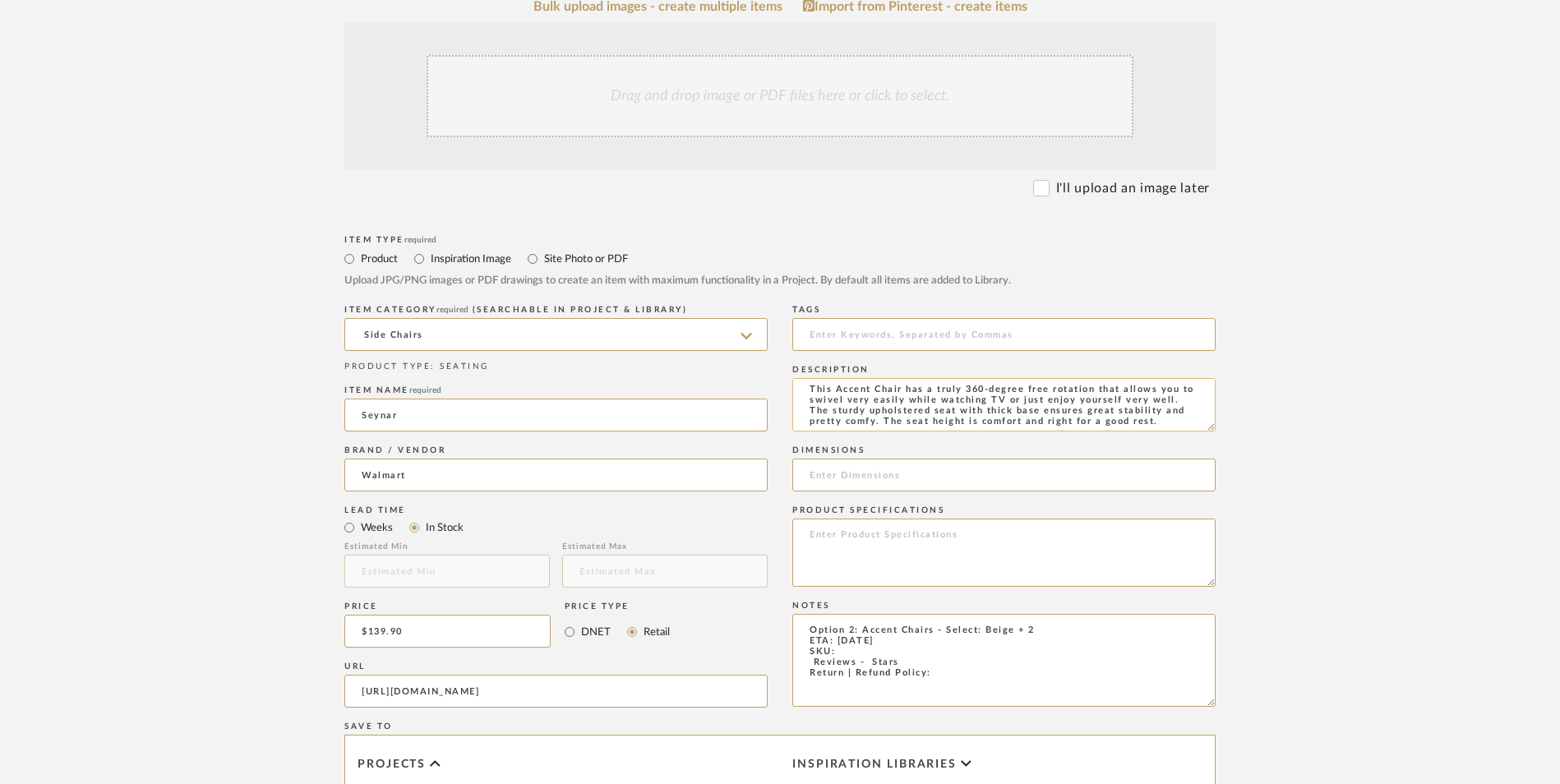
scroll to position [493, 0]
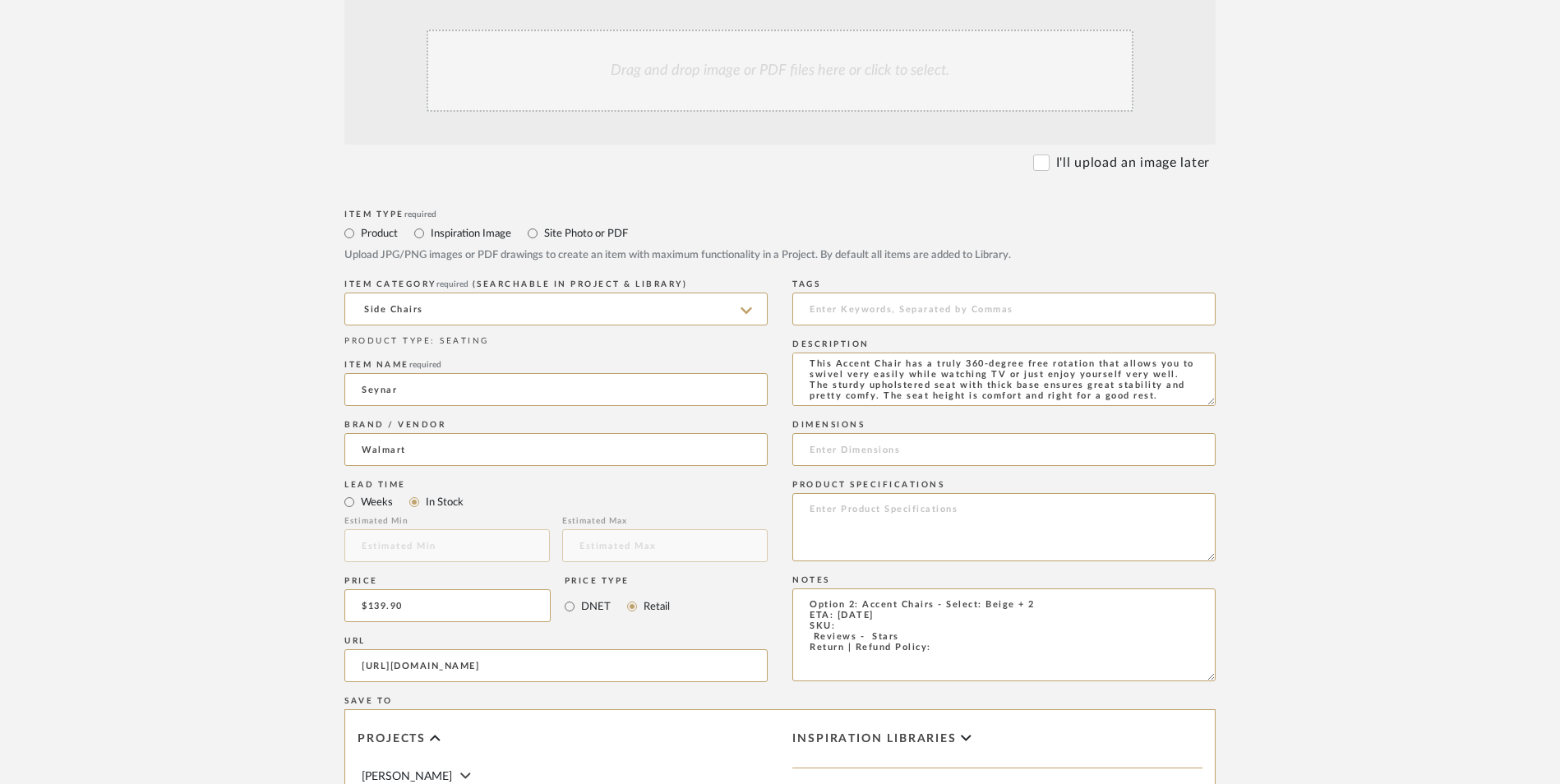
type textarea "This Accent Chair has a truly 360-degree free rotation that allows you to swive…"
click at [976, 588] on textarea "Option 2: Accent Chairs - Select: Beige + 2 ETA: [DATE] SKU: Reviews - Stars Re…" at bounding box center [1003, 635] width 424 height 93
drag, startPoint x: 912, startPoint y: 502, endPoint x: 805, endPoint y: 508, distance: 107.2
click at [804, 588] on textarea "Option 2: Accent Chairs - Select: Beige + 2 ETA: [DATE] SKU: Reviews - Stars Re…" at bounding box center [1003, 635] width 424 height 93
click at [858, 588] on textarea "Option 2: Accent Chairs - Select: Beige + 2 ETA: [DATE] SKU: Return | Refund Po…" at bounding box center [1003, 635] width 424 height 93
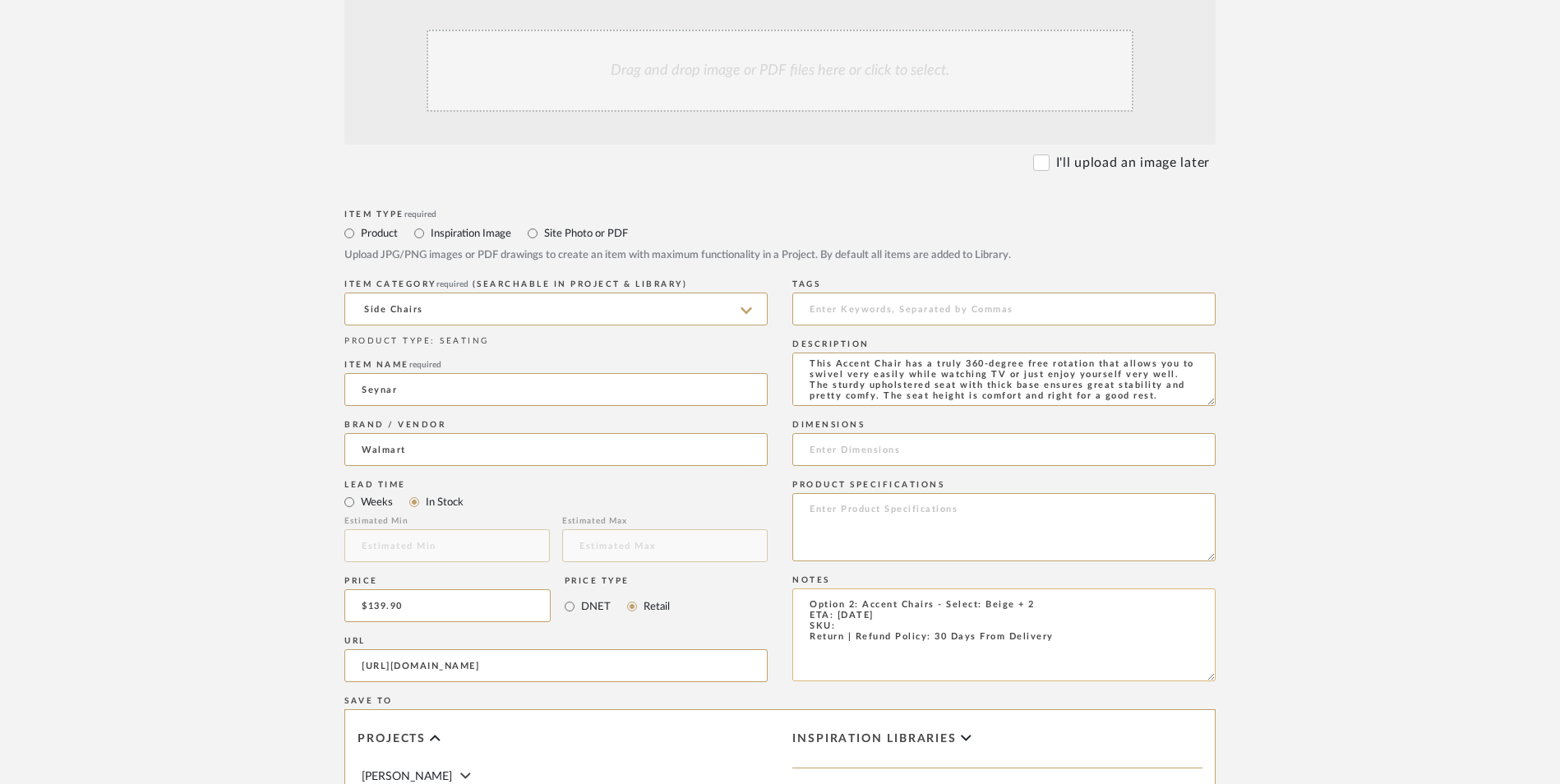
click at [868, 588] on textarea "Option 2: Accent Chairs - Select: Beige + 2 ETA: [DATE] SKU: Return | Refund Po…" at bounding box center [1003, 635] width 424 height 93
paste textarea "7371050721"
type textarea "Option 2: Accent Chairs - Select: Beige + 2 ETA: [DATE] SKU: 7371050721 Return …"
click at [875, 493] on textarea at bounding box center [1003, 527] width 424 height 68
type textarea "Velvet | Polyester"
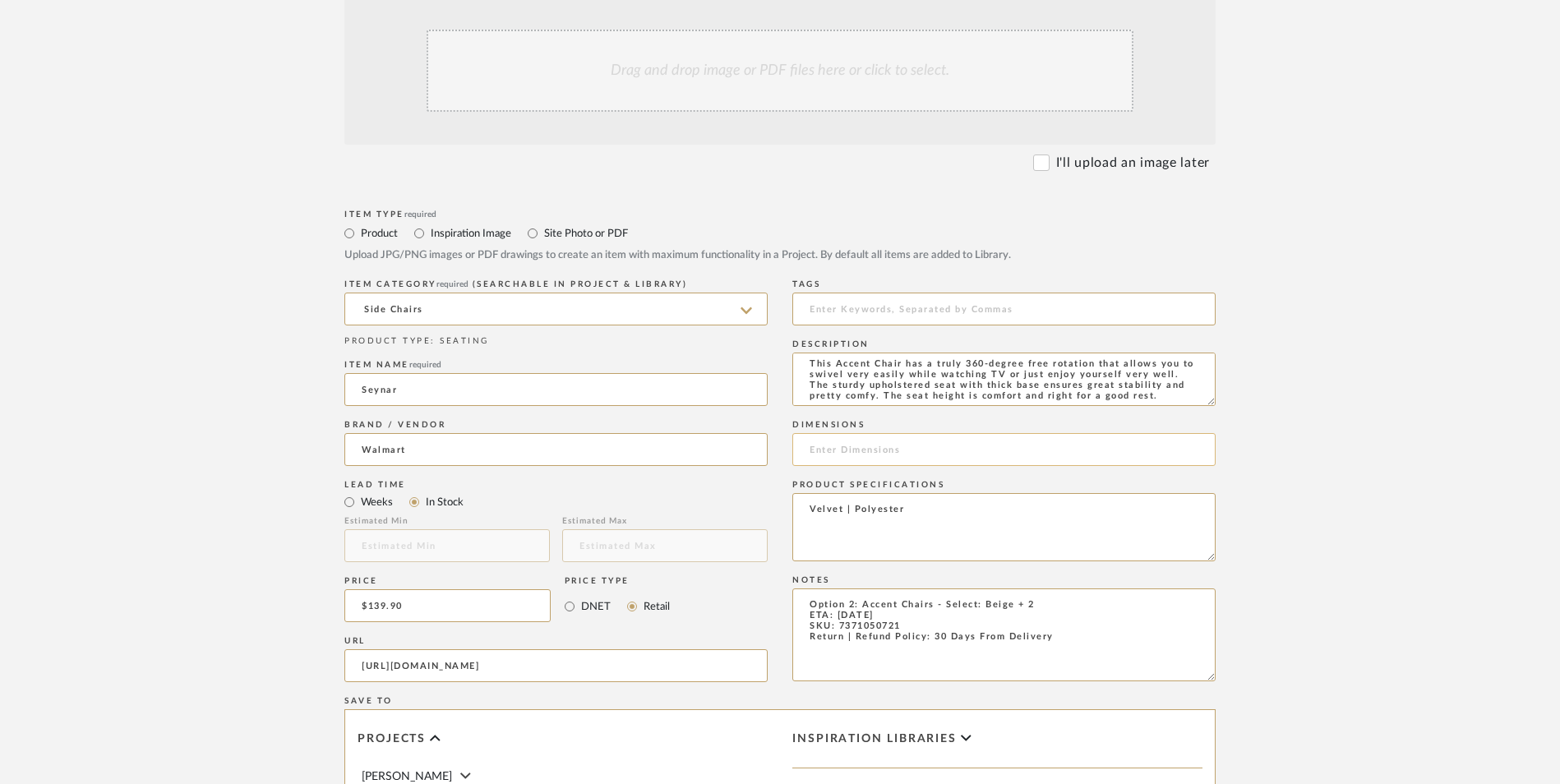
click at [873, 433] on input at bounding box center [1003, 449] width 424 height 33
paste input "25.2''D*25.8''W*28''H"
click at [839, 433] on input "25.2''D*25.8''W*28''H" at bounding box center [1003, 449] width 424 height 33
click at [886, 433] on input "25.2'' D*25.8''W*28''H" at bounding box center [1003, 449] width 424 height 33
click at [924, 433] on input "25.2'' D*25.8'' W*28''H" at bounding box center [1003, 449] width 424 height 33
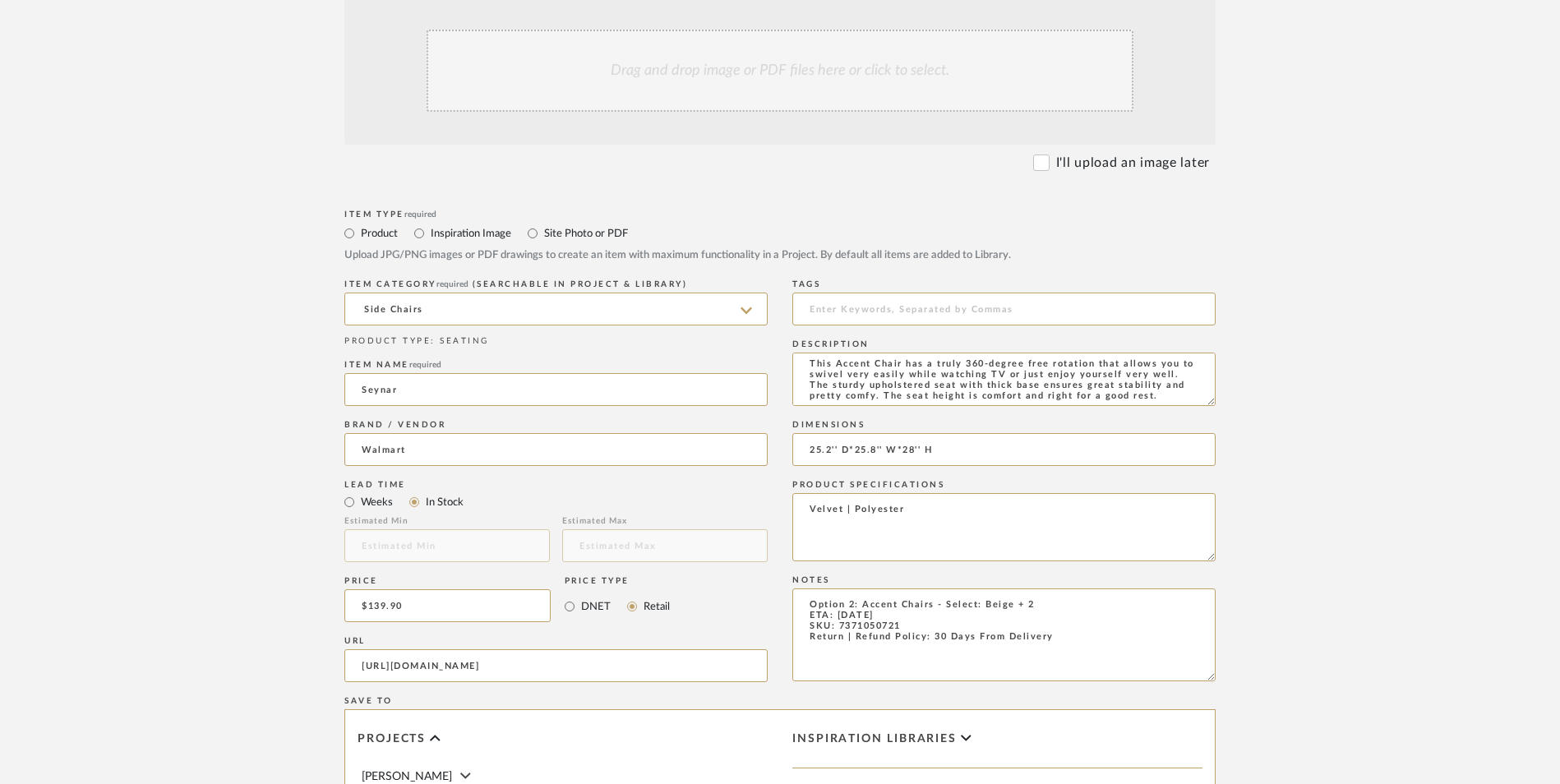
scroll to position [82, 0]
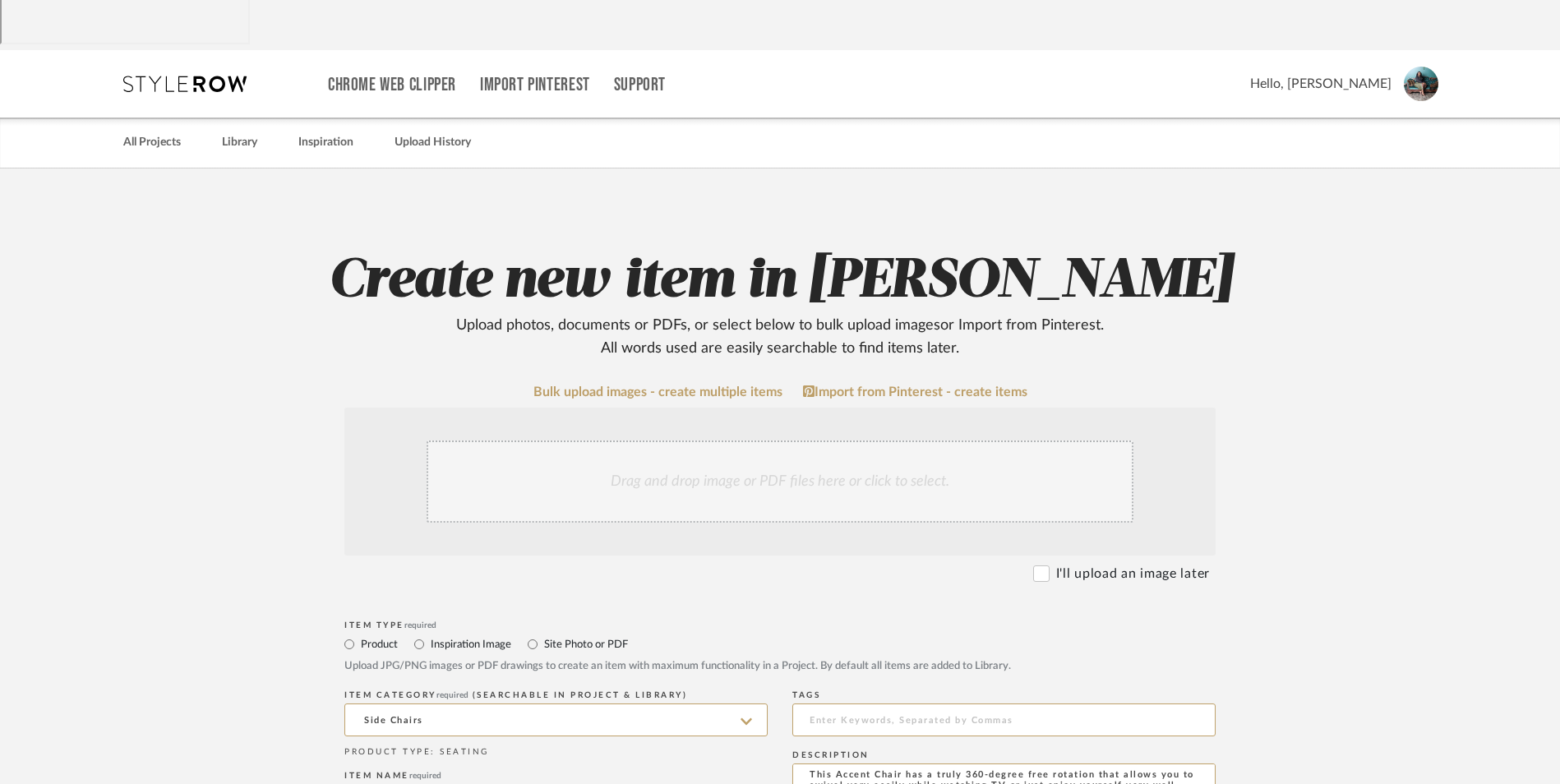
type input "25.2'' D*25.8'' W*28'' H"
click at [721, 441] on div "Drag and drop image or PDF files here or click to select." at bounding box center [780, 481] width 707 height 82
click at [779, 441] on div "Drag and drop image or PDF files here or click to select." at bounding box center [780, 481] width 707 height 82
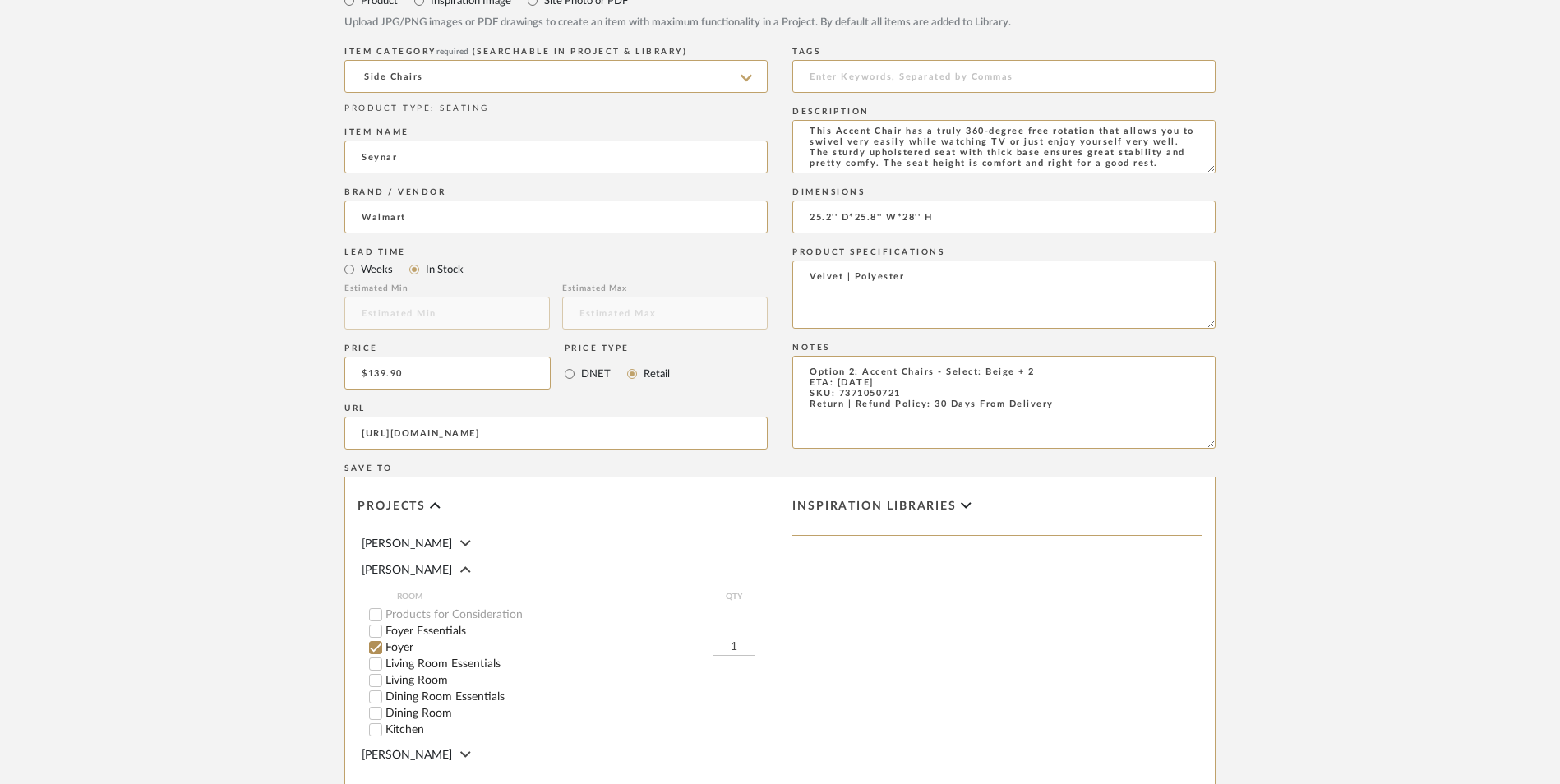
scroll to position [904, 0]
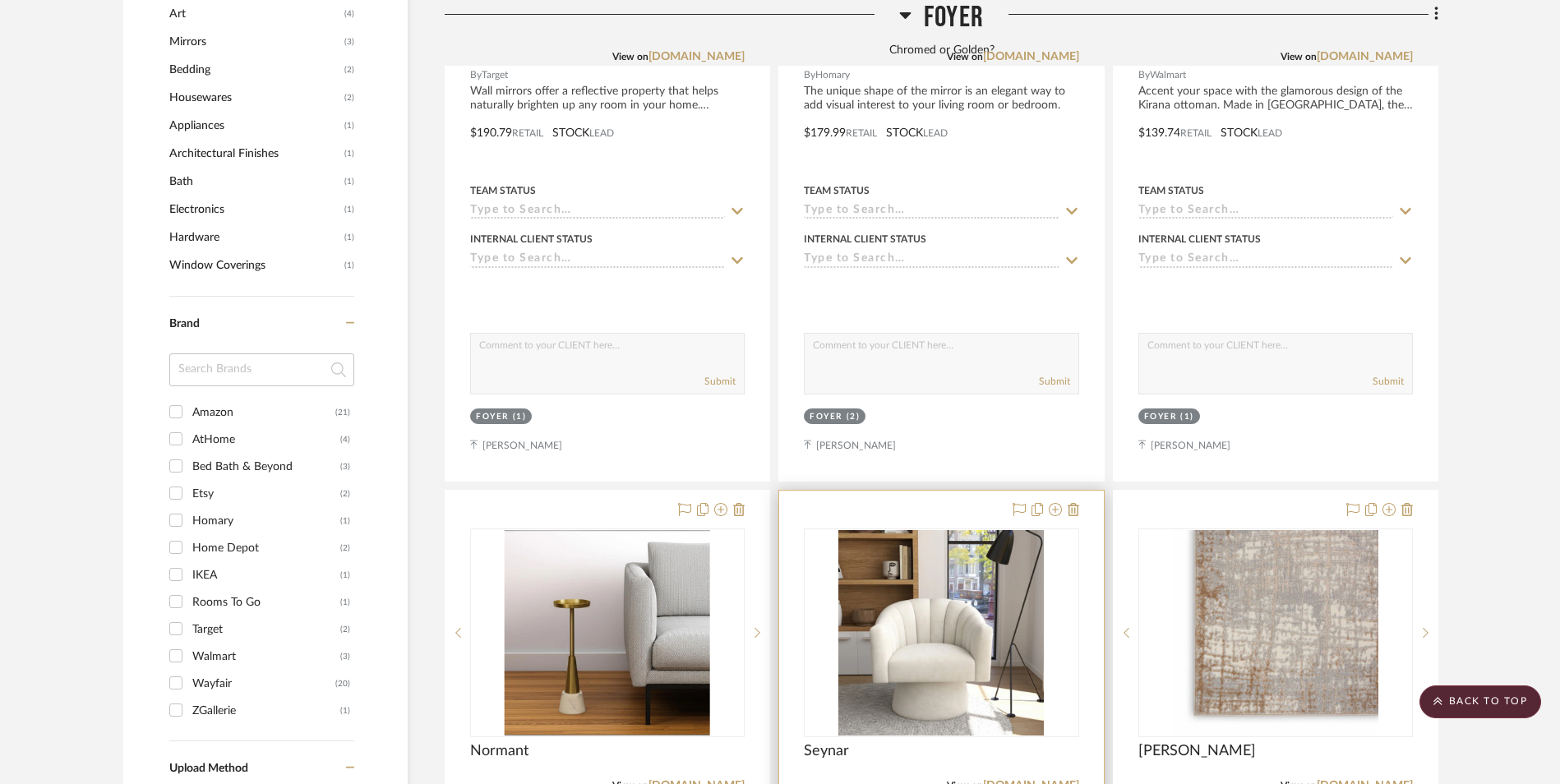
scroll to position [1815, 0]
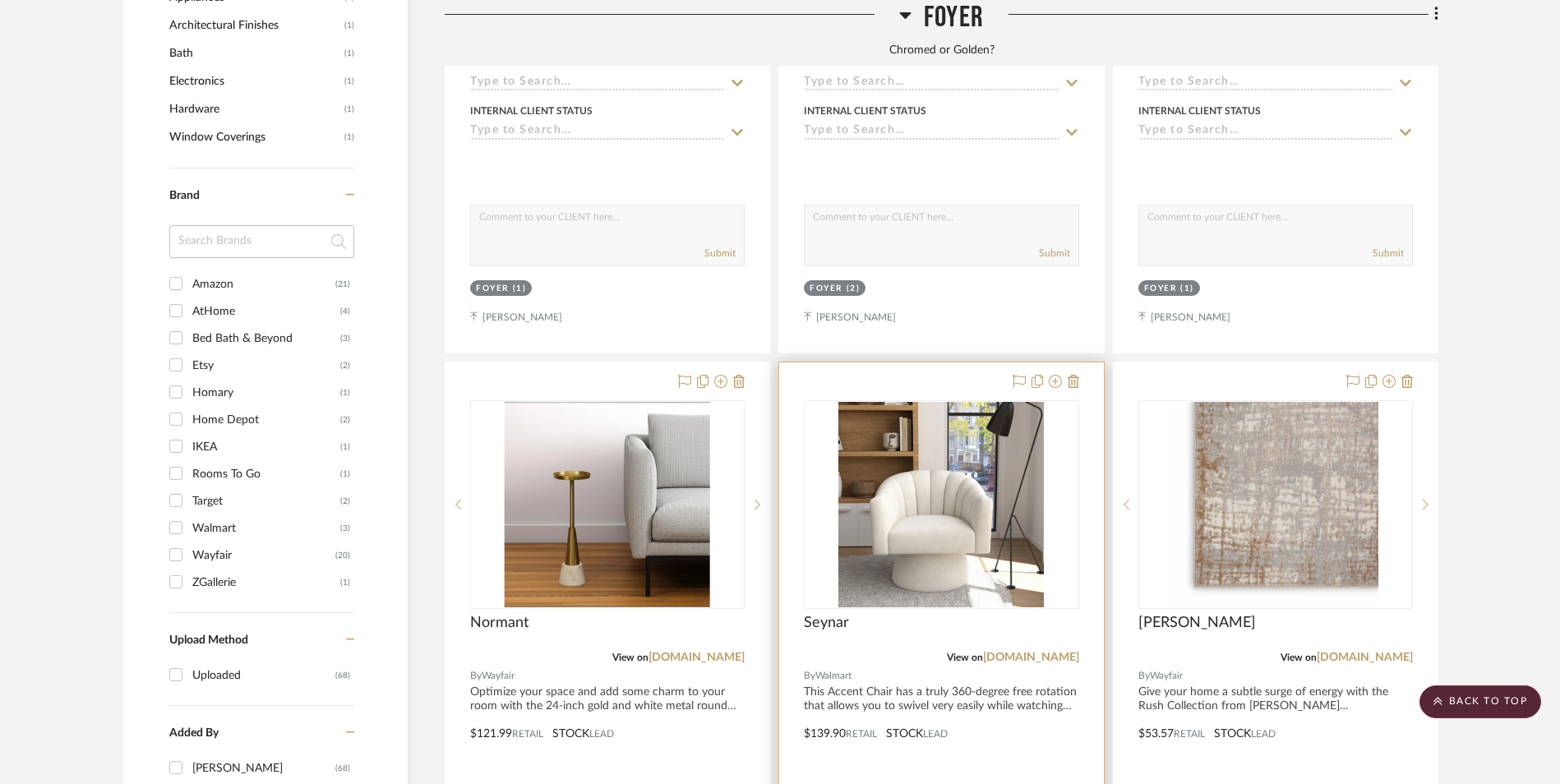
click at [919, 414] on img "0" at bounding box center [941, 504] width 205 height 205
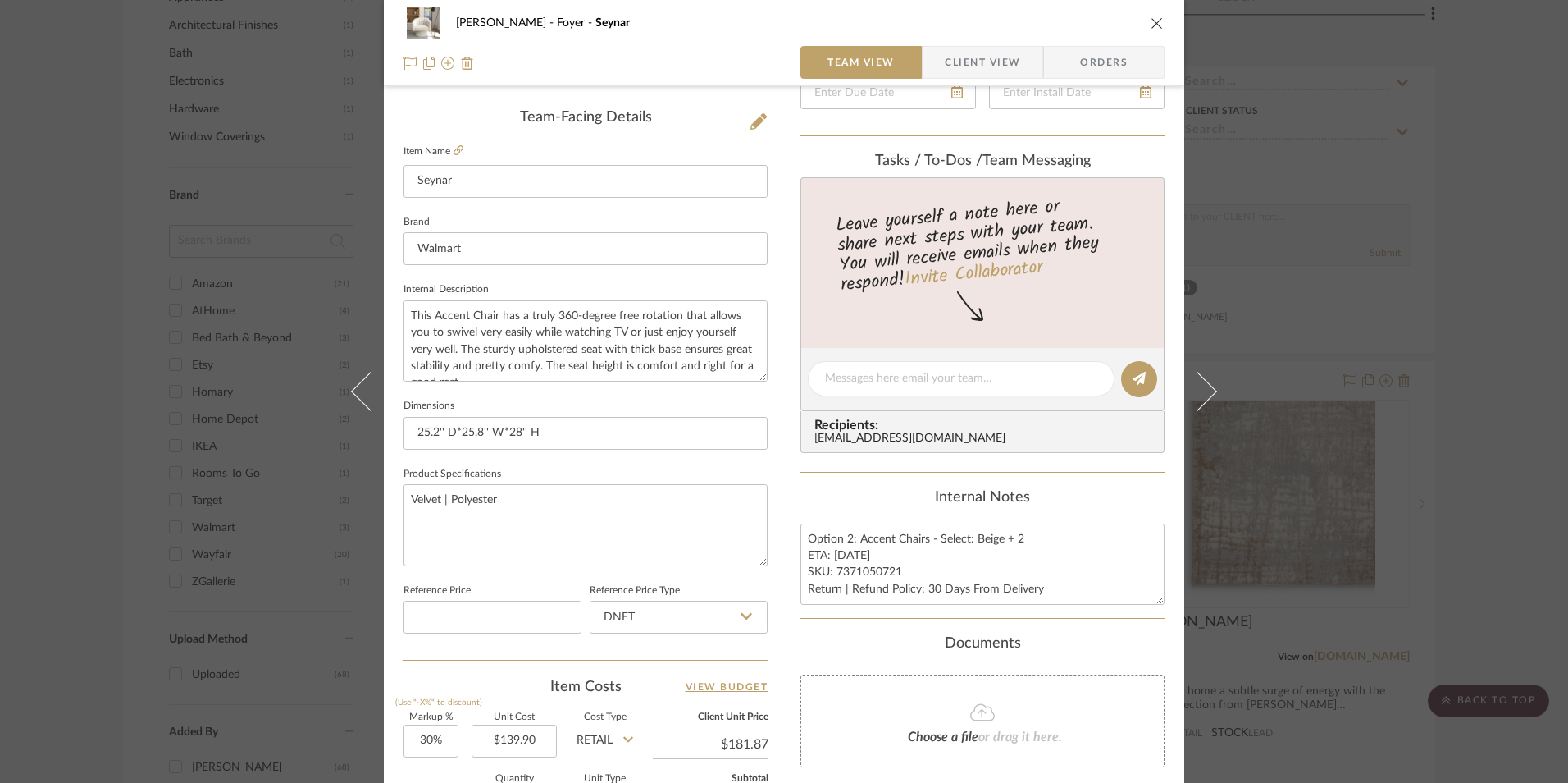
scroll to position [492, 0]
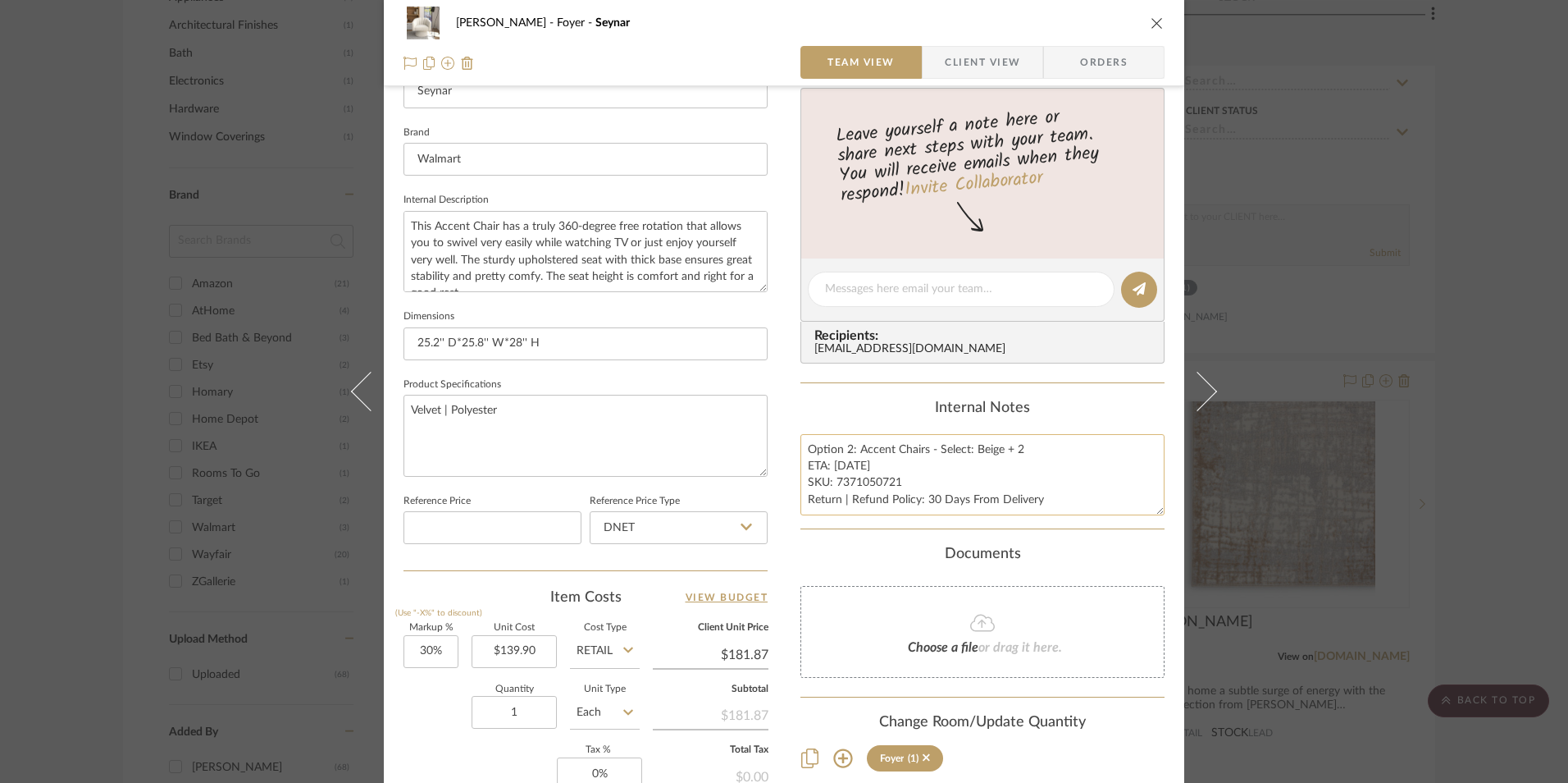
click at [861, 481] on textarea "Option 2: Accent Chairs - Select: Beige + 2 ETA: [DATE] SKU: 7371050721 Return …" at bounding box center [983, 475] width 364 height 81
drag, startPoint x: 895, startPoint y: 481, endPoint x: 833, endPoint y: 483, distance: 62.0
click at [833, 483] on textarea "Option 2: Accent Chairs - Select: Beige + 2 ETA: [DATE] SKU: 7371050721 Return …" at bounding box center [983, 475] width 364 height 81
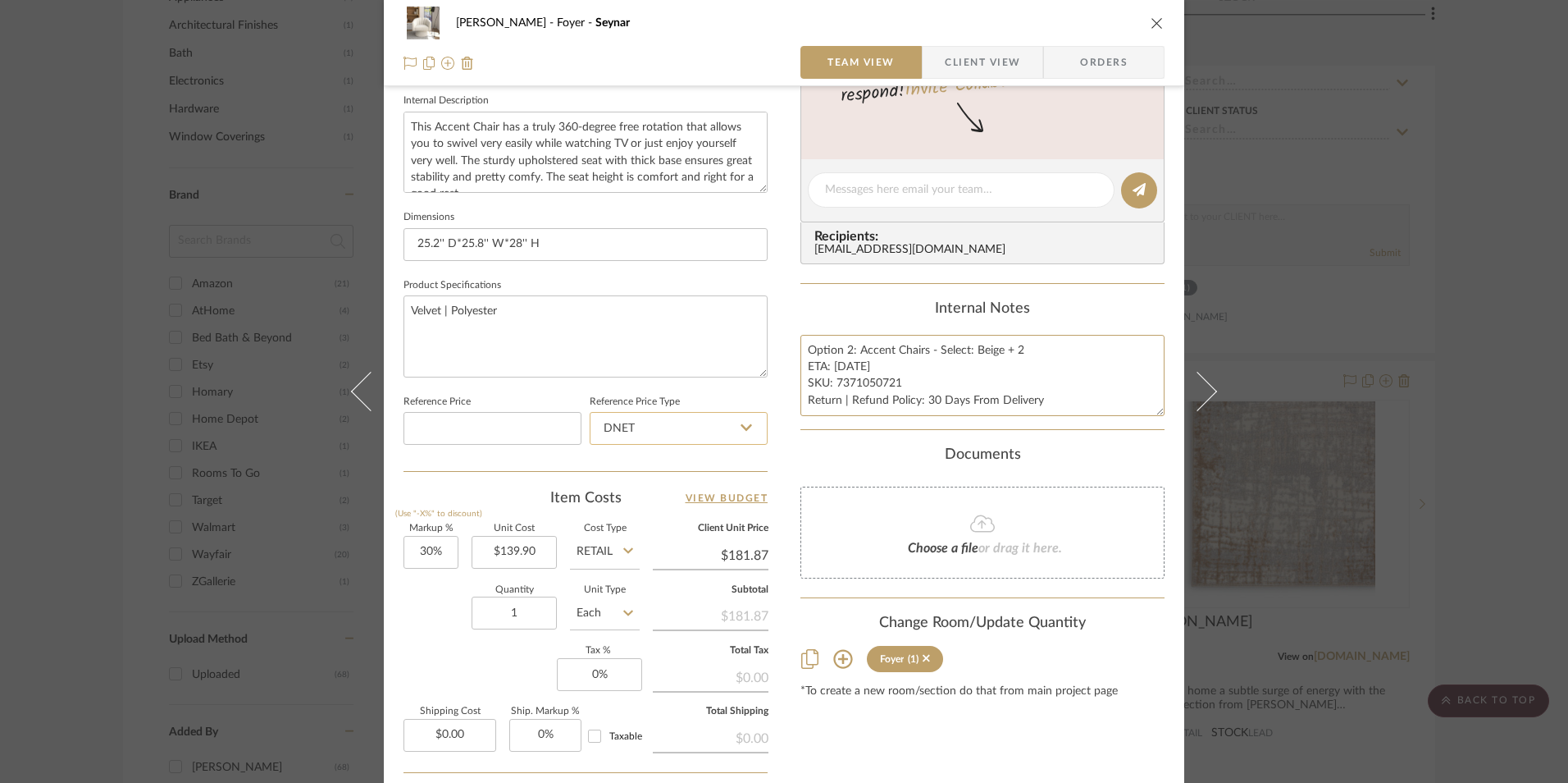
scroll to position [739, 0]
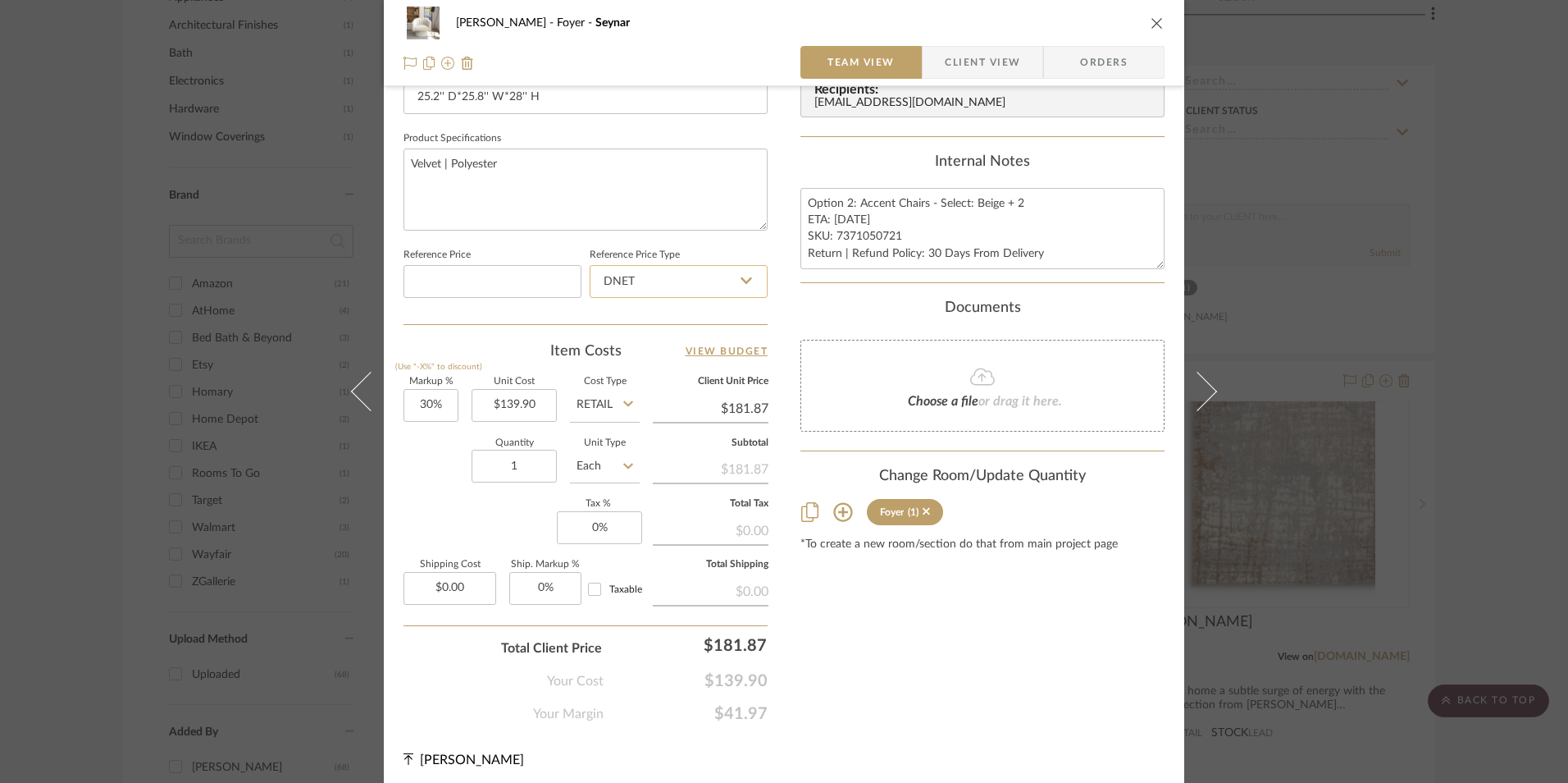
click at [680, 286] on input "DNET" at bounding box center [679, 281] width 178 height 33
click at [646, 364] on div "Retail" at bounding box center [686, 364] width 202 height 41
type input "Retail"
type input "30"
drag, startPoint x: 428, startPoint y: 413, endPoint x: 454, endPoint y: 439, distance: 36.8
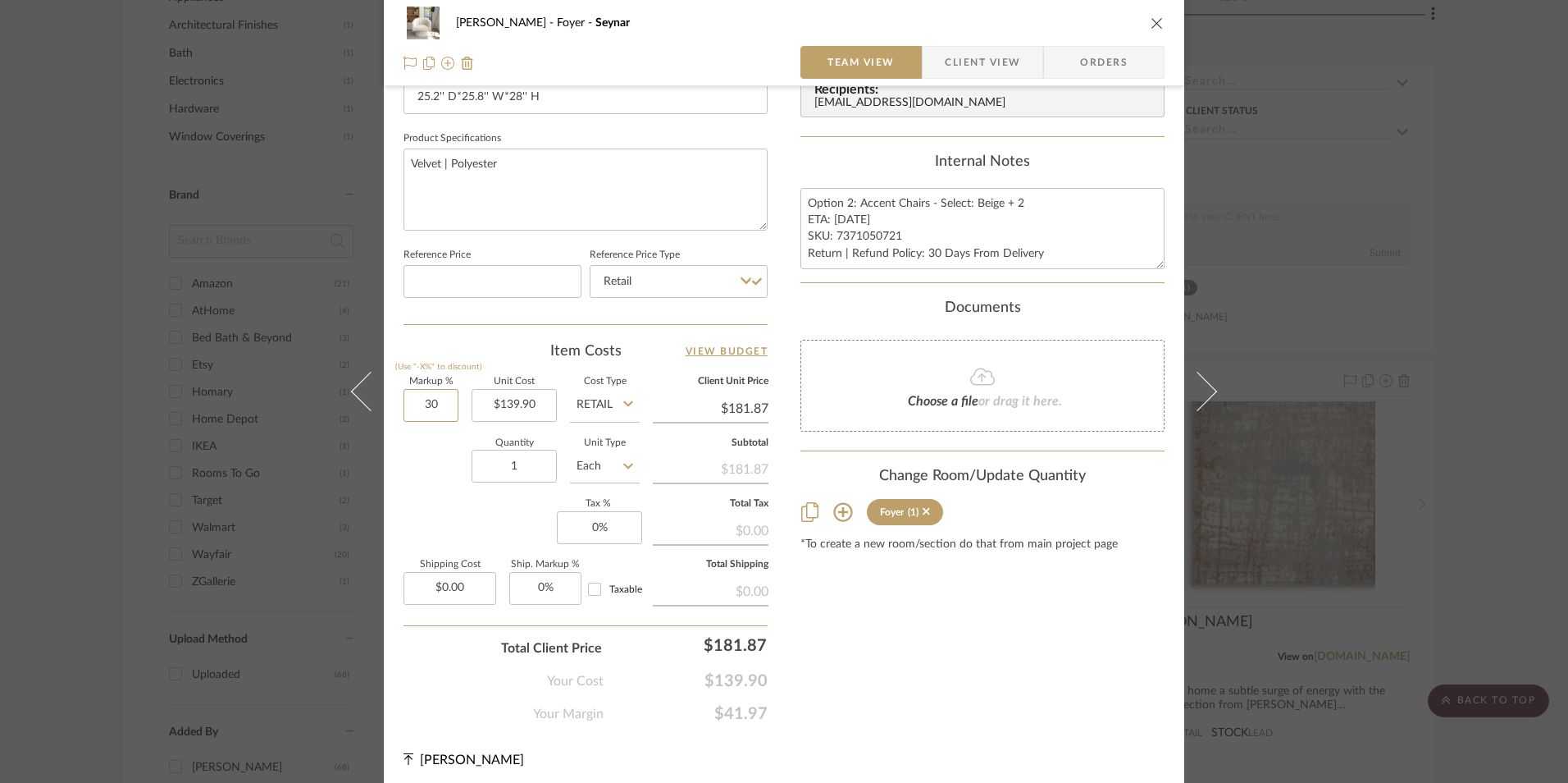
click at [428, 413] on input "30" at bounding box center [430, 405] width 55 height 33
drag, startPoint x: 481, startPoint y: 475, endPoint x: 536, endPoint y: 467, distance: 55.6
click at [482, 475] on input "1" at bounding box center [514, 466] width 86 height 33
type input "0%"
type input "$139.90"
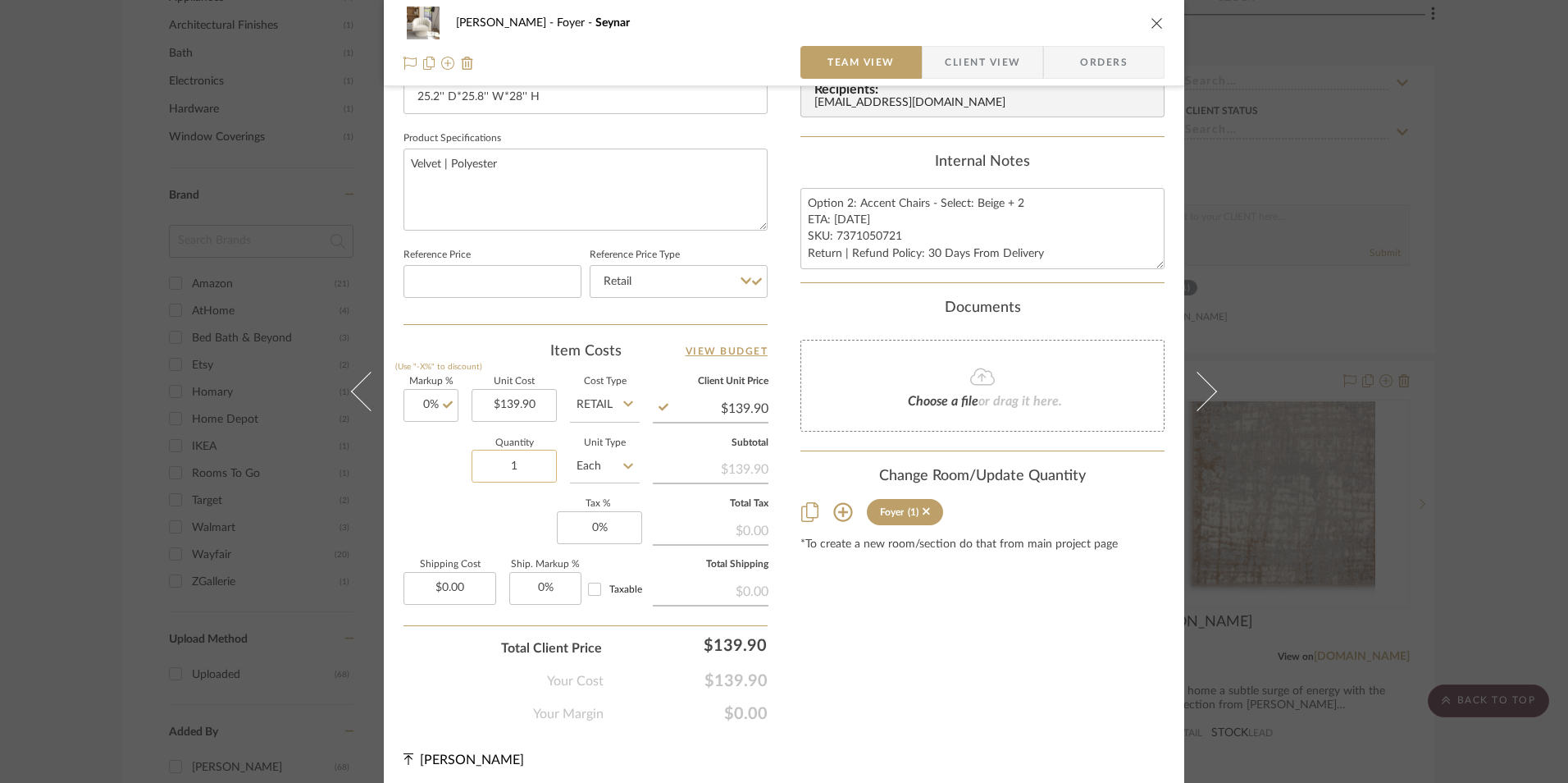
click at [536, 467] on input "1" at bounding box center [514, 466] width 86 height 33
type input "12"
click at [461, 480] on div "Quantity 12 Unit Type Each" at bounding box center [521, 468] width 236 height 58
click at [511, 458] on input "12" at bounding box center [514, 466] width 86 height 33
type input "1"
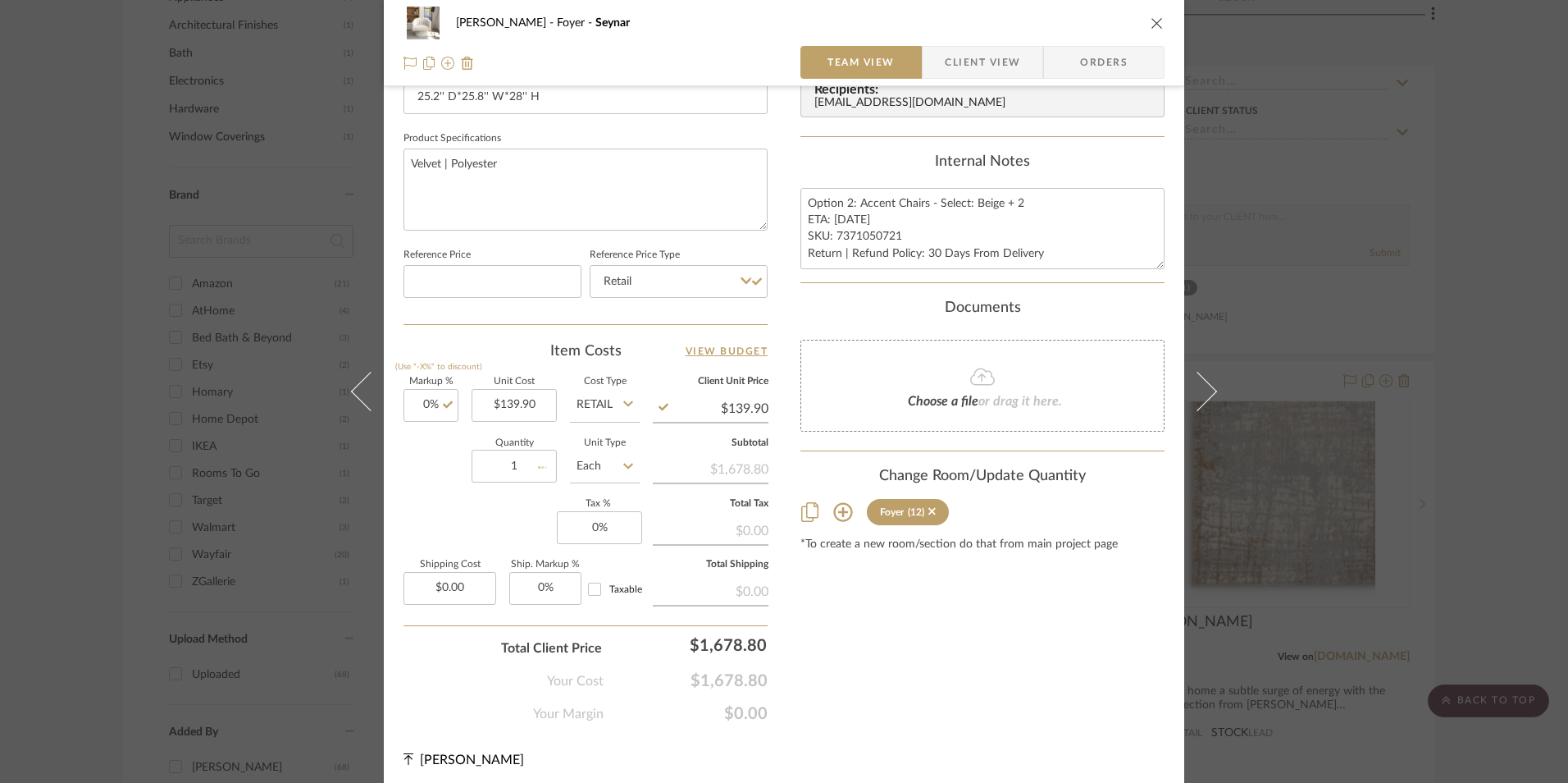
click at [455, 493] on div "Quantity 1 Unit Type Each" at bounding box center [521, 468] width 236 height 58
click at [592, 534] on input "0" at bounding box center [600, 528] width 86 height 33
type input "0%"
click at [458, 578] on input "0.00" at bounding box center [450, 588] width 92 height 33
type input "$99.00"
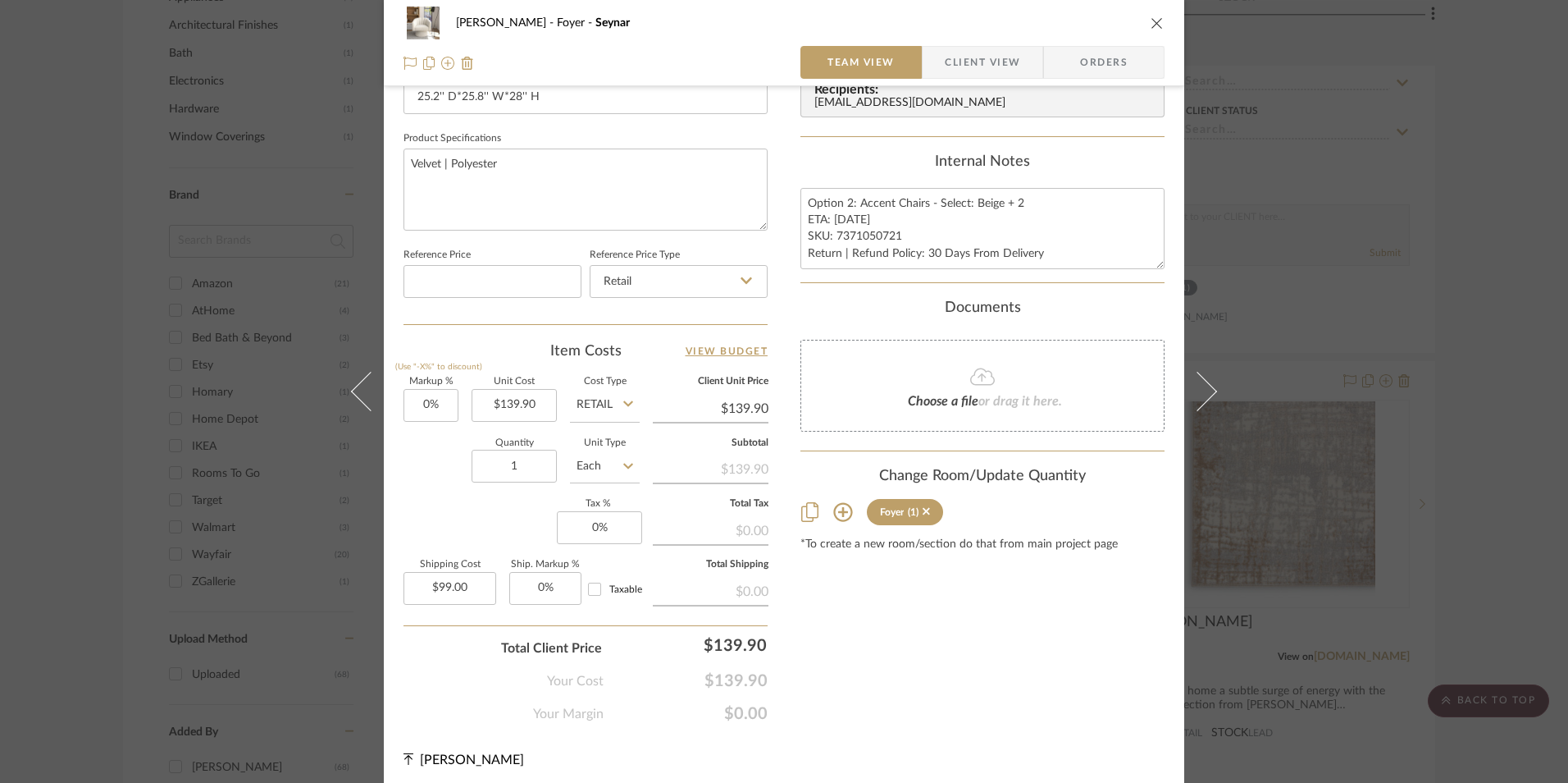
drag, startPoint x: 485, startPoint y: 550, endPoint x: 1014, endPoint y: 296, distance: 586.8
click at [485, 549] on div "Markup % (Use "-X%" to discount) 0% Unit Cost $139.90 Cost Type Retail Client U…" at bounding box center [585, 497] width 364 height 240
click at [1117, 60] on span "Orders" at bounding box center [1103, 63] width 84 height 33
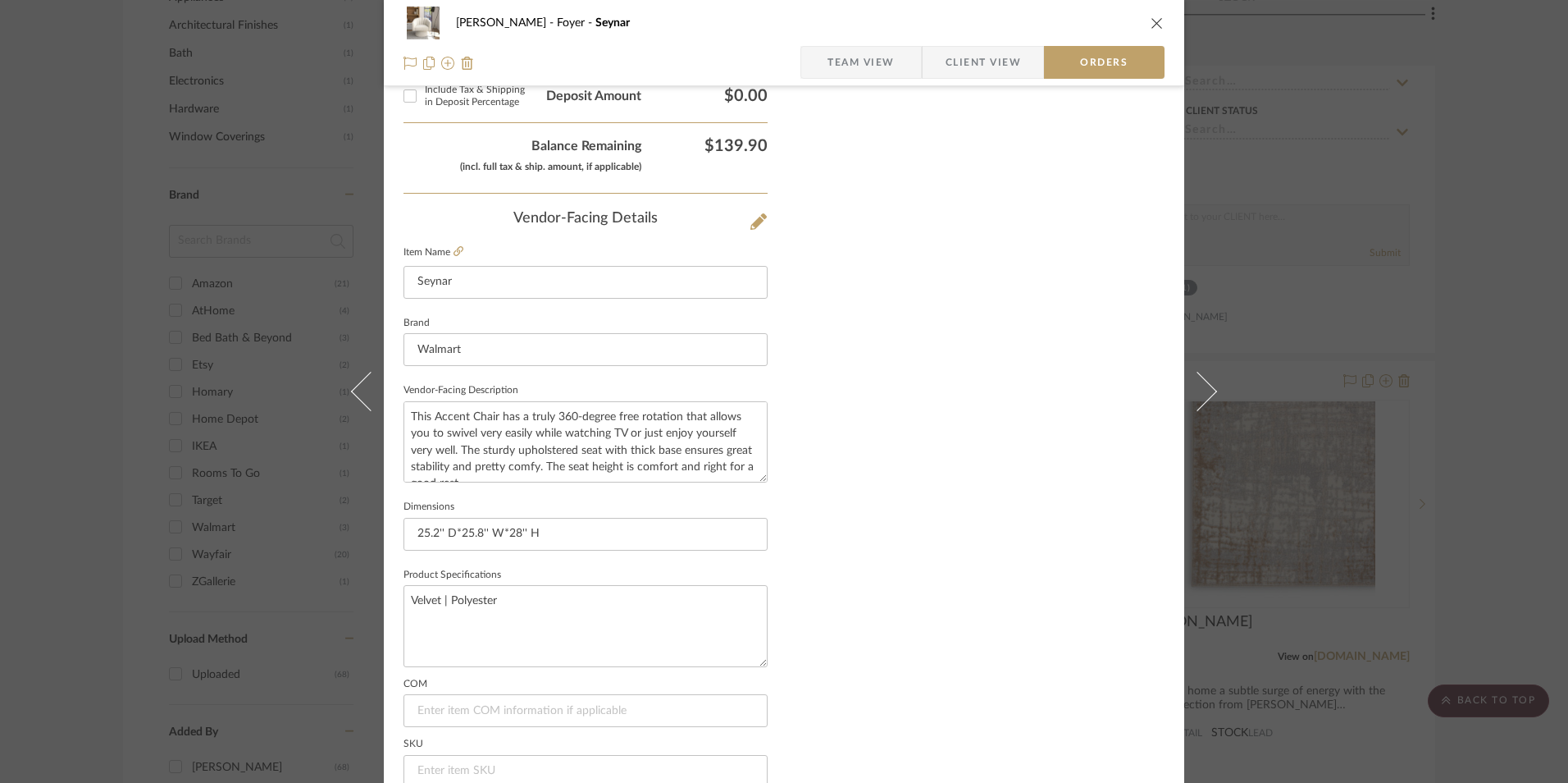
scroll to position [963, 0]
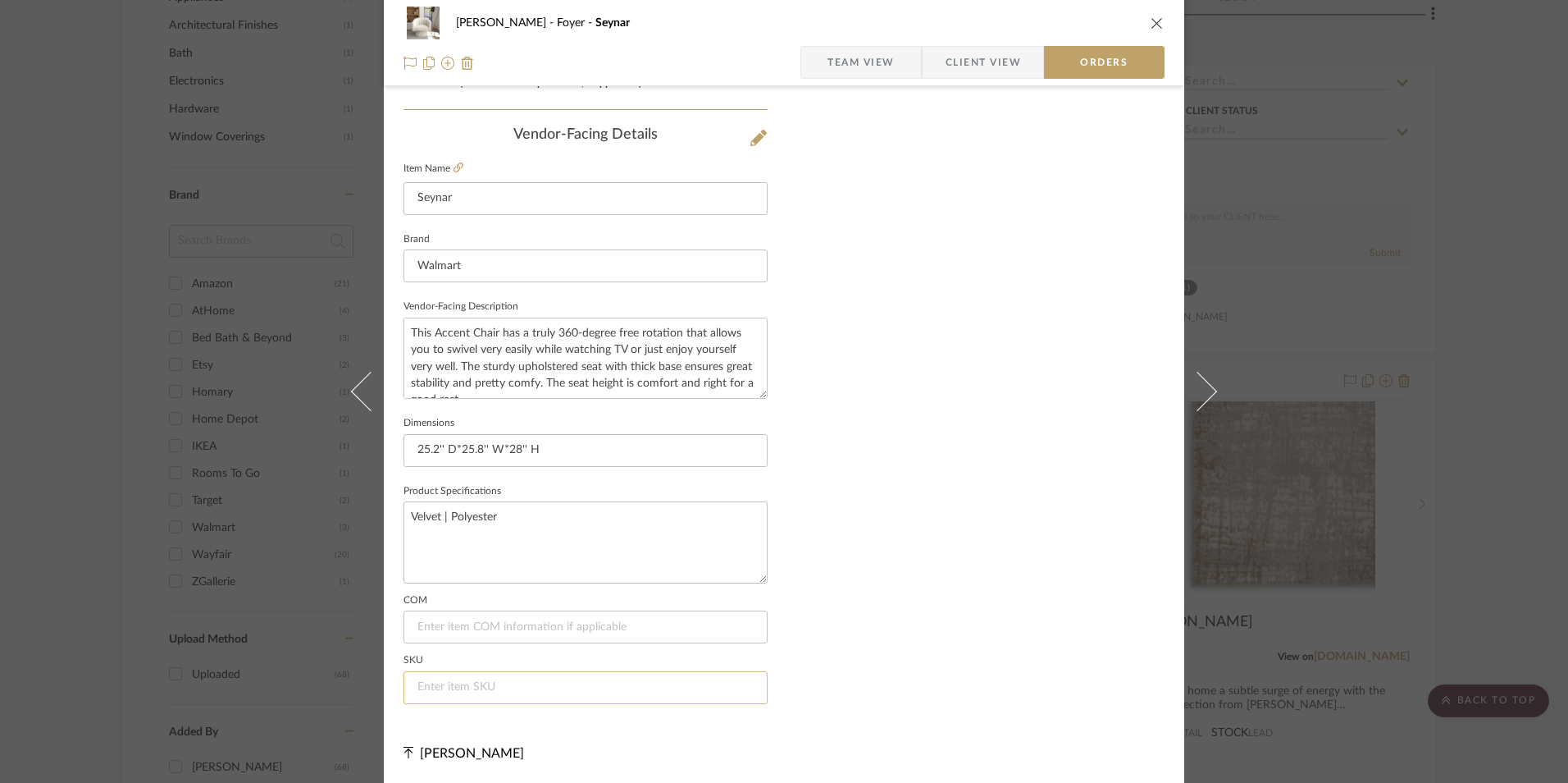
click at [462, 683] on input at bounding box center [585, 688] width 364 height 33
paste input "7371050721"
type input "7371050721"
click at [852, 64] on span "Team View" at bounding box center [861, 63] width 67 height 33
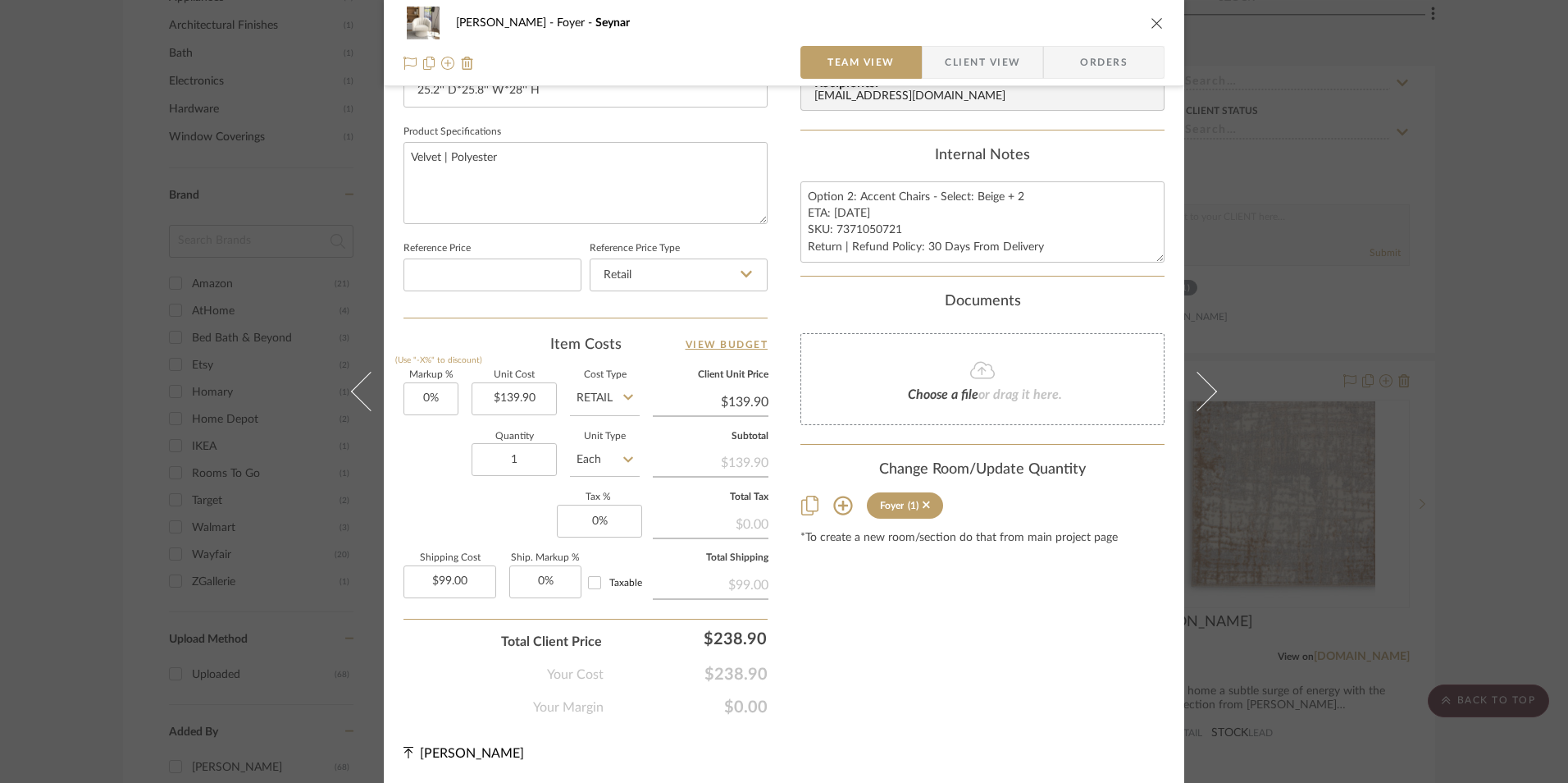
scroll to position [745, 0]
click at [462, 585] on input "99.00" at bounding box center [450, 582] width 92 height 33
type input "$99.99"
click at [485, 527] on div "Markup % (Use "-X%" to discount) 0% Unit Cost $139.90 Cost Type Retail Client U…" at bounding box center [585, 490] width 364 height 240
click at [589, 514] on input "0" at bounding box center [600, 521] width 86 height 33
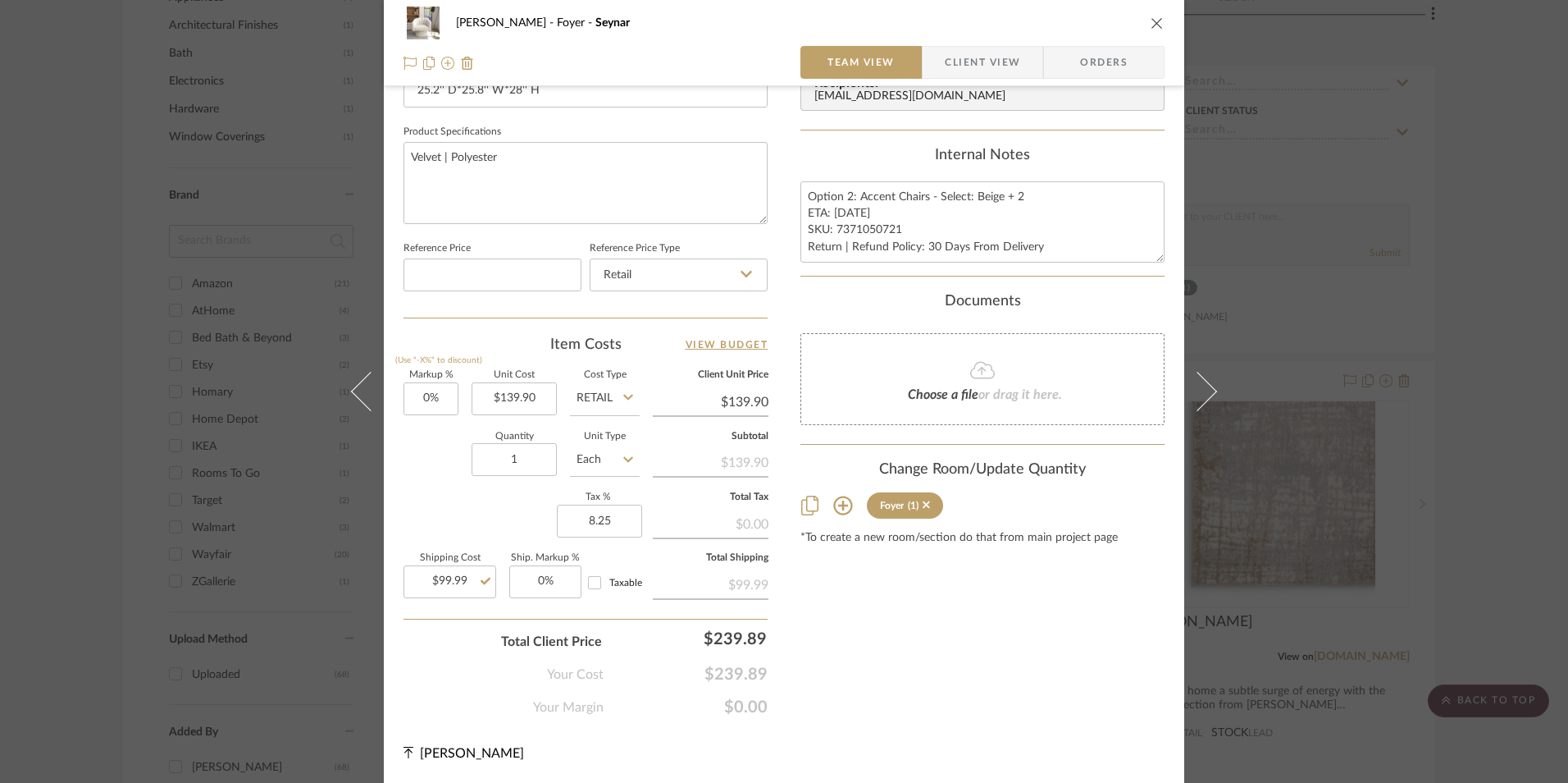
type input "8.25%"
click at [1021, 624] on div "Content here copies to Client View - confirm visibility there. Show in Client D…" at bounding box center [983, 41] width 364 height 1351
drag, startPoint x: 522, startPoint y: 465, endPoint x: 530, endPoint y: 463, distance: 8.2
click at [522, 465] on input "1" at bounding box center [514, 459] width 86 height 33
type input "2"
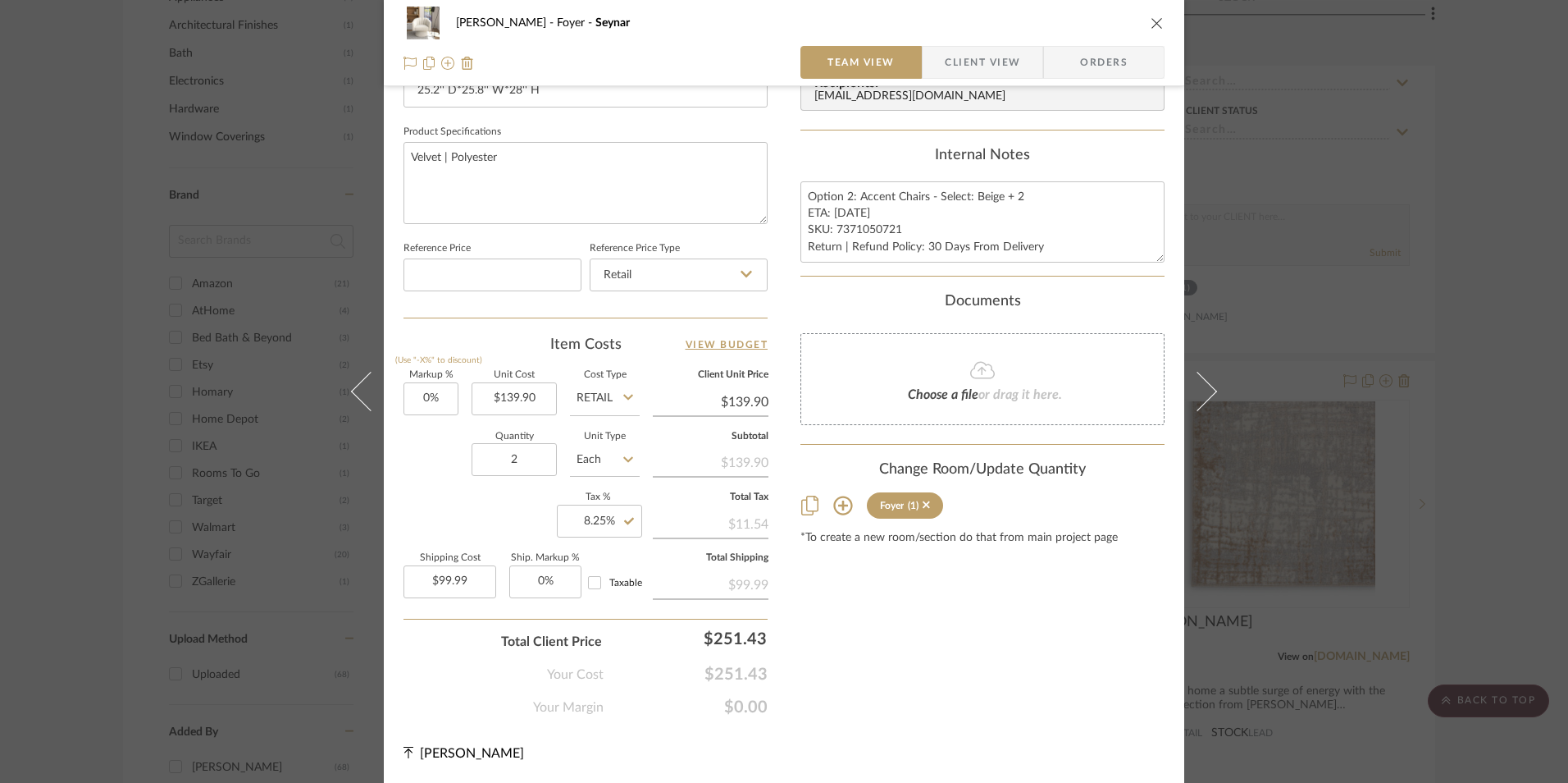
click at [929, 618] on div "Content here copies to Client View - confirm visibility there. Show in Client D…" at bounding box center [983, 41] width 364 height 1351
click at [1151, 27] on icon "close" at bounding box center [1158, 23] width 13 height 13
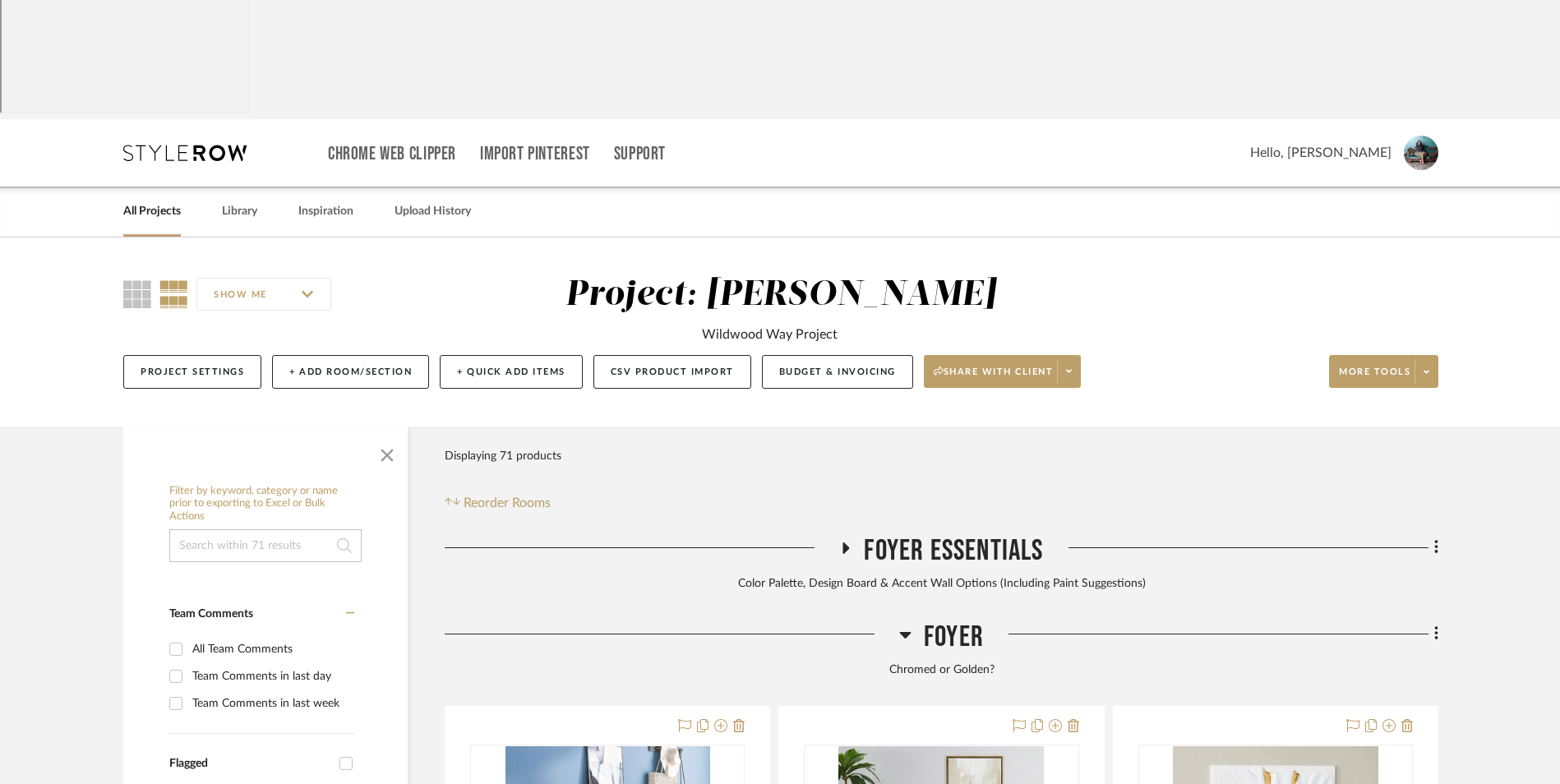
scroll to position [95, 0]
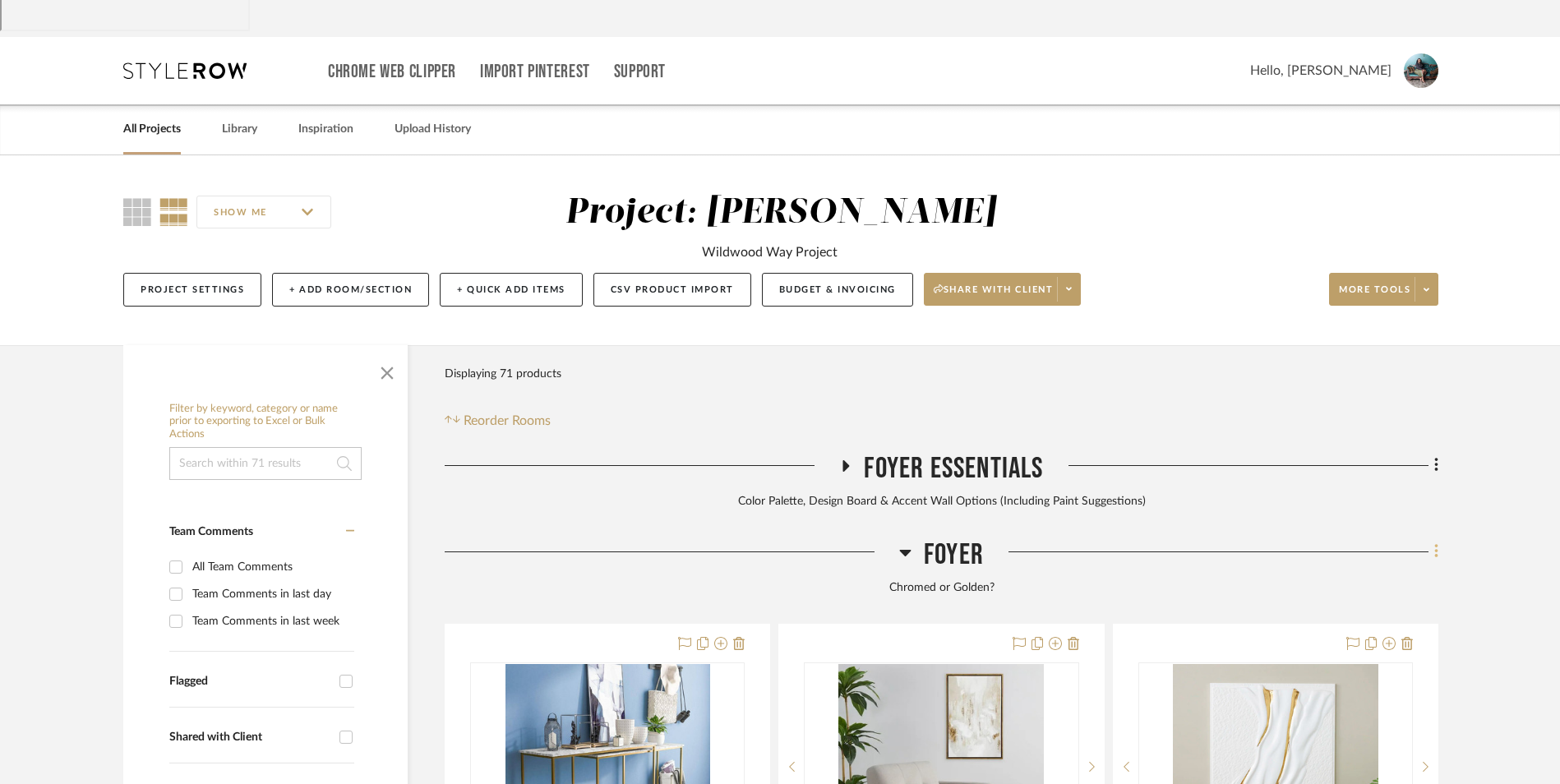
click at [1435, 542] on icon at bounding box center [1437, 551] width 5 height 18
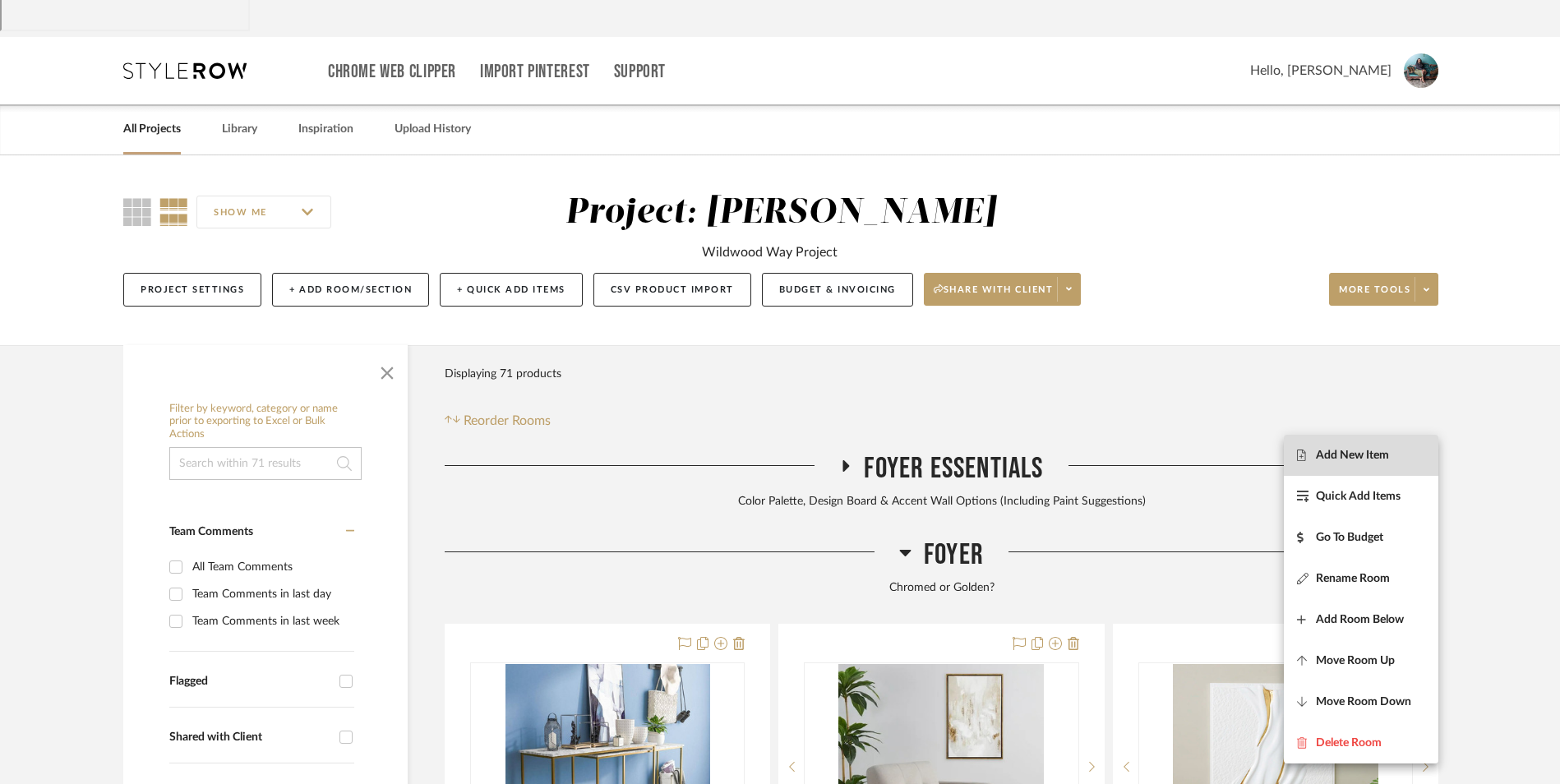
click at [1355, 453] on span "Add New Item" at bounding box center [1353, 454] width 73 height 14
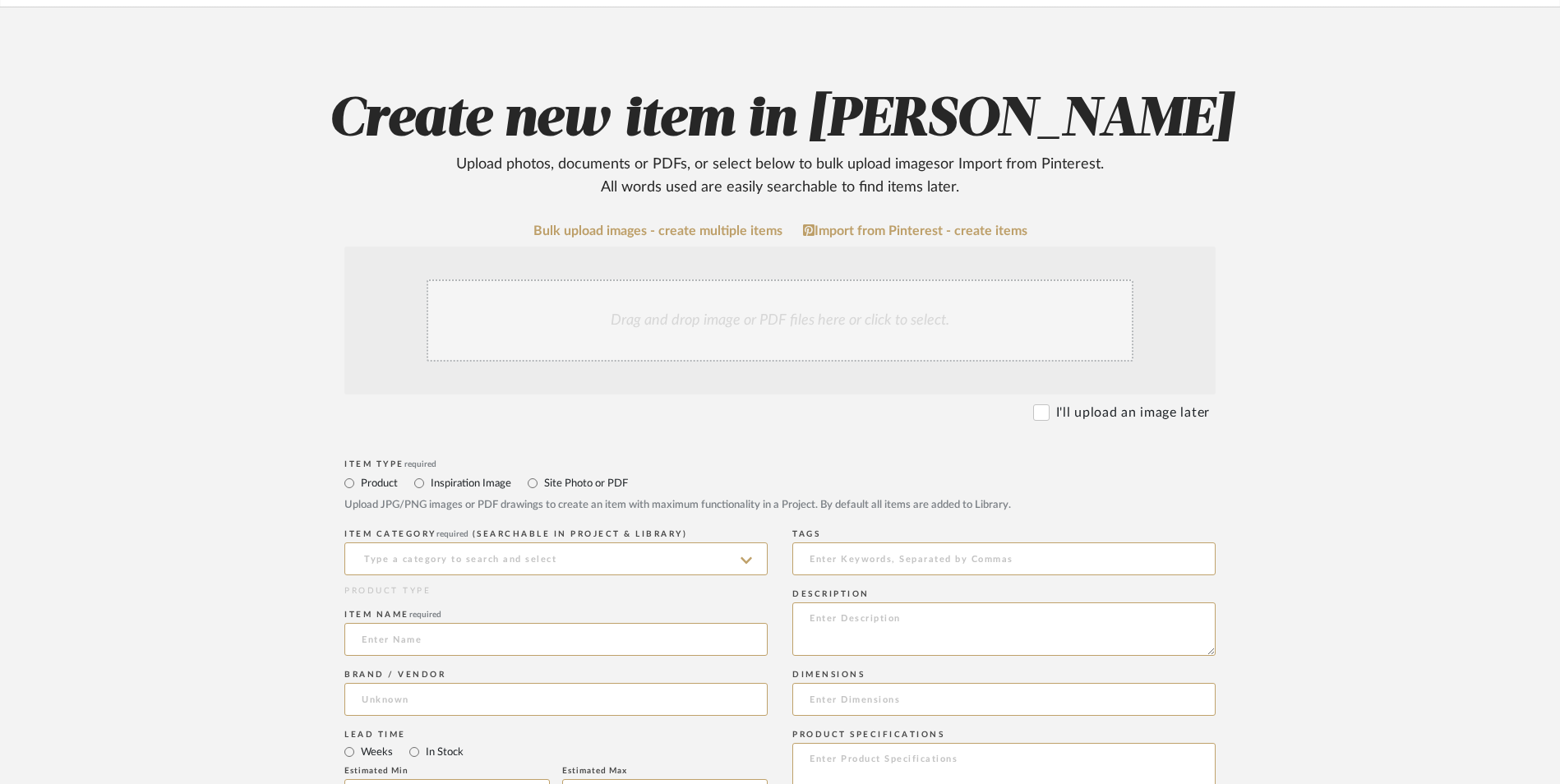
scroll to position [329, 0]
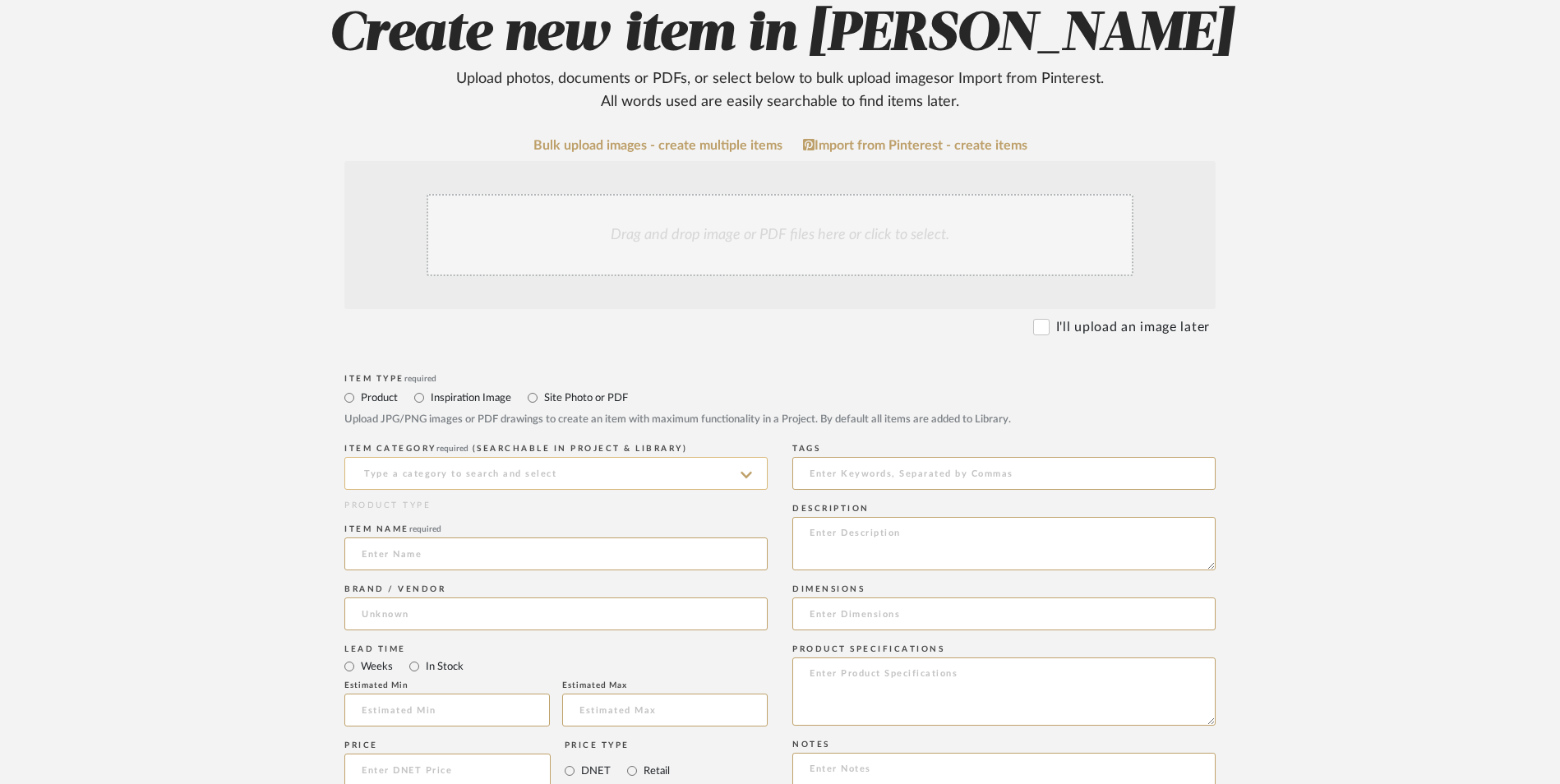
click at [489, 457] on input at bounding box center [556, 473] width 424 height 33
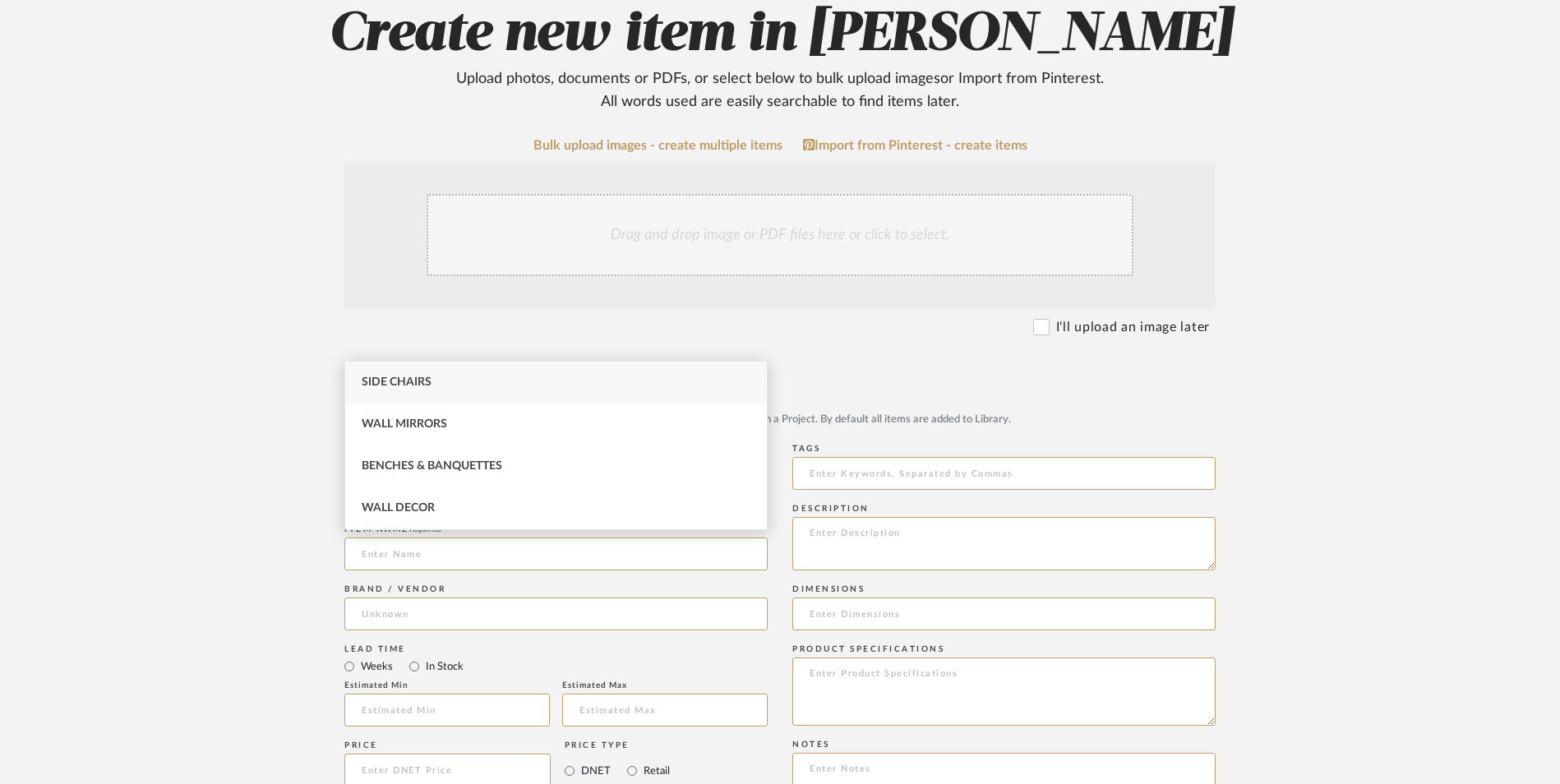
click at [433, 381] on div "Side Chairs" at bounding box center [556, 382] width 422 height 41
type input "Side Chairs"
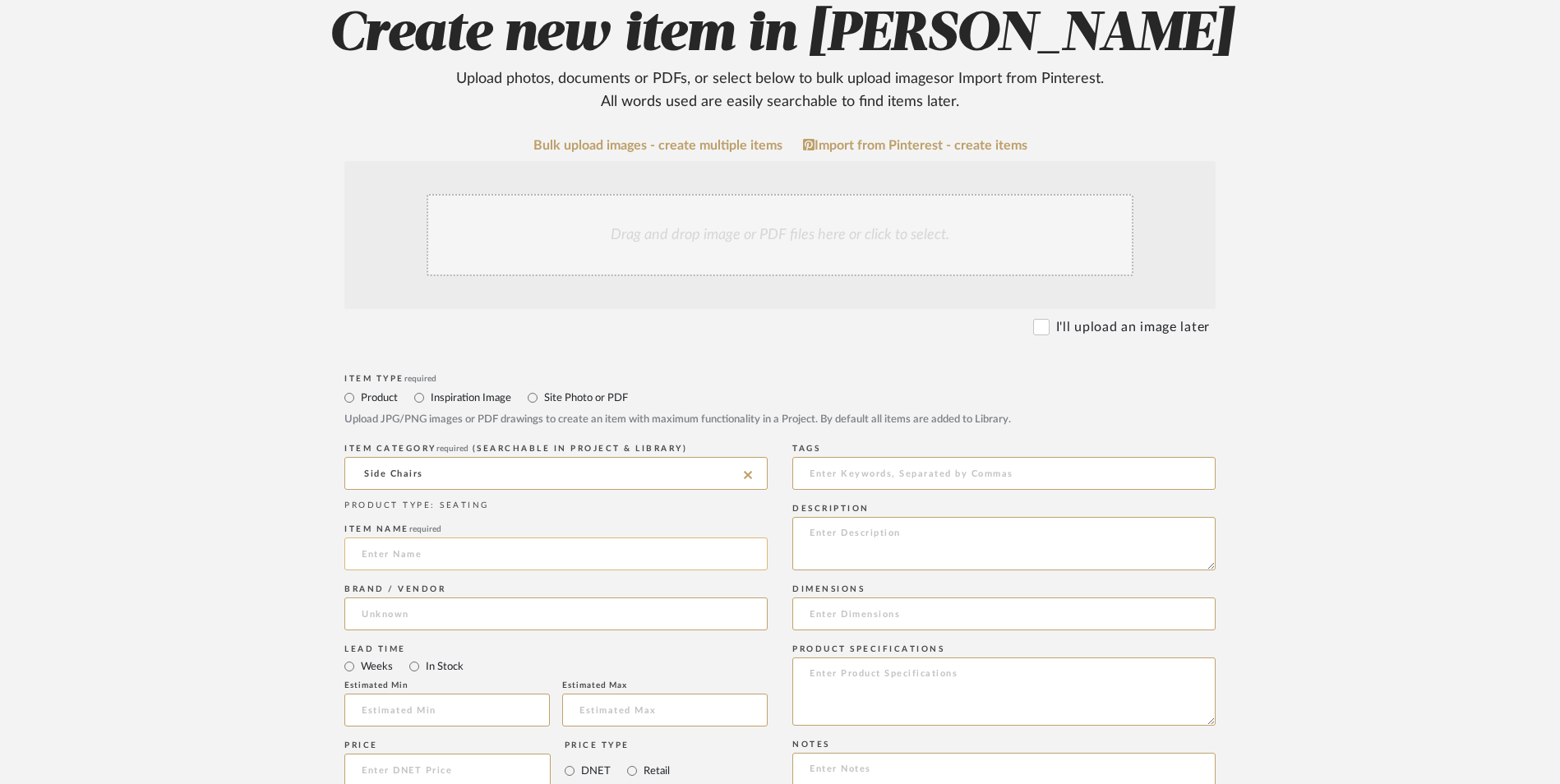
click at [414, 537] on input at bounding box center [556, 554] width 424 height 33
click at [478, 597] on input at bounding box center [556, 613] width 424 height 33
click at [464, 520] on mat-option "Lowes" at bounding box center [556, 523] width 422 height 41
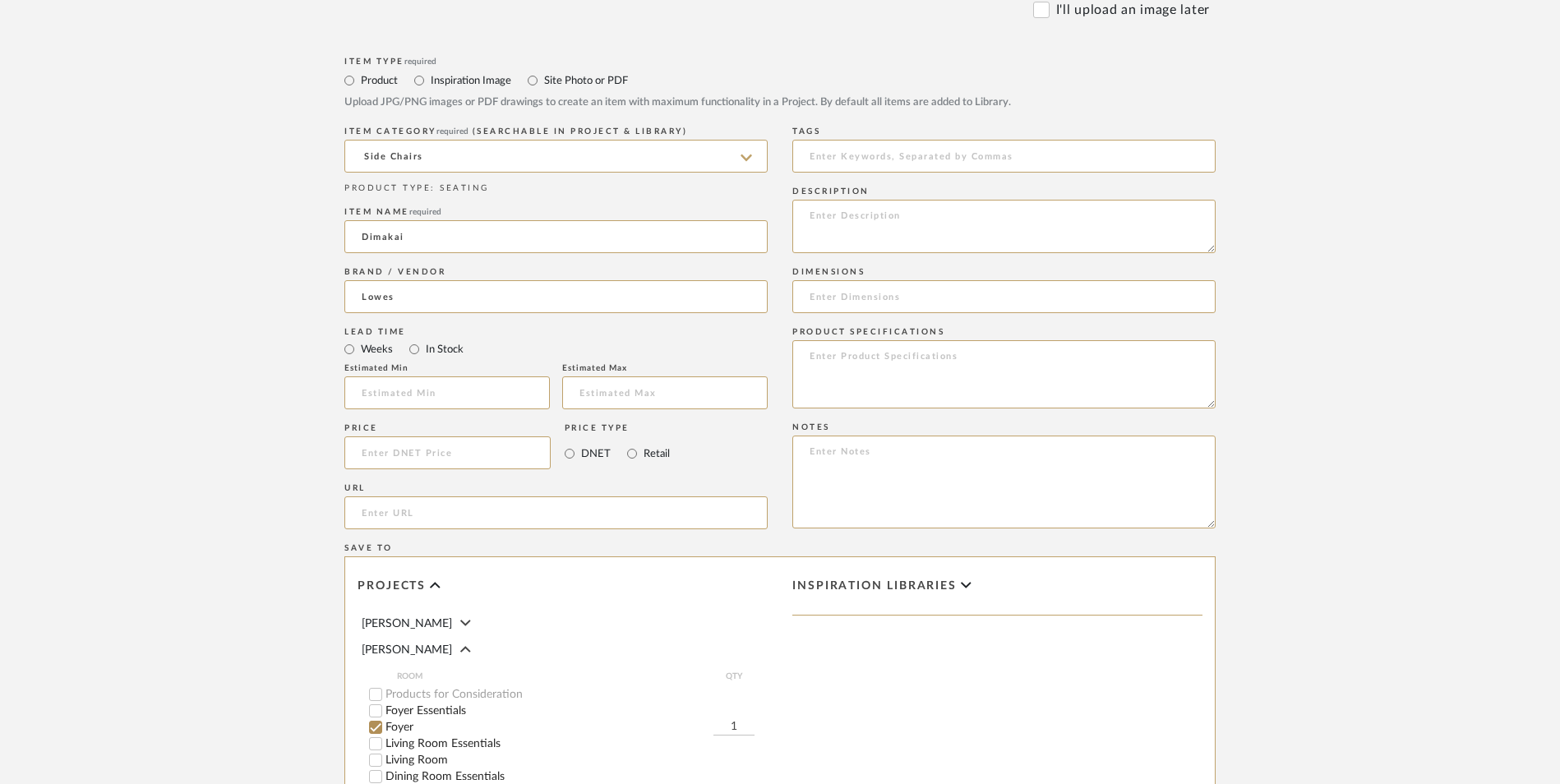
scroll to position [658, 0]
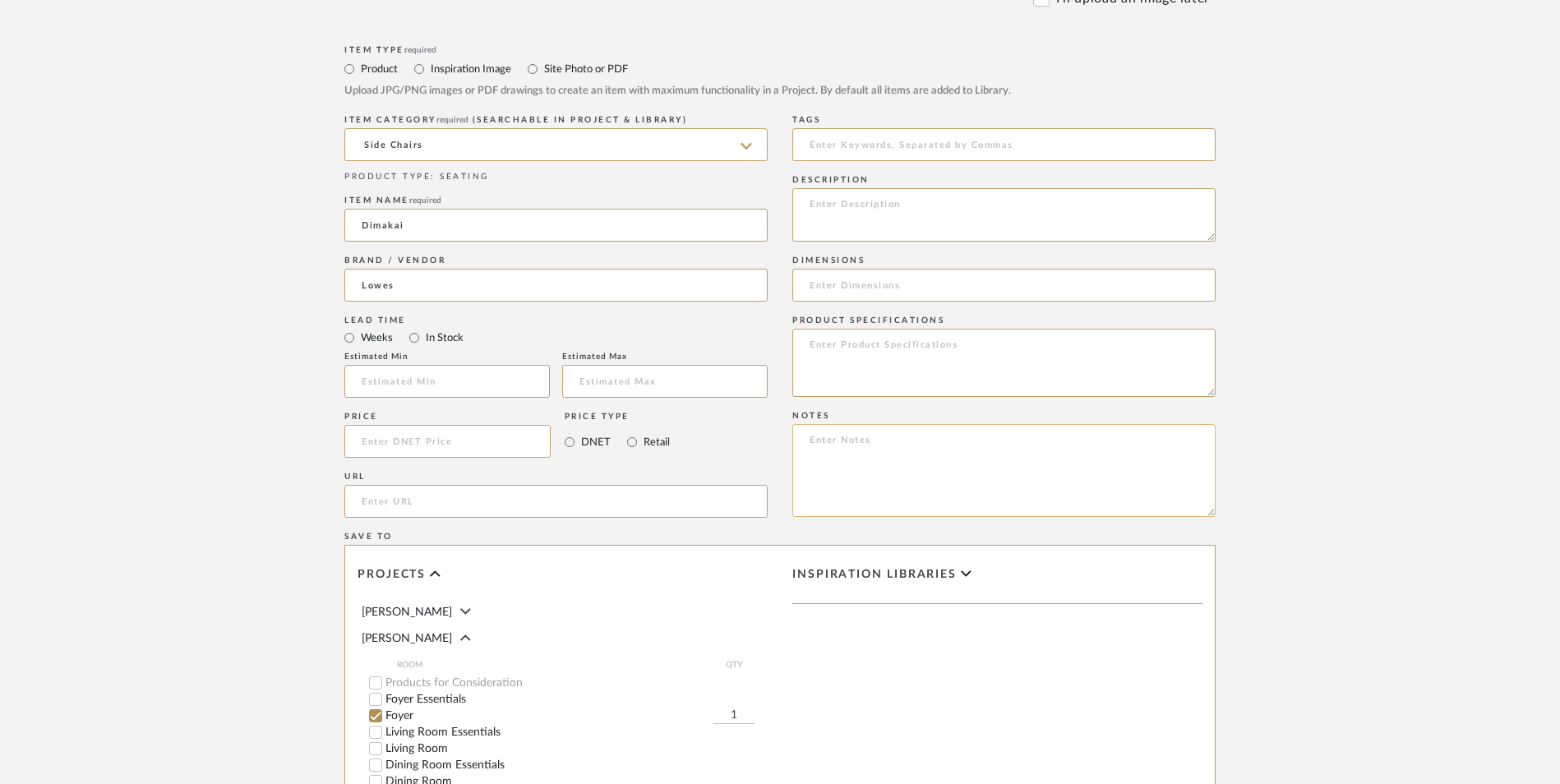
click at [890, 424] on textarea at bounding box center [1003, 471] width 424 height 93
paste textarea "Option 1: ETA: SKU: Reviews - Stars Return | Refund Policy:"
click at [863, 424] on textarea "Option 1: ETA: SKU: Reviews - Stars Return | Refund Policy:" at bounding box center [1003, 471] width 424 height 93
click at [851, 424] on textarea "Option 1: Accent Chairs ETA: SKU: Reviews - Stars Return | Refund Policy:" at bounding box center [1003, 471] width 424 height 93
click at [850, 424] on textarea "Option 1: Accent Chairs ETA: SKU: Reviews - Stars Return | Refund Policy:" at bounding box center [1003, 471] width 424 height 93
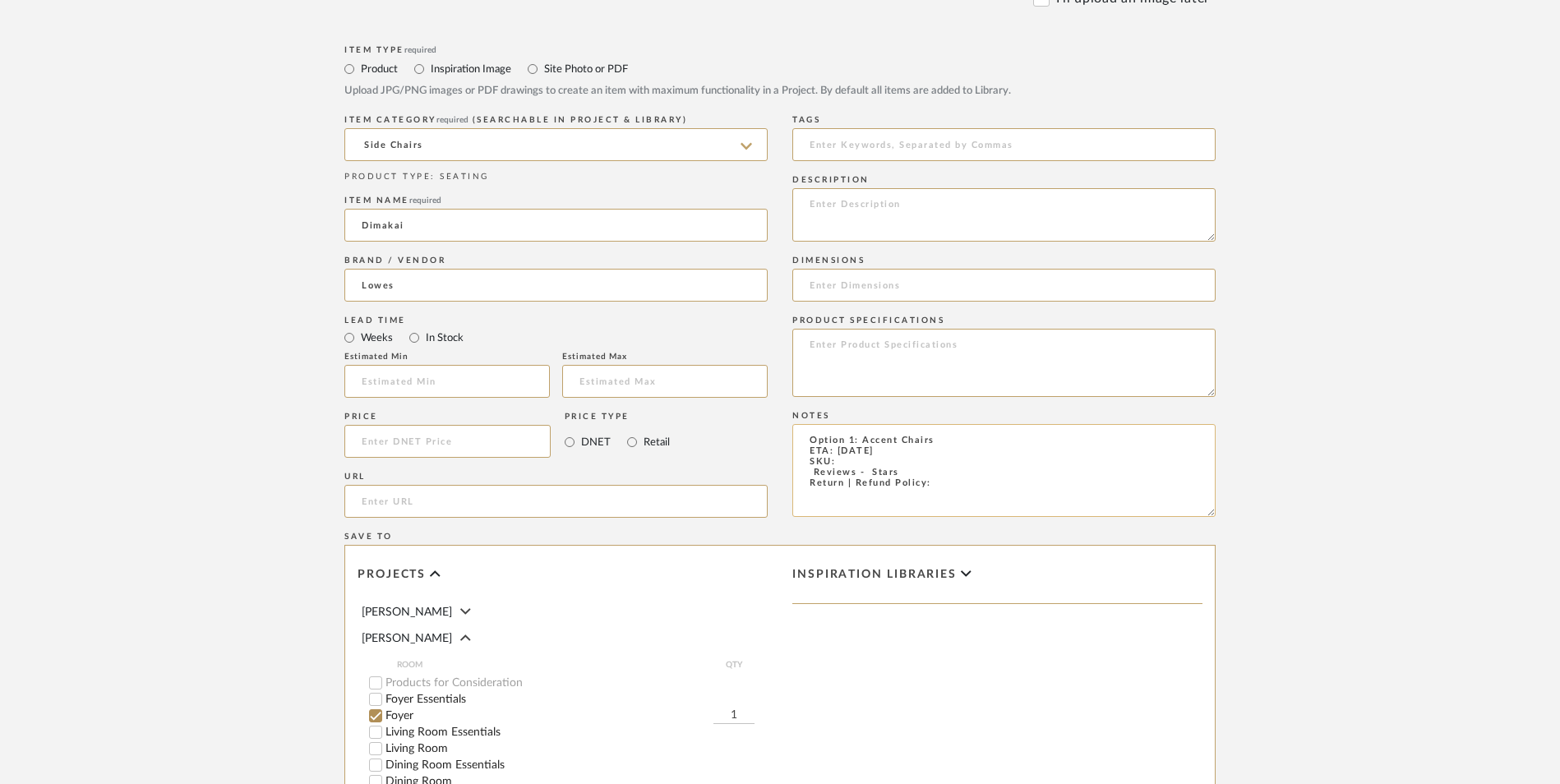
click at [859, 424] on textarea "Option 1: Accent Chairs ETA: [DATE] SKU: Reviews - Stars Return | Refund Policy:" at bounding box center [1003, 471] width 424 height 93
paste textarea "7399042"
drag, startPoint x: 914, startPoint y: 340, endPoint x: 835, endPoint y: 355, distance: 80.4
click at [804, 424] on textarea "Option 1: Accent Chairs ETA: [DATE] SKU: 7399042 Reviews - Stars Return | Refun…" at bounding box center [1003, 471] width 424 height 93
click at [407, 425] on input at bounding box center [448, 442] width 206 height 33
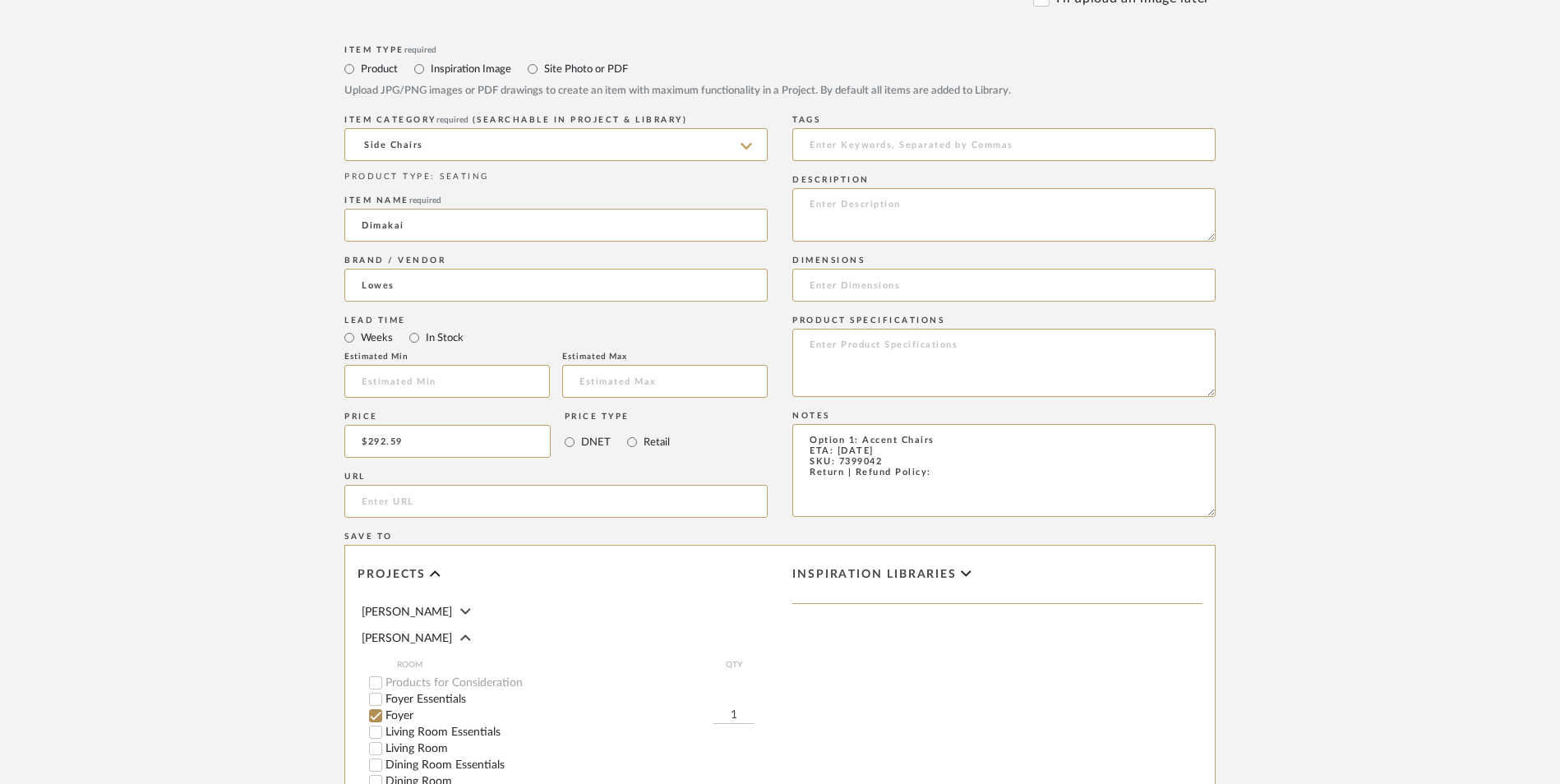
click at [222, 368] on upload-items "Create new item in [PERSON_NAME] Upload photos, documents or PDFs, or select be…" at bounding box center [780, 317] width 1560 height 1448
click at [399, 485] on input "url" at bounding box center [556, 501] width 424 height 33
paste input "[URL][DOMAIN_NAME]"
click at [230, 464] on upload-items "Create new item in [PERSON_NAME] Upload photos, documents or PDFs, or select be…" at bounding box center [780, 317] width 1560 height 1448
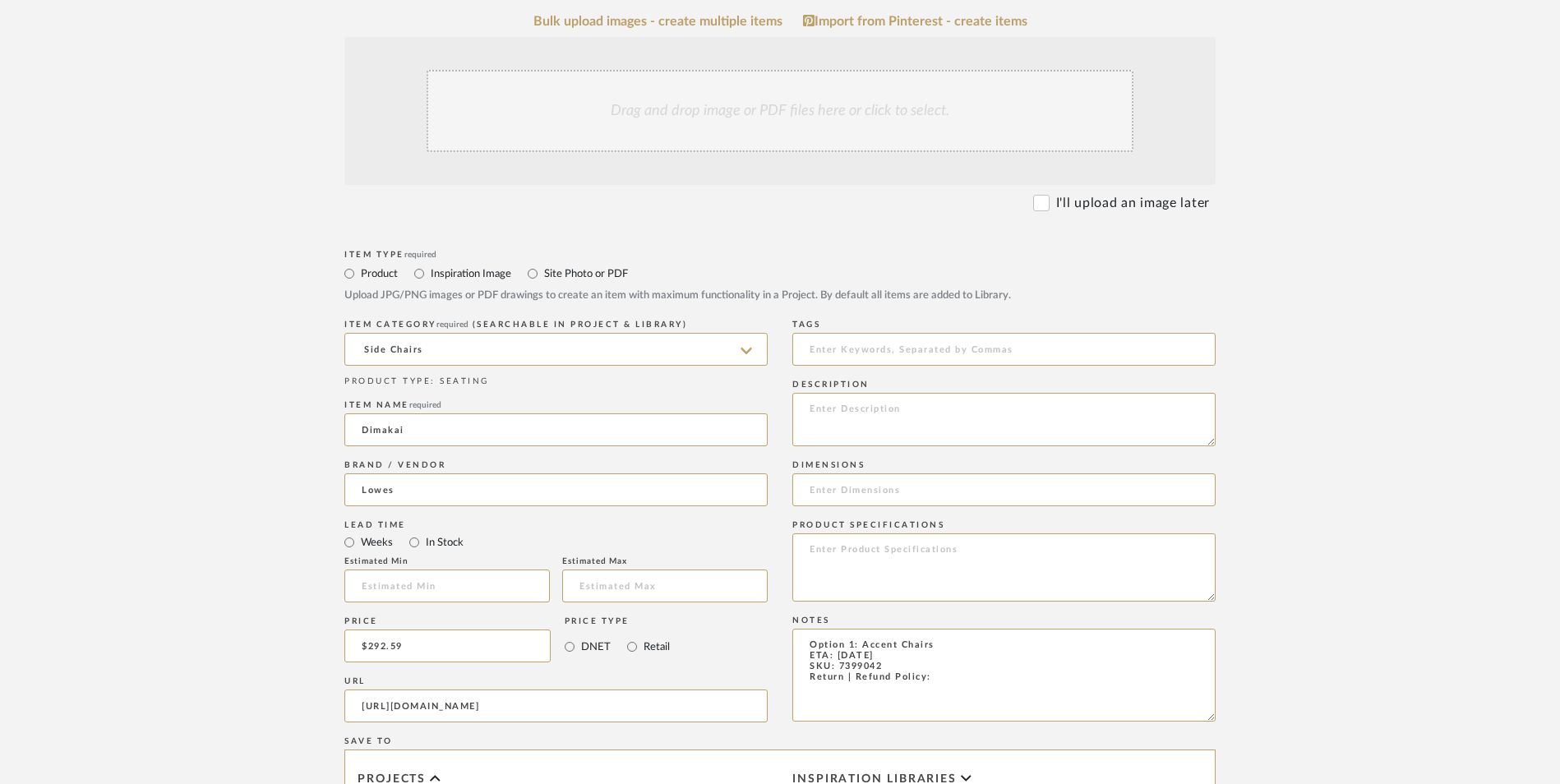
scroll to position [247, 0]
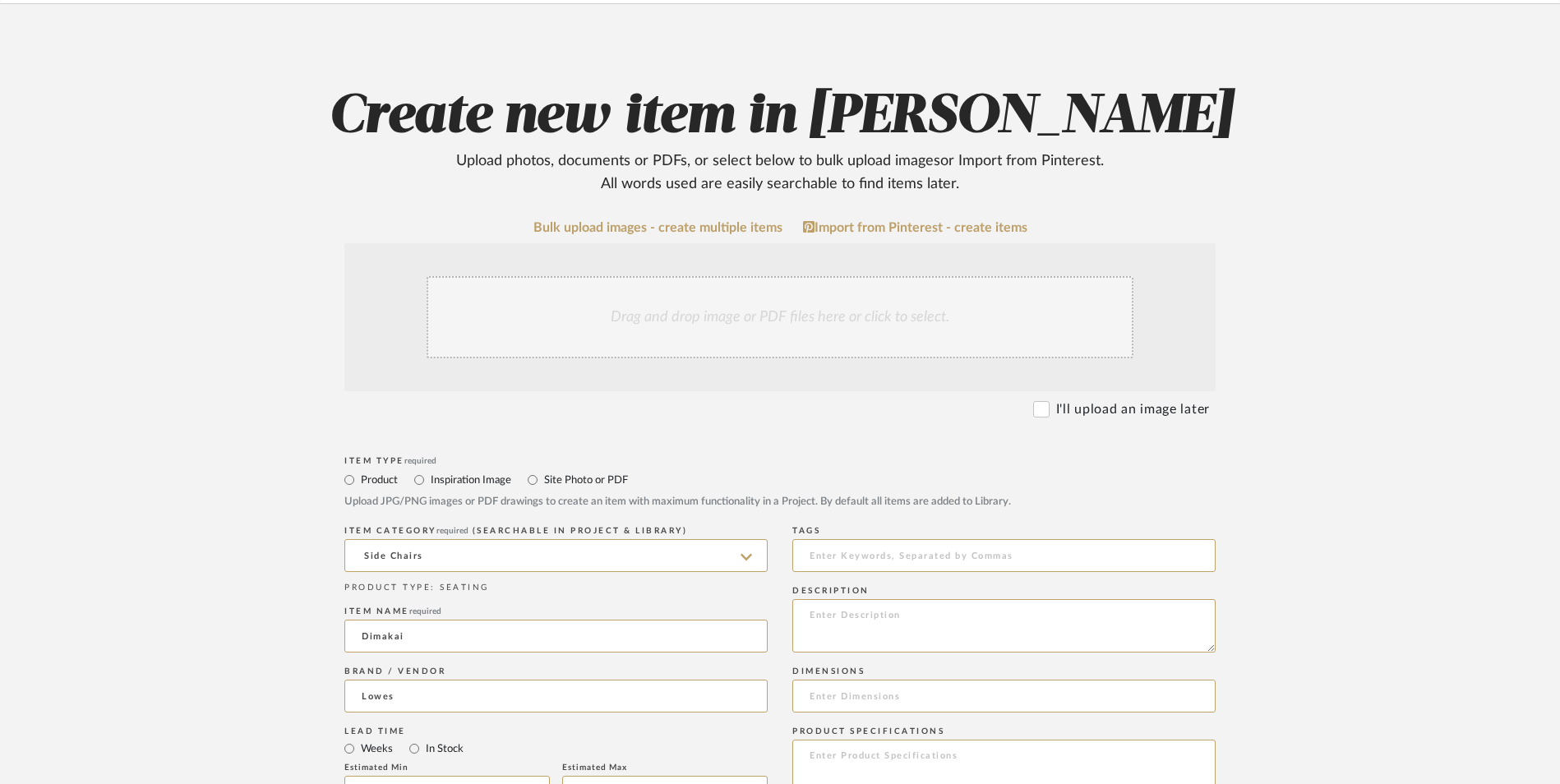
click at [734, 276] on div "Drag and drop image or PDF files here or click to select." at bounding box center [780, 316] width 707 height 82
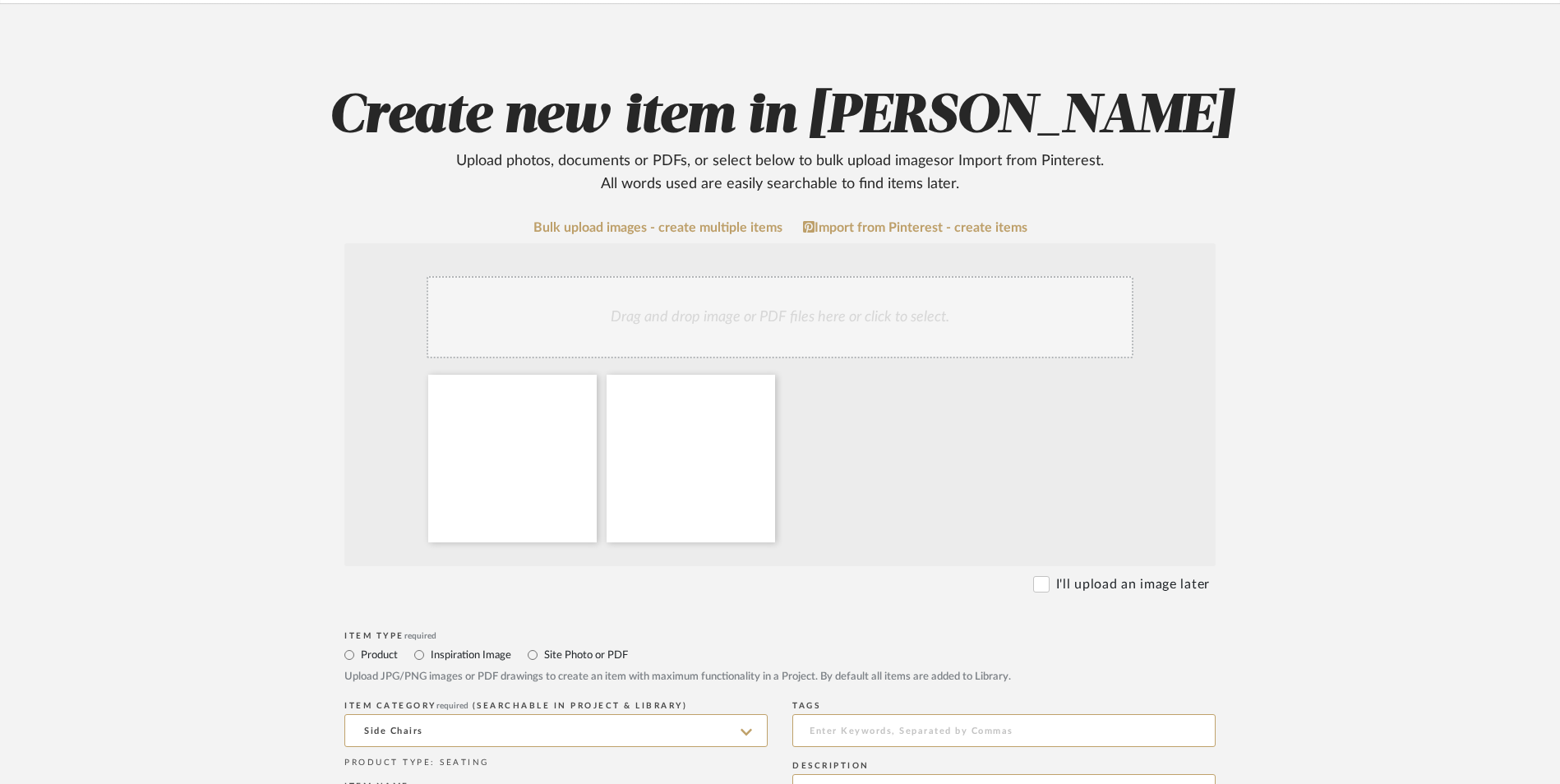
scroll to position [493, 0]
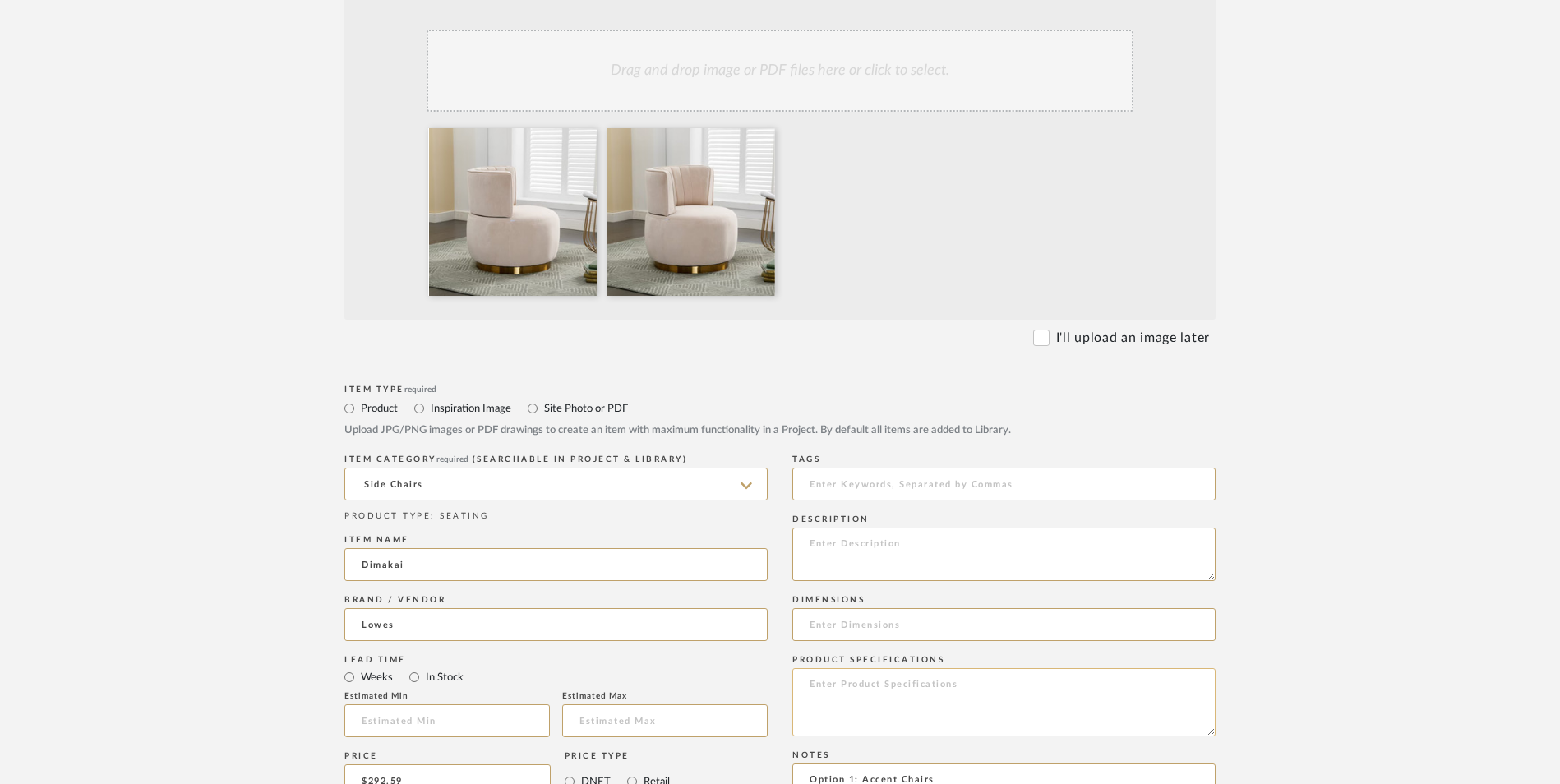
click at [881, 668] on textarea at bounding box center [1003, 702] width 424 height 68
click at [898, 608] on input at bounding box center [1003, 625] width 424 height 33
click at [952, 608] on input "25" D x 26" H x" at bounding box center [1003, 625] width 424 height 33
click at [913, 527] on textarea at bounding box center [1003, 554] width 424 height 53
paste textarea "Angled armrests provide excellent comfort and support"
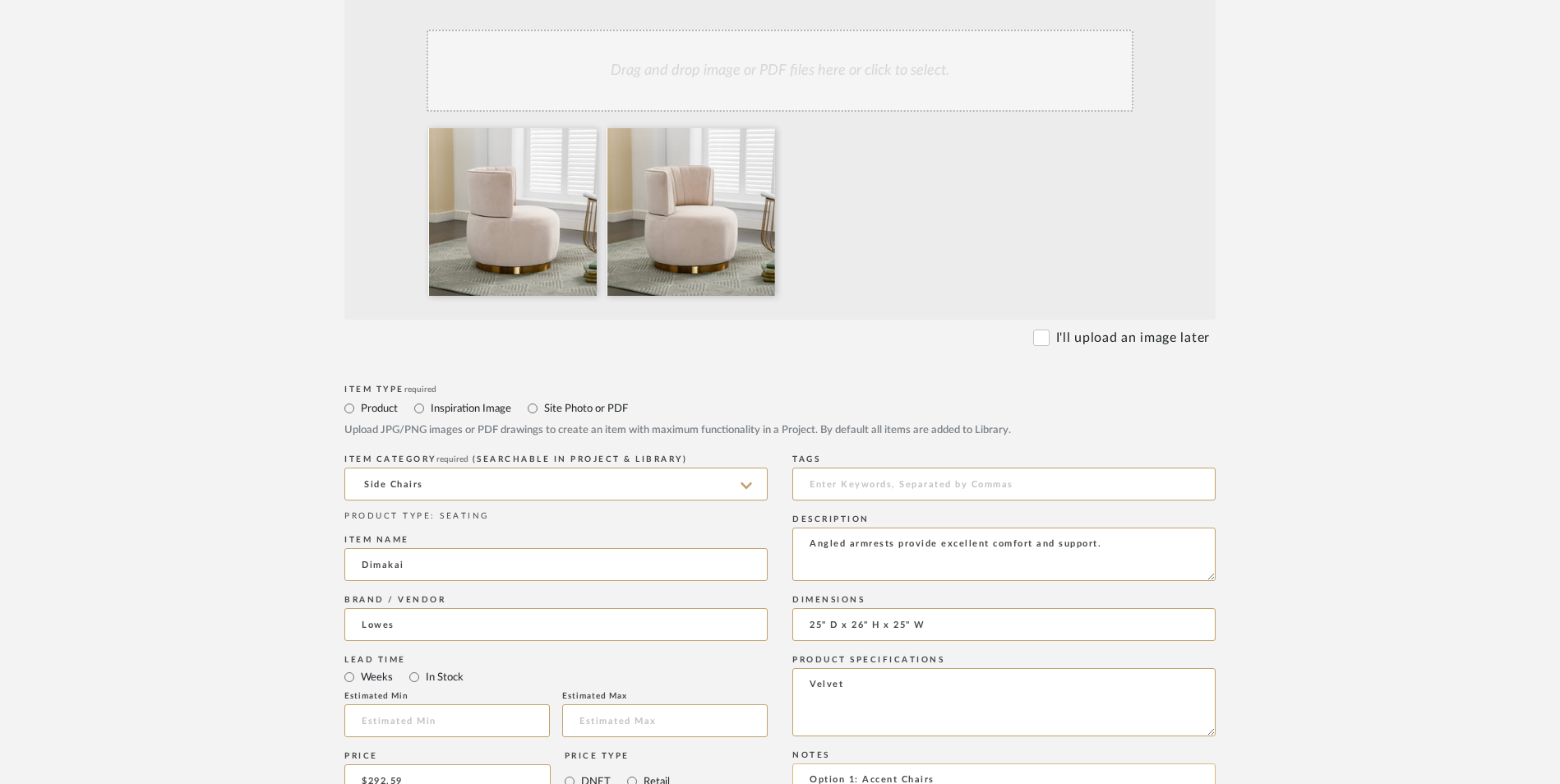
click at [627, 771] on input "Retail" at bounding box center [632, 781] width 19 height 19
drag, startPoint x: 420, startPoint y: 541, endPoint x: 458, endPoint y: 548, distance: 38.6
click at [420, 667] on input "In Stock" at bounding box center [414, 677] width 19 height 19
click at [1256, 485] on form "Bulk upload images - create multiple items Import from Pinterest - create items…" at bounding box center [780, 657] width 1048 height 1366
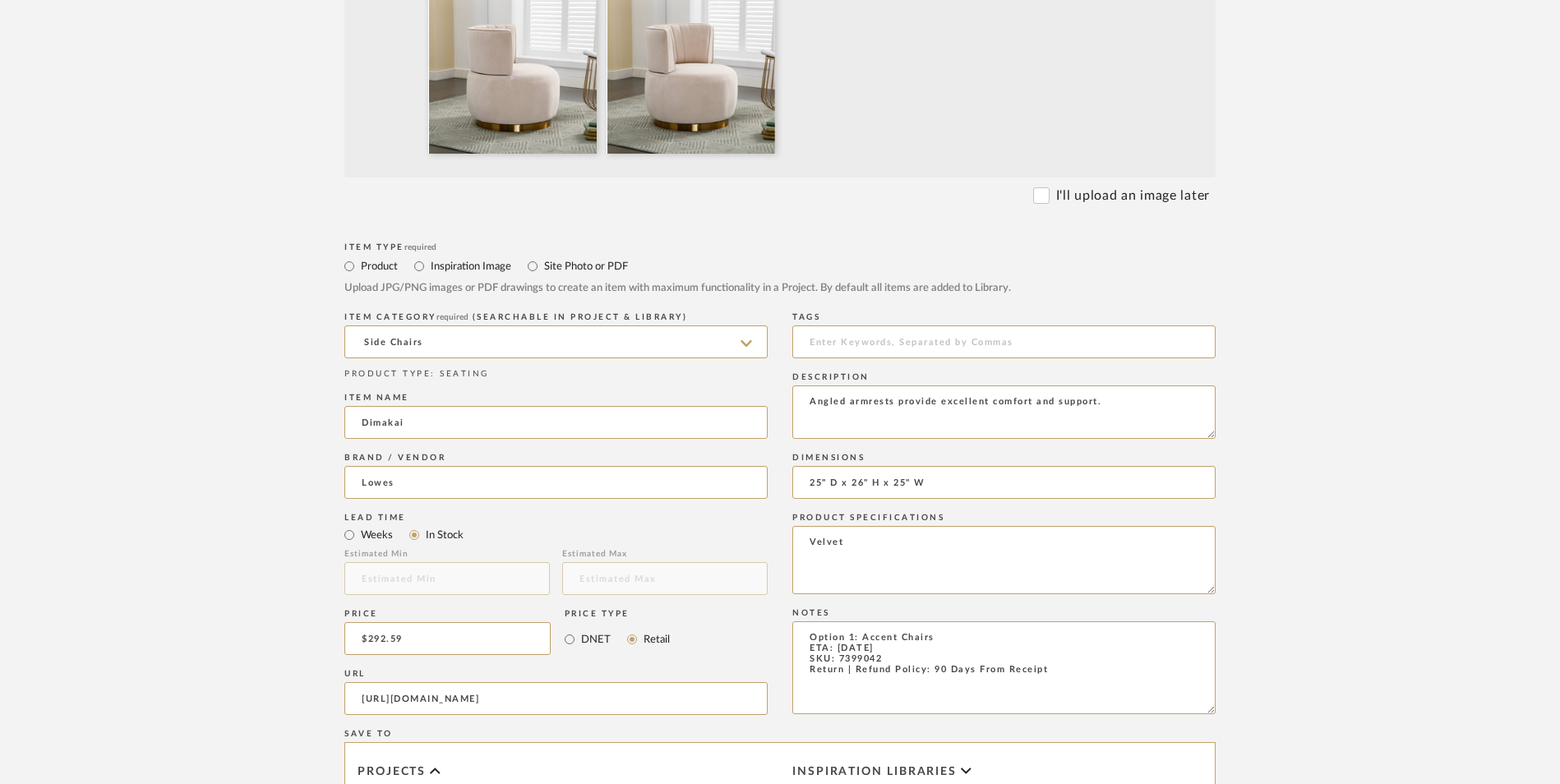
scroll to position [1034, 0]
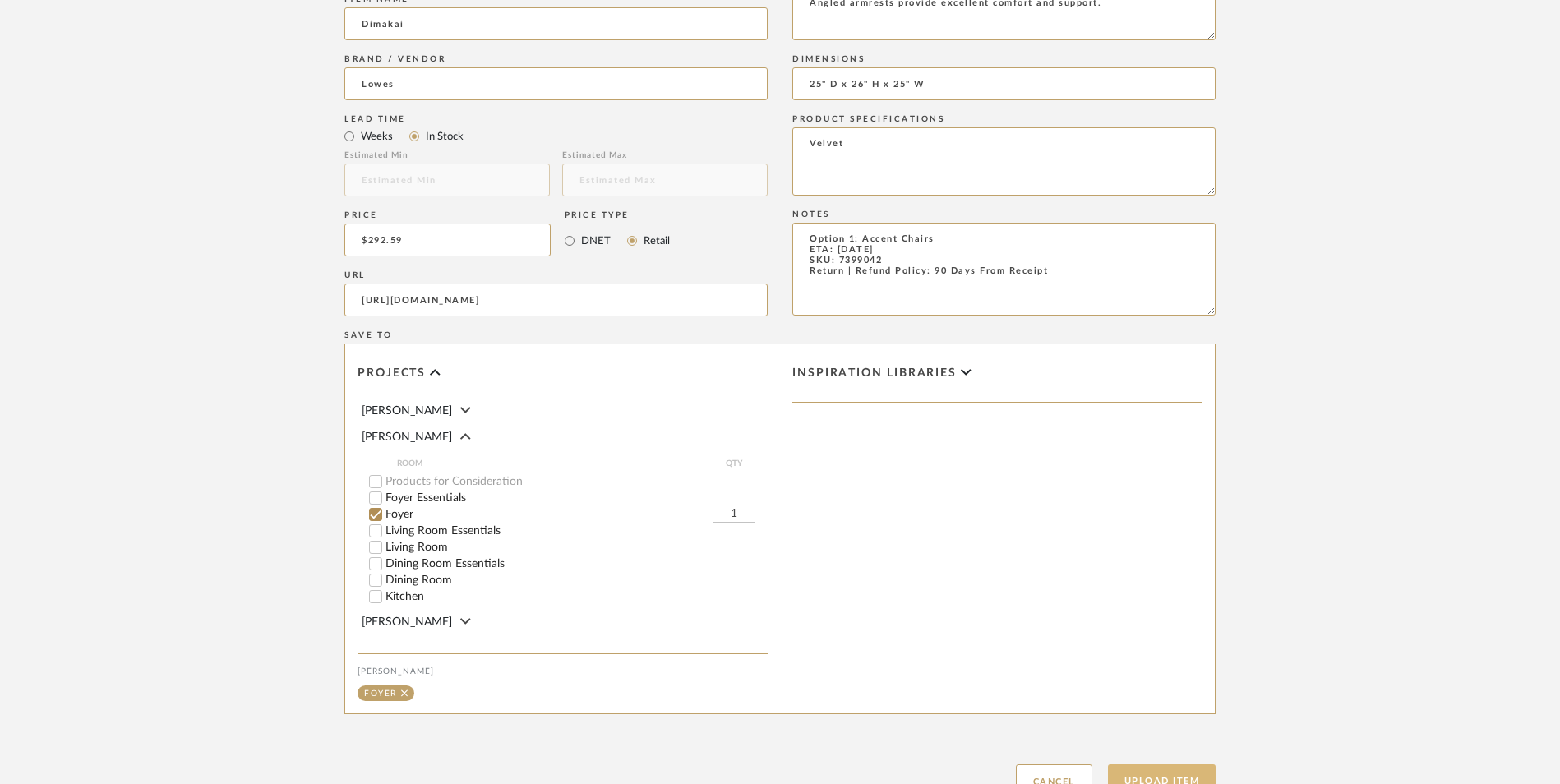
click at [1164, 764] on button "Upload Item" at bounding box center [1163, 780] width 108 height 34
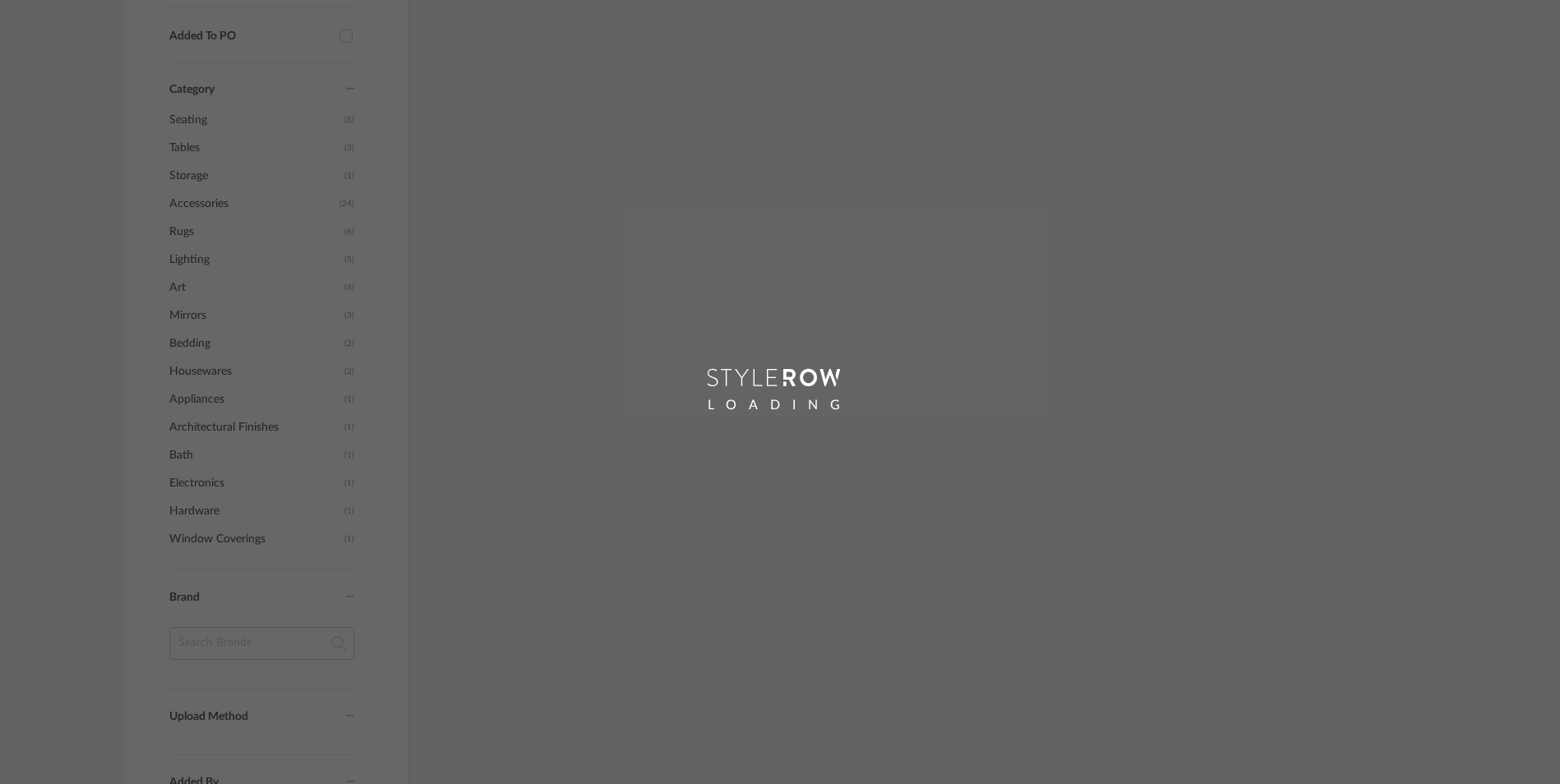
scroll to position [826, 0]
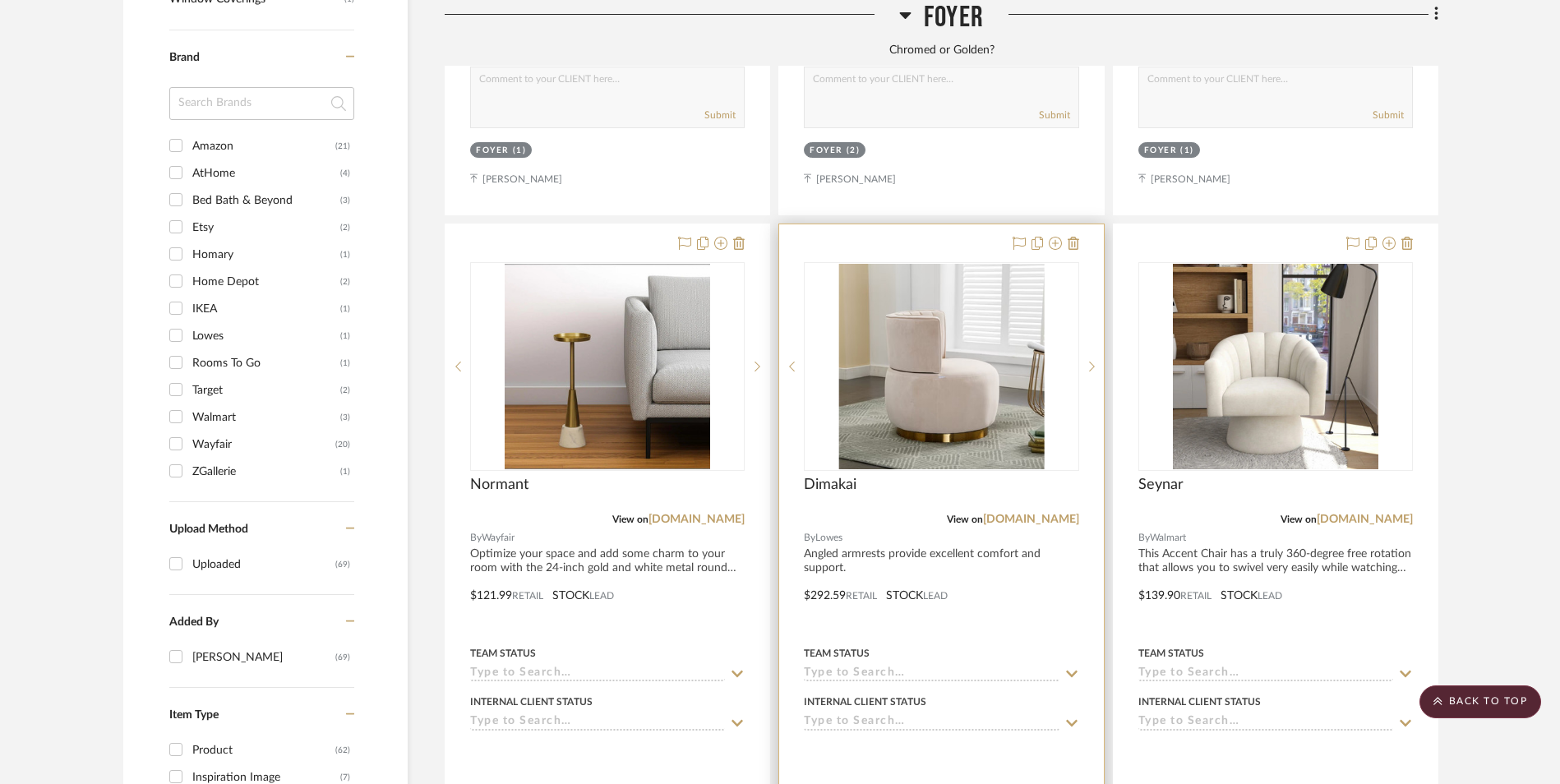
scroll to position [1981, 0]
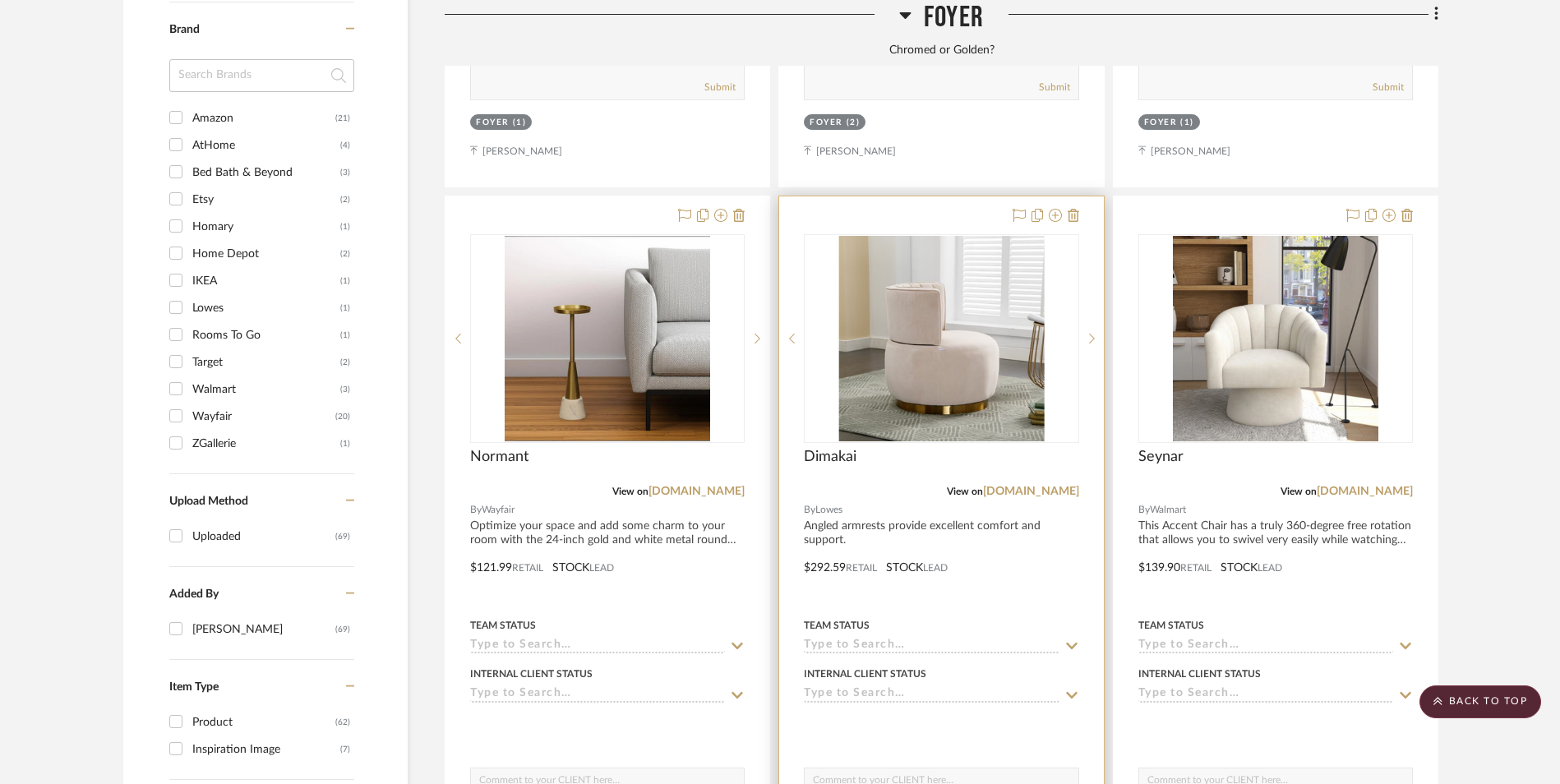
click at [926, 253] on img "0" at bounding box center [941, 338] width 205 height 205
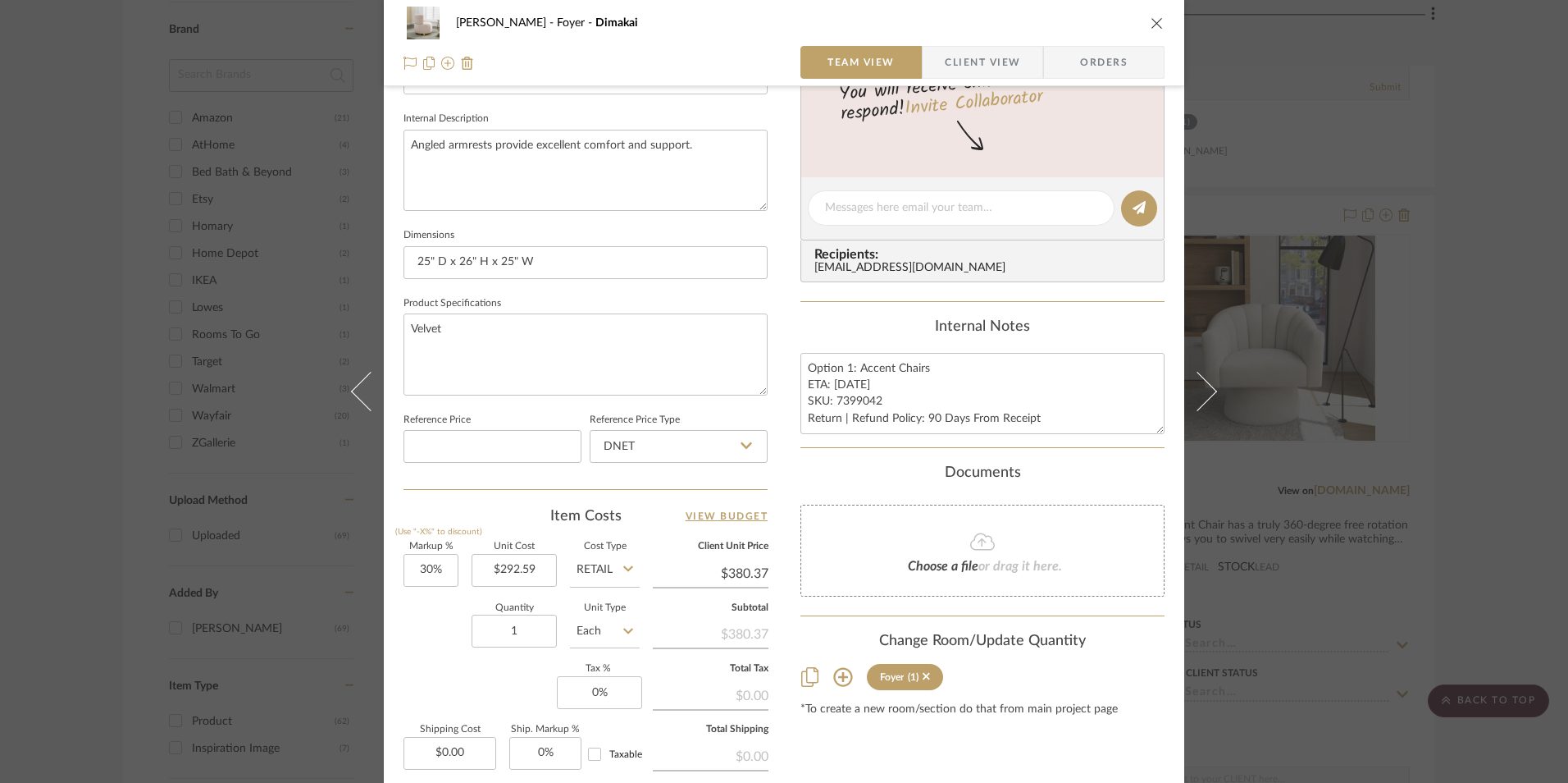
scroll to position [574, 0]
click at [875, 401] on textarea "Option 1: Accent Chairs ETA: [DATE] SKU: 7399042 Return | Refund Policy: 90 Day…" at bounding box center [983, 393] width 364 height 81
drag, startPoint x: 875, startPoint y: 402, endPoint x: 843, endPoint y: 403, distance: 32.0
click at [843, 403] on textarea "Option 1: Accent Chairs ETA: [DATE] SKU: 7399042 Return | Refund Policy: 90 Day…" at bounding box center [983, 393] width 364 height 81
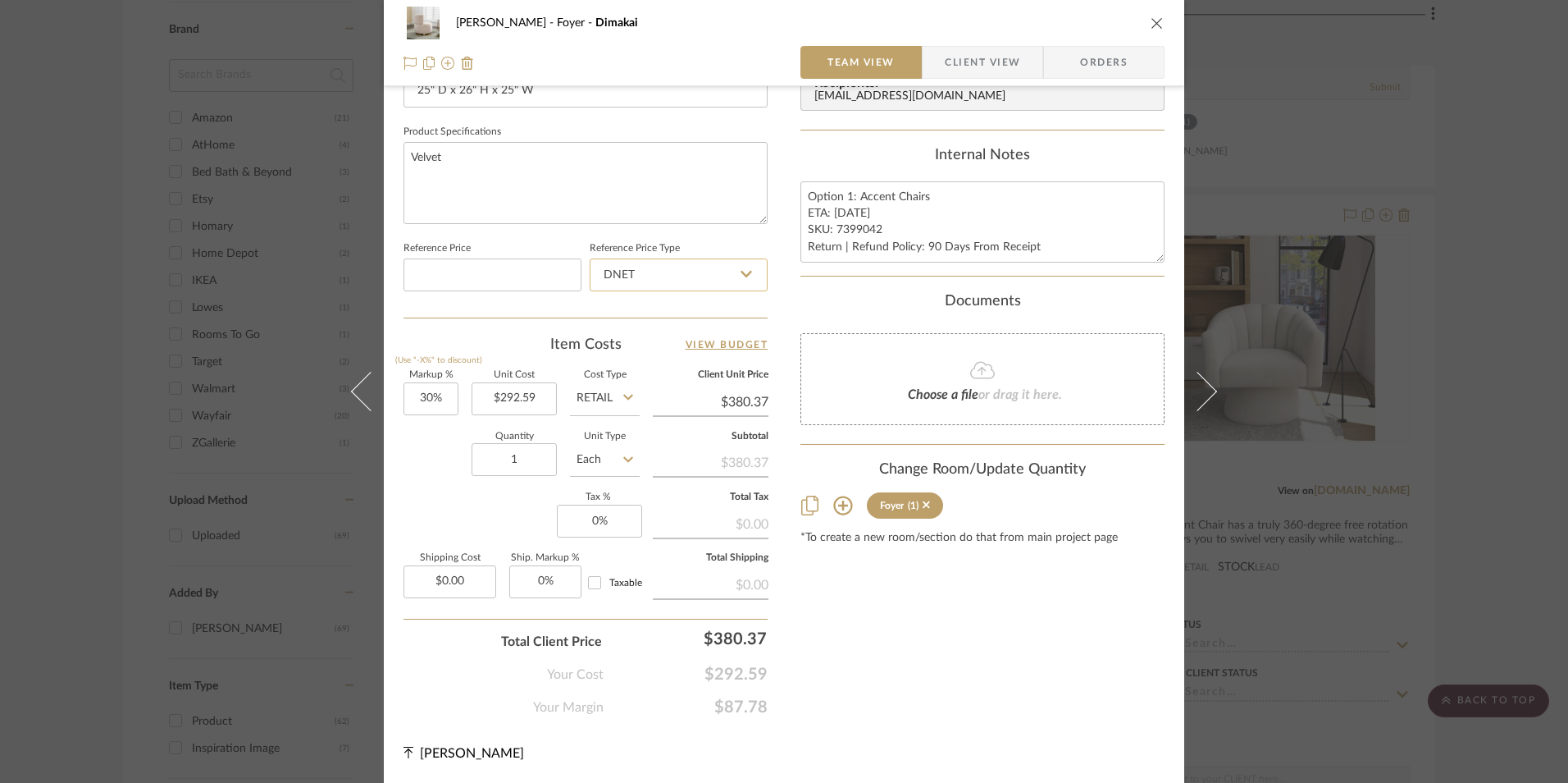
click at [666, 275] on input "DNET" at bounding box center [679, 274] width 178 height 33
click at [653, 360] on div "Retail" at bounding box center [686, 357] width 202 height 41
click at [419, 402] on input "30" at bounding box center [430, 399] width 55 height 33
drag, startPoint x: 459, startPoint y: 497, endPoint x: 606, endPoint y: 542, distance: 153.7
click at [460, 497] on div "Markup % (Use "-X%" to discount) Unit Cost $292.59 Cost Type Retail Client Unit…" at bounding box center [585, 490] width 364 height 240
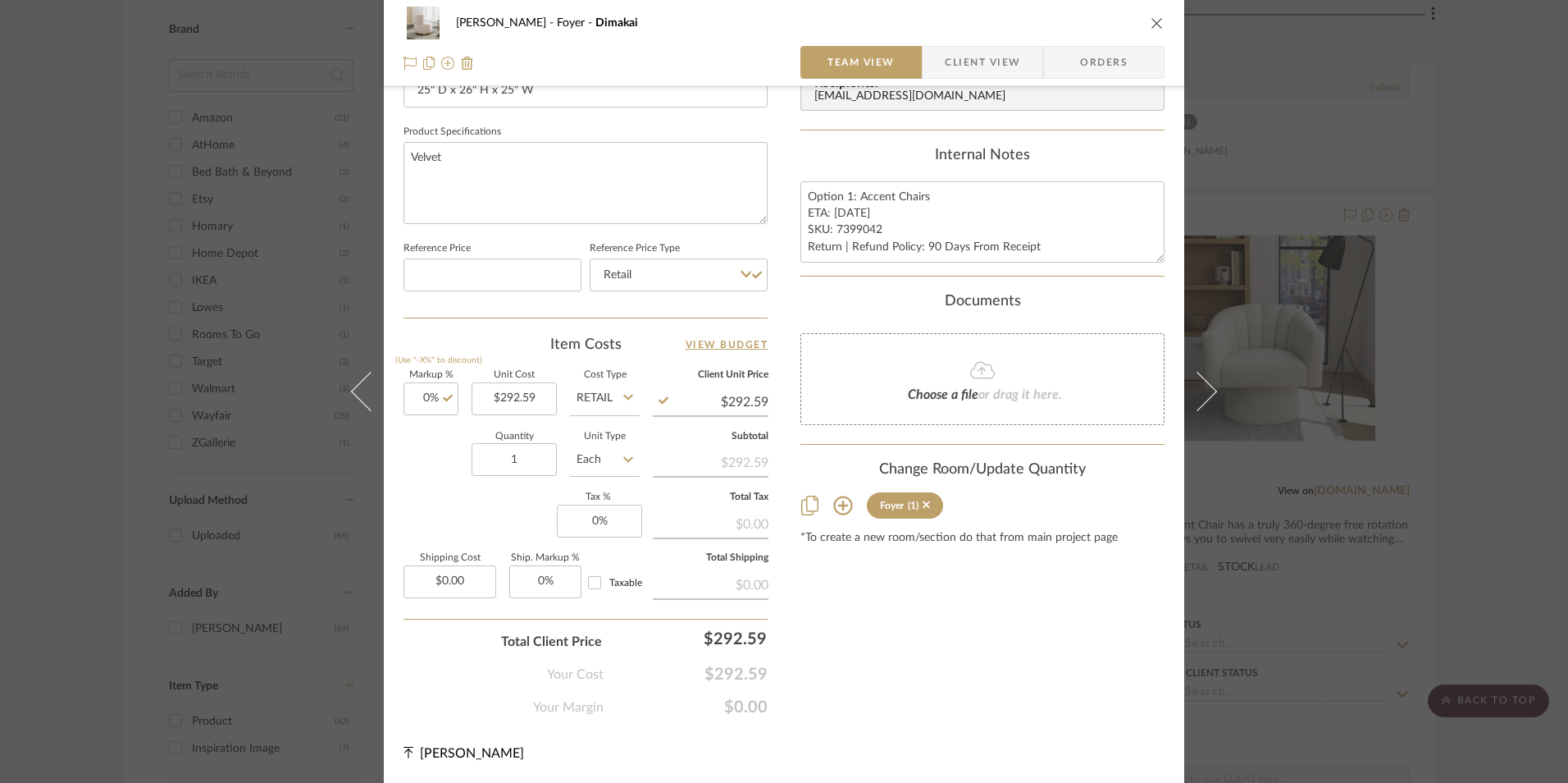
click at [606, 539] on sr-form-field "Tax % 0%" at bounding box center [599, 522] width 83 height 58
click at [607, 532] on input "0" at bounding box center [600, 521] width 86 height 33
click at [940, 652] on div "Content here copies to Client View - confirm visibility there. Show in Client D…" at bounding box center [983, 41] width 364 height 1351
click at [1067, 67] on span "Orders" at bounding box center [1103, 63] width 84 height 33
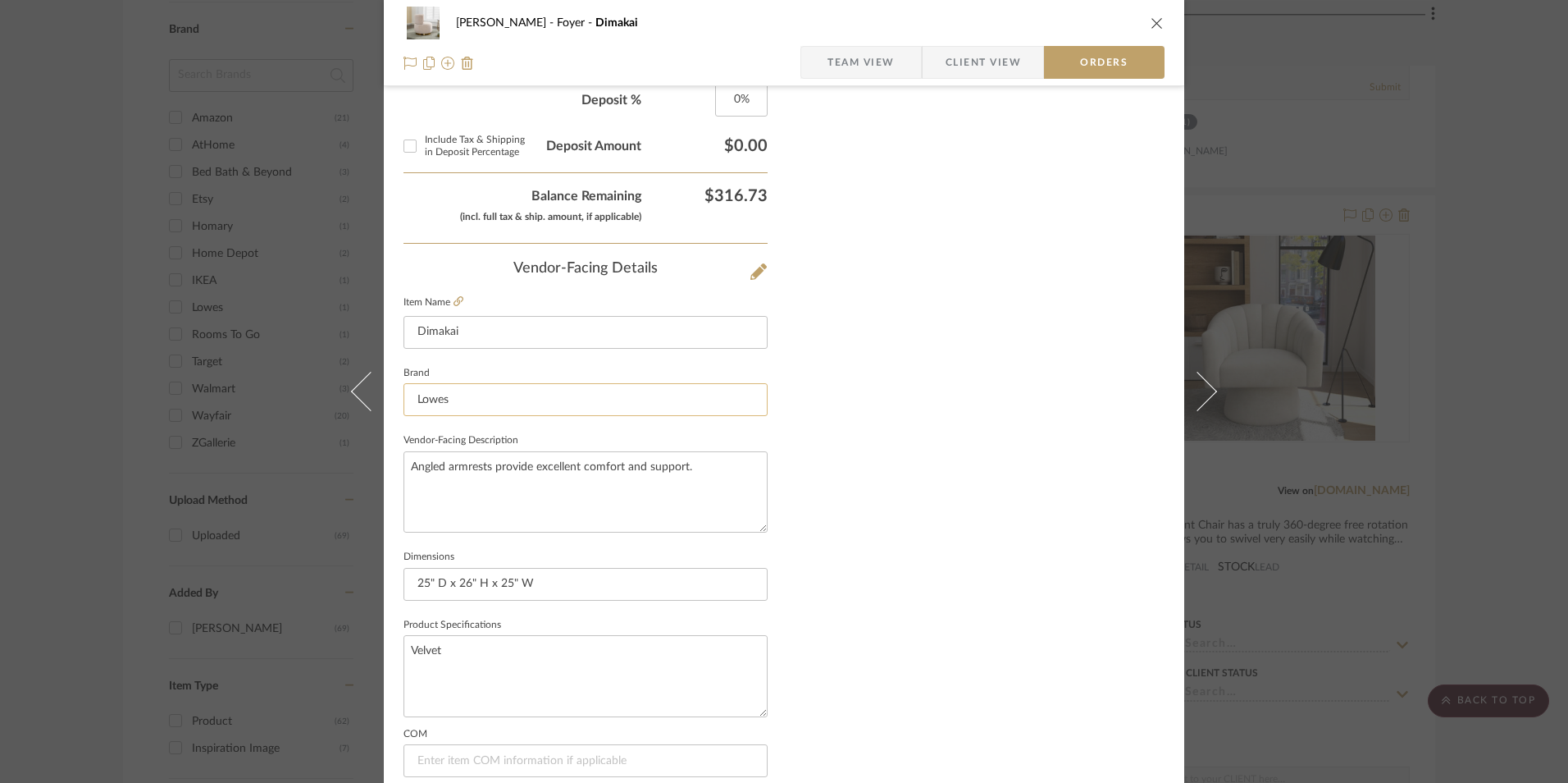
scroll to position [963, 0]
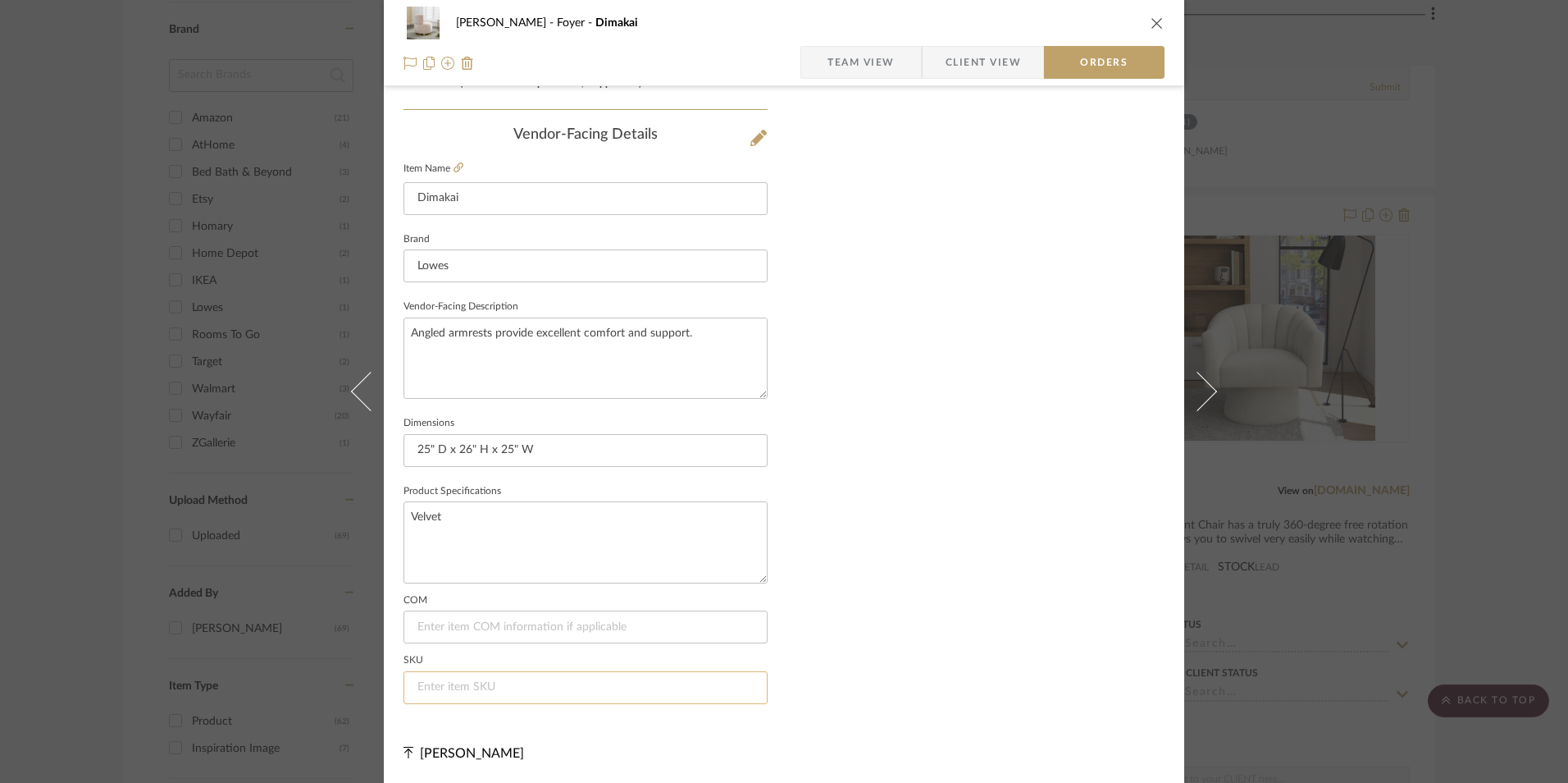
click at [510, 690] on input at bounding box center [585, 688] width 364 height 33
paste input "7399042"
click at [1151, 24] on icon "close" at bounding box center [1158, 23] width 13 height 13
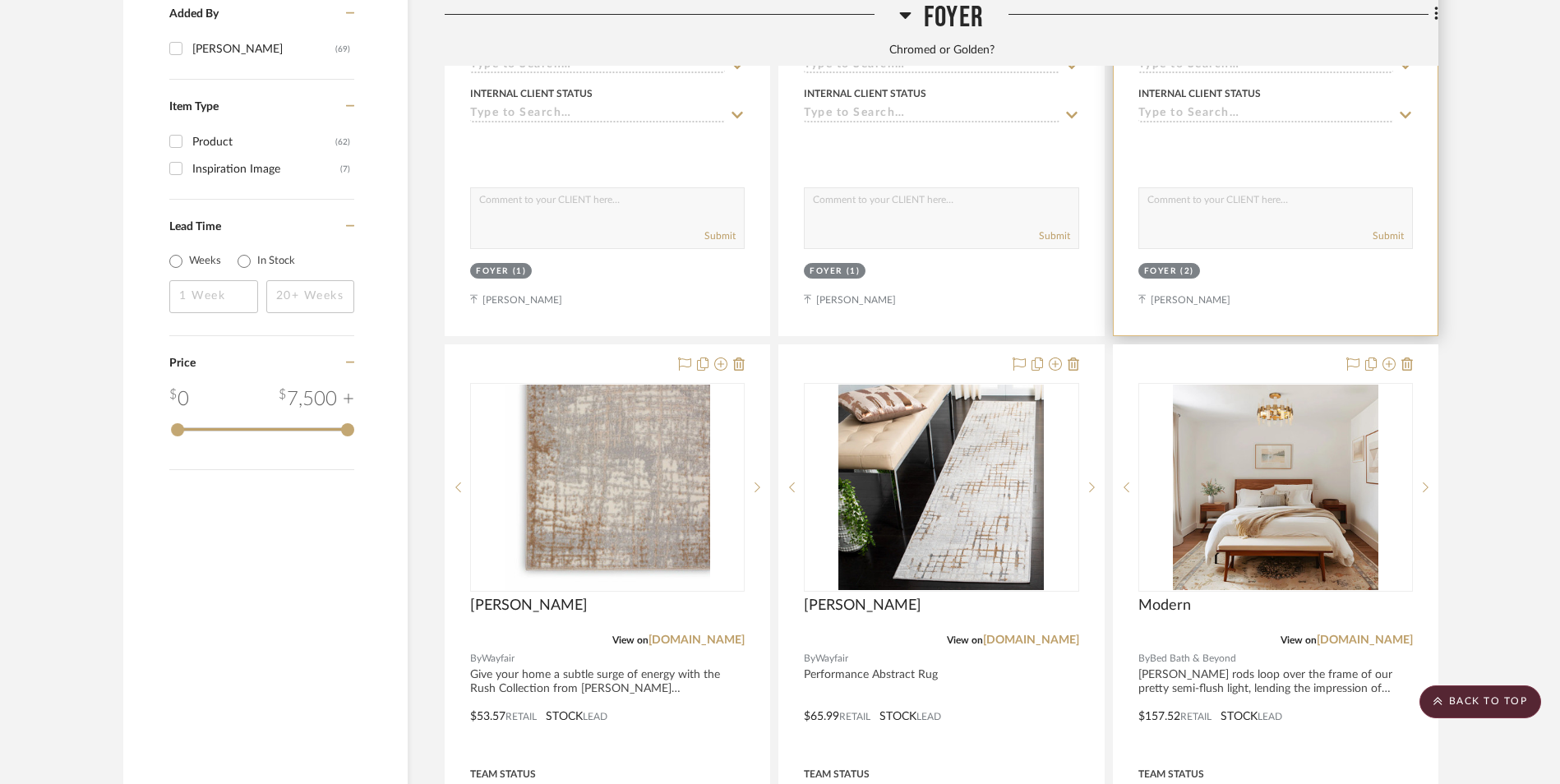
scroll to position [2638, 0]
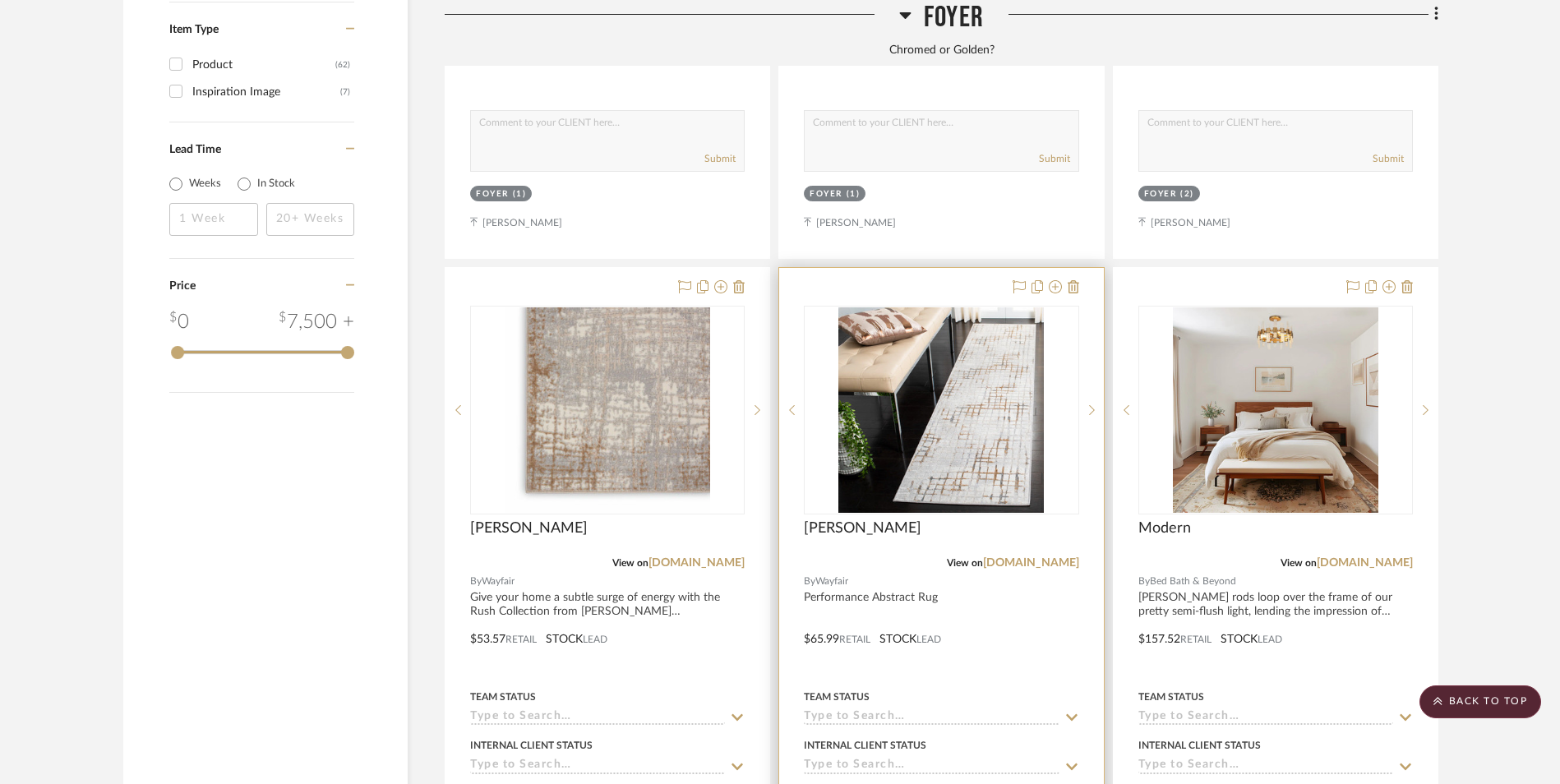
drag, startPoint x: 1045, startPoint y: 433, endPoint x: 1059, endPoint y: 436, distance: 14.3
click at [1045, 557] on link "[DOMAIN_NAME]" at bounding box center [1031, 563] width 96 height 12
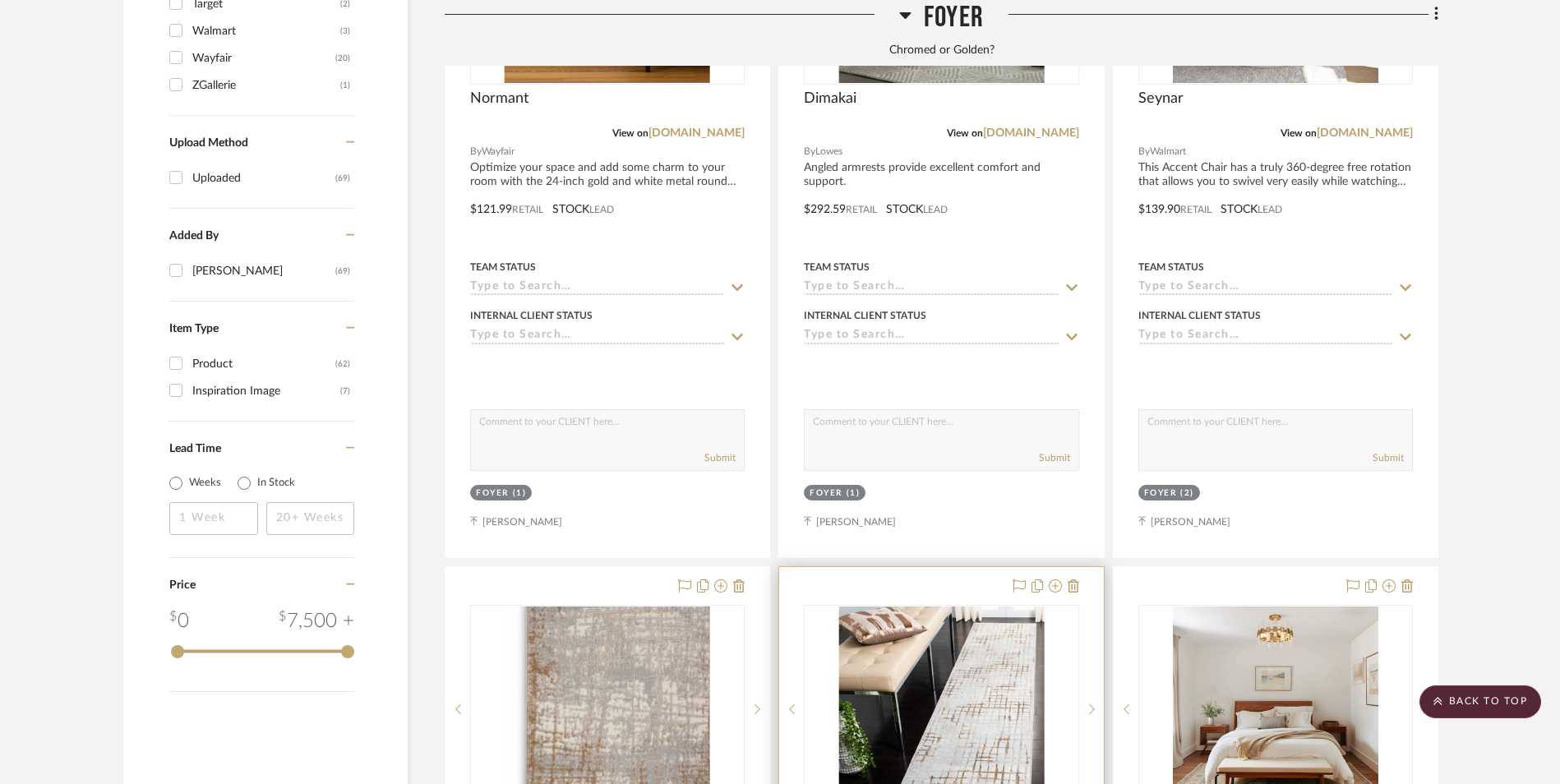
scroll to position [2310, 0]
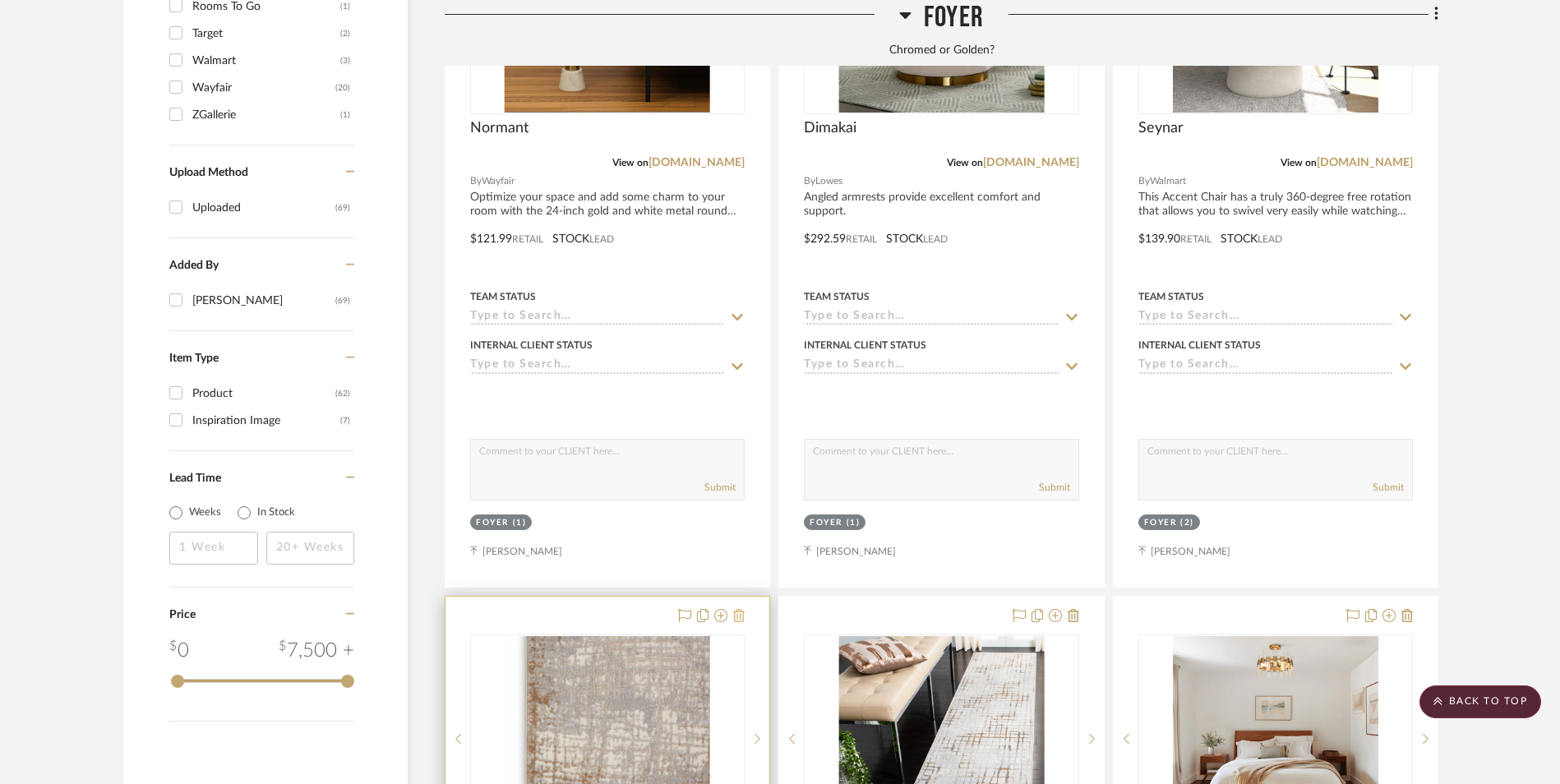
click at [740, 608] on icon at bounding box center [739, 615] width 12 height 14
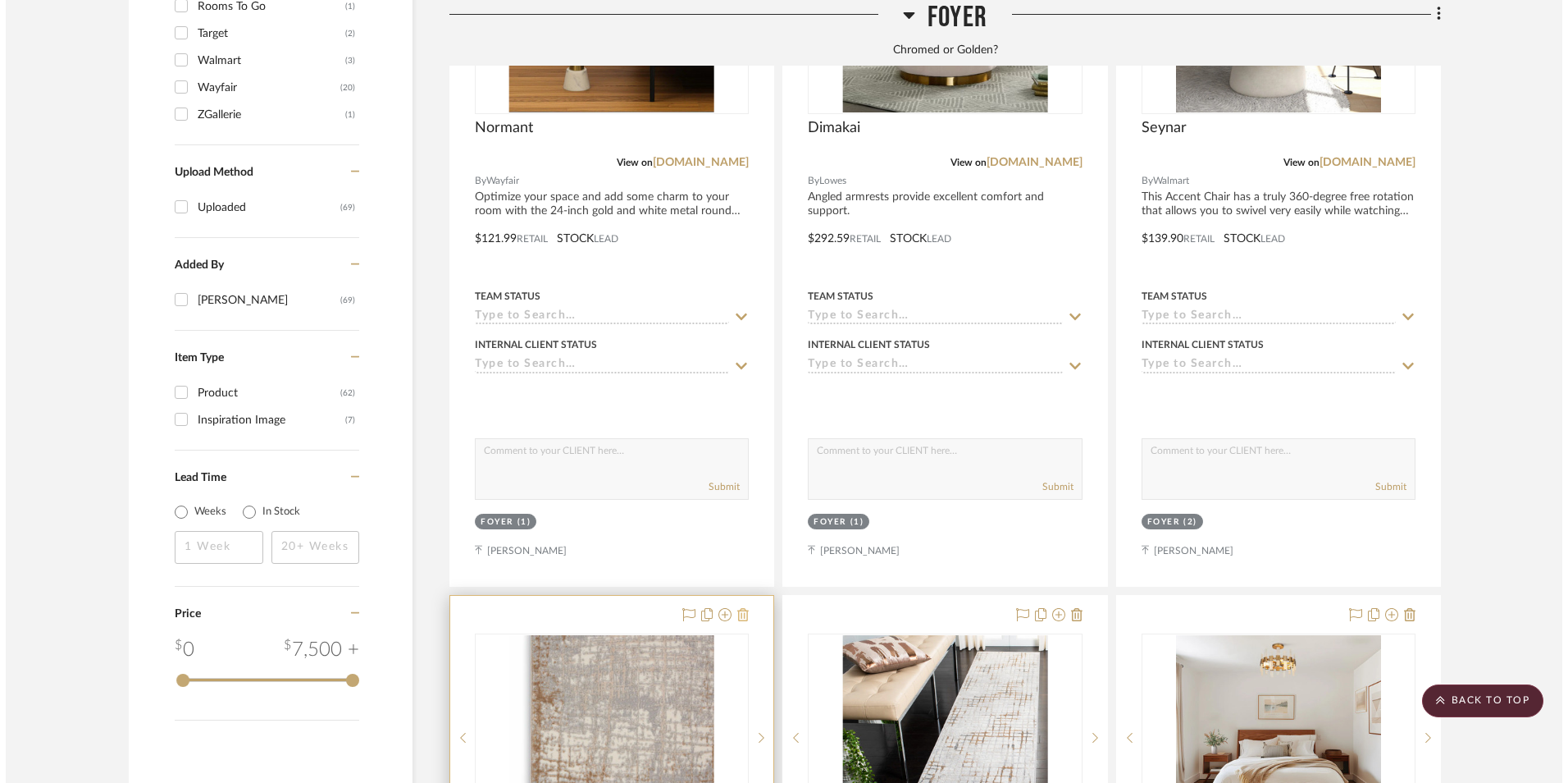
scroll to position [0, 0]
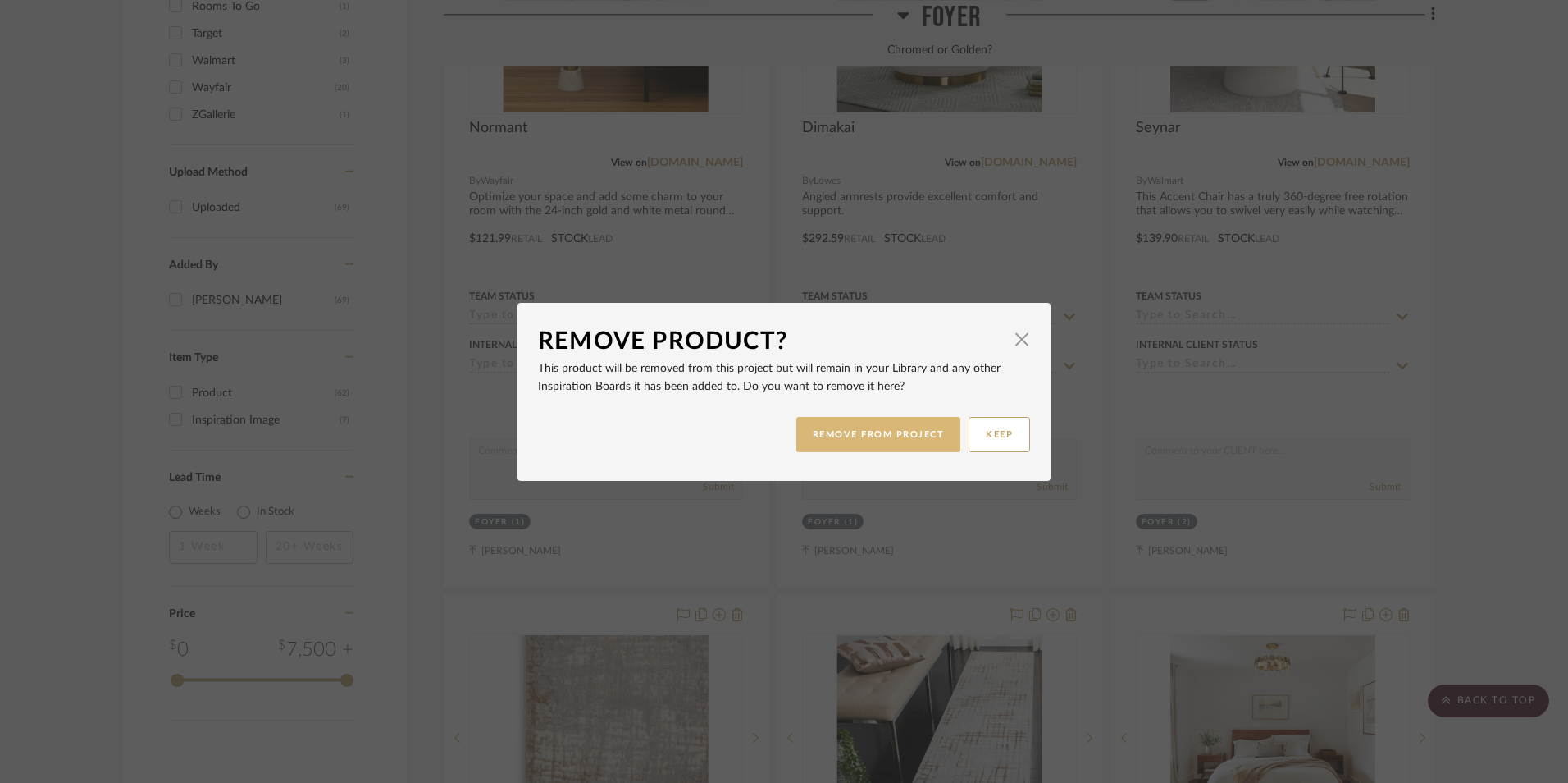
click at [878, 435] on button "REMOVE FROM PROJECT" at bounding box center [878, 434] width 165 height 36
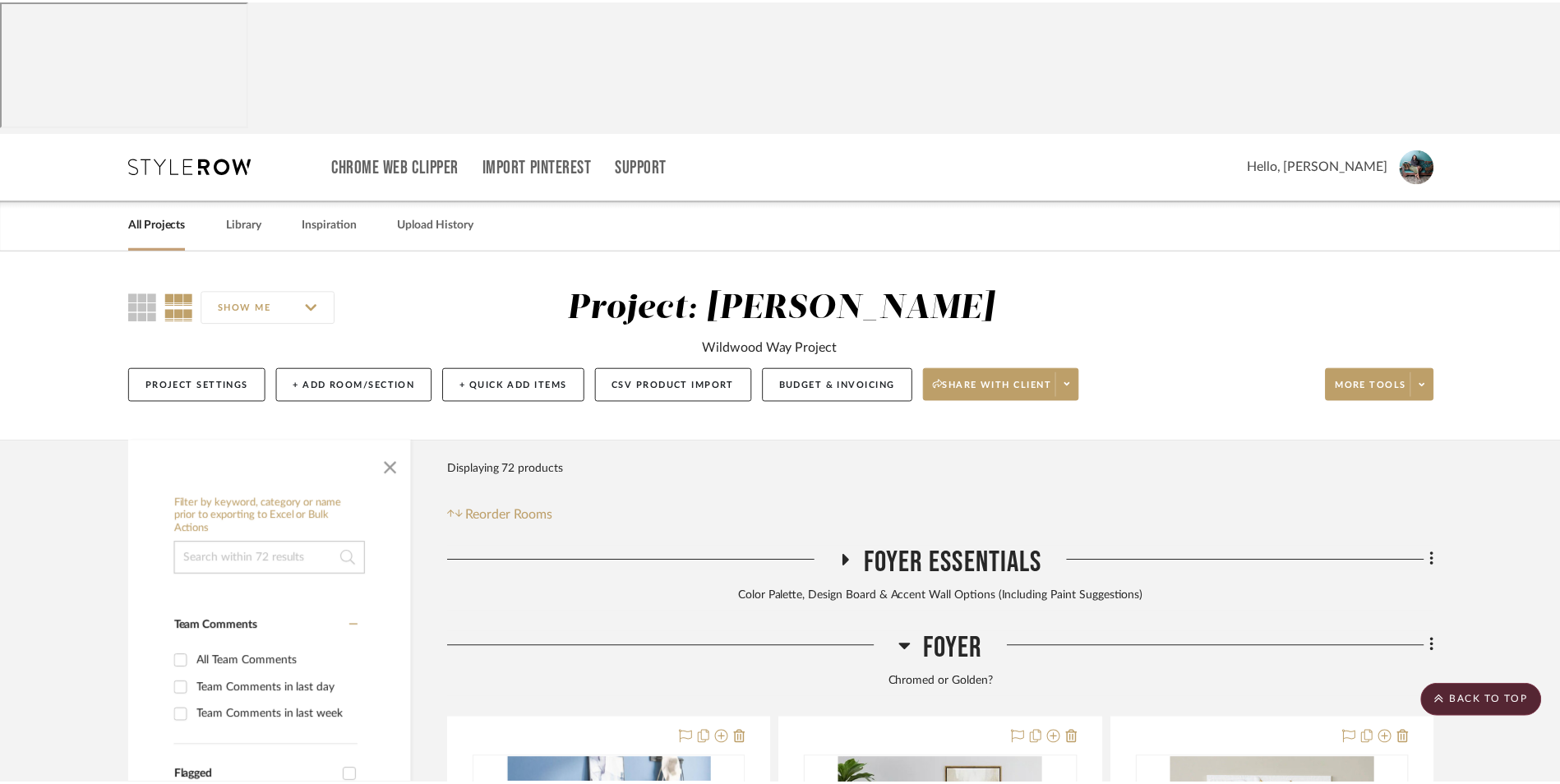
scroll to position [2310, 0]
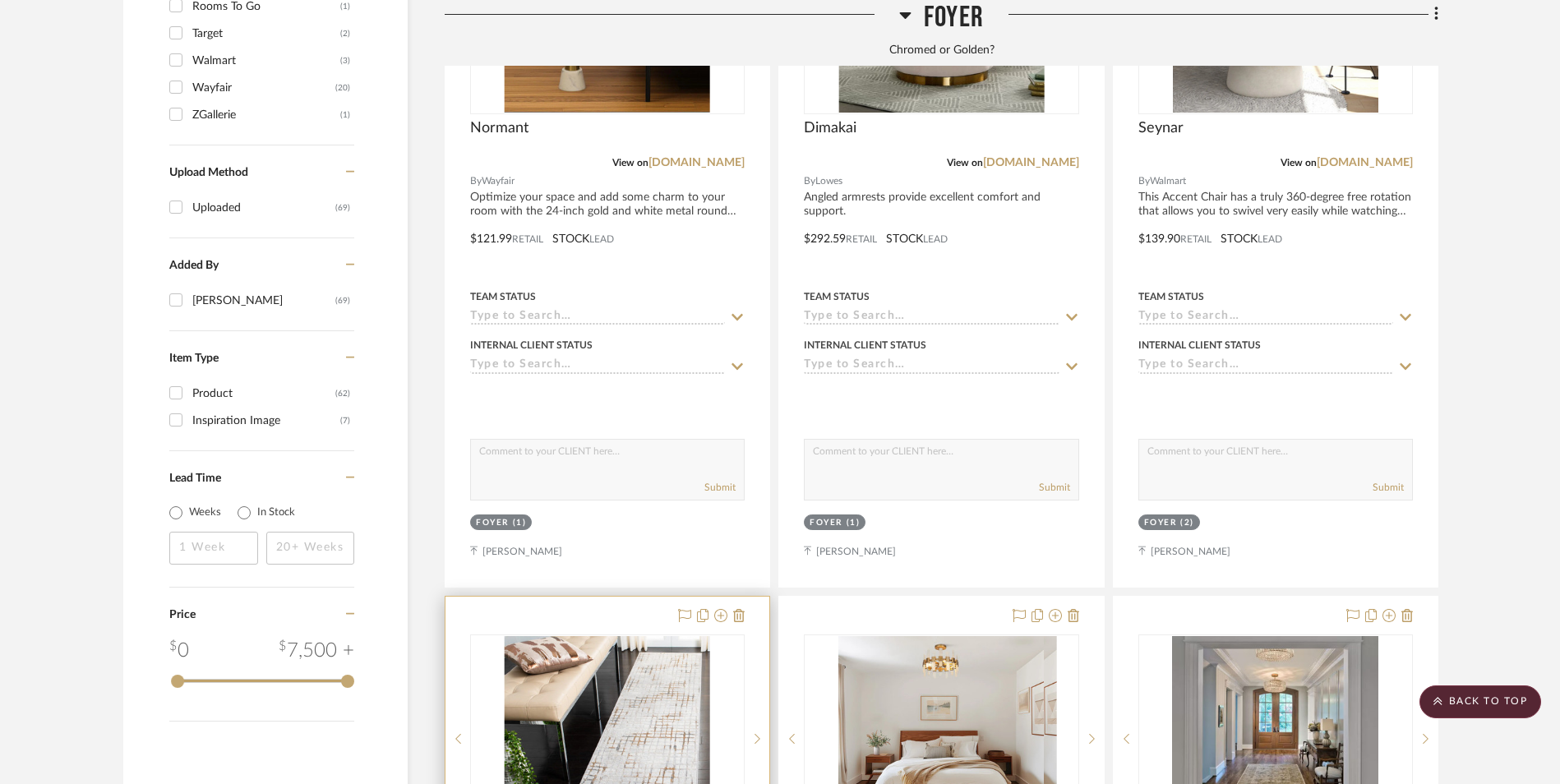
click at [682, 636] on img "0" at bounding box center [607, 739] width 205 height 205
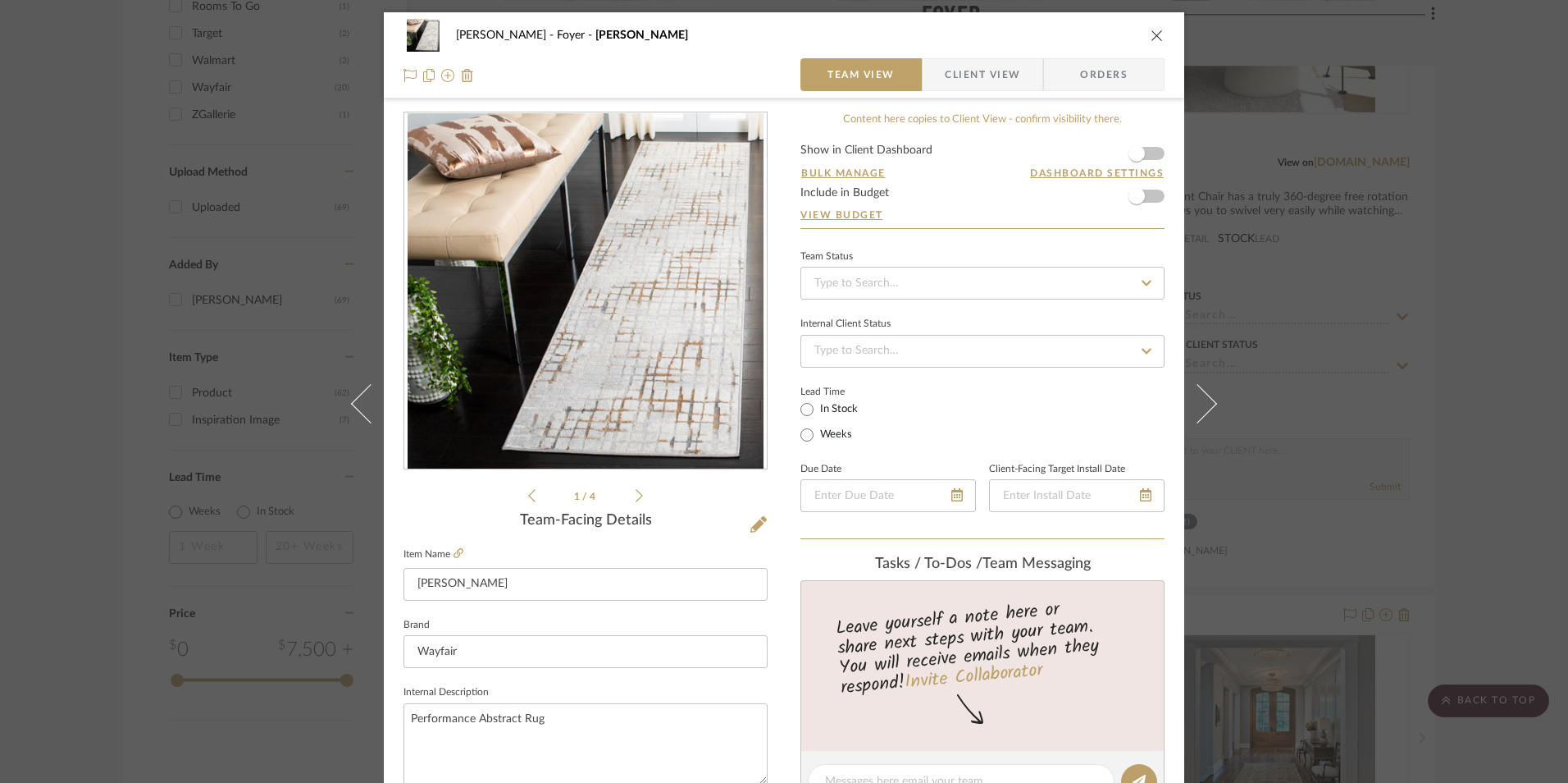
scroll to position [328, 0]
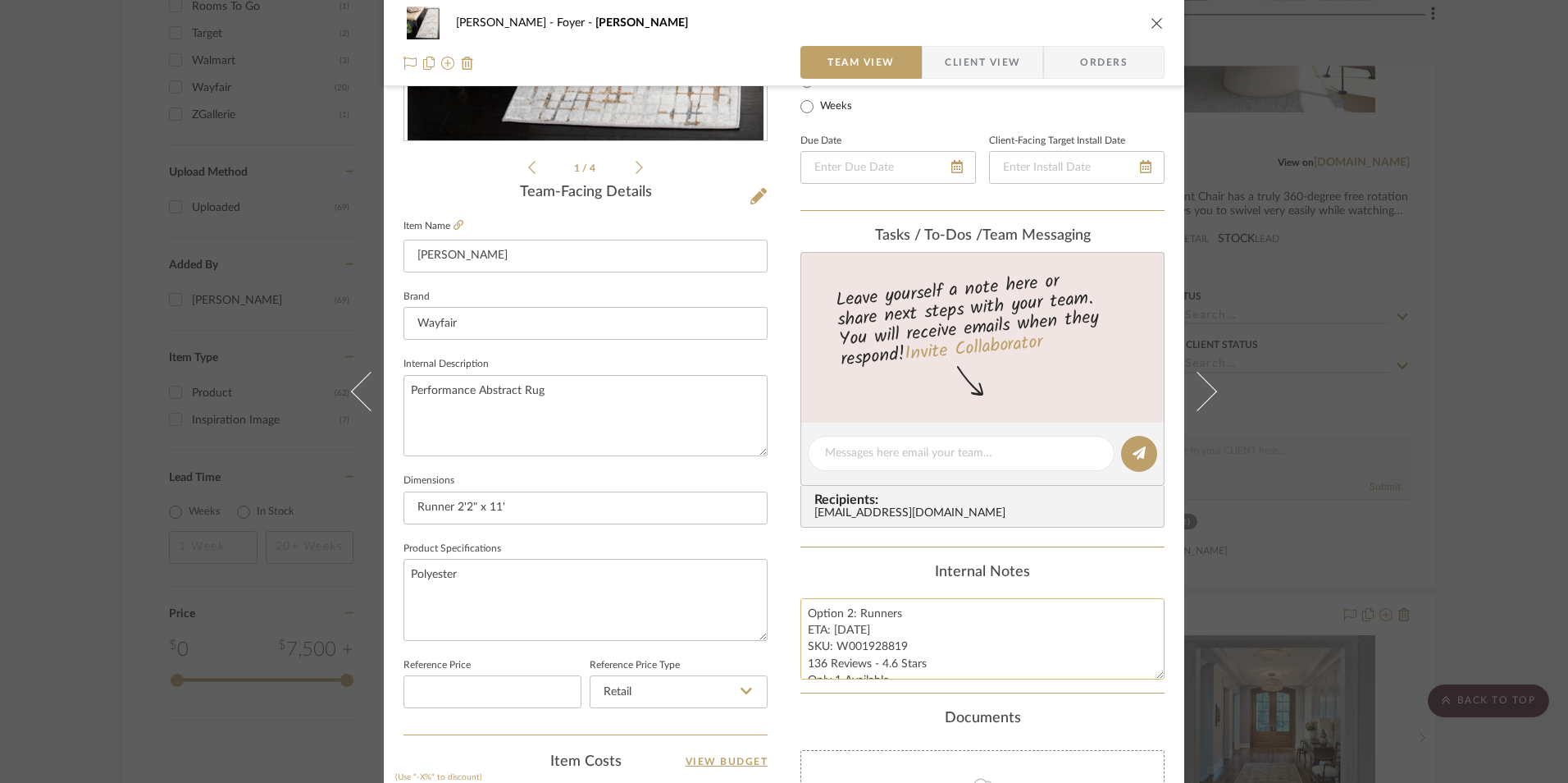
click at [860, 636] on textarea "Option 2: Runners ETA: [DATE] SKU: W001928819 136 Reviews - 4.6 Stars Only 1 Av…" at bounding box center [983, 639] width 364 height 81
drag, startPoint x: 854, startPoint y: 618, endPoint x: 771, endPoint y: 611, distance: 83.3
click at [771, 611] on div "[PERSON_NAME] Foyer [PERSON_NAME] Team View Client View Orders 1 / 4 Team-Facin…" at bounding box center [784, 442] width 801 height 1516
click at [880, 575] on div "Internal Notes" at bounding box center [983, 572] width 364 height 18
click at [1157, 25] on icon "close" at bounding box center [1158, 23] width 13 height 13
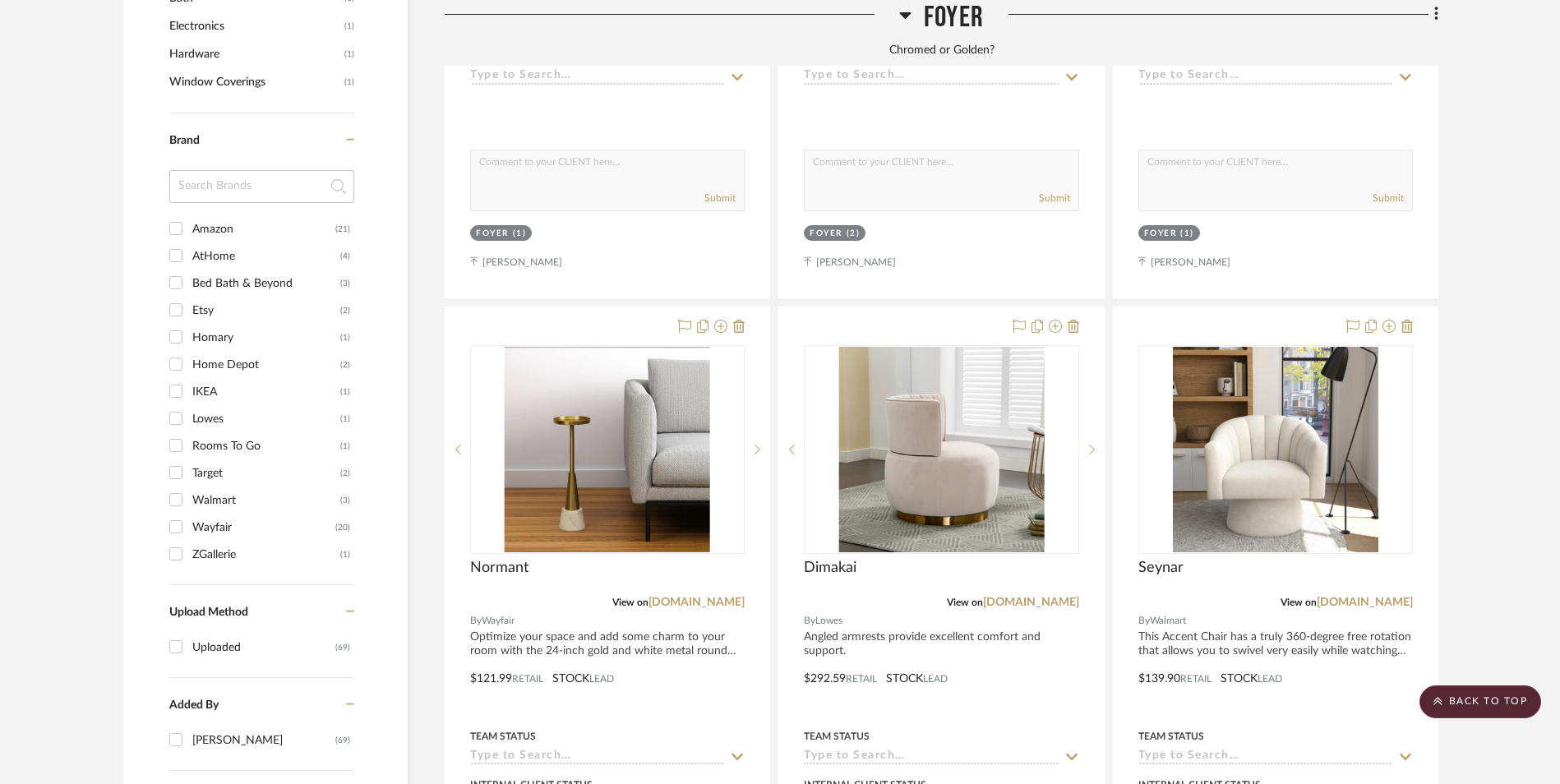
scroll to position [1899, 0]
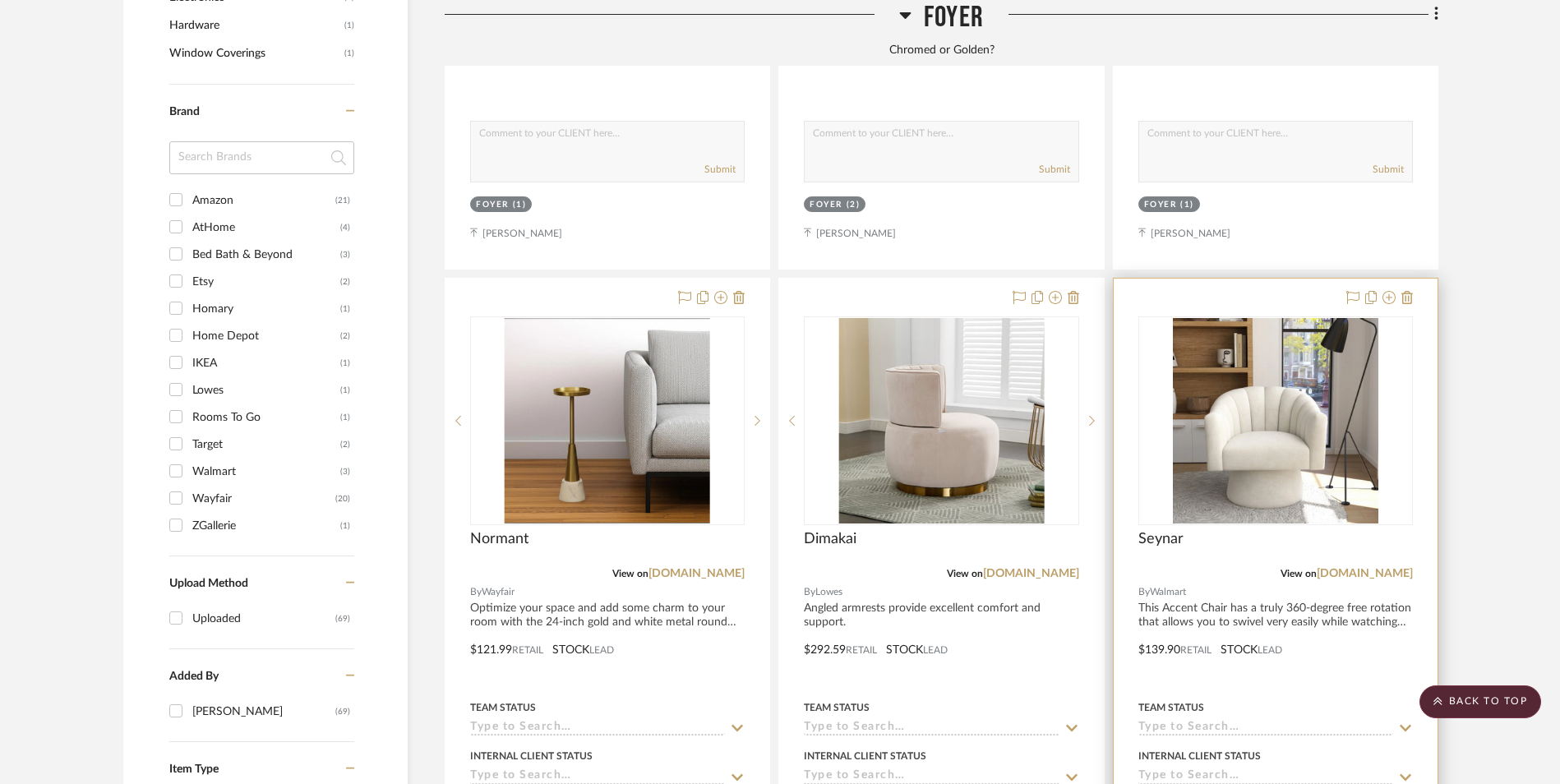
click at [1259, 318] on img "0" at bounding box center [1275, 420] width 205 height 205
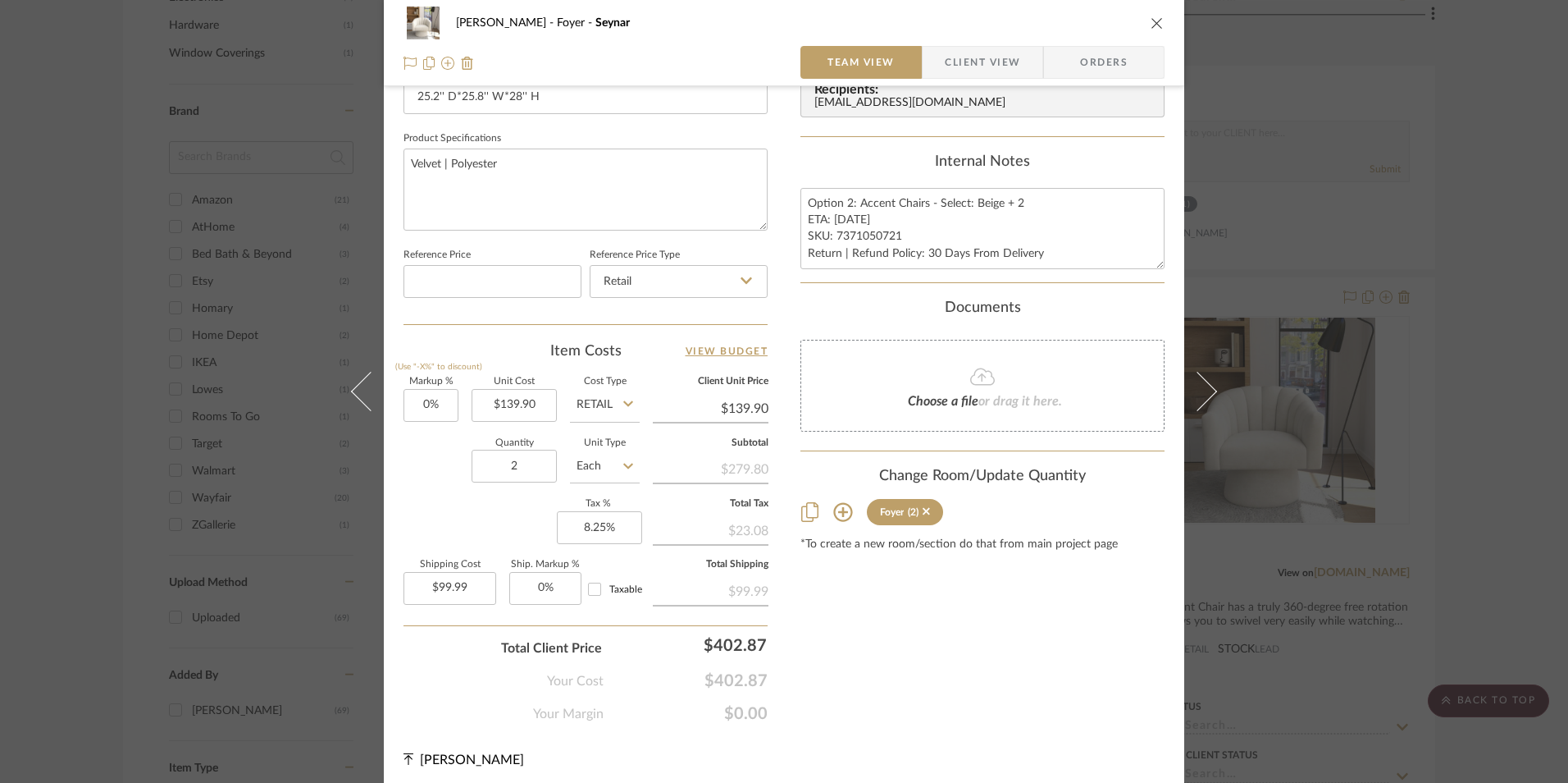
scroll to position [745, 0]
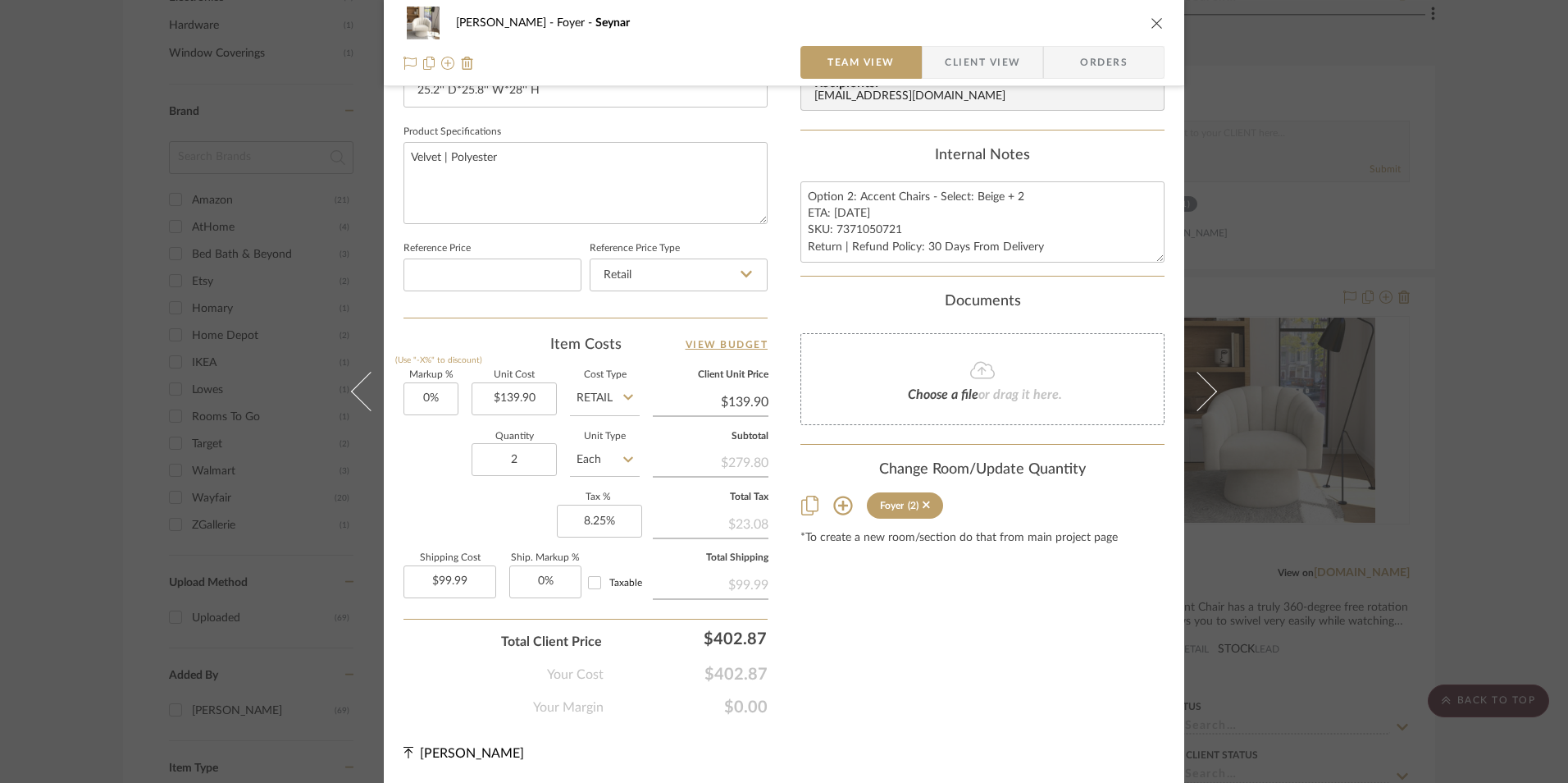
click at [1334, 482] on div "[PERSON_NAME] Foyer Seynar Team View Client View Orders Team-Facing Details Ite…" at bounding box center [784, 391] width 1568 height 783
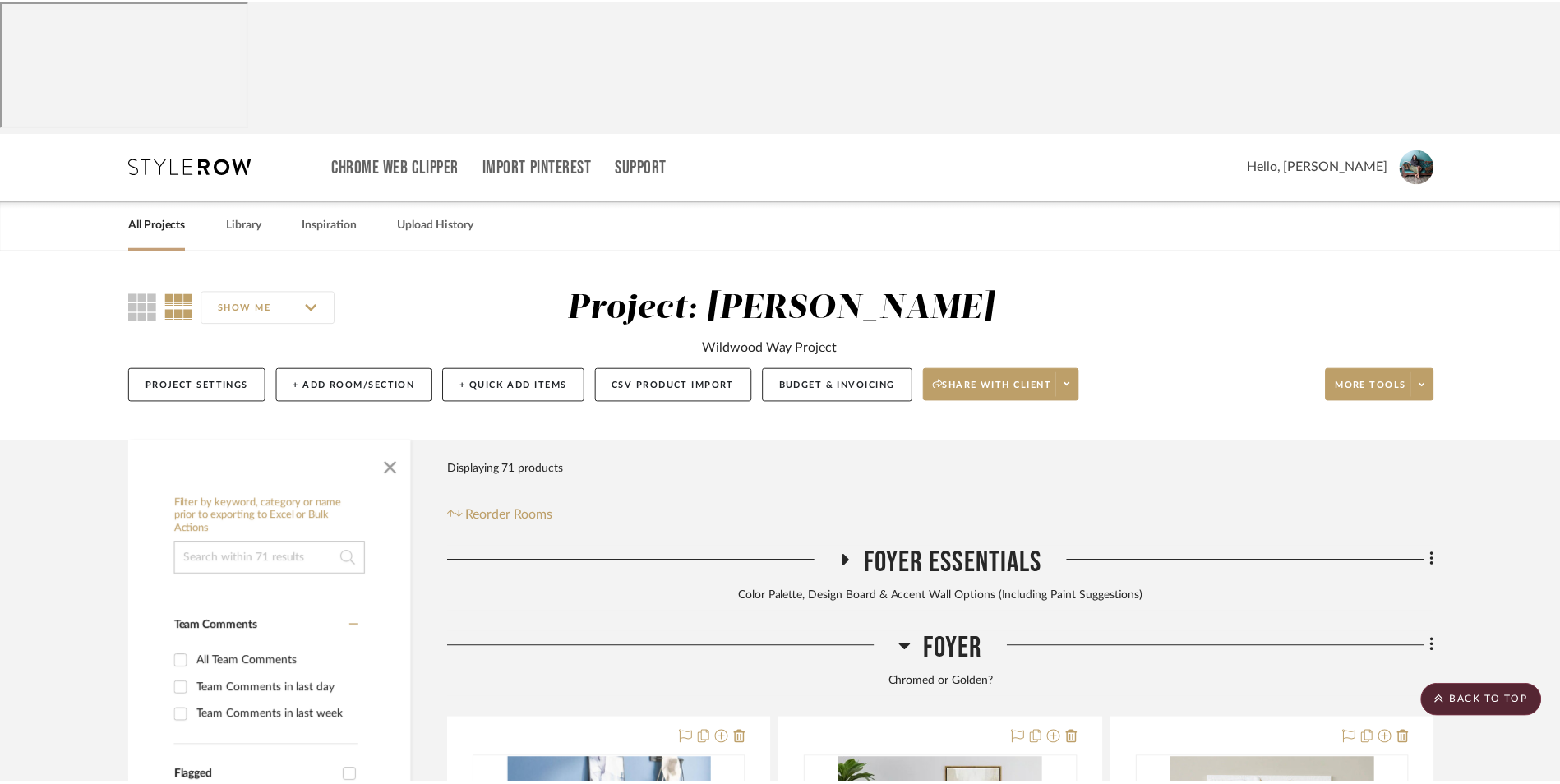
scroll to position [1899, 0]
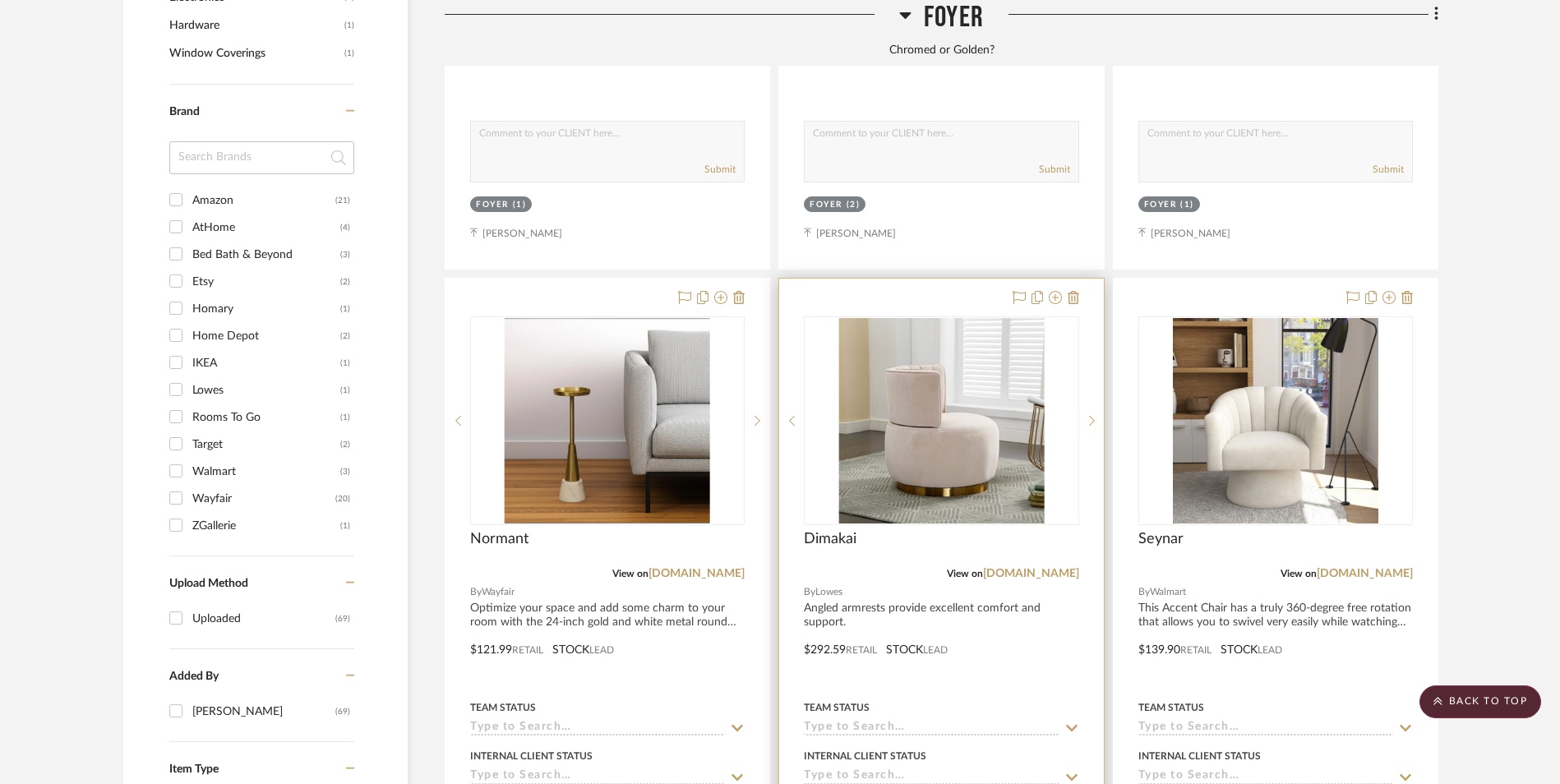
click at [972, 318] on img "0" at bounding box center [941, 420] width 205 height 205
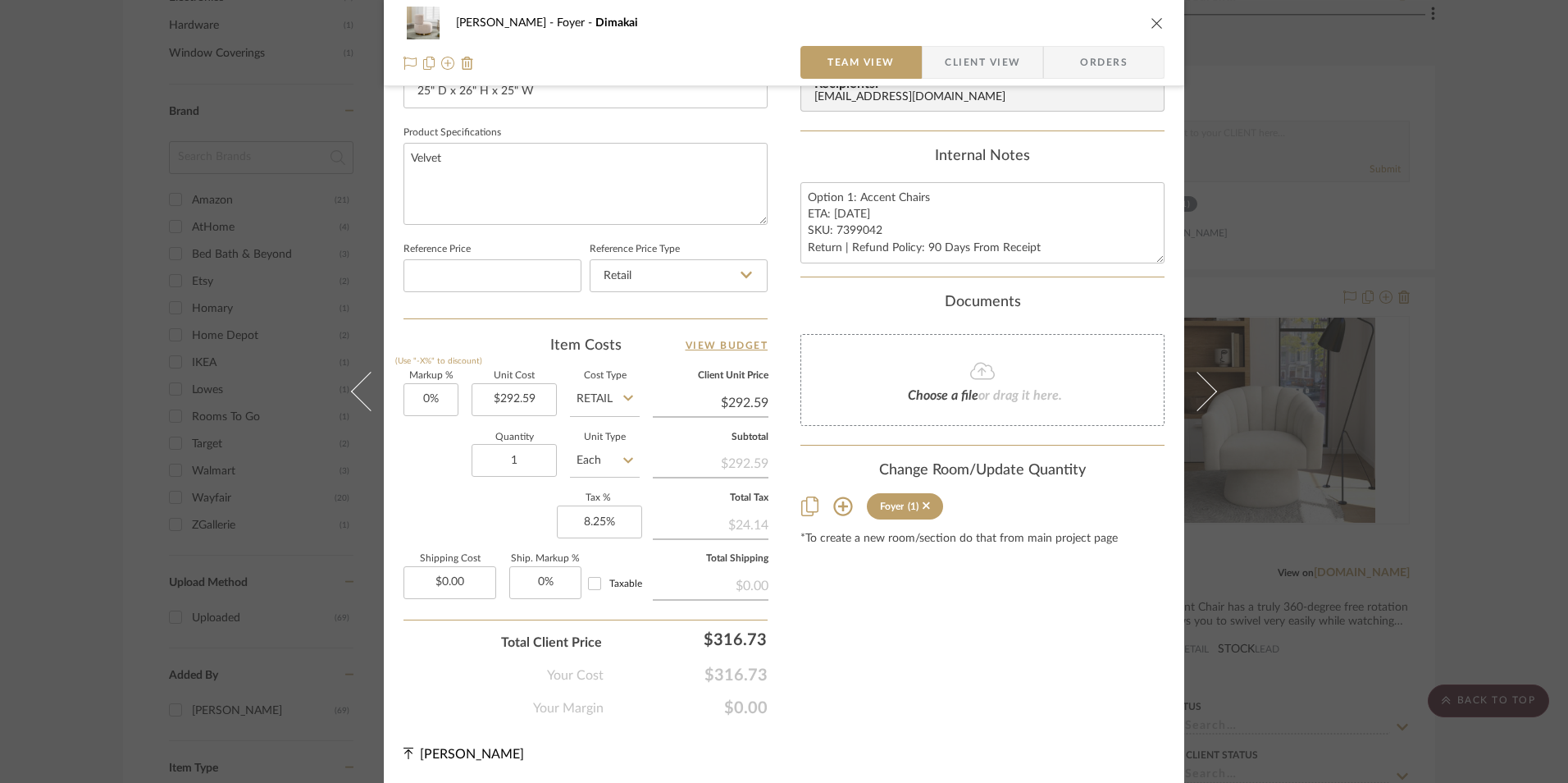
scroll to position [745, 0]
click at [1475, 419] on div "[PERSON_NAME] Foyer Dimakai Team View Client View Orders 1 / 2 Team-Facing Deta…" at bounding box center [784, 391] width 1568 height 783
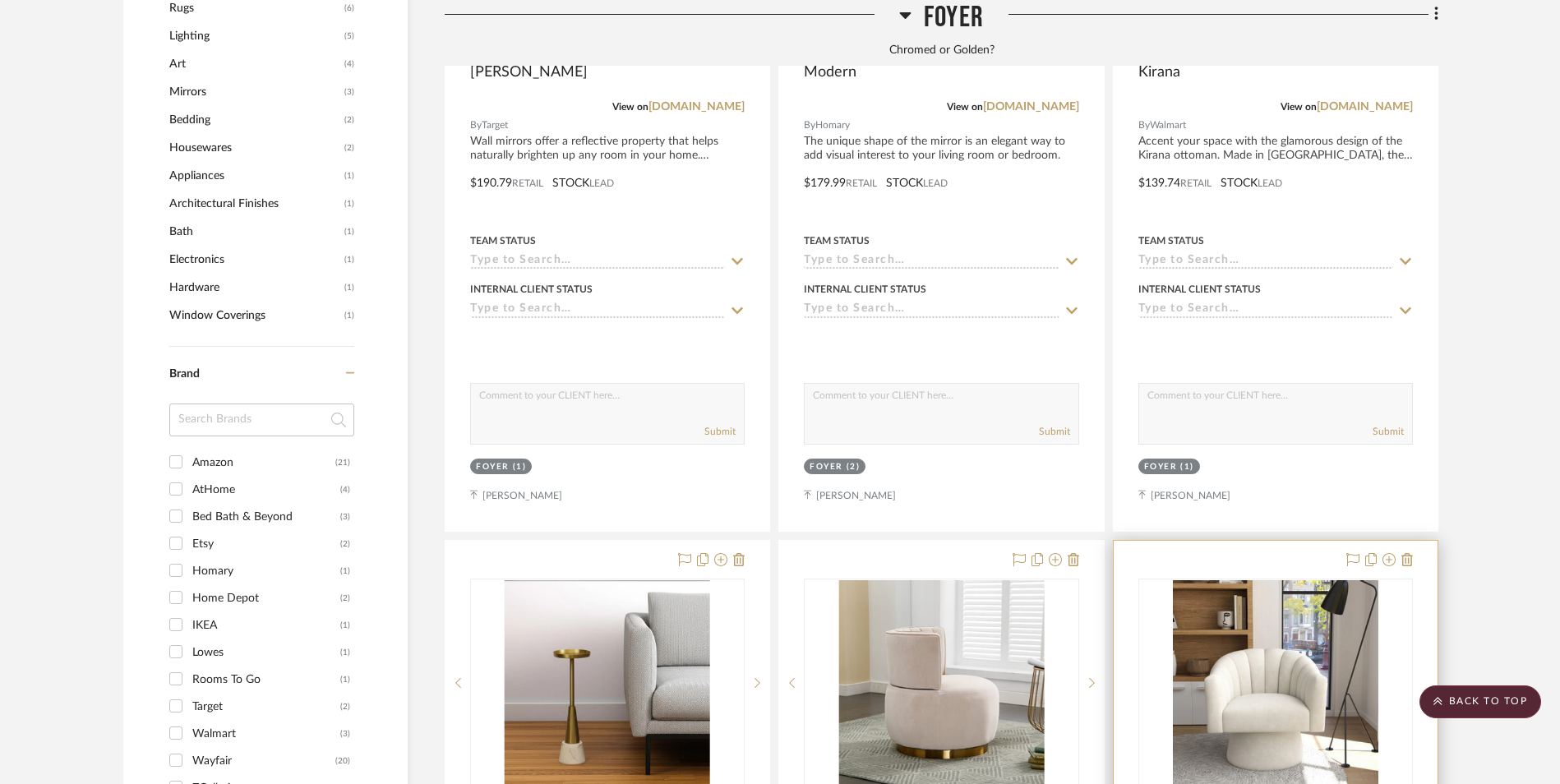
scroll to position [1653, 0]
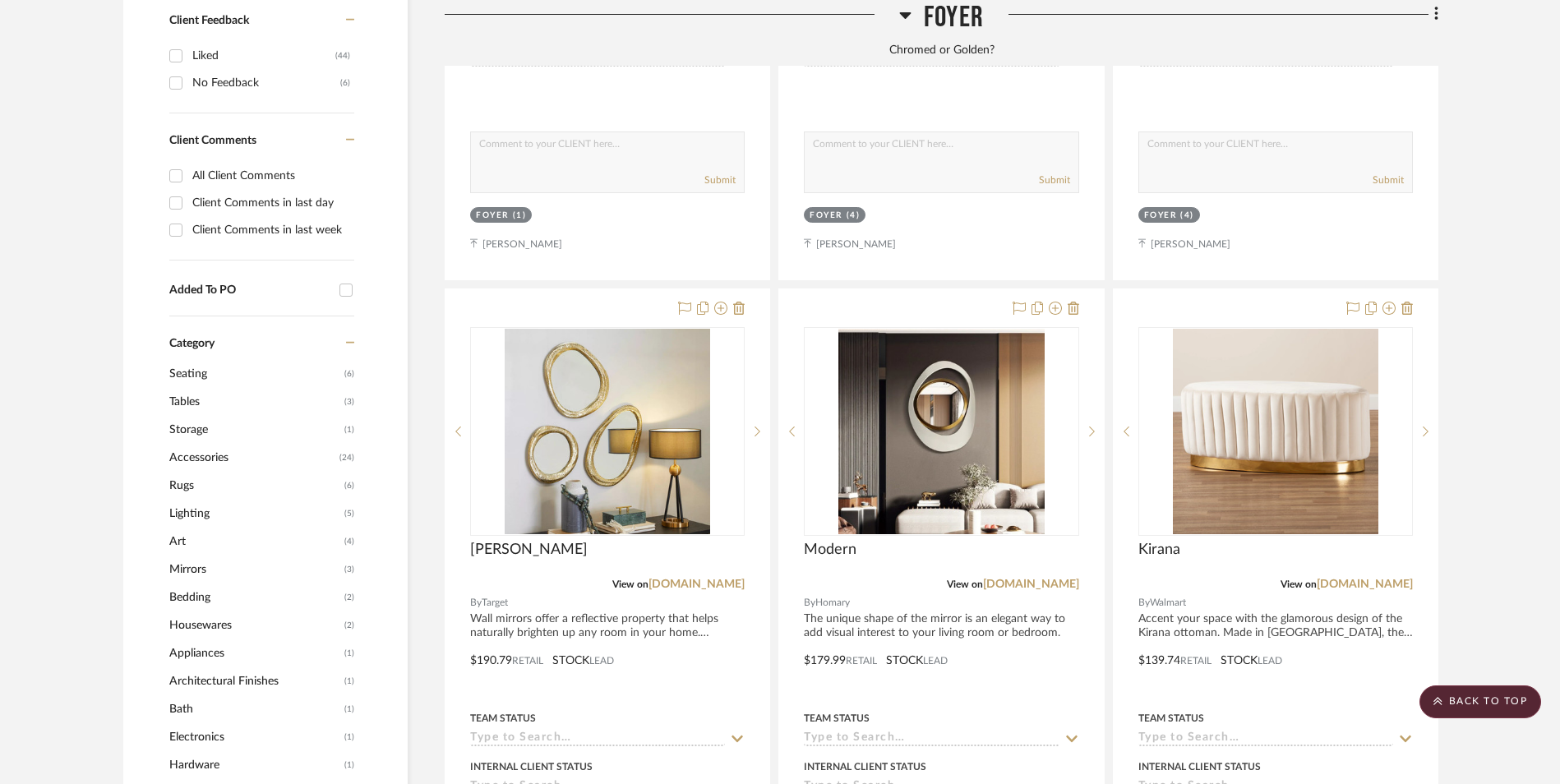
scroll to position [1077, 0]
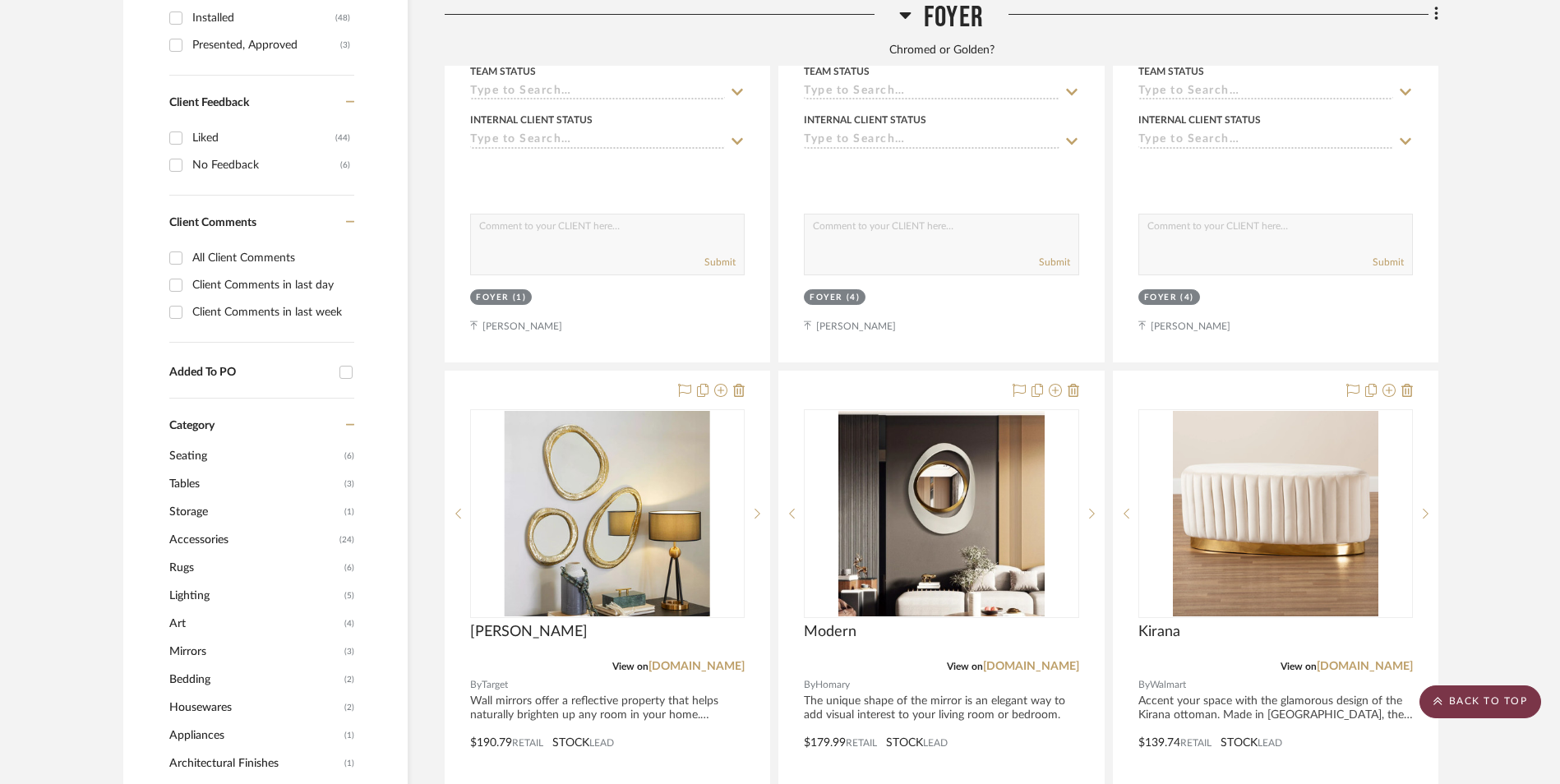
click at [1498, 691] on scroll-to-top-button "BACK TO TOP" at bounding box center [1481, 702] width 122 height 33
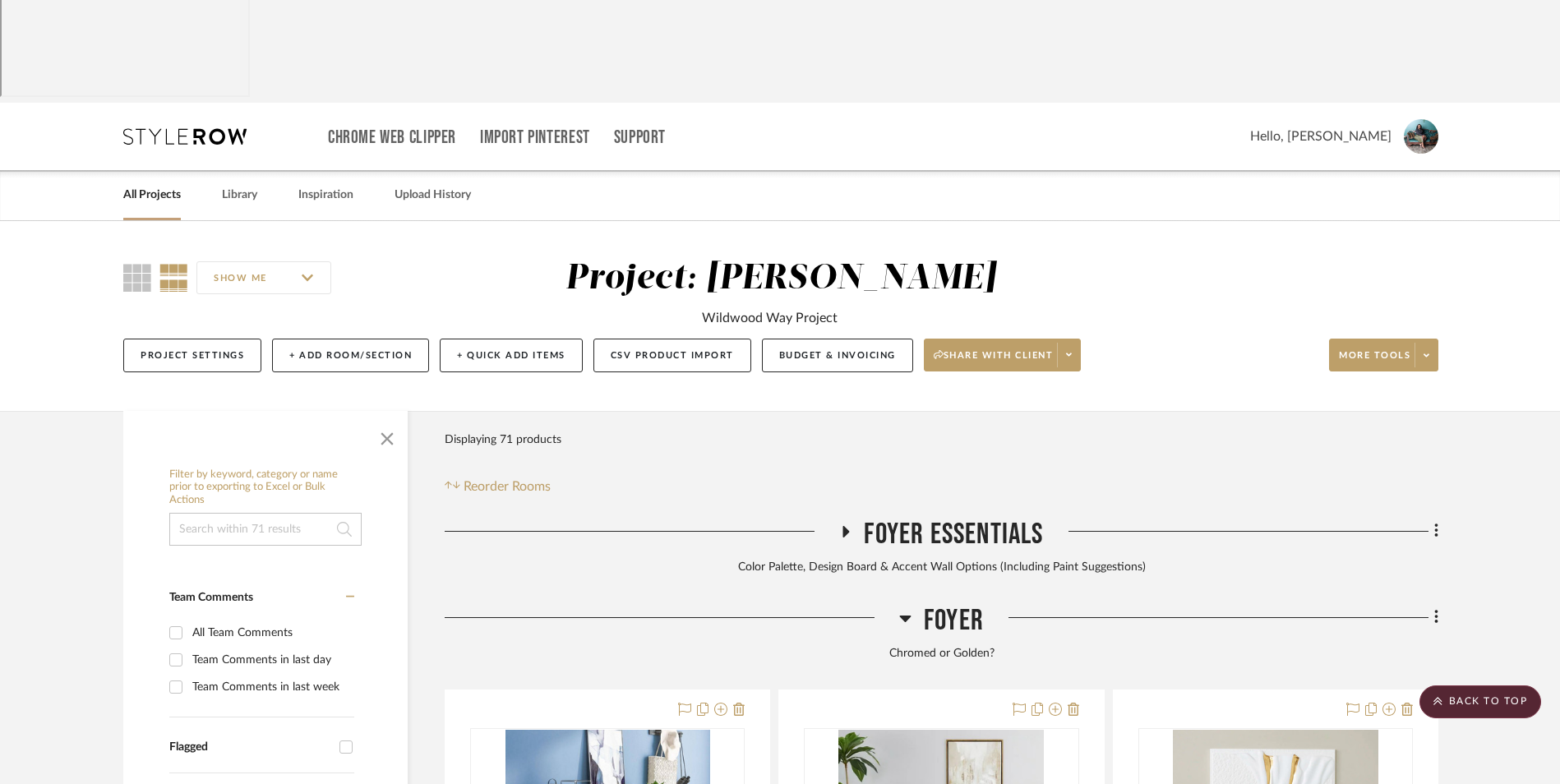
scroll to position [0, 0]
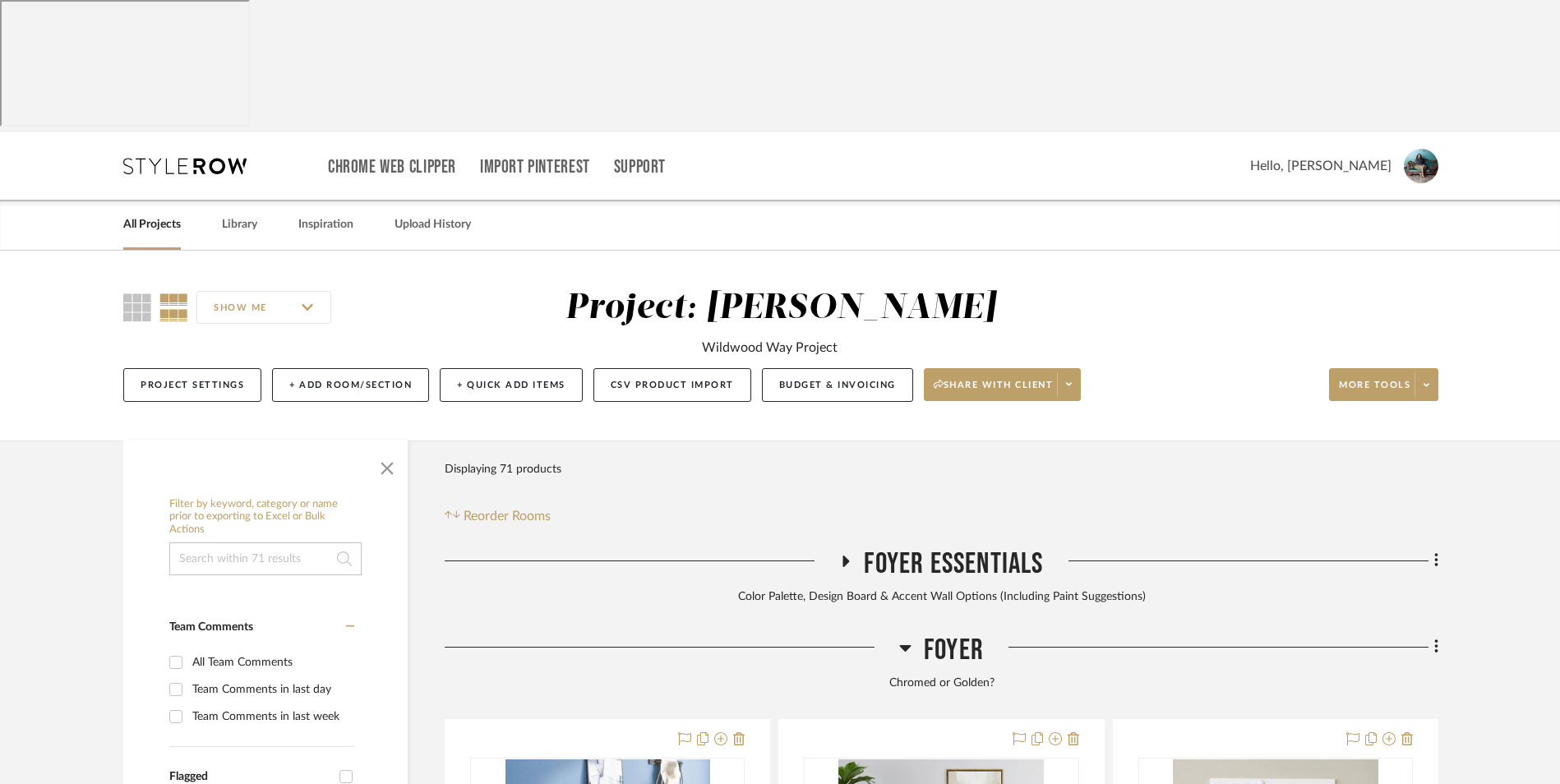
click at [150, 214] on link "All Projects" at bounding box center [152, 225] width 58 height 22
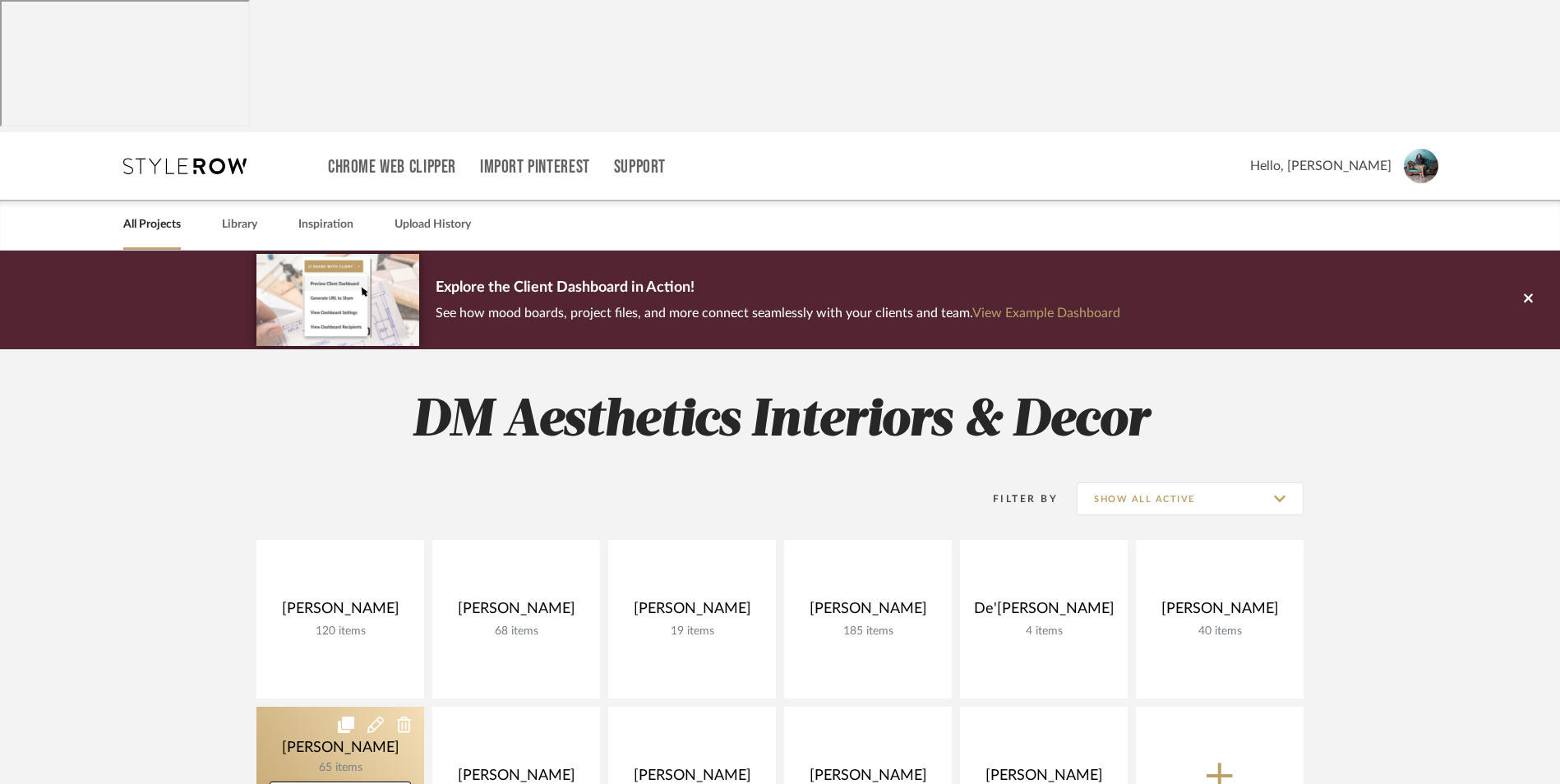
click at [326, 707] on link at bounding box center [341, 786] width 168 height 158
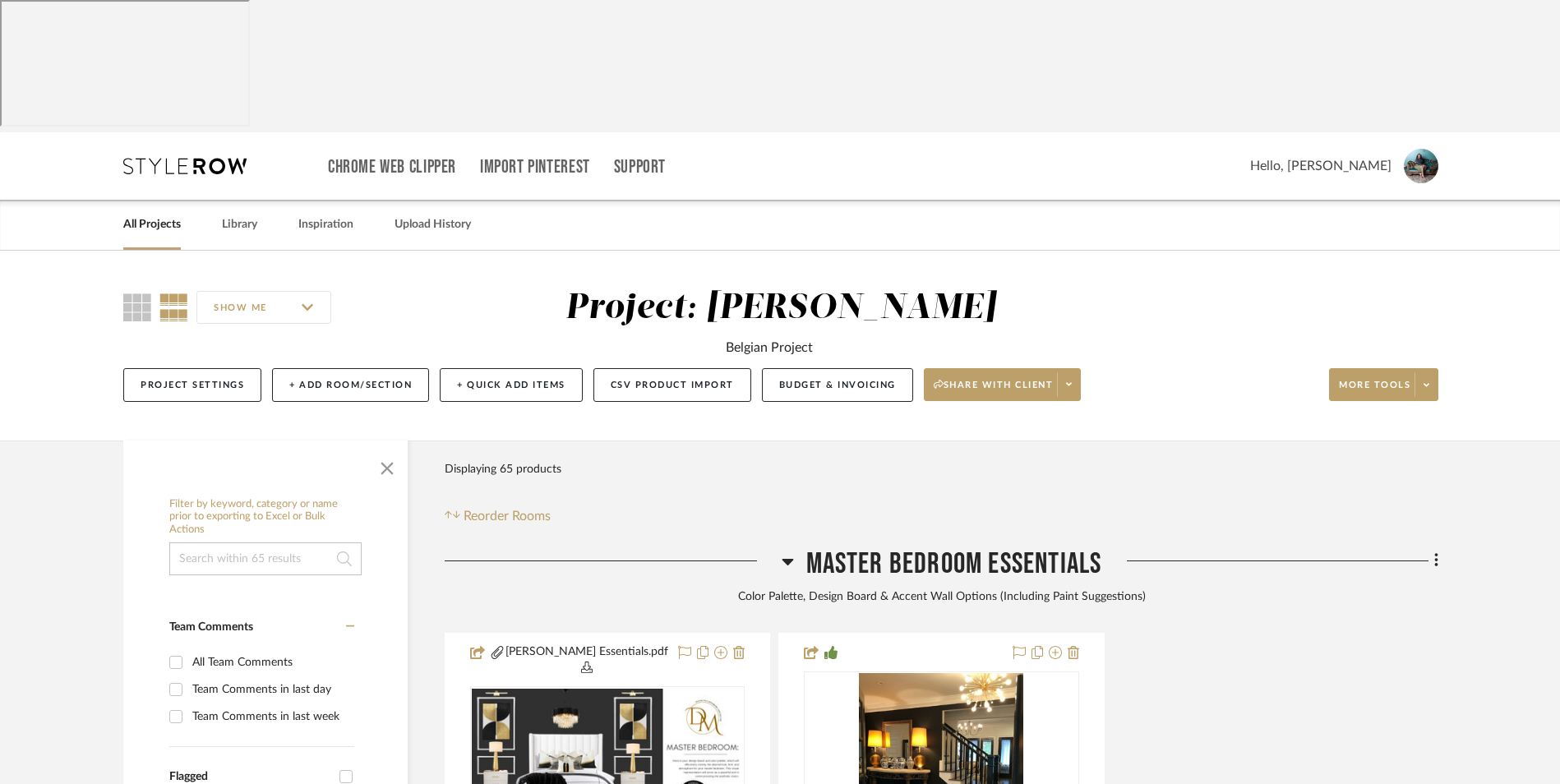
click at [789, 558] on icon at bounding box center [787, 561] width 12 height 7
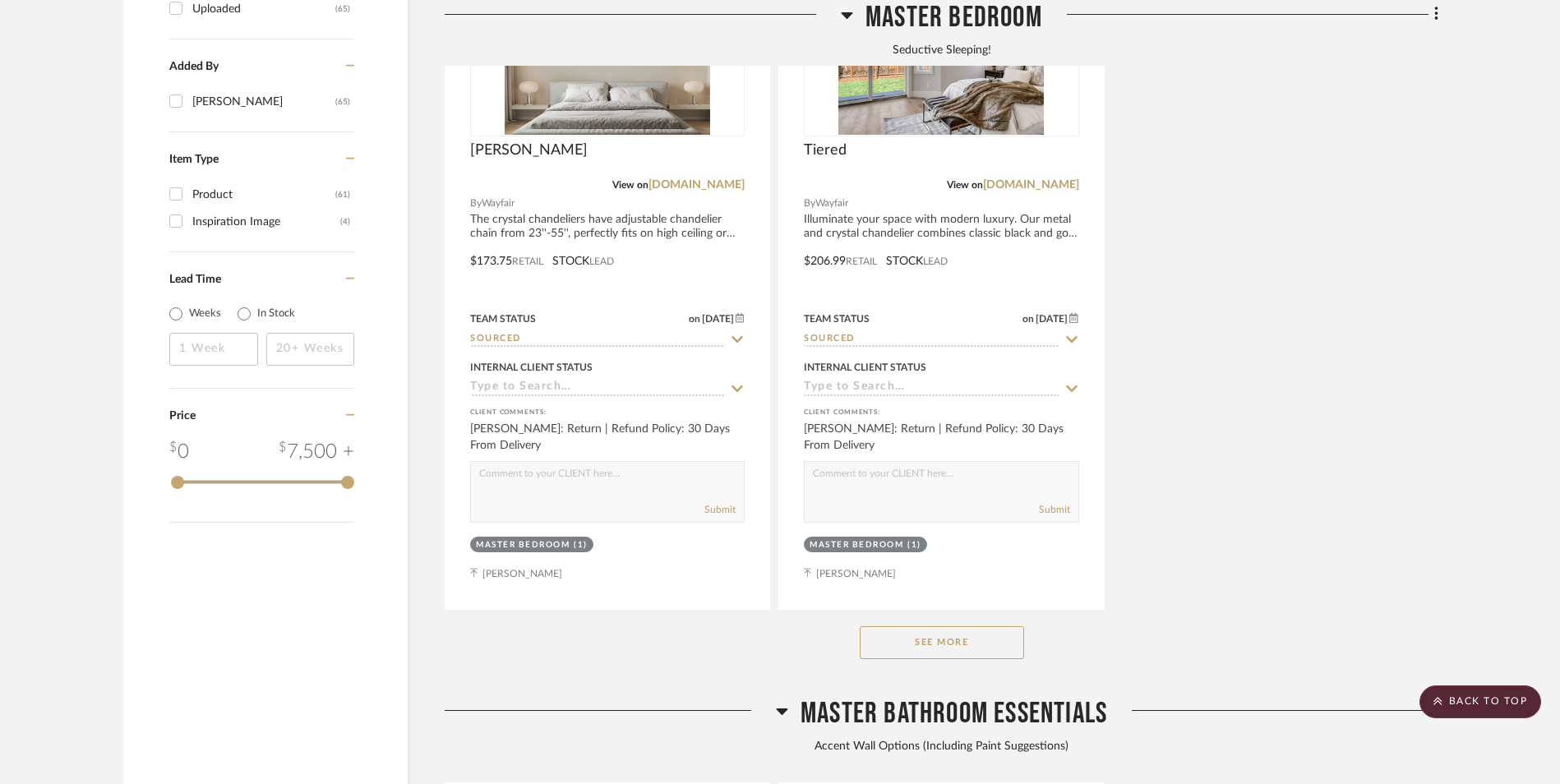
scroll to position [2301, 0]
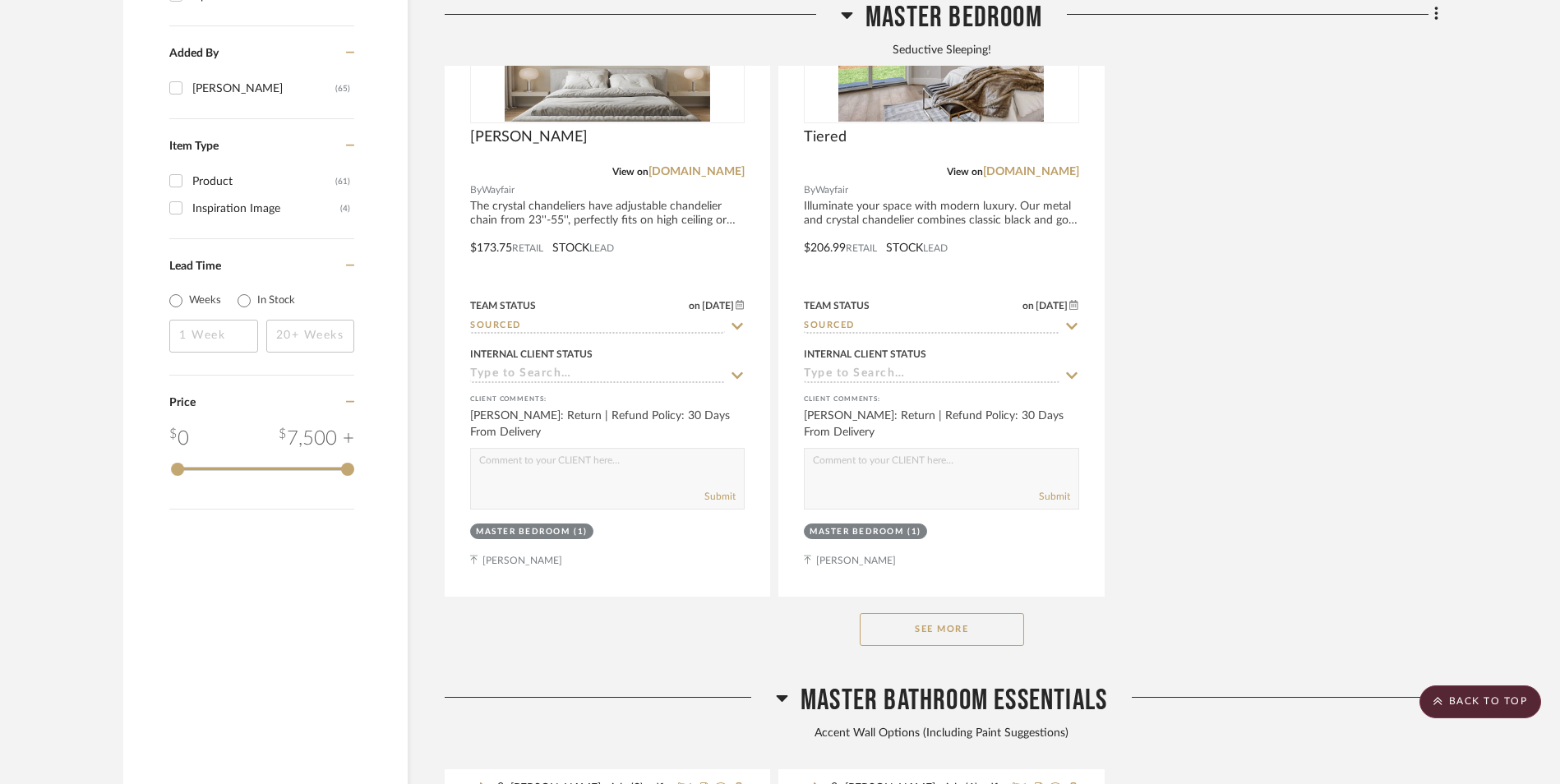
click at [974, 613] on button "See More" at bounding box center [942, 630] width 164 height 33
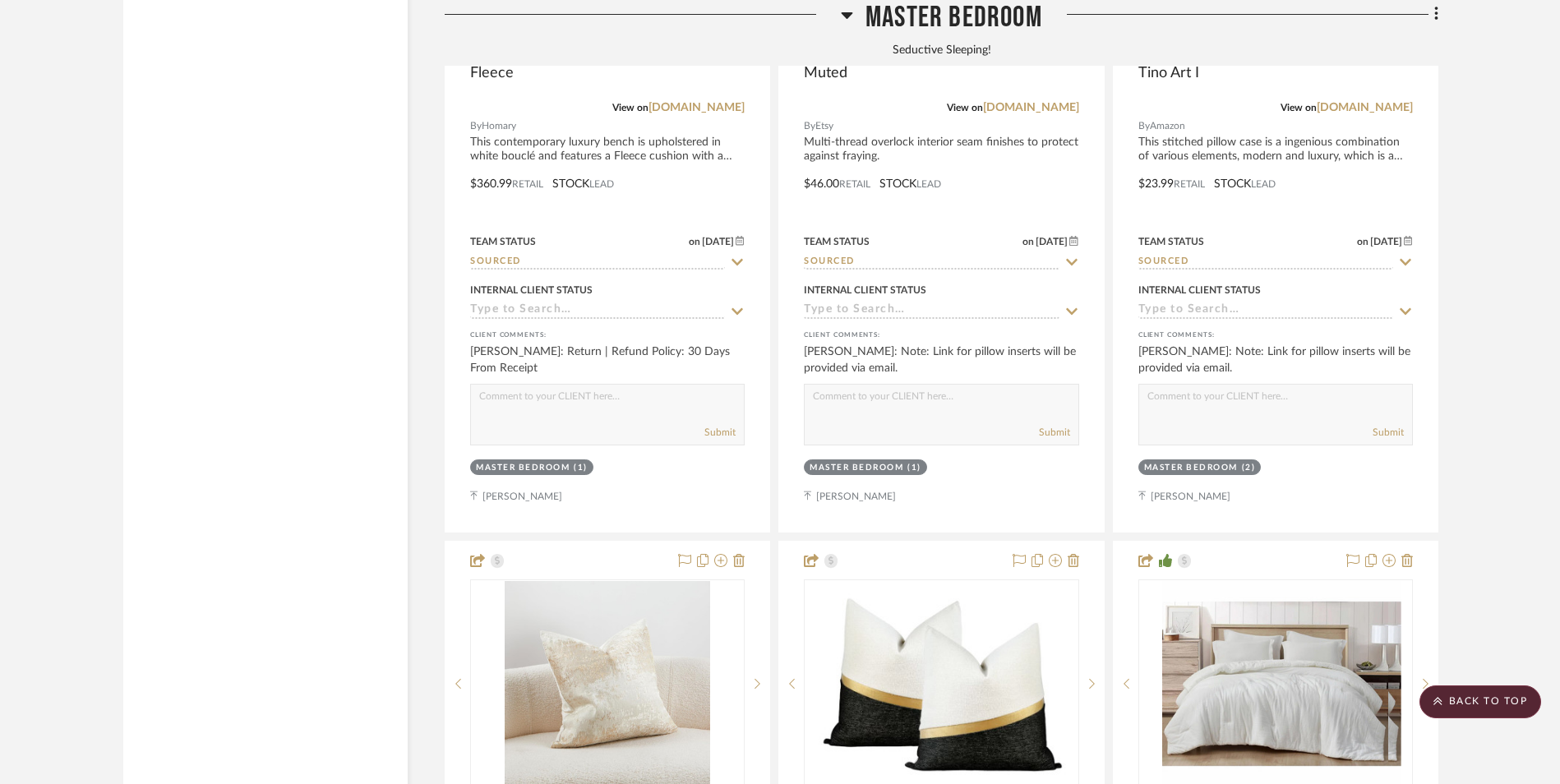
scroll to position [6903, 0]
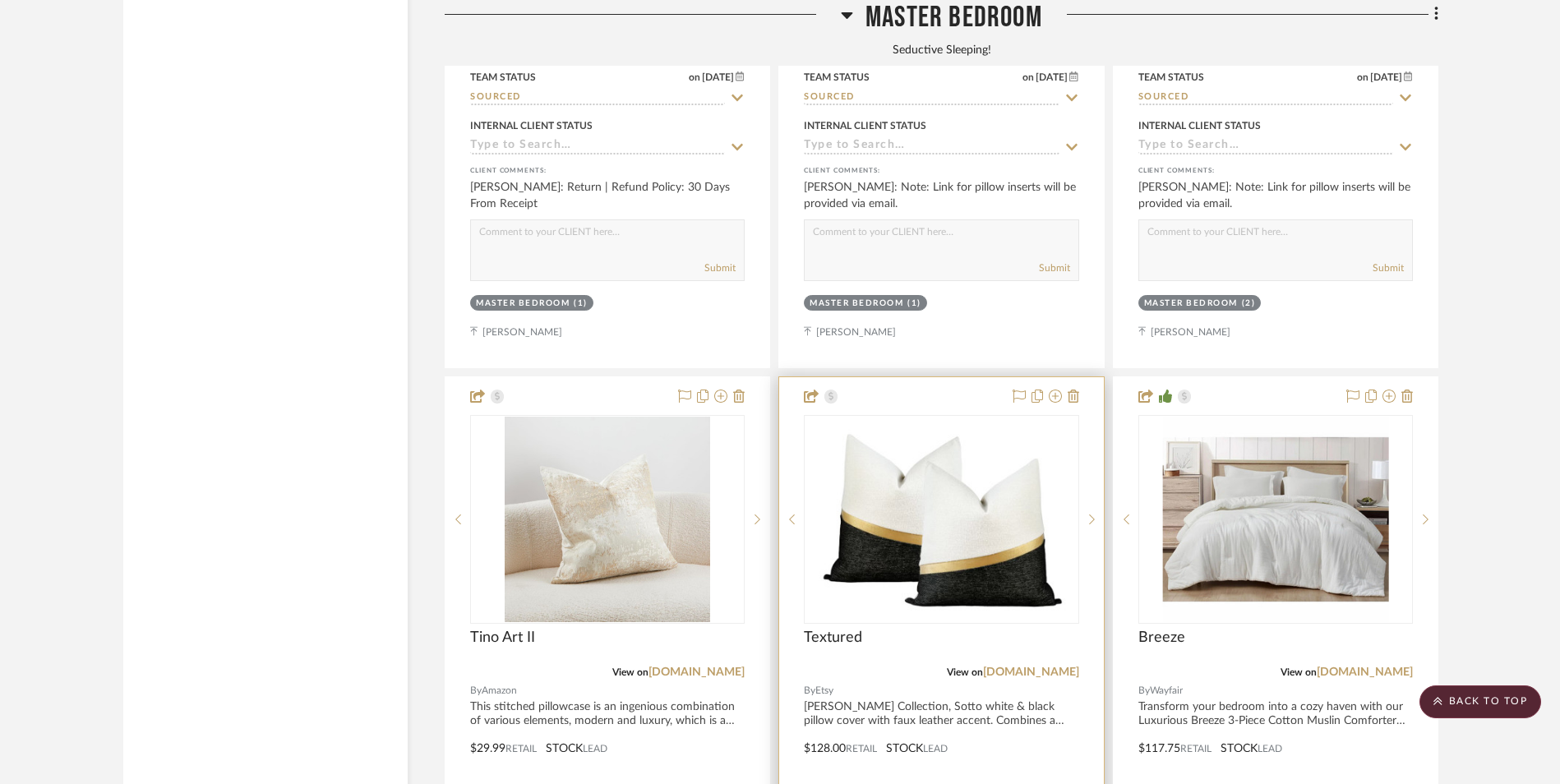
click at [701, 666] on link "[DOMAIN_NAME]" at bounding box center [697, 672] width 96 height 12
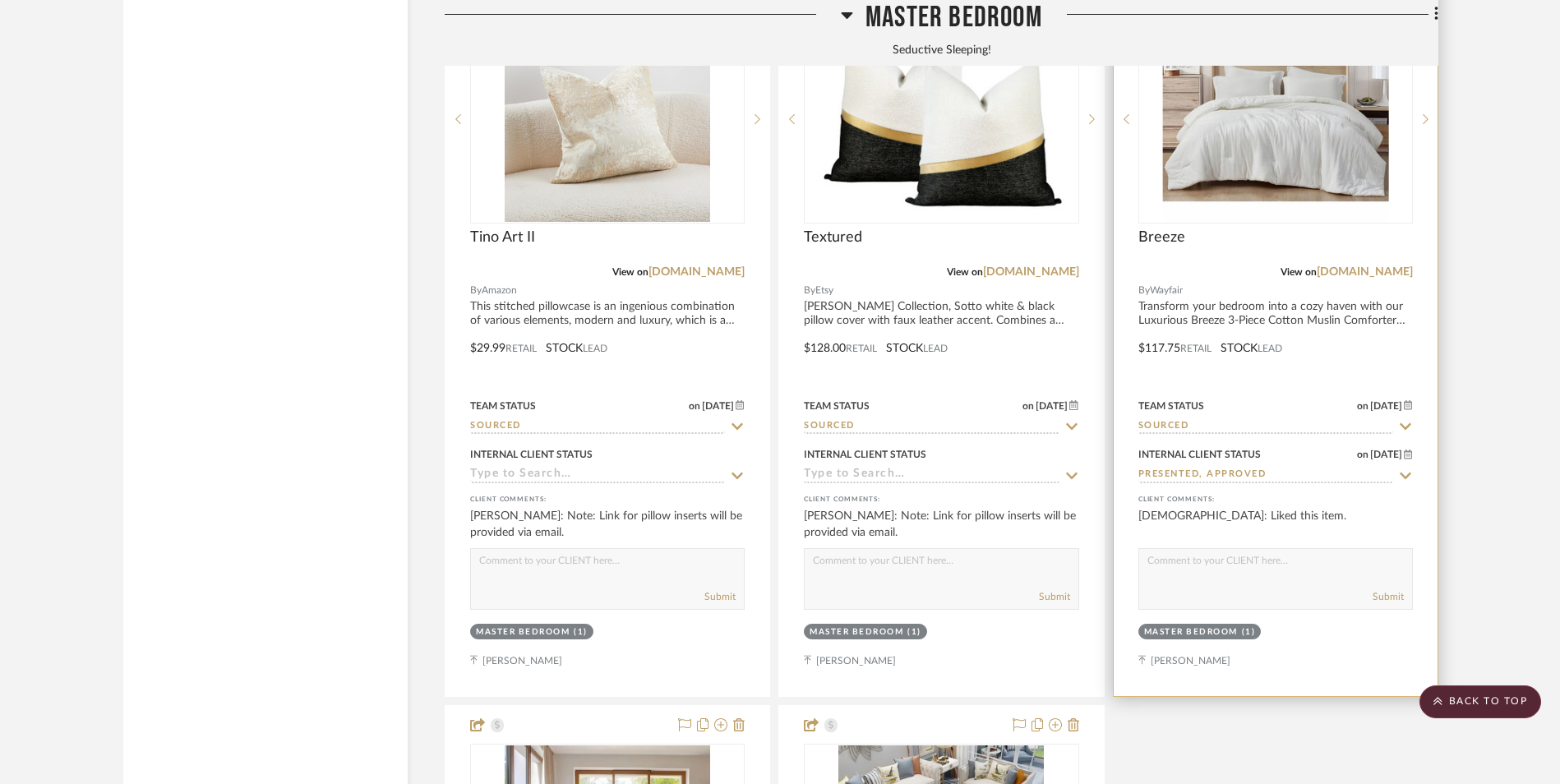
scroll to position [7559, 0]
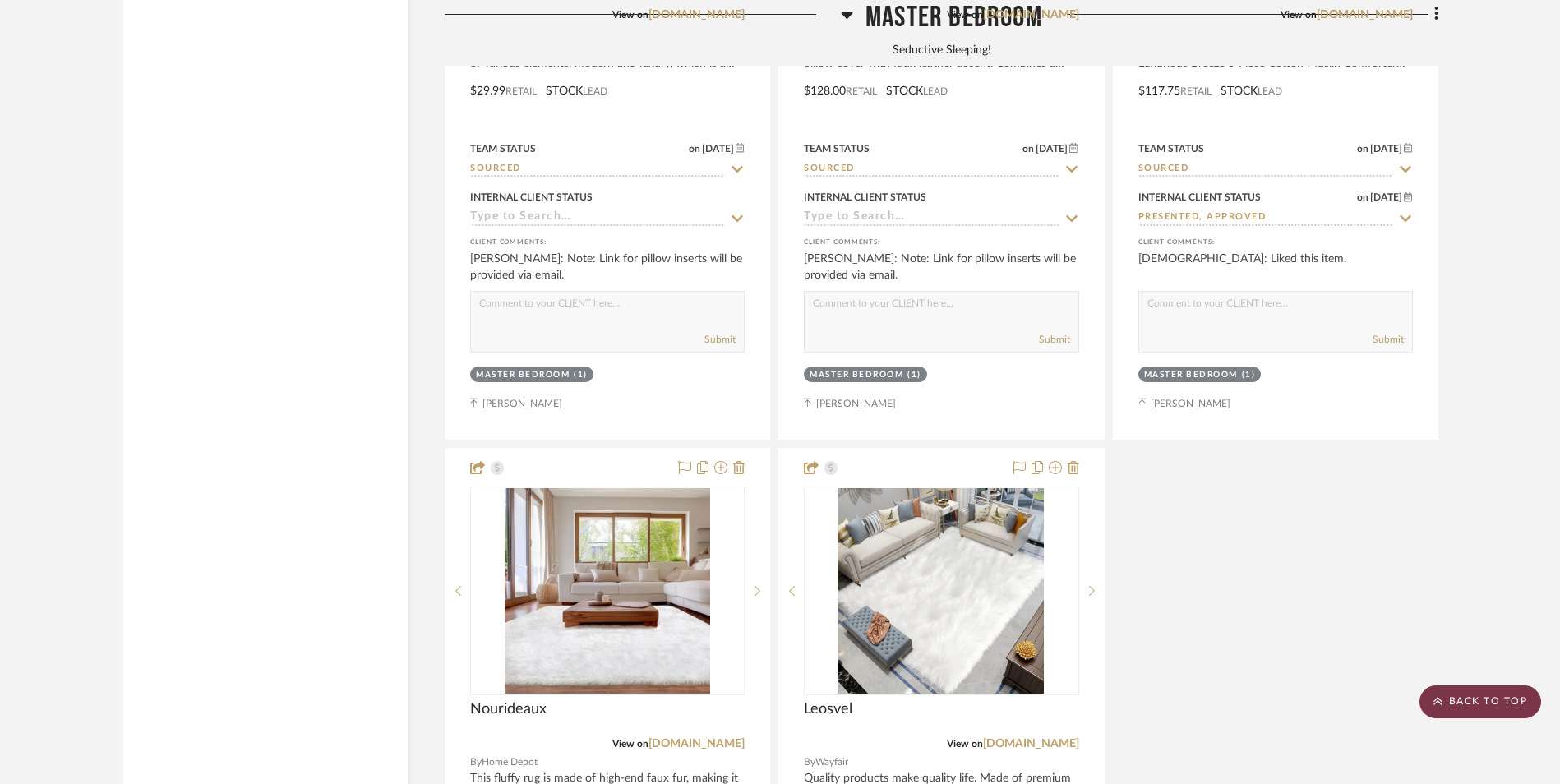
click at [1502, 704] on scroll-to-top-button "BACK TO TOP" at bounding box center [1481, 702] width 122 height 33
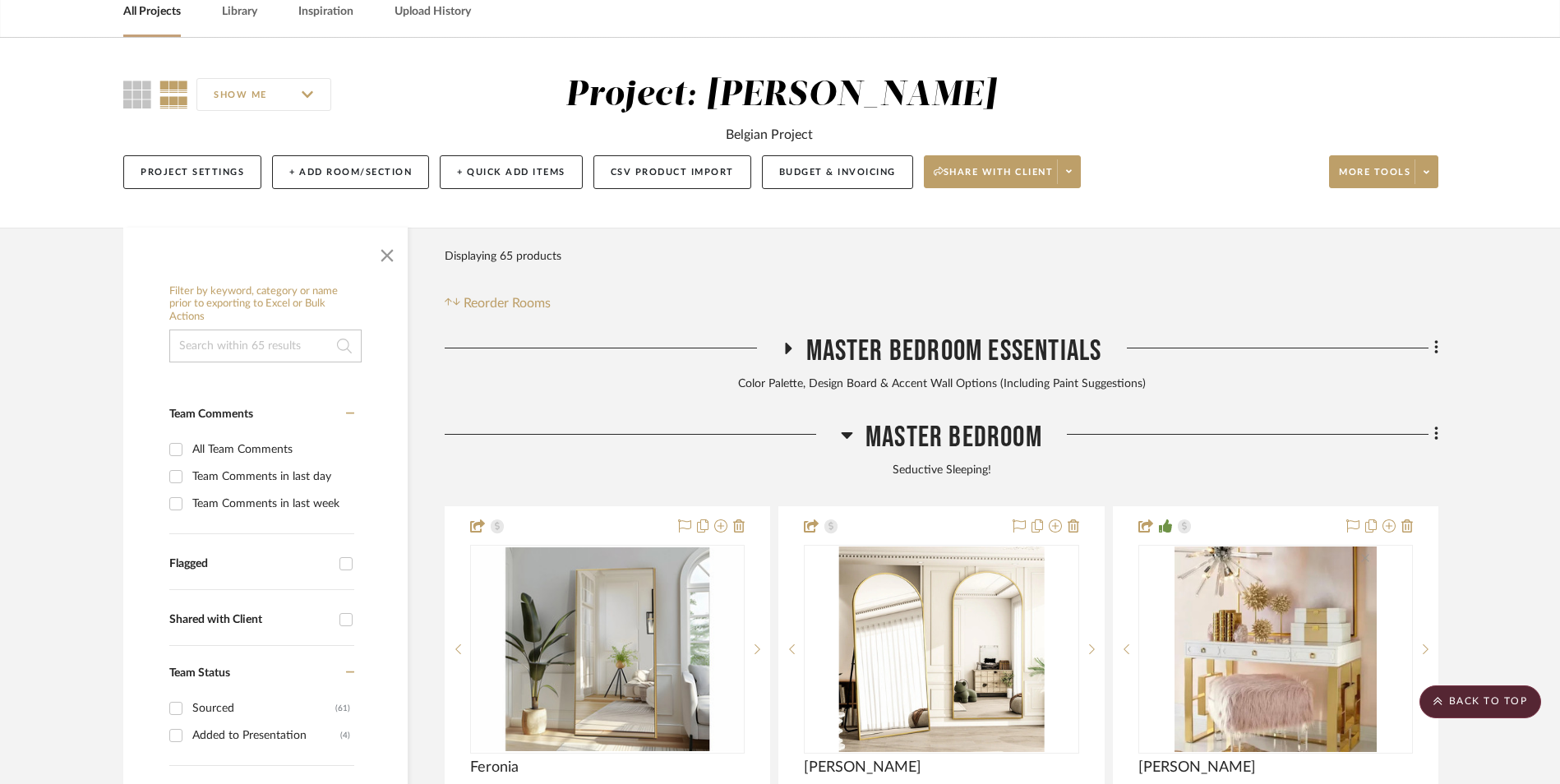
scroll to position [0, 0]
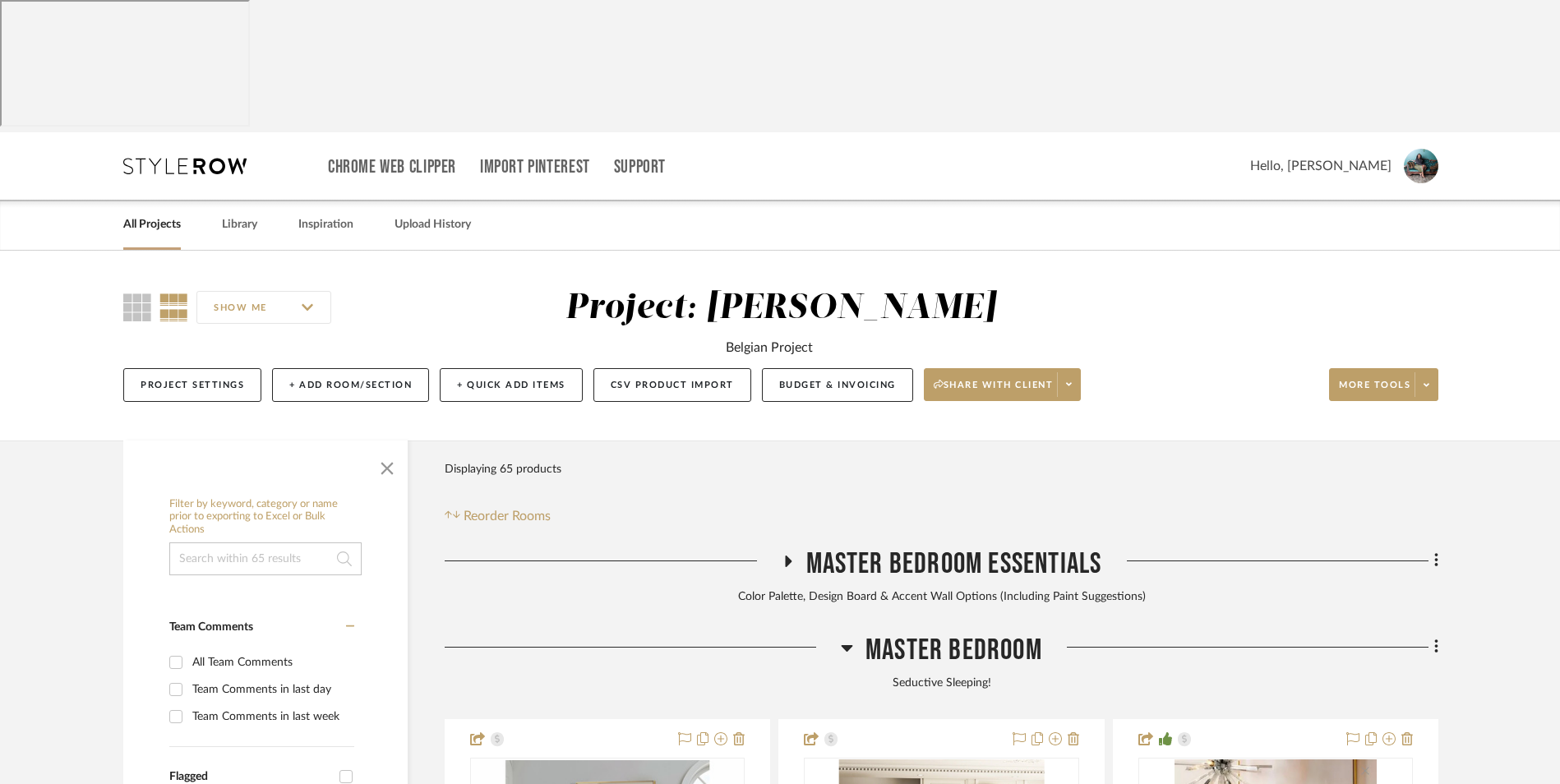
click at [173, 214] on link "All Projects" at bounding box center [152, 225] width 58 height 22
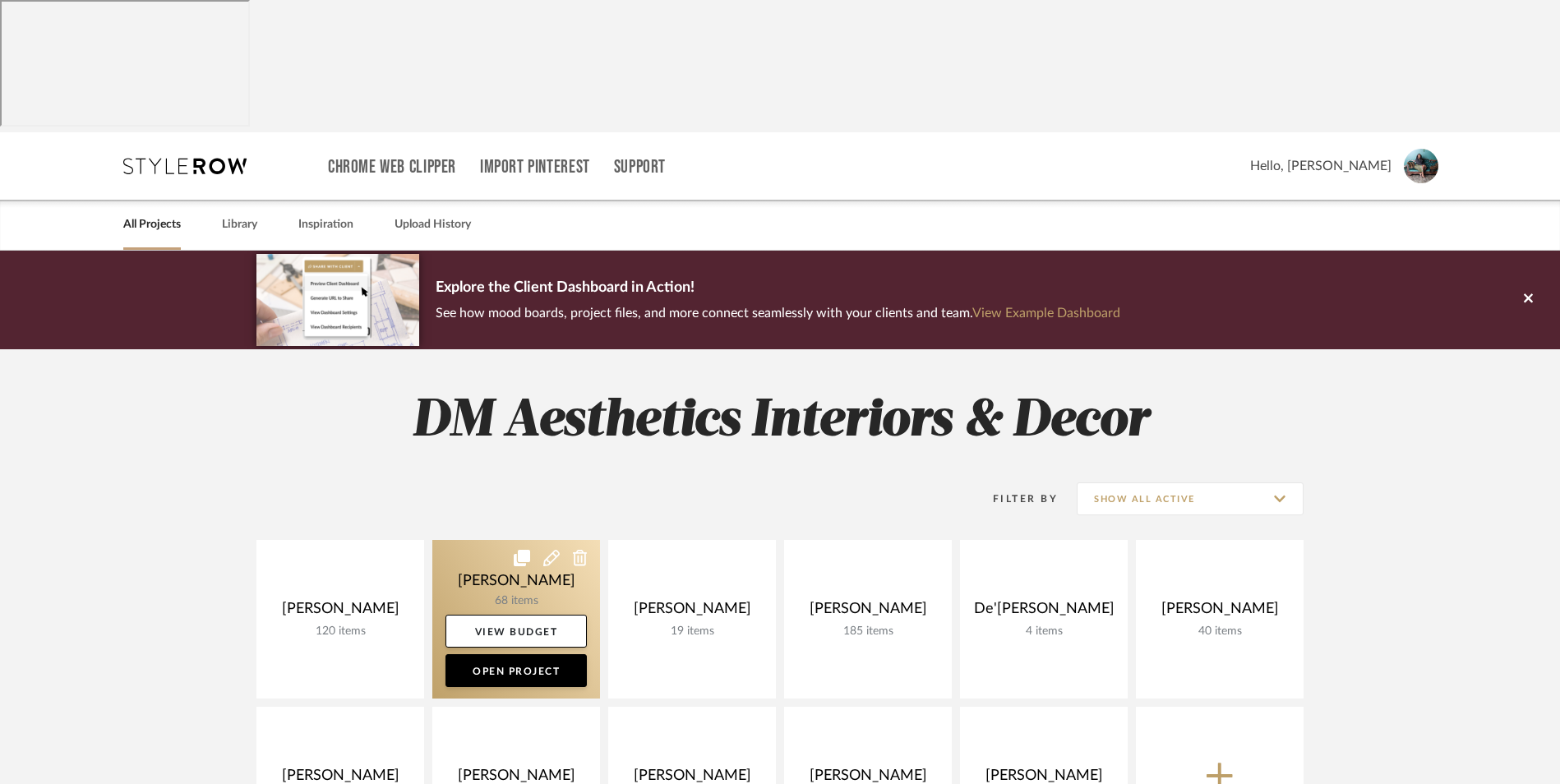
click at [527, 540] on link at bounding box center [516, 619] width 168 height 158
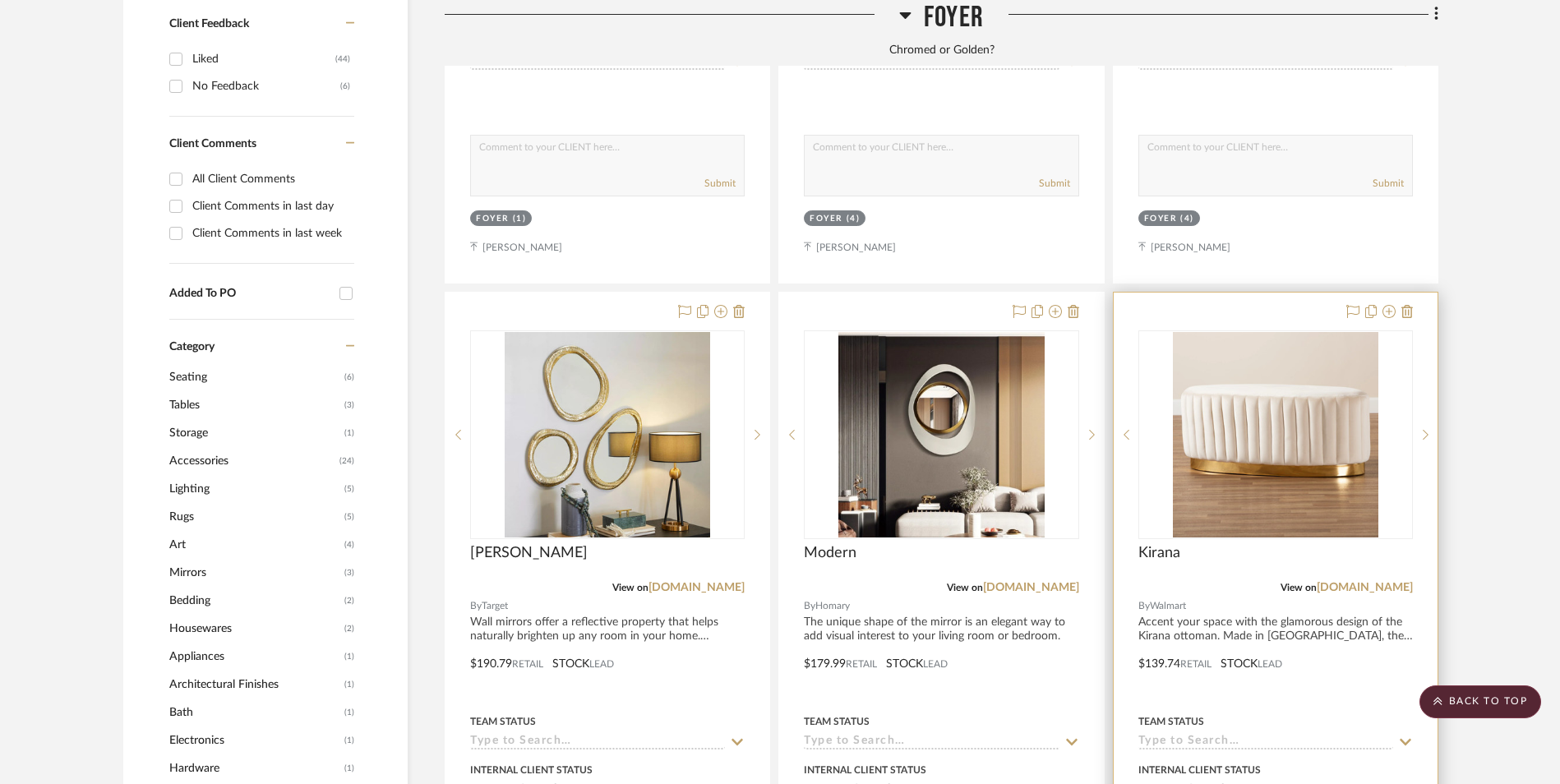
scroll to position [1150, 0]
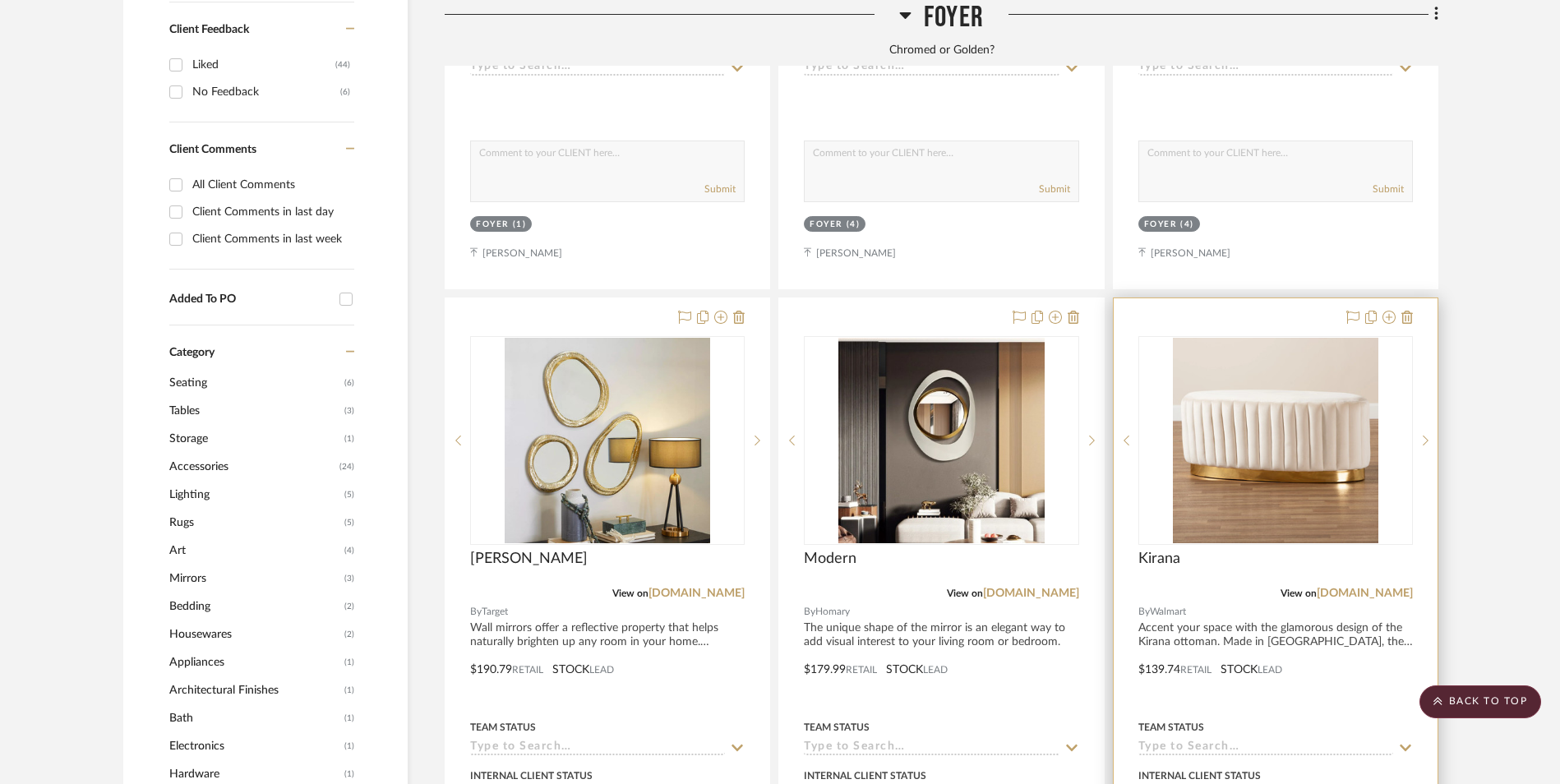
click at [1315, 359] on img at bounding box center [1275, 440] width 205 height 205
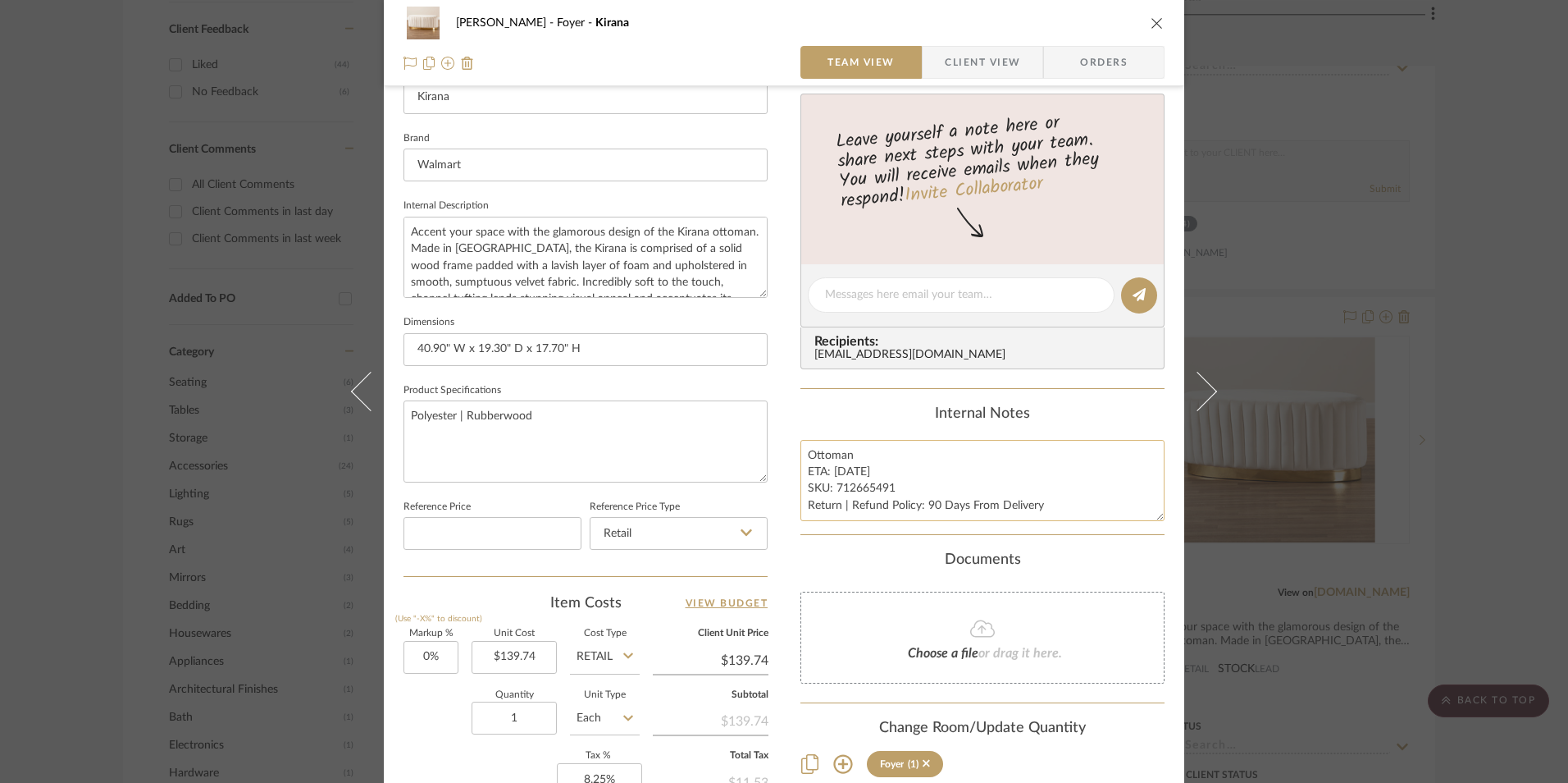
scroll to position [574, 0]
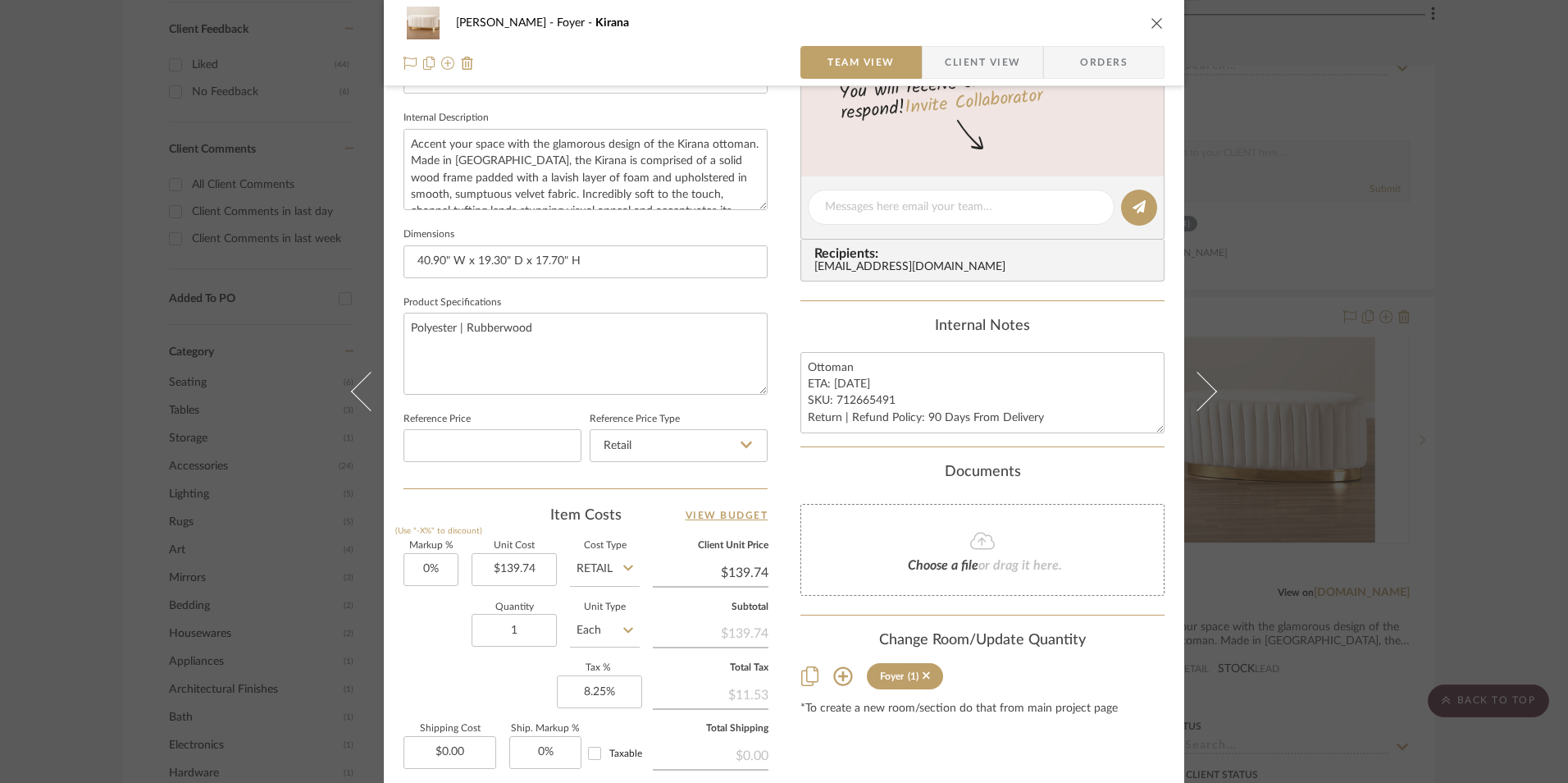
click at [1515, 397] on div "[PERSON_NAME] Foyer Kirana Team View Client View Orders 1 / 3 Team-Facing Detai…" at bounding box center [784, 391] width 1568 height 783
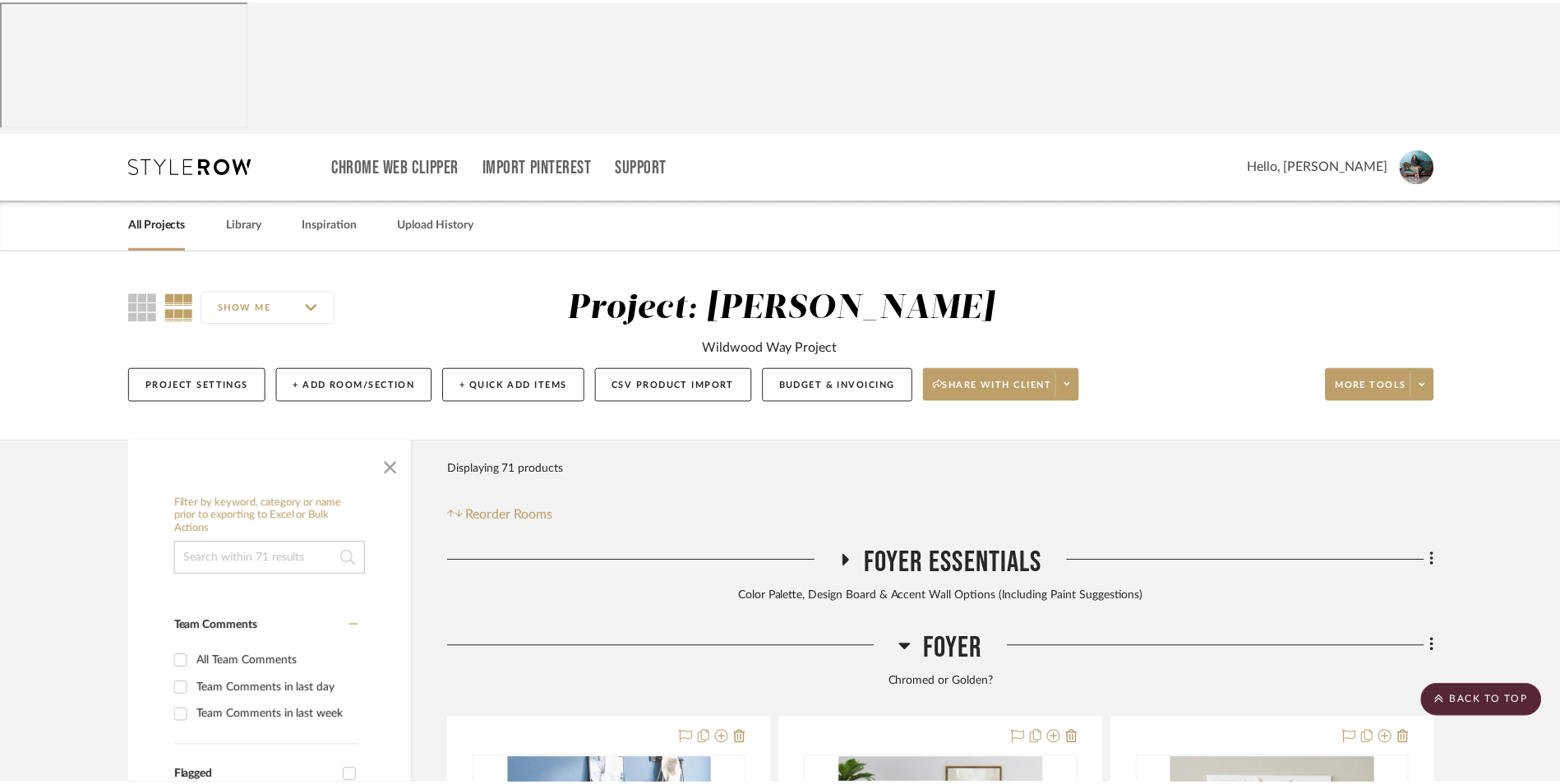
scroll to position [1150, 0]
